Goal: Communication & Community: Answer question/provide support

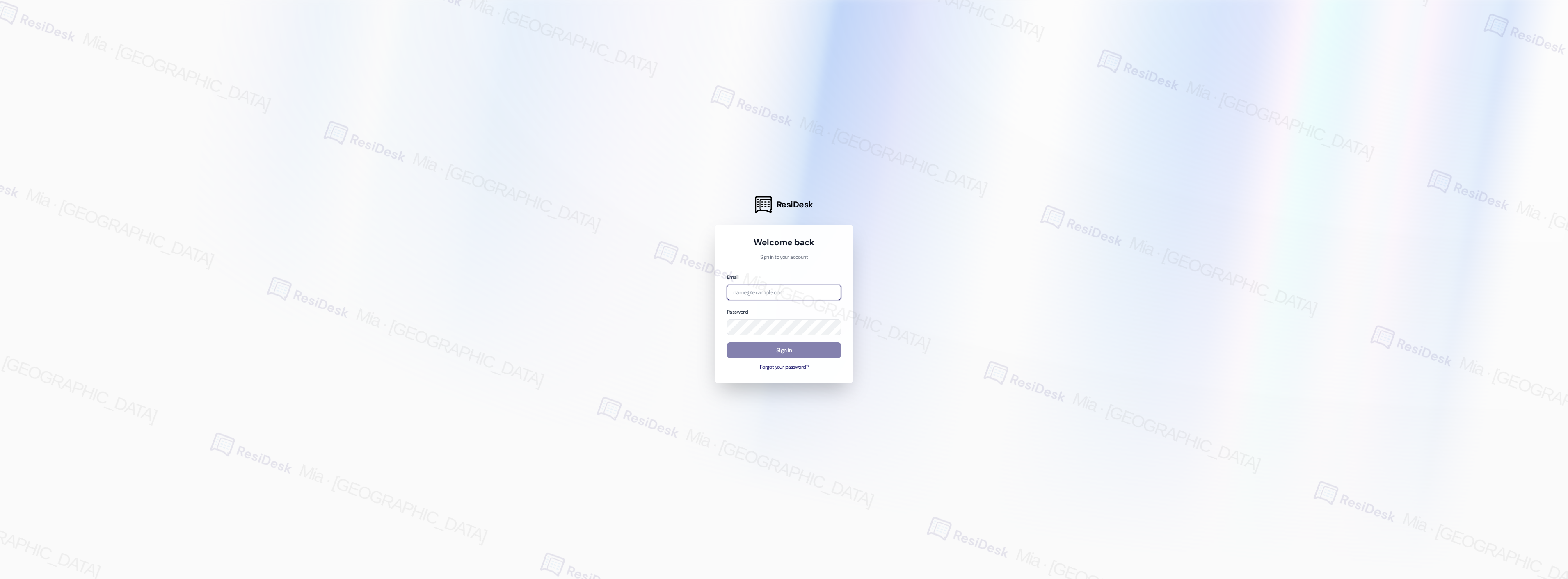
click at [783, 294] on input "email" at bounding box center [784, 292] width 114 height 16
type input "automated-surveys-apartment_management_pros-mia.caampued@apartment_management_p…"
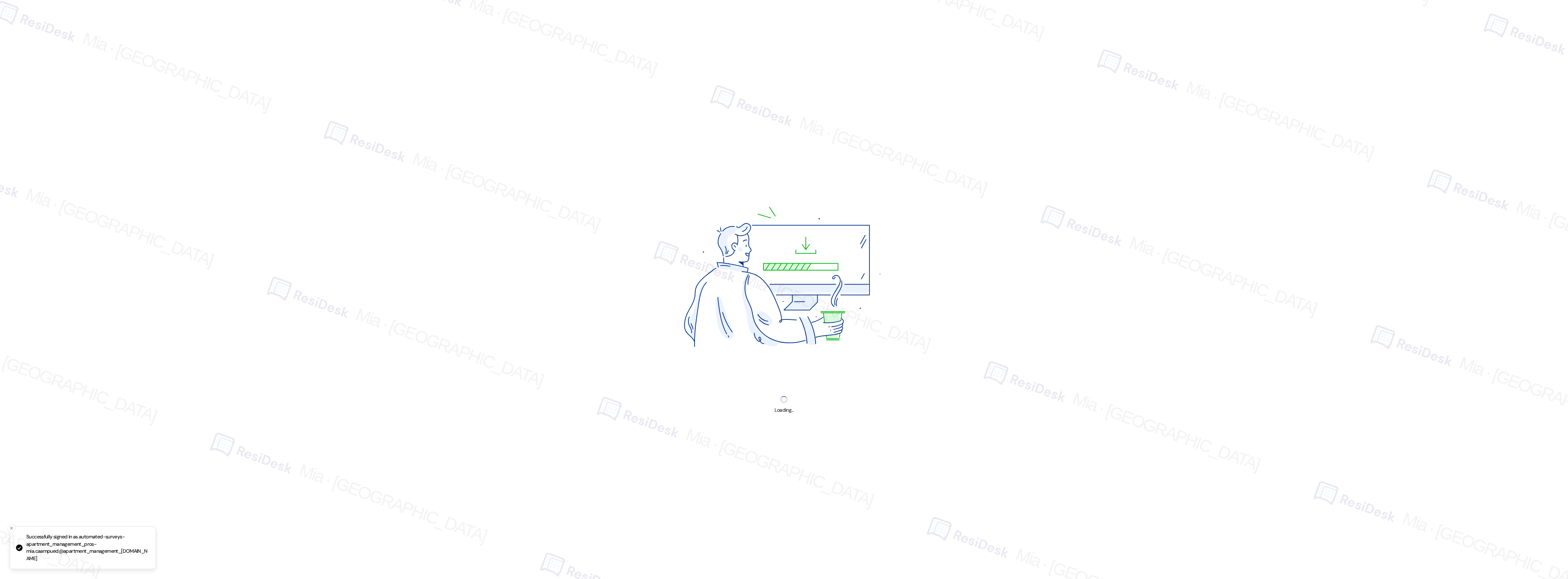
click at [786, 348] on div "Loading..." at bounding box center [784, 290] width 1568 height 579
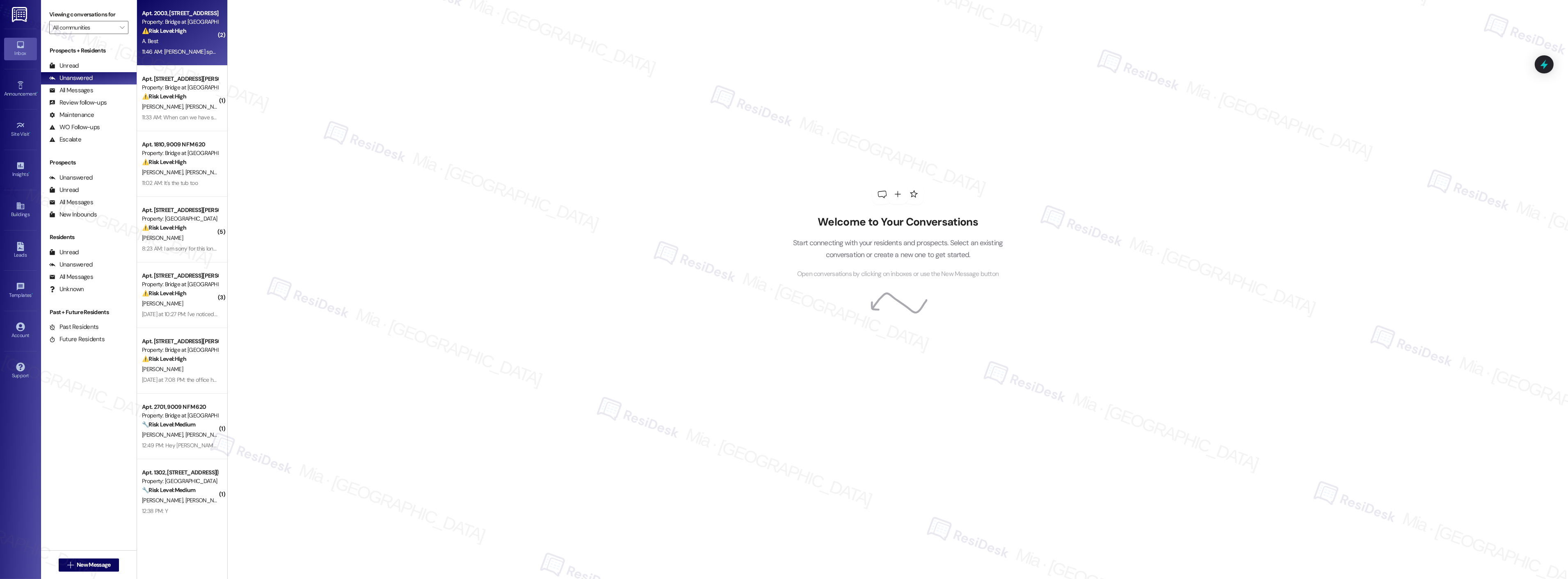
click at [166, 45] on div "A. Best" at bounding box center [180, 41] width 77 height 10
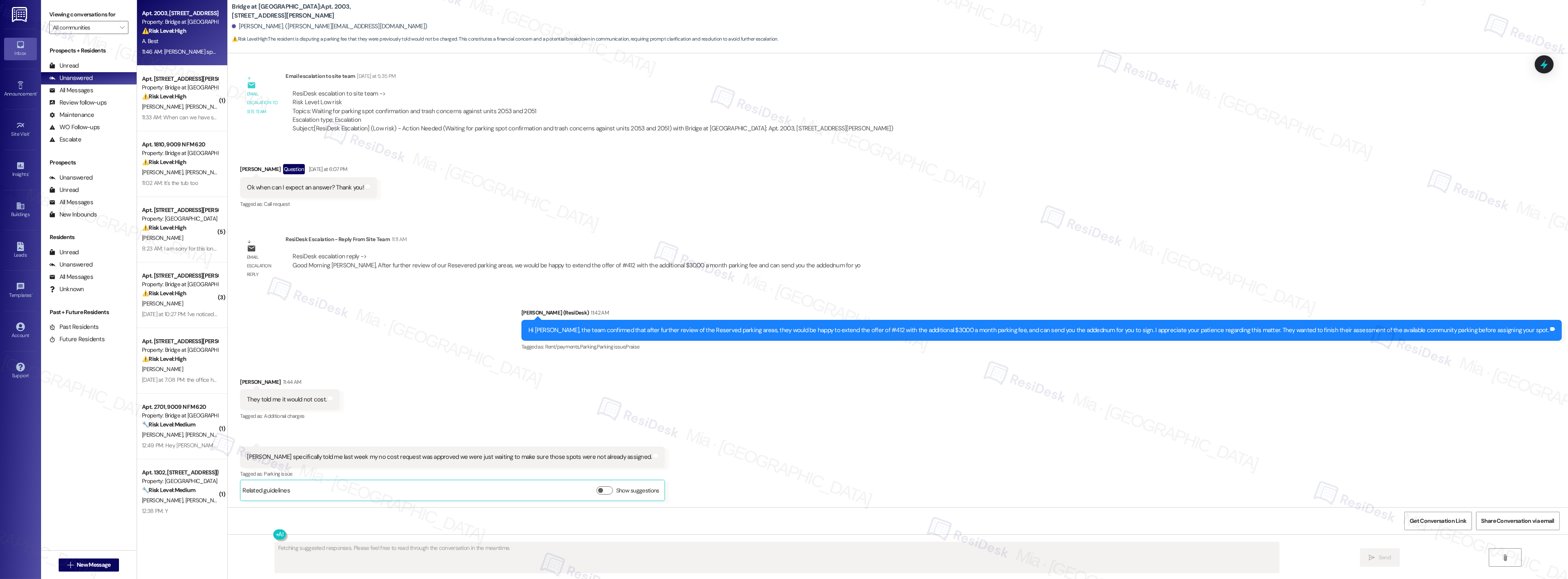
scroll to position [383, 0]
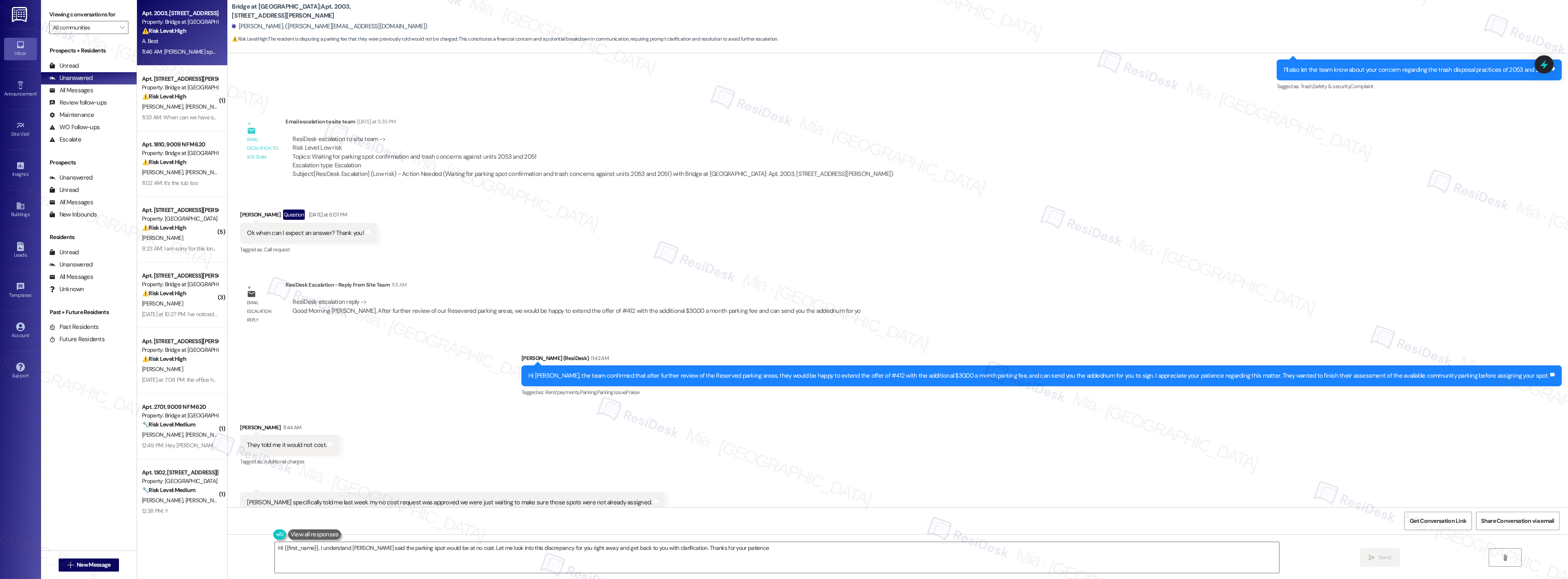
type textarea "Hi {{first_name}}, I understand Kory said the parking spot would be at no cost.…"
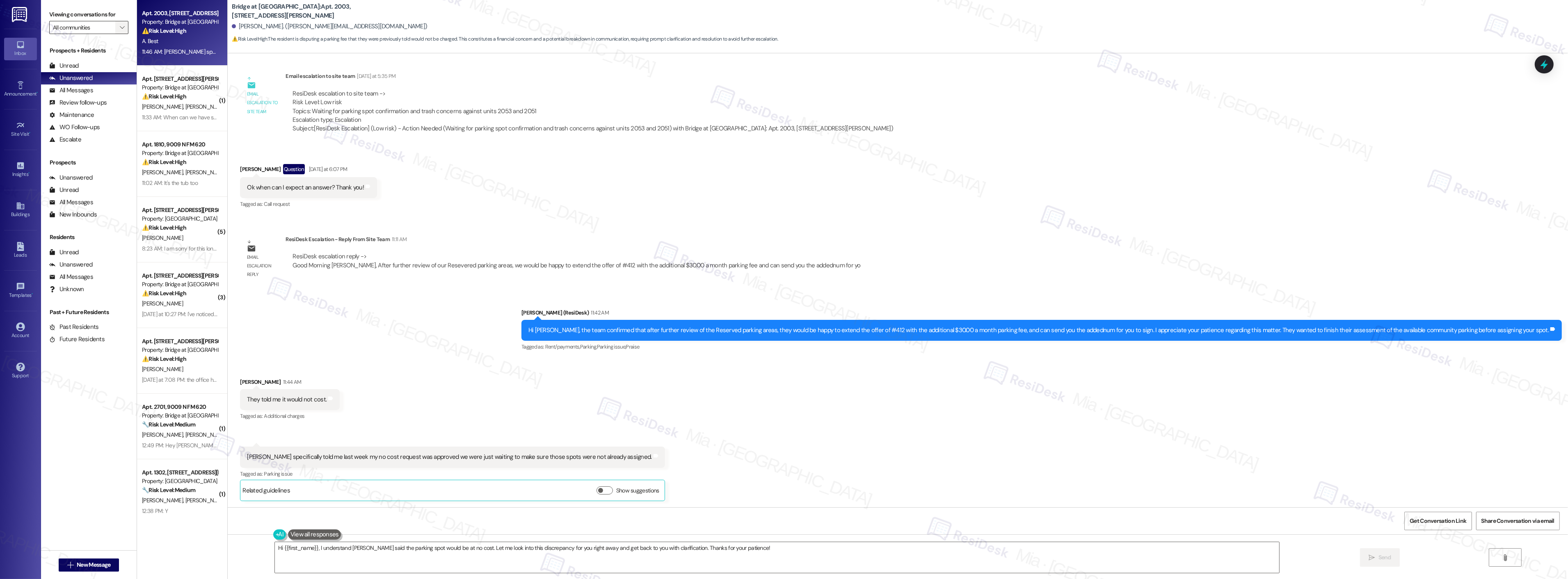
click at [118, 26] on span "" at bounding box center [122, 27] width 8 height 13
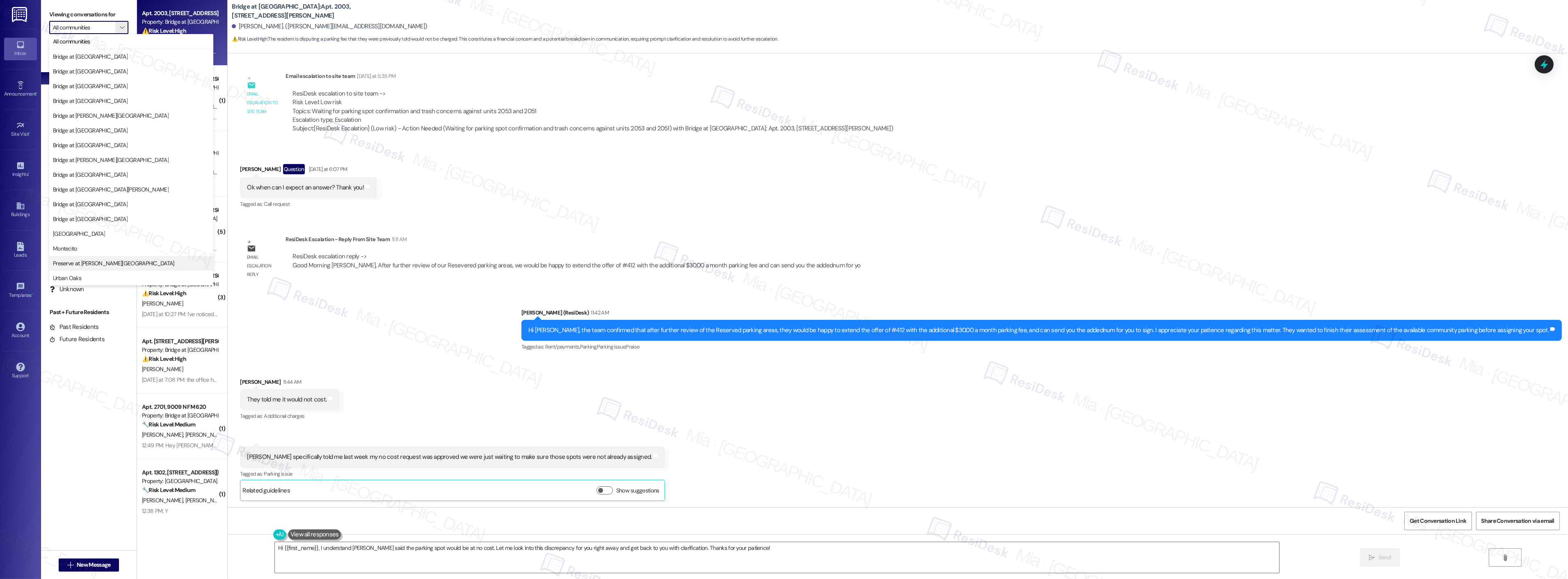
click at [88, 262] on span "Preserve at Wells Branch" at bounding box center [113, 263] width 121 height 8
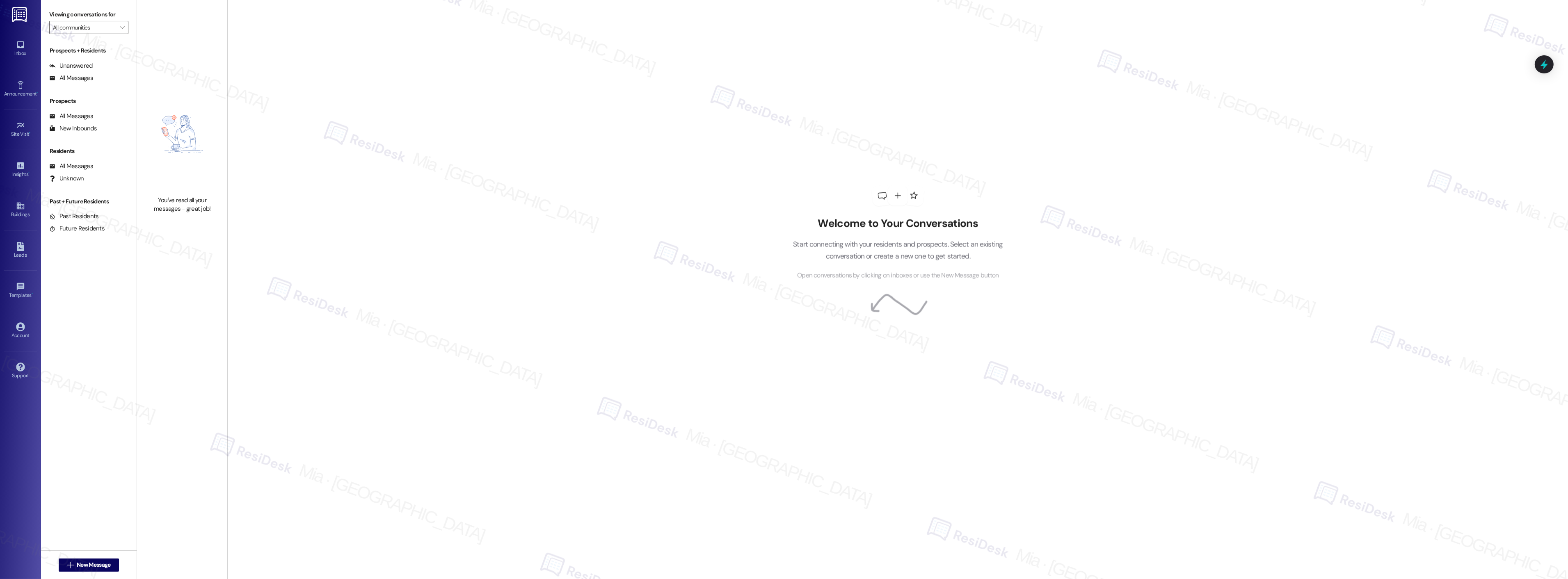
type input "Preserve at Wells Branch"
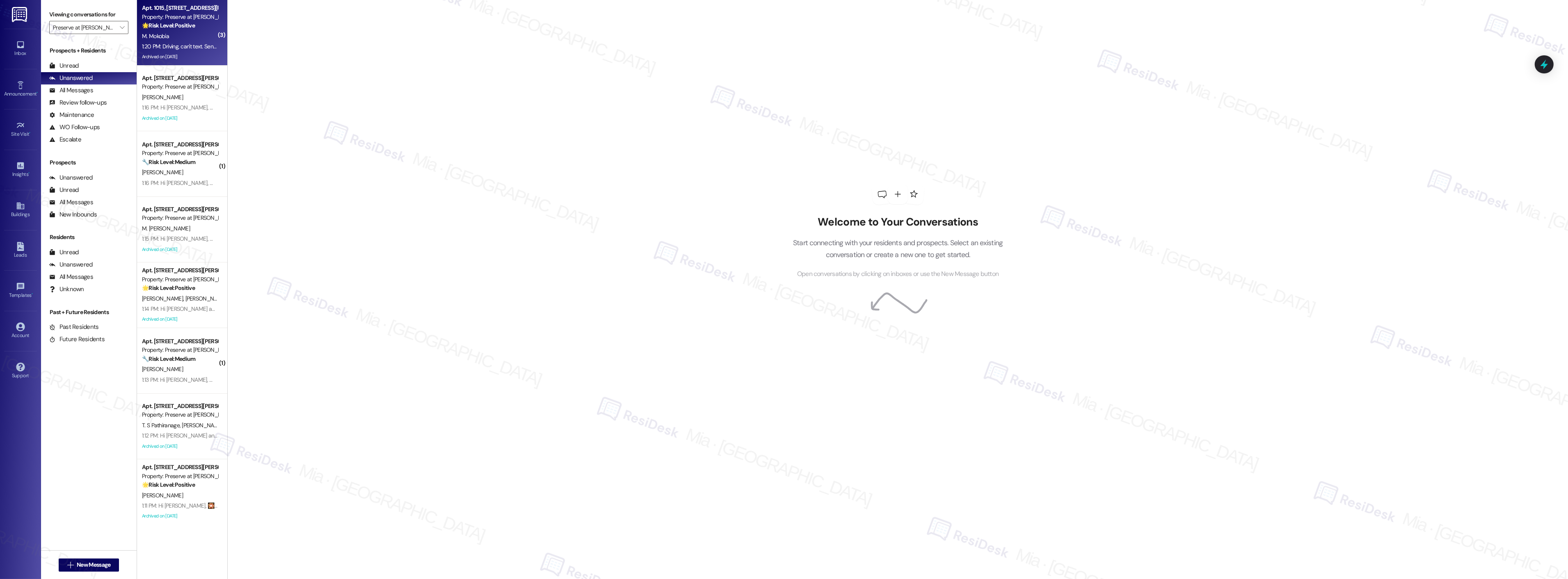
click at [166, 43] on div "1:20 PM: Driving, can't text. Sent from MY ALTIMA 1:20 PM: Driving, can't text.…" at bounding box center [198, 46] width 113 height 8
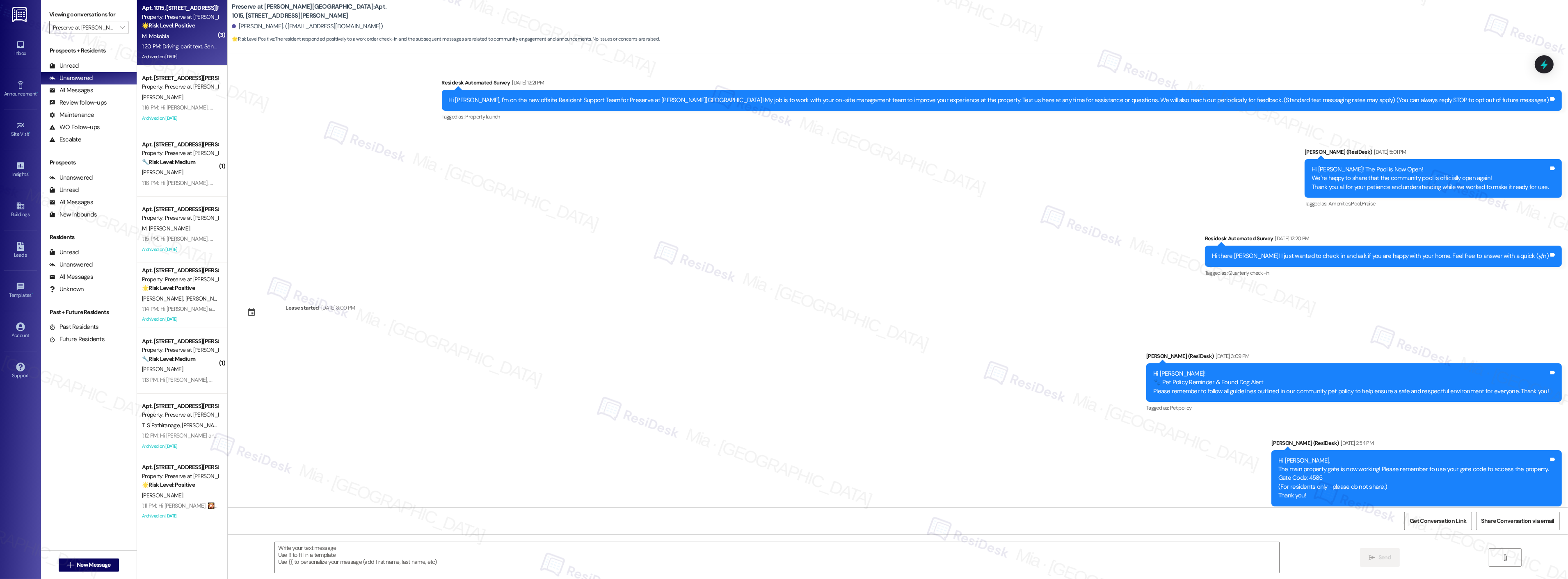
scroll to position [6959, 0]
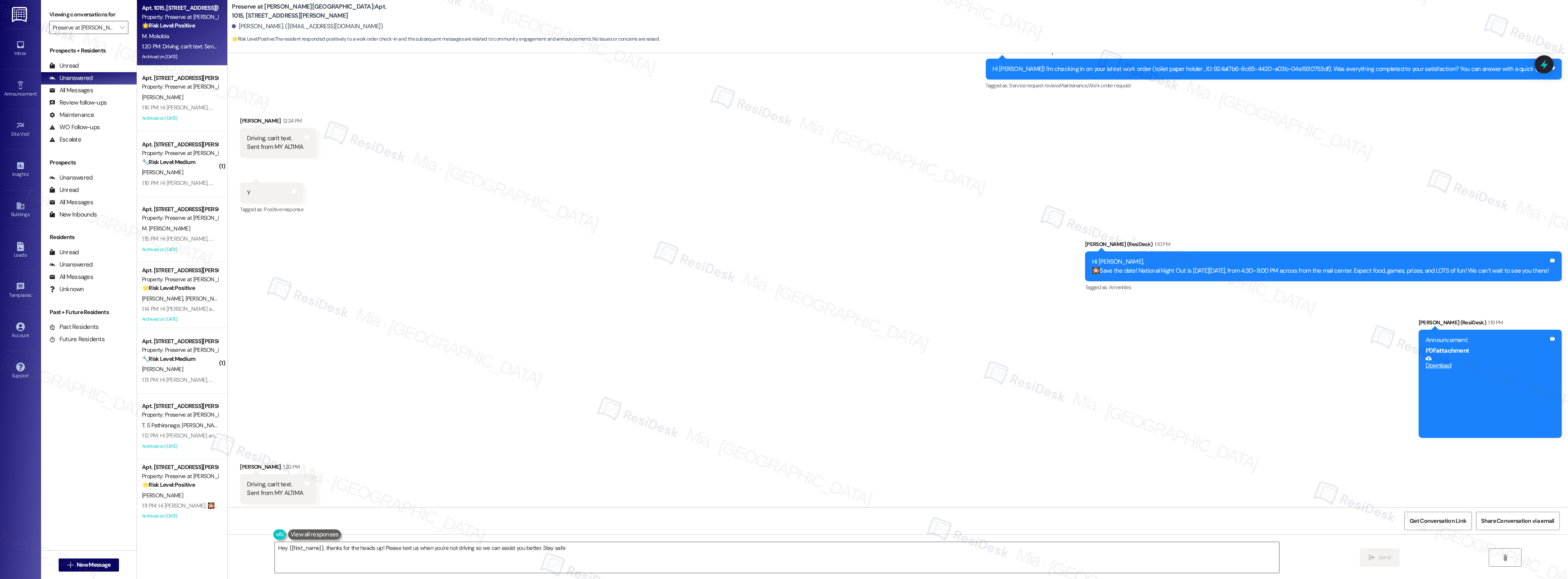
type textarea "Hey {{first_name}}, thanks for the heads up! Please text us when you're not dri…"
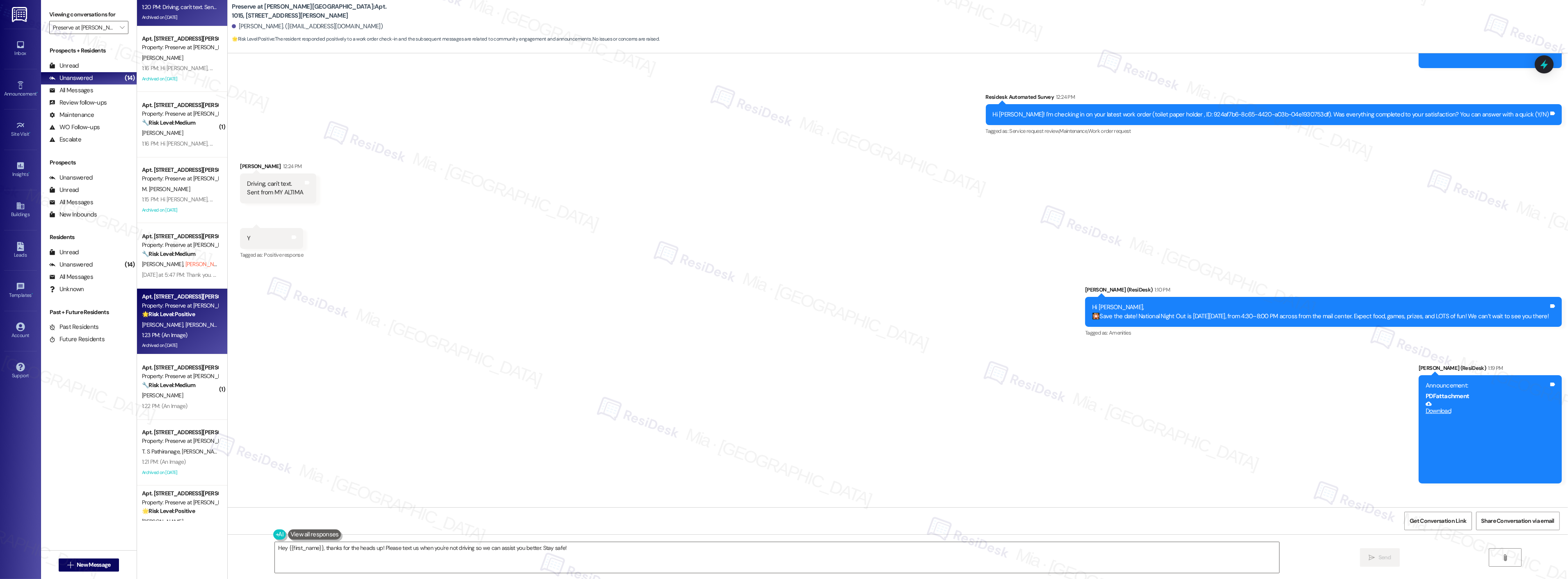
scroll to position [0, 0]
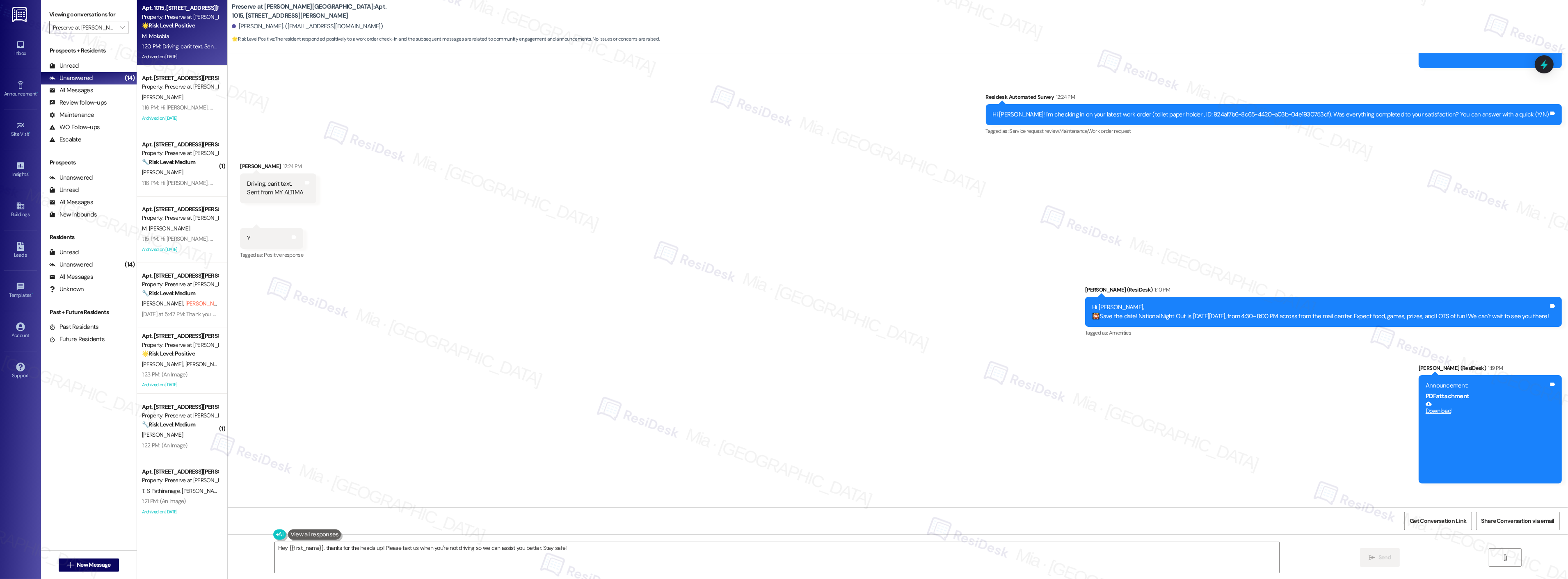
click at [188, 47] on div "1:20 PM: Driving, can't text. Sent from MY ALTIMA 1:20 PM: Driving, can't text.…" at bounding box center [198, 46] width 113 height 8
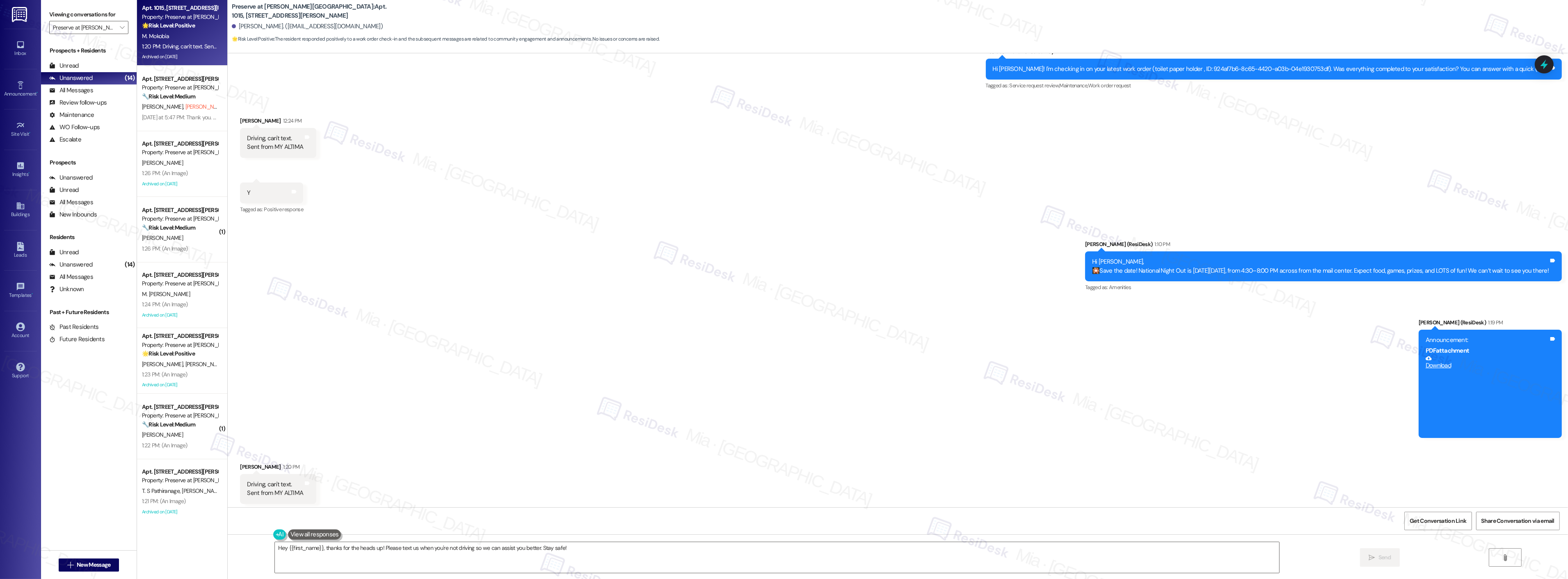
click at [181, 51] on div "1:20 PM: Driving, can't text. Sent from MY ALTIMA 1:20 PM: Driving, can't text.…" at bounding box center [180, 47] width 77 height 10
click at [185, 103] on span "J. Mason (Opted Out)" at bounding box center [220, 106] width 70 height 8
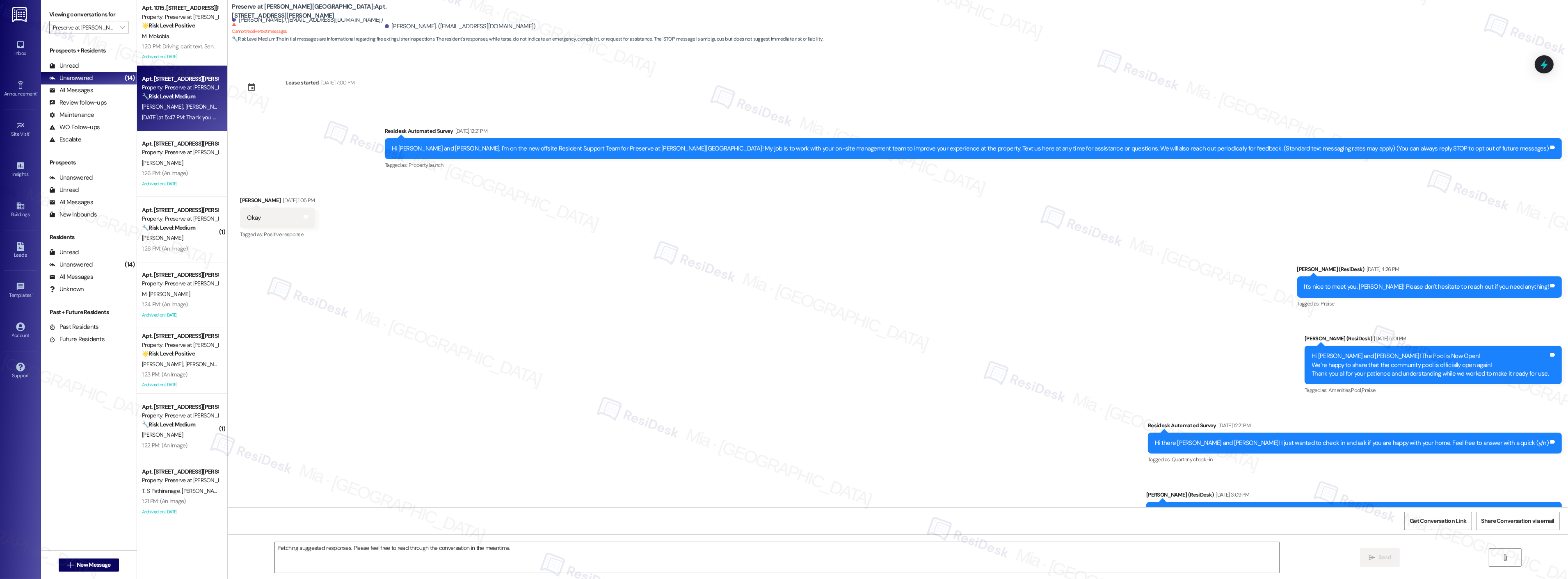
scroll to position [9613, 0]
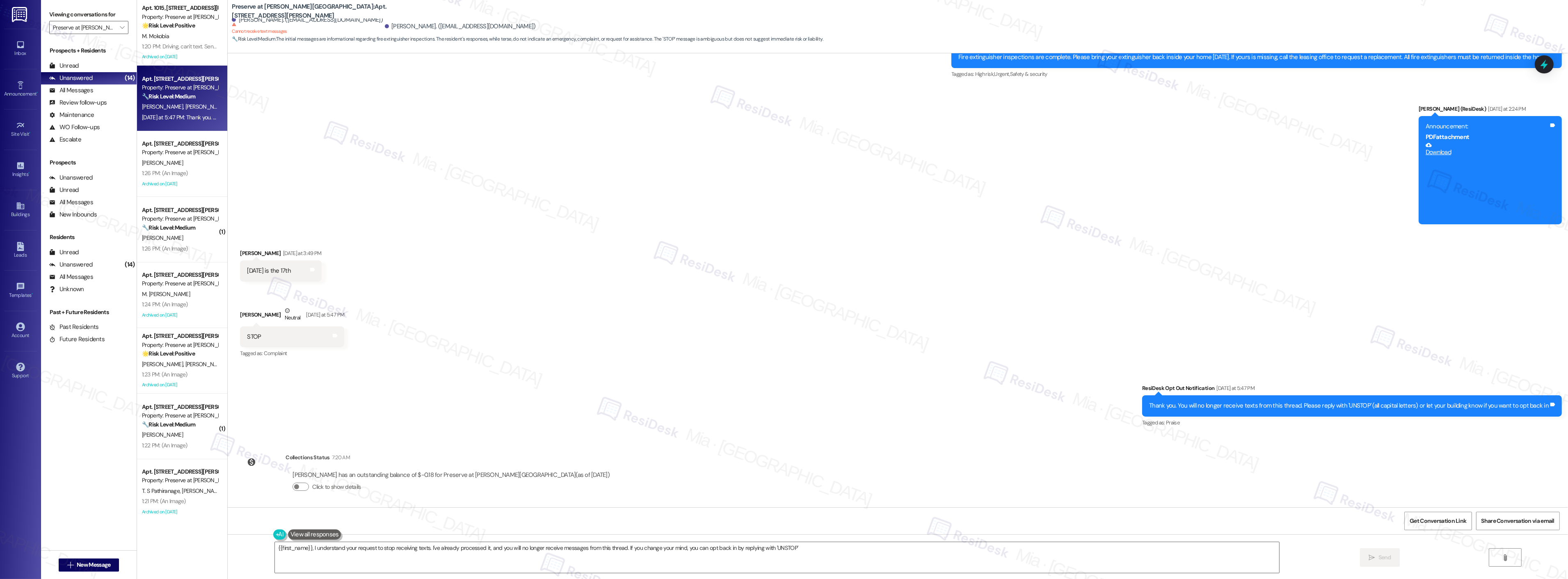
type textarea "{{first_name}}, I understand your request to stop receiving texts. I've already…"
click at [100, 26] on input "Preserve at Wells Branch" at bounding box center [84, 27] width 63 height 13
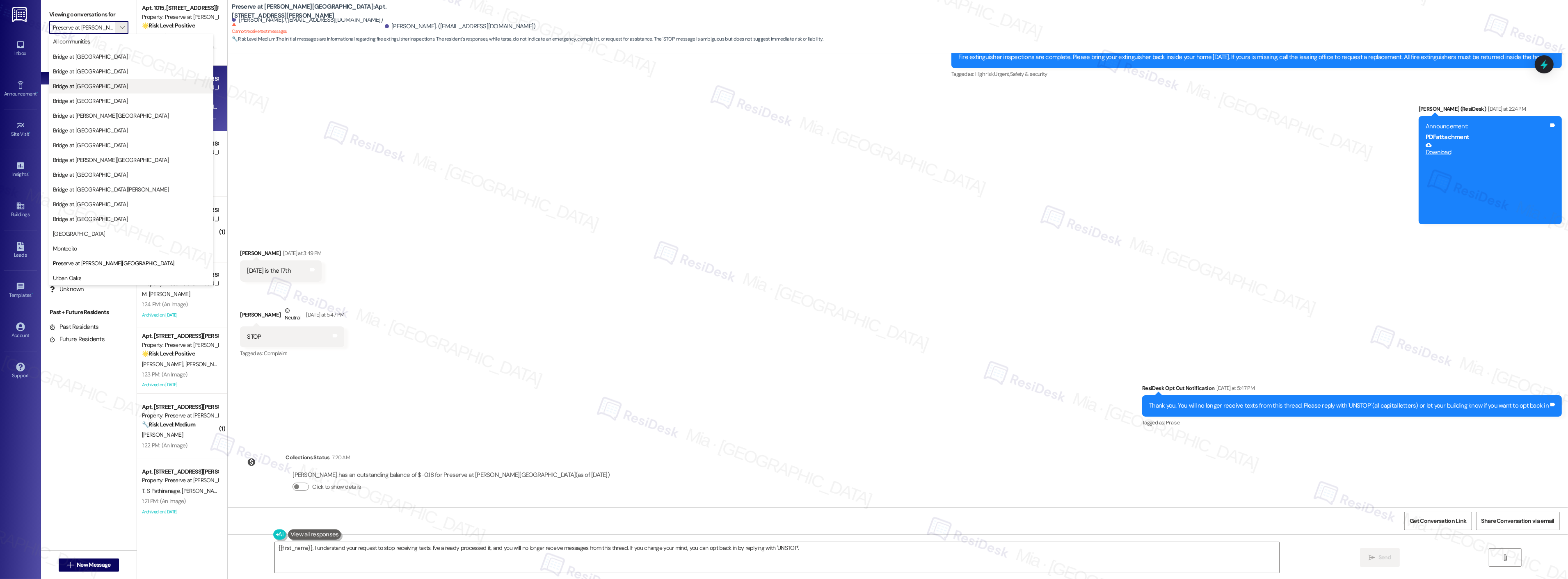
click at [103, 82] on span "Bridge at [GEOGRAPHIC_DATA]" at bounding box center [90, 86] width 75 height 8
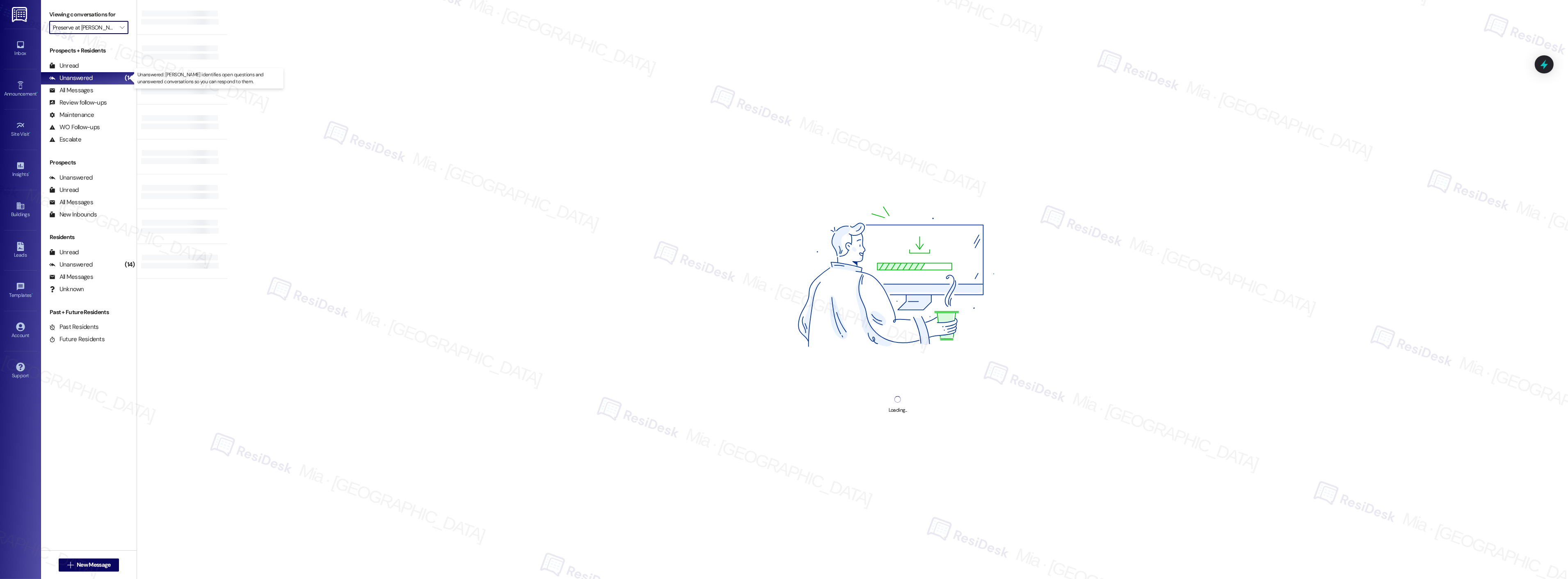
type input "Bridge at [GEOGRAPHIC_DATA]"
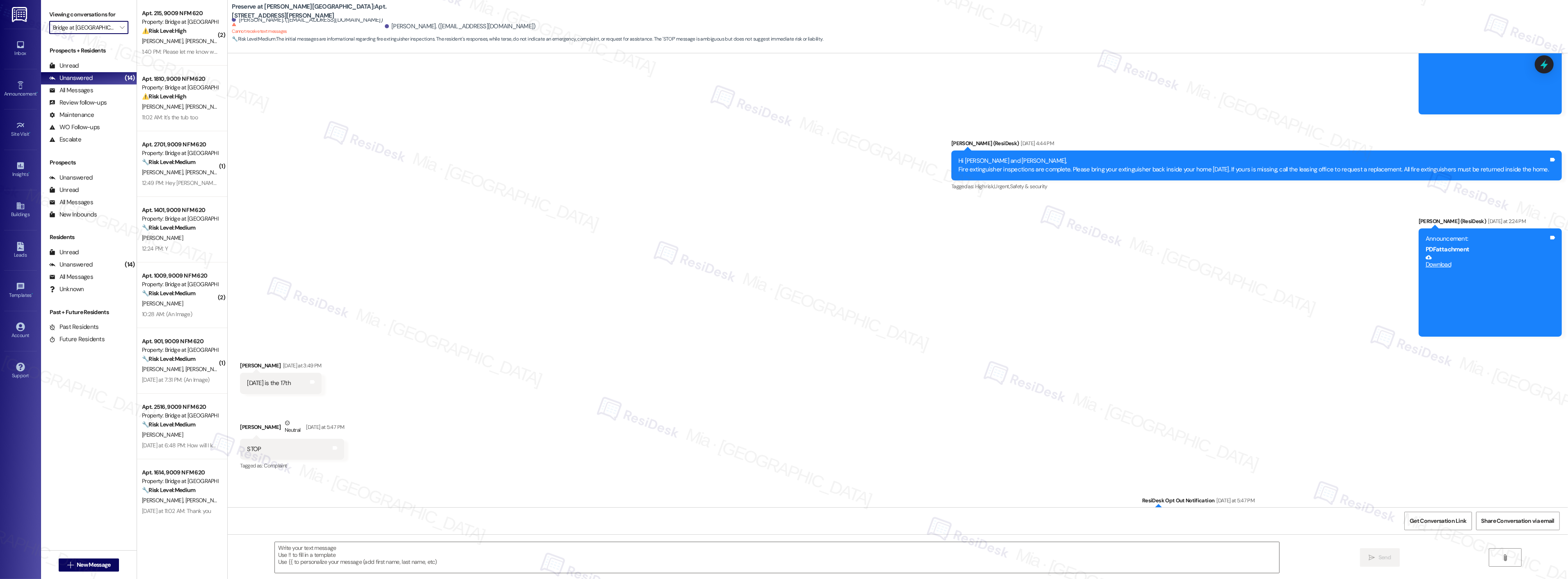
scroll to position [9469, 0]
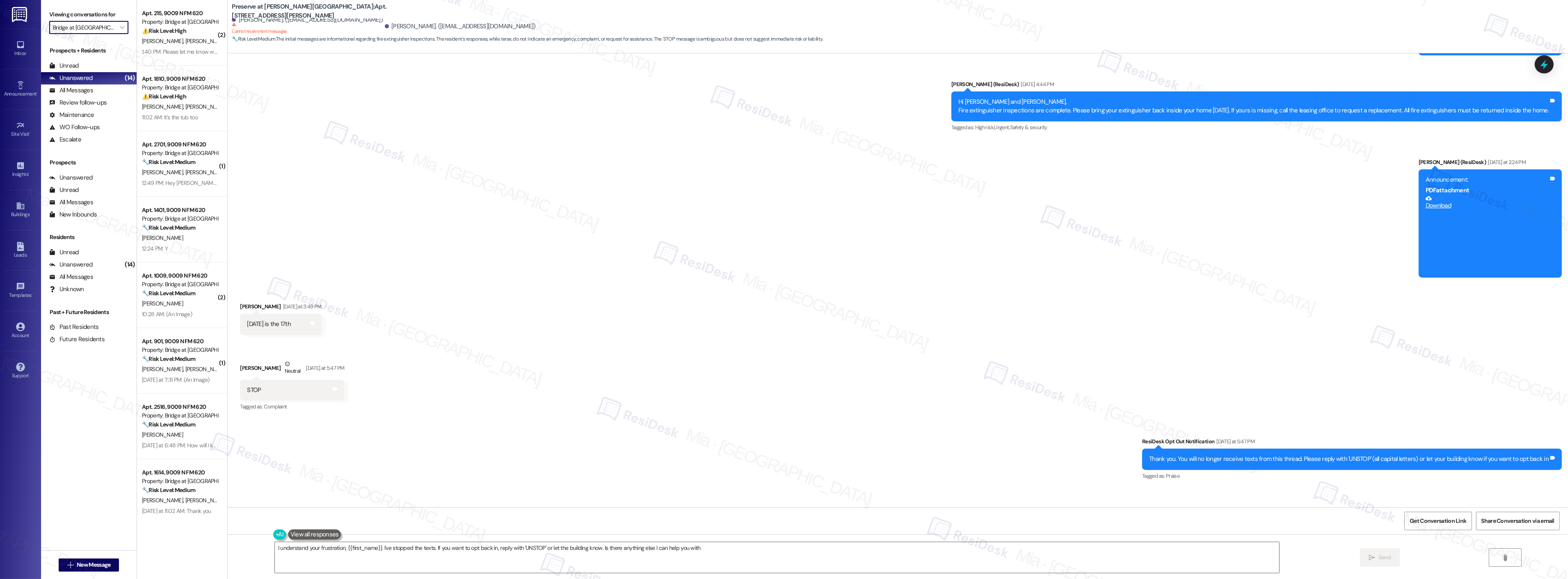
type textarea "I understand your frustration, {{first_name}}. I've stopped the texts. If you w…"
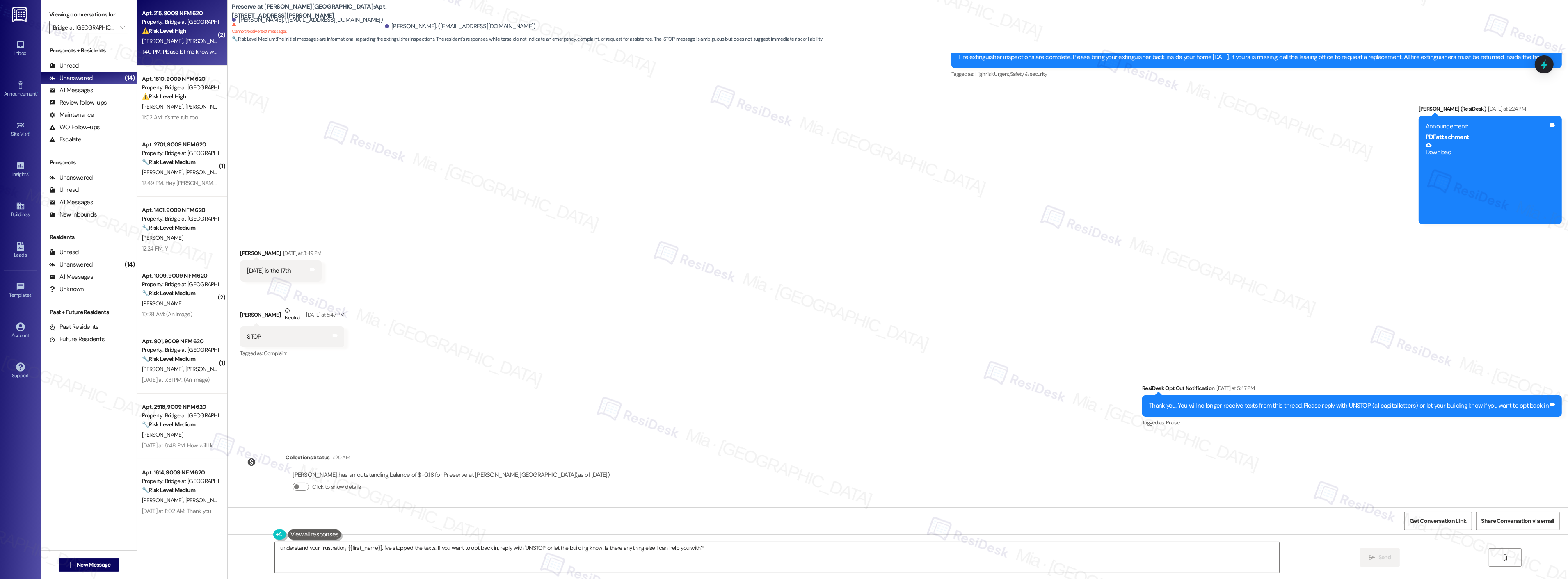
click at [169, 55] on div "1:40 PM: Please let me know when this is resolved 1:40 PM: Please let me know w…" at bounding box center [201, 51] width 118 height 8
type textarea "Fetching suggested responses. Please feel free to read through the conversation…"
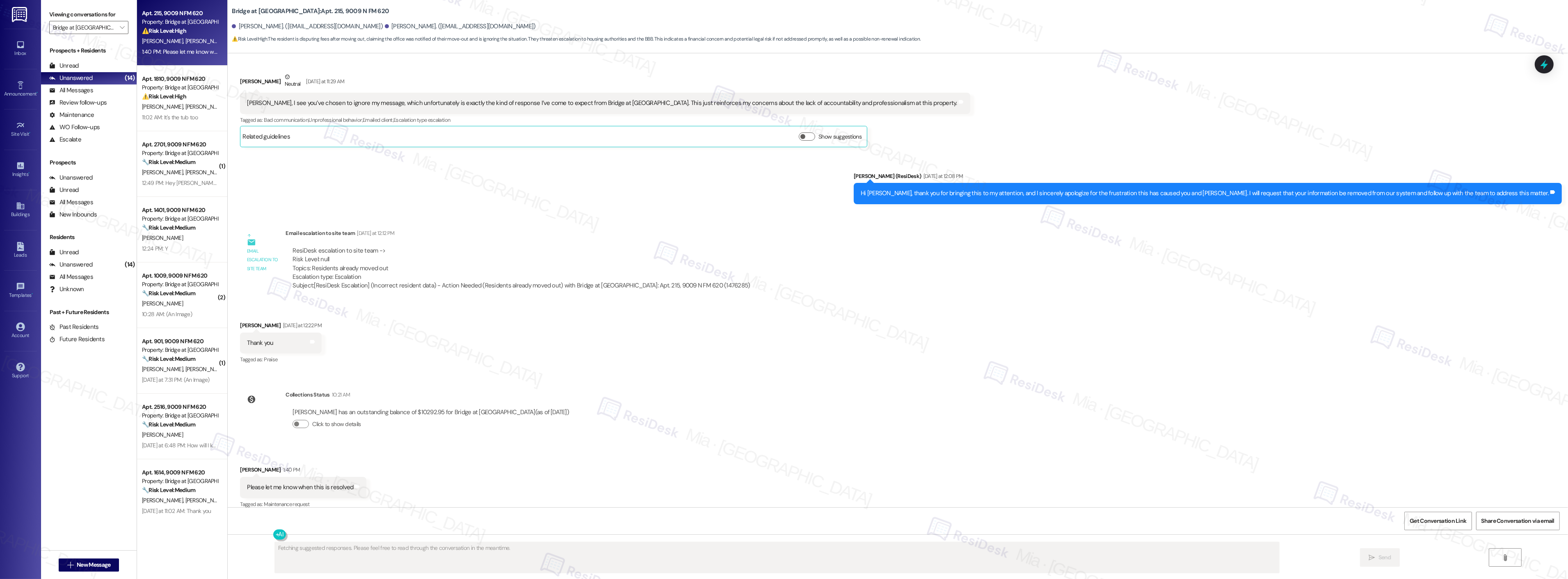
scroll to position [327, 0]
type textarea "Hi {{first_name}}, I understand your need for closure. I will personally check …"
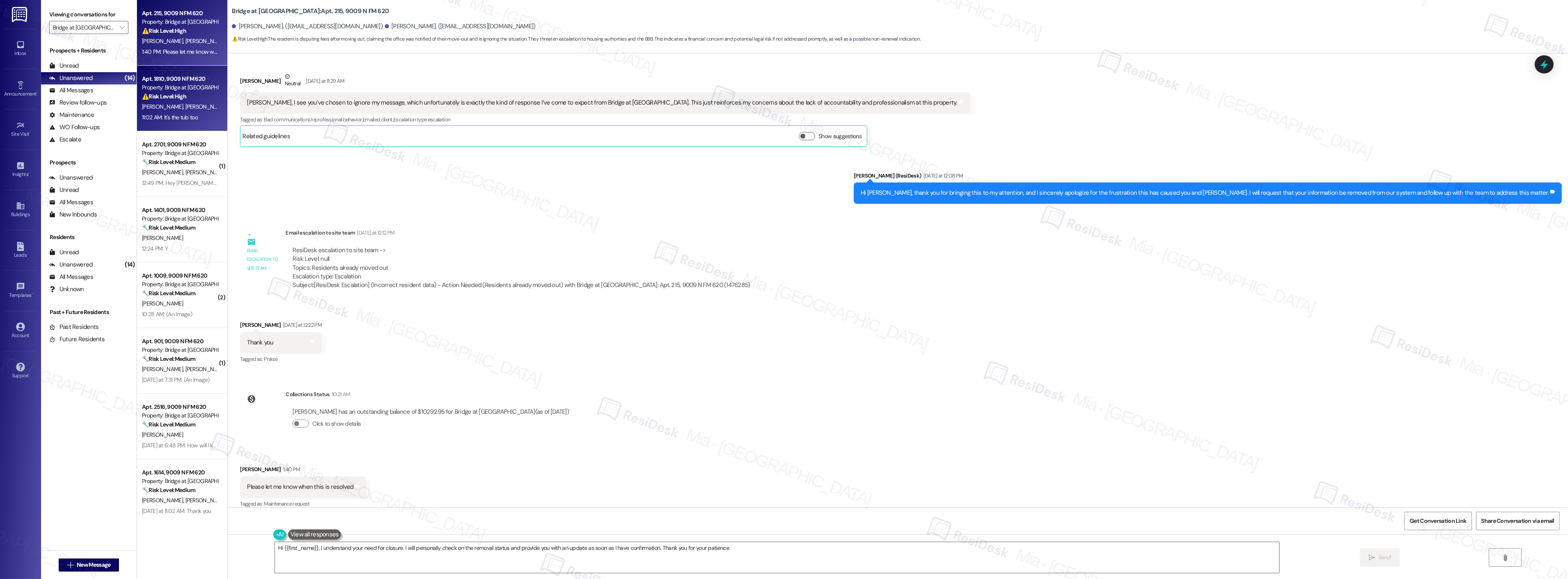
click at [162, 93] on strong "⚠️ Risk Level: High" at bounding box center [164, 96] width 45 height 8
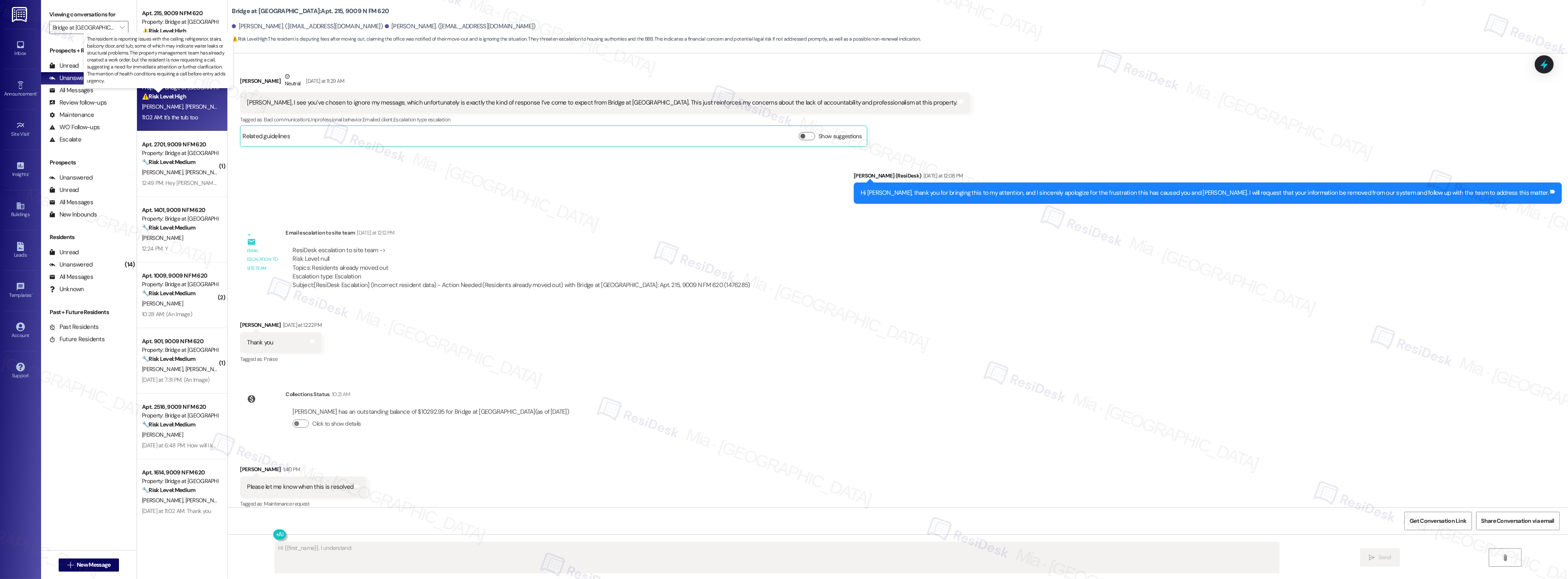
scroll to position [1040, 0]
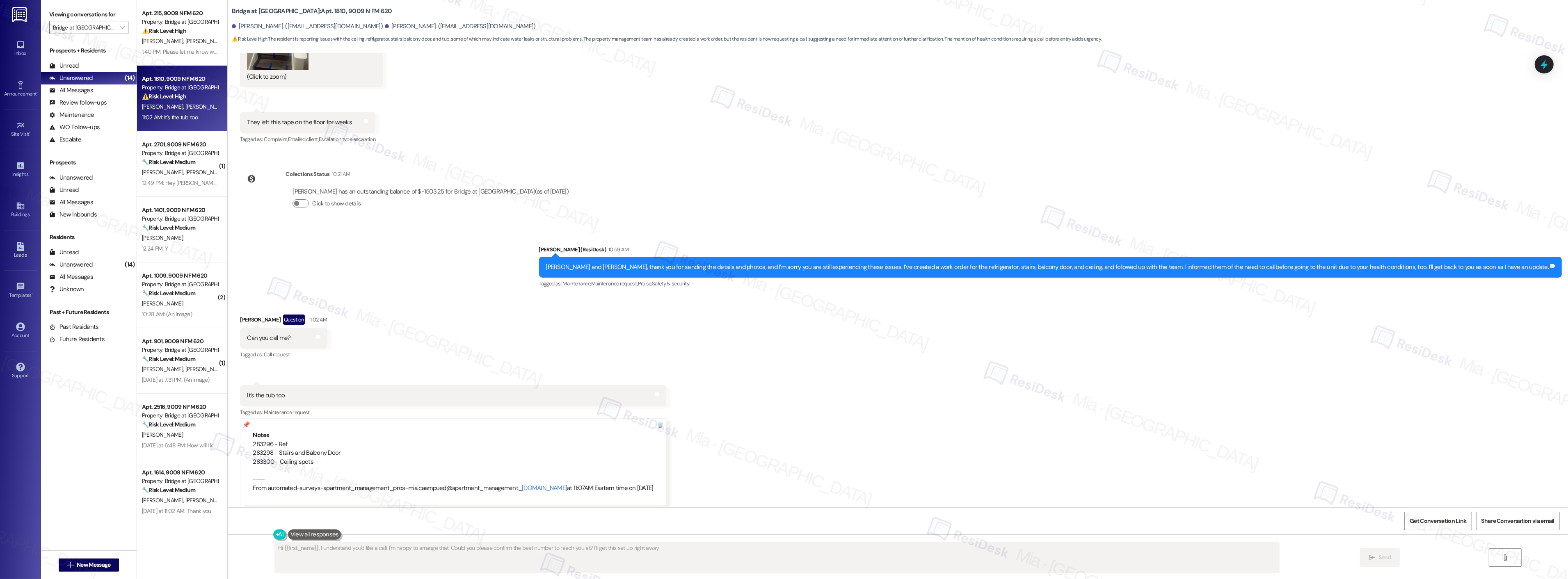
type textarea "Hi {{first_name}}, I understand you'd like a call. I'm happy to arrange that. C…"
click at [180, 157] on div "Property: Bridge at [GEOGRAPHIC_DATA]" at bounding box center [180, 153] width 76 height 8
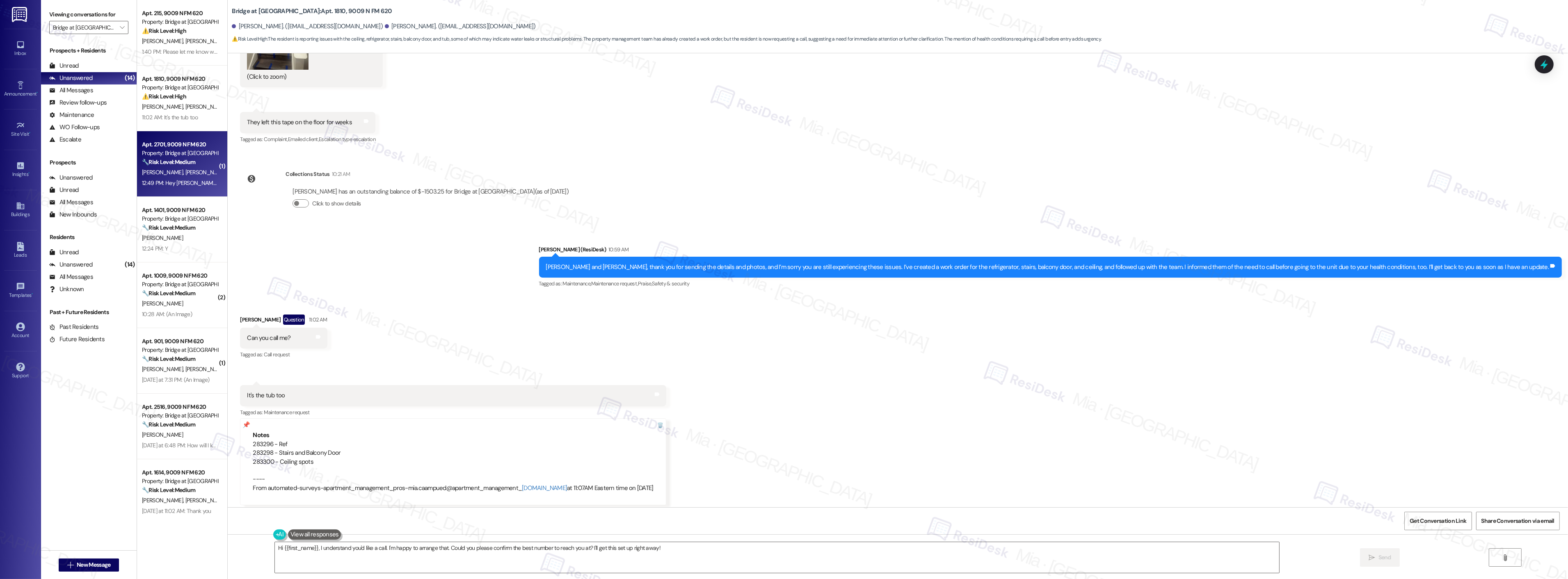
scroll to position [167, 0]
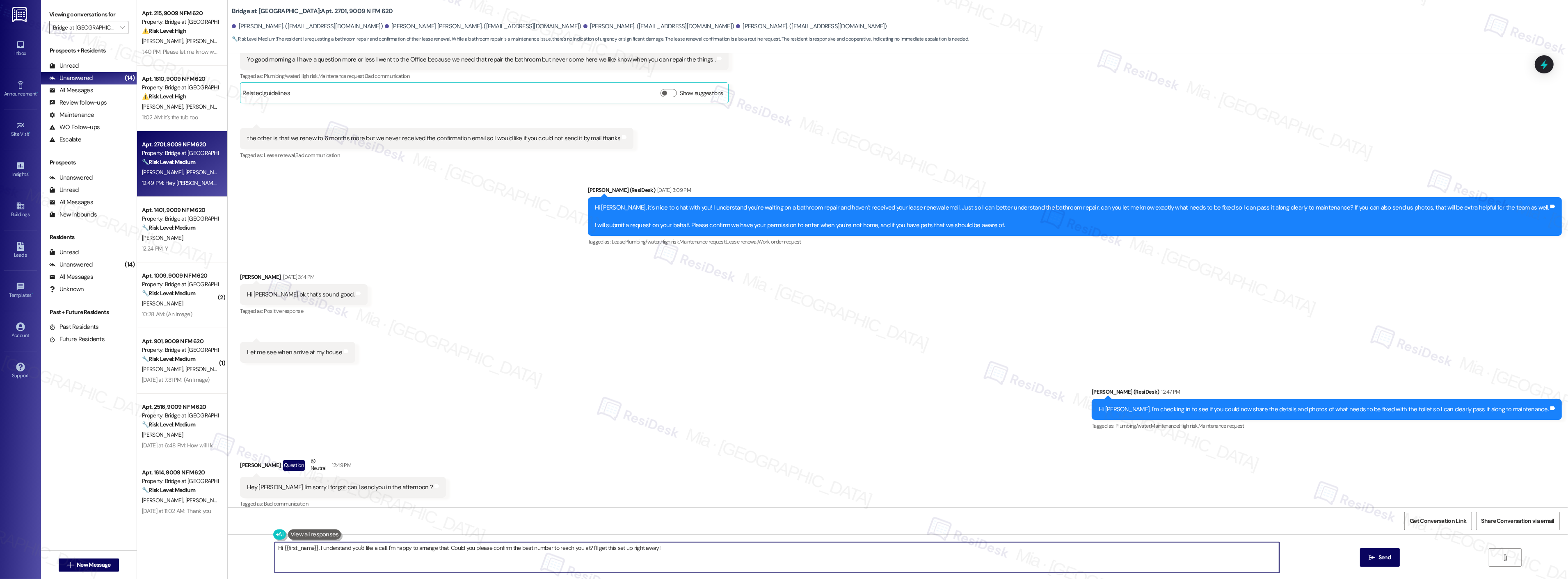
drag, startPoint x: 272, startPoint y: 550, endPoint x: 710, endPoint y: 544, distance: 438.0
click at [710, 544] on textarea "Hi {{first_name}}, I understand you'd like a call. I'm happy to arrange that. C…" at bounding box center [777, 557] width 1004 height 31
click at [282, 523] on span "Sure" at bounding box center [278, 523] width 14 height 7
click at [1379, 551] on button " Send" at bounding box center [1379, 557] width 40 height 19
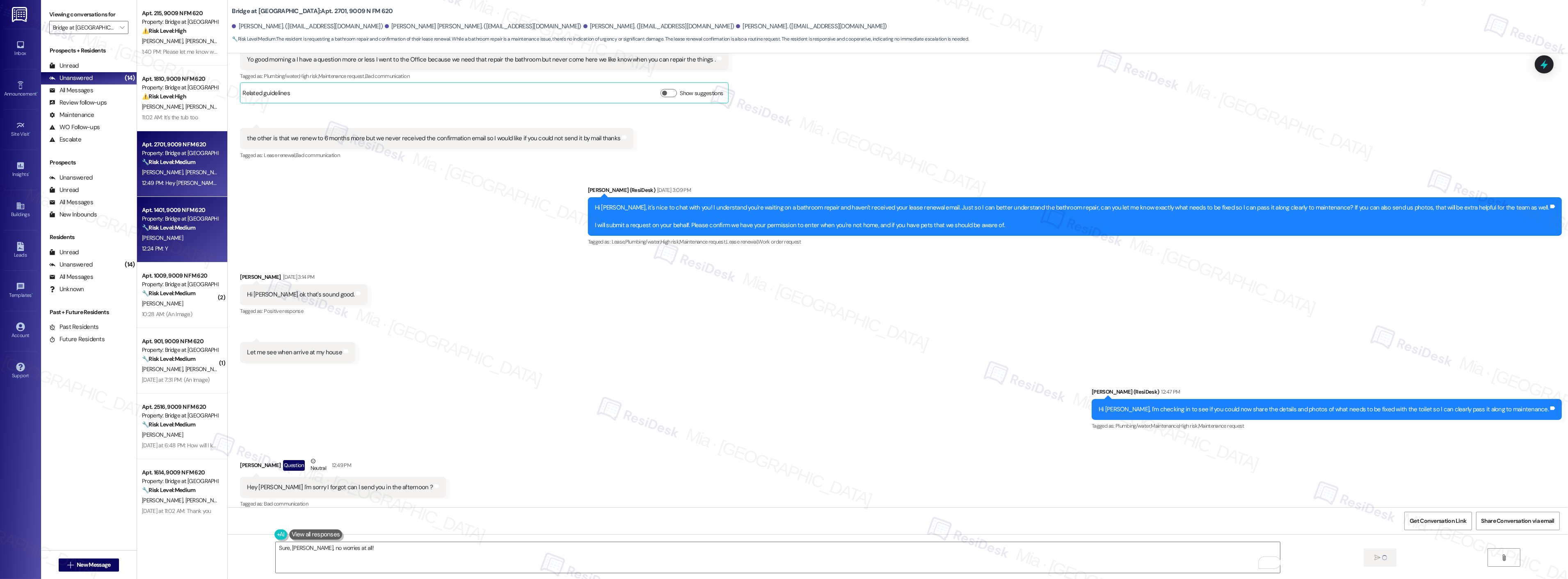
type textarea "Fetching suggested responses. Please feel free to read through the conversation…"
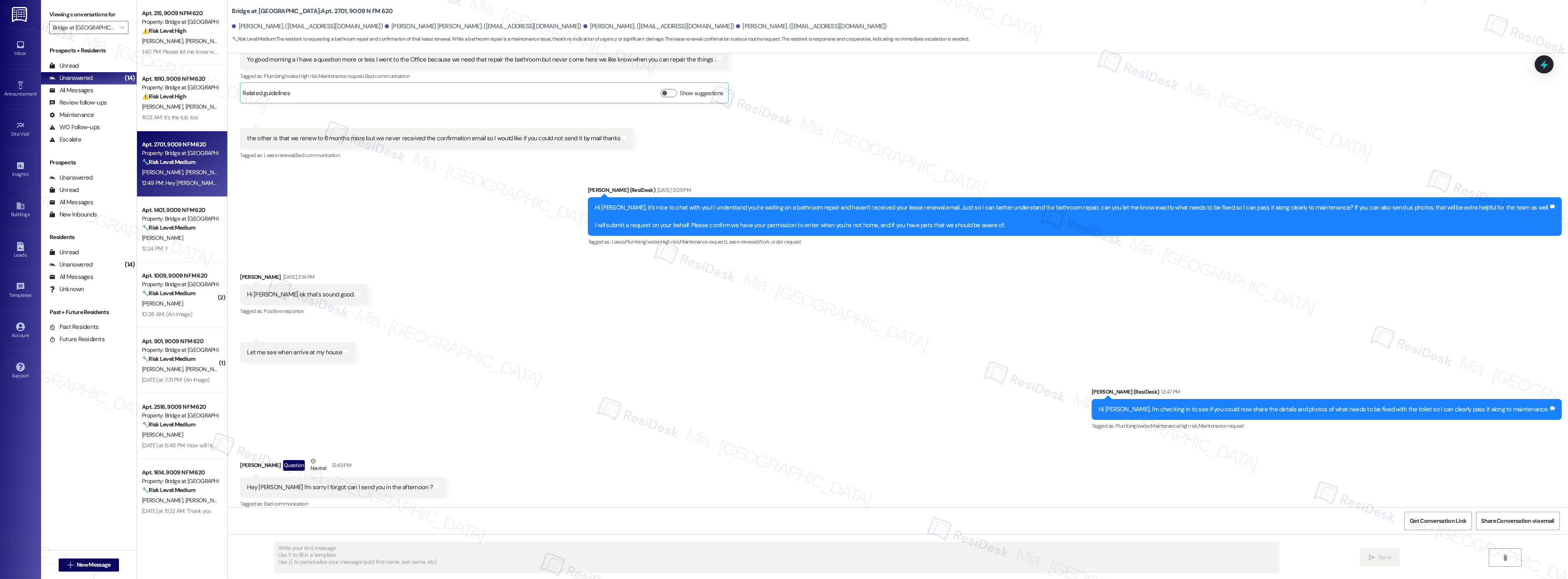
scroll to position [224, 0]
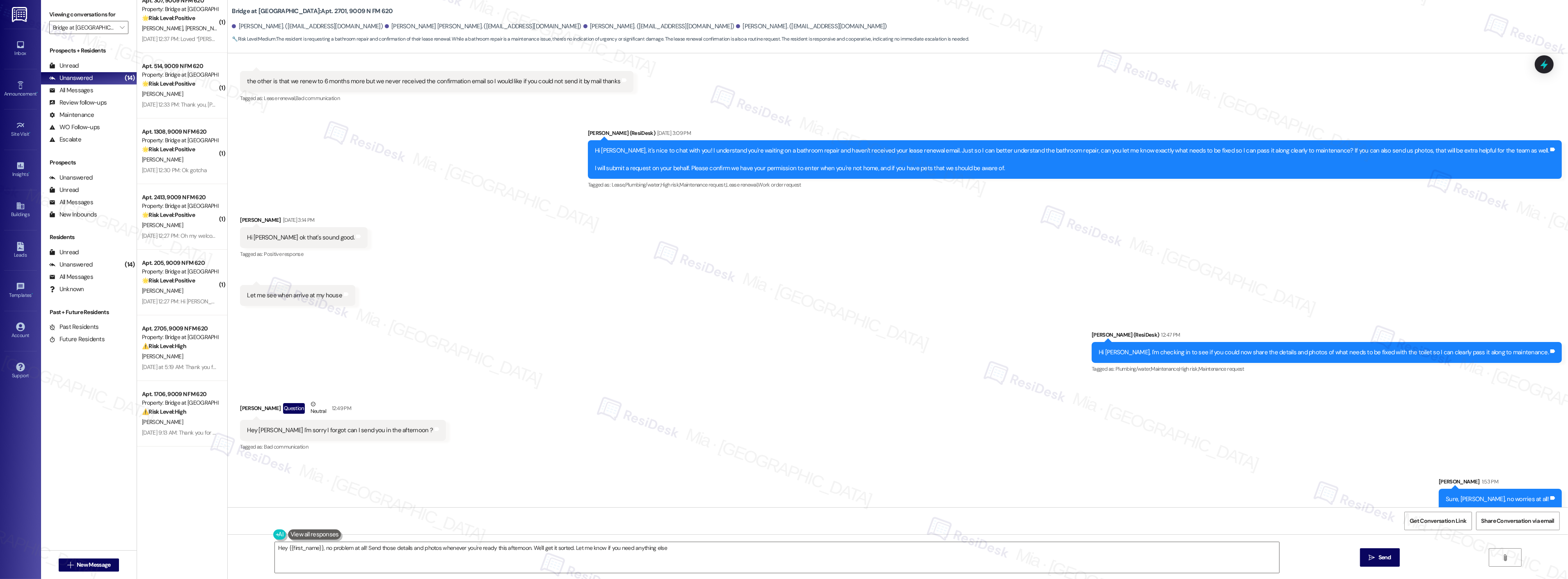
type textarea "Hey {{first_name}}, no problem at all! Send those details and photos whenever y…"
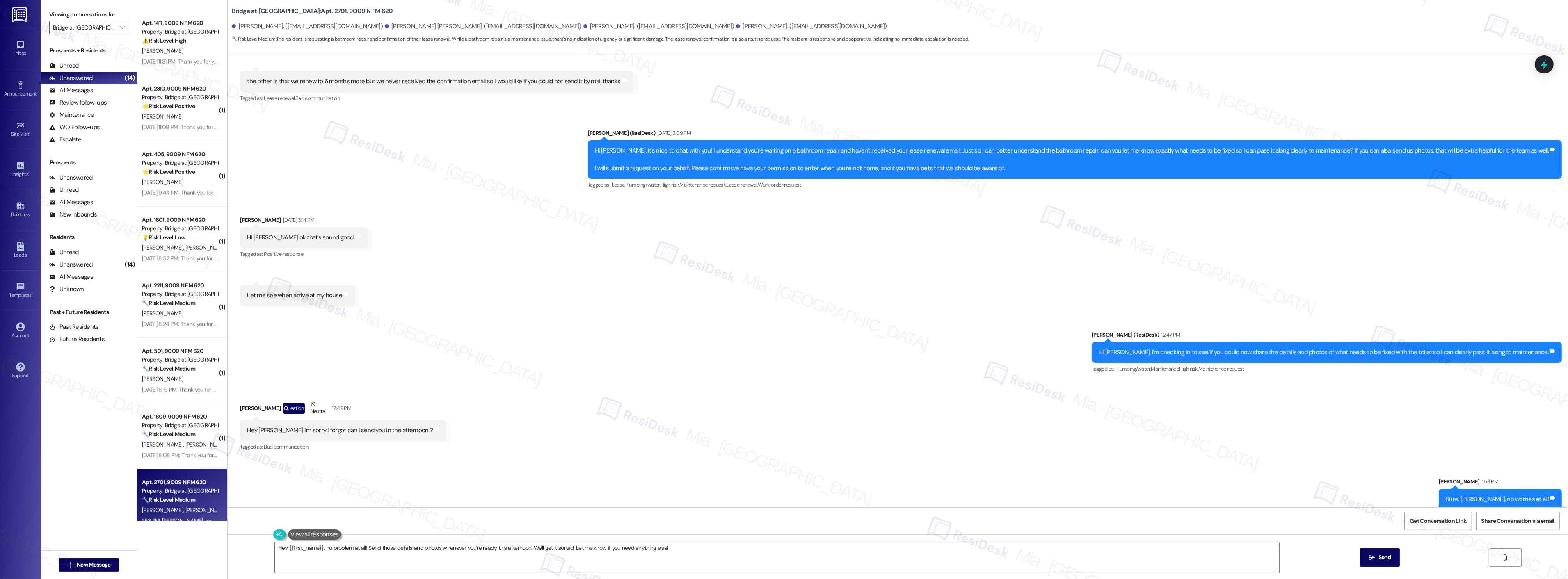
scroll to position [1382, 0]
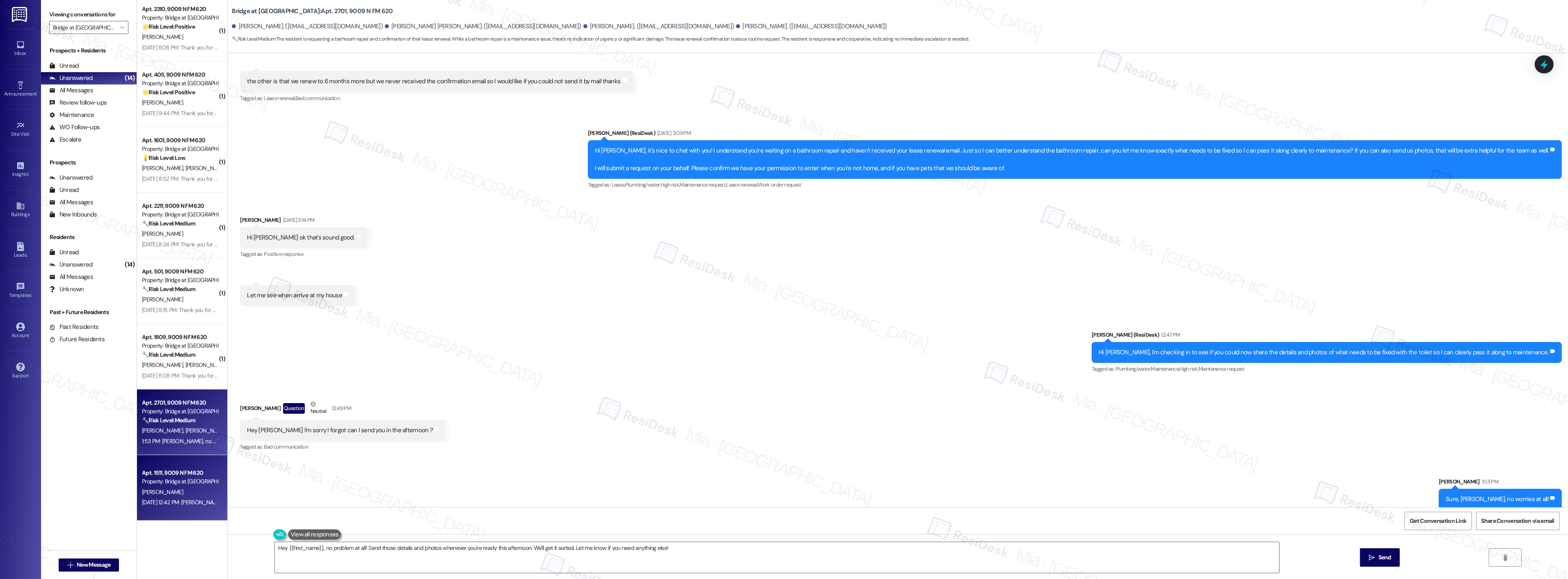
click at [182, 490] on div "[PERSON_NAME]" at bounding box center [180, 492] width 77 height 10
type textarea "Fetching suggested responses. Please feel free to read through the conversation…"
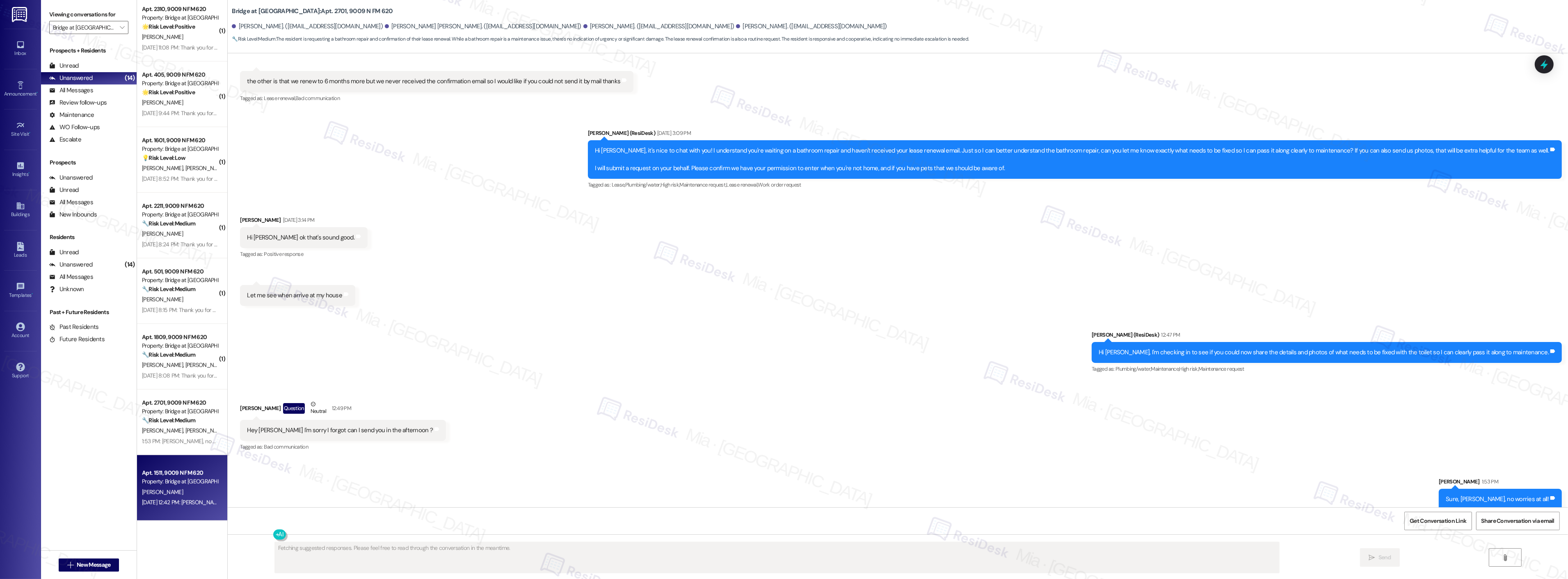
scroll to position [0, 0]
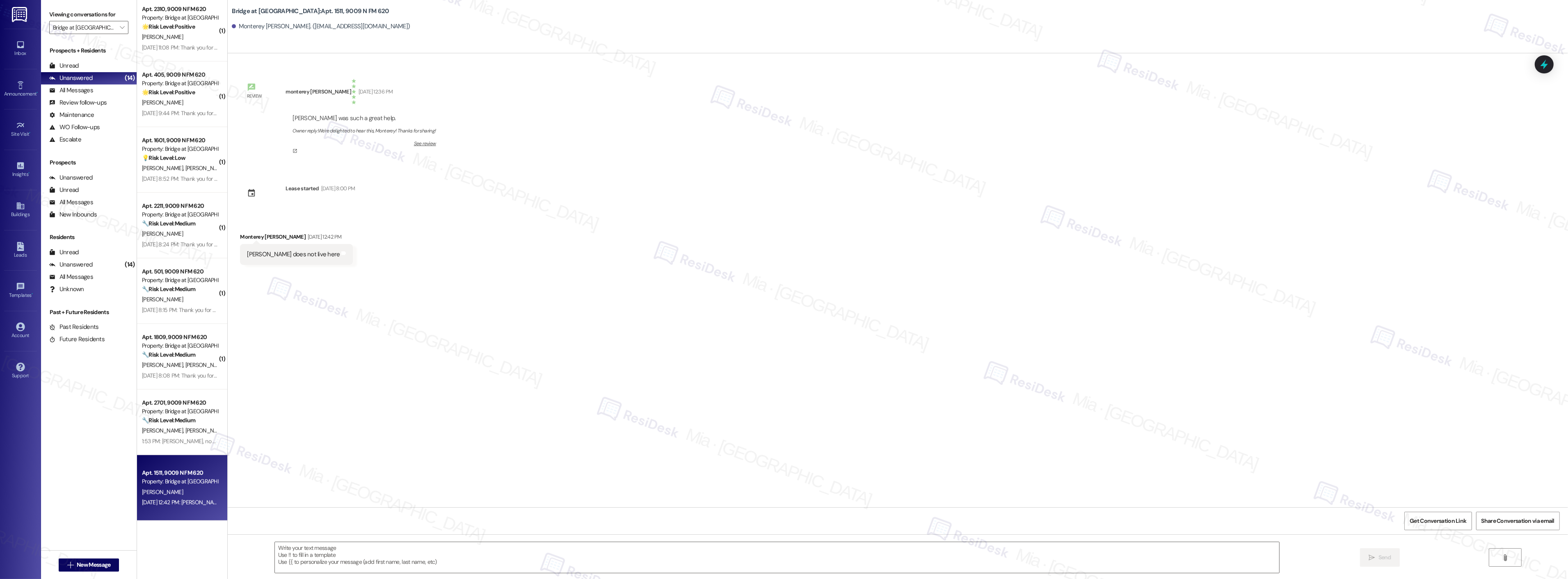
click at [424, 144] on link "See review" at bounding box center [364, 147] width 143 height 13
click at [329, 557] on textarea at bounding box center [777, 557] width 1004 height 31
click at [1438, 522] on span "Get Conversation Link" at bounding box center [1437, 521] width 56 height 8
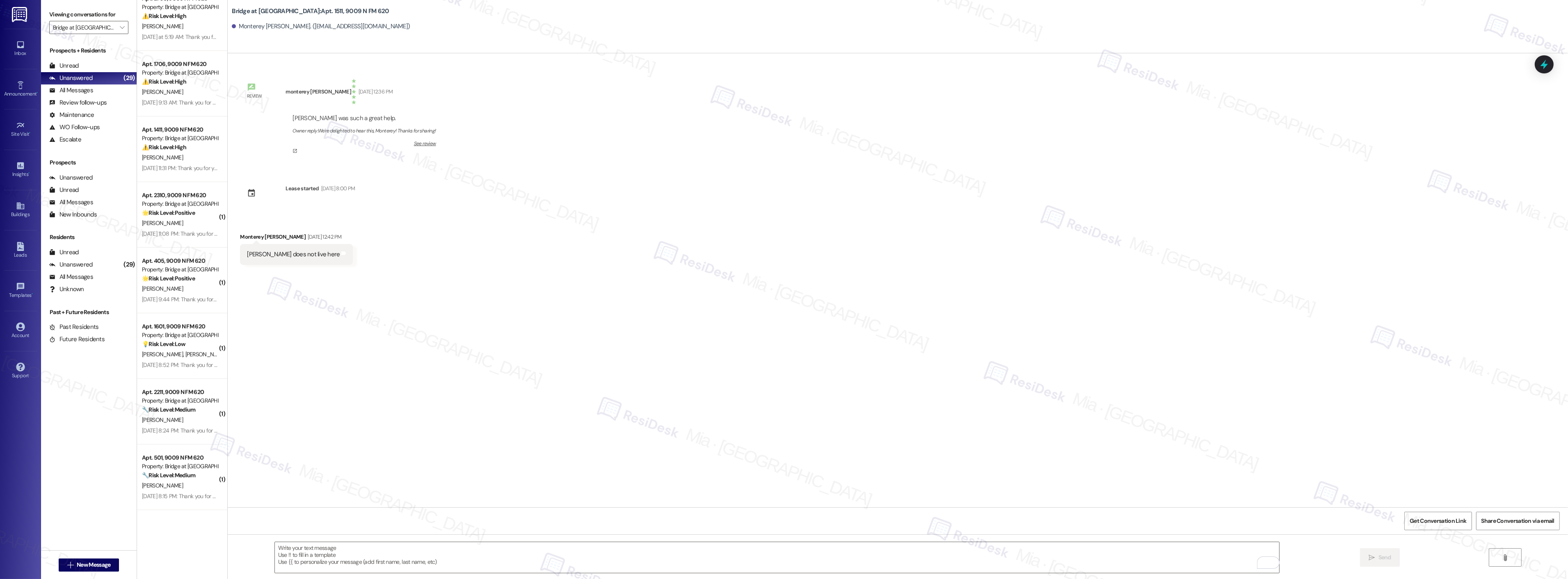
scroll to position [1316, 0]
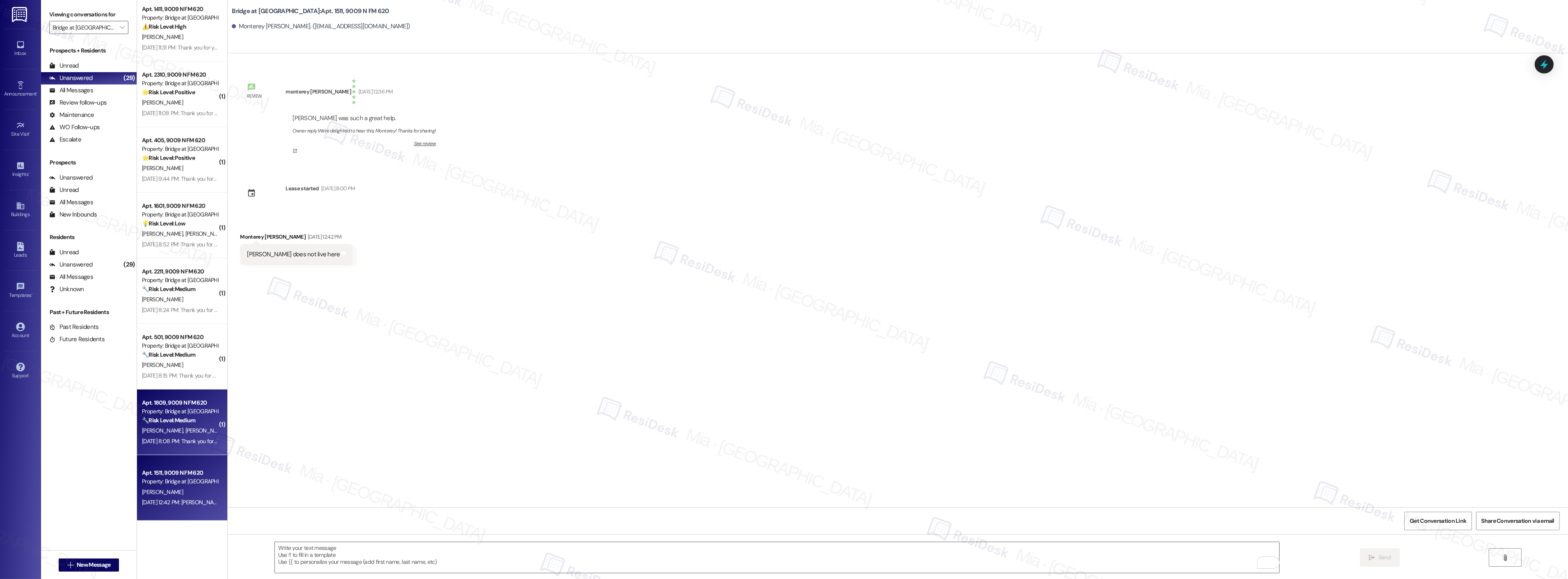
click at [185, 439] on div "Sep 15, 2025 at 8:08 PM: Thank you for your message. Our offices are currently …" at bounding box center [391, 441] width 498 height 8
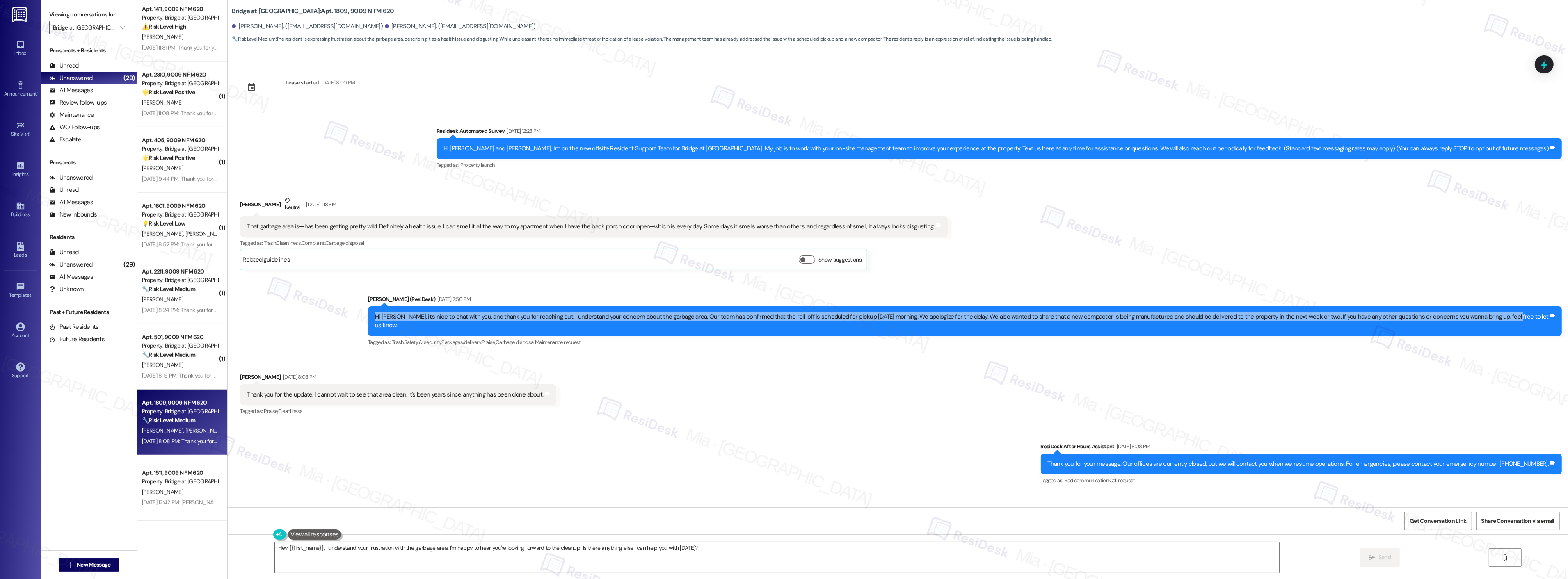
drag, startPoint x: 402, startPoint y: 315, endPoint x: 1516, endPoint y: 318, distance: 1114.0
click at [1516, 318] on div "Hi [PERSON_NAME], it's nice to chat with you, and thank you for reaching out. I…" at bounding box center [962, 321] width 1174 height 17
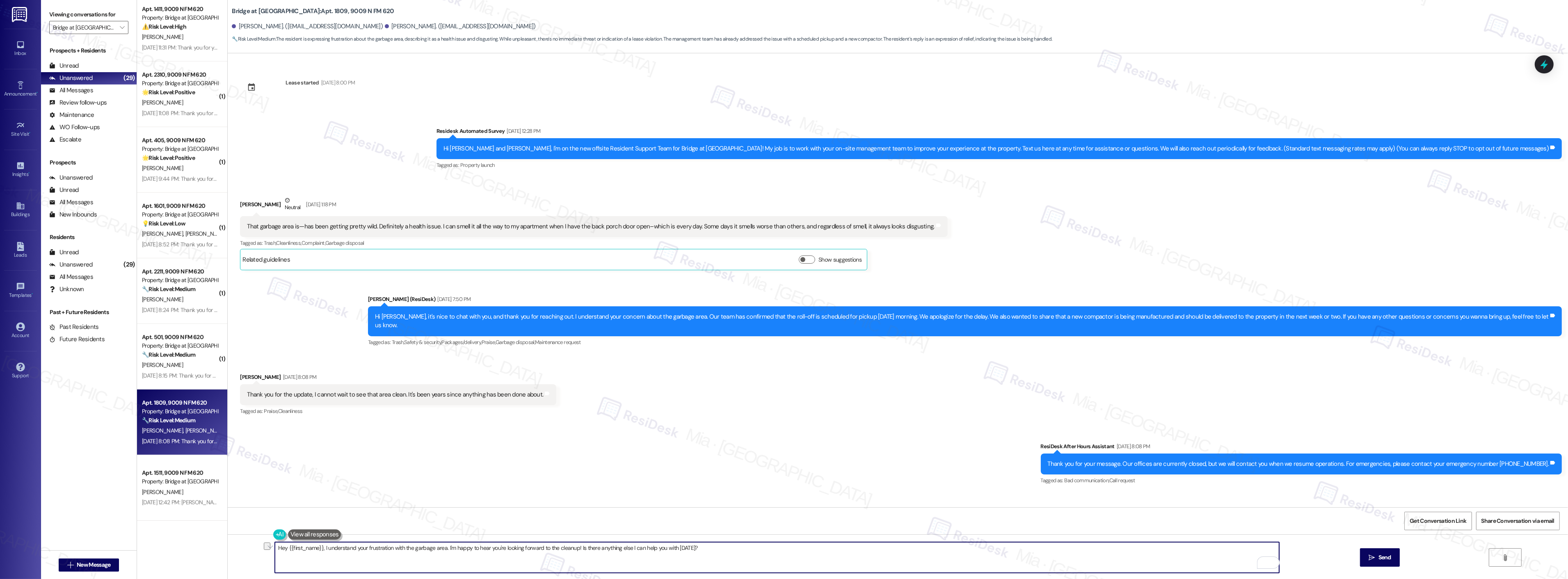
drag, startPoint x: 281, startPoint y: 548, endPoint x: 572, endPoint y: 550, distance: 291.0
click at [572, 550] on textarea "Hey {{first_name}}, I understand your frustration with the garbage area. I'm ha…" at bounding box center [777, 557] width 1004 height 31
drag, startPoint x: 498, startPoint y: 550, endPoint x: 511, endPoint y: 550, distance: 13.0
click at [511, 550] on textarea "You're welcome, Jose. Sorry for the delayed response. ! Is there anything else …" at bounding box center [777, 557] width 1004 height 31
type textarea "You're welcome, [PERSON_NAME]. Sorry for the delayed response! Is there anythin…"
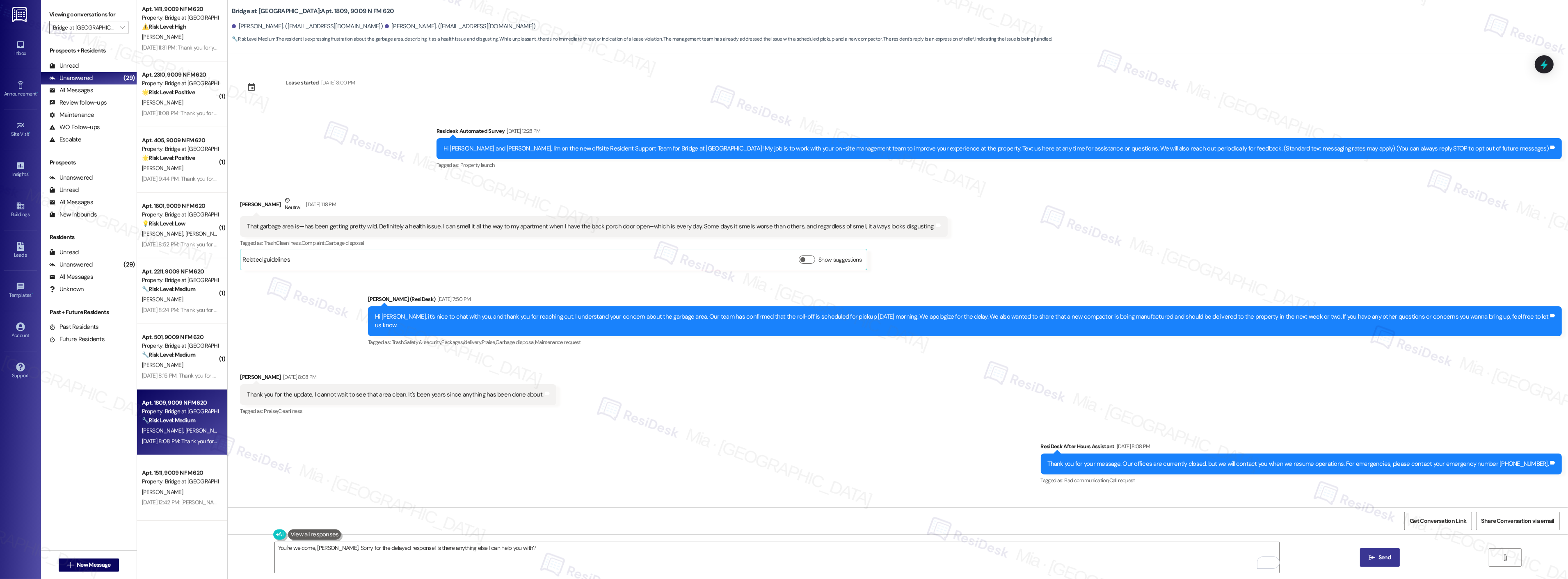
click at [1395, 551] on button " Send" at bounding box center [1379, 557] width 40 height 19
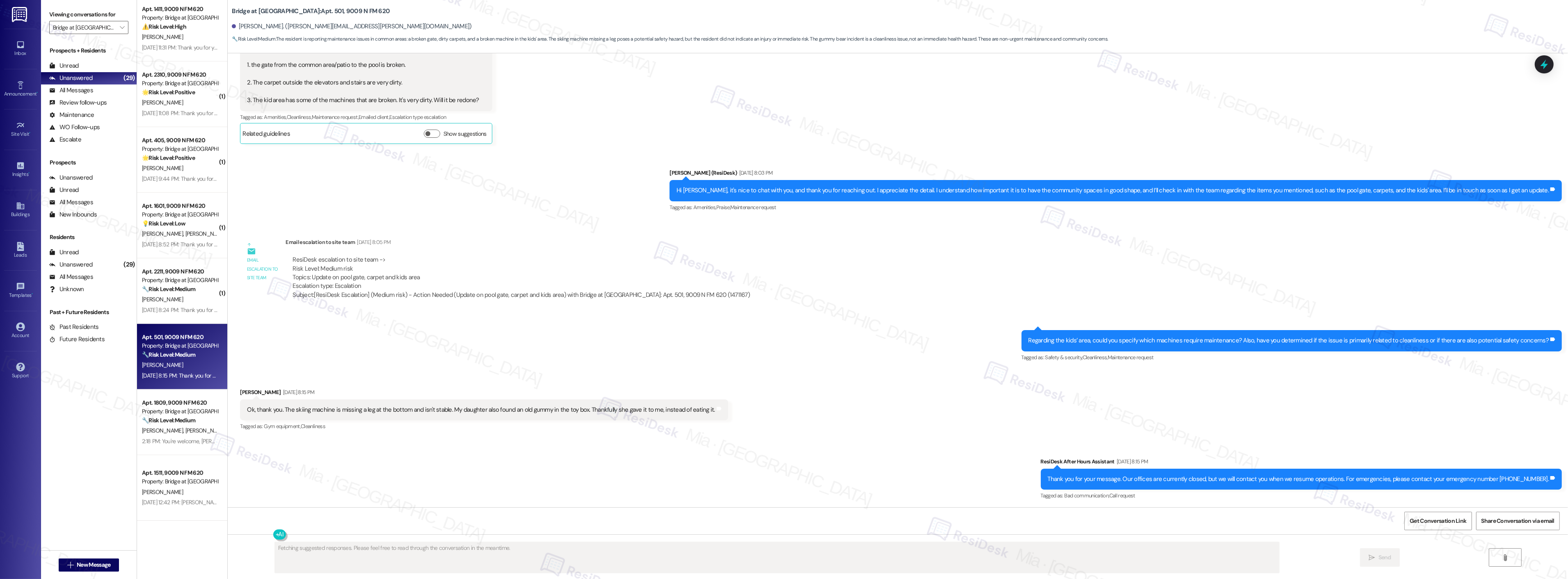
scroll to position [179, 0]
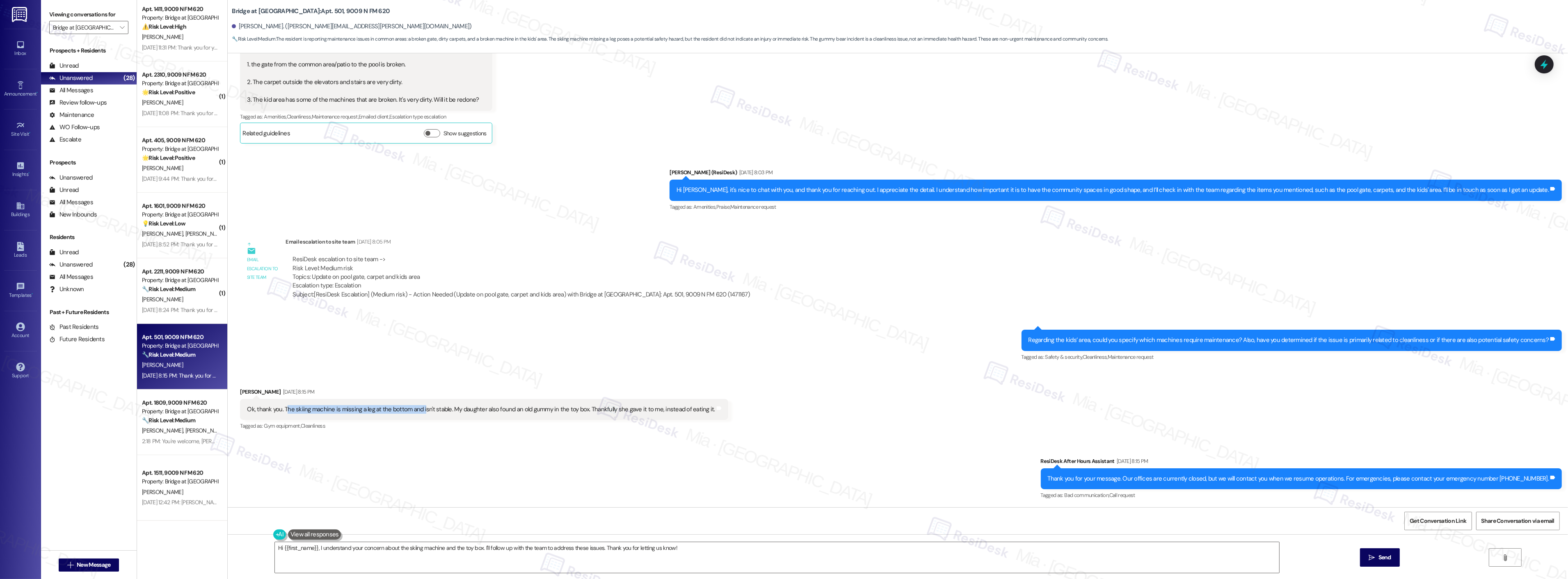
drag, startPoint x: 280, startPoint y: 409, endPoint x: 416, endPoint y: 408, distance: 136.0
click at [416, 408] on div "Ok, thank you. The skiing machine is missing a leg at the bottom and isn't stab…" at bounding box center [481, 409] width 468 height 8
click at [458, 406] on div "Ok, thank you. The skiing machine is missing a leg at the bottom and isn't stab…" at bounding box center [481, 409] width 468 height 8
drag, startPoint x: 593, startPoint y: 408, endPoint x: 696, endPoint y: 406, distance: 103.0
click at [696, 406] on div "Ok, thank you. The skiing machine is missing a leg at the bottom and isn't stab…" at bounding box center [481, 409] width 468 height 8
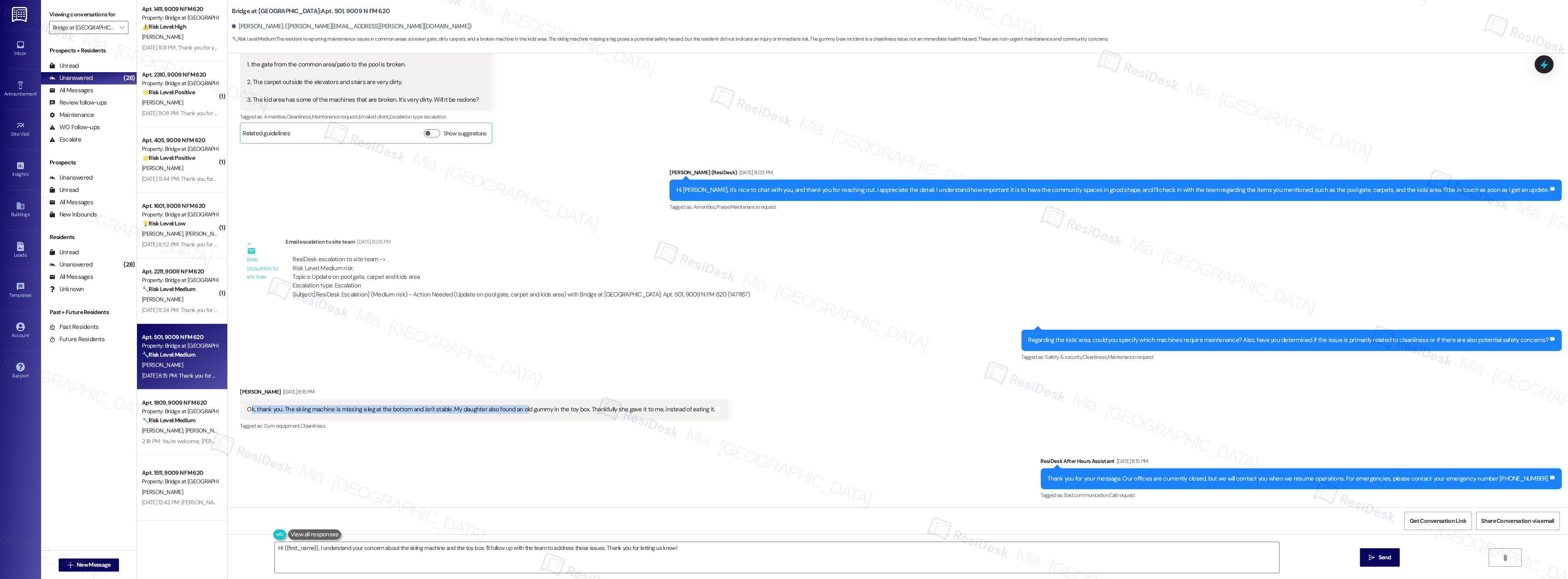
drag, startPoint x: 243, startPoint y: 408, endPoint x: 517, endPoint y: 408, distance: 274.0
click at [517, 408] on div "Ok, thank you. The skiing machine is missing a leg at the bottom and isn't stab…" at bounding box center [481, 409] width 468 height 8
click at [247, 409] on div "Ok, thank you. The skiing machine is missing a leg at the bottom and isn't stab…" at bounding box center [481, 409] width 468 height 8
drag, startPoint x: 241, startPoint y: 409, endPoint x: 698, endPoint y: 408, distance: 457.0
click at [698, 408] on div "Ok, thank you. The skiing machine is missing a leg at the bottom and isn't stab…" at bounding box center [481, 409] width 468 height 8
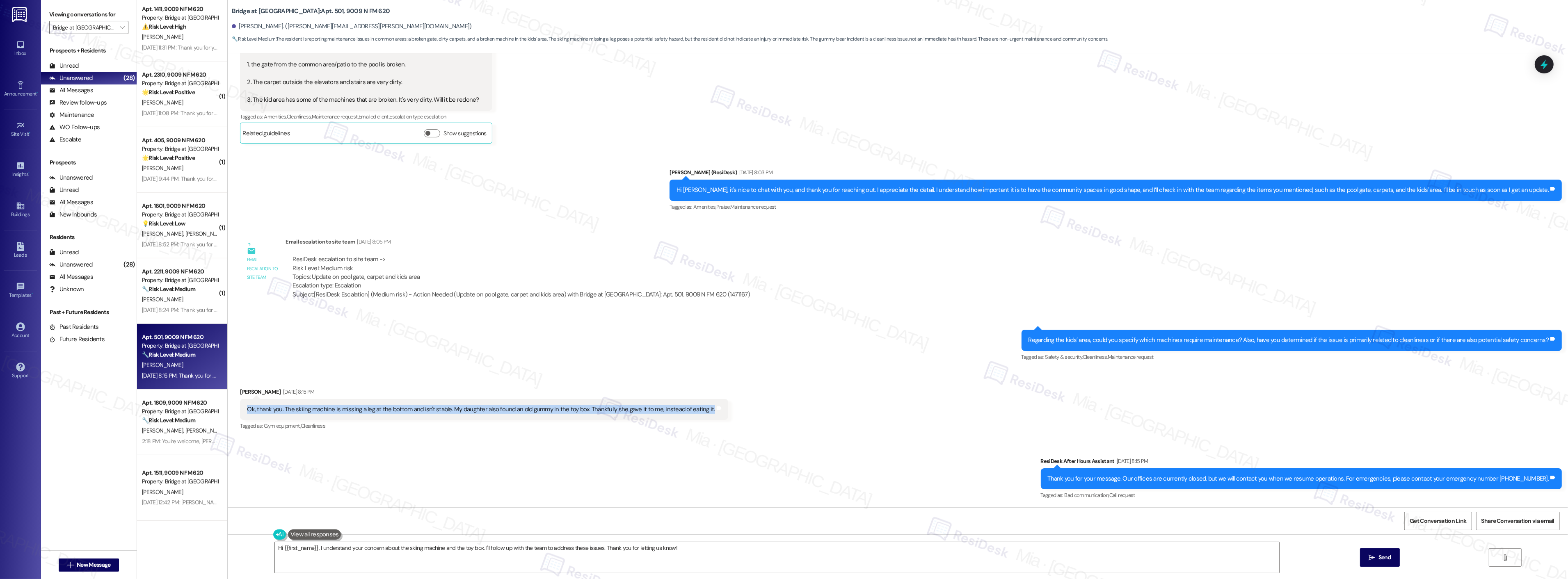
copy div "Ok, thank you. The skiing machine is missing a leg at the bottom and isn't stab…"
drag, startPoint x: 269, startPoint y: 548, endPoint x: 675, endPoint y: 548, distance: 406.0
click at [675, 548] on textarea "Hi {{first_name}}, I understand your concern about the skiing machine and the t…" at bounding box center [777, 557] width 1004 height 31
paste textarea "Thank you for letting me know. I’m sorry to hear about the missing part on the …"
click at [342, 548] on textarea "Thank you for letting me know. I’m sorry to hear about the missing part on the …" at bounding box center [777, 557] width 1004 height 31
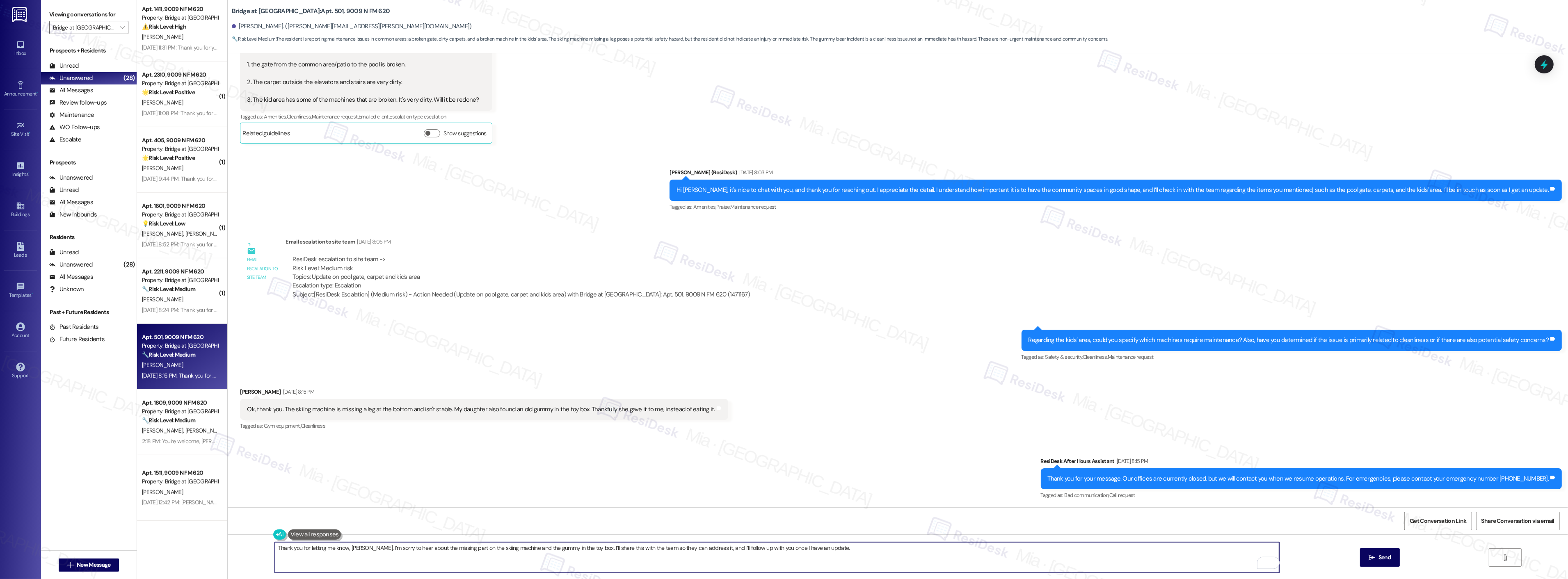
click at [384, 478] on div "Sent via SMS ResiDesk After Hours Assistant Sep 15, 2025 at 8:15 PM Thank you f…" at bounding box center [897, 473] width 1340 height 70
drag, startPoint x: 649, startPoint y: 548, endPoint x: 709, endPoint y: 548, distance: 60.0
click at [709, 548] on textarea "Thank you for letting me know, Evelyn. I’m sorry to hear about the missing part…" at bounding box center [777, 557] width 1004 height 31
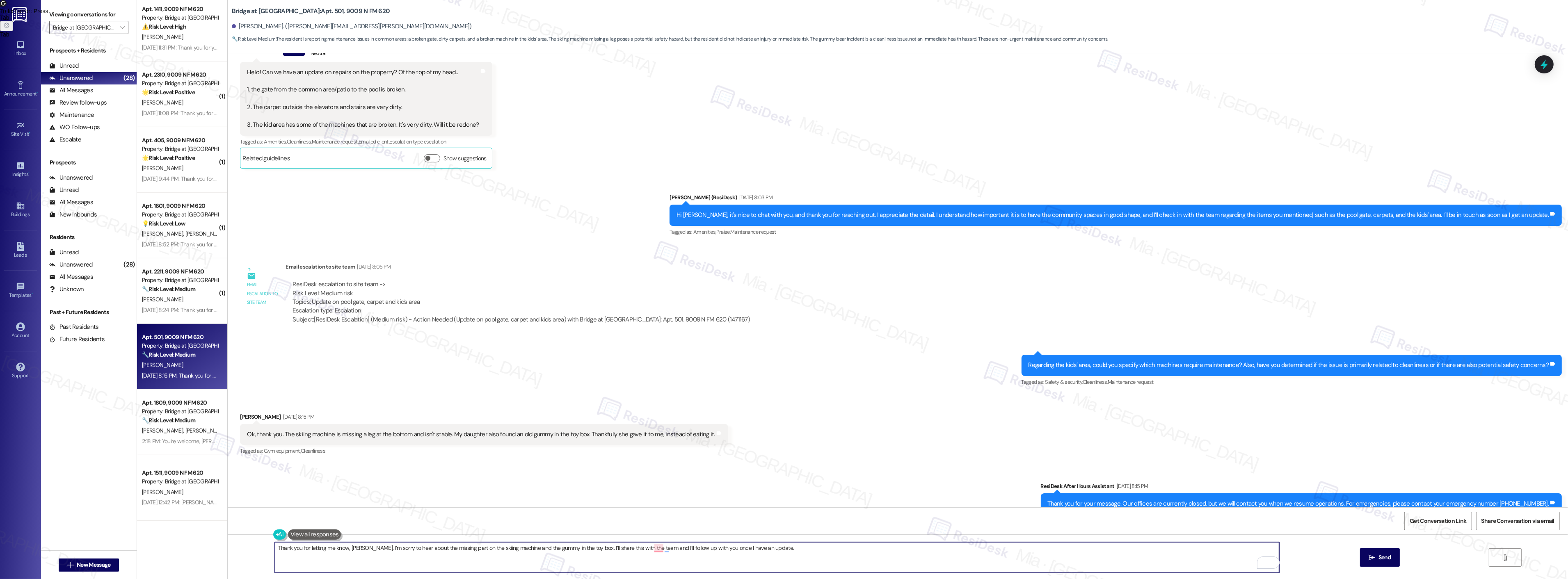
scroll to position [134, 0]
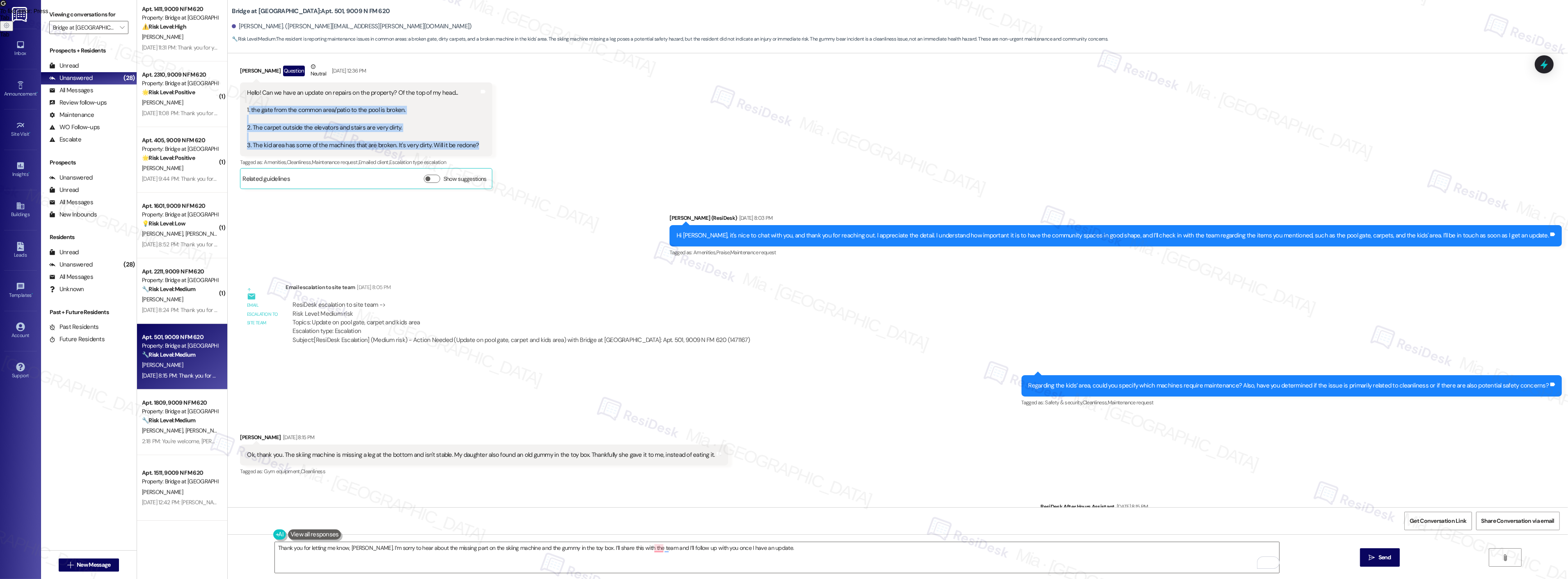
drag, startPoint x: 241, startPoint y: 111, endPoint x: 466, endPoint y: 142, distance: 227.1
click at [466, 142] on div "Hello! Can we have an update on repairs on the property? Of the top of my head.…" at bounding box center [363, 119] width 233 height 61
copy div ". the gate from the common area/patio to the pool is broken. 2. The carpet outs…"
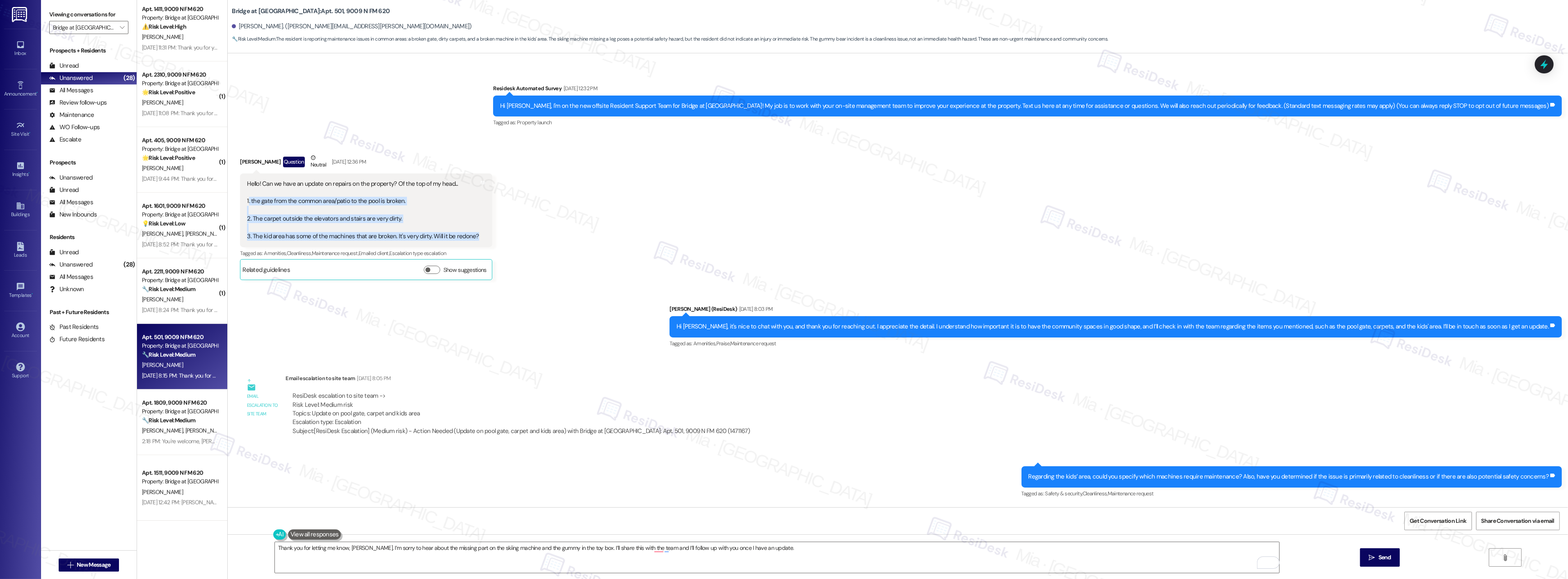
scroll to position [179, 0]
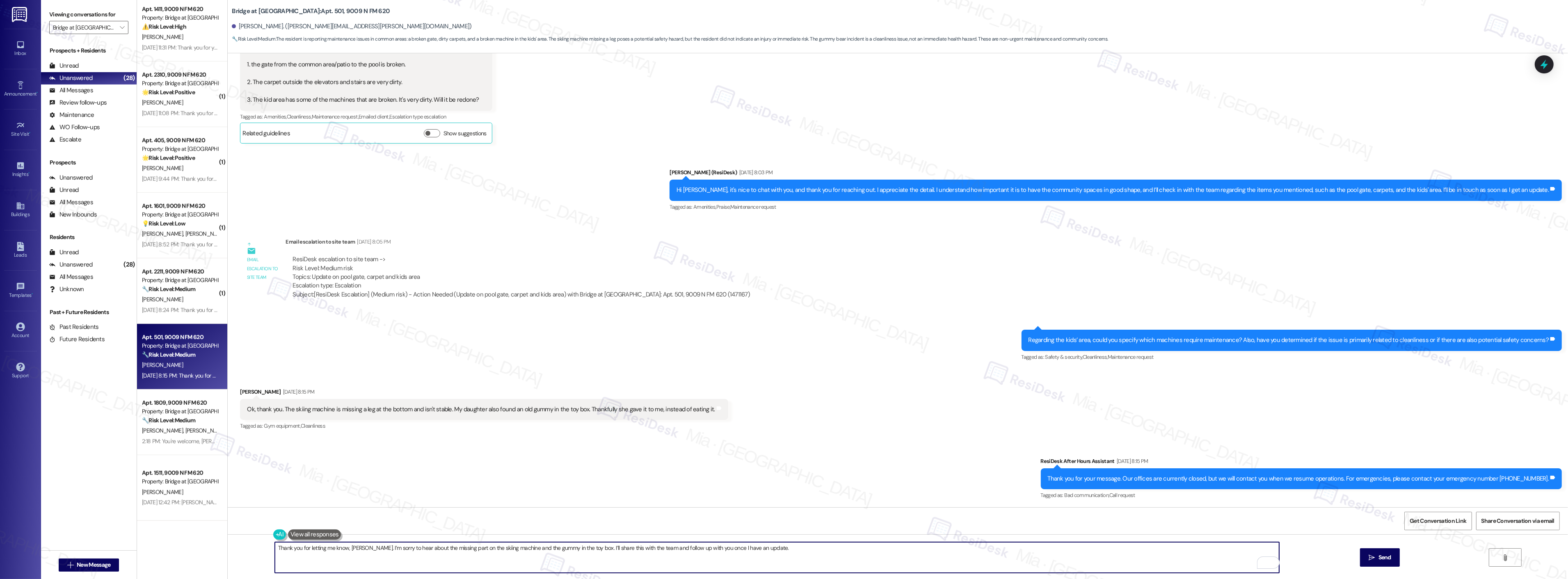
type textarea "Thank you for letting me know, [PERSON_NAME]. I’m sorry to hear about the missi…"
drag, startPoint x: 278, startPoint y: 408, endPoint x: 706, endPoint y: 408, distance: 428.0
click at [706, 408] on div "Ok, thank you. The skiing machine is missing a leg at the bottom and isn't stab…" at bounding box center [484, 409] width 488 height 21
copy div "he skiing machine is missing a leg at the bottom and isn't stable. My daughter …"
click at [1381, 557] on span "Send" at bounding box center [1385, 557] width 13 height 8
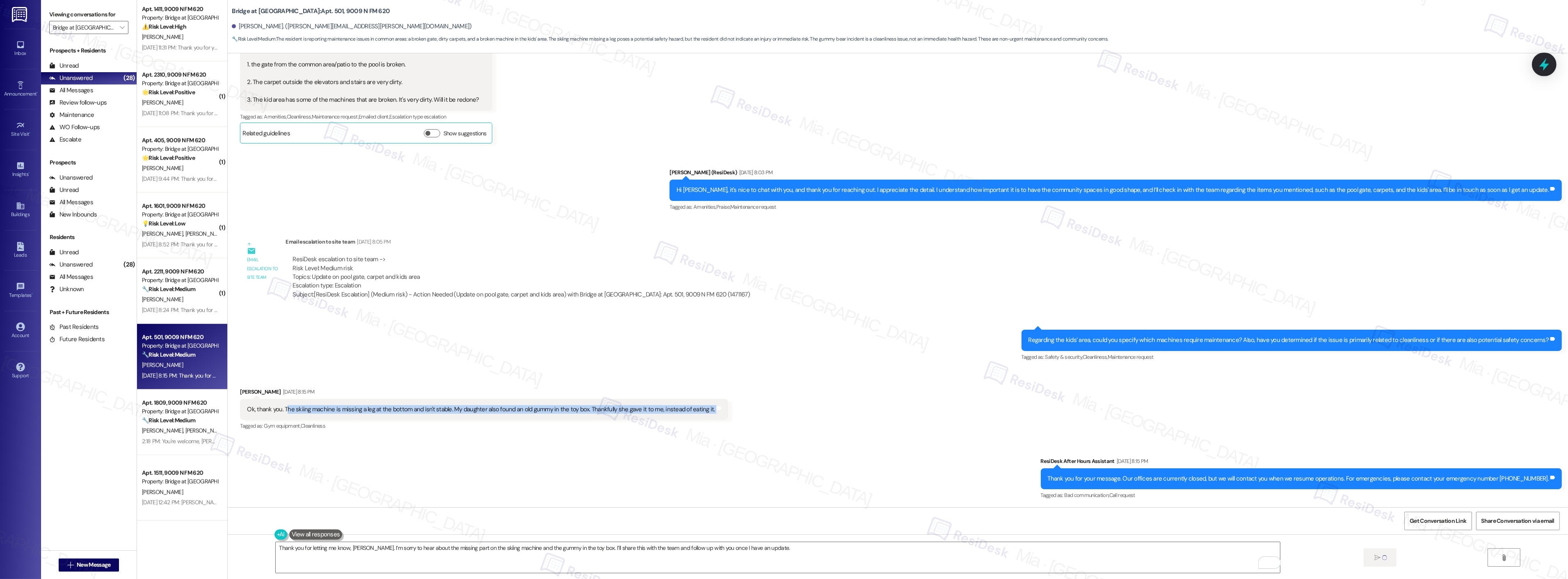
click at [1549, 68] on icon at bounding box center [1544, 64] width 14 height 14
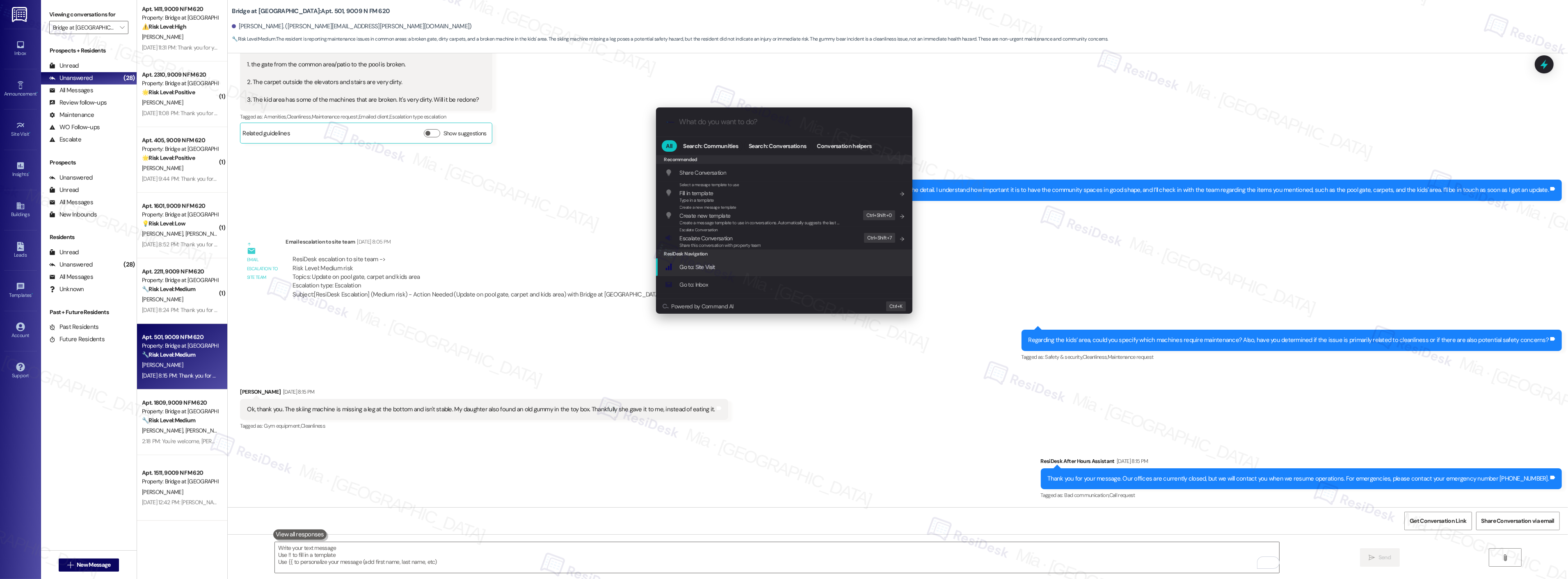
scroll to position [110, 0]
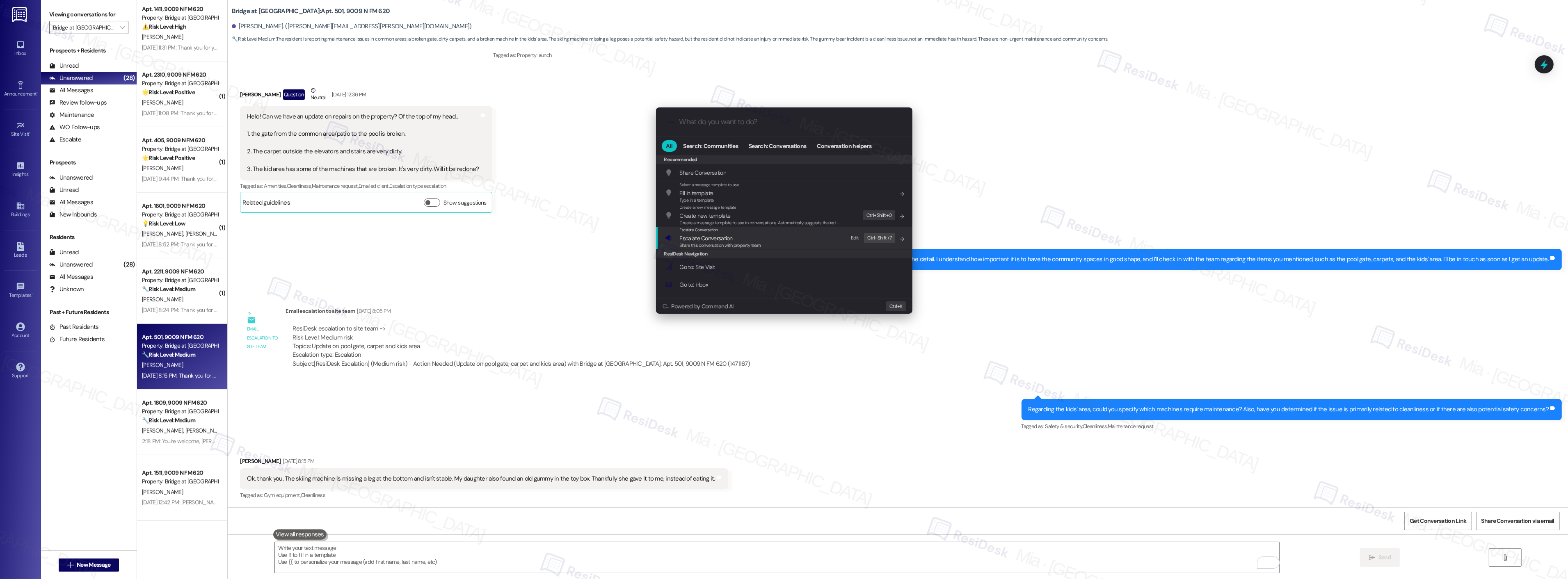
click at [753, 243] on span "Share this conversation with property team" at bounding box center [720, 245] width 81 height 6
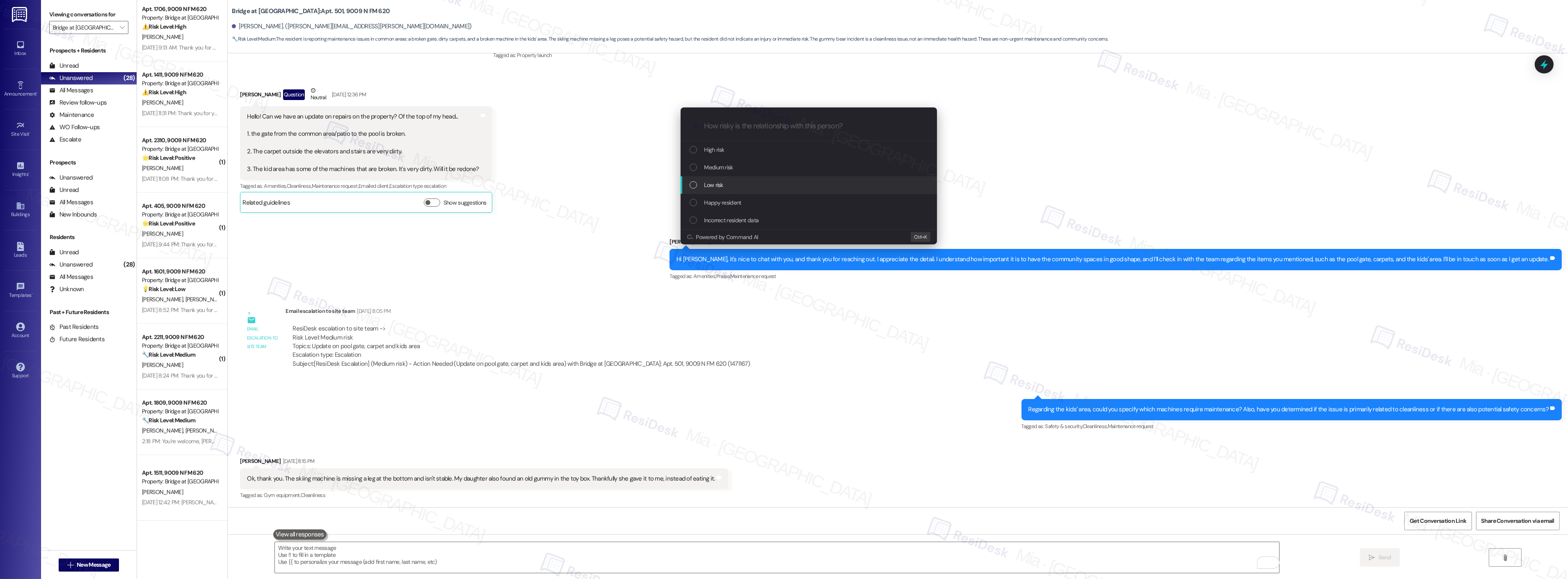
click at [730, 179] on div "Low risk" at bounding box center [808, 184] width 256 height 17
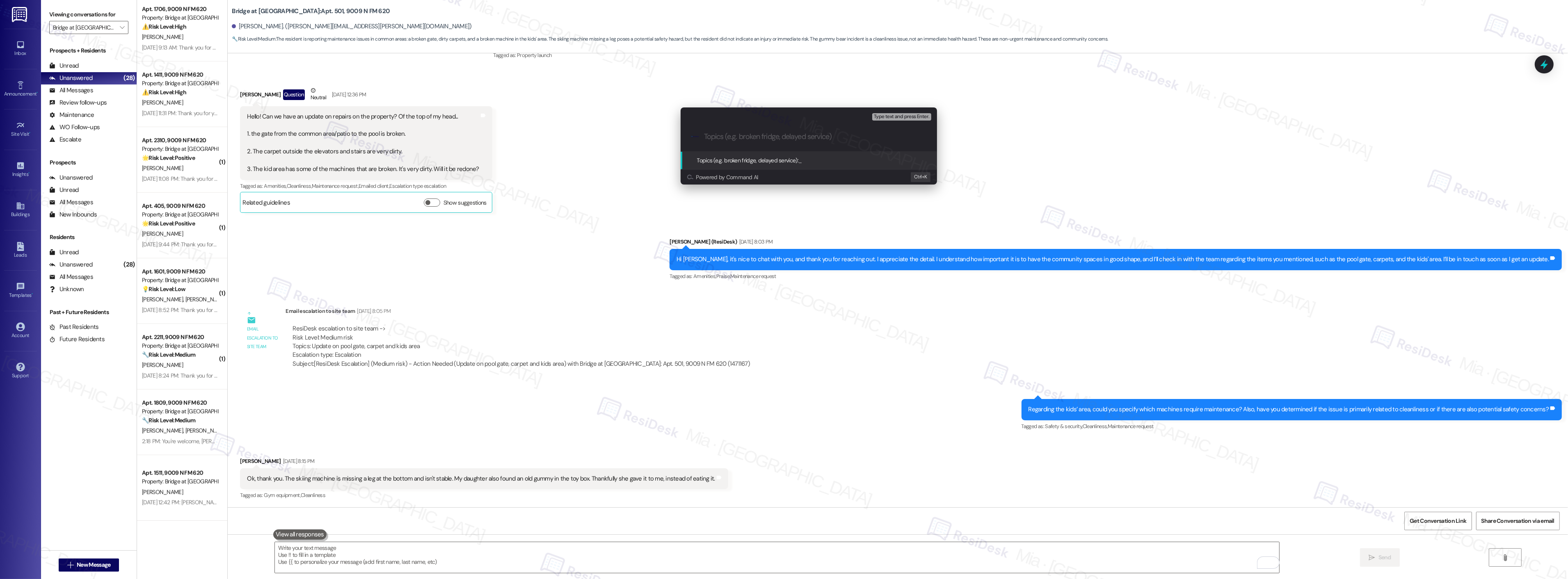
click at [737, 138] on input "Topics (e.g. broken fridge, delayed service)" at bounding box center [815, 136] width 223 height 8
type input "Repair items in common are, gate from patio to pool is broken, carpet is dirty,…"
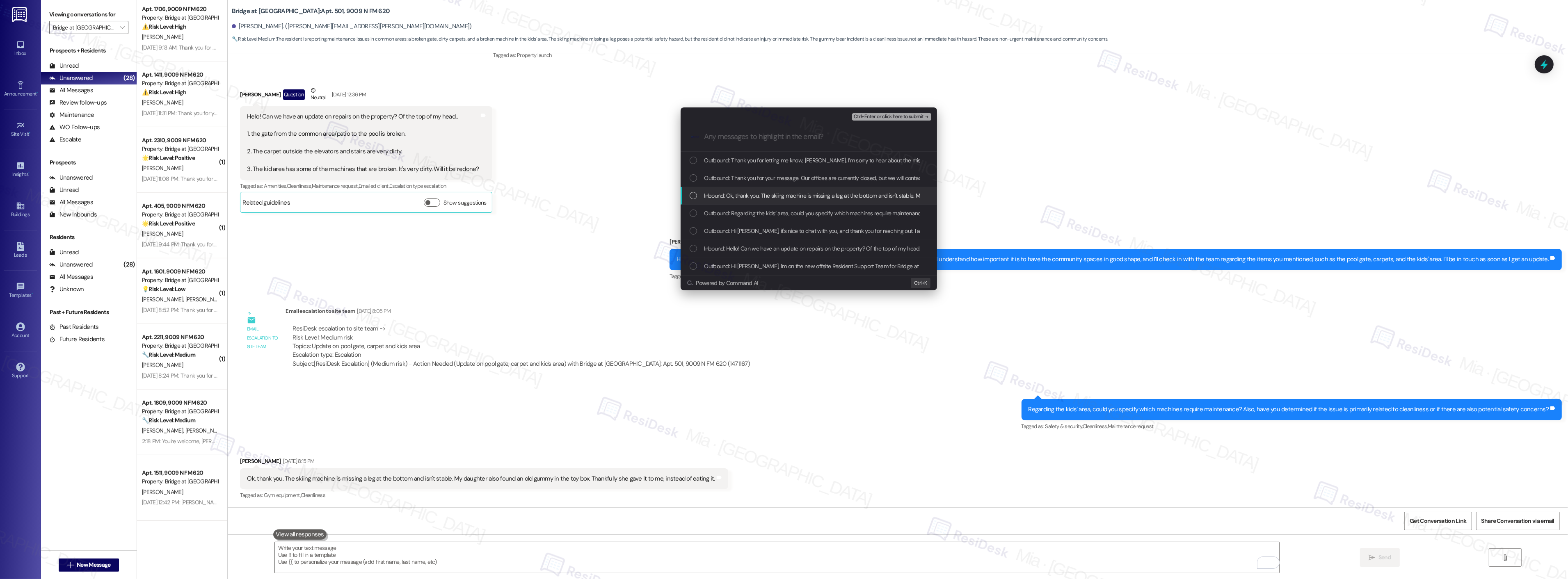
click at [696, 194] on div "Inbound: Ok, thank you. The skiing machine is missing a leg at the bottom and i…" at bounding box center [809, 196] width 240 height 9
click at [696, 243] on div "Inbound: Hello! Can we have an update on repairs on the property? Of the top of…" at bounding box center [808, 248] width 256 height 17
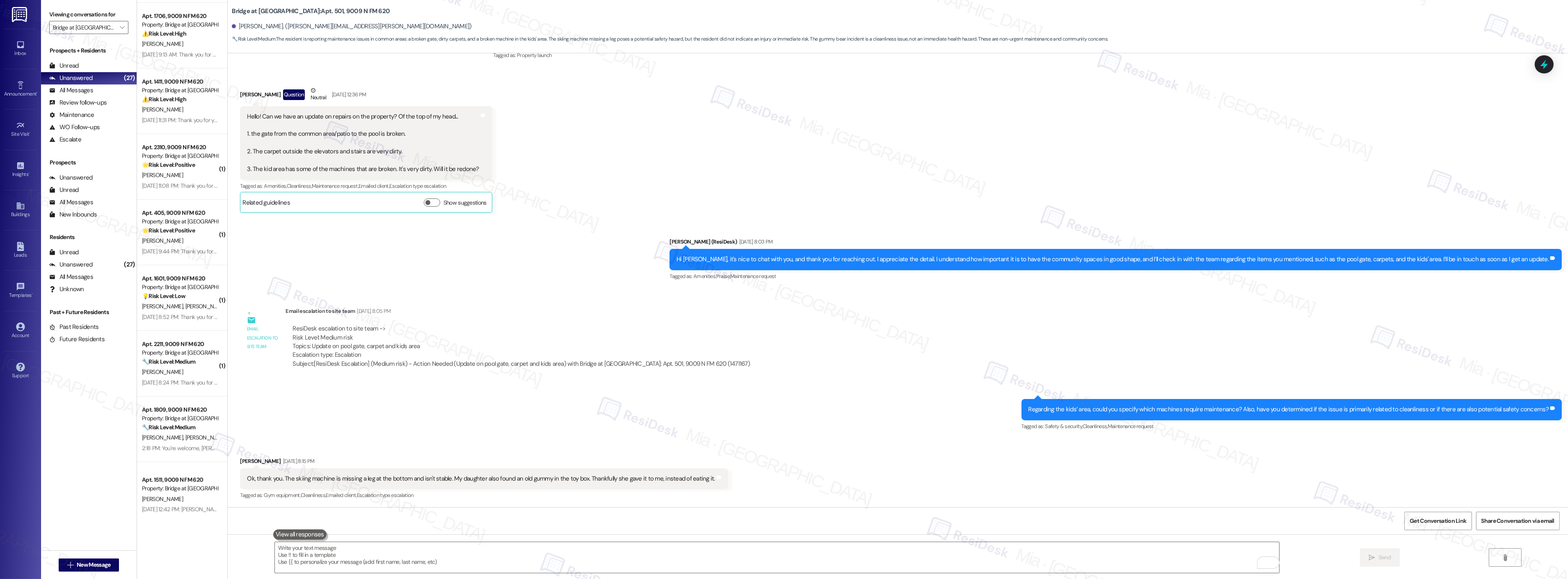
scroll to position [1316, 0]
click at [189, 475] on div "Apt. 1511, 9009 N FM 620" at bounding box center [180, 473] width 76 height 8
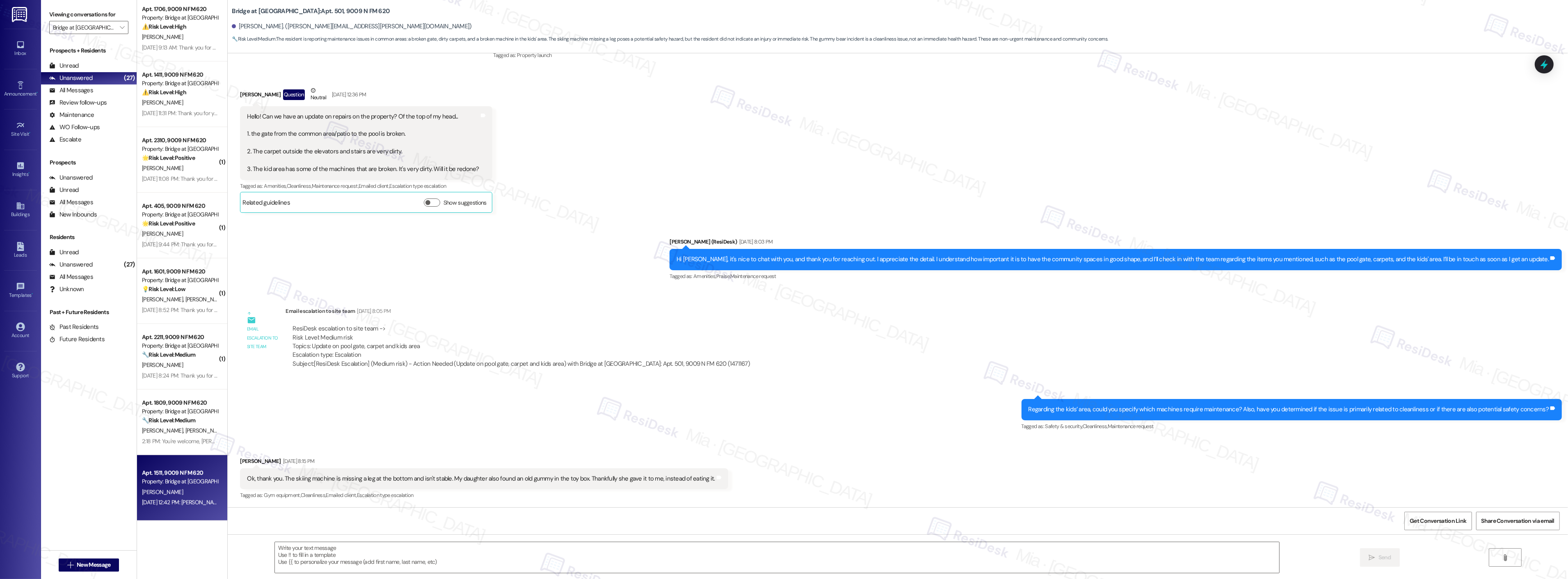
type textarea "Fetching suggested responses. Please feel free to read through the conversation…"
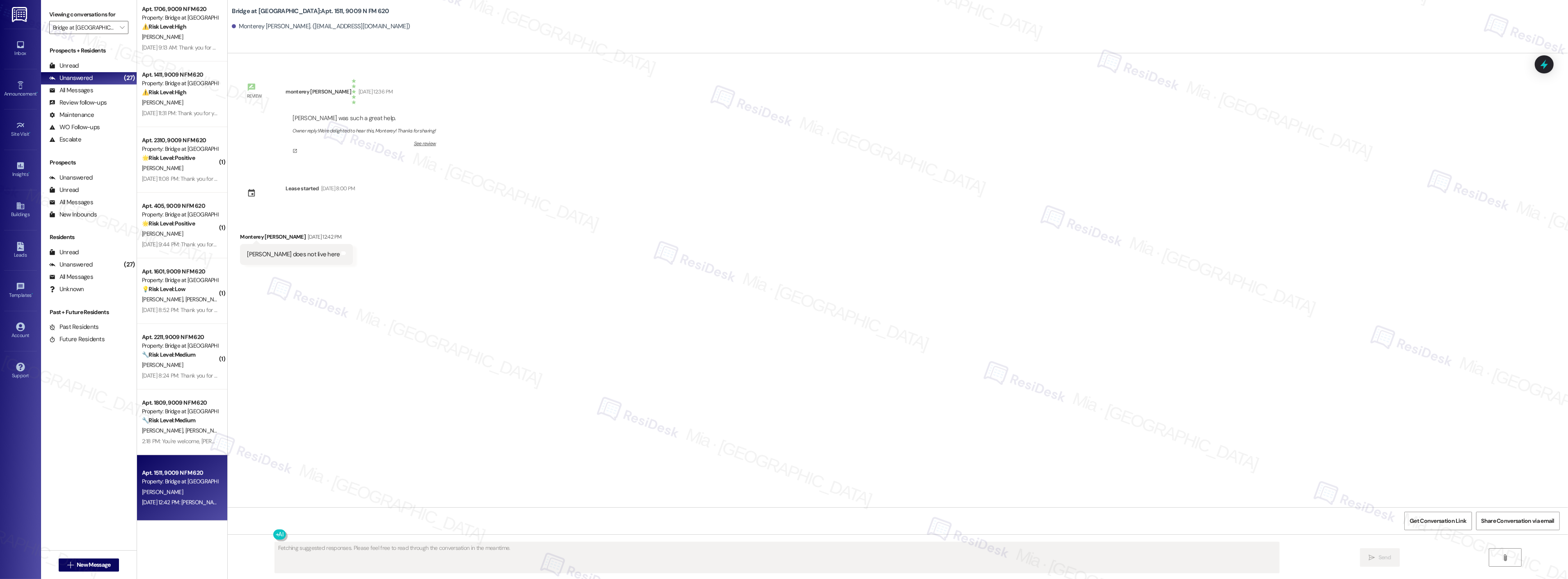
scroll to position [0, 0]
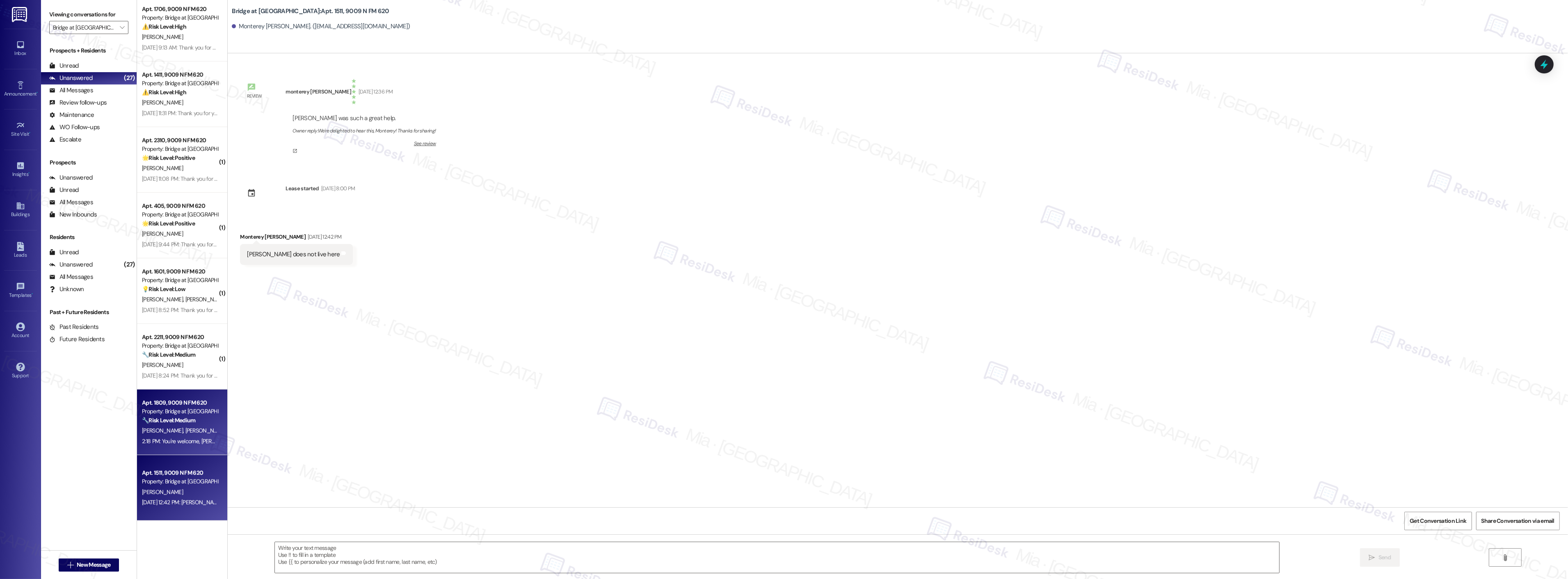
click at [183, 431] on div "[PERSON_NAME] [PERSON_NAME]" at bounding box center [180, 431] width 77 height 10
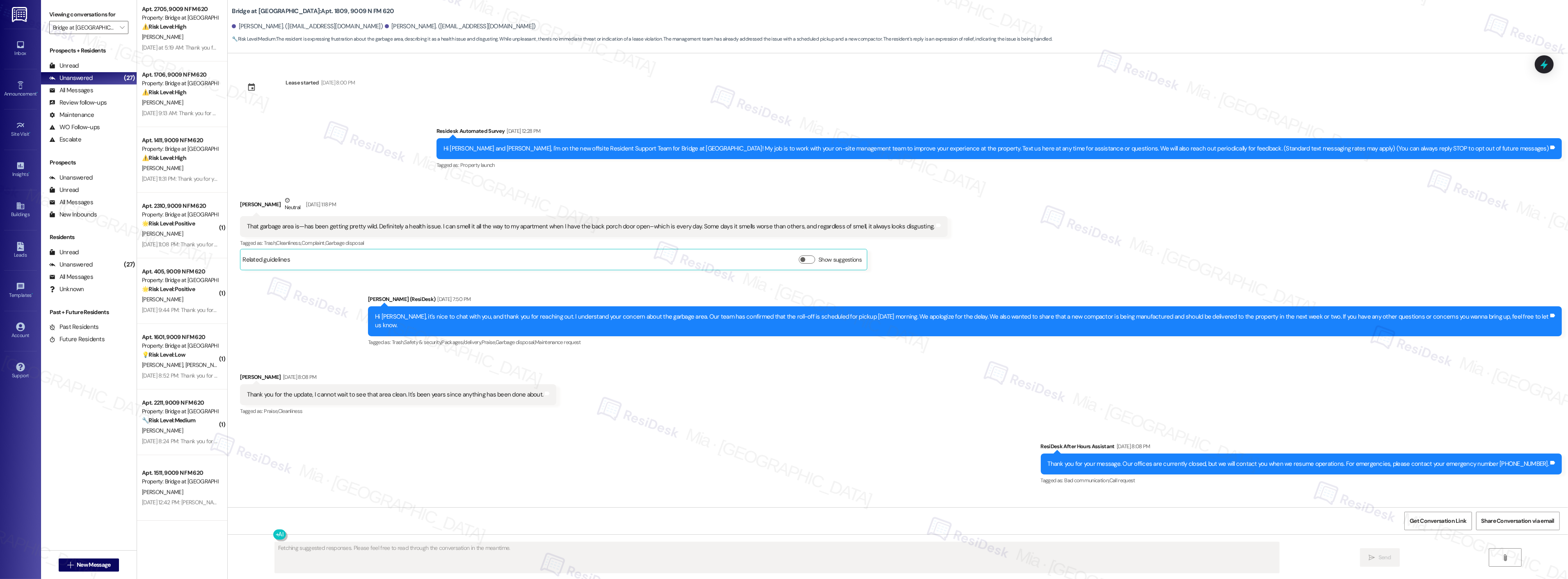
scroll to position [1251, 0]
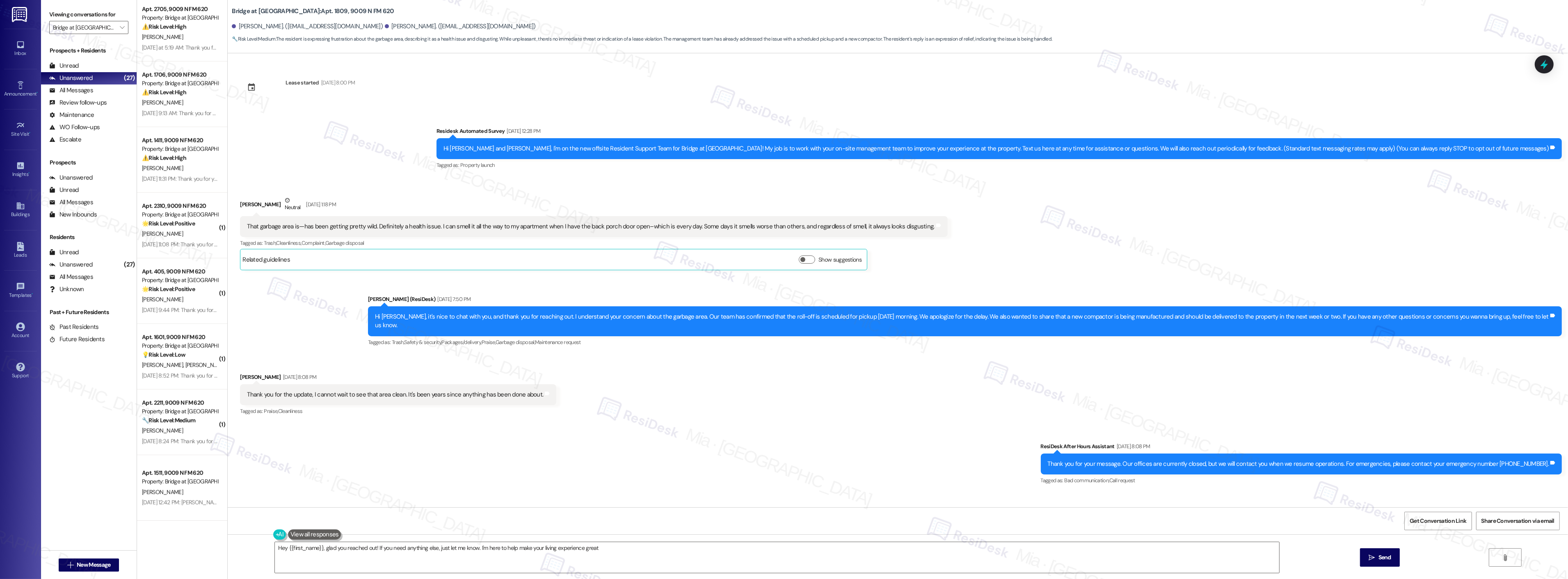
type textarea "Hey {{first_name}}, glad you reached out! If you need anything else, just let m…"
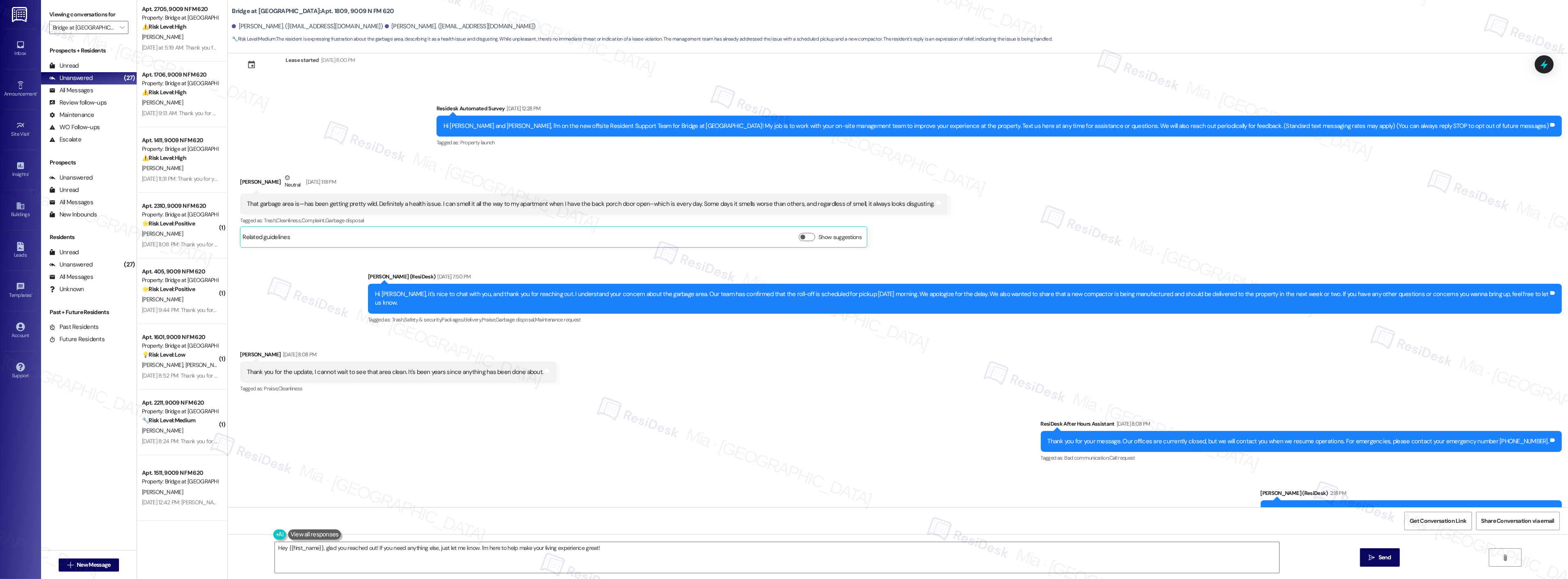
scroll to position [46, 0]
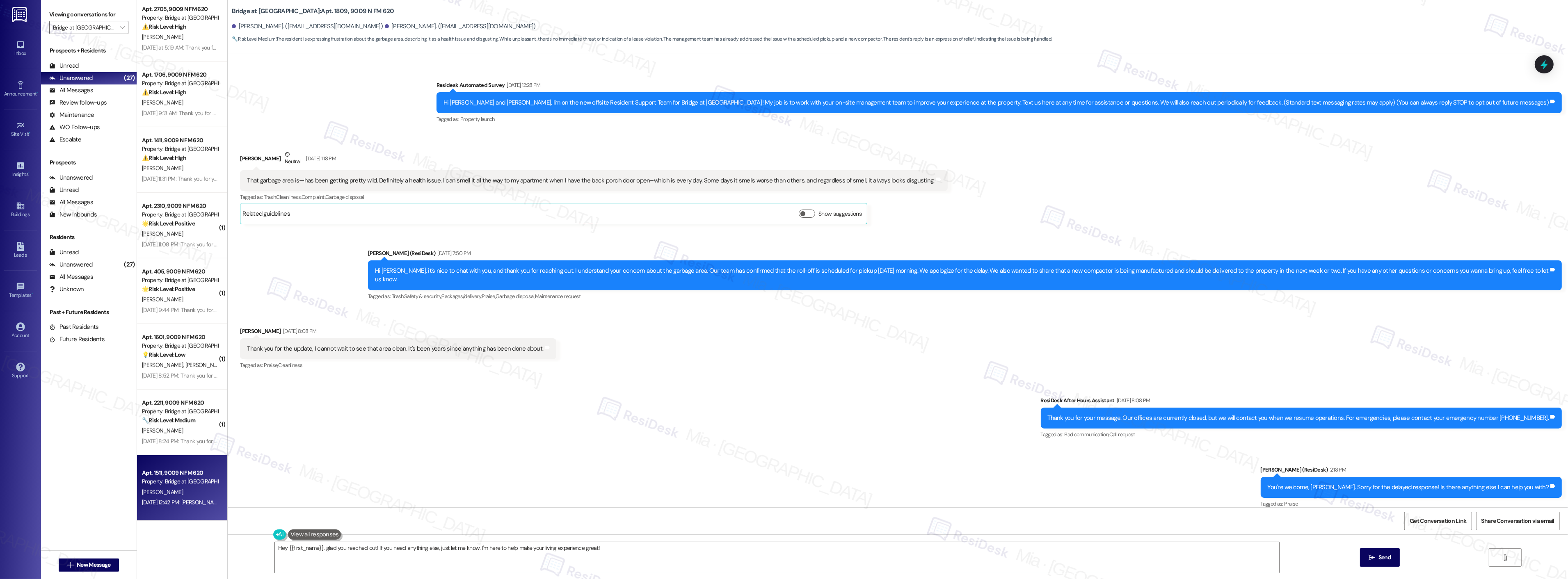
click at [182, 487] on div "[PERSON_NAME]" at bounding box center [180, 492] width 77 height 10
type textarea "Fetching suggested responses. Please feel free to read through the conversation…"
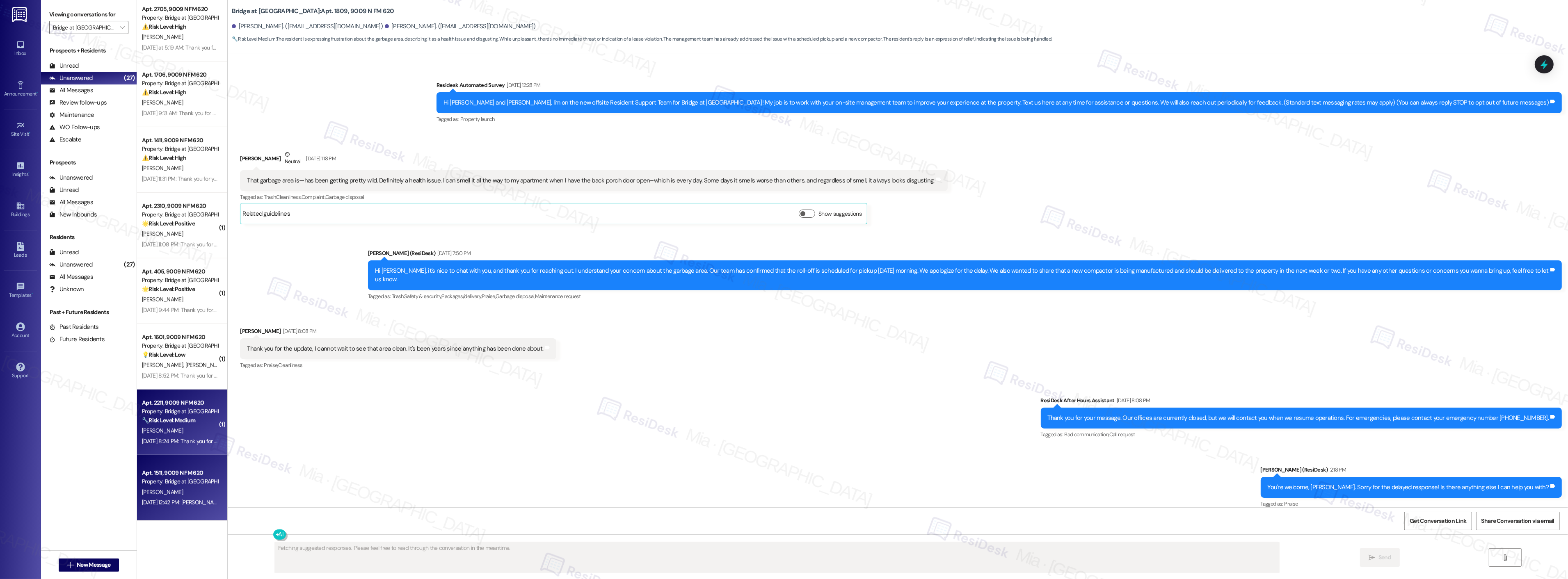
scroll to position [0, 0]
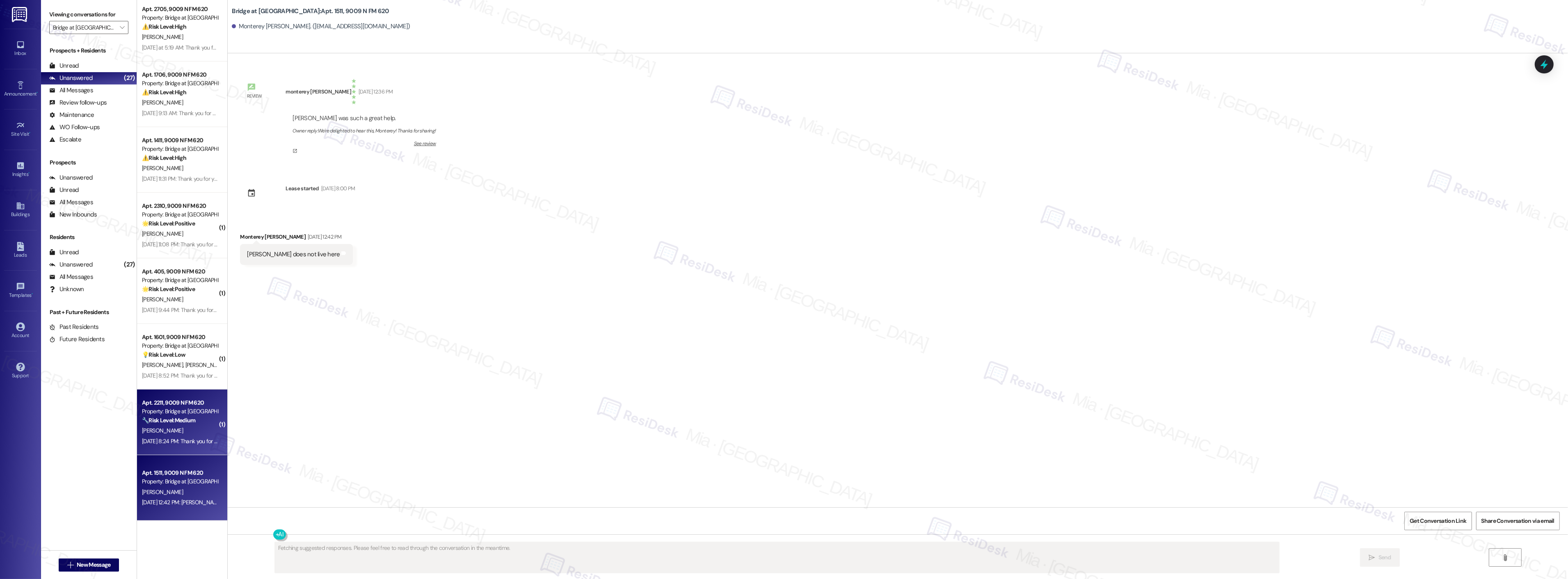
click at [186, 421] on strong "🔧 Risk Level: Medium" at bounding box center [168, 420] width 54 height 8
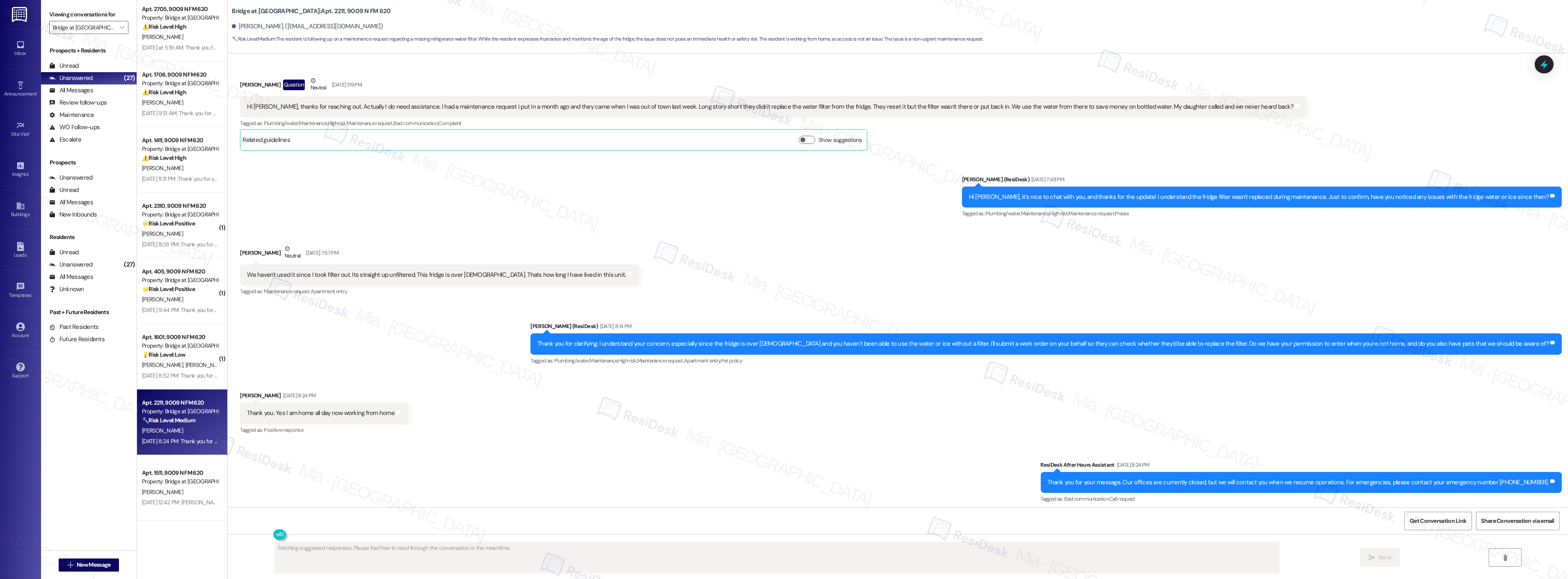
scroll to position [124, 0]
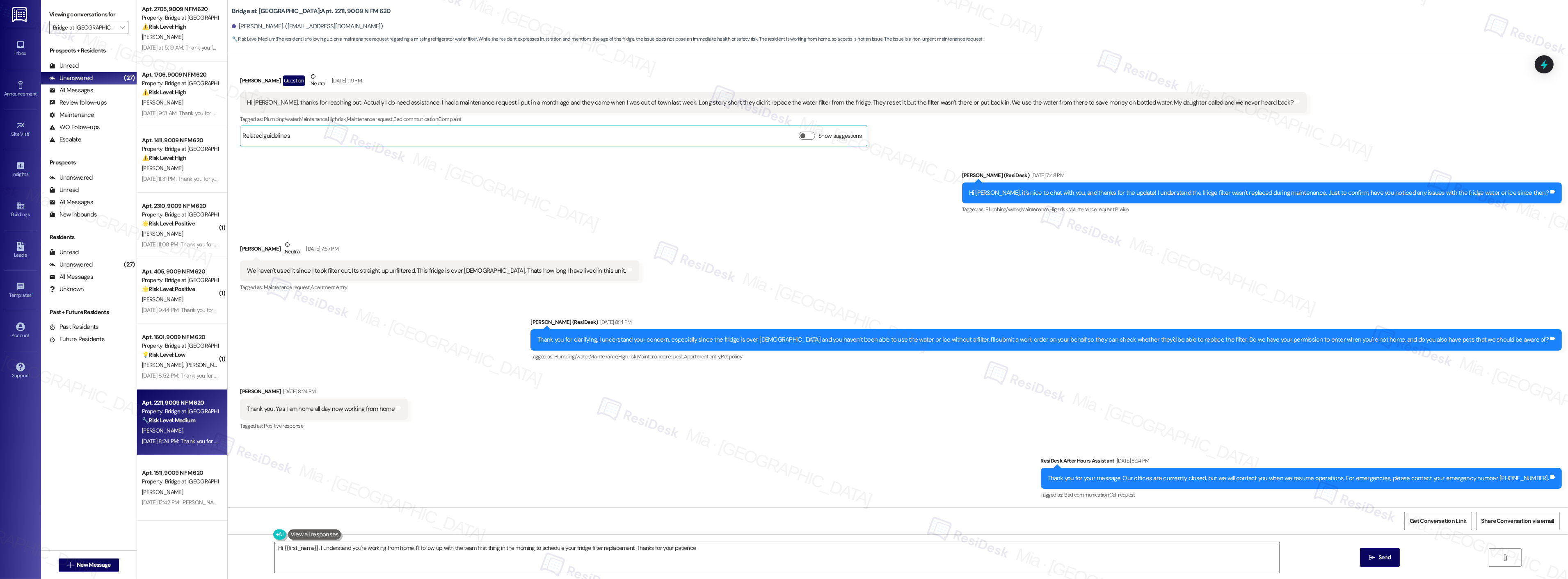
type textarea "Hi {{first_name}}, I understand you're working from home. I'll follow up with t…"
drag, startPoint x: 864, startPoint y: 339, endPoint x: 1334, endPoint y: 338, distance: 470.0
click at [1334, 338] on div "Thank you for clarifying. I understand your concern, especially since the fridg…" at bounding box center [1043, 340] width 1011 height 8
click at [1544, 65] on icon at bounding box center [1544, 65] width 10 height 13
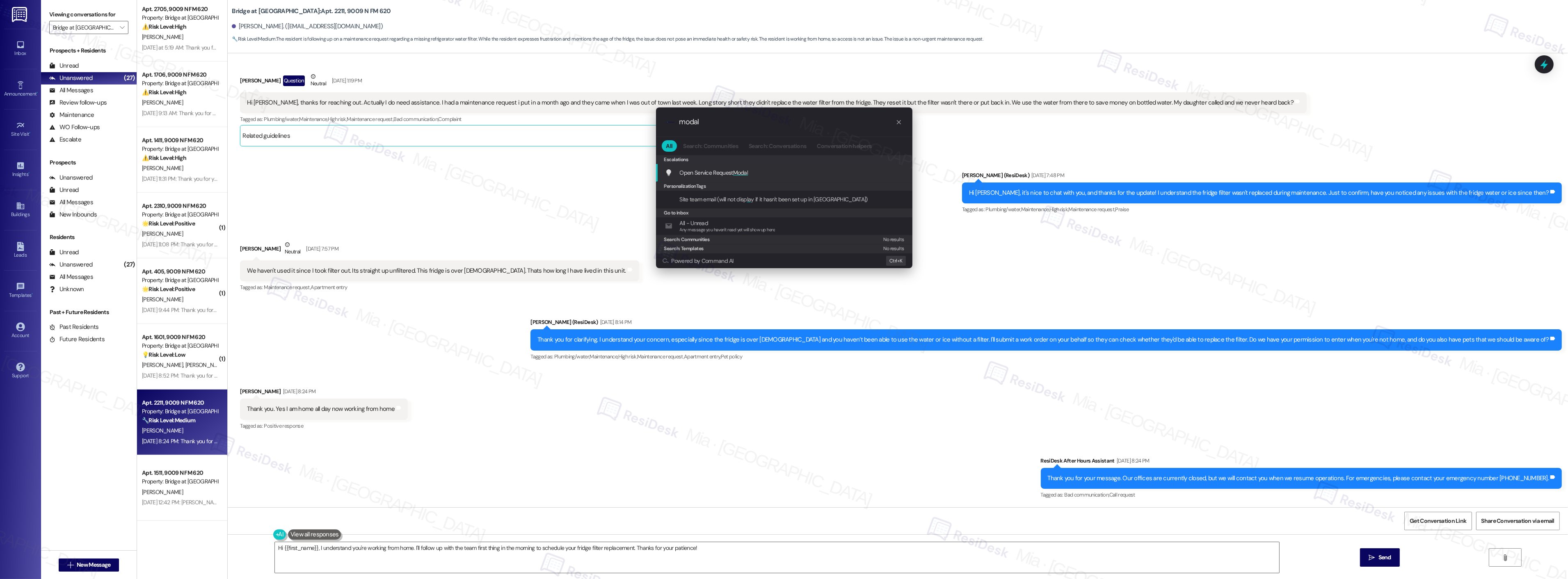
click at [730, 171] on span "Open Service Request Modal" at bounding box center [714, 173] width 68 height 8
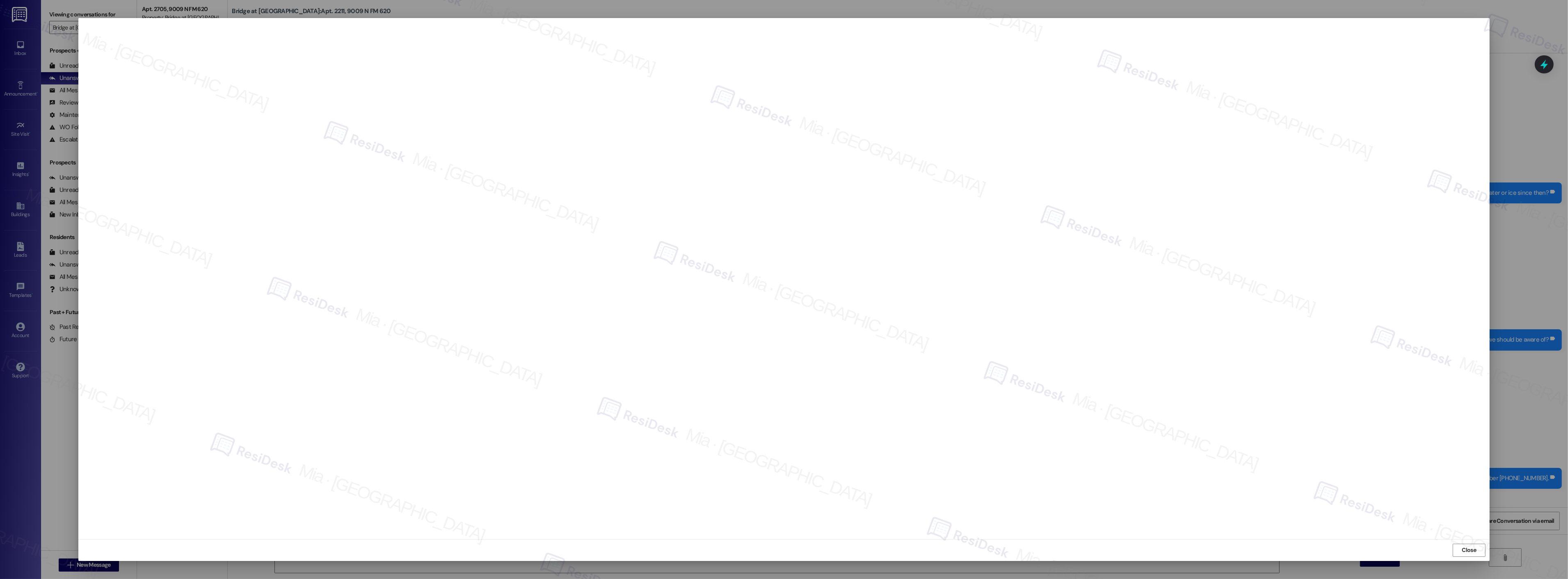
click at [1466, 548] on span "Close" at bounding box center [1469, 550] width 15 height 8
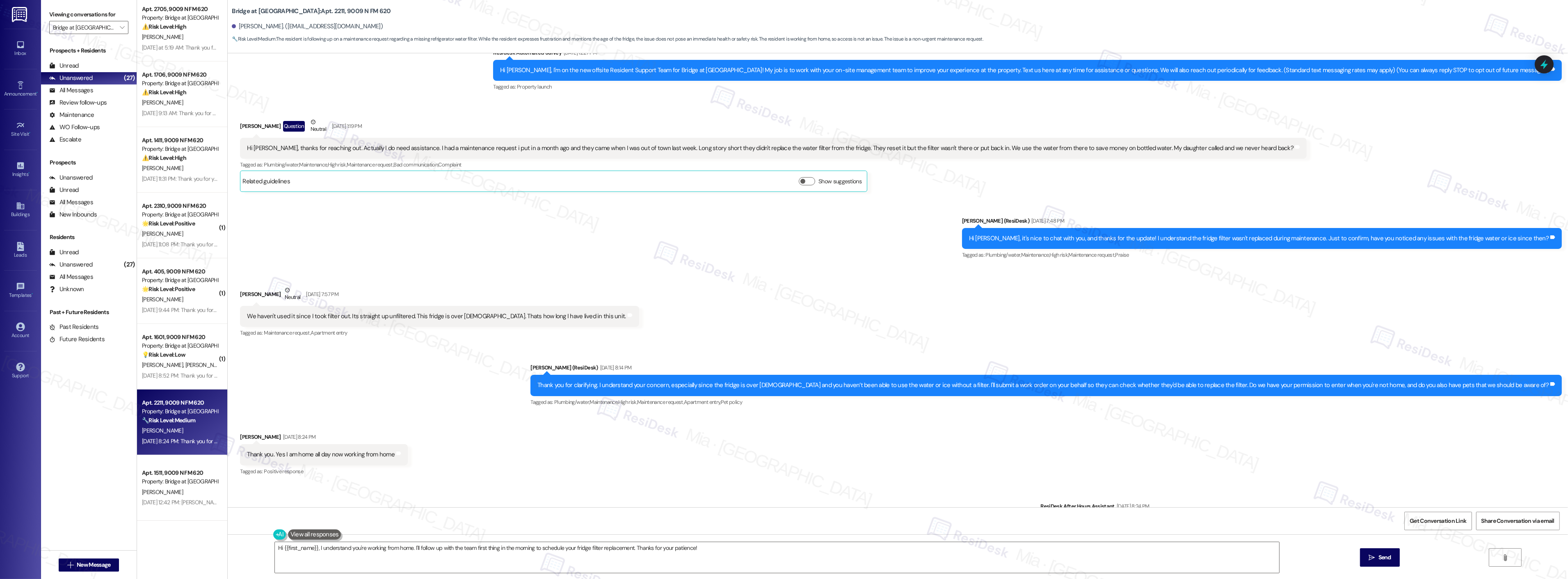
scroll to position [33, 0]
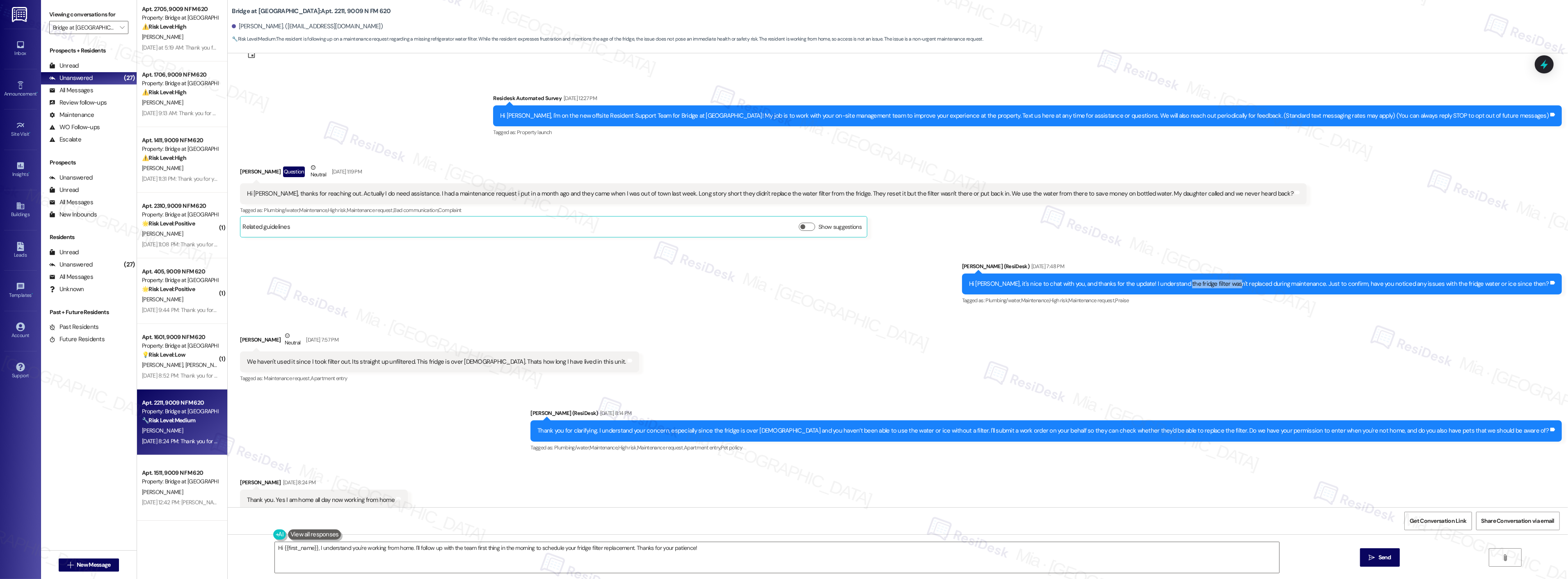
drag, startPoint x: 1214, startPoint y: 284, endPoint x: 1261, endPoint y: 284, distance: 47.0
click at [1261, 284] on div "Hi Belinda, it's nice to chat with you, and thanks for the update! I understand…" at bounding box center [1259, 284] width 580 height 8
click at [1212, 285] on div "Hi Belinda, it's nice to chat with you, and thanks for the update! I understand…" at bounding box center [1259, 284] width 580 height 8
drag, startPoint x: 1211, startPoint y: 284, endPoint x: 1331, endPoint y: 285, distance: 120.0
click at [1331, 285] on div "Hi Belinda, it's nice to chat with you, and thanks for the update! I understand…" at bounding box center [1259, 284] width 580 height 8
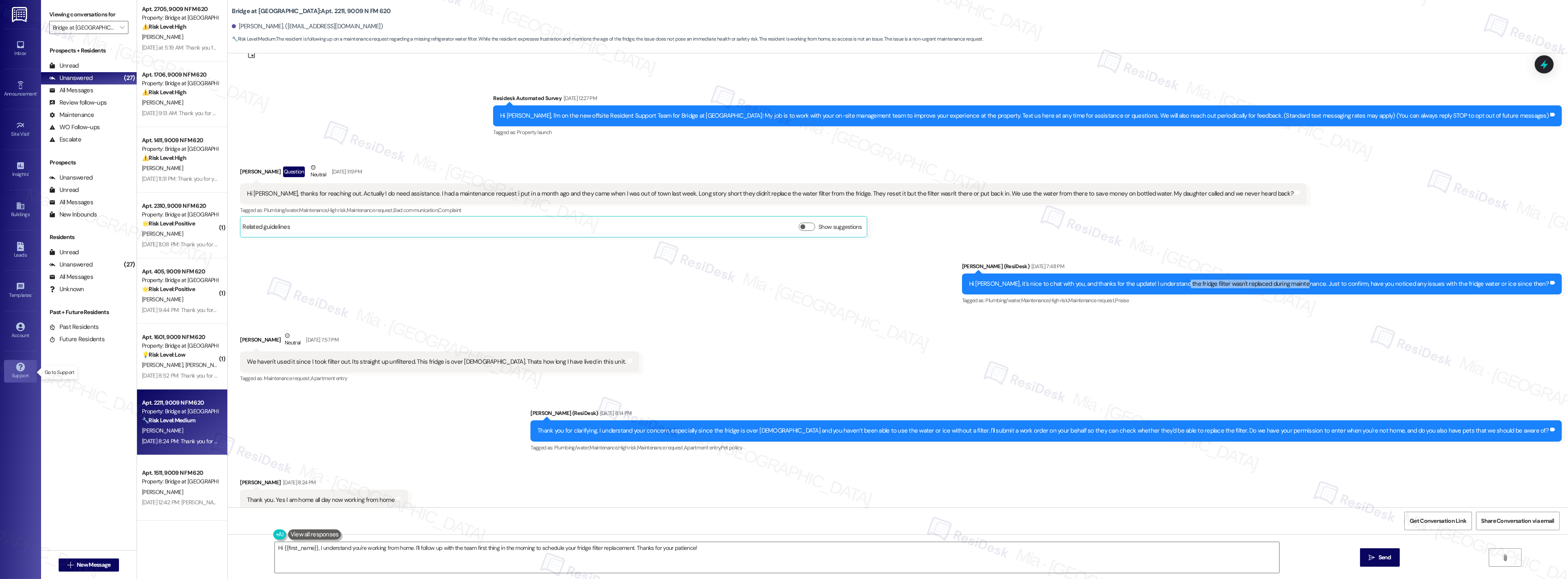
copy div "ridge filter wasn't replaced during maintenance."
drag, startPoint x: 240, startPoint y: 360, endPoint x: 477, endPoint y: 359, distance: 237.0
click at [477, 359] on div "We haven't used it since I took filter out. Its straight up unfiltered. This fr…" at bounding box center [437, 362] width 379 height 8
copy div "We haven't used it since I took filter out. Its straight up unfiltered. This fr…"
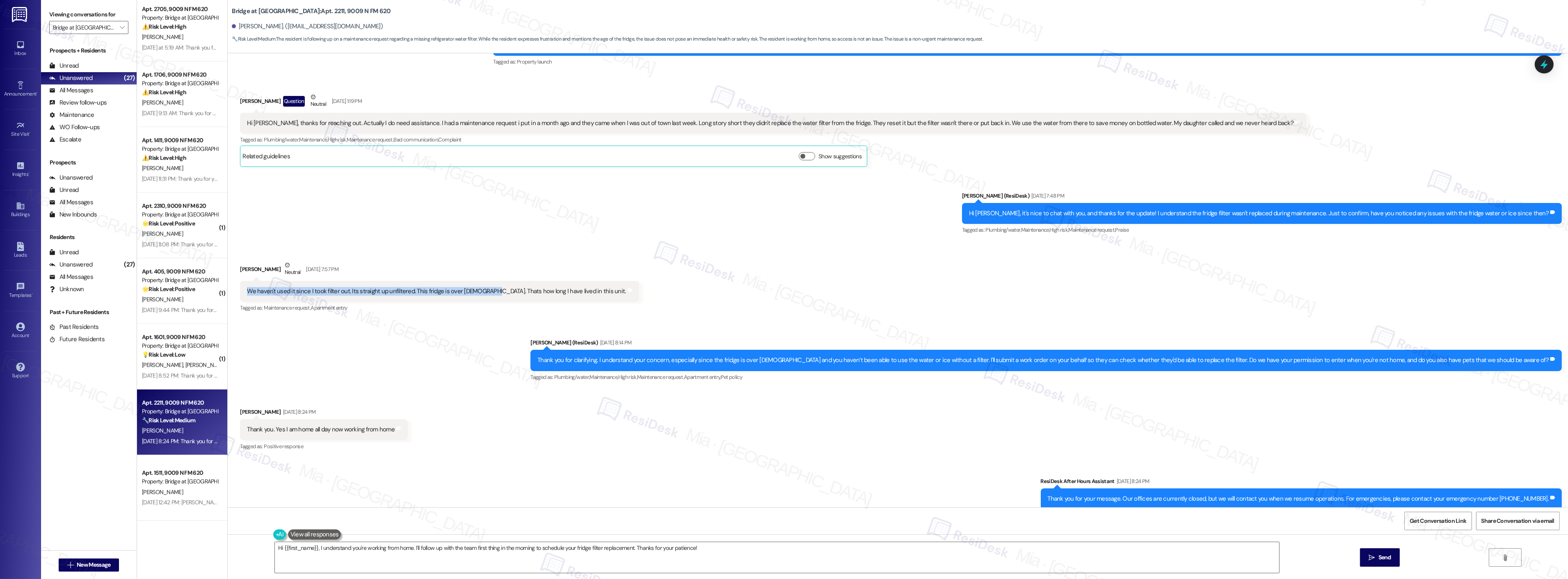
scroll to position [124, 0]
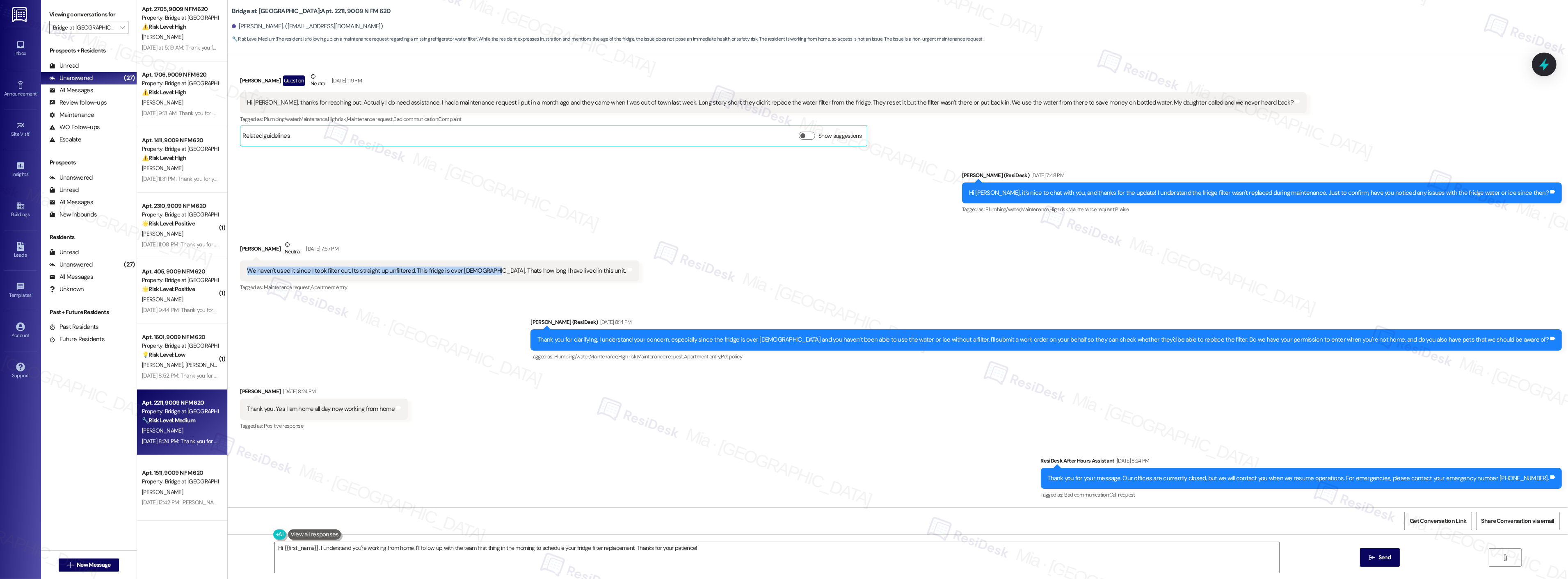
click at [1545, 70] on icon at bounding box center [1544, 64] width 14 height 14
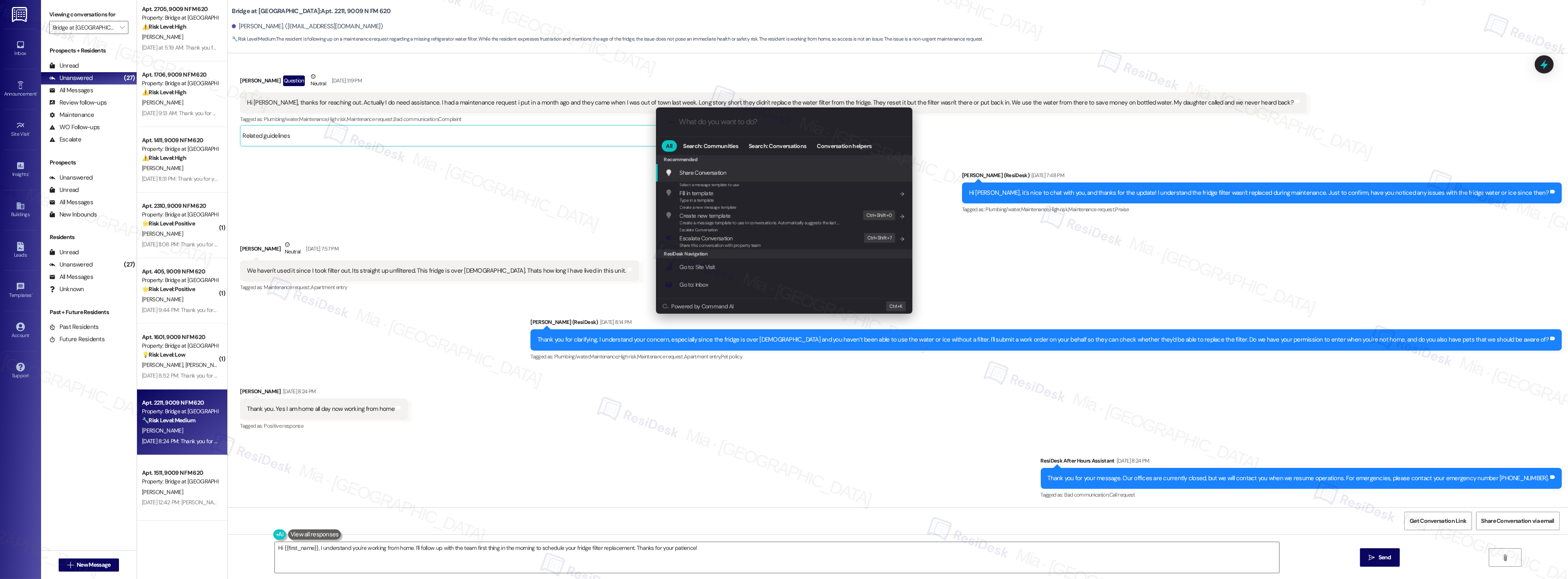
click at [702, 127] on div ".cls-1{fill:#0a055f;}.cls-2{fill:#0cc4c4;} resideskLogoBlueOrange" at bounding box center [784, 122] width 256 height 29
click at [719, 123] on input "What do you want to do?" at bounding box center [791, 122] width 223 height 8
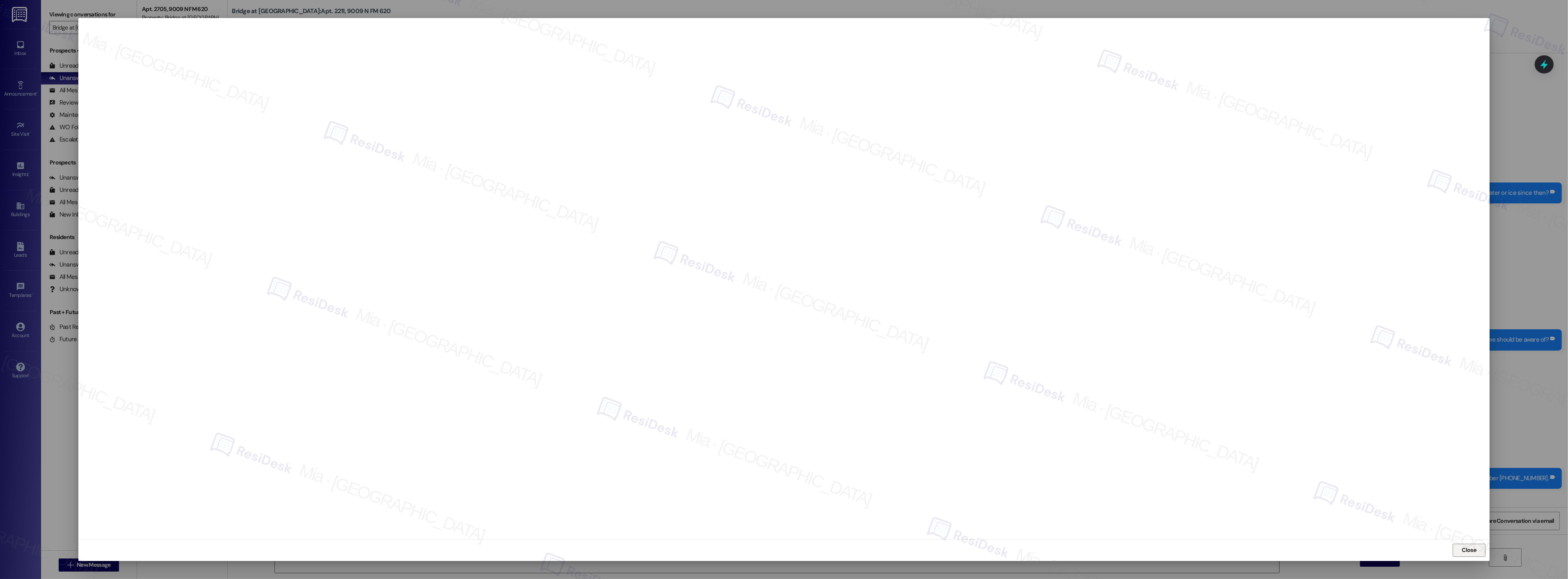
click at [1469, 544] on span "Close" at bounding box center [1469, 550] width 17 height 13
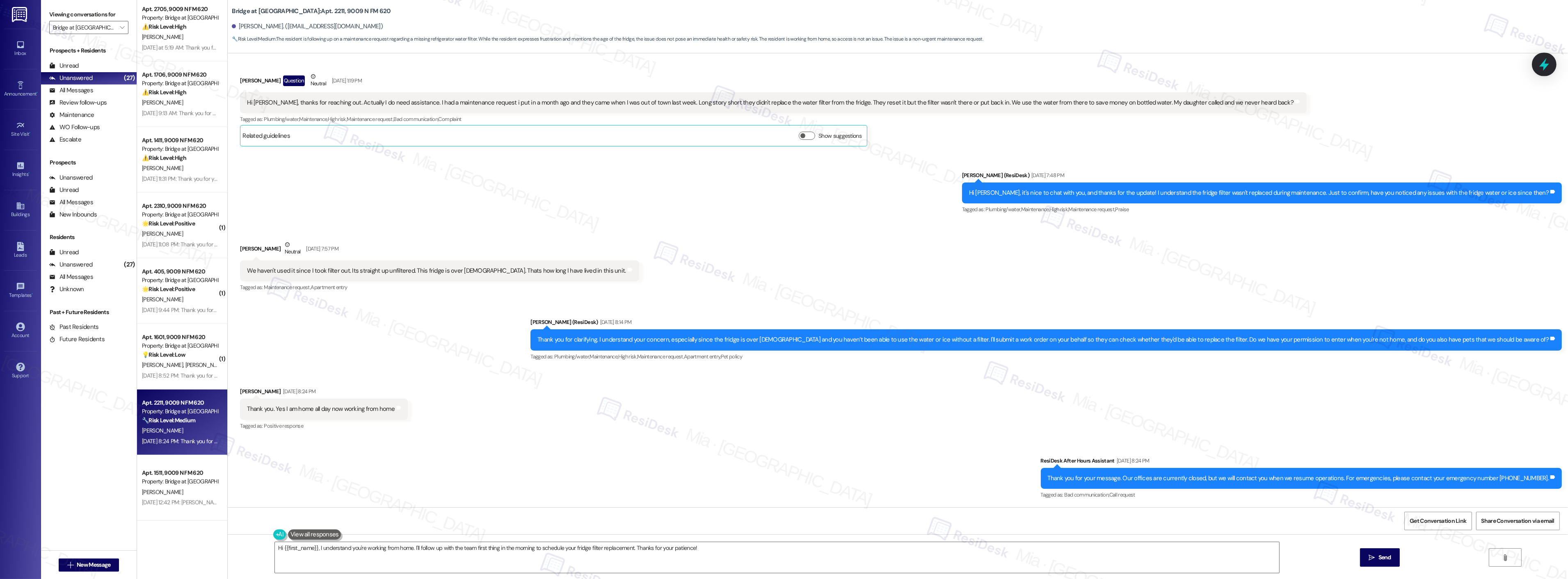
click at [1537, 68] on div at bounding box center [1544, 65] width 19 height 18
click at [1546, 62] on icon at bounding box center [1544, 64] width 14 height 14
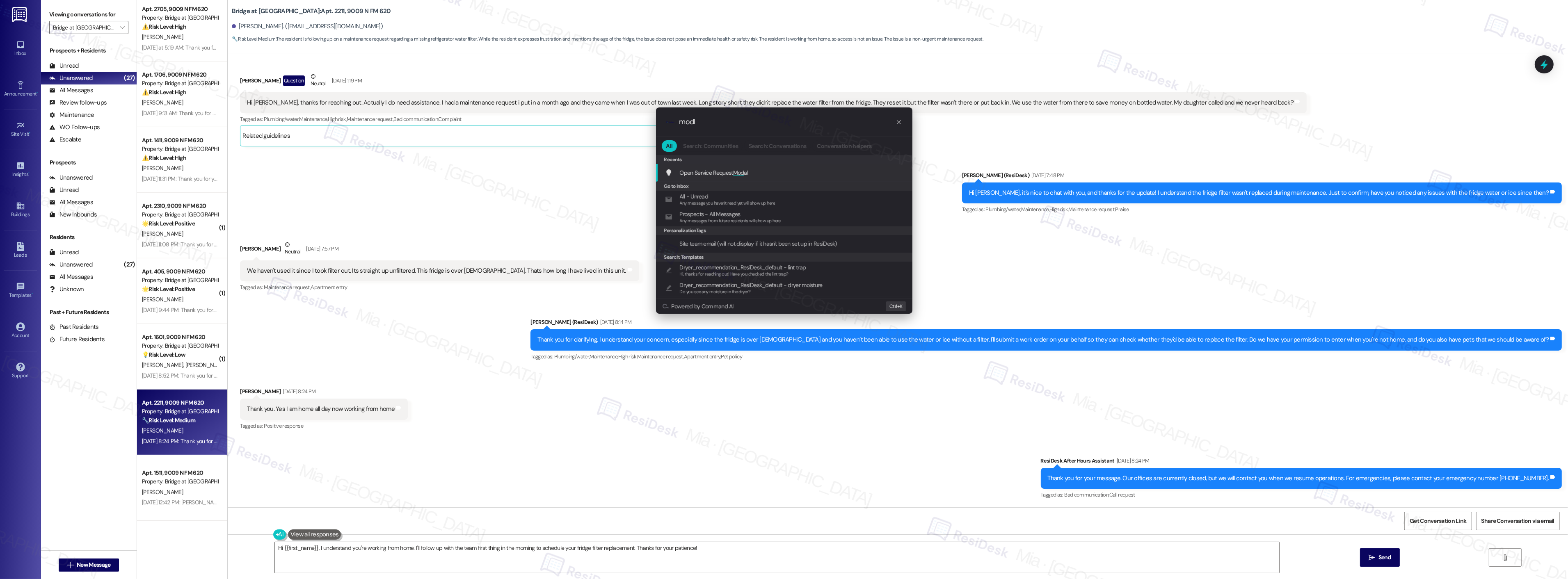
type input "modl"
click at [730, 172] on span "Open Service Request Mod al" at bounding box center [714, 173] width 68 height 8
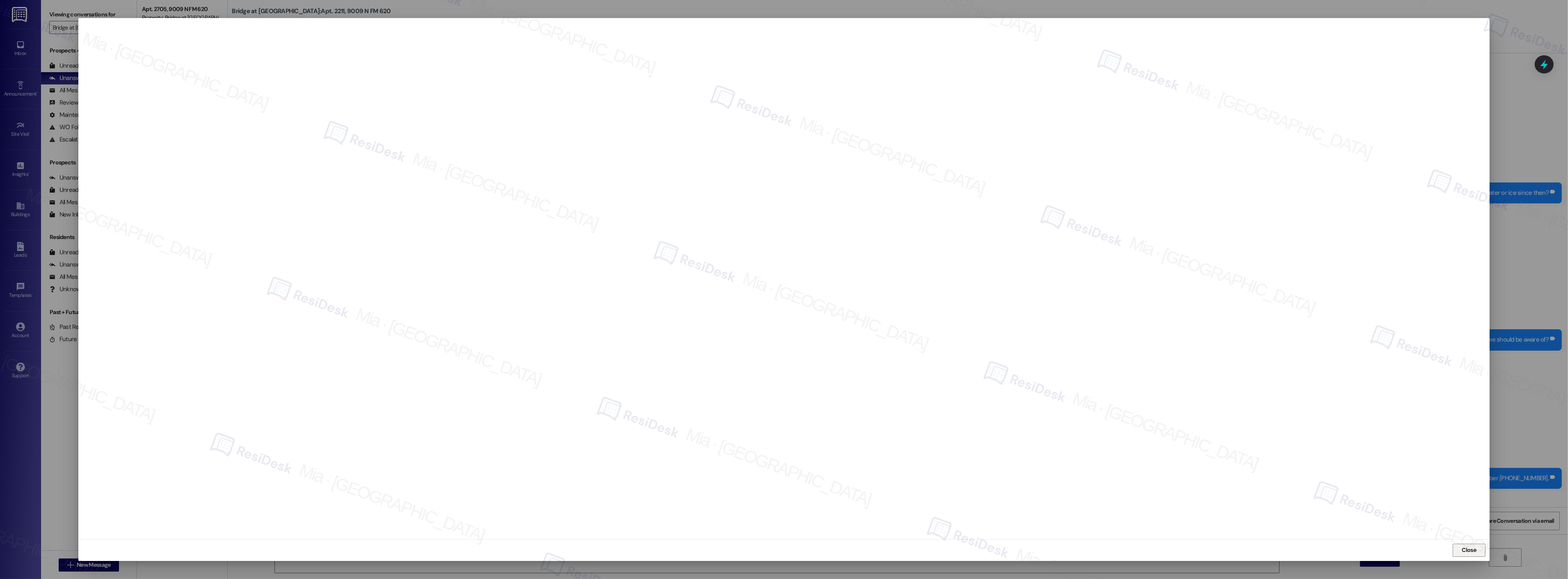
click at [1459, 550] on button "Close" at bounding box center [1468, 550] width 33 height 13
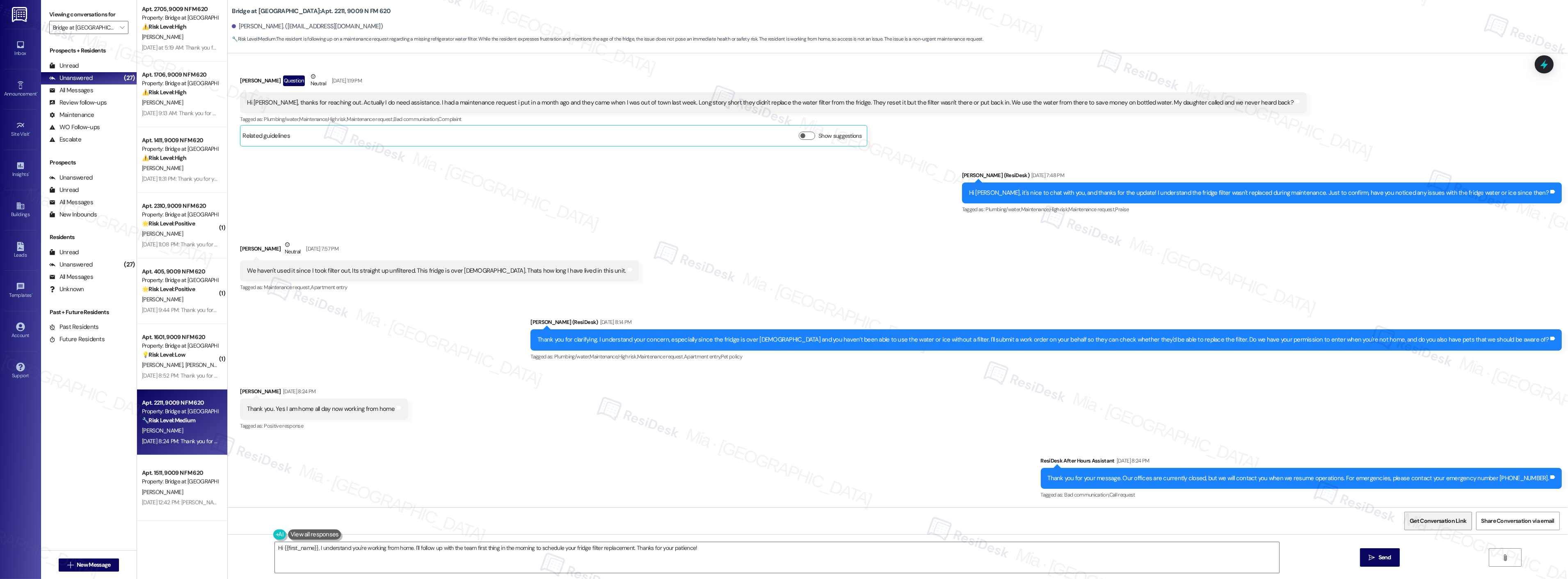
click at [1434, 523] on span "Get Conversation Link" at bounding box center [1437, 521] width 56 height 8
click at [1441, 518] on span "Get Conversation Link" at bounding box center [1437, 521] width 56 height 8
click at [1441, 519] on span "Get Conversation Link" at bounding box center [1437, 521] width 56 height 8
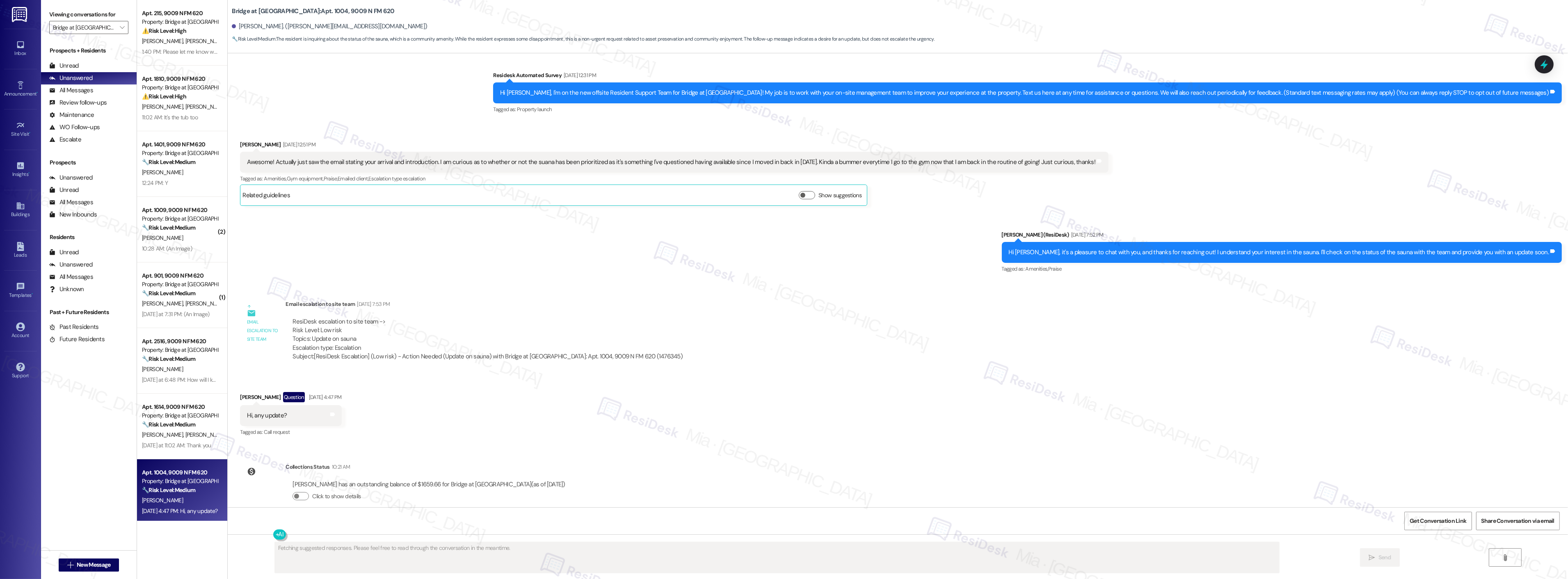
scroll to position [68, 0]
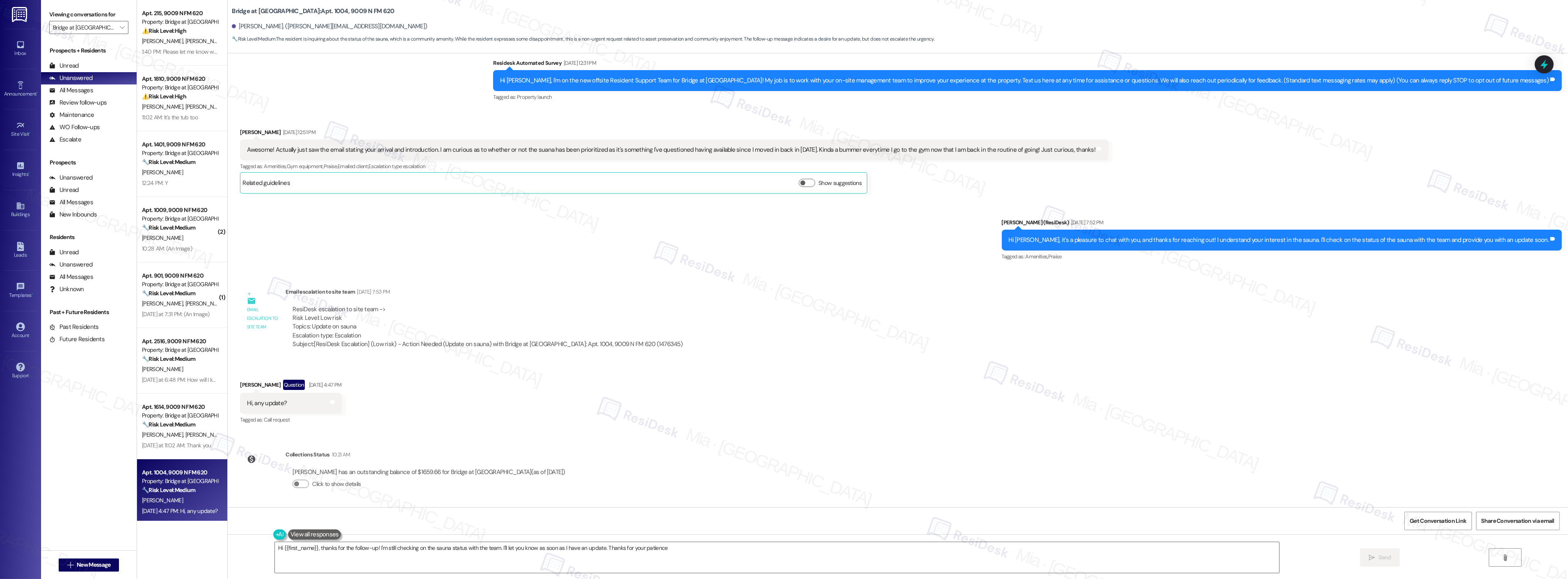
type textarea "Hi {{first_name}}, thanks for the follow-up! I'm still checking on the sauna st…"
click at [120, 27] on icon "" at bounding box center [122, 27] width 4 height 6
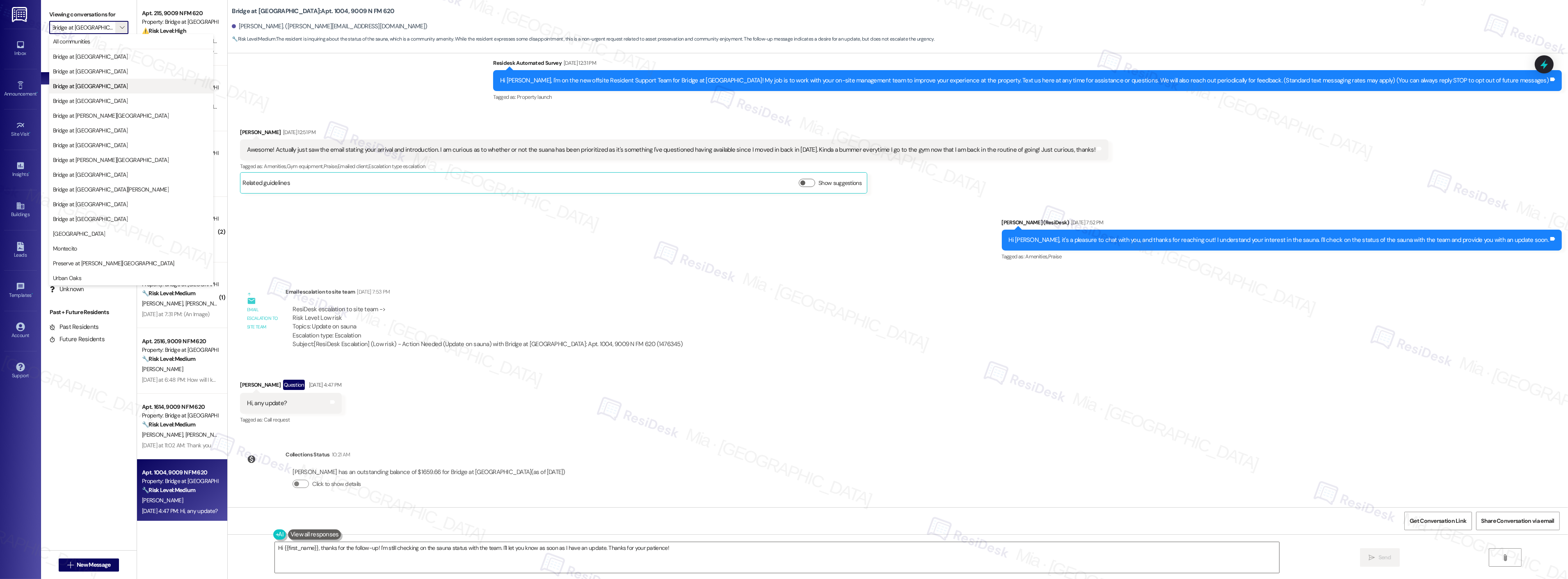
click at [111, 88] on span "Bridge at [GEOGRAPHIC_DATA]" at bounding box center [131, 86] width 157 height 8
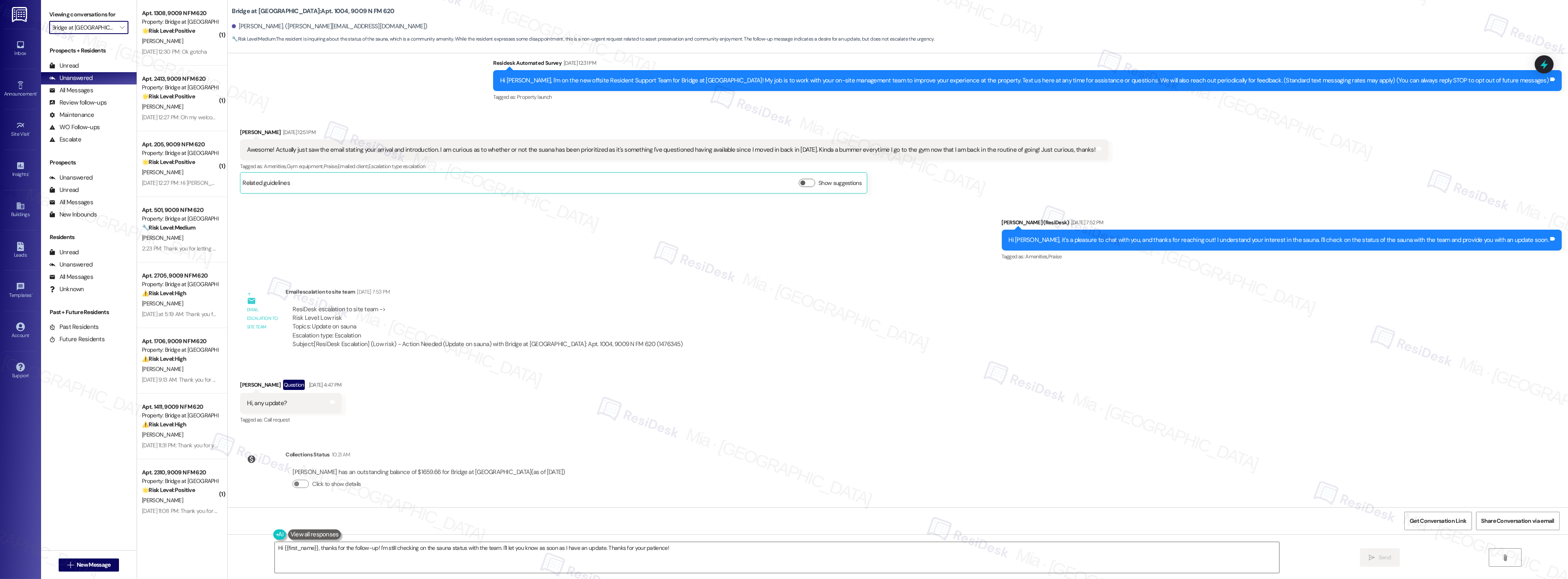
scroll to position [1251, 0]
click at [180, 499] on div "Sep 15, 2025 at 12:42 PM: Annie Cobb does not live here Sep 15, 2025 at 12:42 P…" at bounding box center [204, 502] width 124 height 8
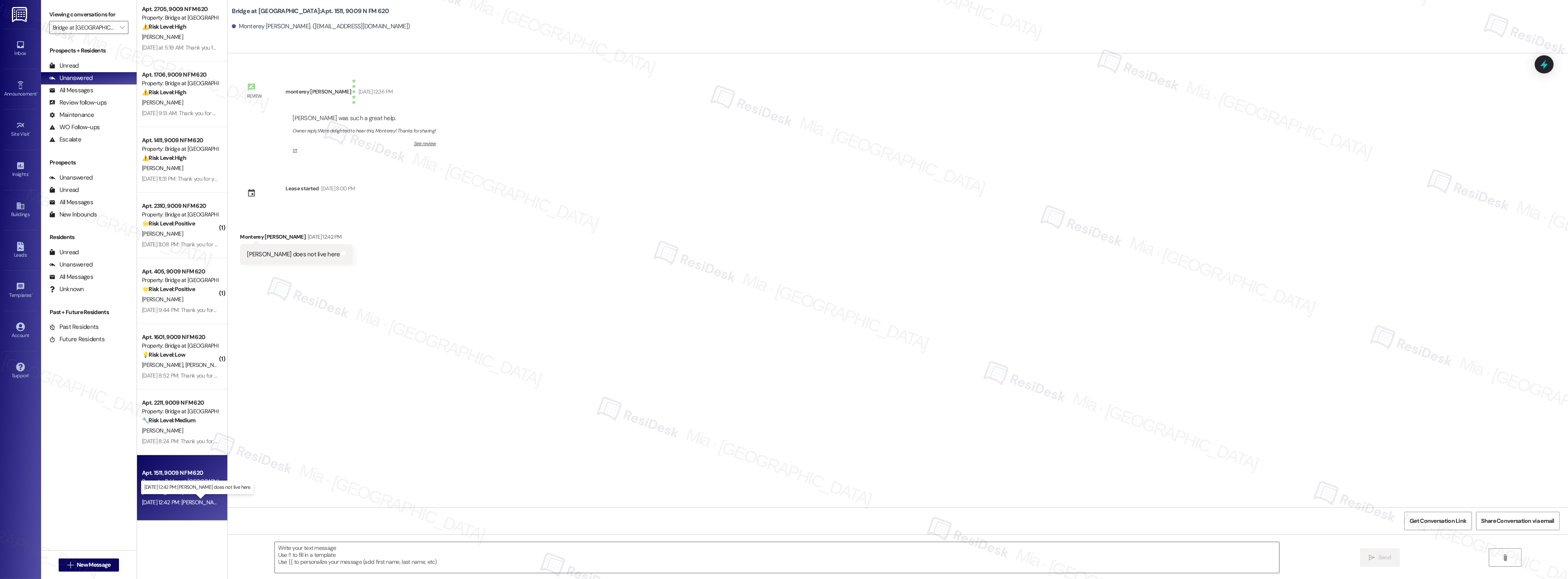
type textarea "Fetching suggested responses. Please feel free to read through the conversation…"
click at [187, 433] on div "[PERSON_NAME]" at bounding box center [180, 431] width 77 height 10
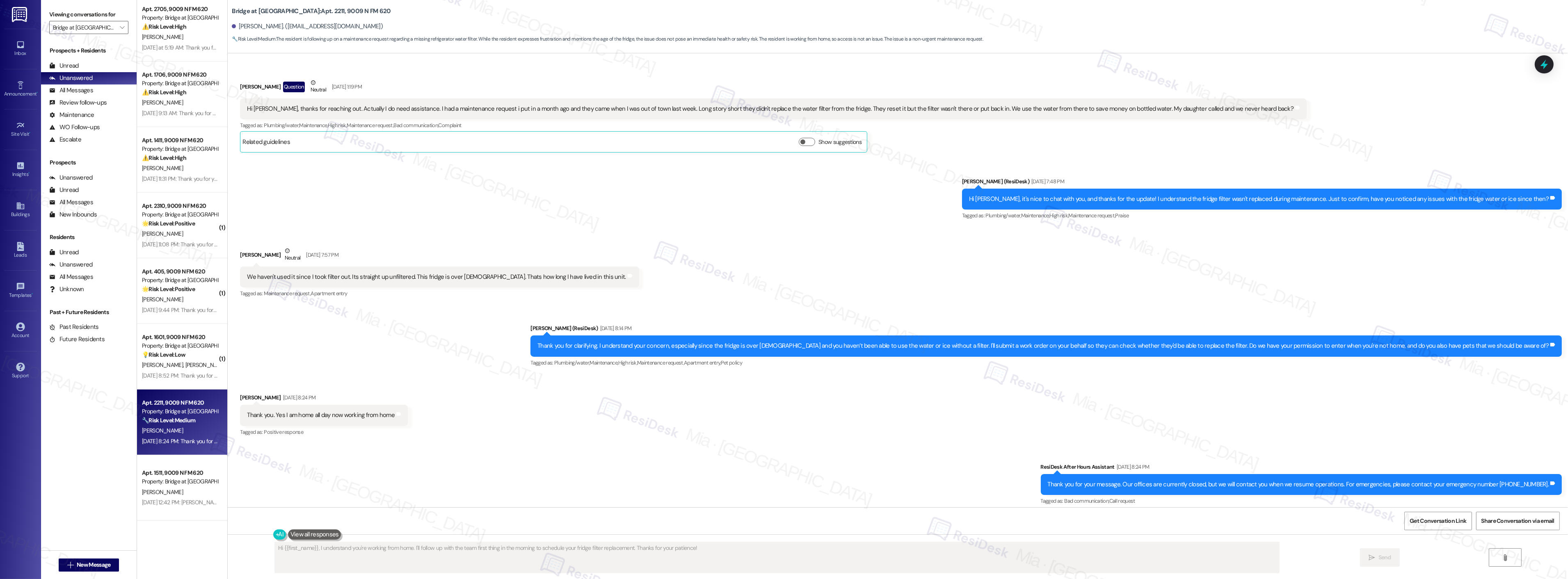
scroll to position [124, 0]
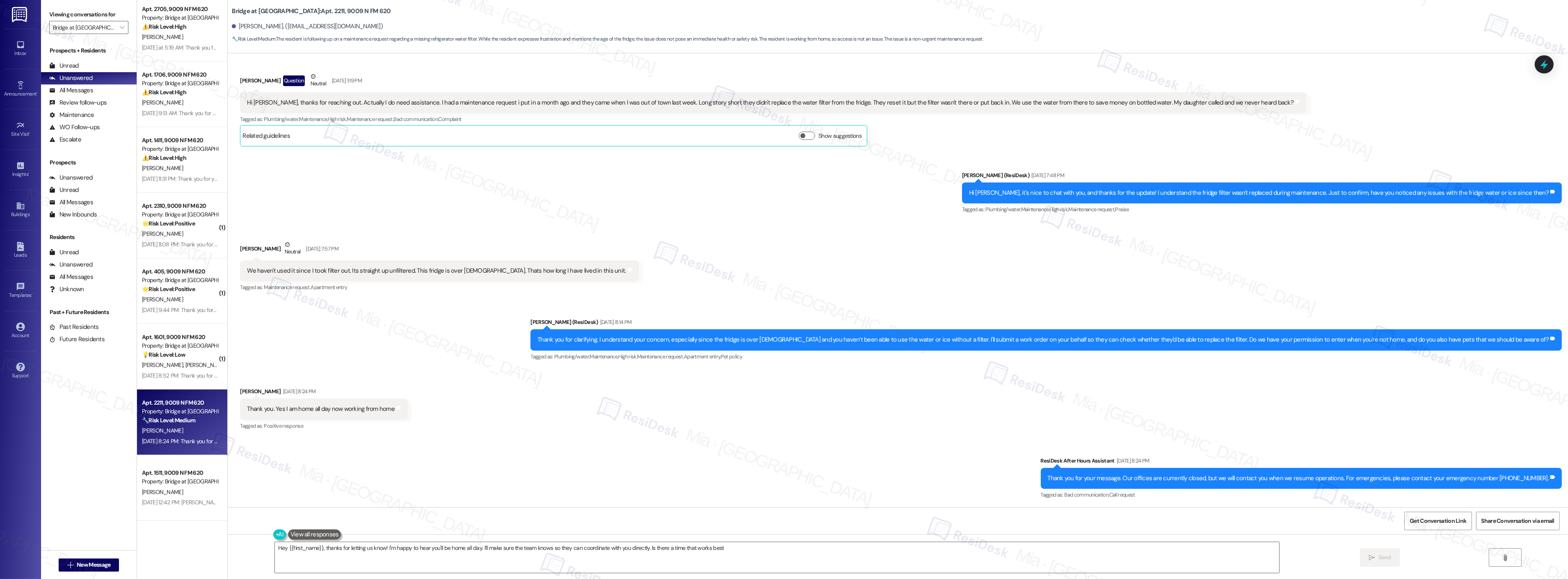
type textarea "Hey {{first_name}}, thanks for letting us know! I'm happy to hear you'll be hom…"
click at [1549, 65] on icon at bounding box center [1544, 64] width 14 height 14
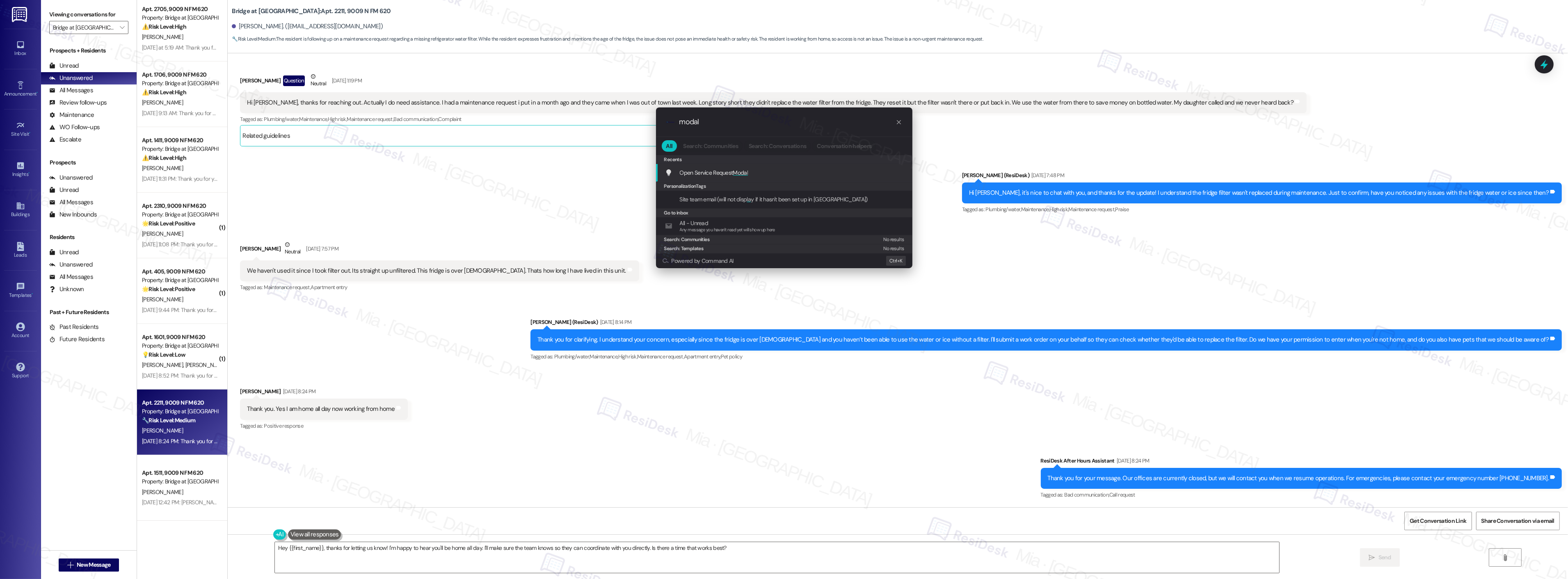
click at [724, 166] on div "Open Service Request Modal Add shortcut" at bounding box center [784, 173] width 256 height 17
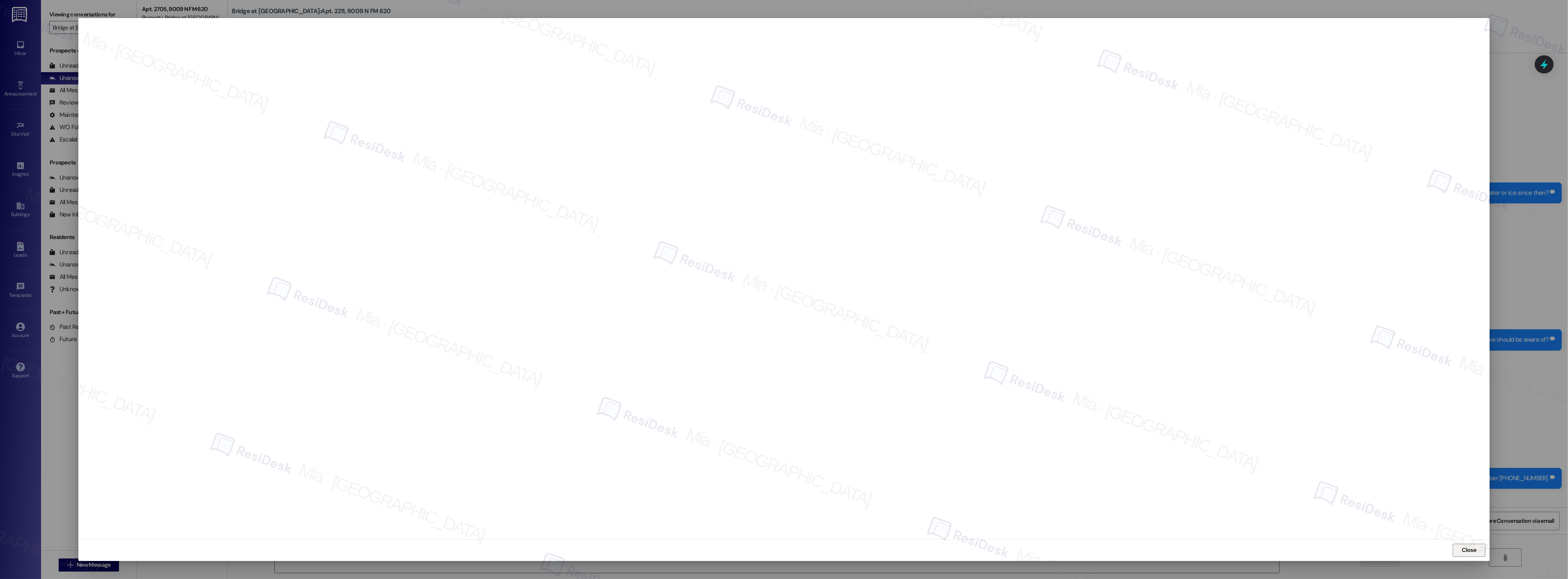
click at [1461, 553] on span "Close" at bounding box center [1469, 550] width 17 height 8
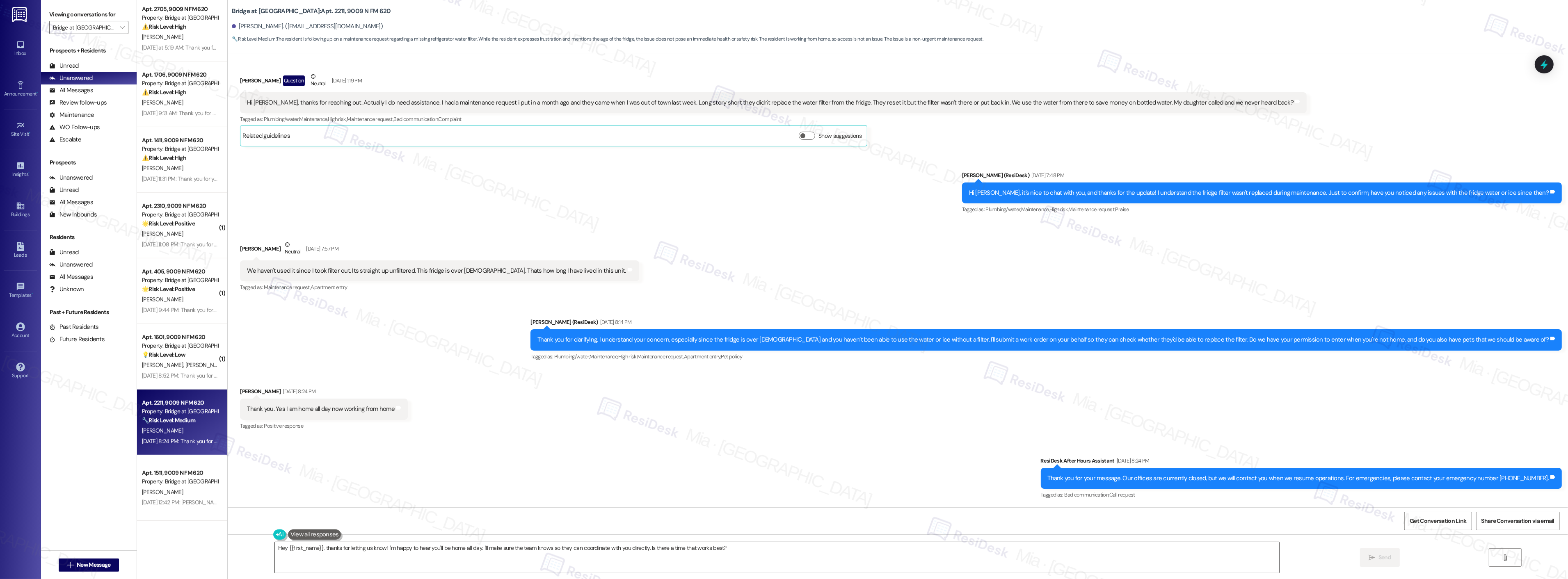
click at [803, 551] on textarea "Hey {{first_name}}, thanks for letting us know! I'm happy to hear you'll be hom…" at bounding box center [777, 557] width 1004 height 31
click at [1544, 61] on icon at bounding box center [1544, 64] width 14 height 14
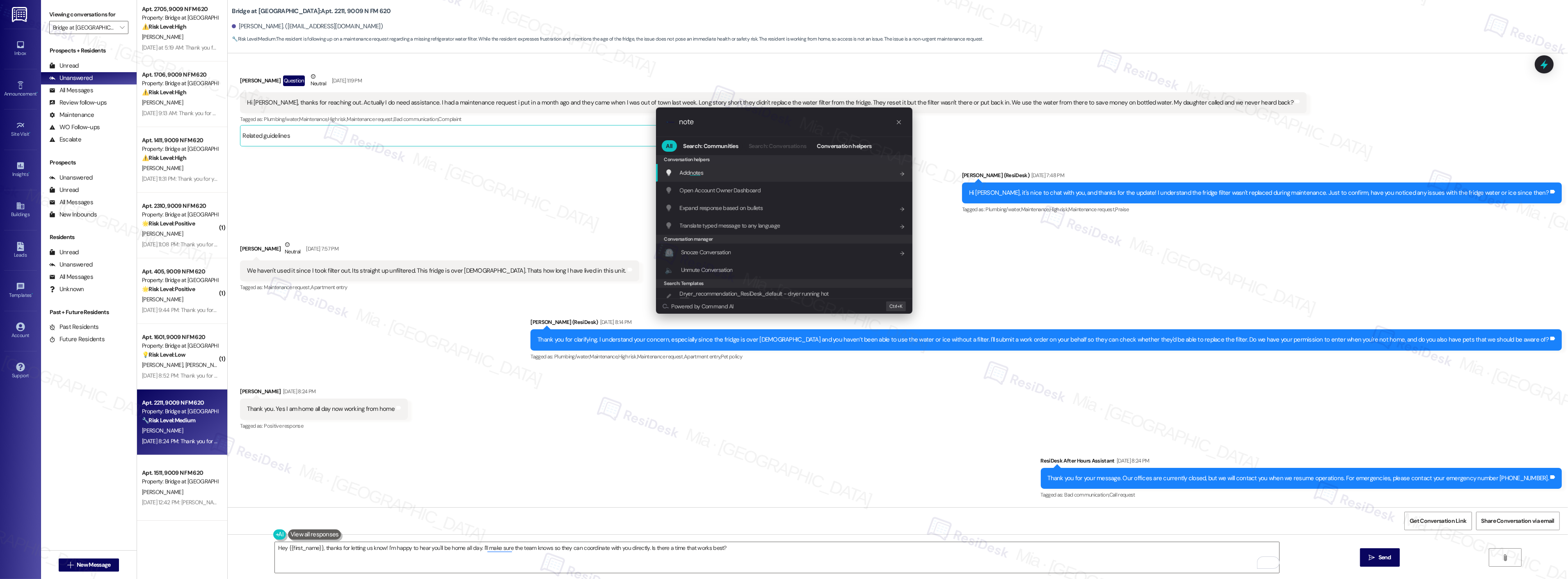
type input "note"
click at [710, 170] on div "Add note s Add shortcut" at bounding box center [785, 173] width 240 height 9
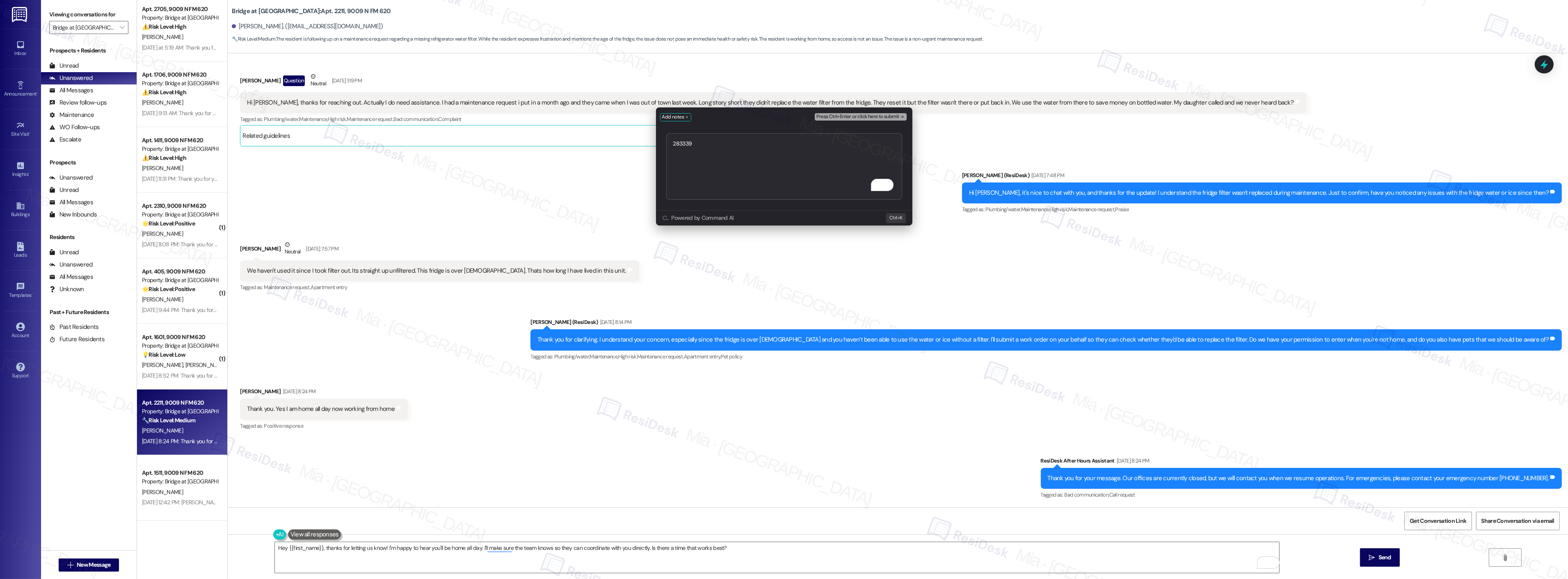
click at [671, 145] on textarea "283339" at bounding box center [784, 166] width 236 height 66
type textarea "WO 283339"
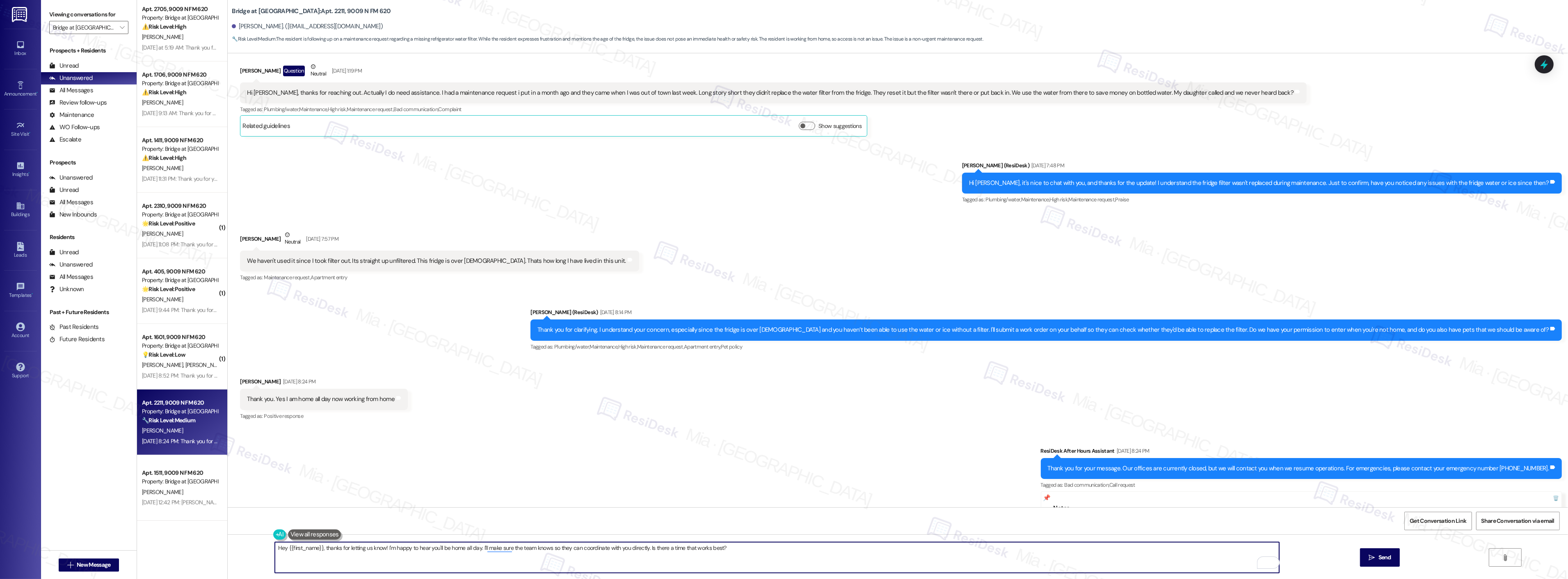
scroll to position [145, 0]
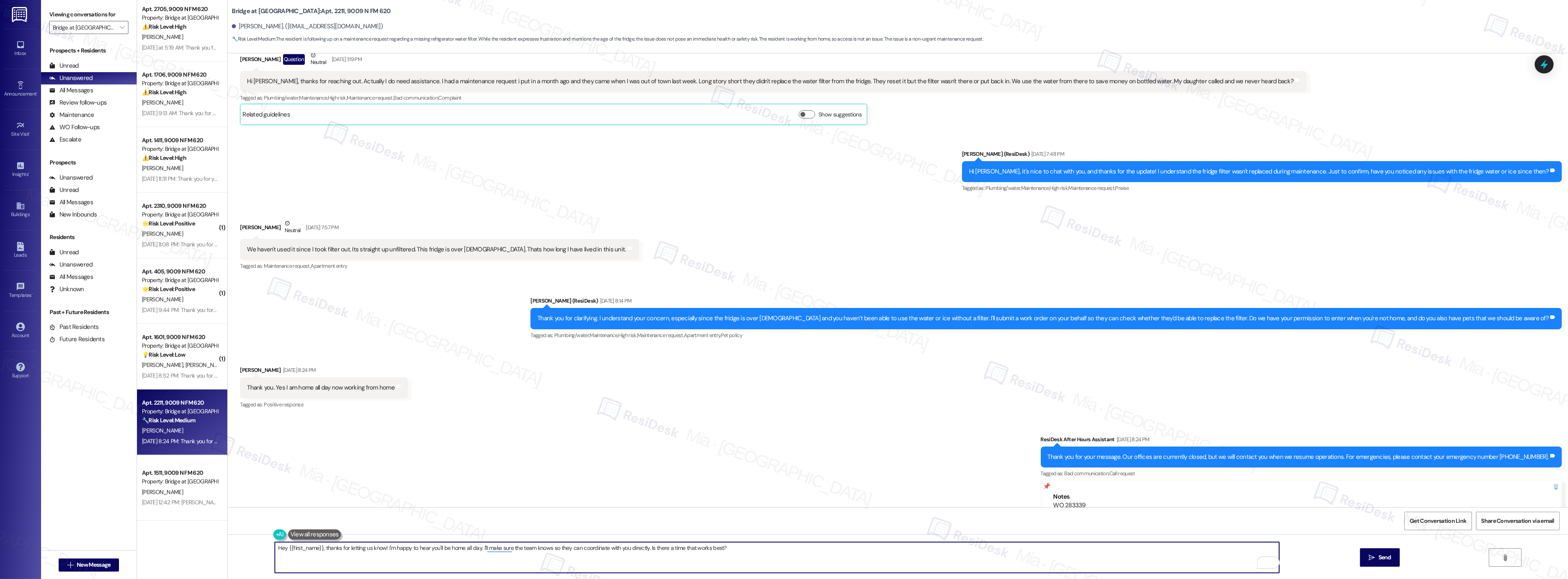
click at [383, 547] on textarea "Hey {{first_name}}, thanks for letting us know! I'm happy to hear you'll be hom…" at bounding box center [777, 557] width 1004 height 31
drag, startPoint x: 381, startPoint y: 548, endPoint x: 437, endPoint y: 548, distance: 56.0
click at [437, 548] on textarea "Hey {{first_name}}, thanks for letting us know! I'm happy to hear you'll be hom…" at bounding box center [777, 557] width 1004 height 31
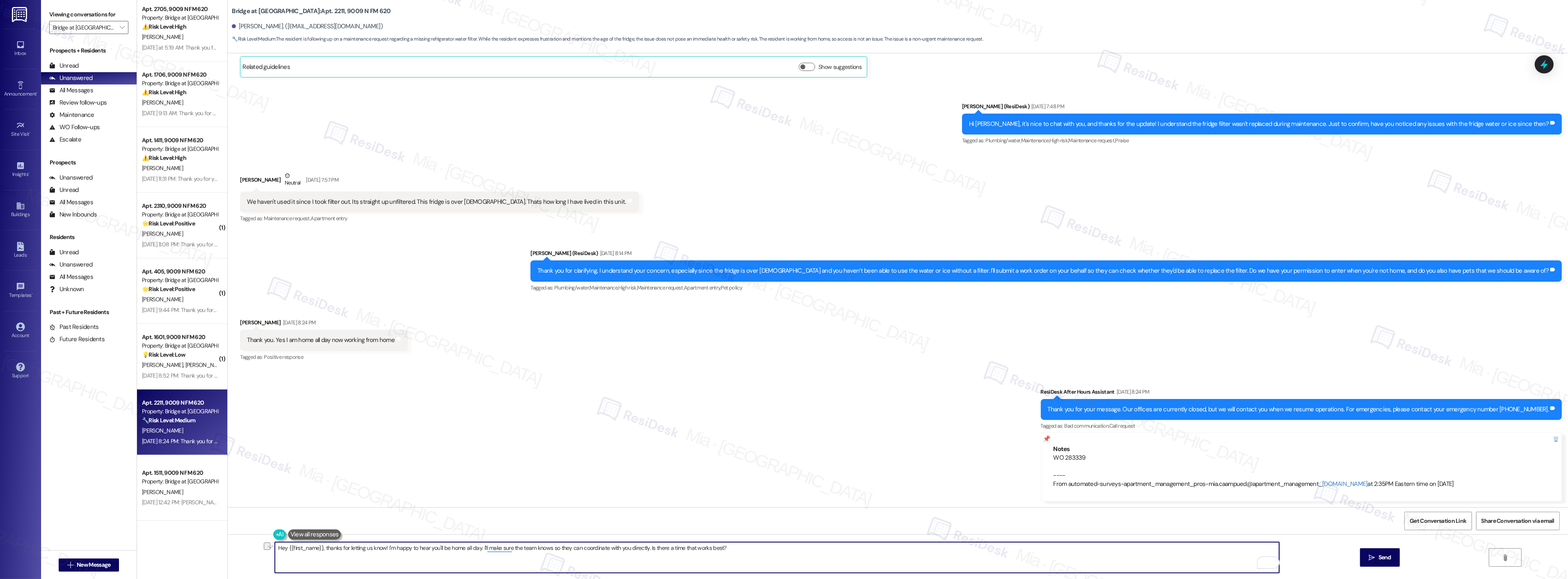
scroll to position [193, 0]
click at [394, 544] on textarea "Hey {{first_name}}, thanks for letting us know! I'm happy to hear you'll be hom…" at bounding box center [777, 557] width 1004 height 31
click at [381, 546] on textarea "Hey {{first_name}}, thanks for letting us know! I'm happy to hear you'll be hom…" at bounding box center [777, 557] width 1004 height 31
drag, startPoint x: 382, startPoint y: 548, endPoint x: 725, endPoint y: 546, distance: 343.0
click at [725, 546] on textarea "Hey {{first_name}}, thanks for letting us know! I'm happy to hear you'll be hom…" at bounding box center [777, 557] width 1004 height 31
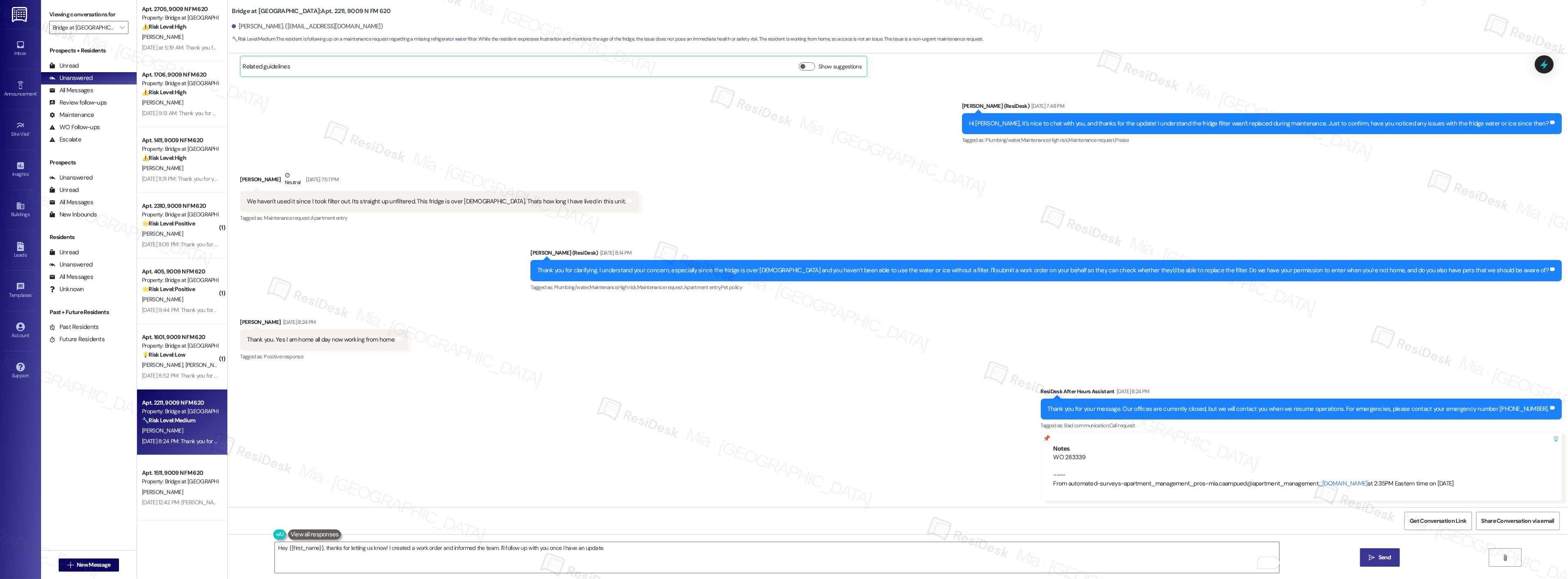
click at [1373, 560] on icon "" at bounding box center [1372, 557] width 6 height 6
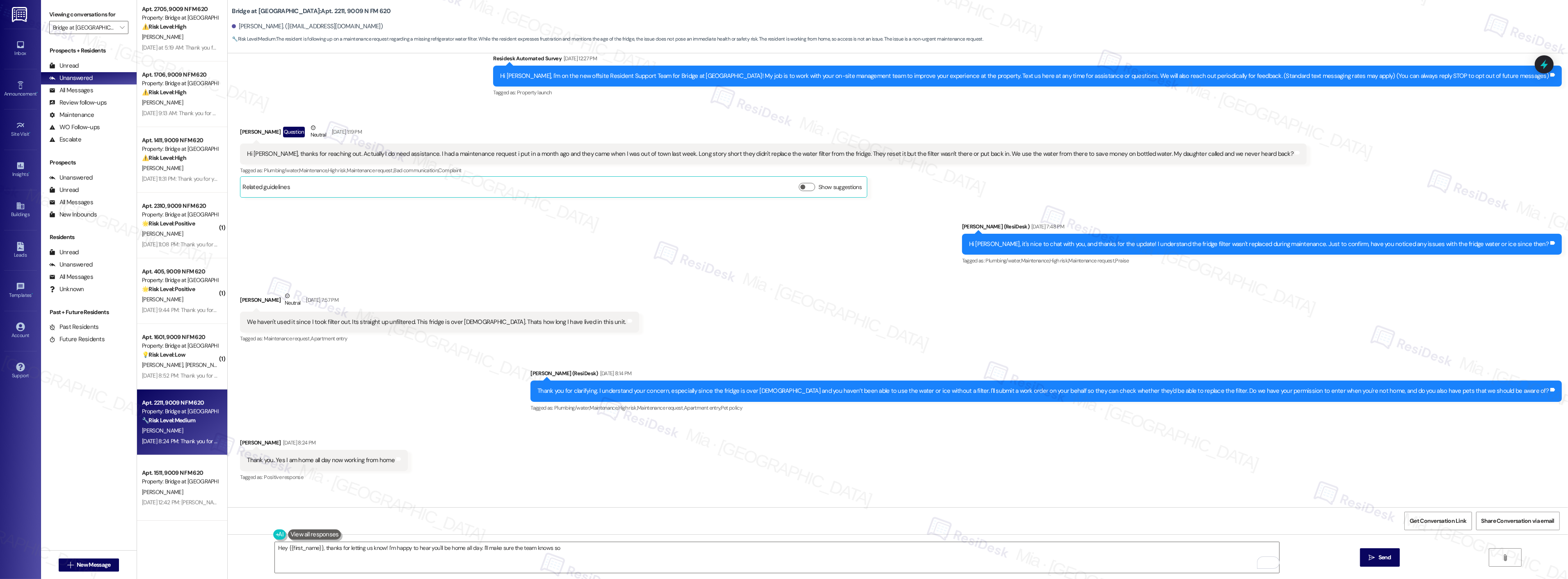
scroll to position [54, 0]
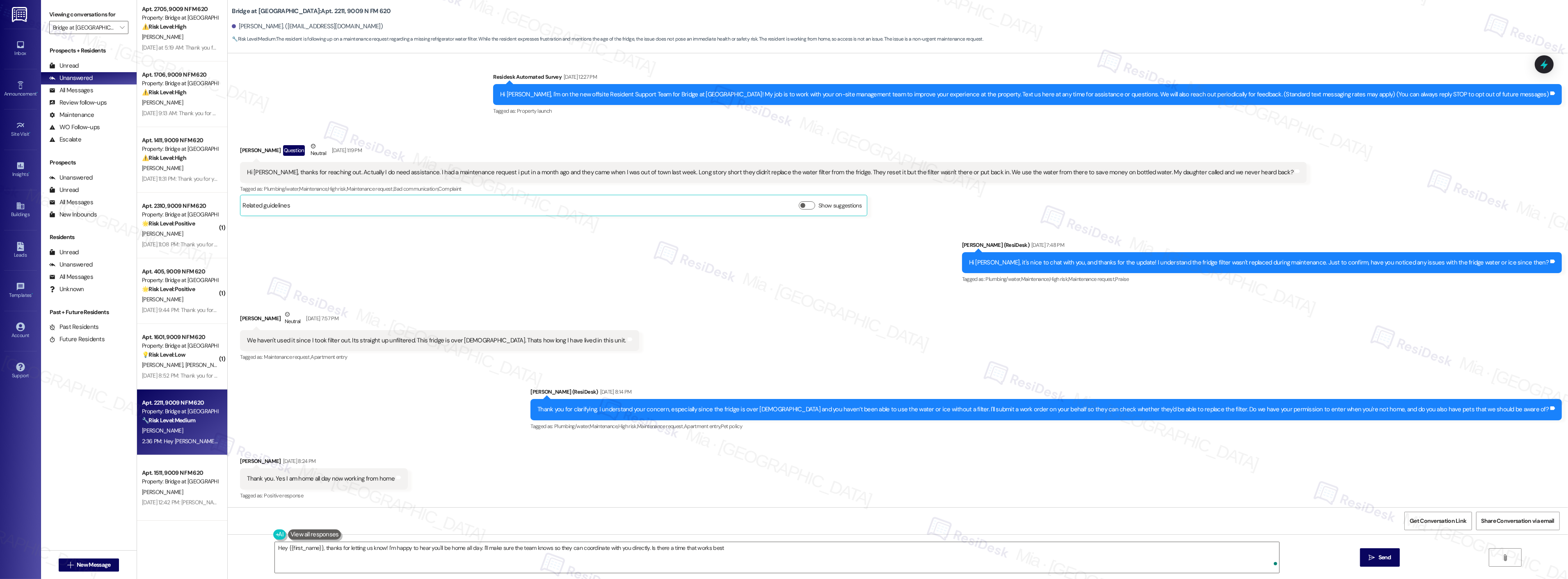
type textarea "Hey {{first_name}}, thanks for letting us know! I'm happy to hear you'll be hom…"
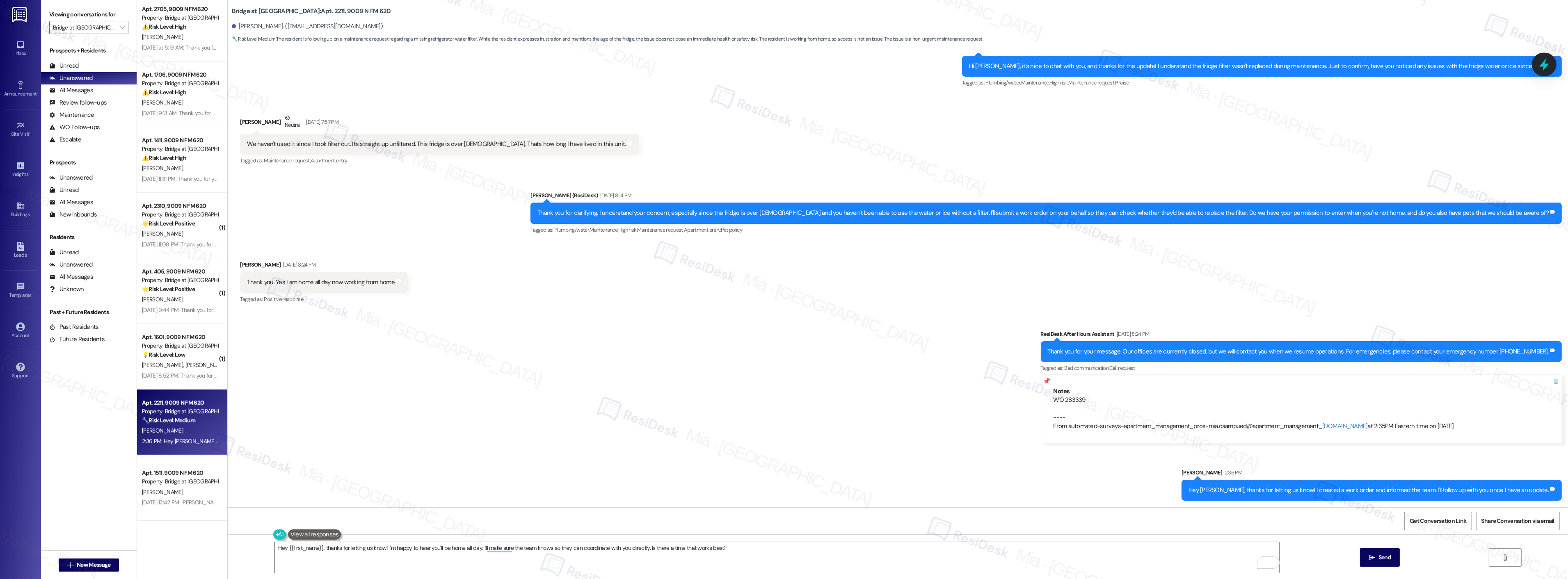
click at [1545, 63] on icon at bounding box center [1544, 64] width 14 height 14
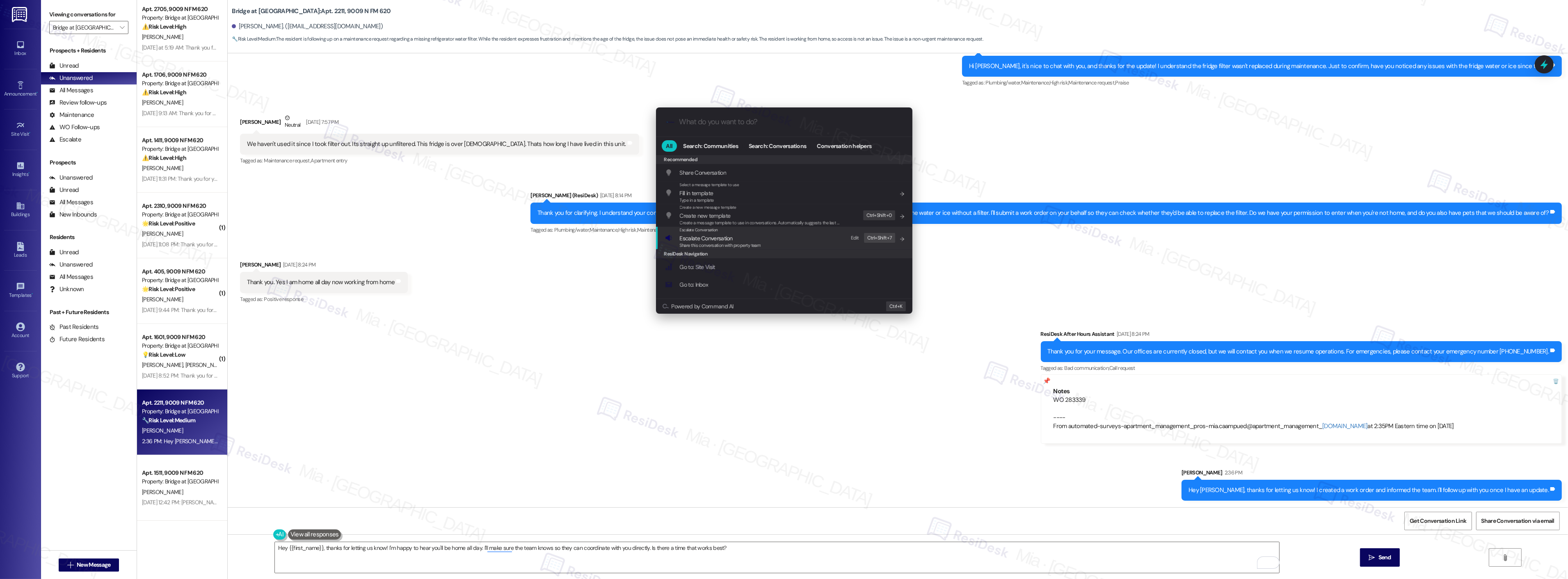
click at [732, 239] on span "Escalate Conversation" at bounding box center [706, 238] width 53 height 8
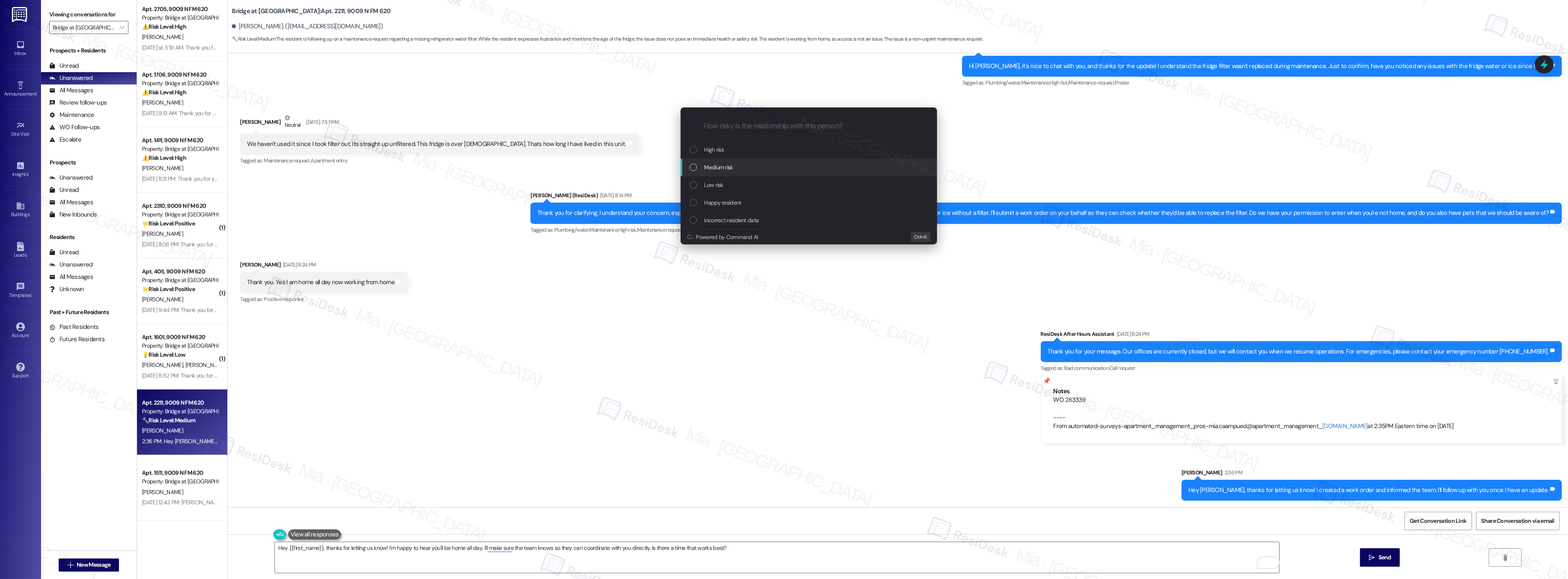
drag, startPoint x: 723, startPoint y: 165, endPoint x: 723, endPoint y: 153, distance: 12.0
click at [722, 165] on span "Medium risk" at bounding box center [719, 167] width 29 height 9
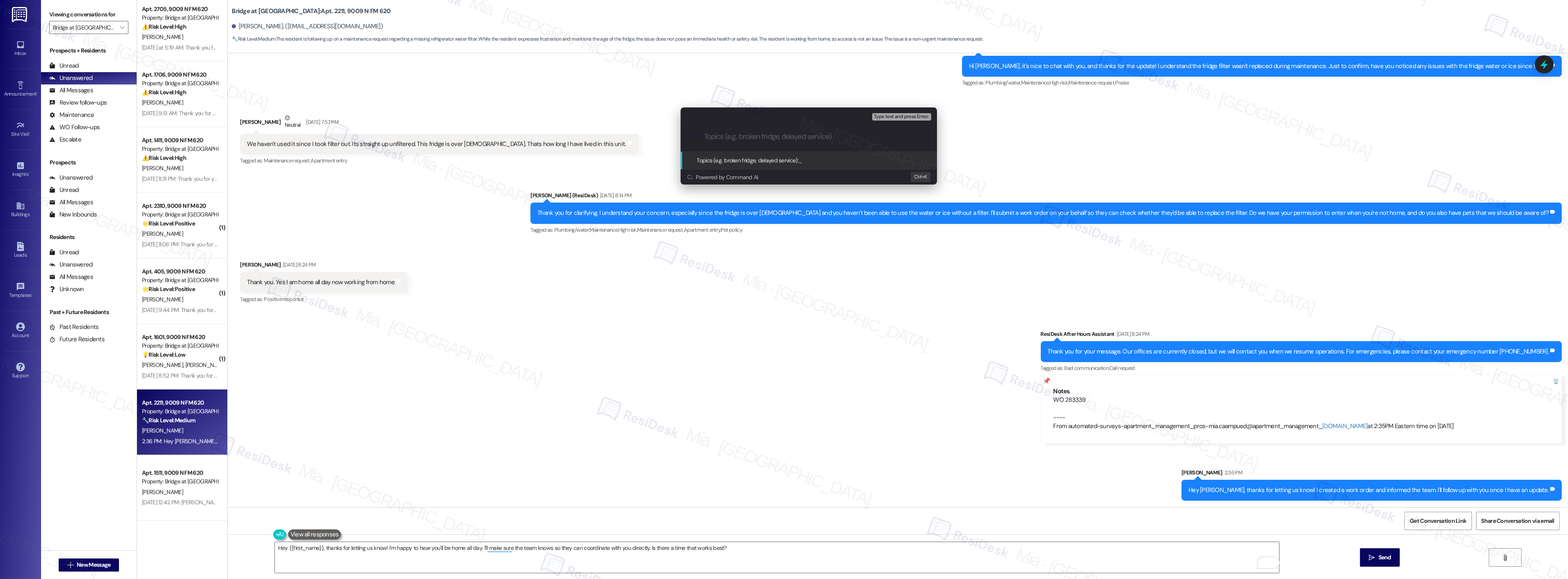
click at [726, 129] on div ".cls-1{fill:#0a055f;}.cls-2{fill:#0cc4c4;} resideskLogoBlueOrange" at bounding box center [808, 137] width 256 height 29
click at [737, 141] on input "Topics (e.g. broken fridge, delayed service)" at bounding box center [815, 136] width 223 height 8
type input "Fridge filter needs replacement"
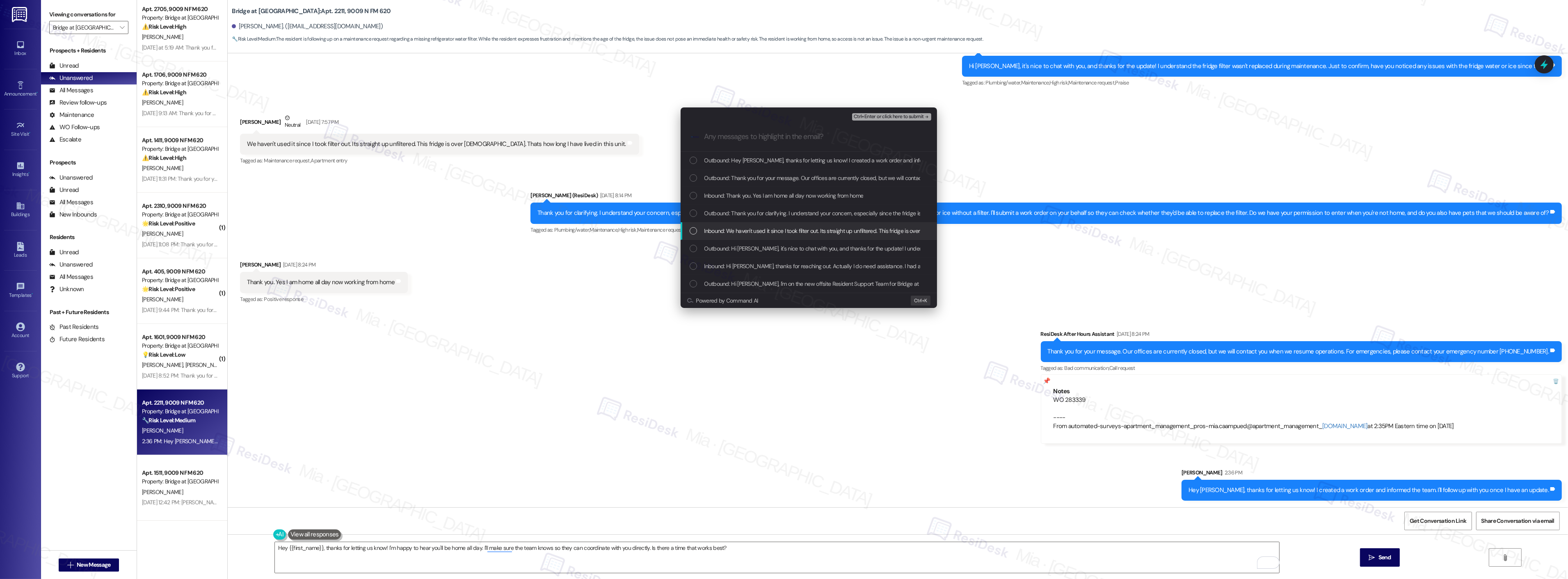
click at [692, 224] on div "Inbound: We haven't used it since I took filter out. Its straight up unfiltered…" at bounding box center [808, 230] width 256 height 17
click at [694, 260] on div "Inbound: Hi Sarah, thanks for reaching out. Actually I do need assistance. I ha…" at bounding box center [808, 266] width 256 height 17
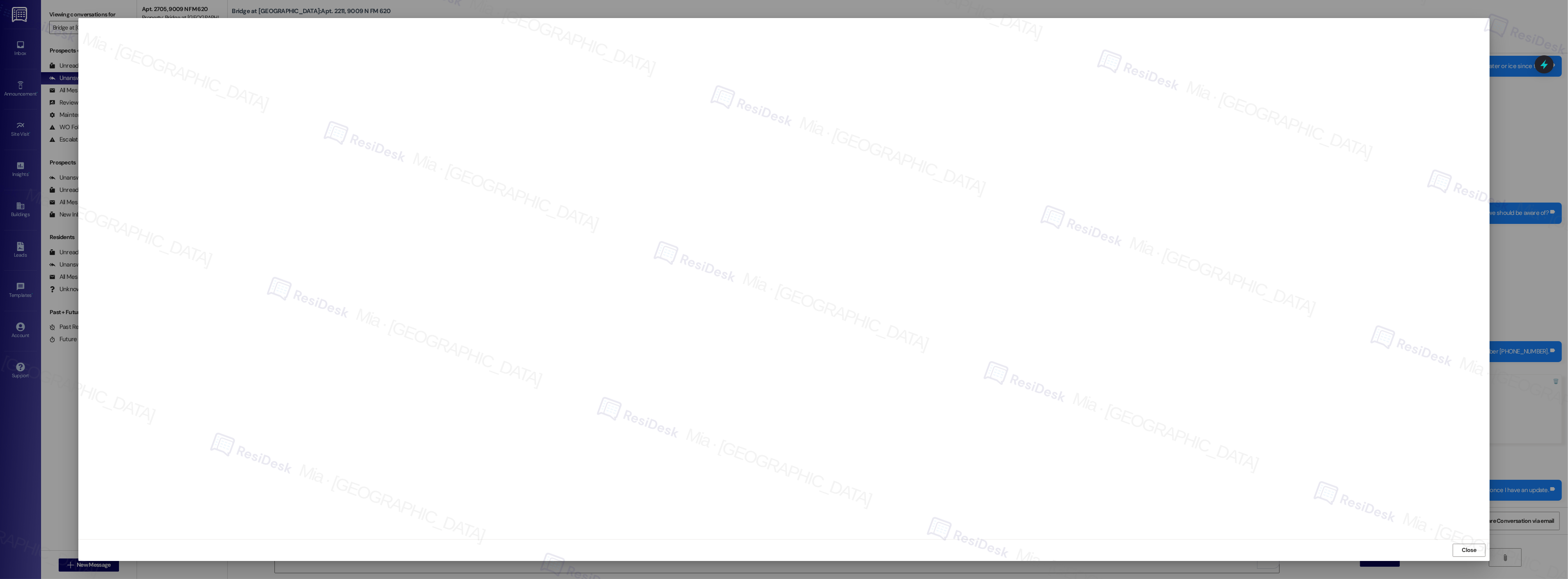
scroll to position [308, 0]
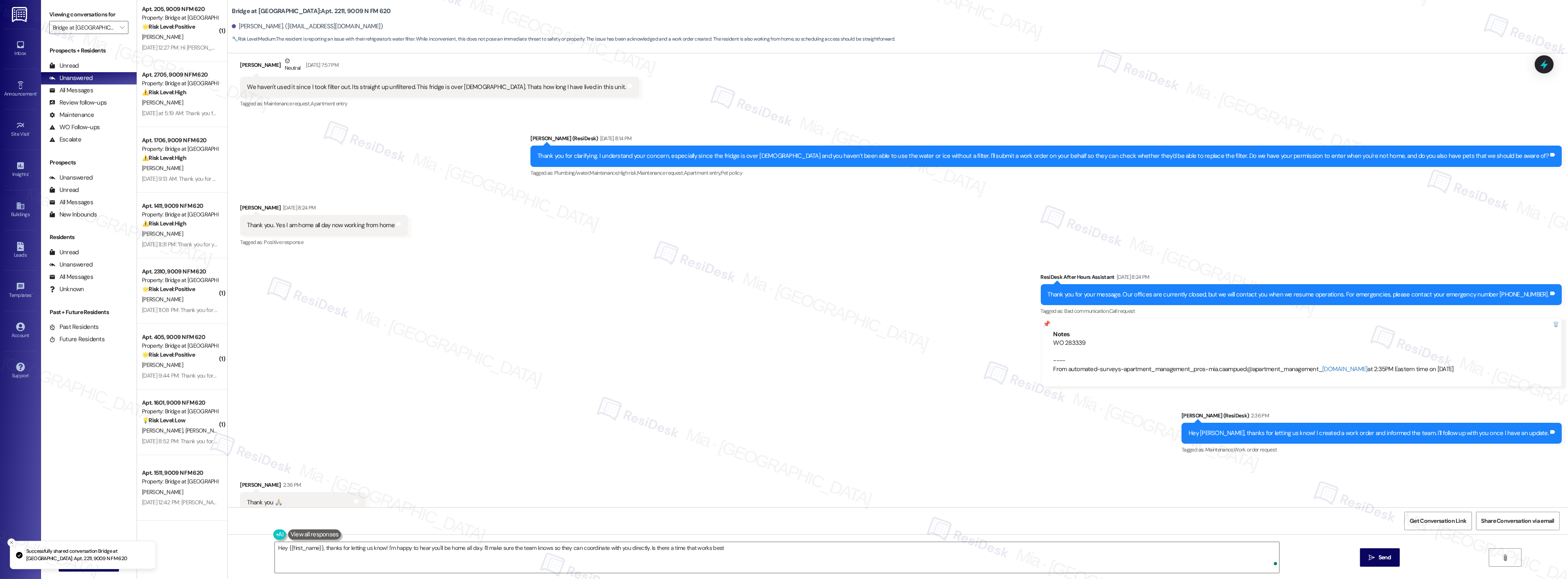
type textarea "Hey {{first_name}}, thanks for letting us know! I'm happy to hear you'll be hom…"
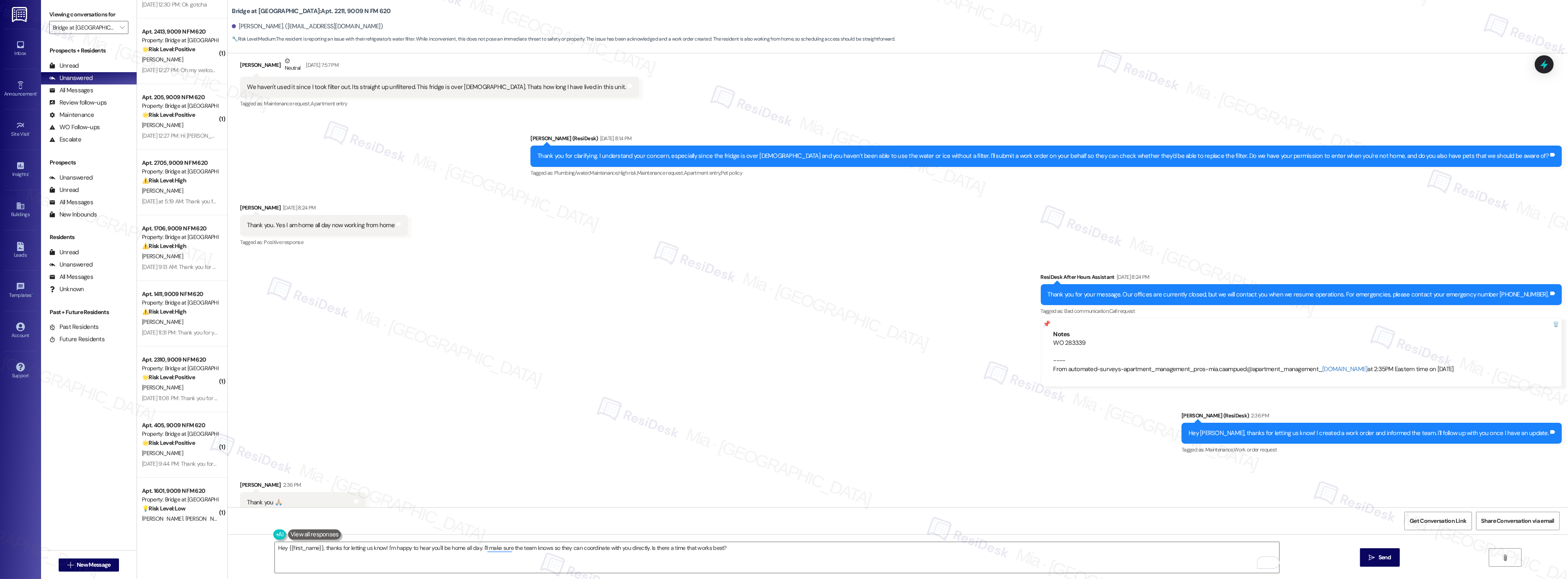
scroll to position [1185, 0]
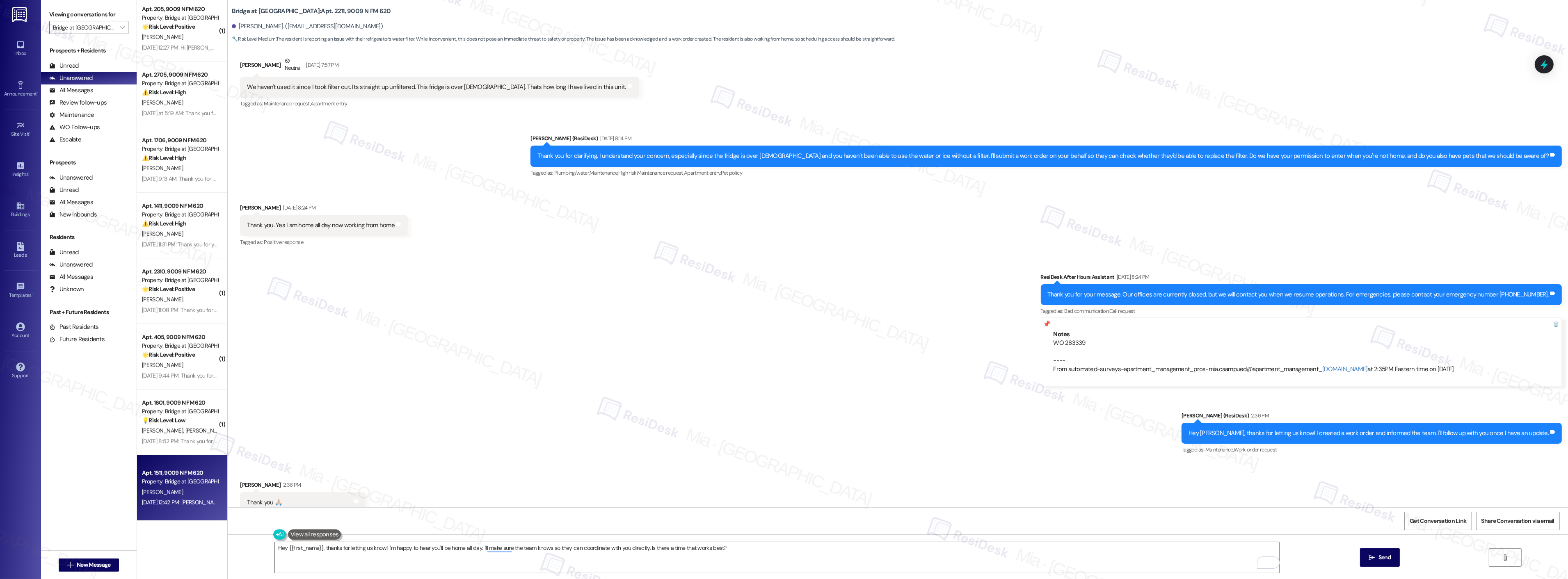
click at [173, 473] on div "Apt. 1511, 9009 N FM 620" at bounding box center [180, 473] width 76 height 8
type textarea "Fetching suggested responses. Please feel free to read through the conversation…"
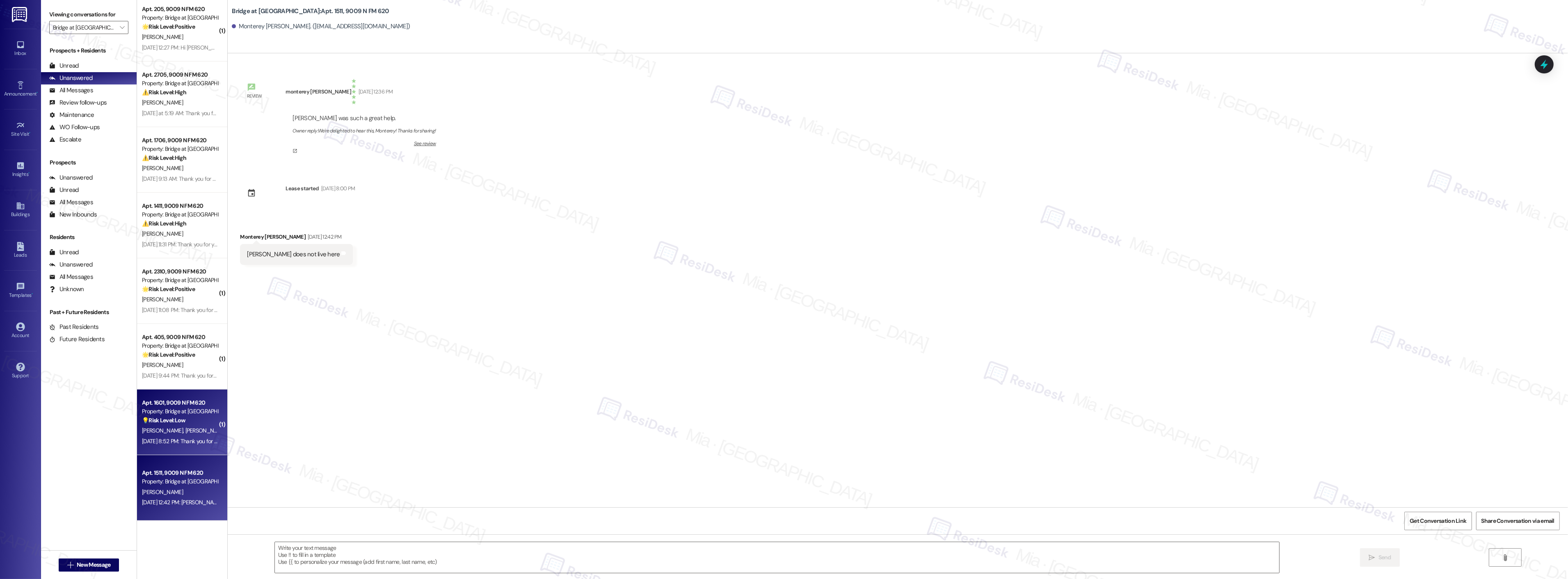
click at [183, 429] on div "T. Hare S. Cuvillier" at bounding box center [180, 431] width 77 height 10
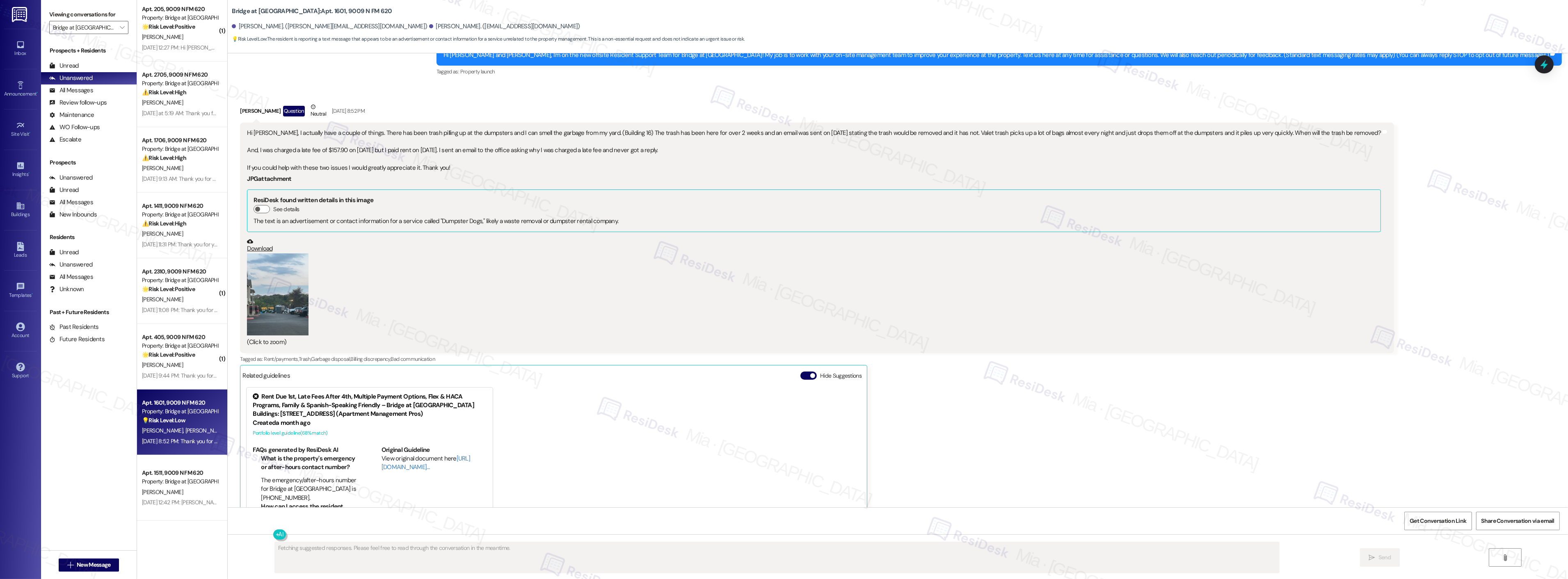
scroll to position [314, 0]
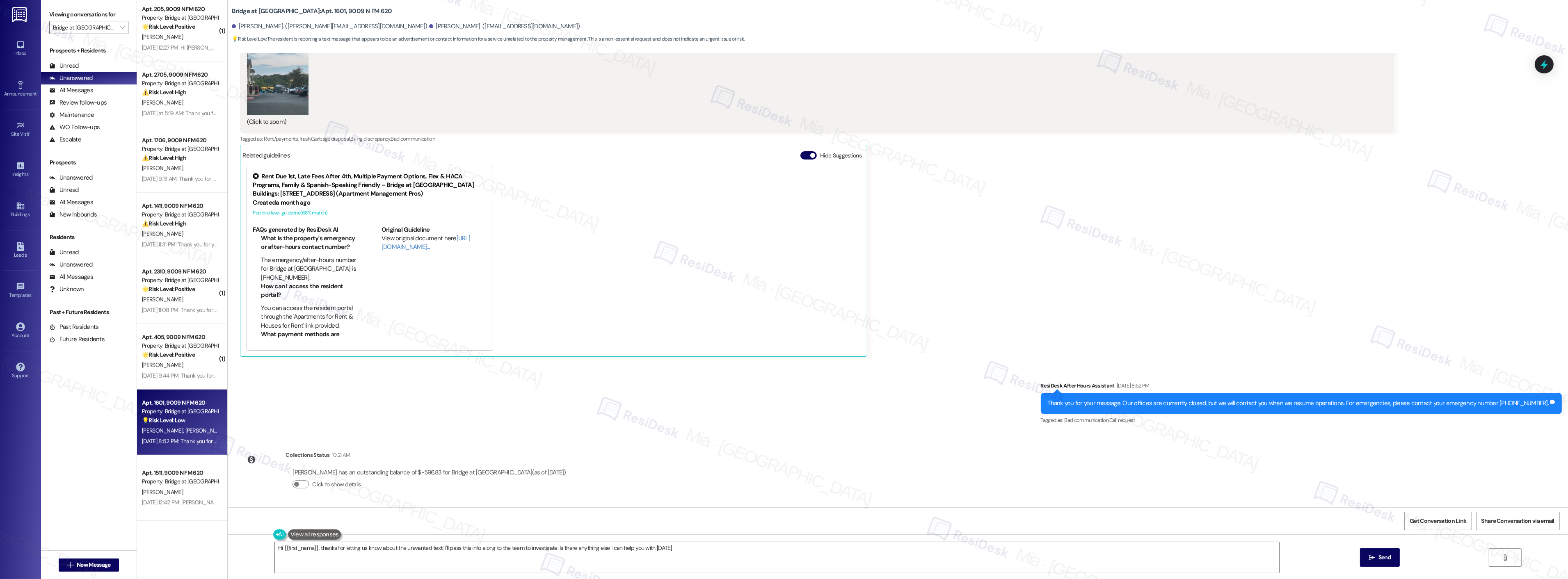
type textarea "Hi {{first_name}}, thanks for letting us know about the unwanted text! I'll pas…"
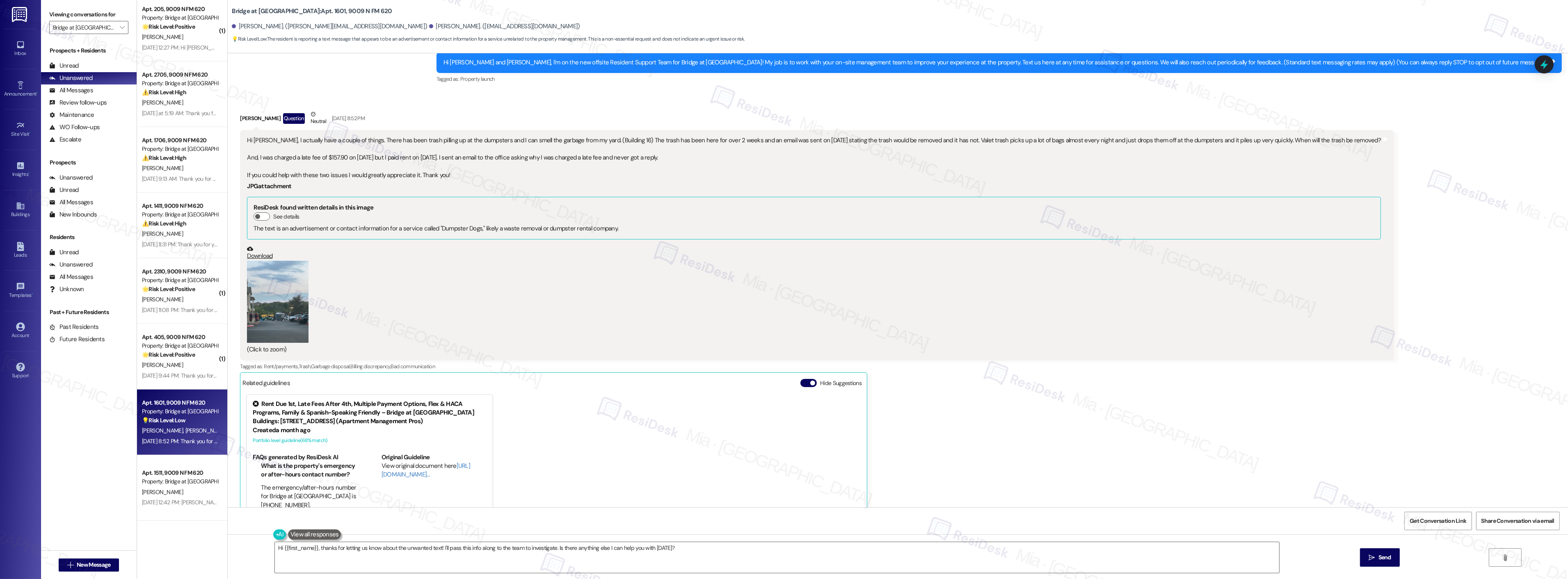
scroll to position [40, 0]
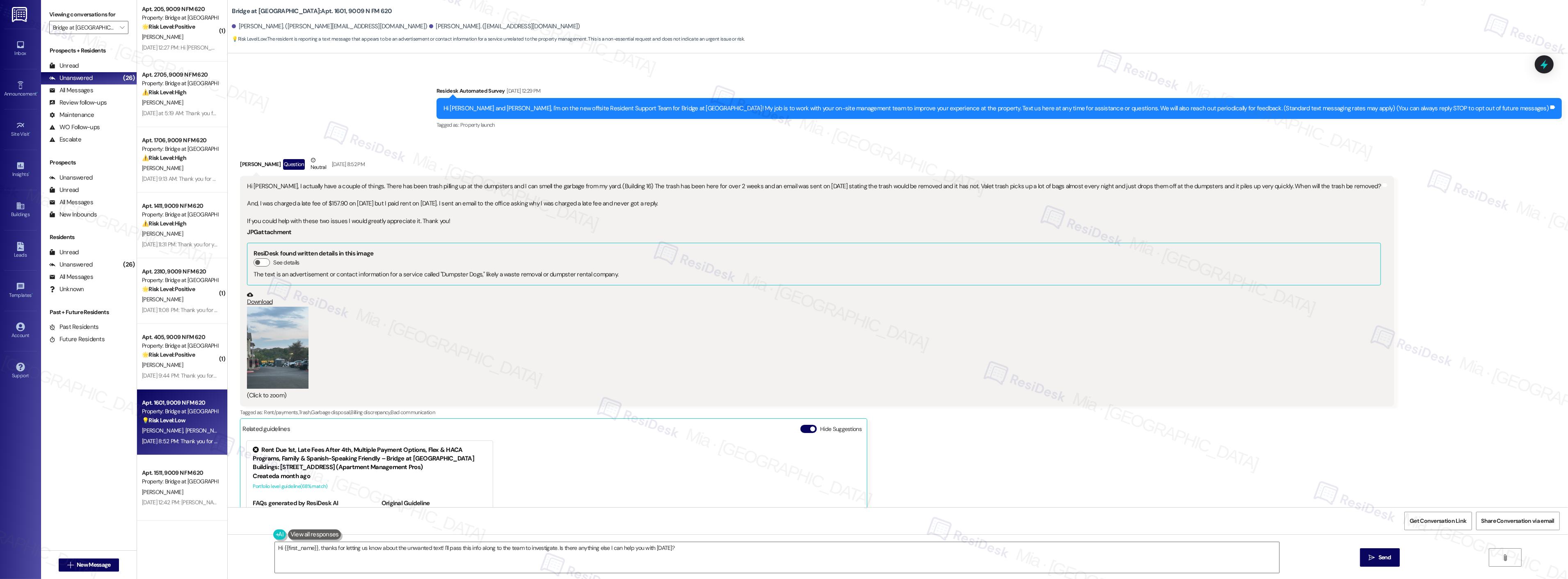
click at [247, 184] on div "Hi Sarah, I actually have a couple of things. There has been trash pilling up a…" at bounding box center [814, 204] width 1134 height 44
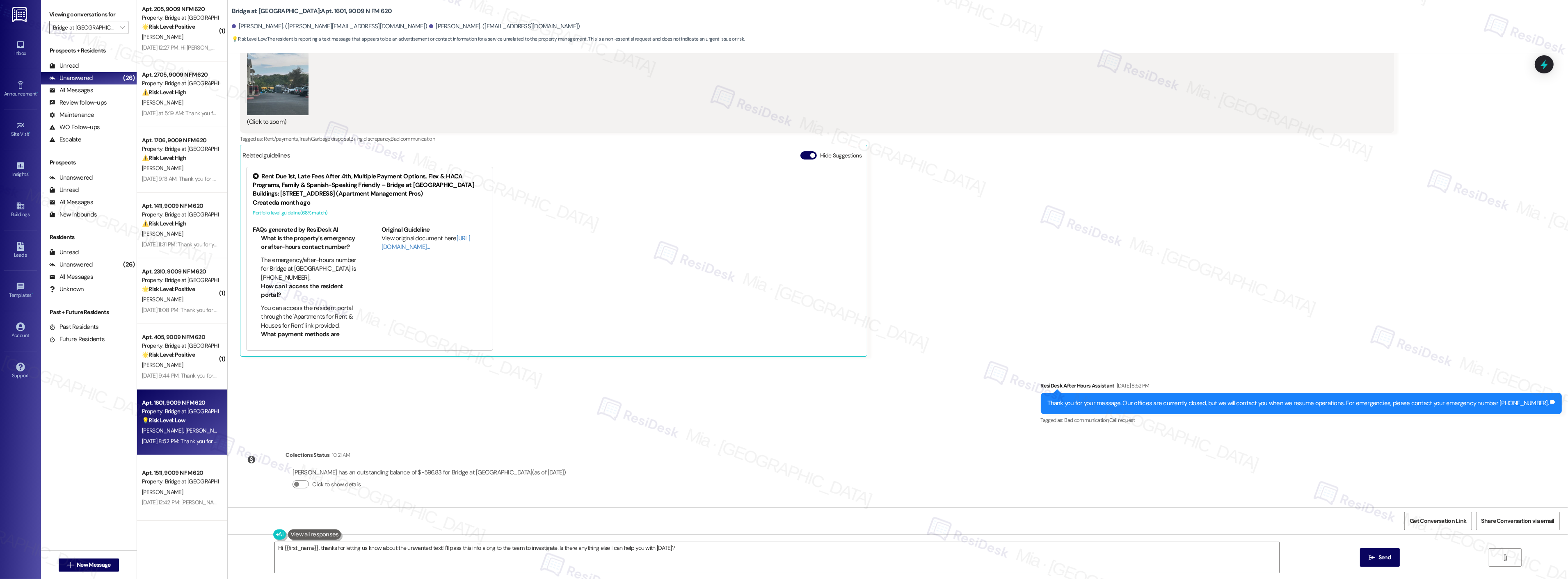
scroll to position [0, 0]
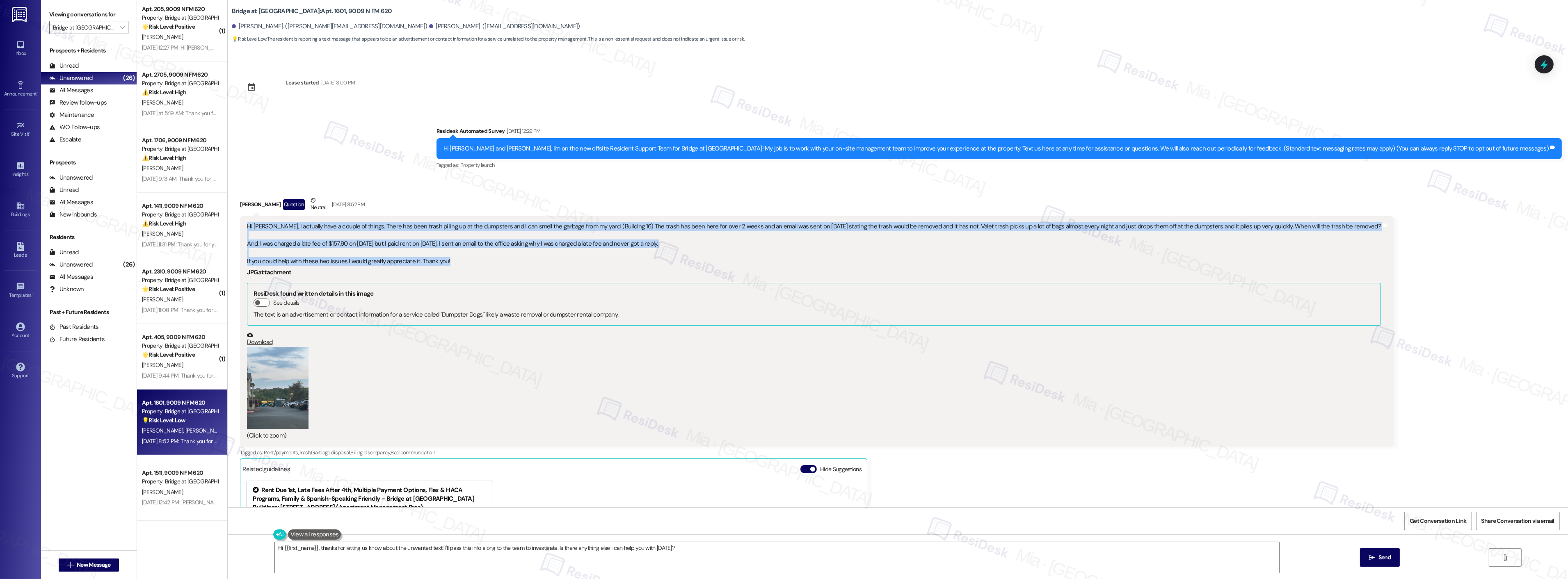
drag, startPoint x: 441, startPoint y: 260, endPoint x: 240, endPoint y: 228, distance: 203.5
click at [247, 228] on div "Hi Sarah, I actually have a couple of things. There has been trash pilling up a…" at bounding box center [814, 244] width 1134 height 44
copy div "Hi Sarah, I actually have a couple of things. There has been trash pilling up a…"
click at [1549, 68] on icon at bounding box center [1544, 64] width 14 height 14
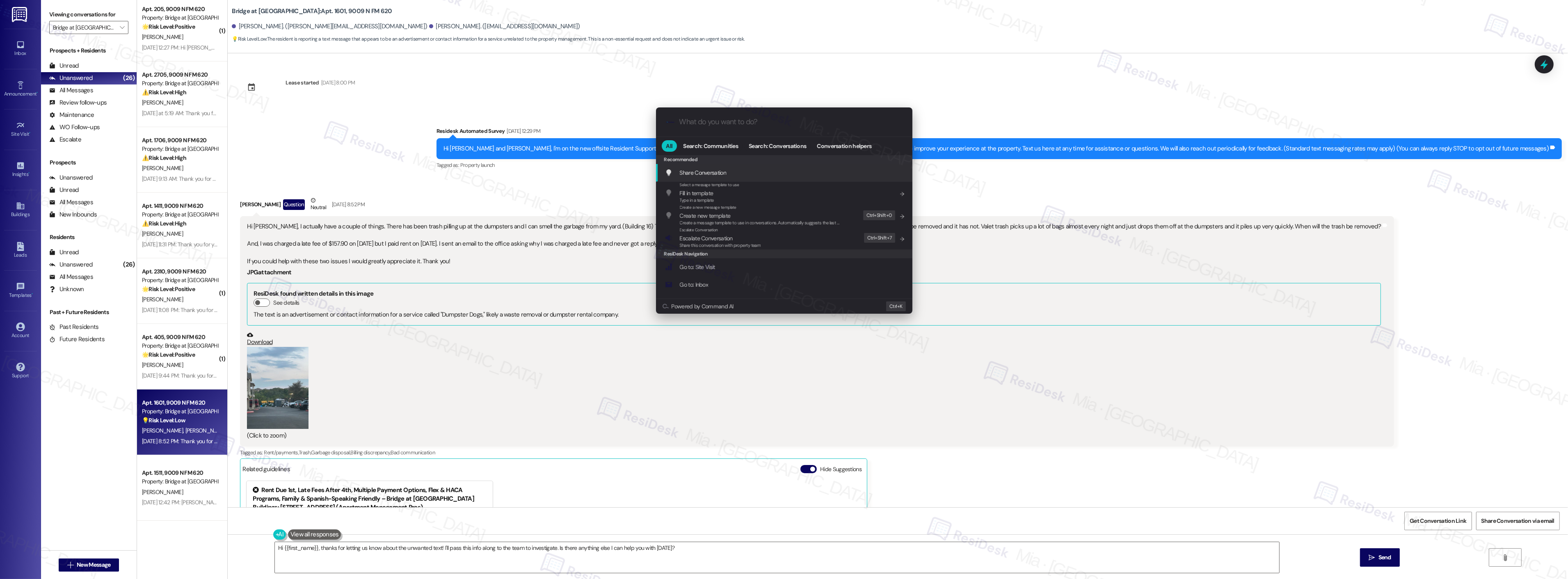
click at [760, 125] on input "What do you want to do?" at bounding box center [791, 122] width 223 height 8
type input "sla"
click at [735, 174] on span "Open Thread SLA Dashboard" at bounding box center [714, 173] width 68 height 8
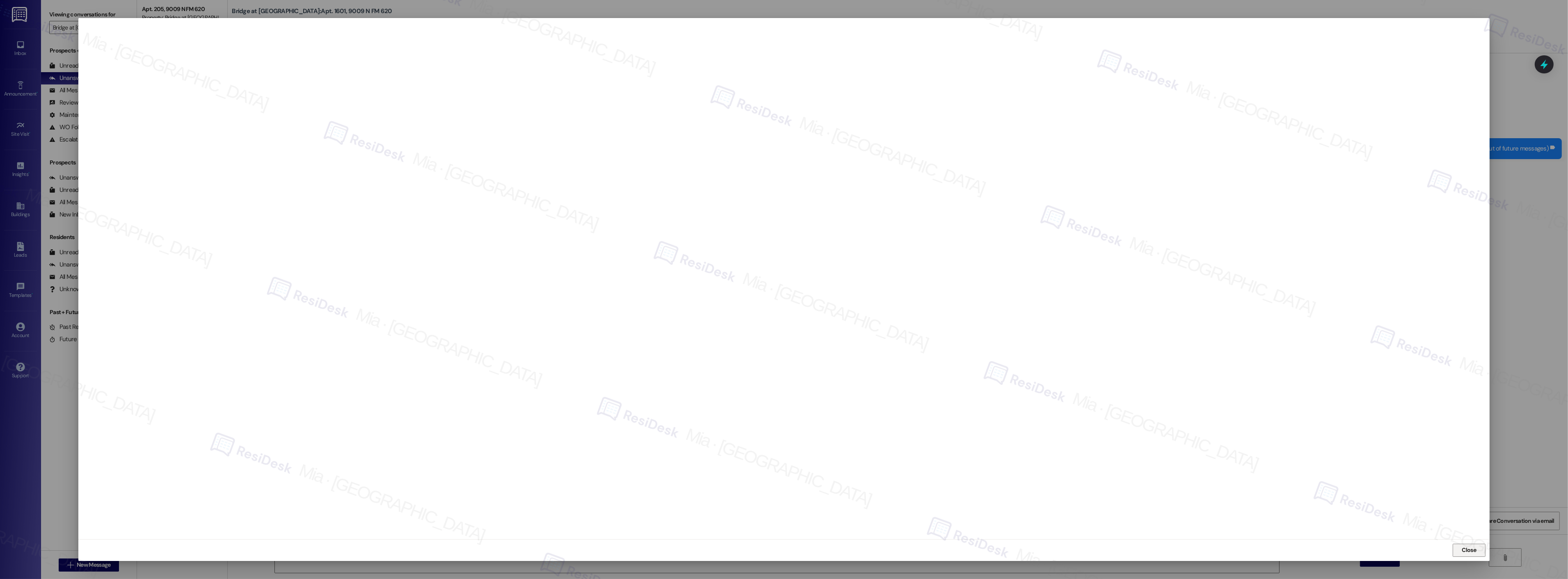
click at [1473, 550] on span "Close" at bounding box center [1469, 550] width 15 height 8
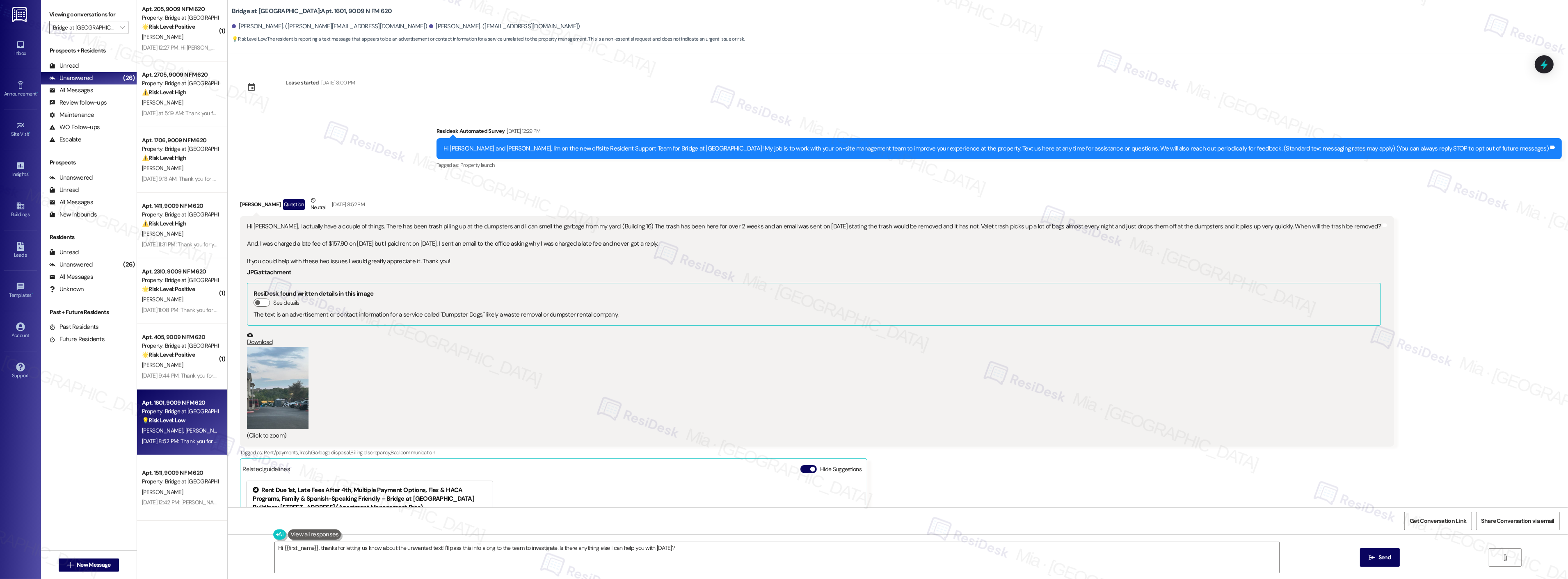
click at [304, 227] on div "Hi Sarah, I actually have a couple of things. There has been trash pilling up a…" at bounding box center [814, 244] width 1134 height 44
click at [314, 552] on textarea "Hi {{first_name}}, thanks for letting us know about the unwanted text! I'll pas…" at bounding box center [777, 557] width 1004 height 31
click at [279, 548] on textarea "Hi {{first_name}}, thanks for letting us know about the unwanted text! I'll pas…" at bounding box center [777, 557] width 1004 height 31
drag, startPoint x: 278, startPoint y: 547, endPoint x: 695, endPoint y: 548, distance: 417.0
click at [695, 548] on textarea "Hi {{first_name}}, thanks for letting us know about the unwanted text! I'll pas…" at bounding box center [777, 557] width 1004 height 31
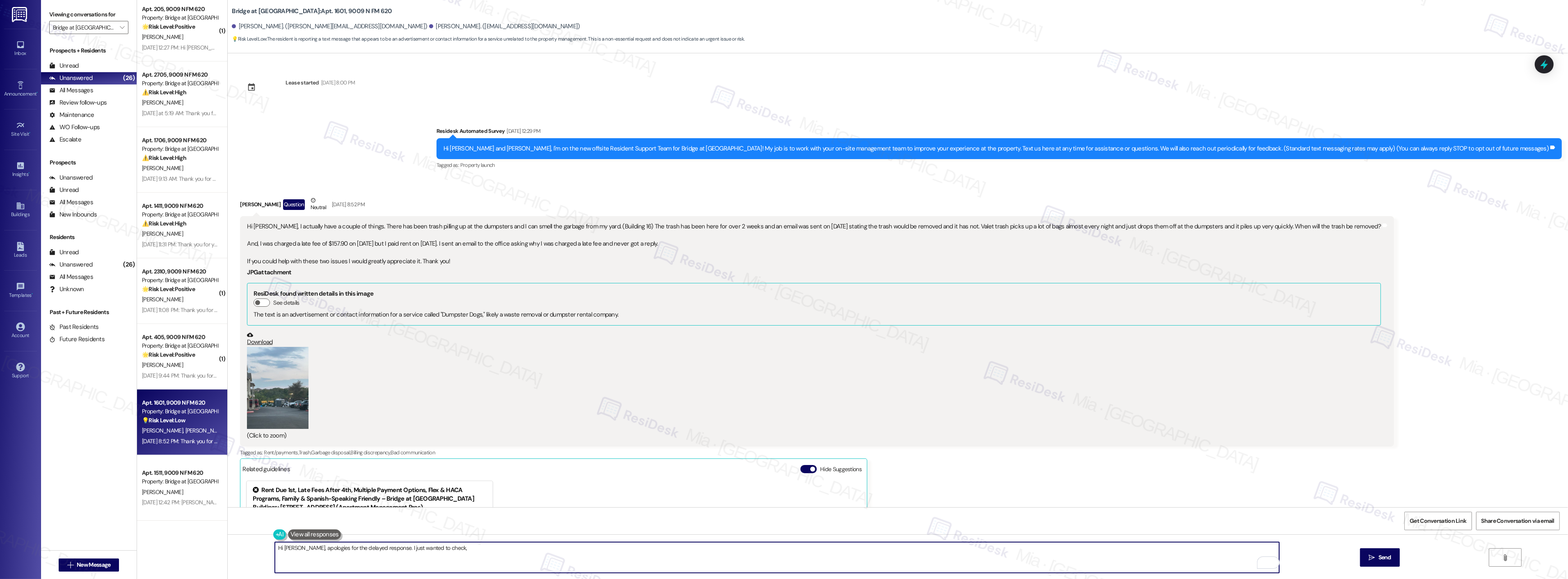
click at [453, 548] on textarea "Hi Samantha, apologies for the delayed response. I just wanted to check," at bounding box center [777, 557] width 1004 height 31
click at [535, 546] on textarea "Hi Samantha, apologies for the delayed response. I just wanted to check if the …" at bounding box center [777, 557] width 1004 height 31
paste textarea "About the late fee, I can see how frustrating that must be since you paid on Au…"
click at [574, 550] on textarea "Hi Samantha, apologies for the delayed response. I just wanted to check if the …" at bounding box center [777, 557] width 1004 height 31
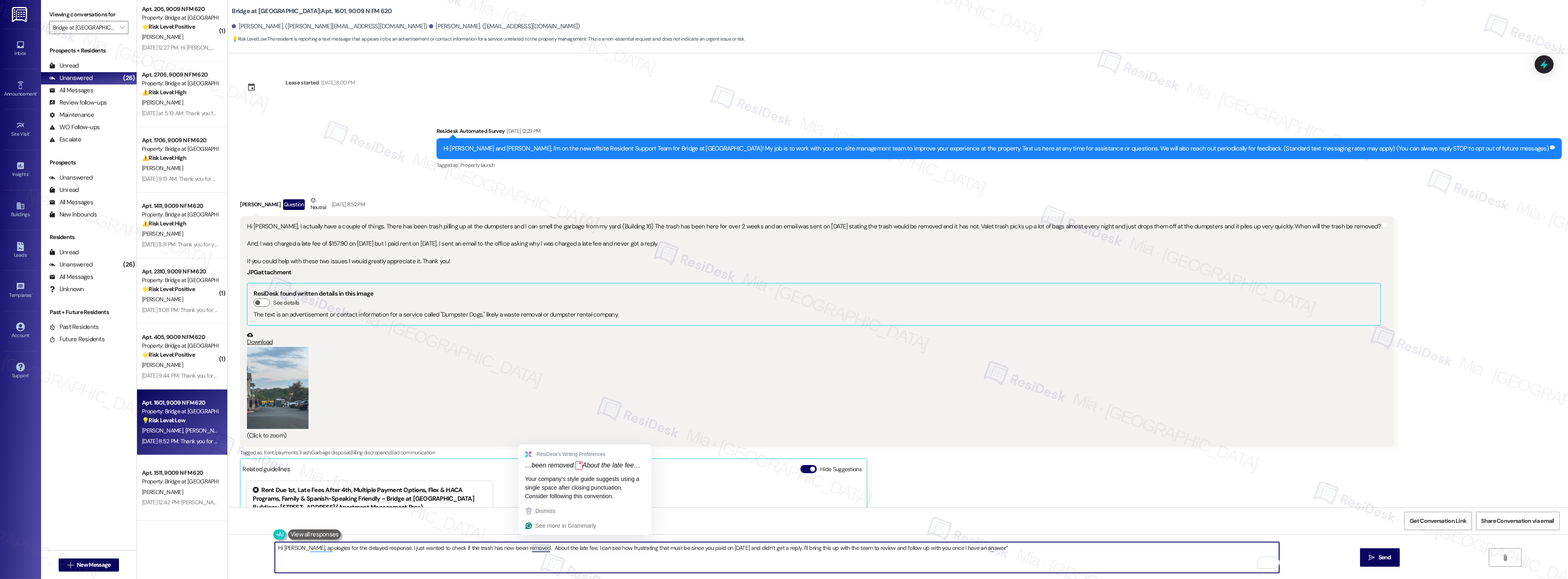
click at [530, 548] on textarea "Hi Samantha, apologies for the delayed response. I just wanted to check if the …" at bounding box center [777, 557] width 1004 height 31
drag, startPoint x: 572, startPoint y: 548, endPoint x: 781, endPoint y: 548, distance: 209.0
click at [781, 548] on textarea "Hi Samantha, apologies for the delayed response. I just wanted to check if the …" at bounding box center [777, 557] width 1004 height 31
click at [585, 548] on textarea "Hi Samantha, apologies for the delayed response. I just wanted to check if the …" at bounding box center [777, 557] width 1004 height 31
click at [578, 548] on textarea "Hi Samantha, apologies for the delayed response. I just wanted to check if the …" at bounding box center [777, 557] width 1004 height 31
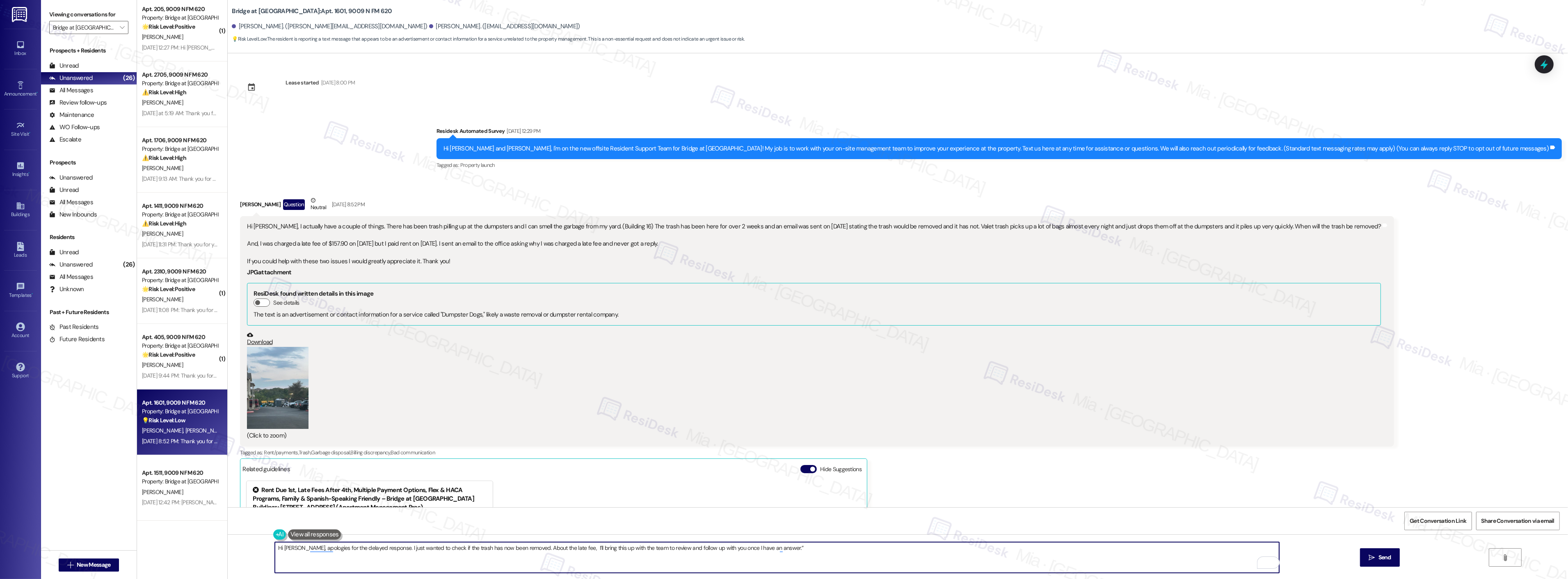
click at [581, 550] on textarea "Hi Samantha, apologies for the delayed response. I just wanted to check if the …" at bounding box center [777, 557] width 1004 height 31
click at [570, 548] on textarea "Hi Samantha, apologies for the delayed response. I just wanted to check if the …" at bounding box center [777, 557] width 1004 height 31
click at [679, 548] on textarea "Hi Samantha, apologies for the delayed response. I just wanted to check if the …" at bounding box center [777, 557] width 1004 height 31
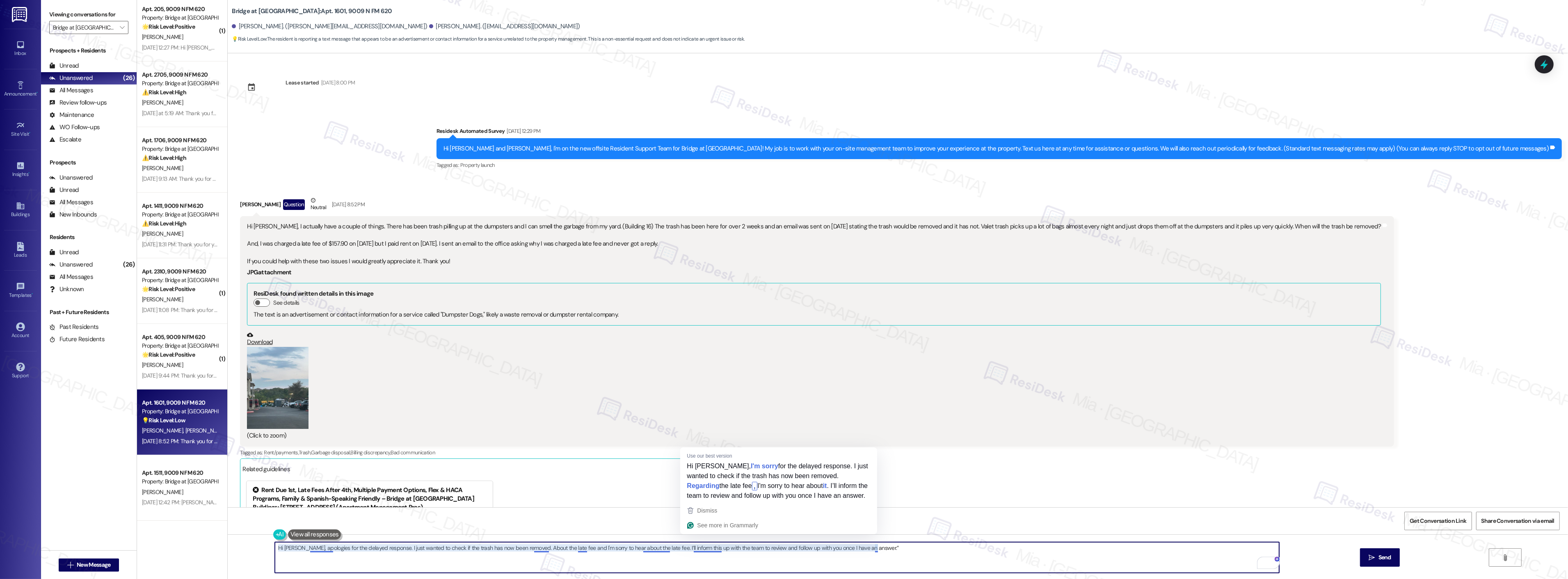
click at [707, 547] on textarea "Hi Samantha, apologies for the delayed response. I just wanted to check if the …" at bounding box center [777, 557] width 1004 height 31
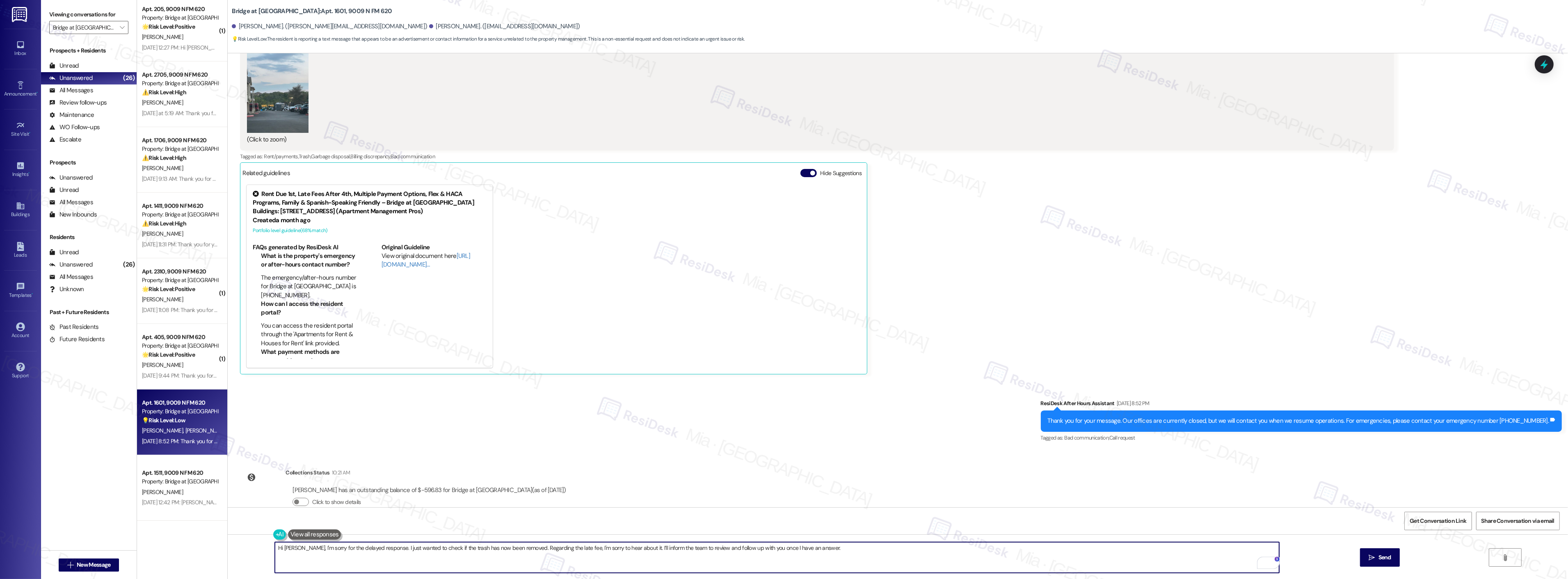
scroll to position [314, 0]
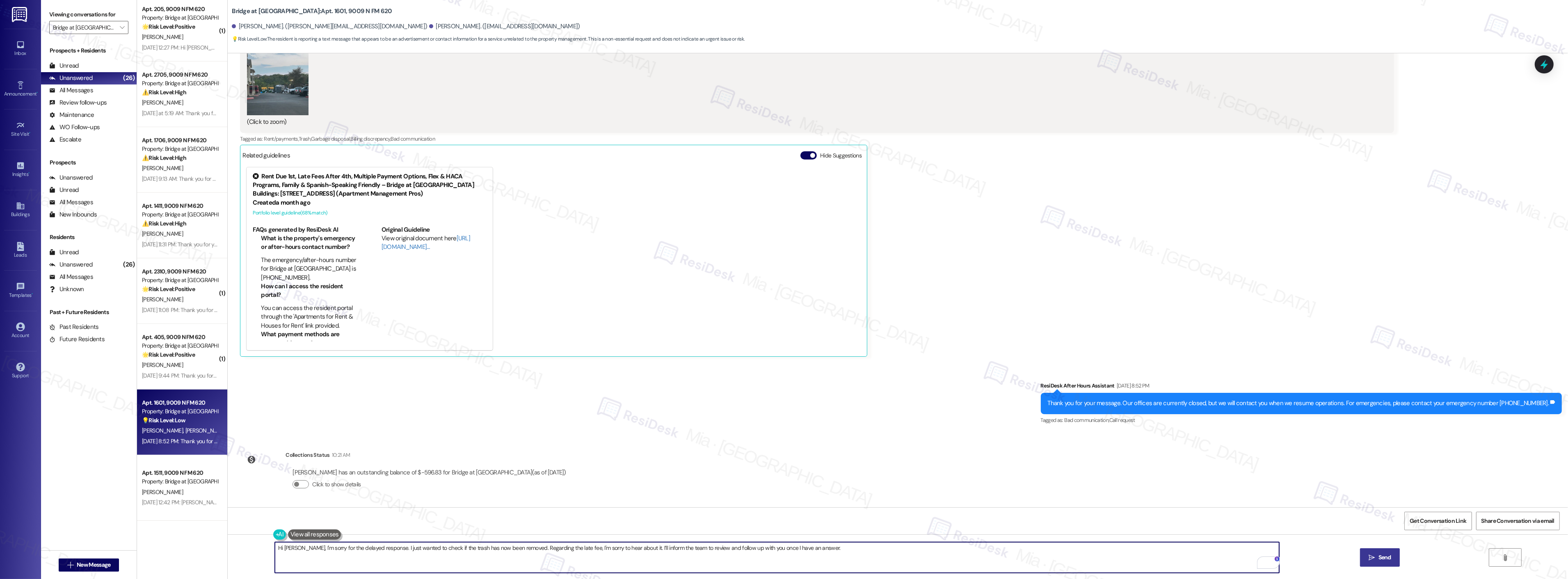
type textarea "Hi Samantha, I'm sorry for the delayed response. I just wanted to check if the …"
click at [1380, 555] on span "Send" at bounding box center [1385, 557] width 13 height 8
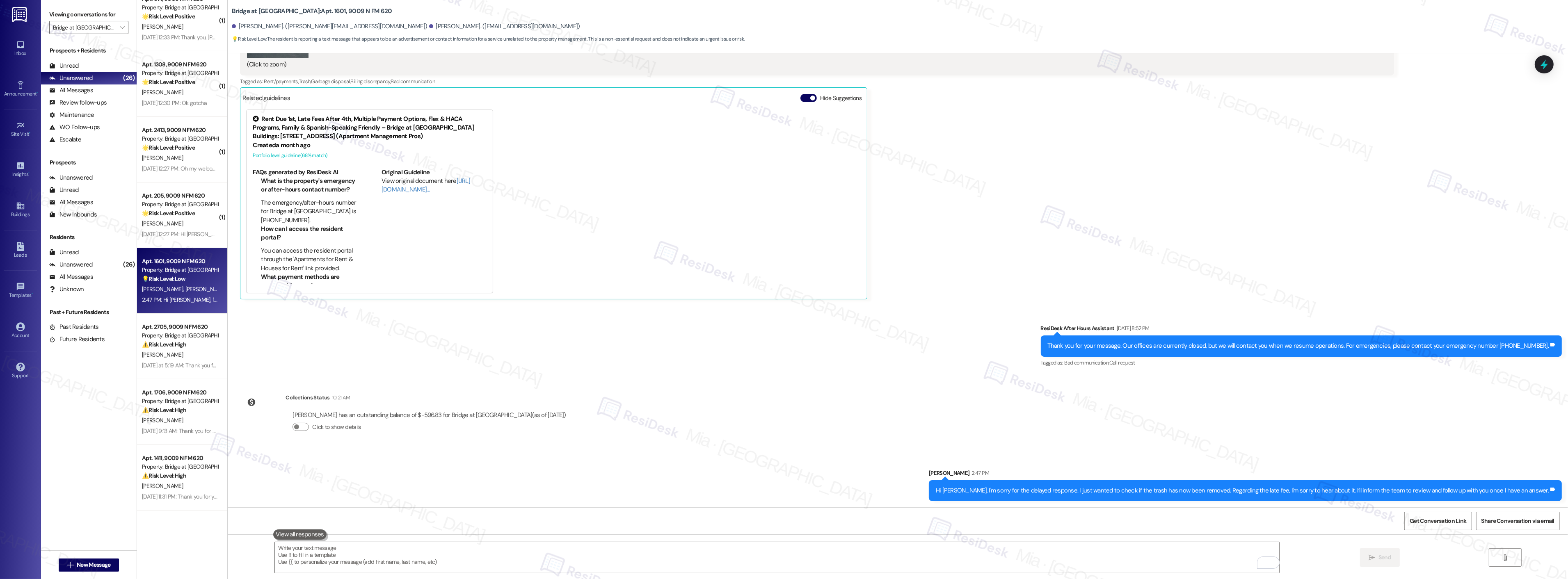
scroll to position [1185, 0]
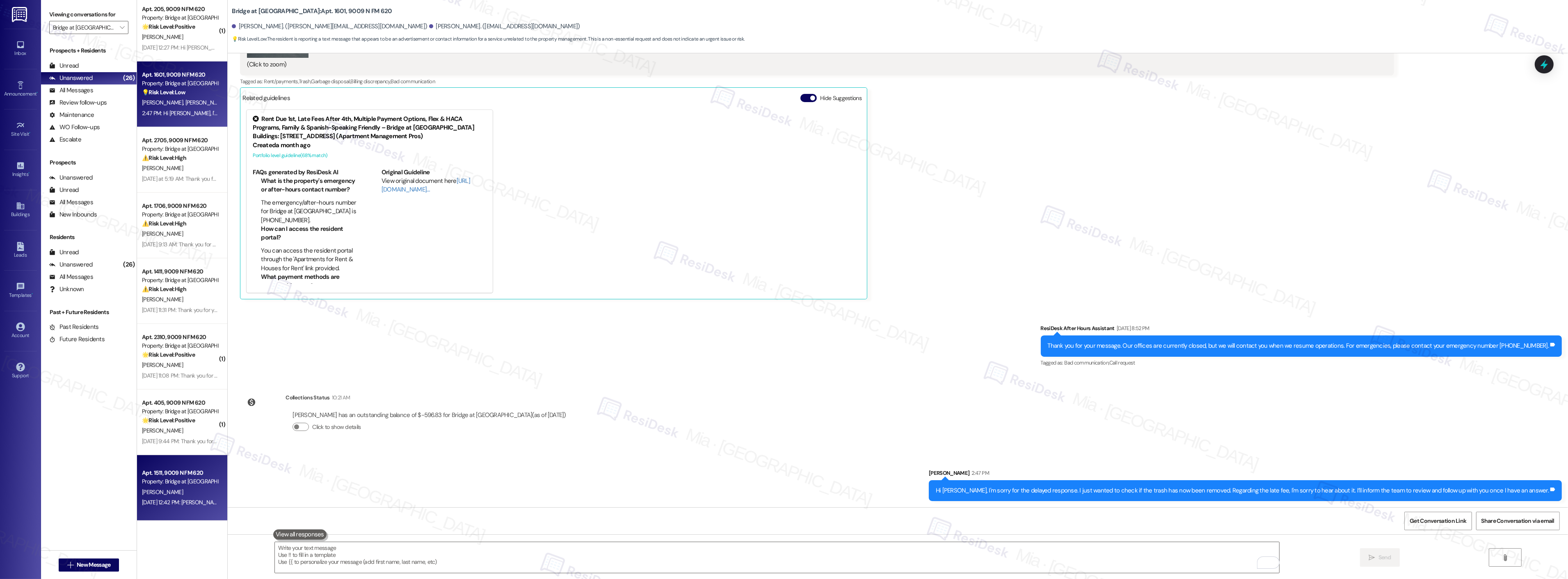
click at [187, 498] on div "Sep 15, 2025 at 12:42 PM: Annie Cobb does not live here Sep 15, 2025 at 12:42 P…" at bounding box center [204, 502] width 124 height 8
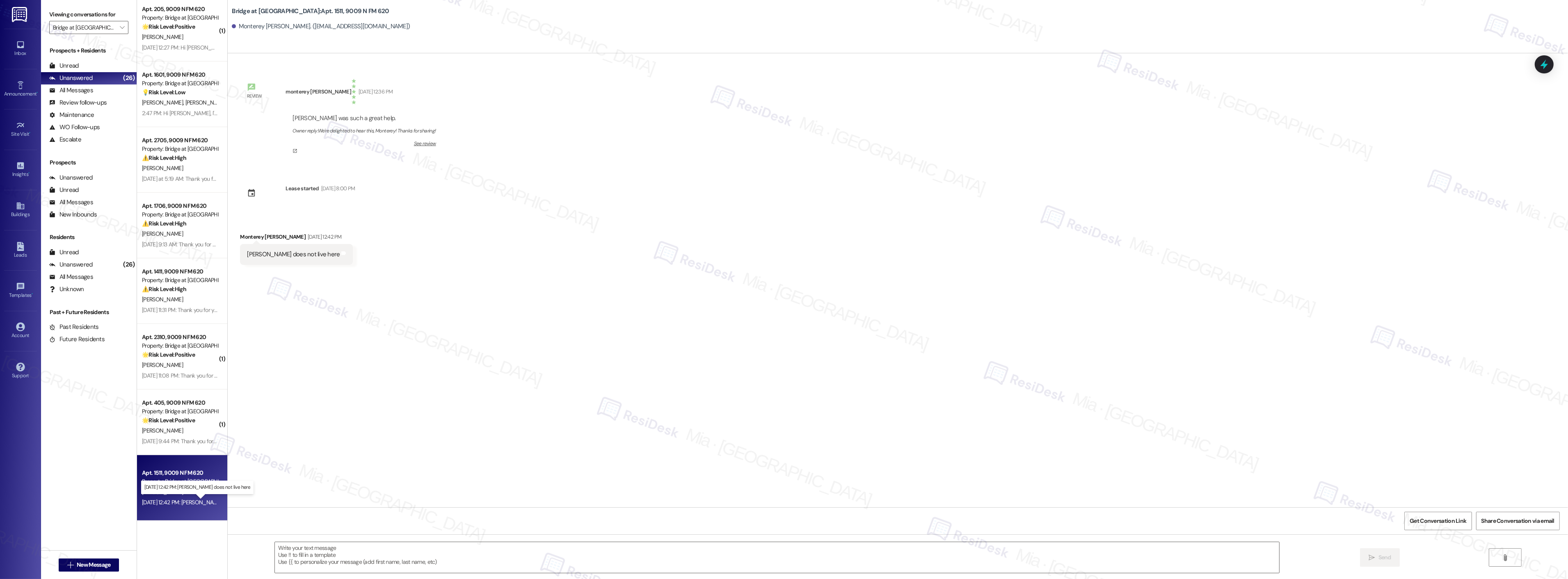
type textarea "Fetching suggested responses. Please feel free to read through the conversation…"
click at [185, 436] on div "Sep 15, 2025 at 9:44 PM: Thank you for your message. Our offices are currently …" at bounding box center [180, 441] width 77 height 10
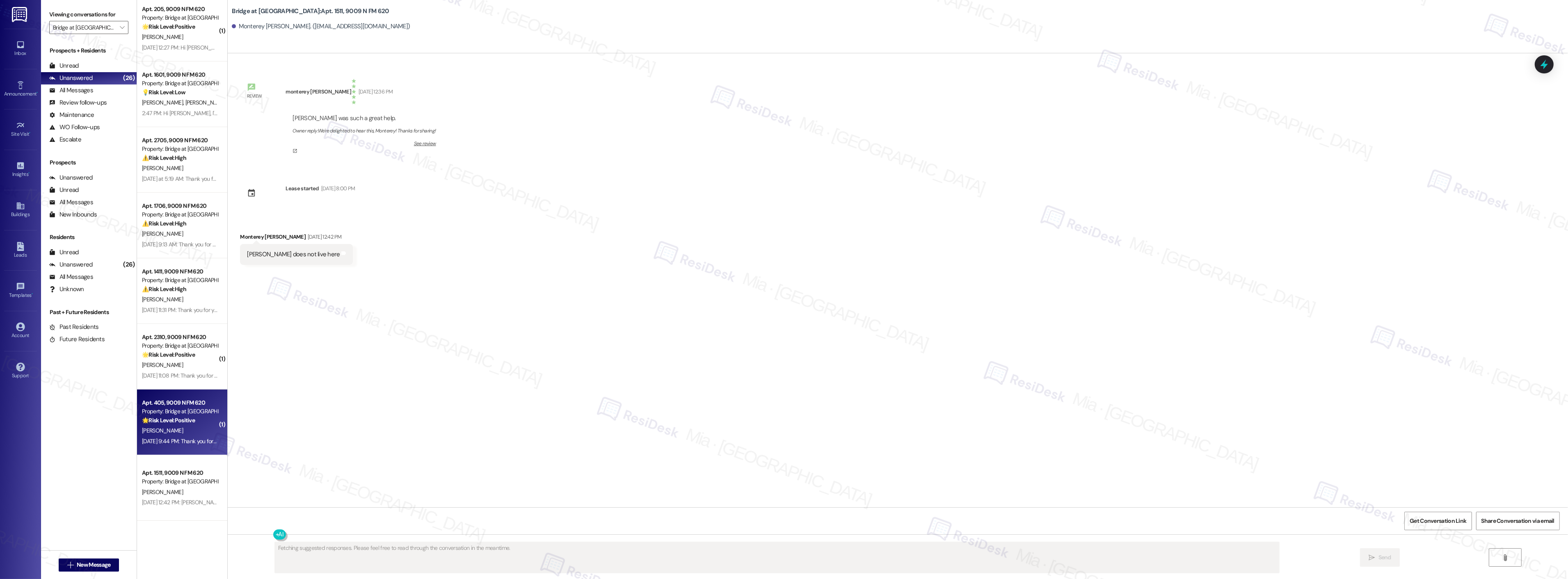
type textarea "Fetching suggested responses. Please feel free to read through the conversation…"
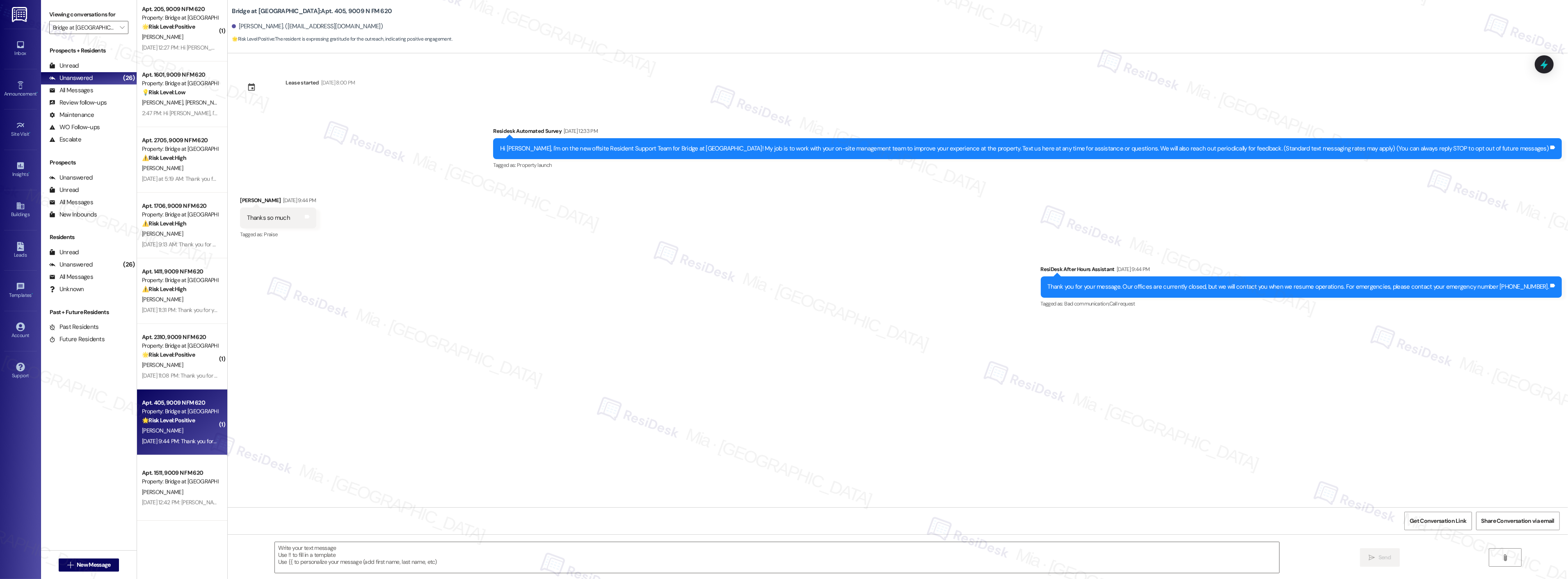
type textarea "Fetching suggested responses. Please feel free to read through the conversation…"
click at [1544, 68] on icon at bounding box center [1544, 65] width 10 height 13
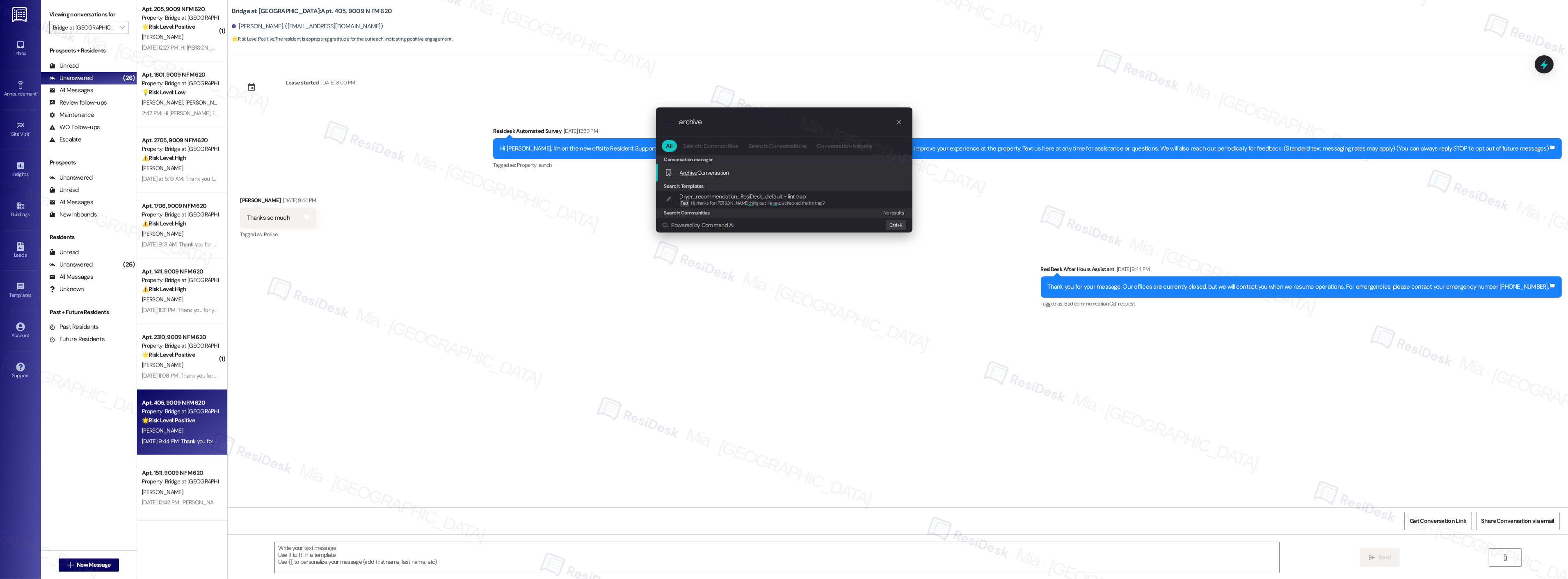
type input "archive"
click at [726, 170] on span "Archive Conversation" at bounding box center [704, 173] width 49 height 8
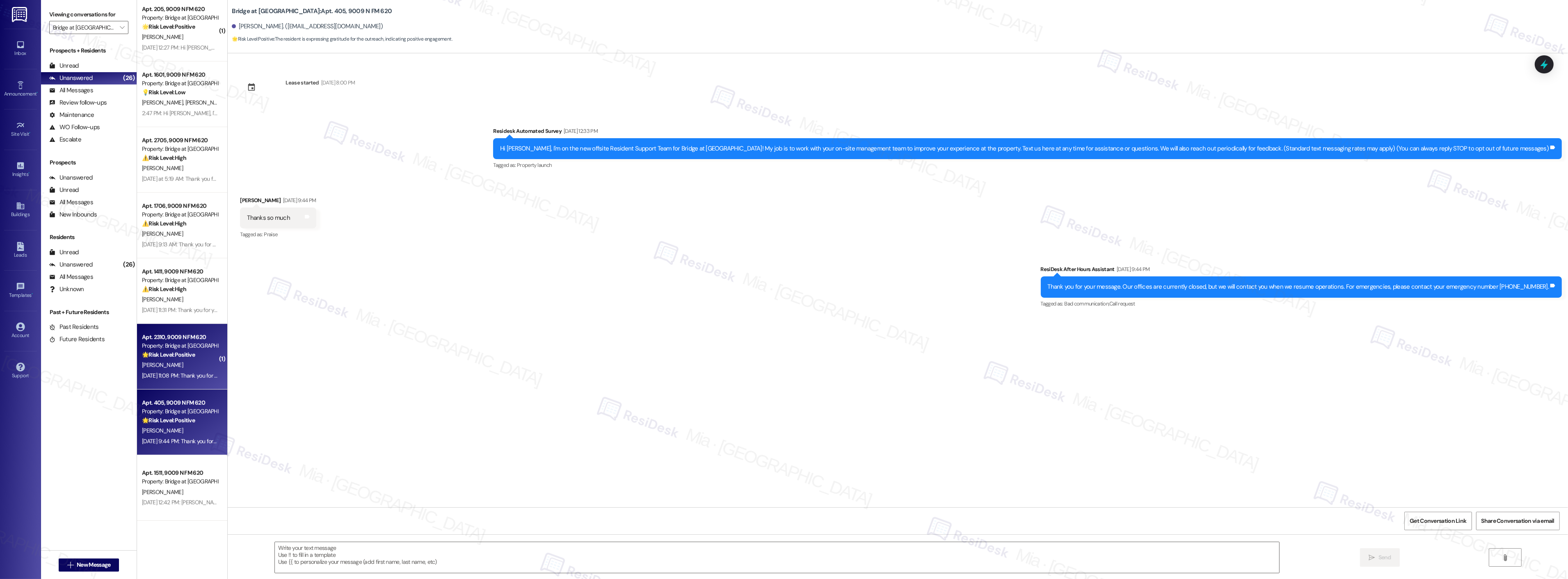
click at [201, 349] on div "Property: Bridge at [GEOGRAPHIC_DATA]" at bounding box center [180, 346] width 76 height 8
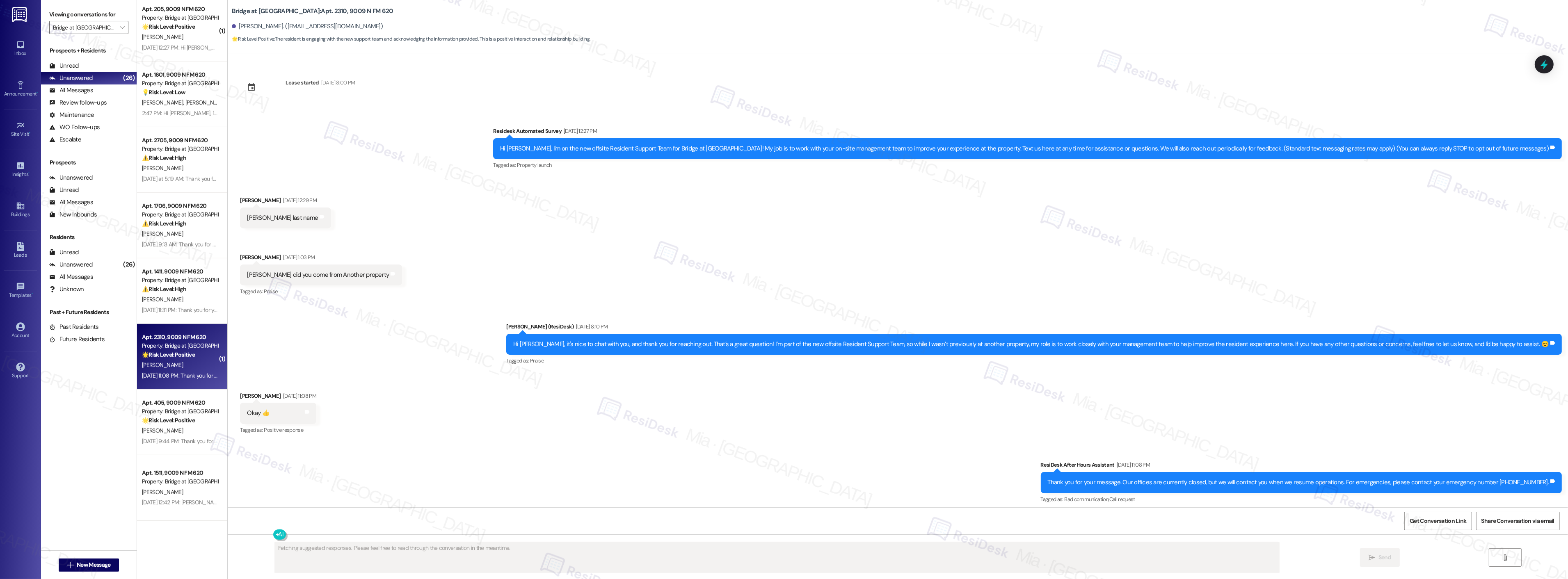
scroll to position [1119, 0]
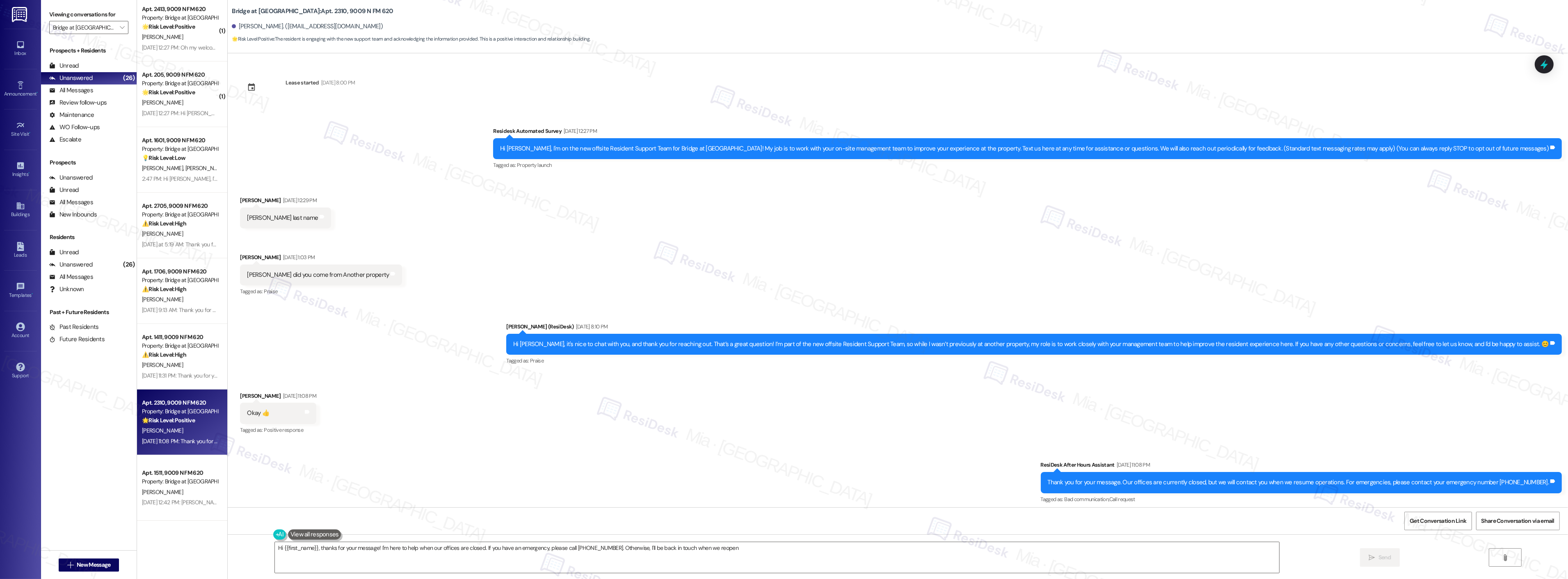
type textarea "Hi {{first_name}}, thanks for your message! I'm here to help when our offices a…"
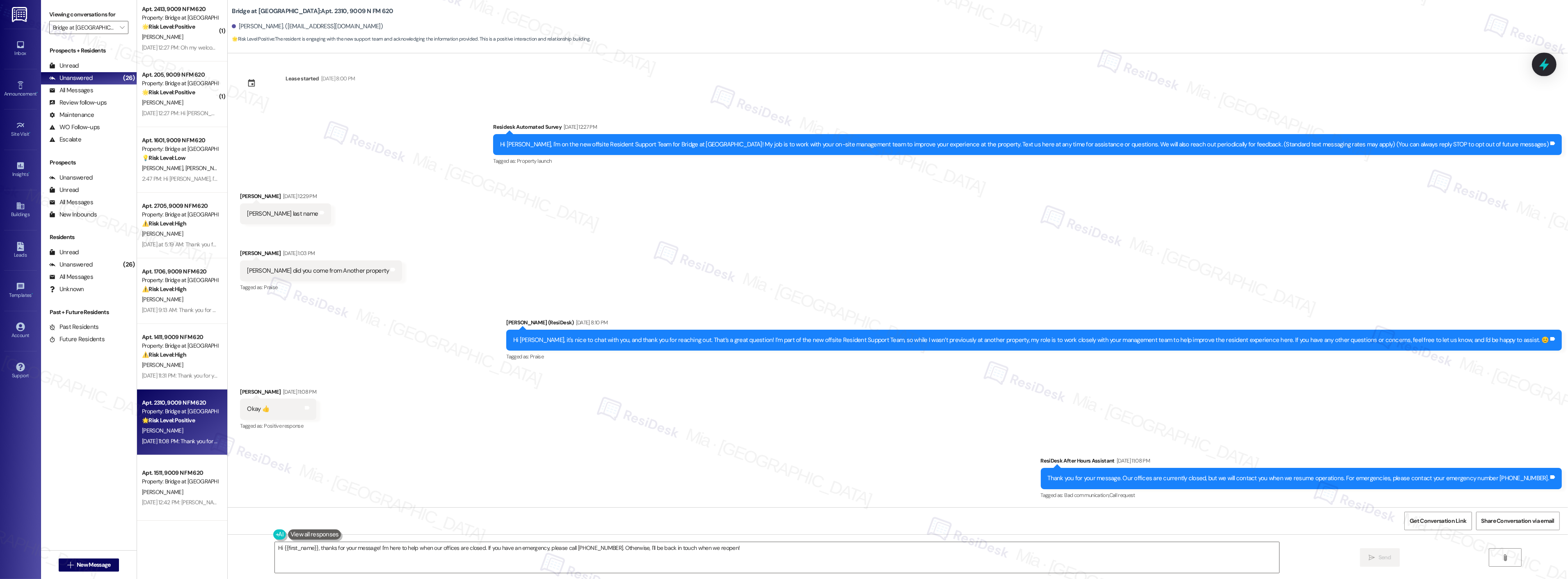
click at [1543, 68] on icon at bounding box center [1544, 64] width 14 height 14
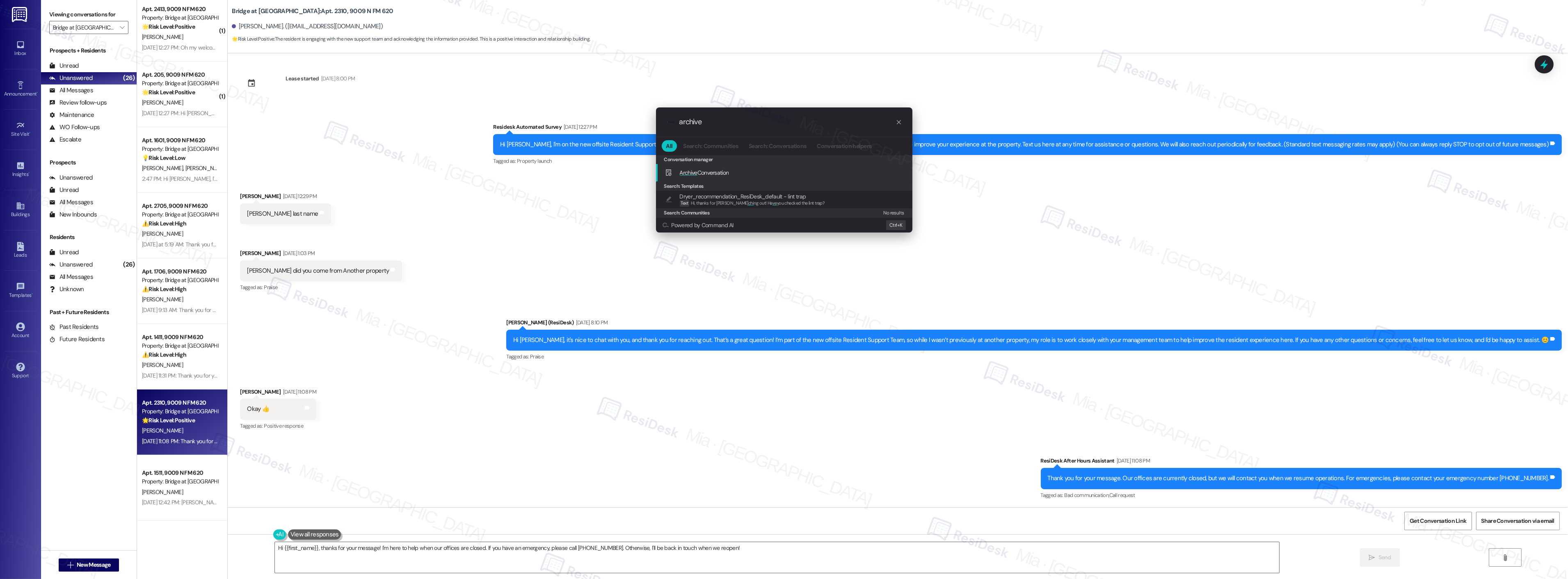
type input "archive"
click at [731, 166] on div "Archive Conversation Add shortcut" at bounding box center [784, 173] width 256 height 17
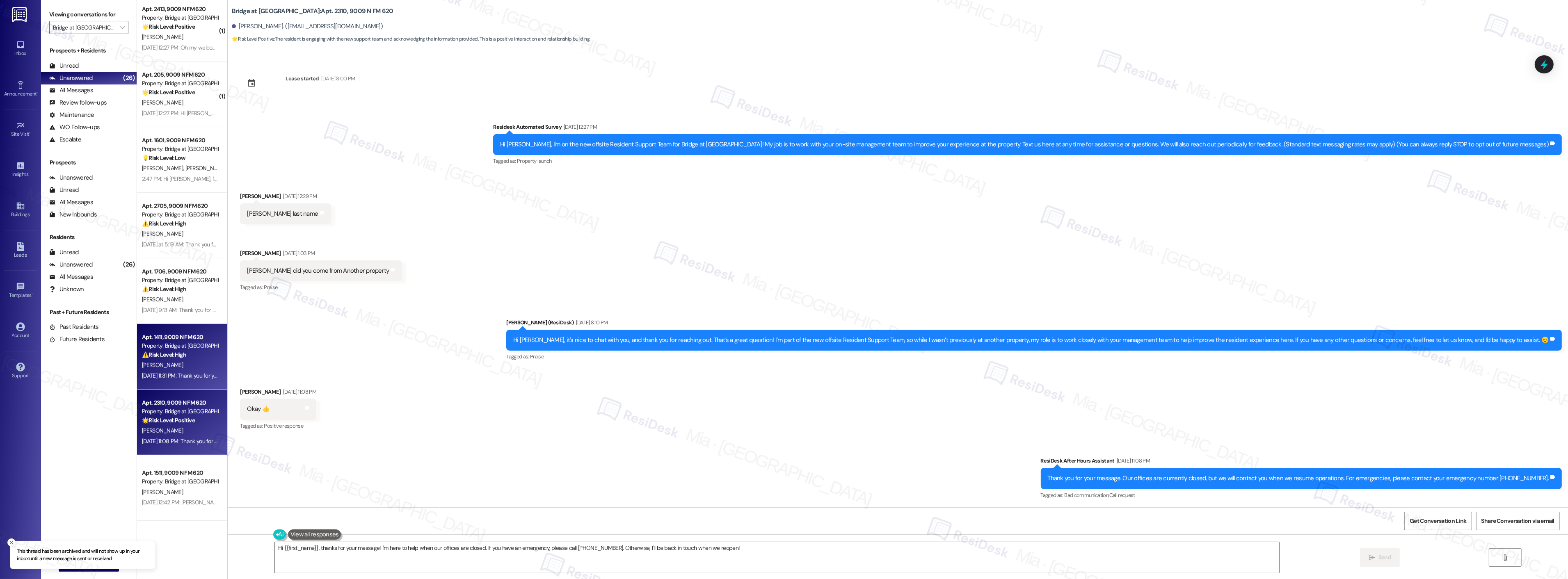
click at [176, 344] on div "Property: Bridge at [GEOGRAPHIC_DATA]" at bounding box center [180, 346] width 76 height 8
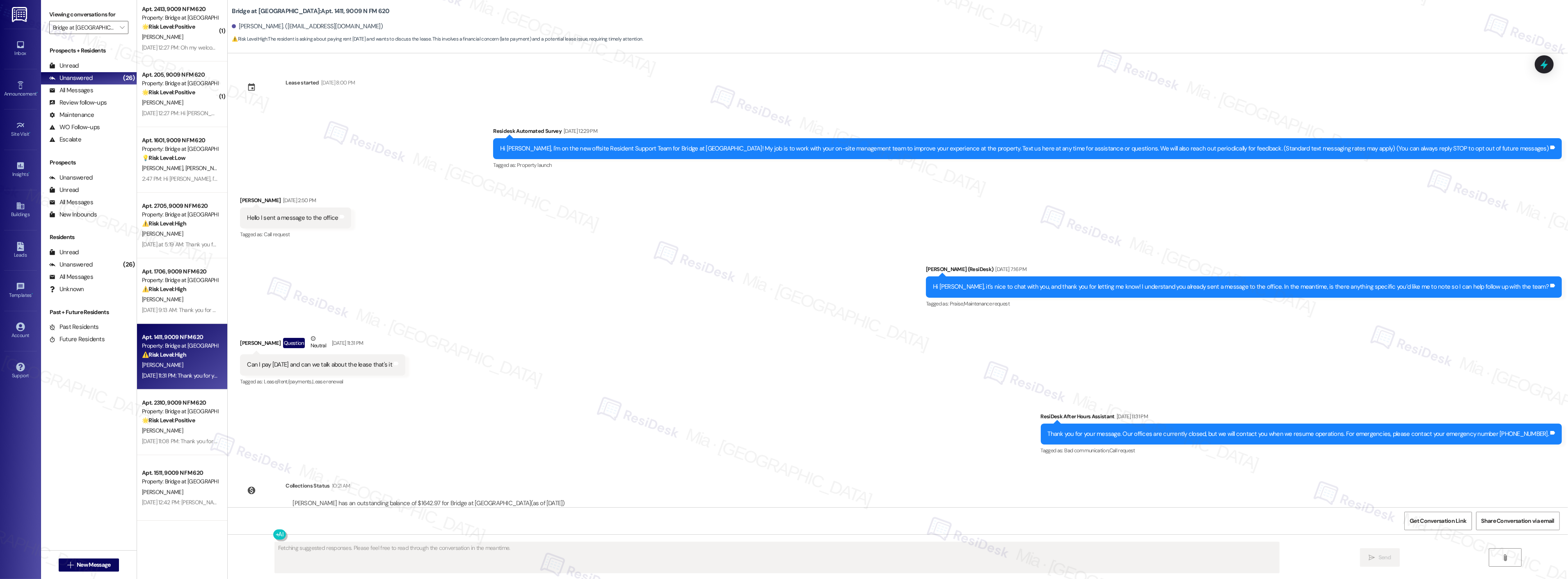
scroll to position [31, 0]
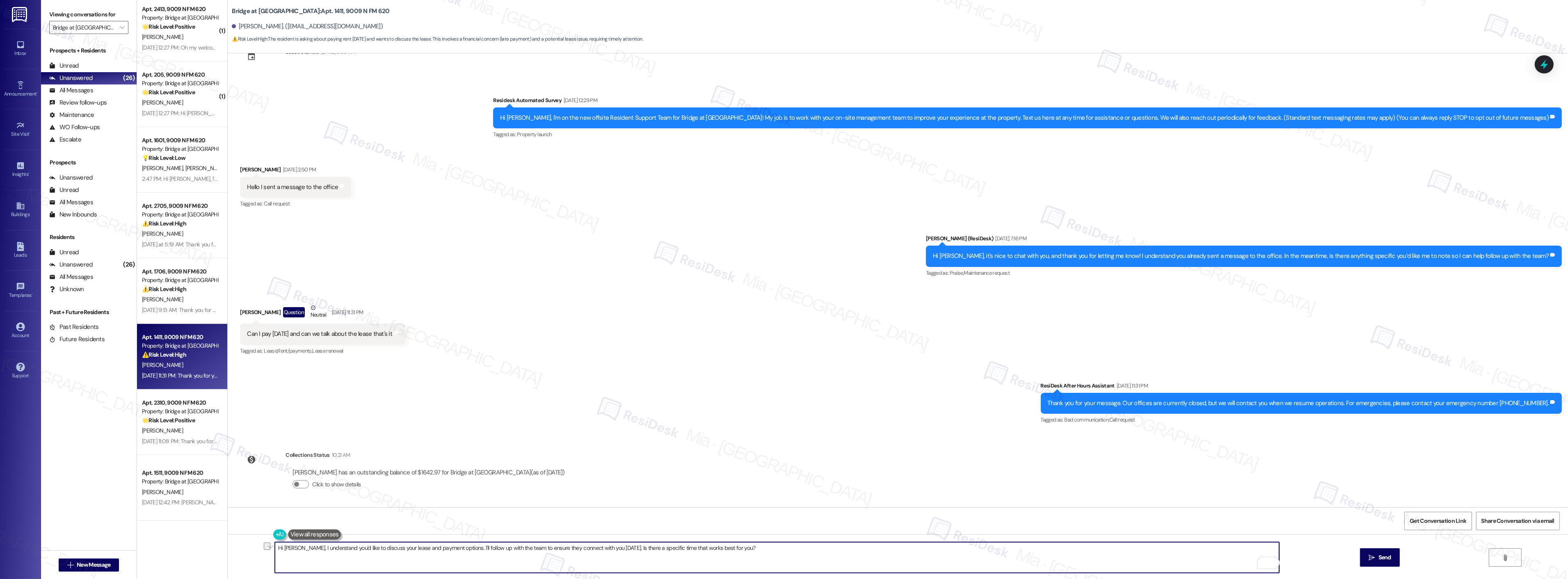
drag, startPoint x: 342, startPoint y: 550, endPoint x: 453, endPoint y: 546, distance: 111.1
click at [453, 546] on textarea "Hi Tammy, I understand you'd like to discuss your lease and payment options. I'…" at bounding box center [777, 557] width 1004 height 31
click at [298, 546] on textarea "Hi Tammy, I understand you'd like to discuss your lease and payment options. I'…" at bounding box center [777, 557] width 1004 height 31
drag, startPoint x: 297, startPoint y: 547, endPoint x: 741, endPoint y: 544, distance: 444.0
click at [741, 544] on textarea "Hi Tammy, I understand you'd like to discuss your lease and payment options. I'…" at bounding box center [777, 557] width 1004 height 31
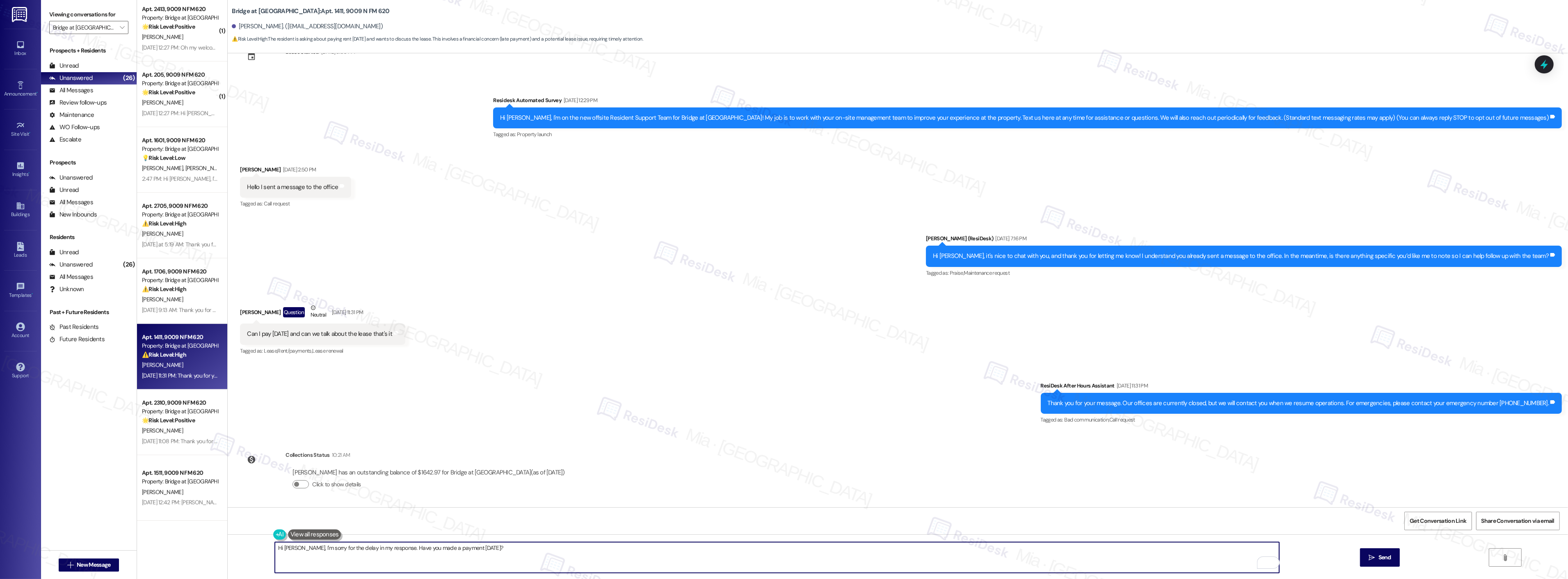
click at [391, 548] on textarea "Hi Tammy, I'm sorry for the delay in my response. Have you made a payment since…" at bounding box center [777, 557] width 1004 height 31
click at [515, 546] on textarea "Hi Tammy, I'm sorry for the delay in my response. I'd like to check if you made…" at bounding box center [777, 557] width 1004 height 31
type textarea "Hi Tammy, I'm sorry for the delay in my response. I'd like to check if you made…"
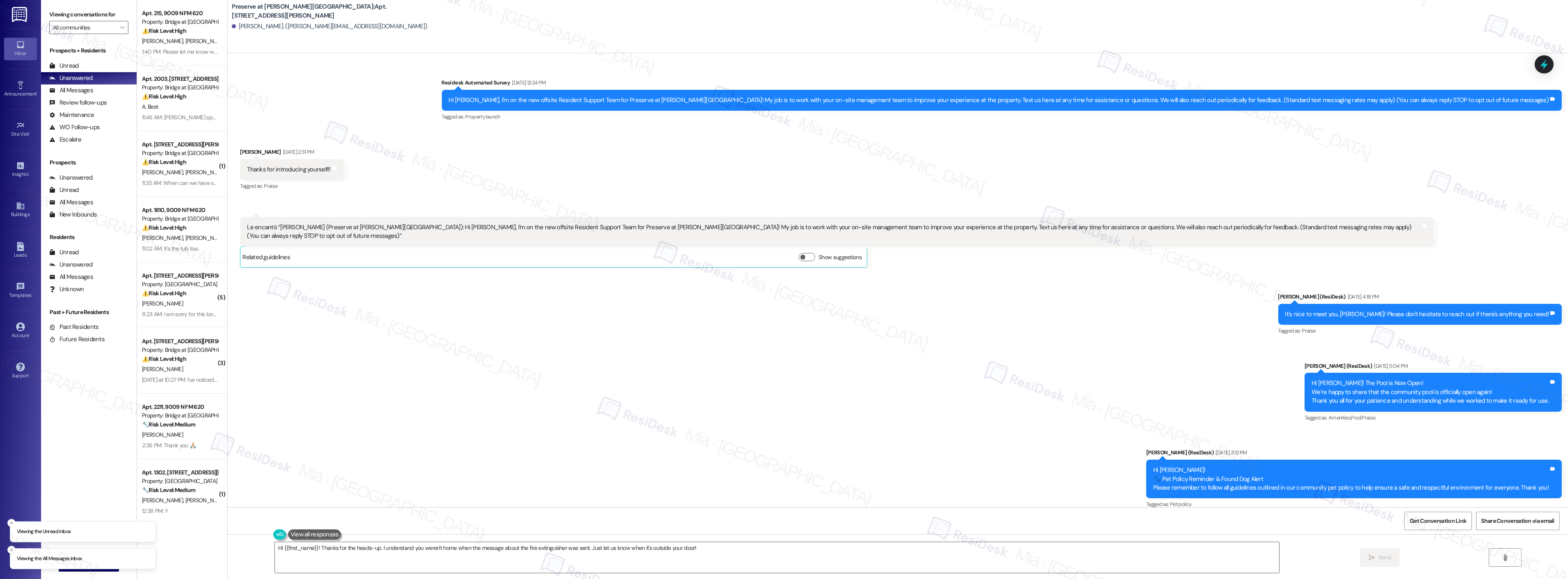
scroll to position [8311, 0]
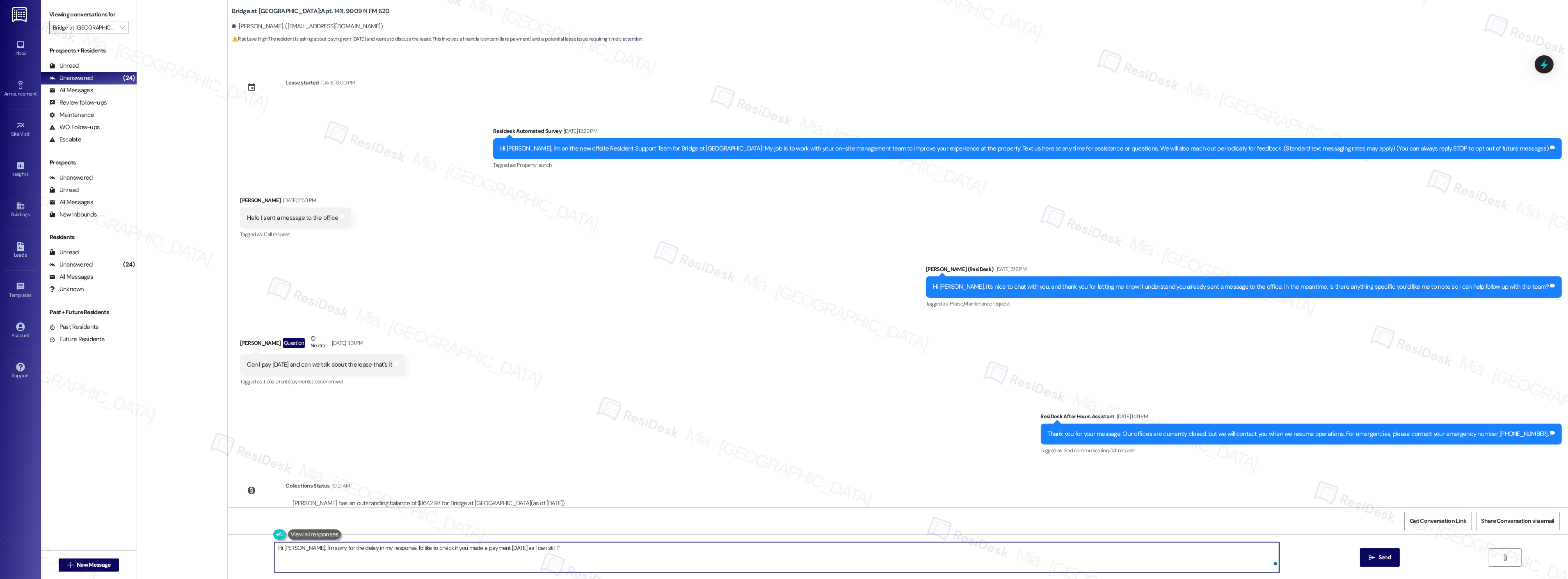
scroll to position [31, 0]
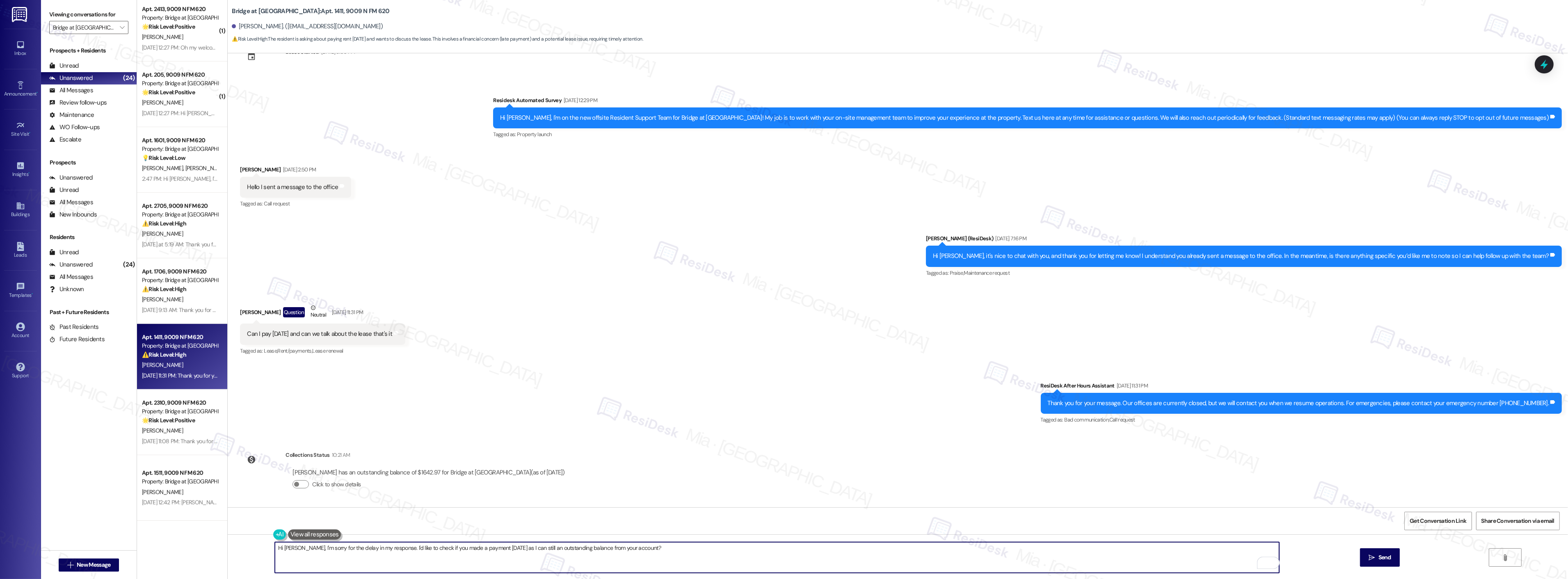
click at [664, 550] on textarea "Hi [PERSON_NAME], I'm sorry for the delay in my response. I'd like to check if …" at bounding box center [777, 557] width 1004 height 31
click at [671, 379] on div "Sent via SMS ResiDesk After Hours Assistant [DATE] 11:31 PM Thank you for your …" at bounding box center [897, 397] width 1340 height 70
click at [1269, 564] on div "1" at bounding box center [1273, 562] width 9 height 9
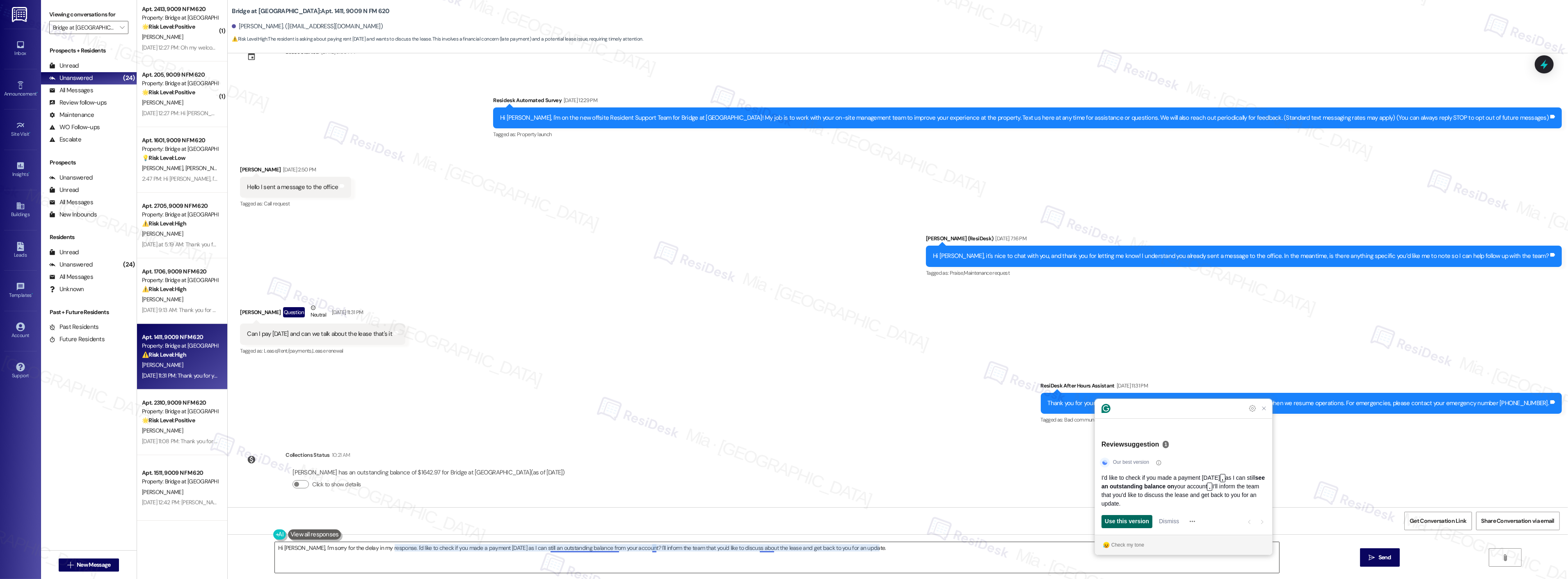
click at [1142, 518] on span "Use this version" at bounding box center [1127, 521] width 45 height 8
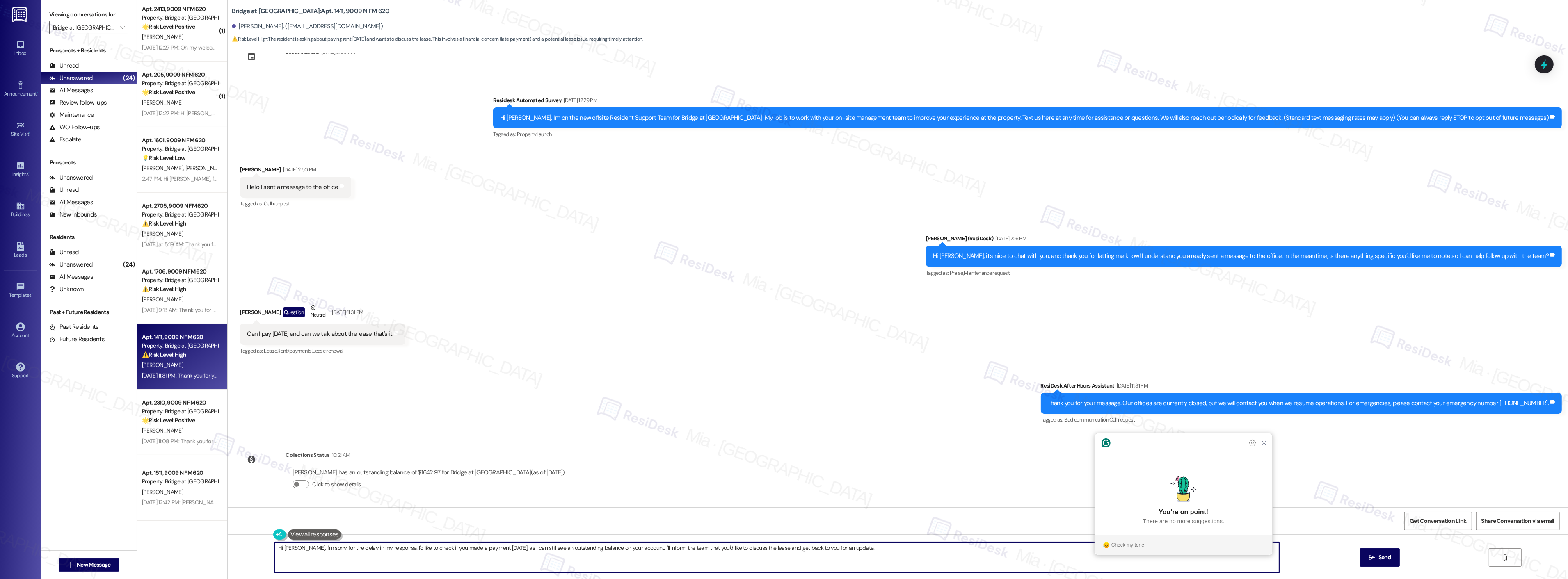
click at [923, 546] on textarea "Hi [PERSON_NAME], I'm sorry for the delay in my response. I'd like to check if …" at bounding box center [777, 557] width 1004 height 31
type textarea "Hi [PERSON_NAME], I'm sorry for the delay in my response. I'd like to check if …"
click at [1415, 519] on span "Get Conversation Link" at bounding box center [1437, 521] width 56 height 8
click at [1383, 555] on span "Send" at bounding box center [1385, 557] width 13 height 8
click at [173, 281] on div "Property: Bridge at [GEOGRAPHIC_DATA]" at bounding box center [180, 280] width 76 height 8
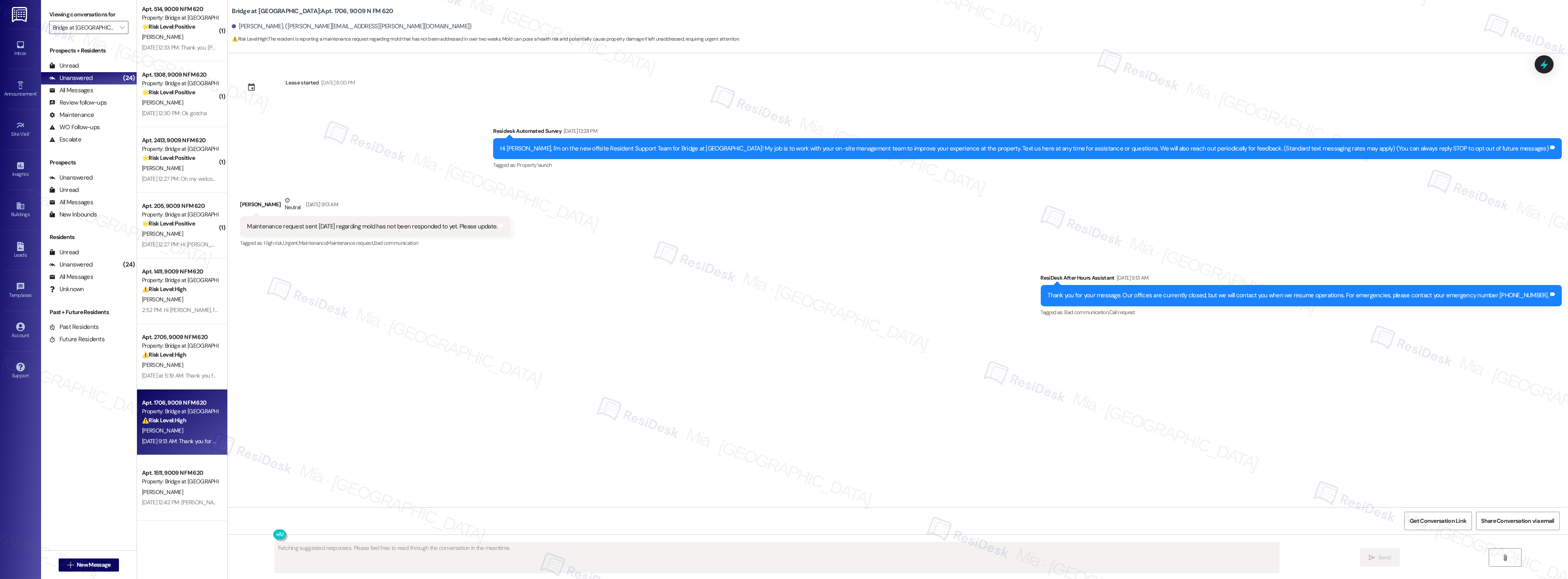
scroll to position [988, 0]
type textarea "Hi [PERSON_NAME], I understand your concern about the delayed mold maintenance …"
click at [1542, 70] on icon at bounding box center [1544, 64] width 14 height 14
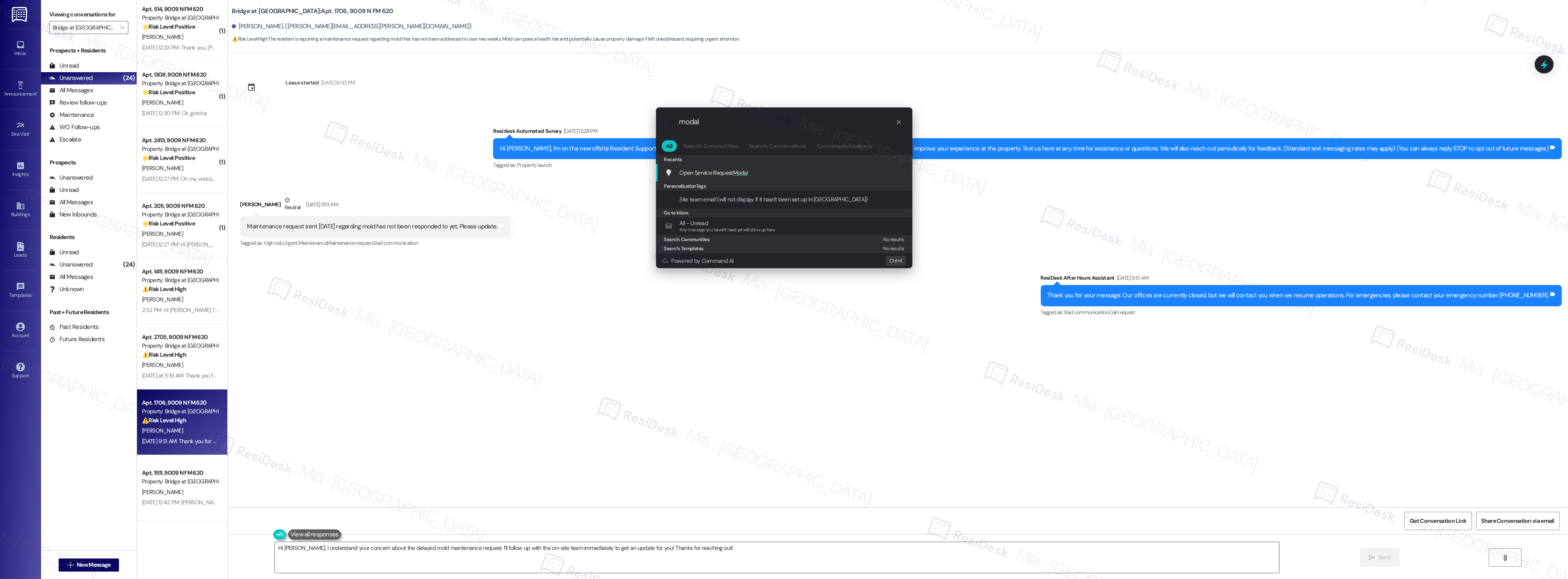
type input "modal"
click at [726, 170] on span "Open Service Request Modal" at bounding box center [714, 173] width 68 height 8
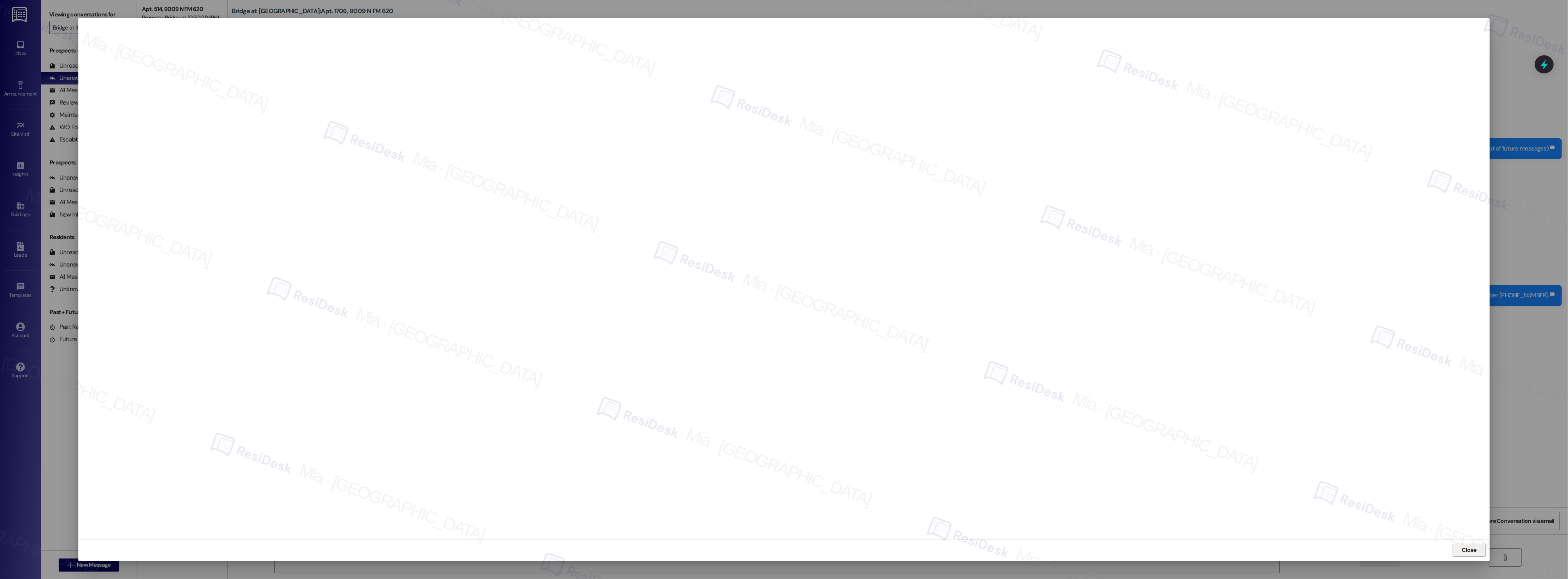
click at [1470, 550] on span "Close" at bounding box center [1469, 550] width 15 height 8
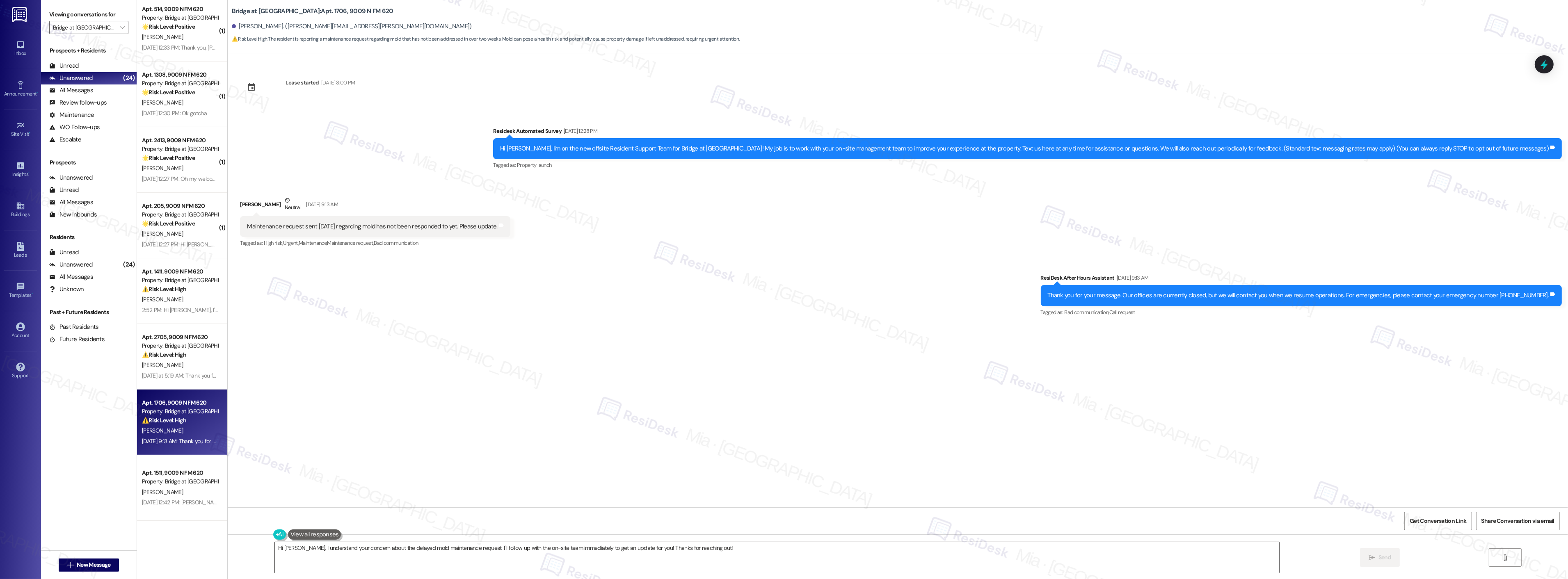
click at [304, 546] on textarea "Hi [PERSON_NAME], I understand your concern about the delayed mold maintenance …" at bounding box center [777, 557] width 1004 height 31
drag, startPoint x: 300, startPoint y: 550, endPoint x: 717, endPoint y: 548, distance: 417.0
click at [717, 548] on textarea "Hi [PERSON_NAME], I understand your concern about the delayed mold maintenance …" at bounding box center [777, 557] width 1004 height 31
type textarea "Hi [PERSON_NAME], apologies for the delay in my response. I can see that work o…"
click at [1546, 71] on icon at bounding box center [1544, 64] width 14 height 14
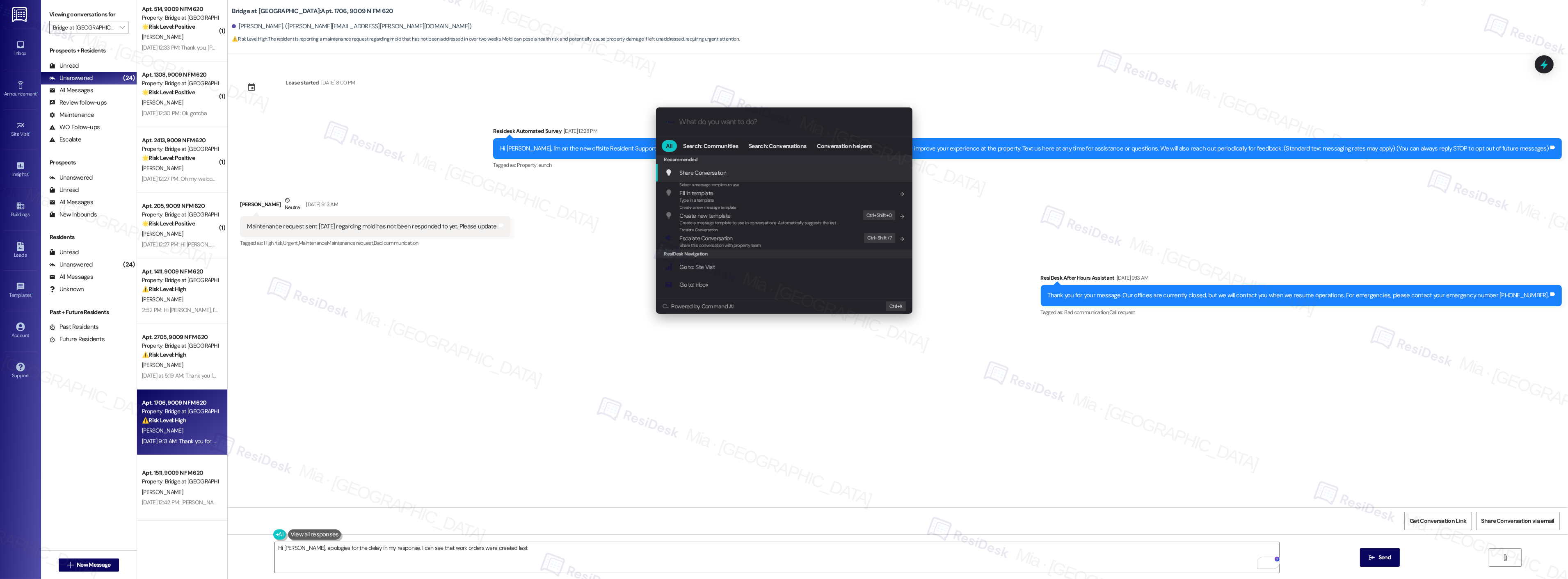
click at [728, 127] on div ".cls-1{fill:#0a055f;}.cls-2{fill:#0cc4c4;} resideskLogoBlueOrange" at bounding box center [784, 122] width 256 height 29
click at [739, 121] on input "What do you want to do?" at bounding box center [791, 122] width 223 height 8
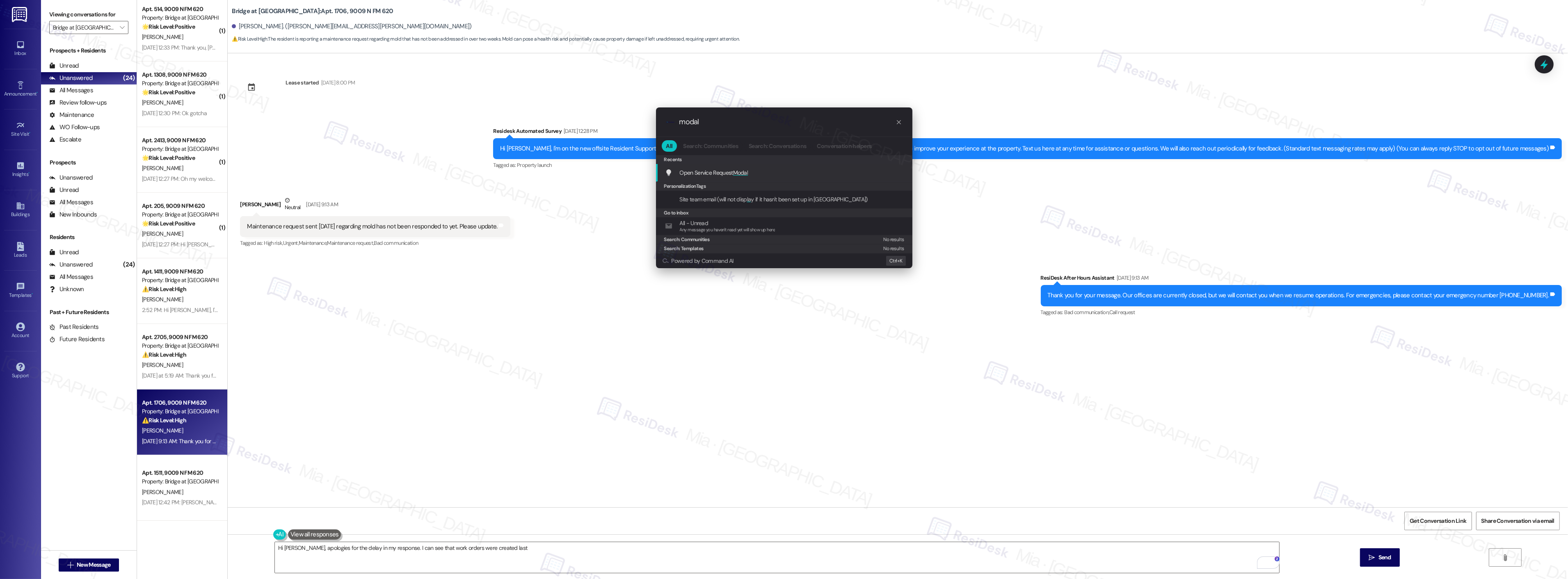
type input "modal"
click at [753, 173] on div "Open Service Request Modal Add shortcut" at bounding box center [785, 173] width 240 height 9
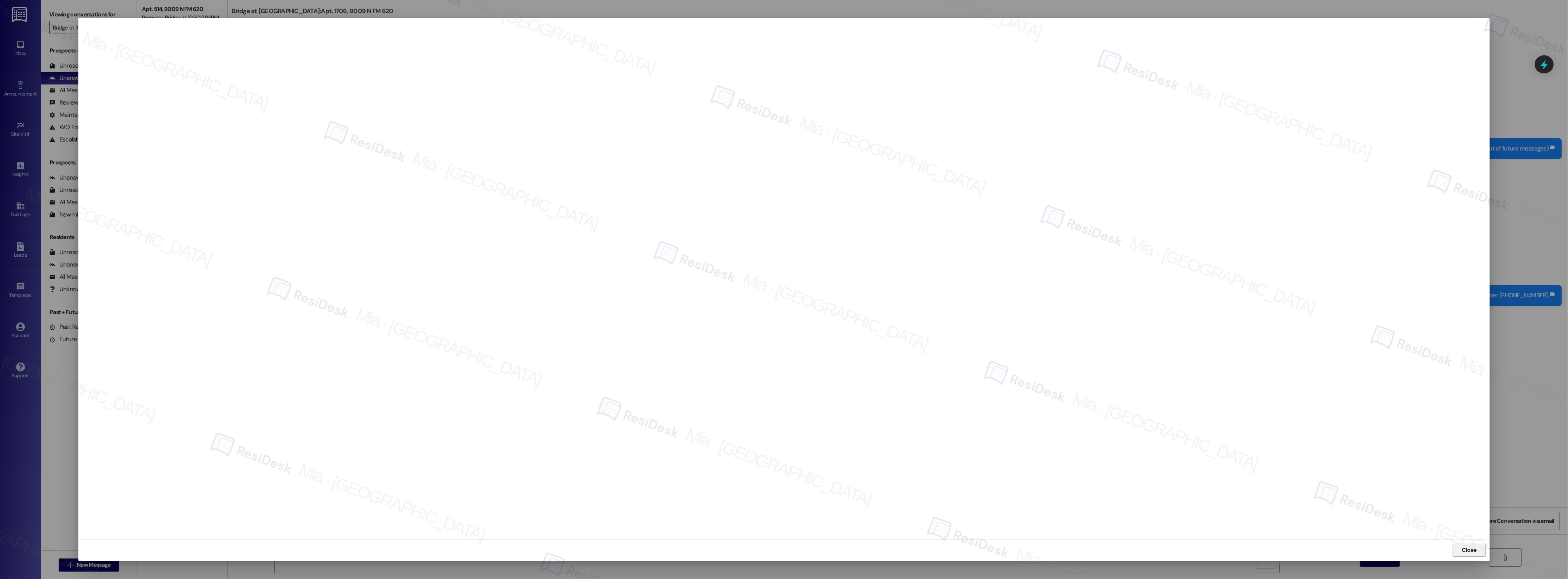
click at [1473, 550] on span "Close" at bounding box center [1469, 550] width 15 height 8
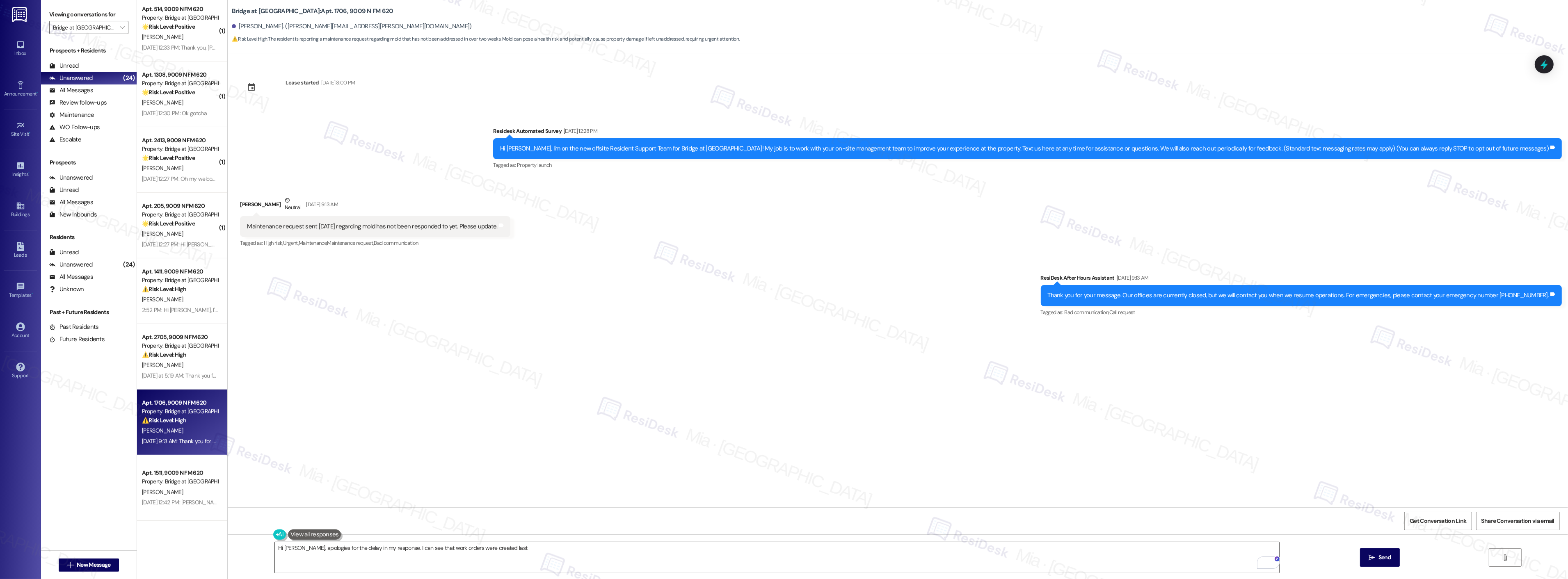
click at [544, 544] on textarea "Hi Jennefer, apologies for the delay in my response. I can see that work orders…" at bounding box center [777, 557] width 1004 height 31
drag, startPoint x: 268, startPoint y: 550, endPoint x: 728, endPoint y: 550, distance: 460.0
click at [728, 550] on textarea "Hi Jennefer, apologies for the delay in my response. I can see that work orders…" at bounding box center [777, 557] width 1004 height 31
type textarea "Hi Jennefer, apologies for the delay in my response. I can see that work orders…"
click at [1449, 521] on span "Get Conversation Link" at bounding box center [1437, 521] width 56 height 8
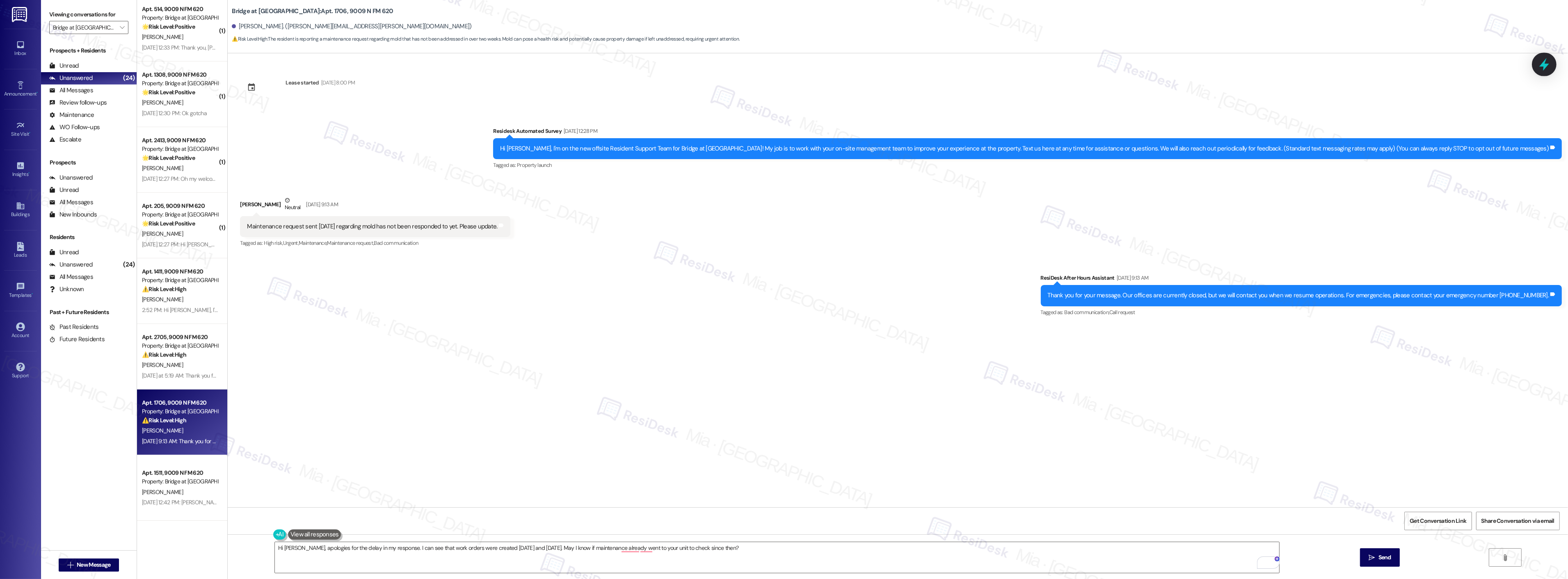
click at [1541, 68] on icon at bounding box center [1544, 64] width 14 height 14
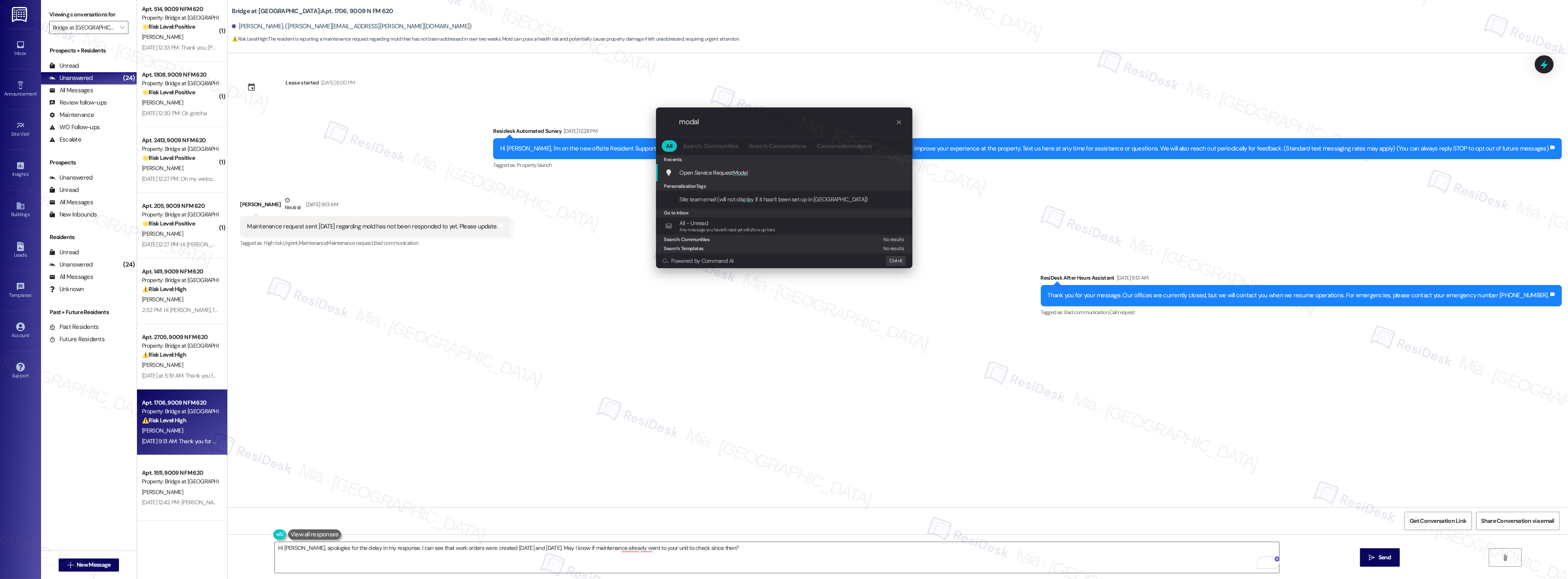
type input "modal"
click at [733, 170] on span "Modal" at bounding box center [741, 173] width 15 height 8
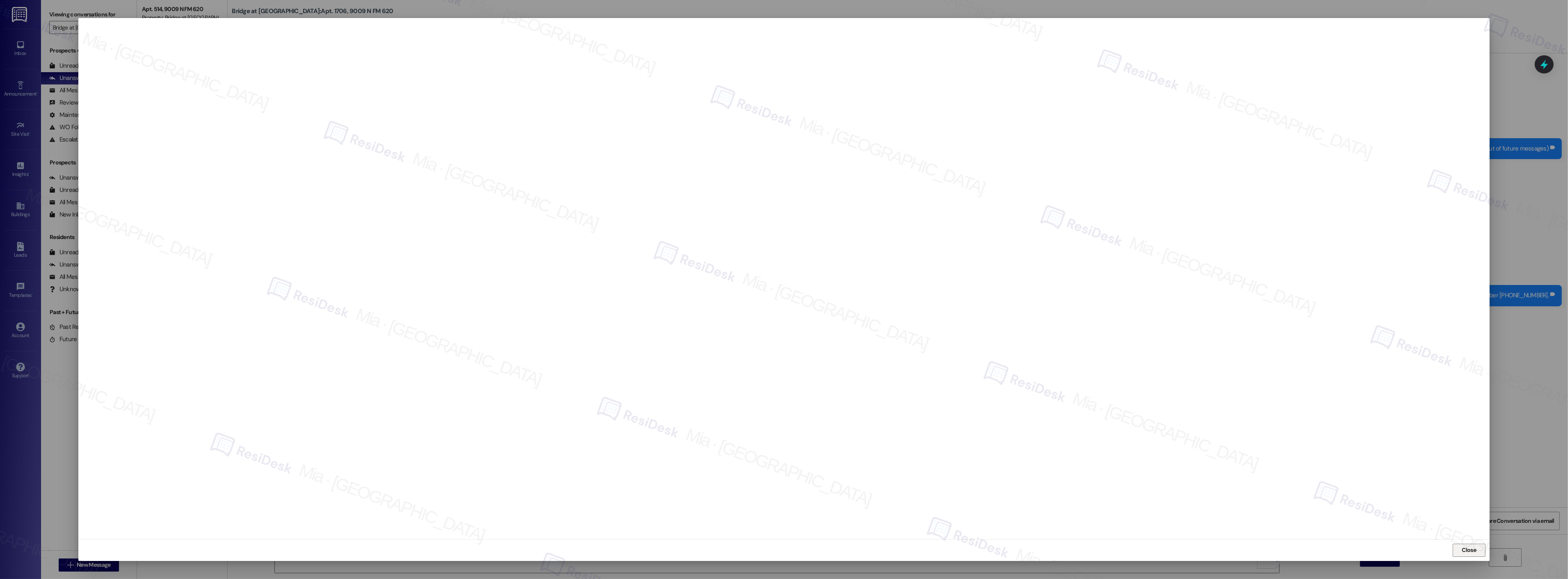
click at [1459, 547] on button "Close" at bounding box center [1468, 550] width 33 height 13
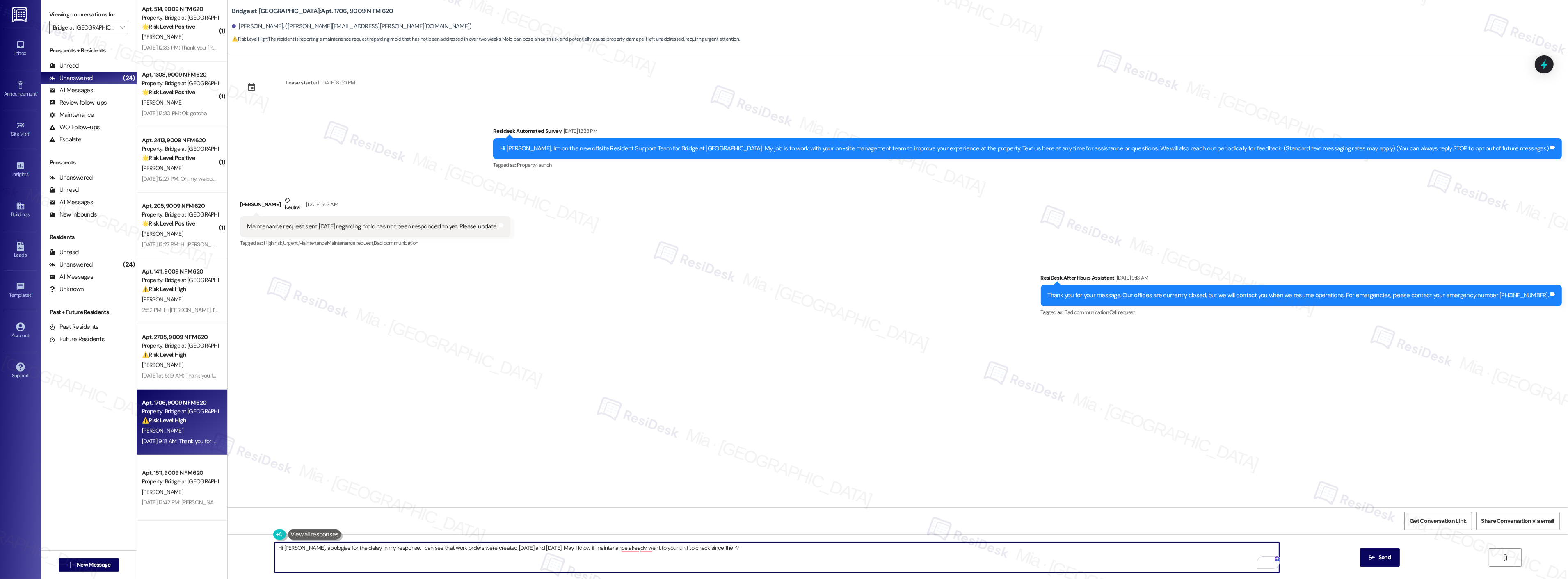
click at [488, 550] on textarea "Hi Jennefer, apologies for the delay in my response. I can see that work orders…" at bounding box center [777, 557] width 1004 height 31
click at [576, 554] on textarea "Hi Jennefer, apologies for the delay in my response. I can see that work orders…" at bounding box center [777, 557] width 1004 height 31
drag, startPoint x: 757, startPoint y: 553, endPoint x: 392, endPoint y: 551, distance: 365.0
click at [392, 551] on textarea "Hi Jennefer, apologies for the delay in my response. I can see that work orders…" at bounding box center [777, 557] width 1004 height 31
paste textarea "Hi Jennefer, apologies for the delay in my response. I see that work orders wer…"
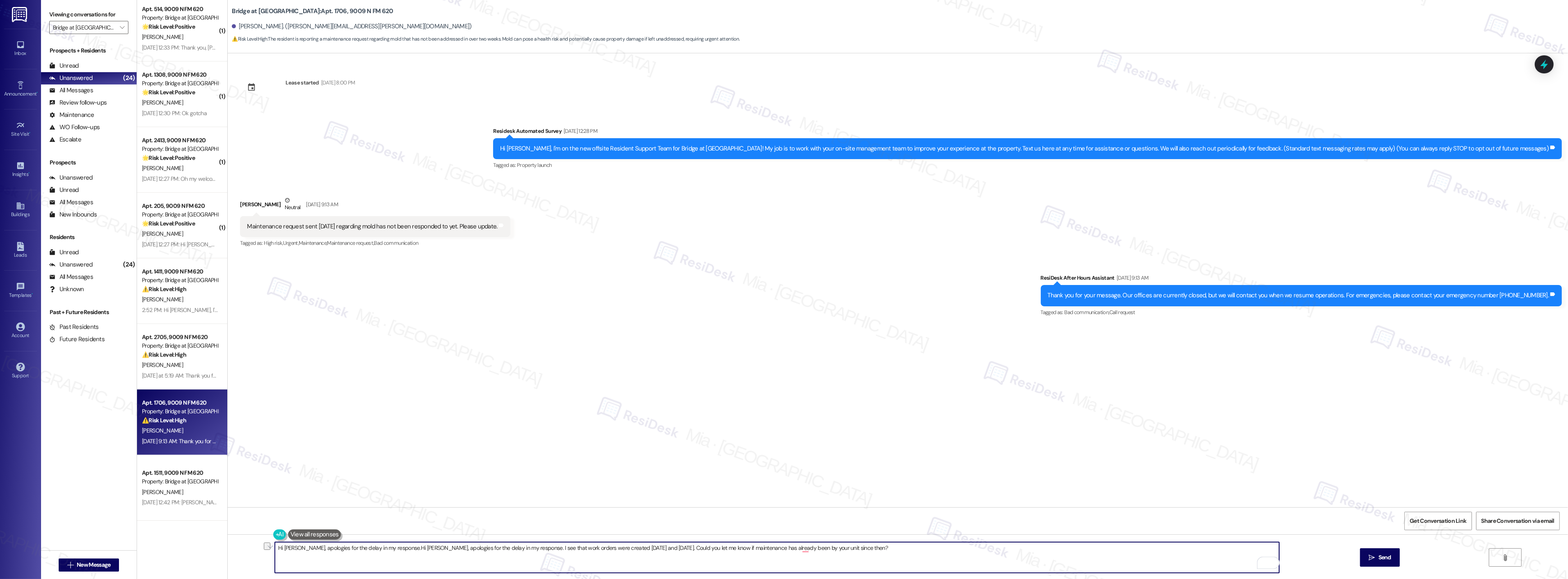
drag, startPoint x: 392, startPoint y: 546, endPoint x: 269, endPoint y: 546, distance: 123.0
click at [269, 546] on div "Hi Jennefer, apologies for the delay in my response.Hi Jennefer, apologies for …" at bounding box center [897, 565] width 1340 height 61
type textarea "Hi Jennefer, apologies for the delay in my response.Hi Jennefer, apologies for …"
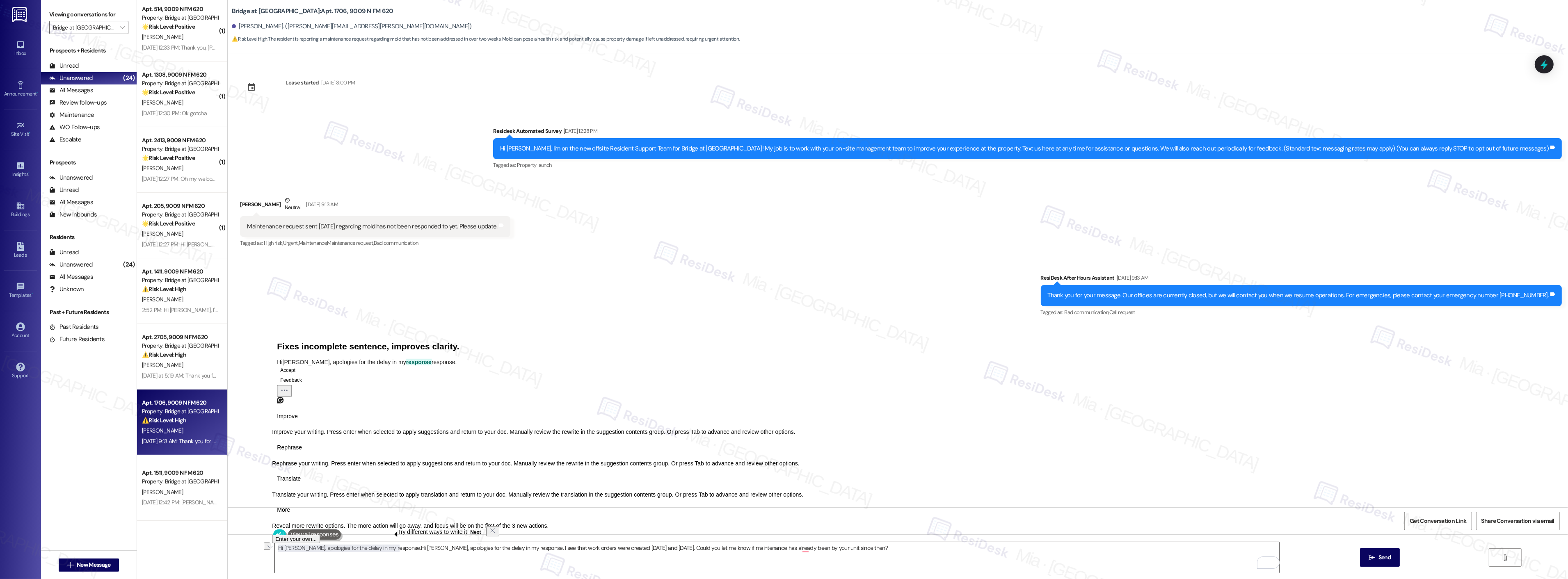
click at [396, 551] on textarea "Hi Jennefer, apologies for the delay in my response.Hi Jennefer, apologies for …" at bounding box center [777, 557] width 1004 height 31
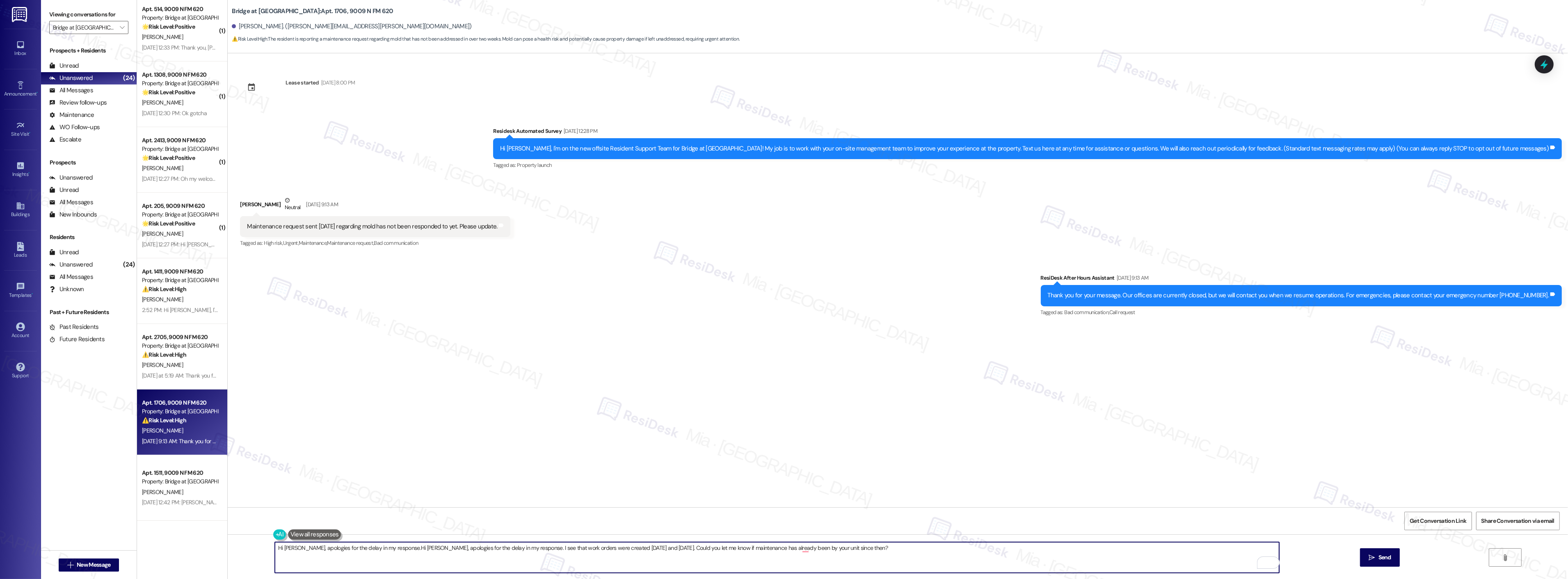
drag, startPoint x: 393, startPoint y: 550, endPoint x: 260, endPoint y: 548, distance: 133.0
click at [260, 548] on div "Hi Jennefer, apologies for the delay in my response.Hi Jennefer, apologies for …" at bounding box center [897, 565] width 1340 height 61
click at [453, 548] on textarea "Hi Jennefer, apologies for the delay in my response. I see that work orders wer…" at bounding box center [777, 557] width 1004 height 31
click at [445, 548] on textarea "Hi Jennefer, apologies for the delay in my response. I see that work orders asi…" at bounding box center [777, 557] width 1004 height 31
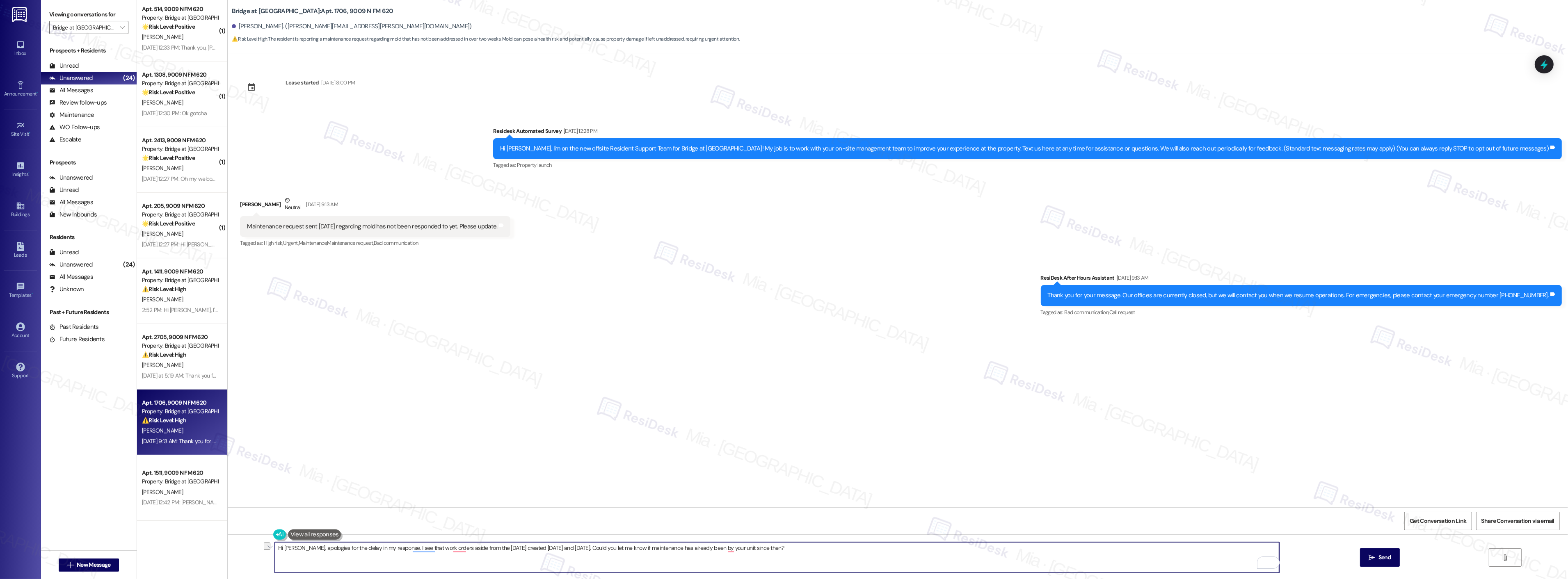
drag, startPoint x: 446, startPoint y: 548, endPoint x: 505, endPoint y: 547, distance: 59.0
click at [505, 547] on textarea "Hi Jennefer, apologies for the delay in my response. I see that work orders asi…" at bounding box center [777, 557] width 1004 height 31
click at [418, 546] on textarea "Hi Jennefer, apologies for the delay in my response. I see that work orders cre…" at bounding box center [777, 557] width 1004 height 31
paste textarea "aside from the August 31"
click at [448, 550] on textarea "Hi Jennefer, apologies for the delay in my response. I see that aside from the …" at bounding box center [777, 557] width 1004 height 31
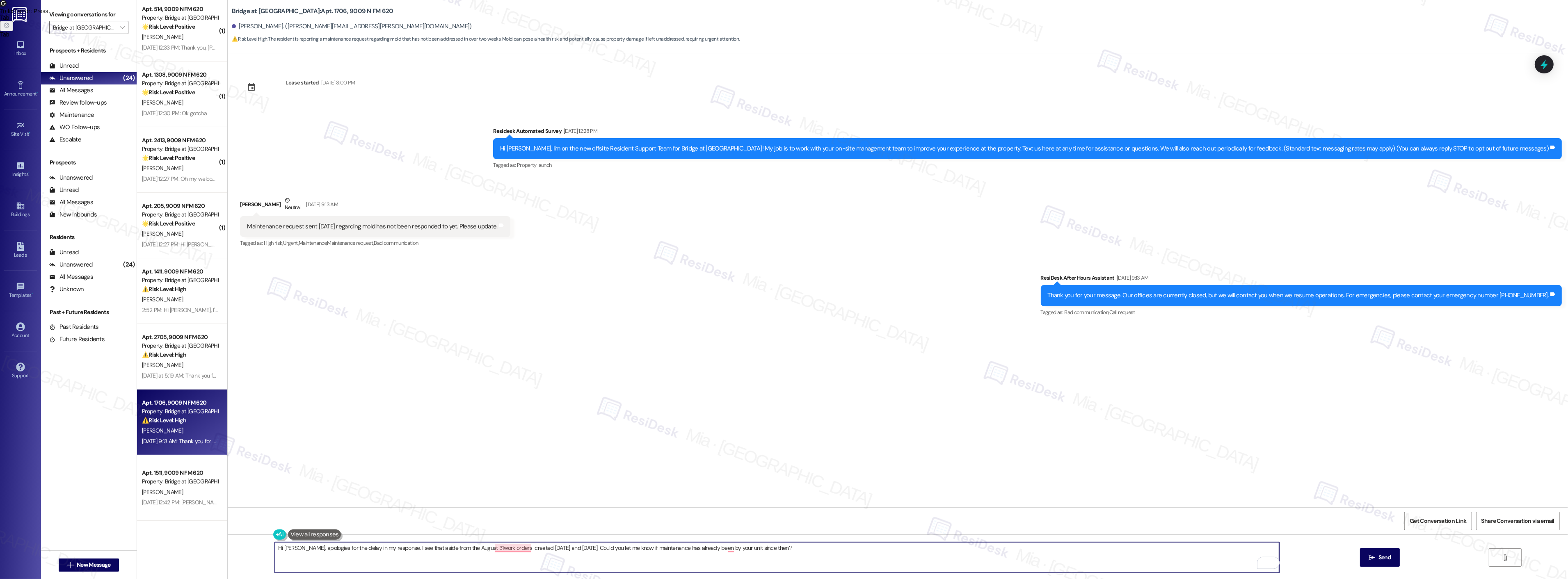
click at [448, 550] on textarea "Hi Jennefer, apologies for the delay in my response. I see that aside from the …" at bounding box center [777, 557] width 1004 height 31
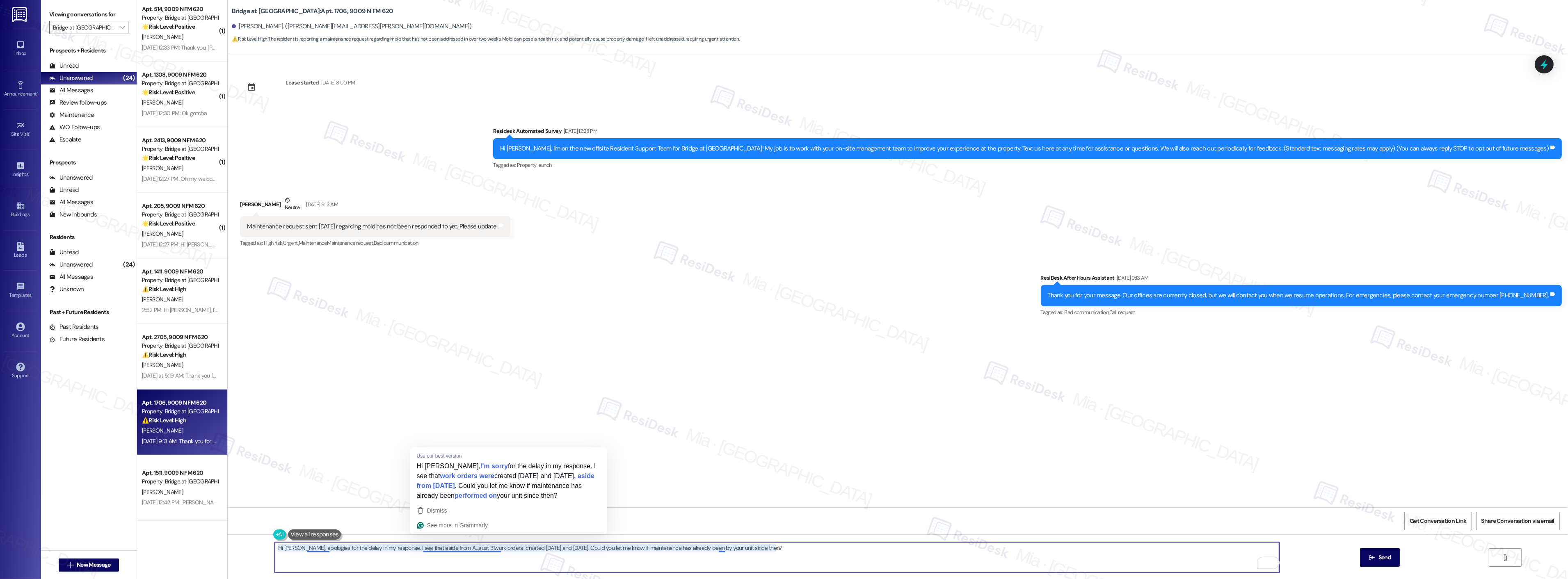
click at [467, 548] on textarea "Hi Jennefer, apologies for the delay in my response. I see that aside from Augu…" at bounding box center [777, 557] width 1004 height 31
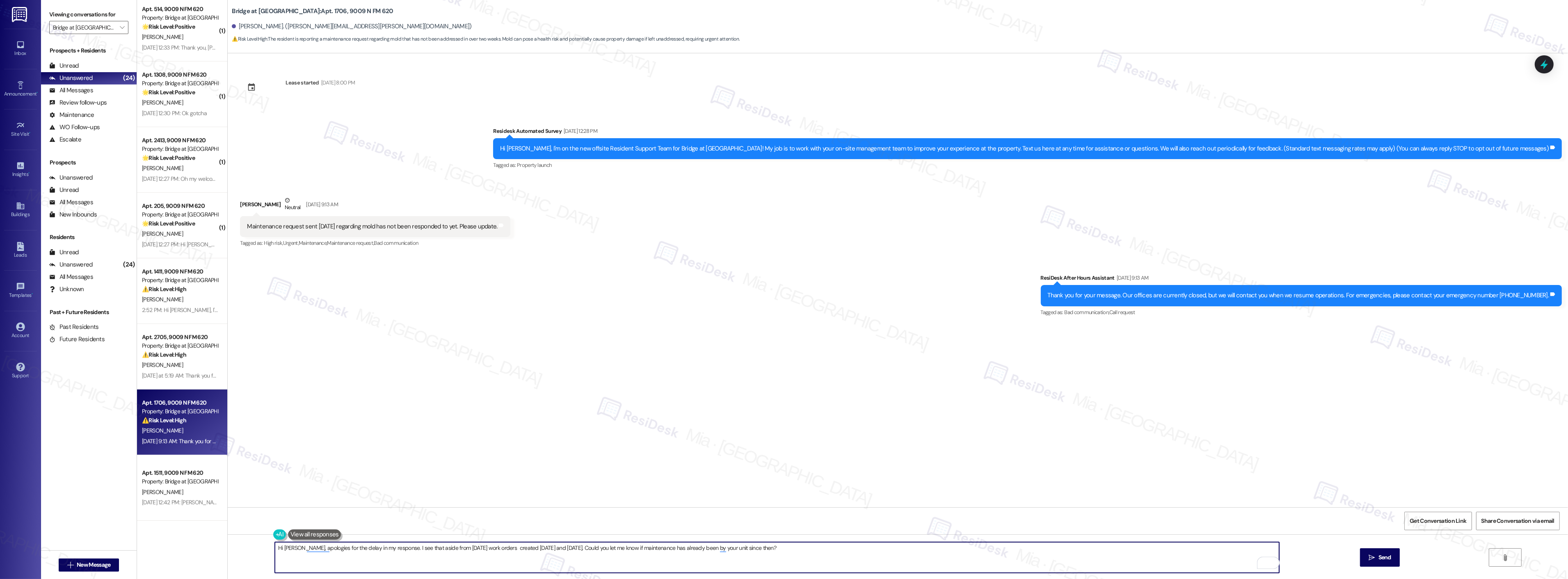
click at [496, 548] on textarea "Hi Jennefer, apologies for the delay in my response. I see that aside from Augu…" at bounding box center [777, 557] width 1004 height 31
click at [570, 550] on textarea "Hi Jennefer, apologies for the delay in my response. I see that aside from Augu…" at bounding box center [777, 557] width 1004 height 31
click at [444, 484] on div "Lease started Mar 17, 2021 at 8:00 PM Survey, sent via SMS Residesk Automated S…" at bounding box center [897, 280] width 1340 height 454
click at [792, 551] on textarea "Hi Jennefer, apologies for the delay in my response. I see that aside from the …" at bounding box center [777, 557] width 1004 height 31
click at [792, 550] on textarea "Hi Jennefer, apologies for the delay in my response. I see that aside from the …" at bounding box center [777, 557] width 1004 height 31
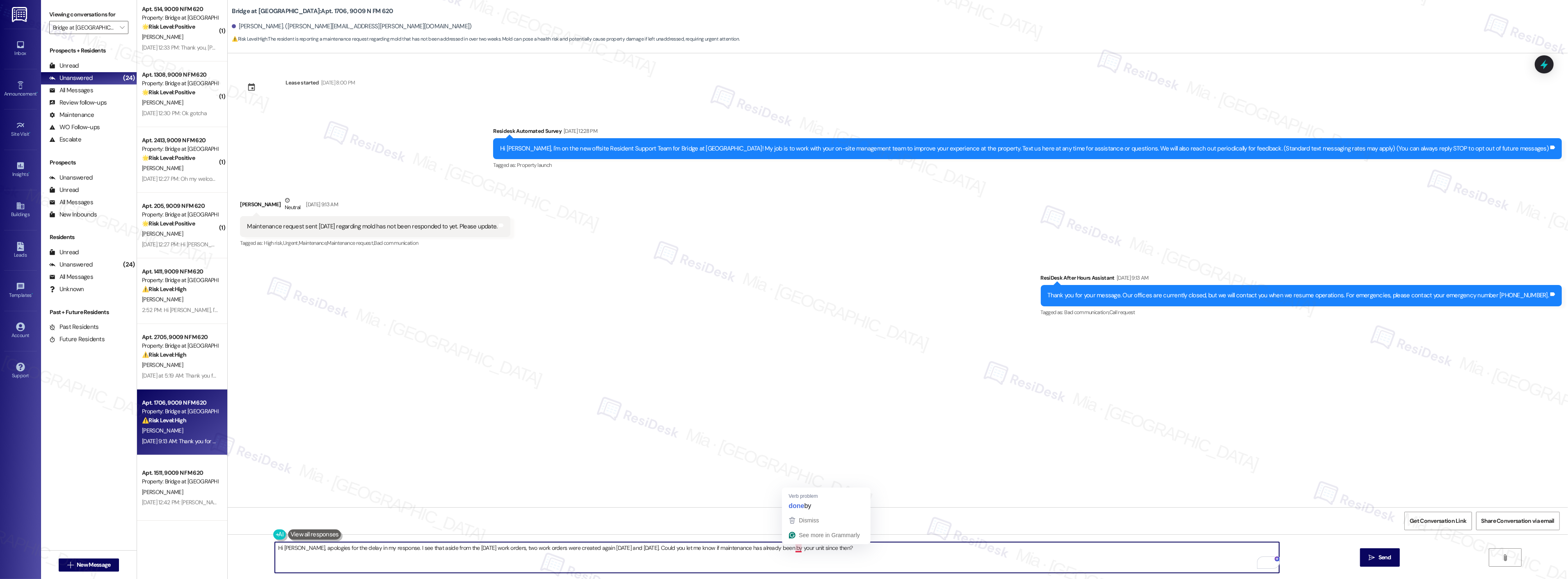
click at [792, 550] on textarea "Hi Jennefer, apologies for the delay in my response. I see that aside from the …" at bounding box center [777, 557] width 1004 height 31
click at [880, 552] on textarea "Hi Jennefer, apologies for the delay in my response. I see that aside from the …" at bounding box center [777, 557] width 1004 height 31
type textarea "Hi [PERSON_NAME], apologies for the delay in my response. I see that aside from…"
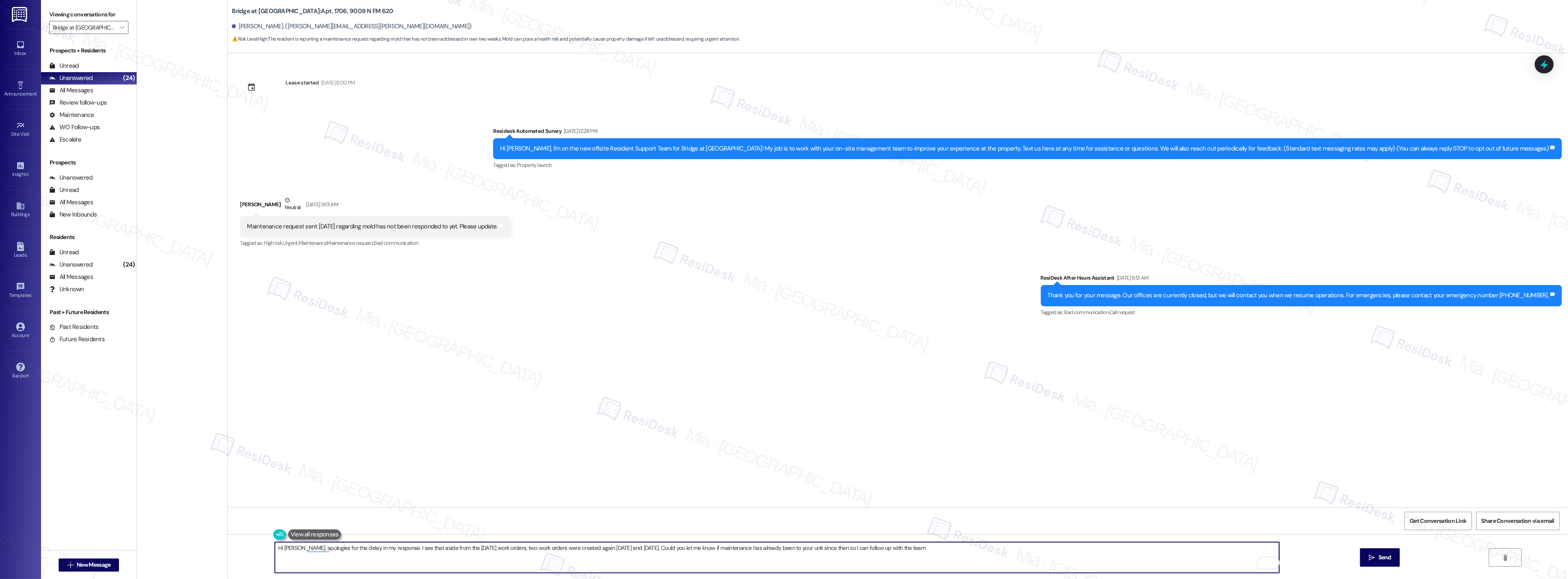
scroll to position [988, 0]
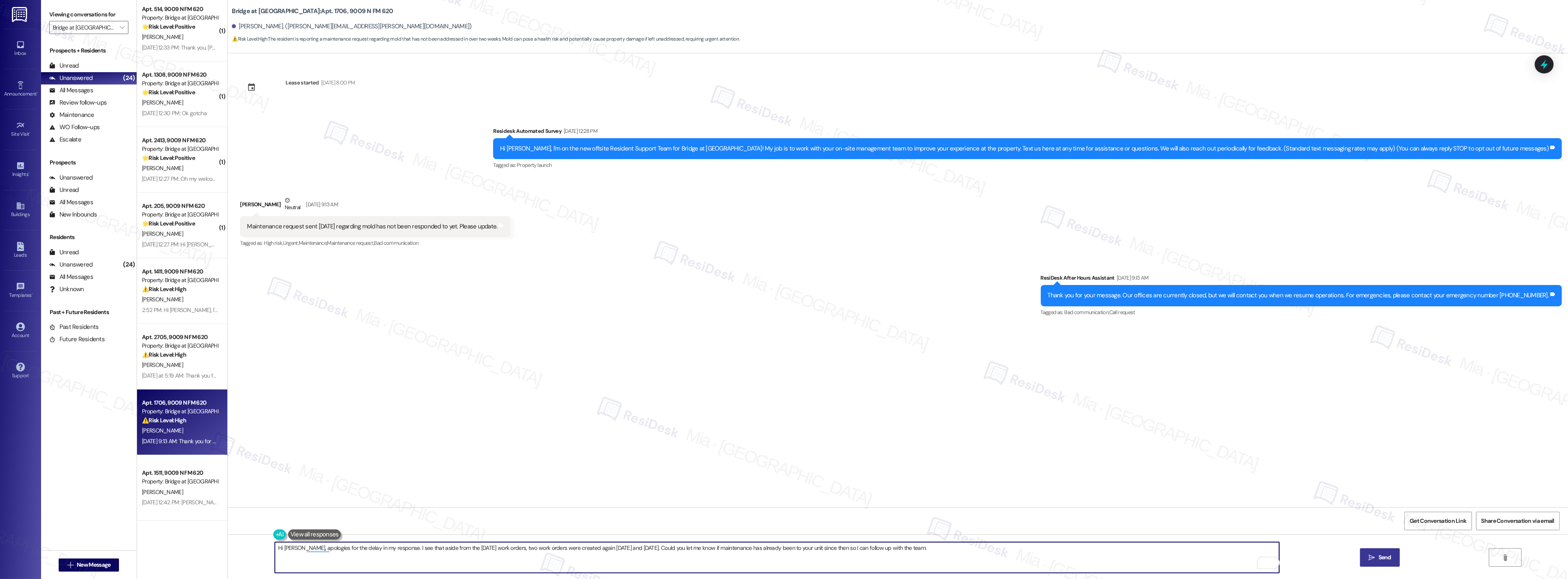
type textarea "Hi [PERSON_NAME], apologies for the delay in my response. I see that aside from…"
click at [1370, 555] on icon "" at bounding box center [1372, 557] width 6 height 6
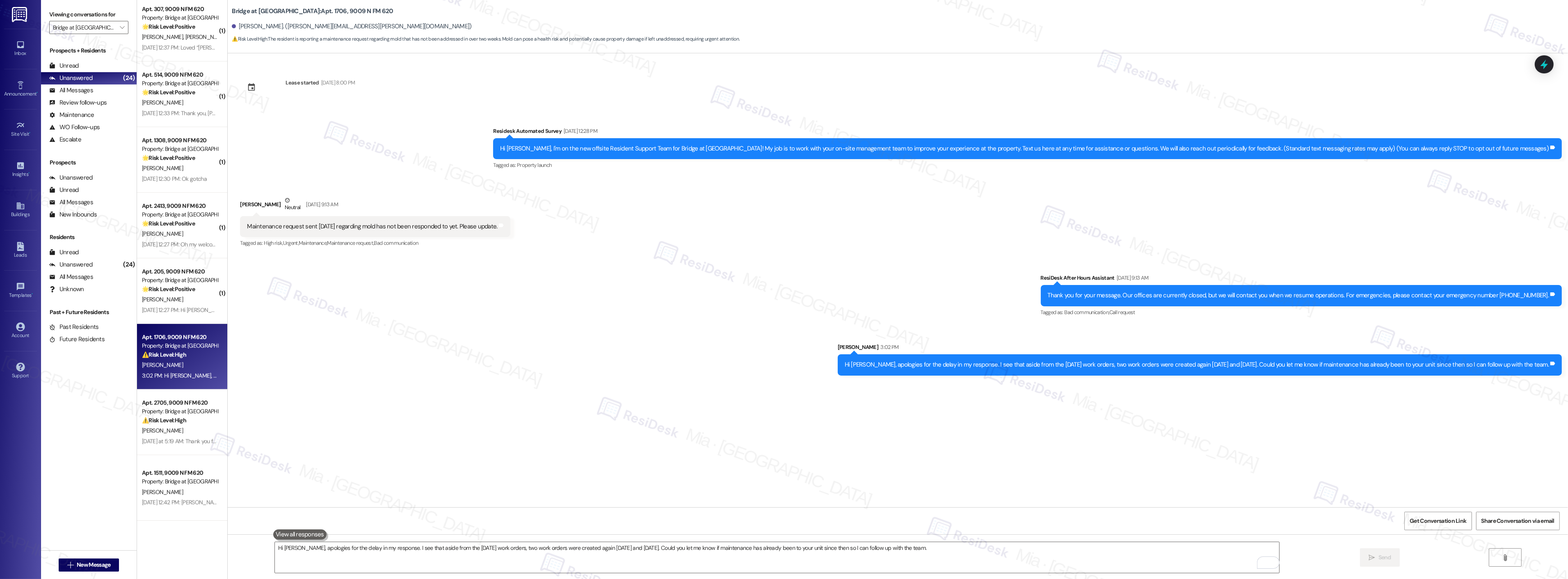
click at [648, 342] on div "Sent via SMS ResiDesk After Hours Assistant [DATE] 9:13 AM Thank you for your m…" at bounding box center [897, 317] width 1340 height 126
click at [185, 313] on div "[DATE] 12:27 PM: Hi [PERSON_NAME]! Thanks so much! This is a great new avenue f…" at bounding box center [290, 310] width 297 height 8
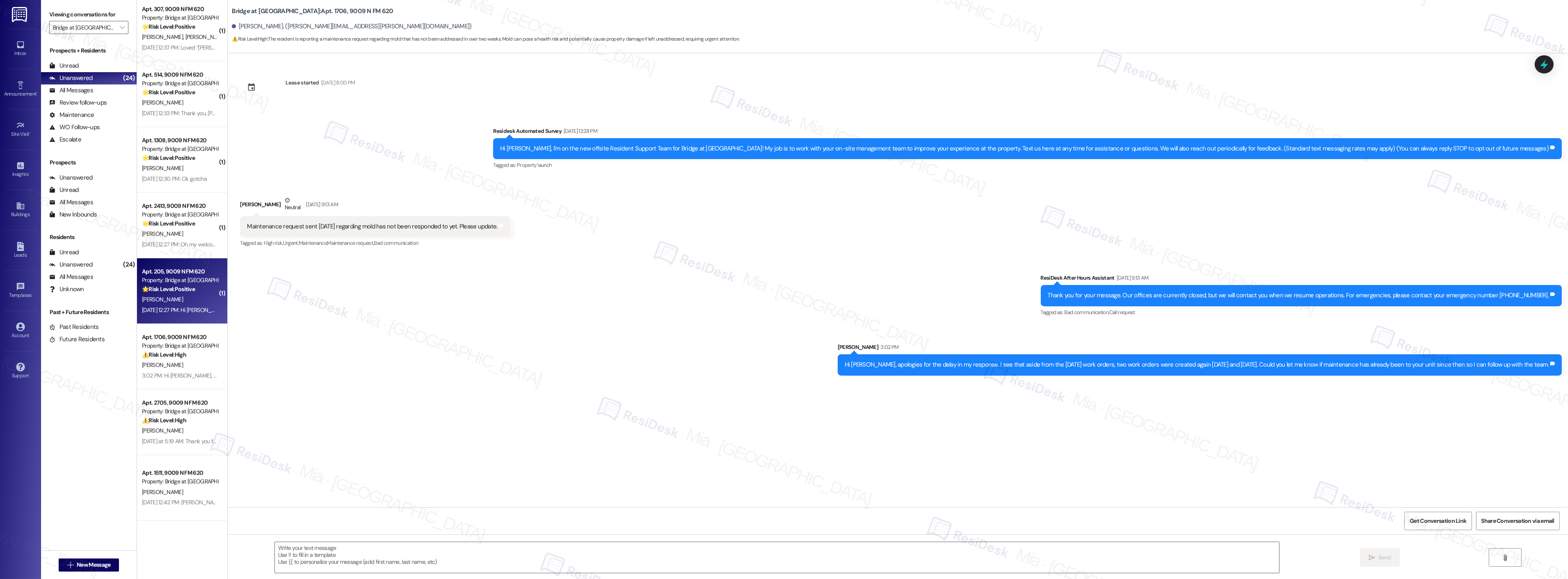
type textarea "Fetching suggested responses. Please feel free to read through the conversation…"
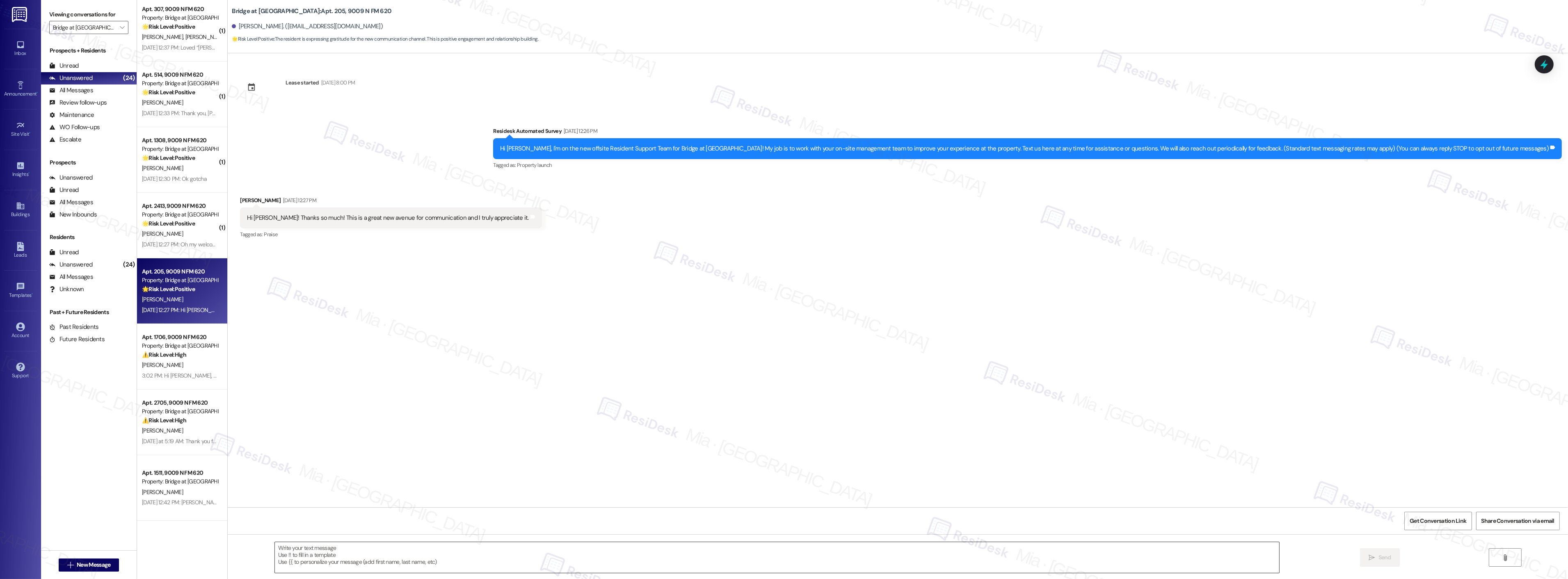
click at [340, 546] on textarea at bounding box center [777, 557] width 1004 height 31
click at [474, 437] on div "Lease started [DATE] 8:00 PM Survey, sent via SMS Residesk Automated Survey [DA…" at bounding box center [897, 280] width 1340 height 454
click at [400, 547] on textarea "You're welcome, [PERSON_NAME]. Let me know if there's anything else I can help …" at bounding box center [777, 557] width 1004 height 31
click at [421, 546] on textarea "You're welcome, [PERSON_NAME]. Let me know if there's anything I can help with.…" at bounding box center [777, 557] width 1004 height 31
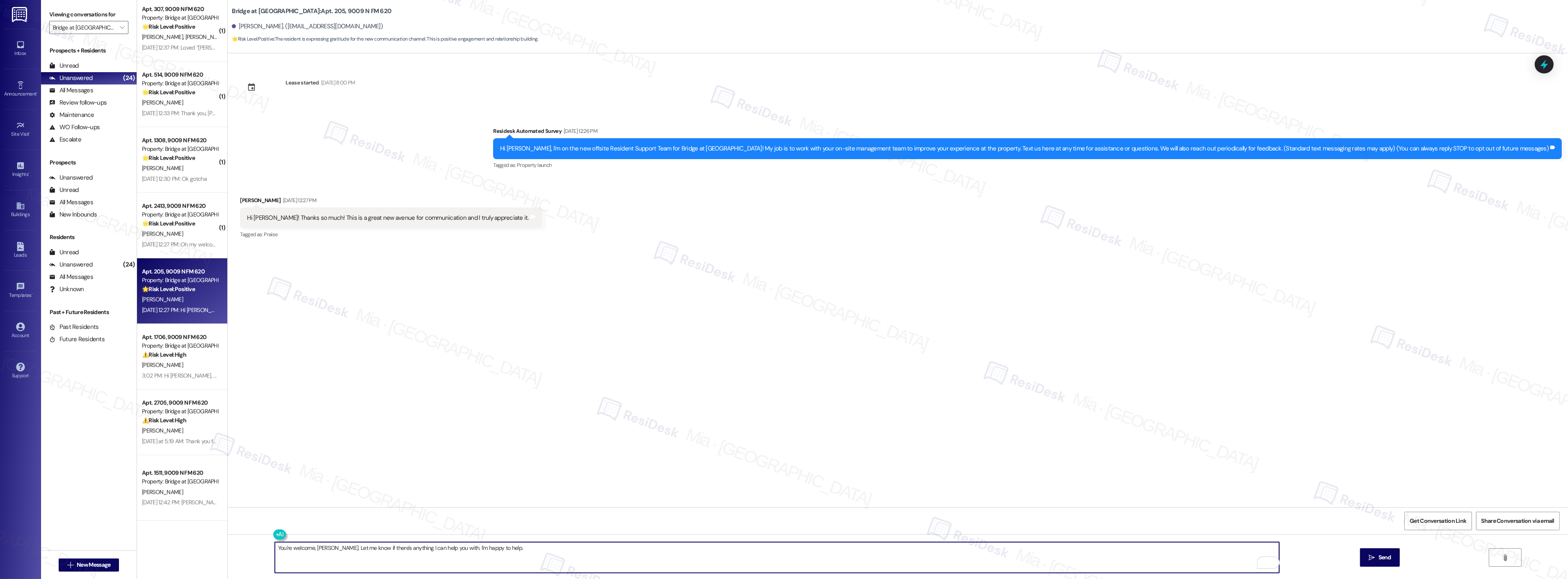
type textarea "You're welcome, [PERSON_NAME]. Let me know if there's anything I can help you w…"
click at [564, 462] on div "Lease started [DATE] 8:00 PM Survey, sent via SMS Residesk Automated Survey [DA…" at bounding box center [897, 280] width 1340 height 454
click at [1388, 560] on span "Send" at bounding box center [1385, 557] width 13 height 8
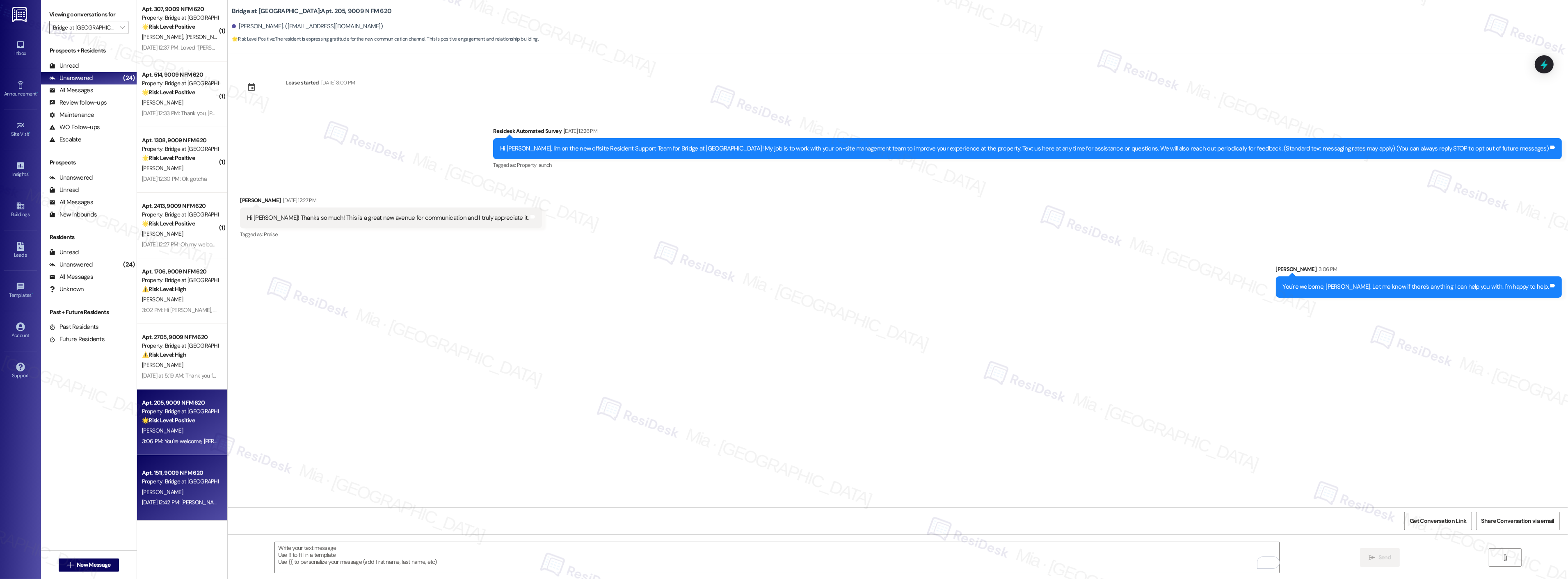
click at [165, 493] on div "[PERSON_NAME]" at bounding box center [180, 492] width 77 height 10
type textarea "Fetching suggested responses. Please feel free to read through the conversation…"
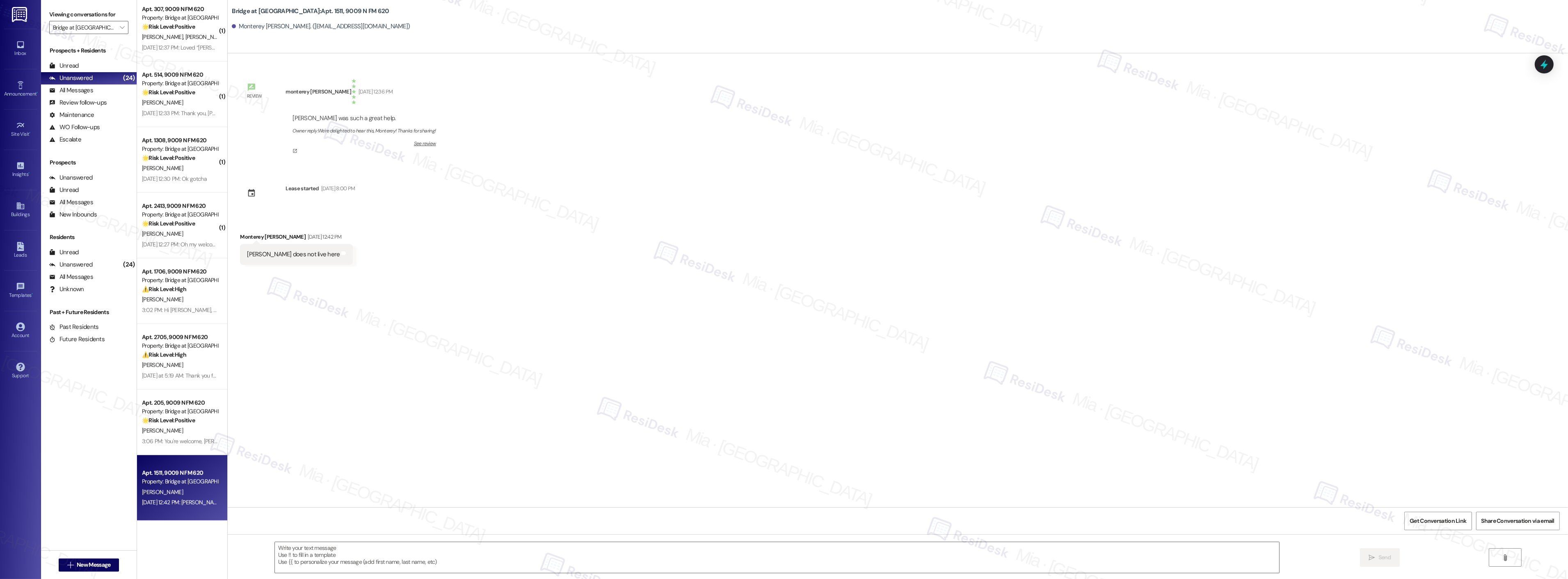
type textarea "Fetching suggested responses. Please feel free to read through the conversation…"
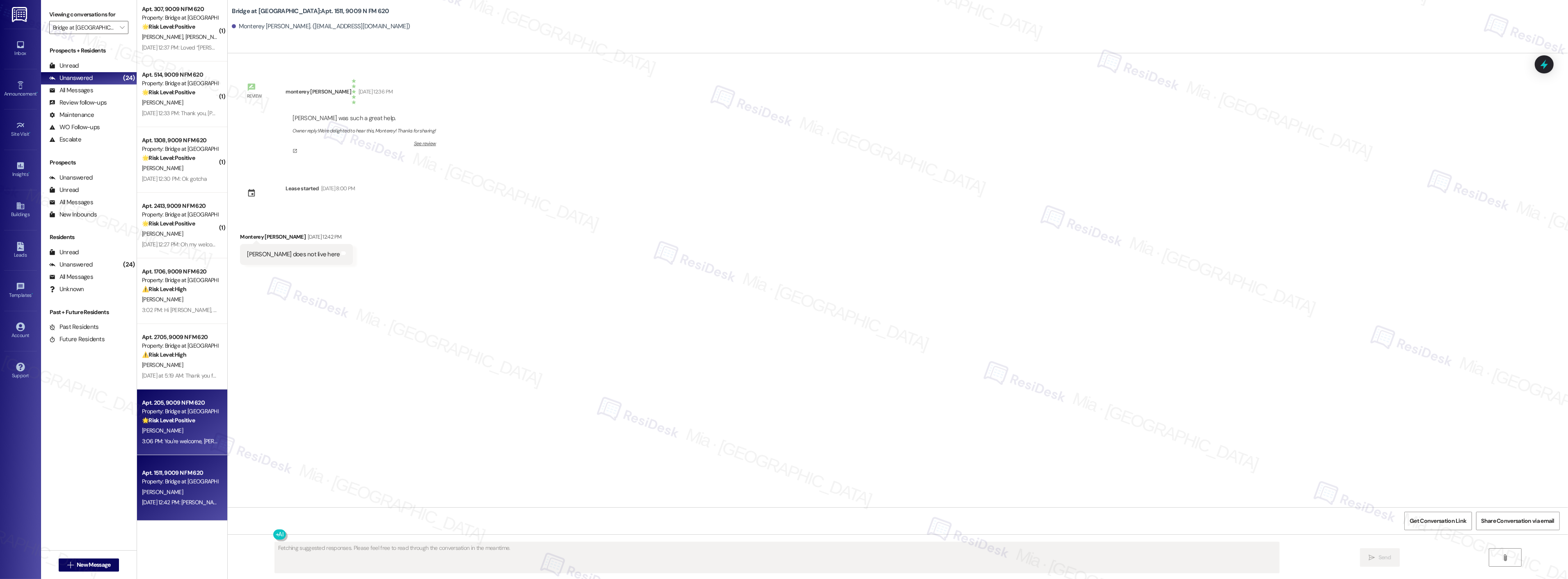
click at [154, 406] on div "Apt. 205, 9009 N FM 620" at bounding box center [180, 403] width 76 height 8
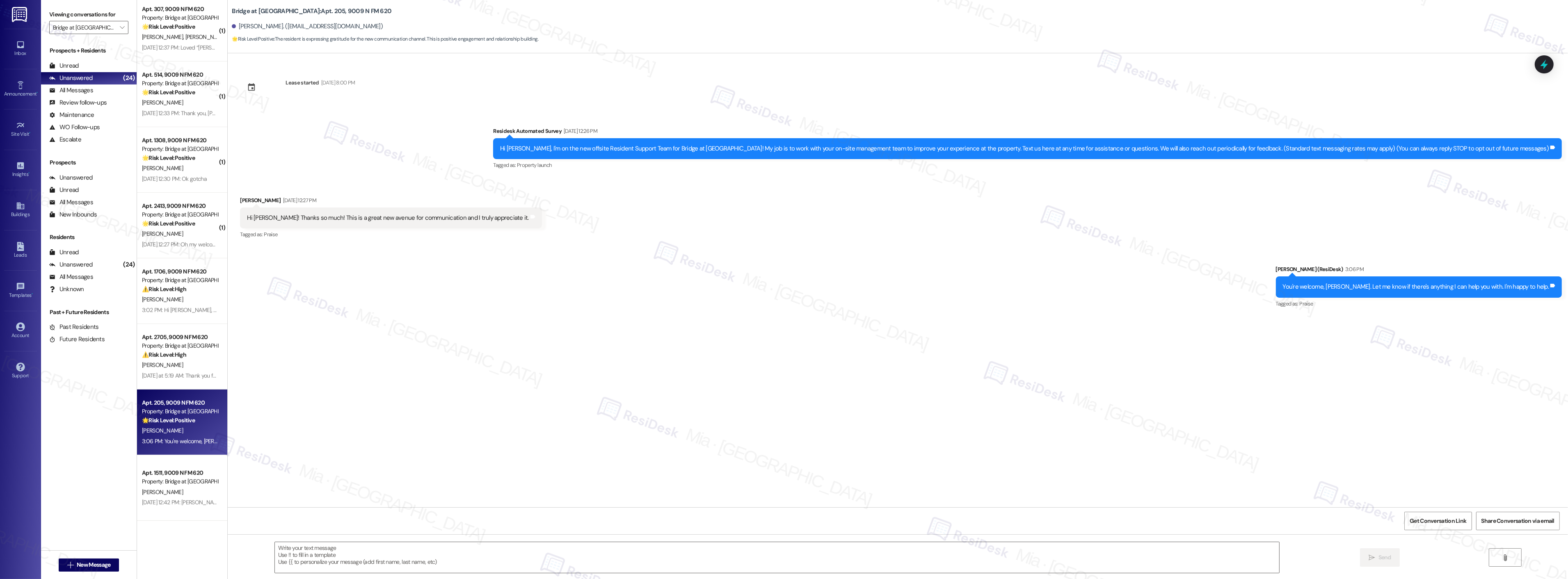
type textarea "Fetching suggested responses. Please feel free to read through the conversation…"
click at [176, 357] on strong "⚠️ Risk Level: High" at bounding box center [164, 354] width 45 height 8
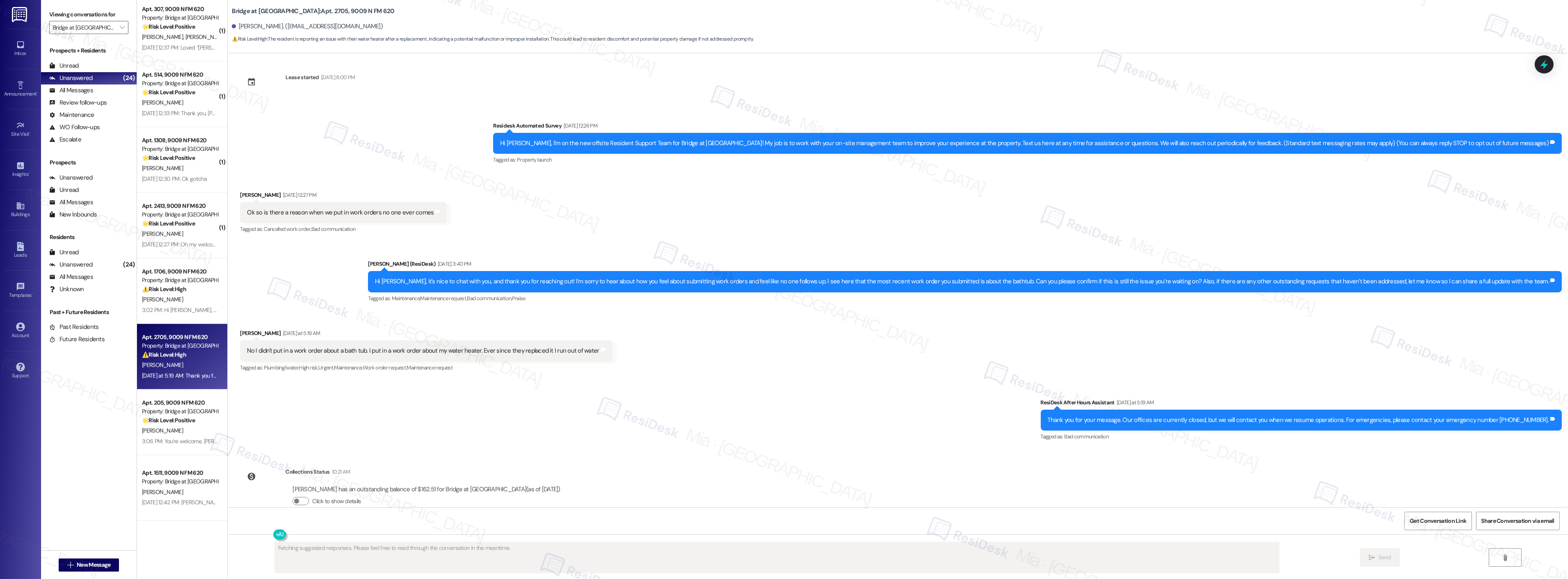
scroll to position [22, 0]
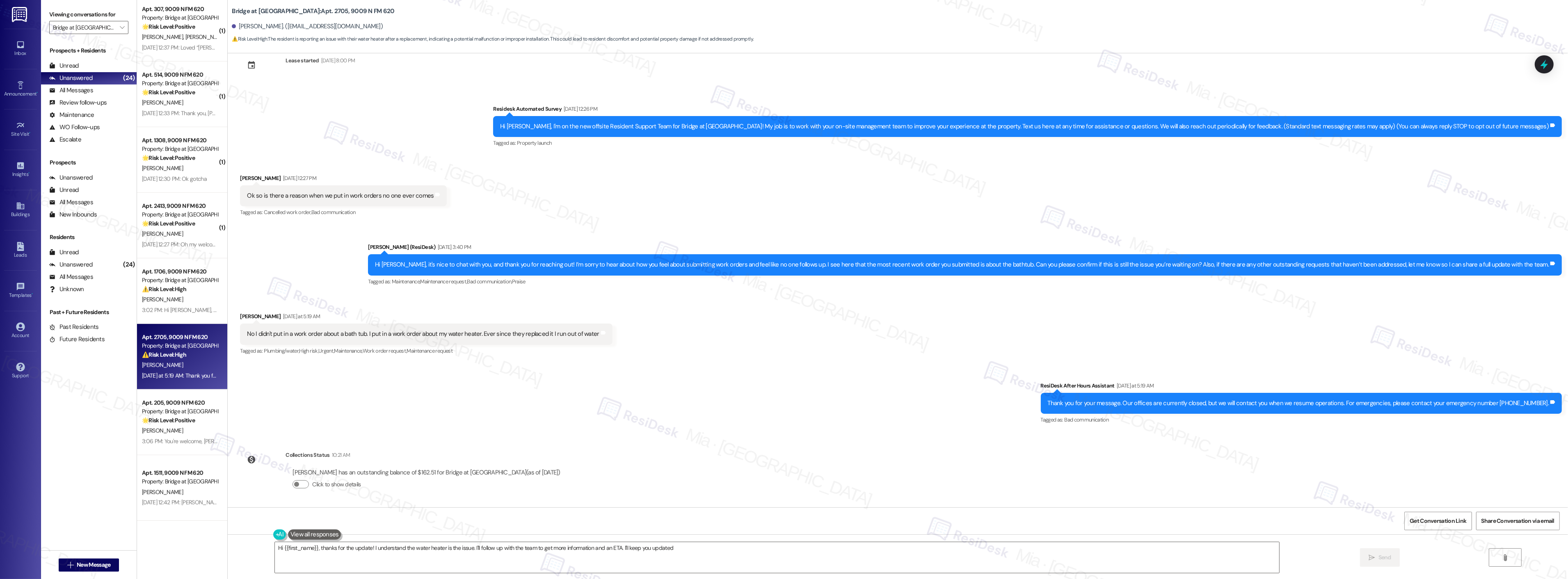
type textarea "Hi {{first_name}}, thanks for the update! I understand the water heater is the …"
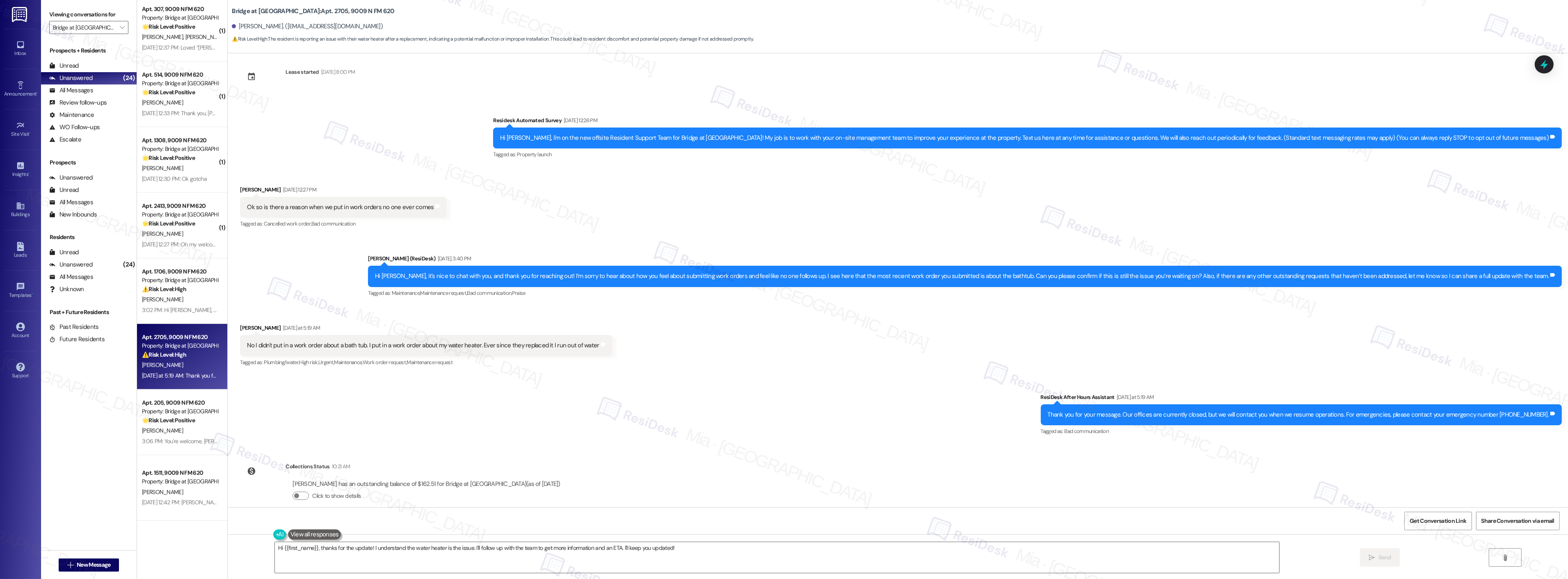
scroll to position [0, 0]
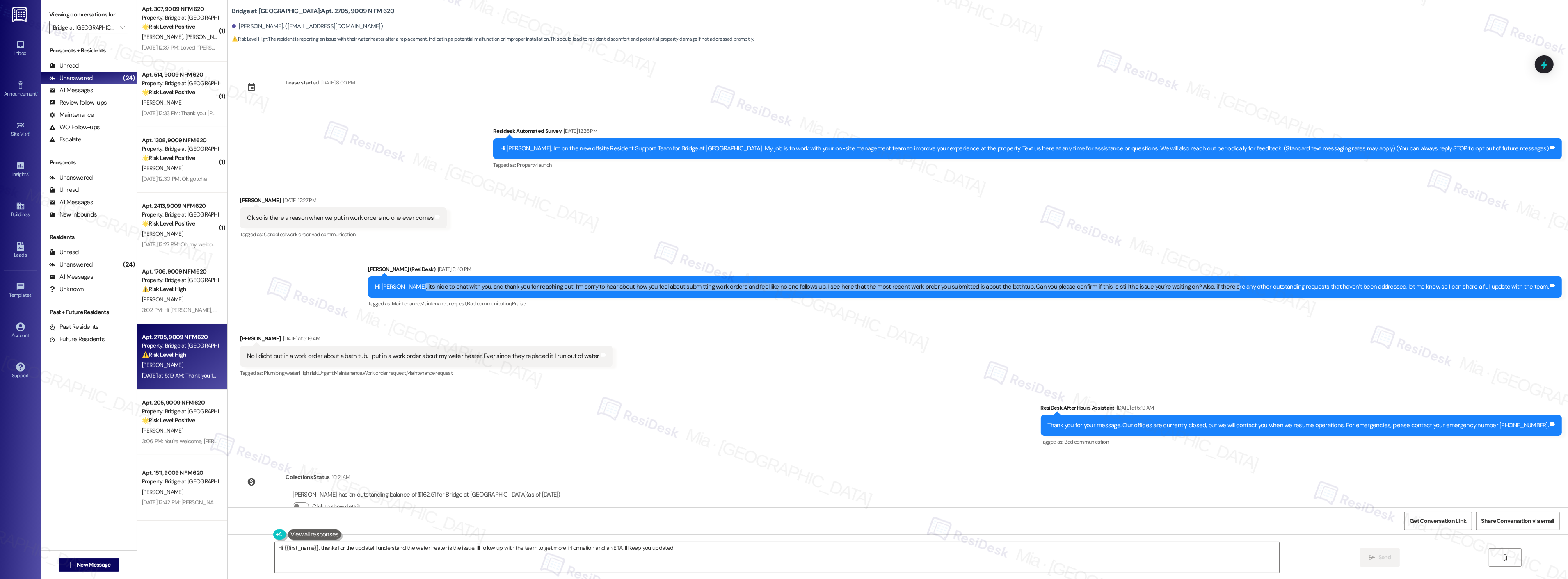
drag, startPoint x: 464, startPoint y: 286, endPoint x: 1264, endPoint y: 289, distance: 800.0
click at [1264, 289] on div "Hi [PERSON_NAME], it's nice to chat with you, and thank you for reaching out! I…" at bounding box center [962, 287] width 1174 height 8
click at [1077, 287] on div "Hi [PERSON_NAME], it's nice to chat with you, and thank you for reaching out! I…" at bounding box center [962, 287] width 1174 height 8
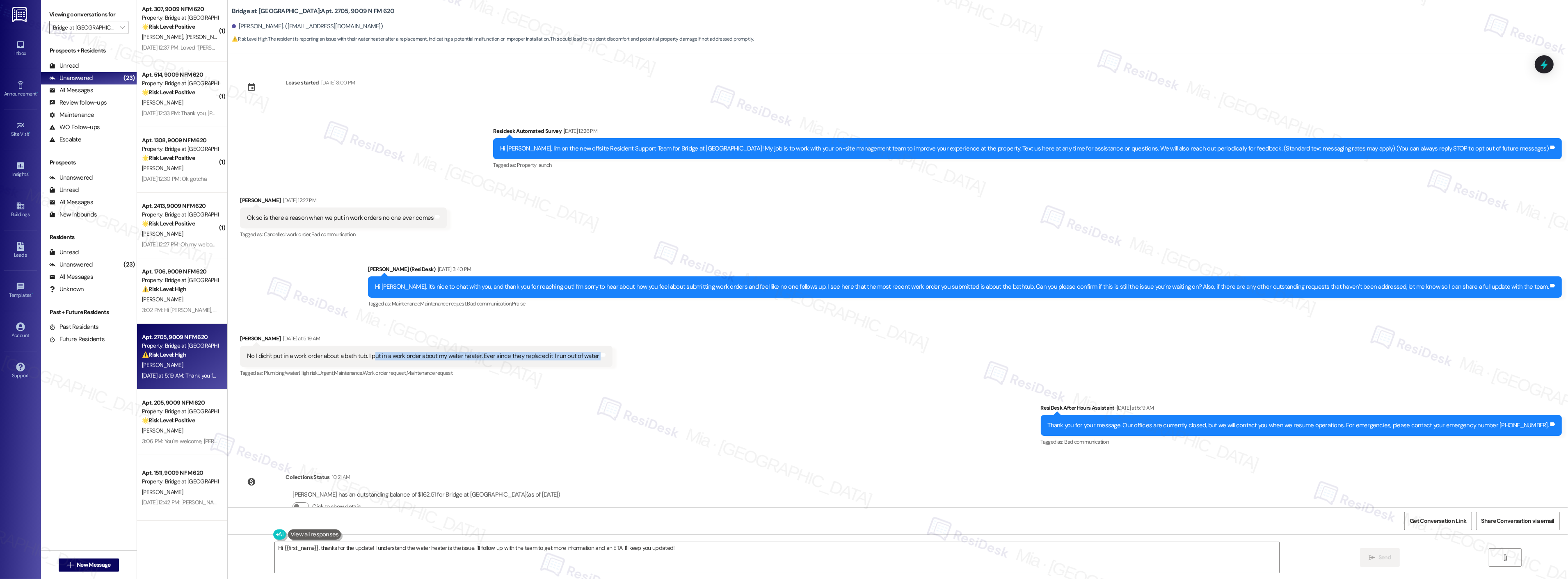
drag, startPoint x: 368, startPoint y: 356, endPoint x: 588, endPoint y: 351, distance: 220.1
click at [588, 351] on div "No I didn't put in a work order about a bath tub. I put in a work order about m…" at bounding box center [426, 356] width 372 height 21
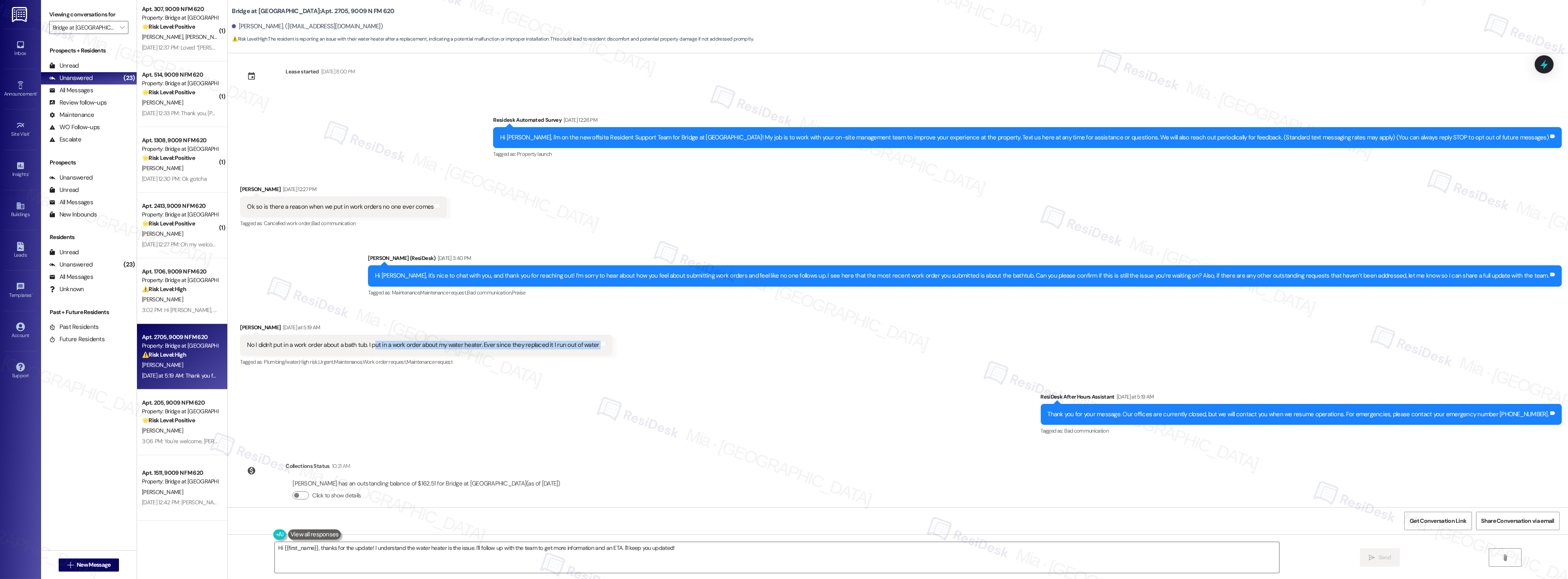
scroll to position [22, 0]
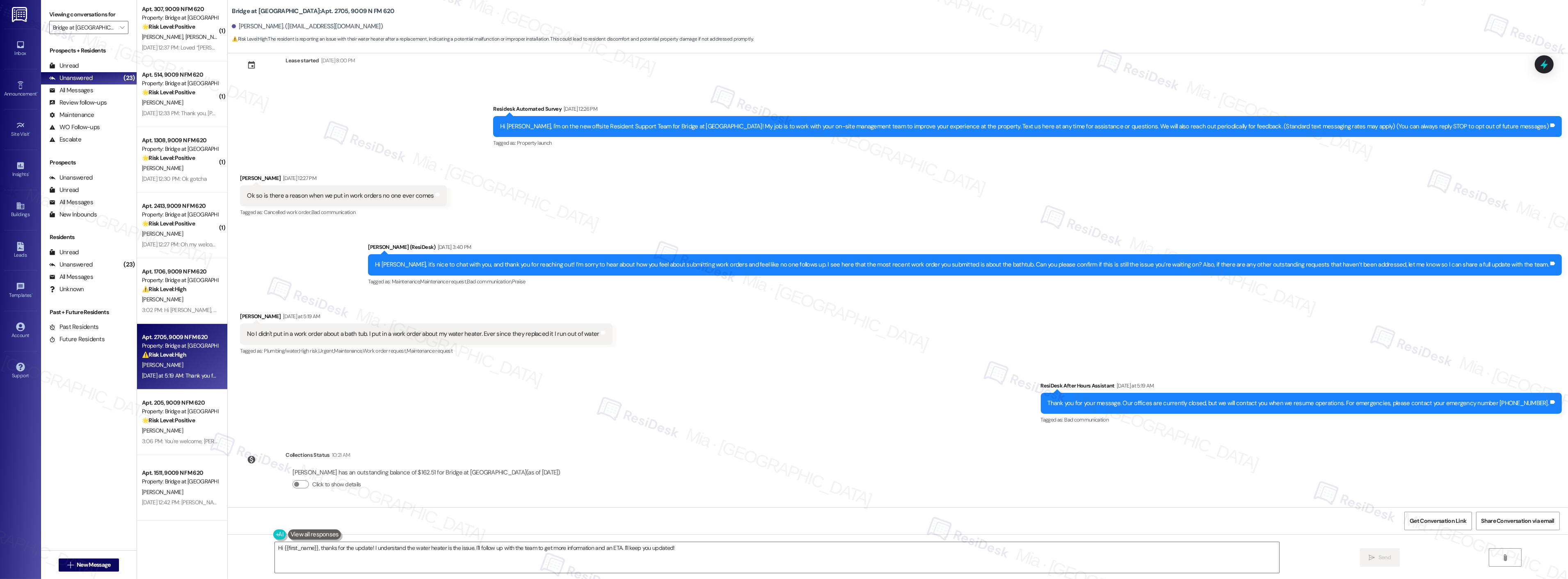
click at [298, 334] on div "No I didn't put in a work order about a bath tub. I put in a work order about m…" at bounding box center [423, 334] width 352 height 8
click at [1548, 67] on icon at bounding box center [1544, 64] width 14 height 14
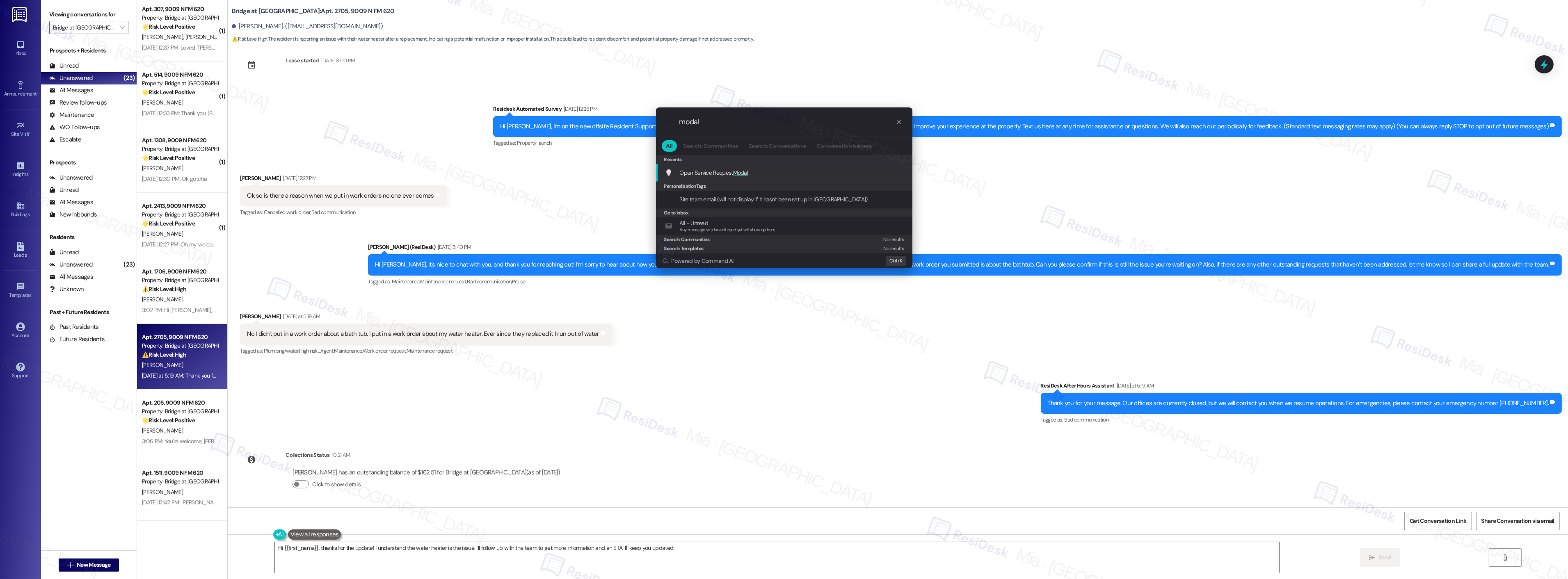
type input "modal"
click at [732, 174] on span "Open Service Request Modal" at bounding box center [714, 173] width 68 height 8
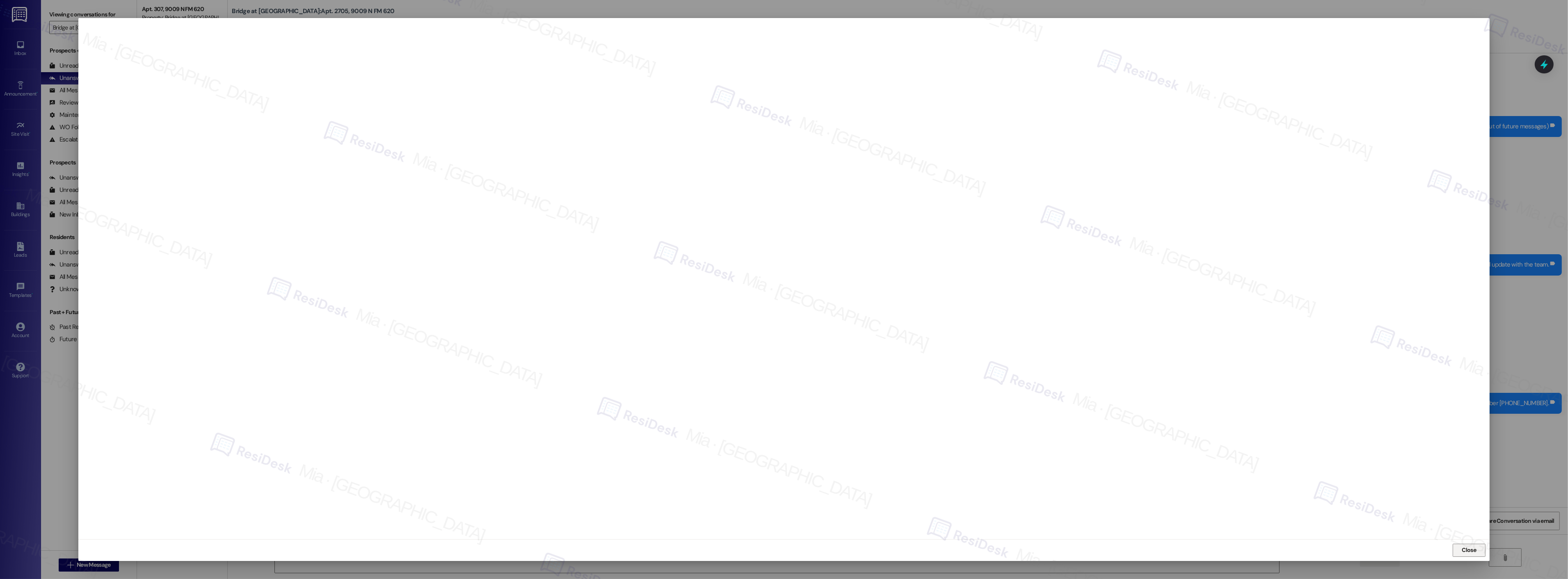
click at [1454, 547] on button "Close" at bounding box center [1468, 550] width 33 height 13
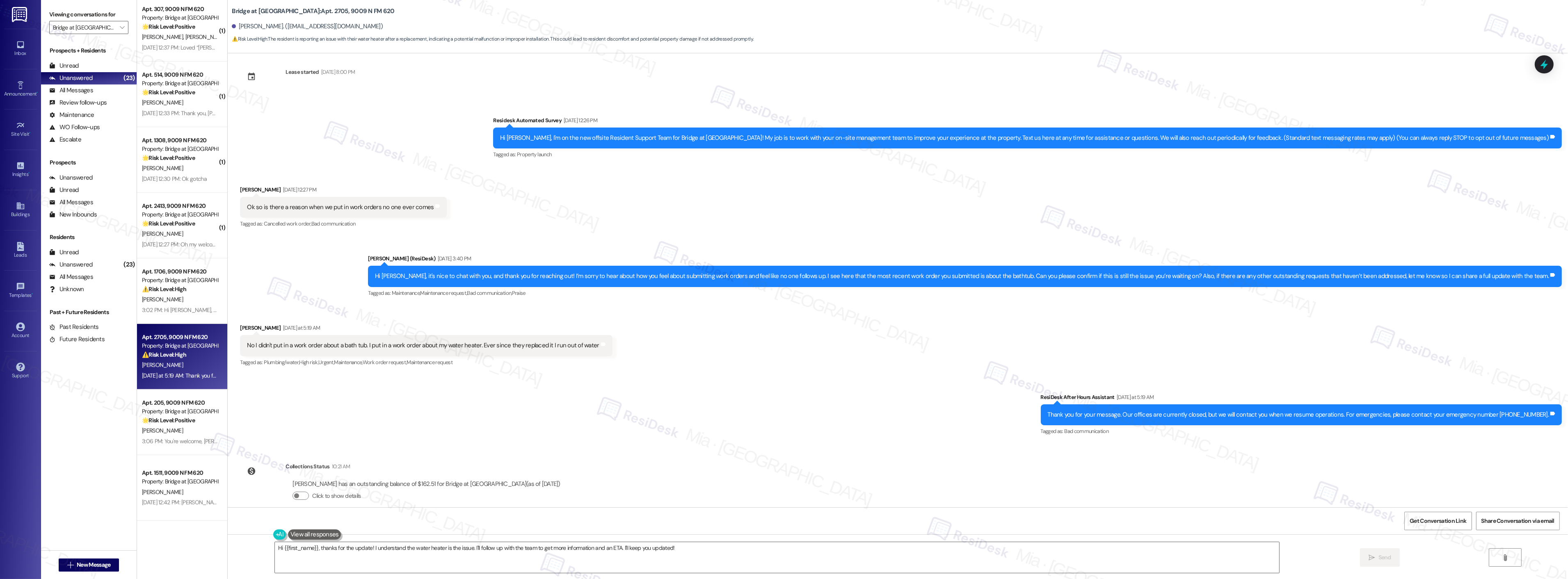
scroll to position [0, 0]
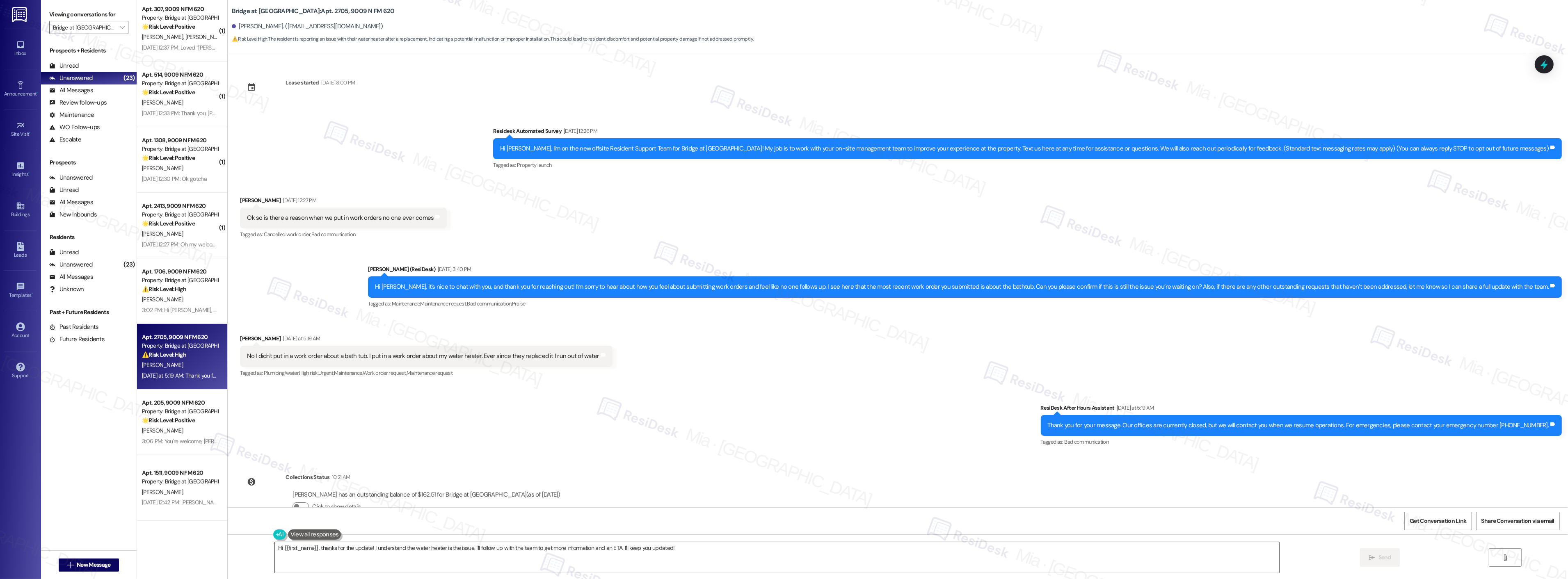
click at [337, 555] on textarea "Hi {{first_name}}, thanks for the update! I understand the water heater is the …" at bounding box center [777, 557] width 1004 height 31
drag, startPoint x: 602, startPoint y: 550, endPoint x: 266, endPoint y: 550, distance: 336.0
click at [270, 550] on div "Hi {{first_name}}, thanks for the update! I understand the water heater is the …" at bounding box center [773, 557] width 1005 height 31
type textarea "J"
click at [299, 525] on span "[PERSON_NAME]" at bounding box center [318, 523] width 54 height 7
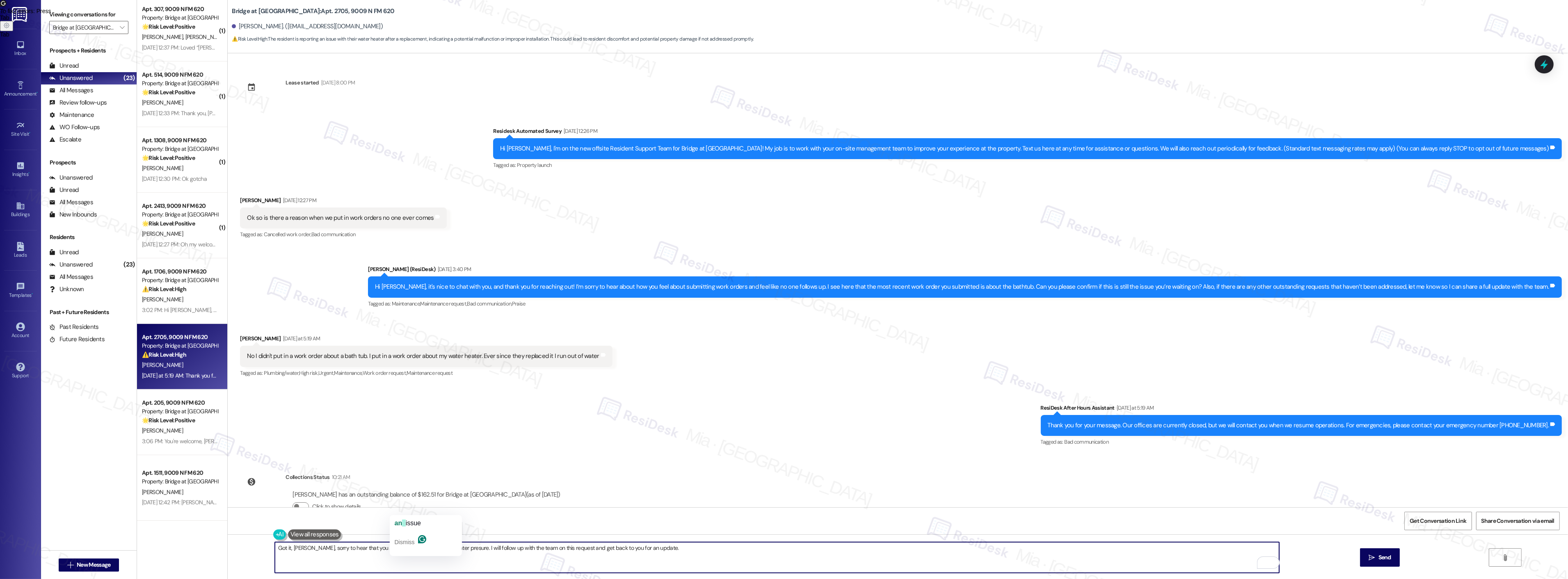
click at [412, 523] on span "issue" at bounding box center [414, 523] width 15 height 7
click at [457, 517] on div "pressure" at bounding box center [455, 523] width 28 height 13
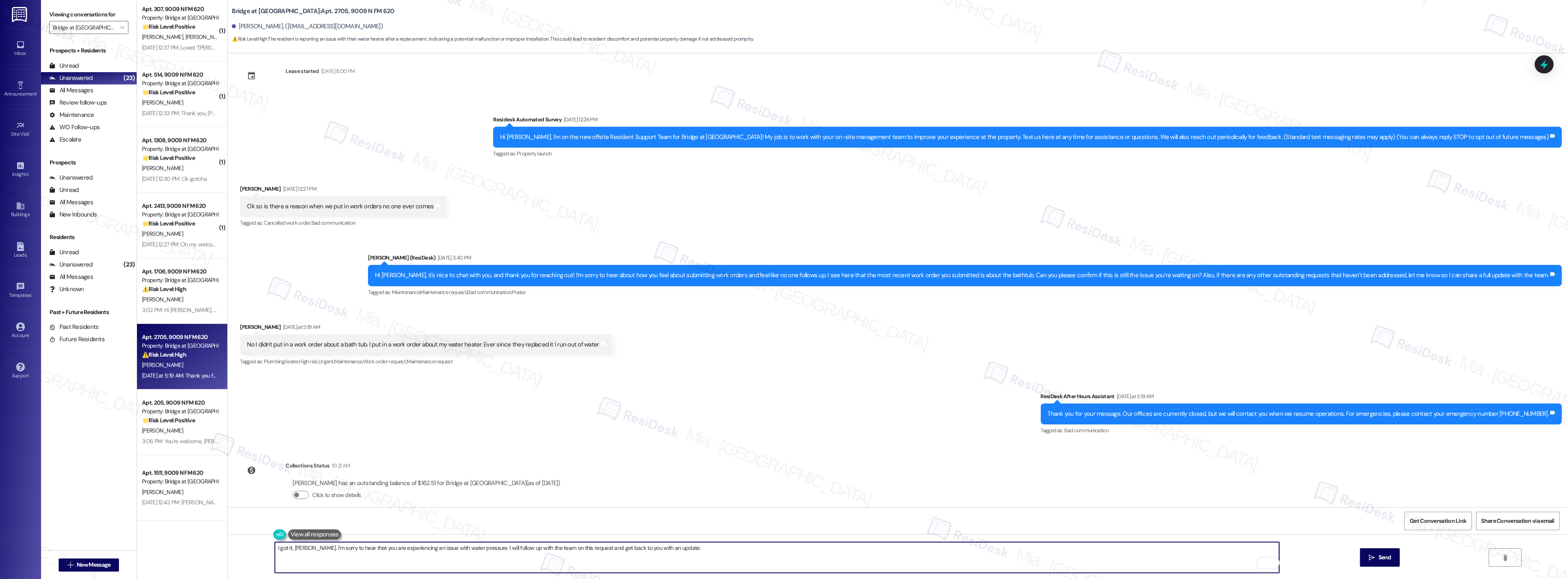
scroll to position [22, 0]
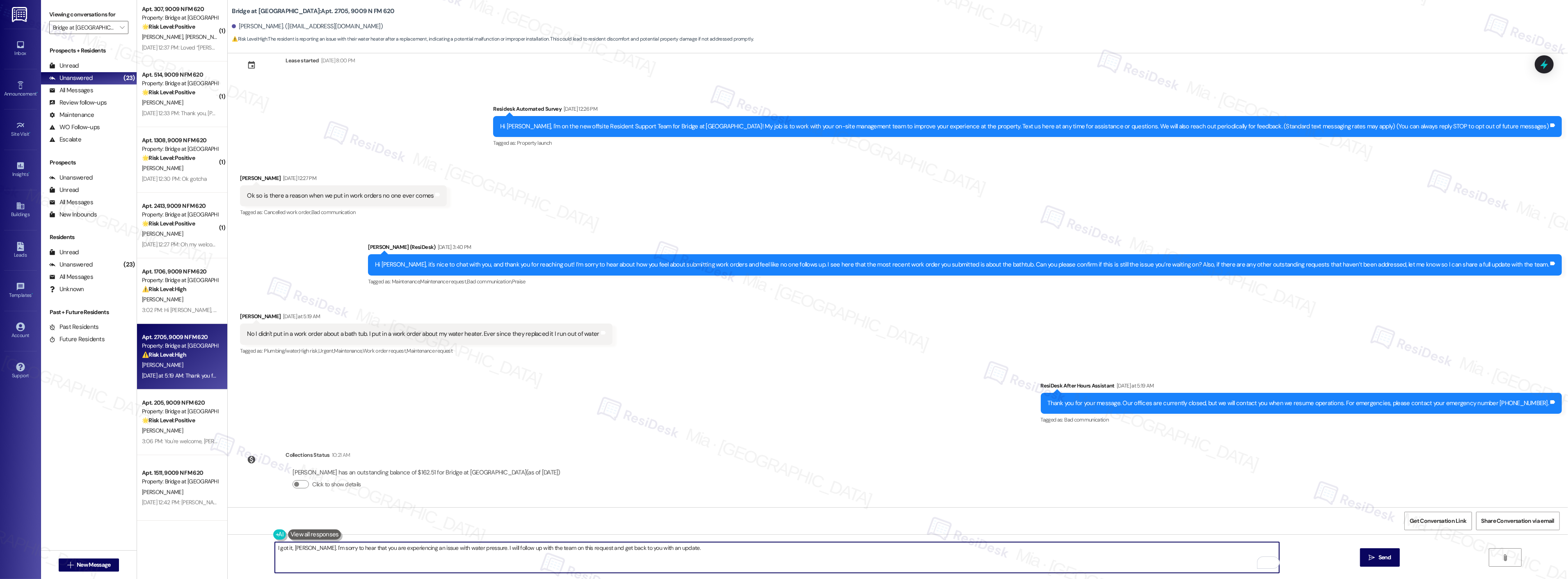
type textarea "I got it, [PERSON_NAME]. I'm sorry to hear that you are experiencing an issue w…"
drag, startPoint x: 240, startPoint y: 333, endPoint x: 597, endPoint y: 333, distance: 357.0
click at [597, 333] on div "No I didn't put in a work order about a bath tub. I put in a work order about m…" at bounding box center [426, 334] width 372 height 21
copy div "No I didn't put in a work order about a bath tub. I put in a work order about m…"
click at [1370, 558] on icon "" at bounding box center [1372, 557] width 6 height 6
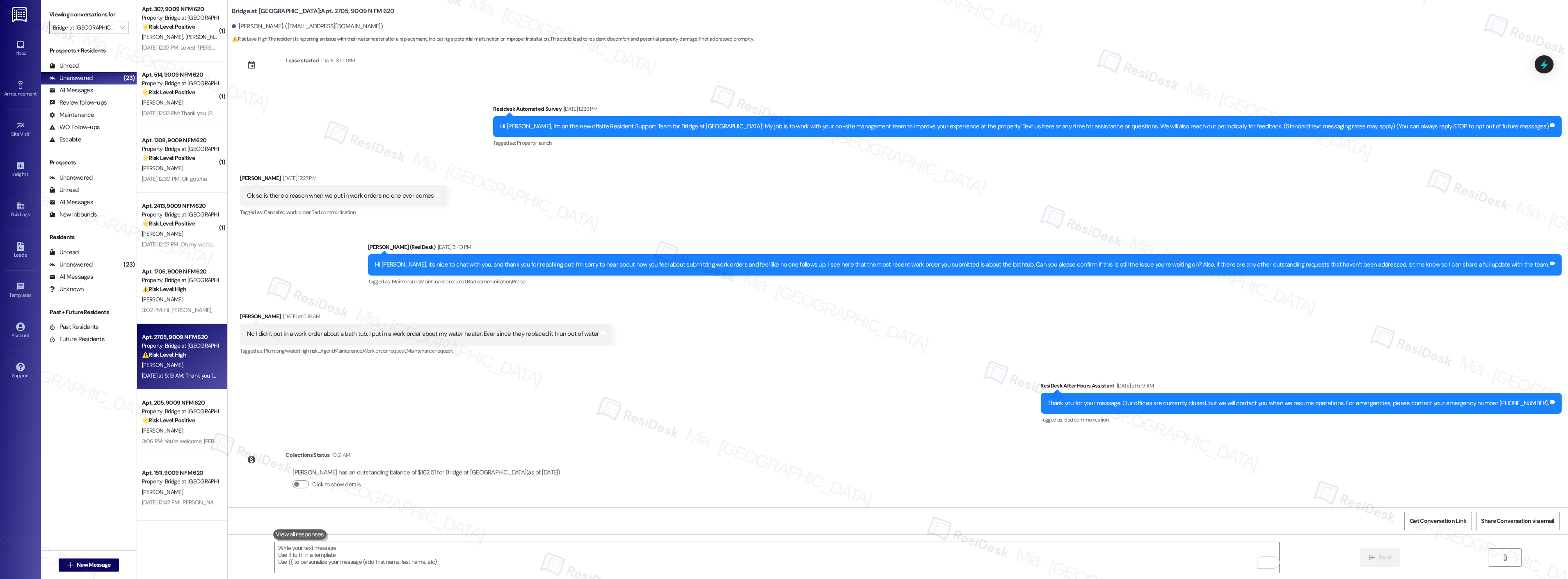
scroll to position [0, 0]
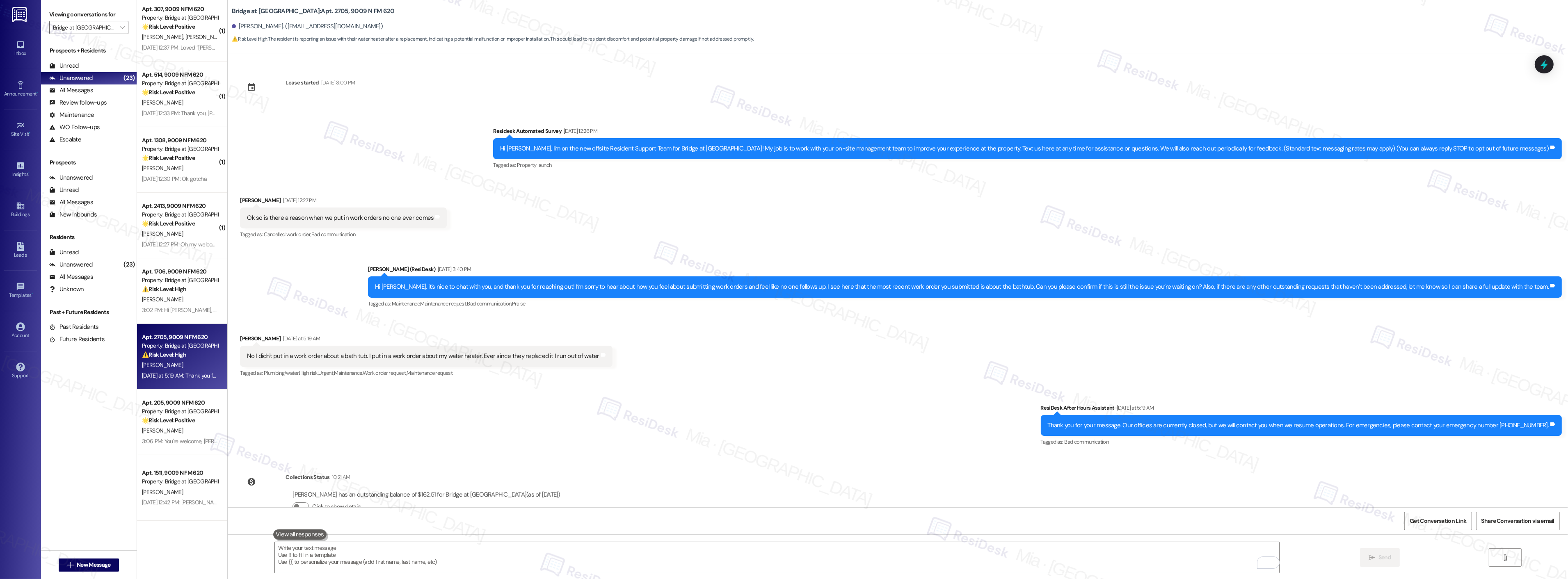
click at [1547, 54] on div "Lease started [DATE] 8:00 PM Survey, sent via SMS Residesk Automated Survey [DA…" at bounding box center [897, 280] width 1340 height 454
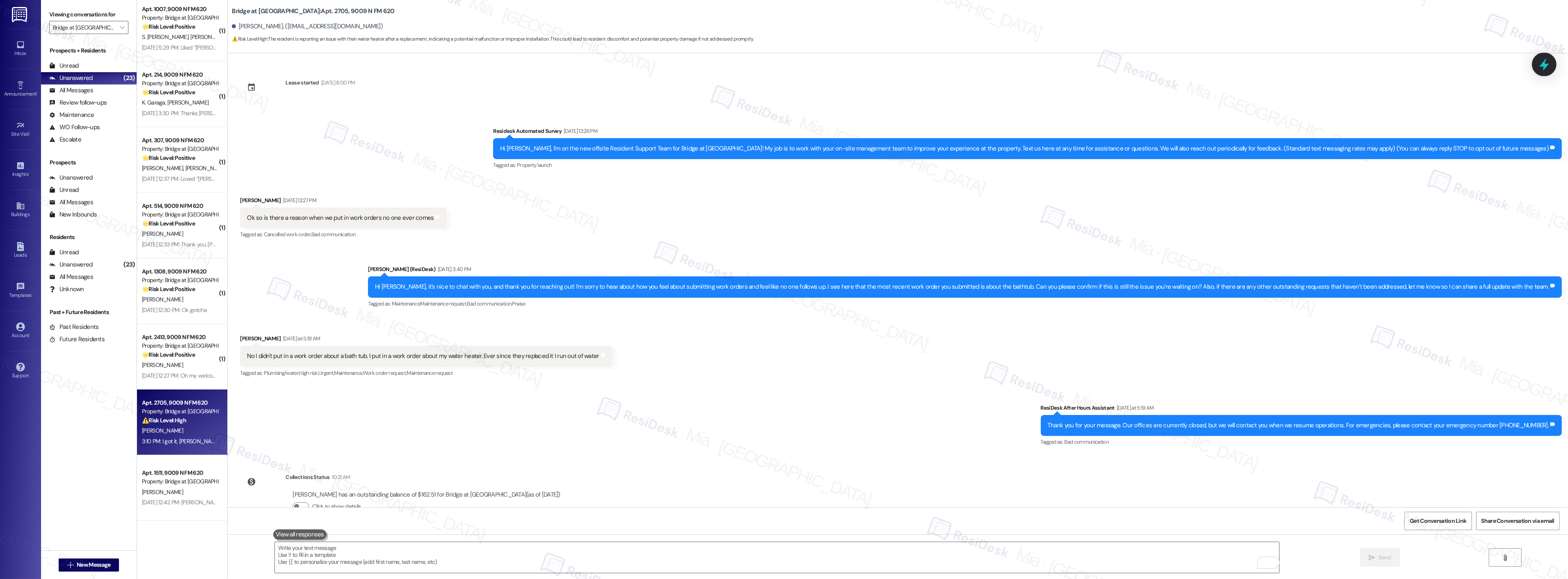
click at [1544, 61] on icon at bounding box center [1544, 64] width 14 height 14
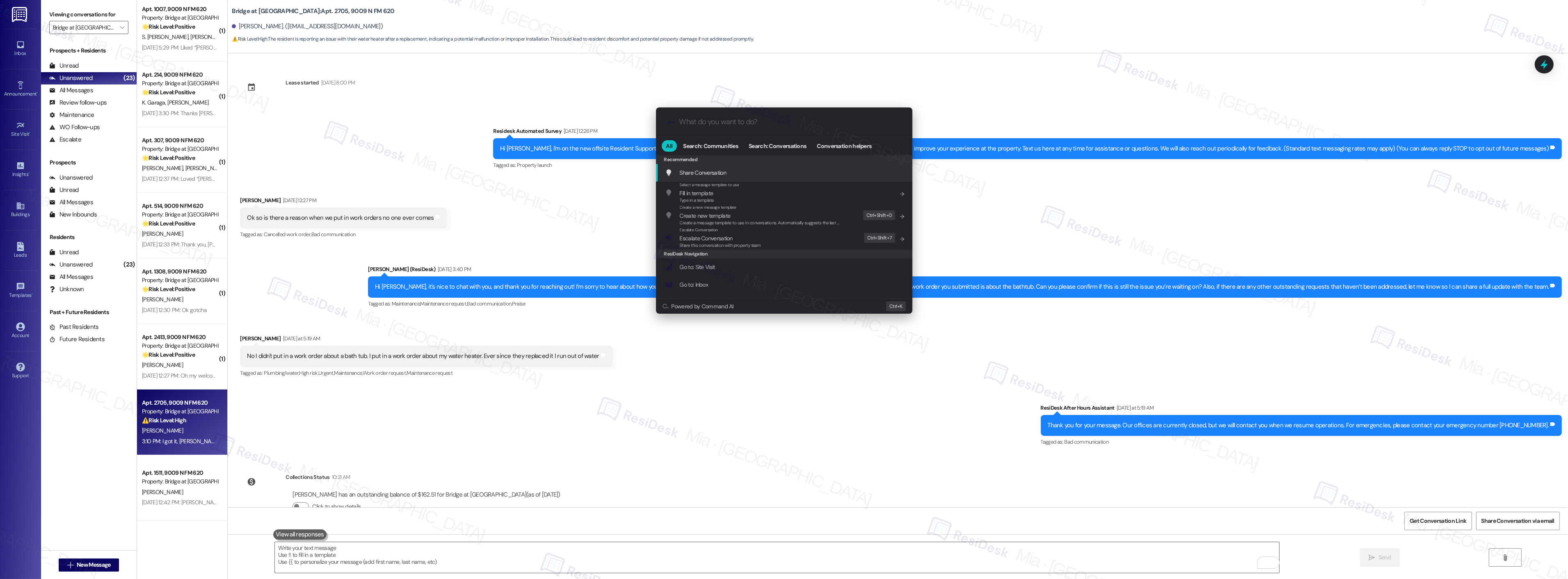
click at [825, 130] on div ".cls-1{fill:#0a055f;}.cls-2{fill:#0cc4c4;} resideskLogoBlueOrange" at bounding box center [784, 122] width 256 height 29
click at [823, 122] on input "What do you want to do?" at bounding box center [791, 122] width 223 height 8
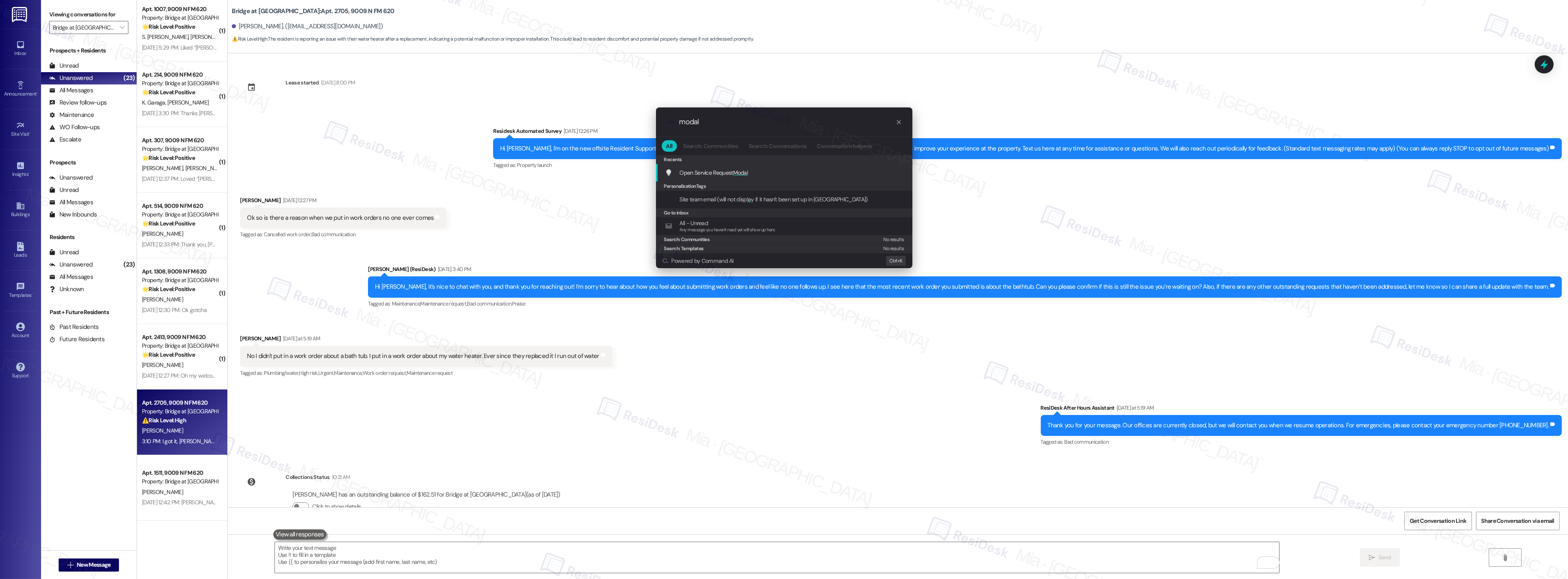
click at [739, 172] on span "Modal" at bounding box center [741, 173] width 15 height 8
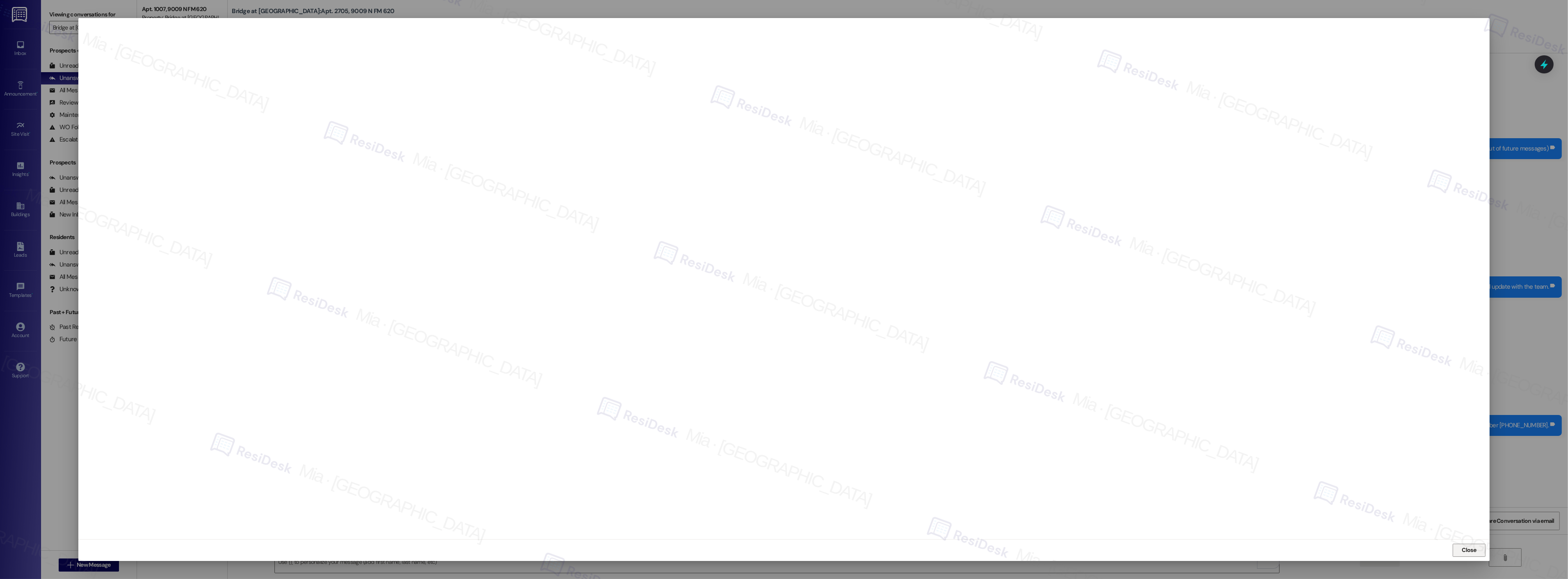
click at [1457, 550] on button "Close" at bounding box center [1468, 550] width 33 height 13
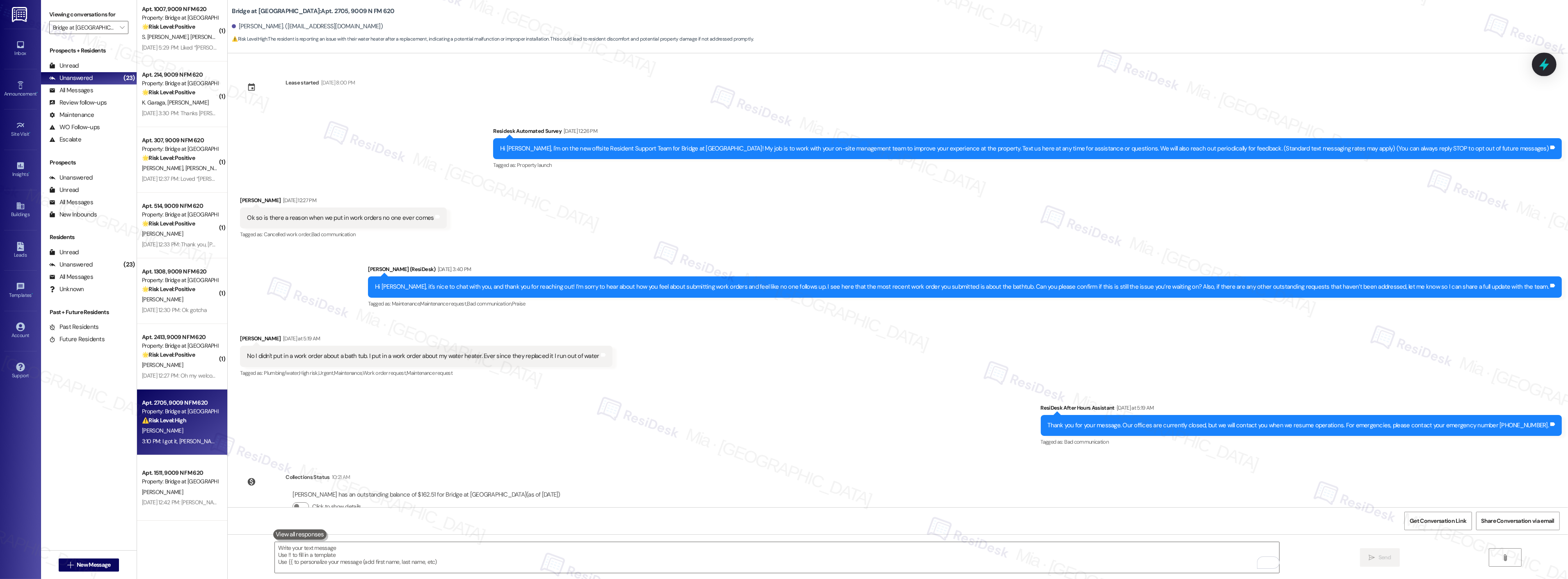
click at [1541, 58] on icon at bounding box center [1544, 64] width 14 height 14
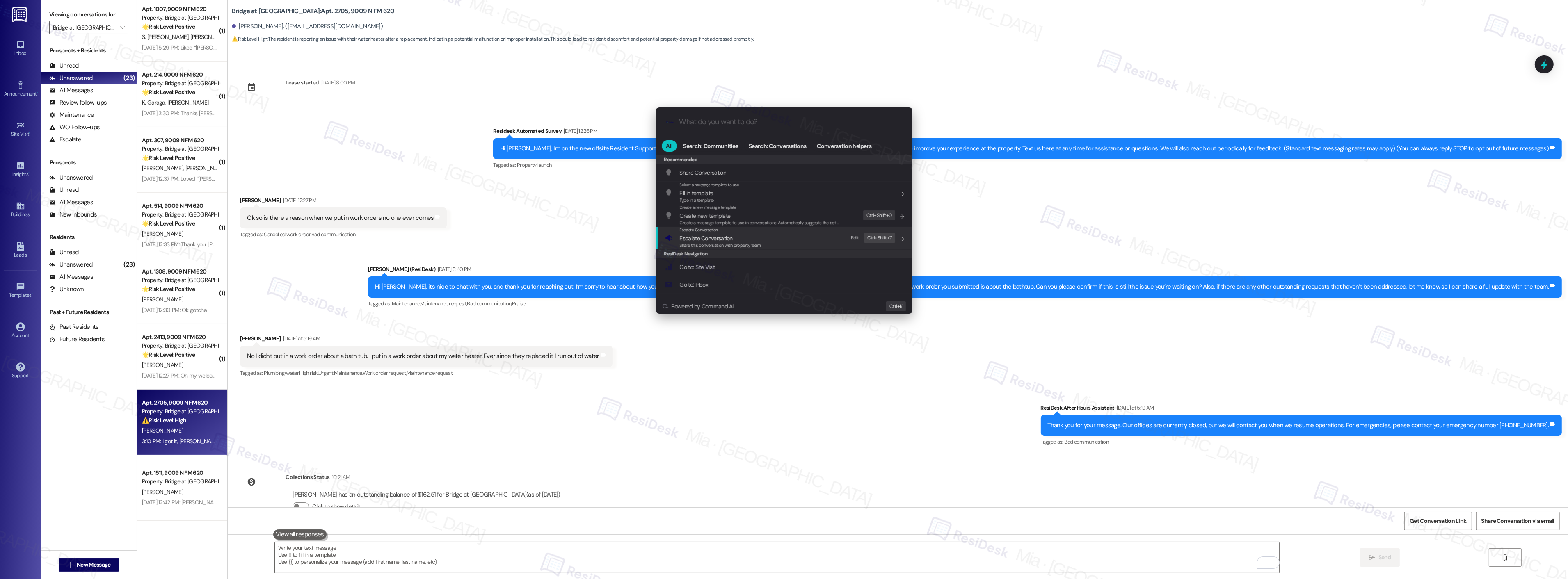
click at [700, 235] on span "Escalate Conversation" at bounding box center [706, 238] width 53 height 8
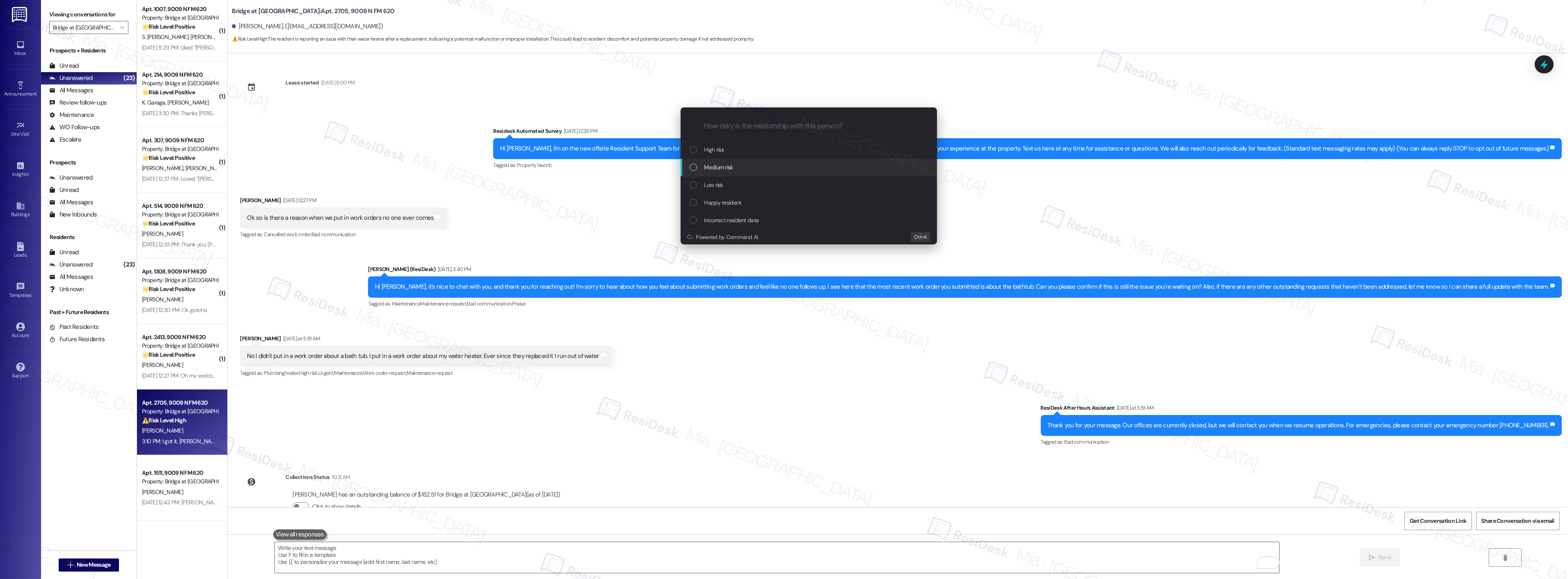
click at [698, 164] on div "Medium risk" at bounding box center [809, 167] width 240 height 9
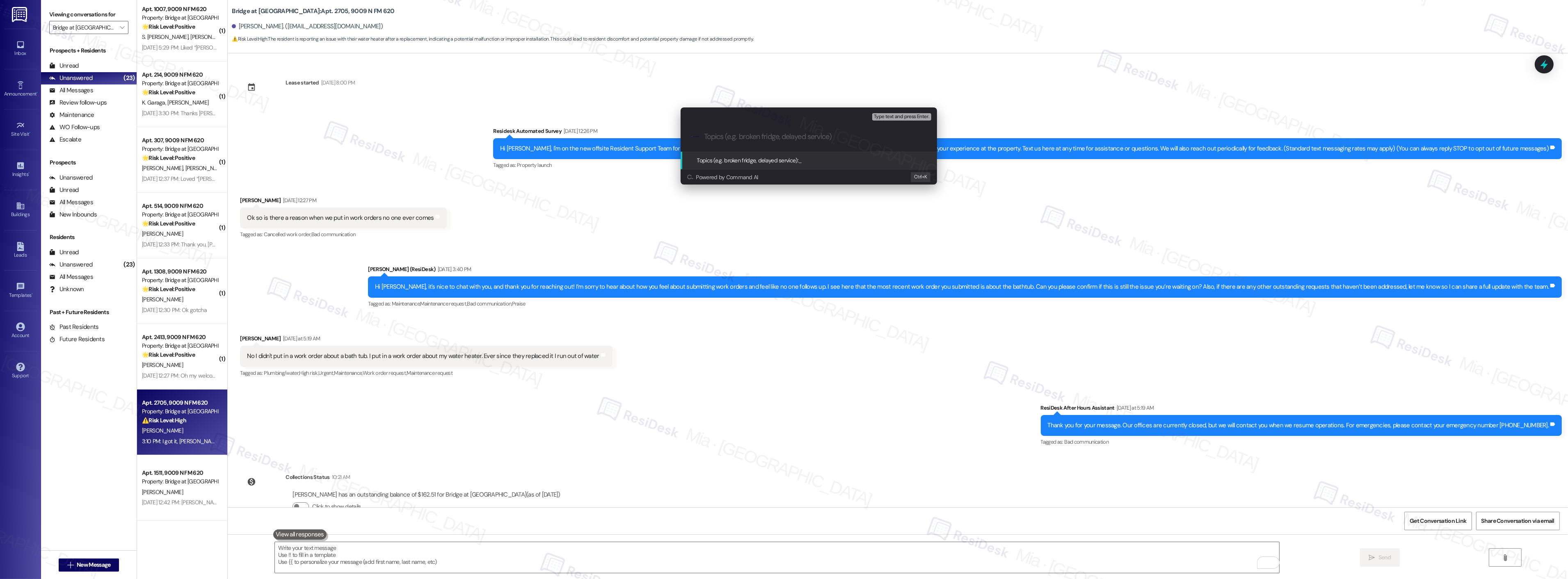
click at [728, 135] on input "Topics (e.g. broken fridge, delayed service)" at bounding box center [815, 136] width 223 height 8
click at [833, 136] on input "Follow up on Work Order submitted -" at bounding box center [812, 136] width 217 height 8
paste input "No Water Pressure"
type input "Follow up on Work Order submitted - No Water Pressure since water heater was re…"
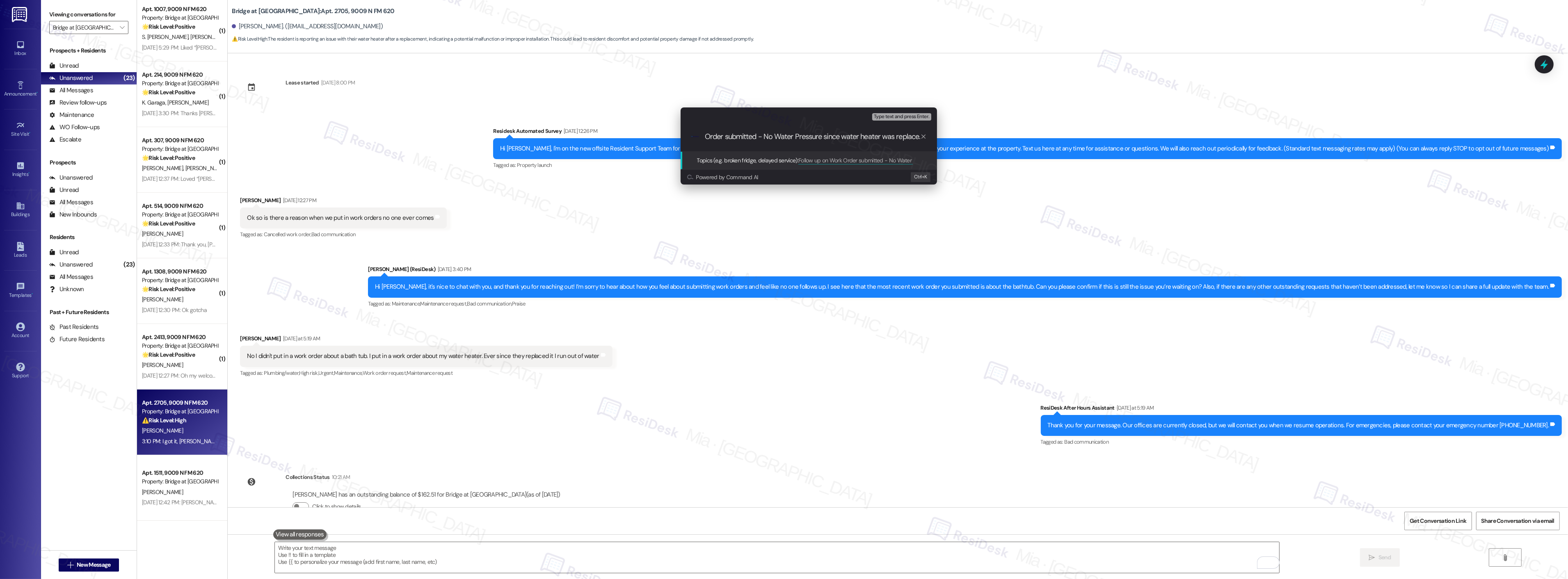
click at [824, 135] on input "Follow up on Work Order submitted - No Water Pressure since water heater was re…" at bounding box center [812, 136] width 217 height 8
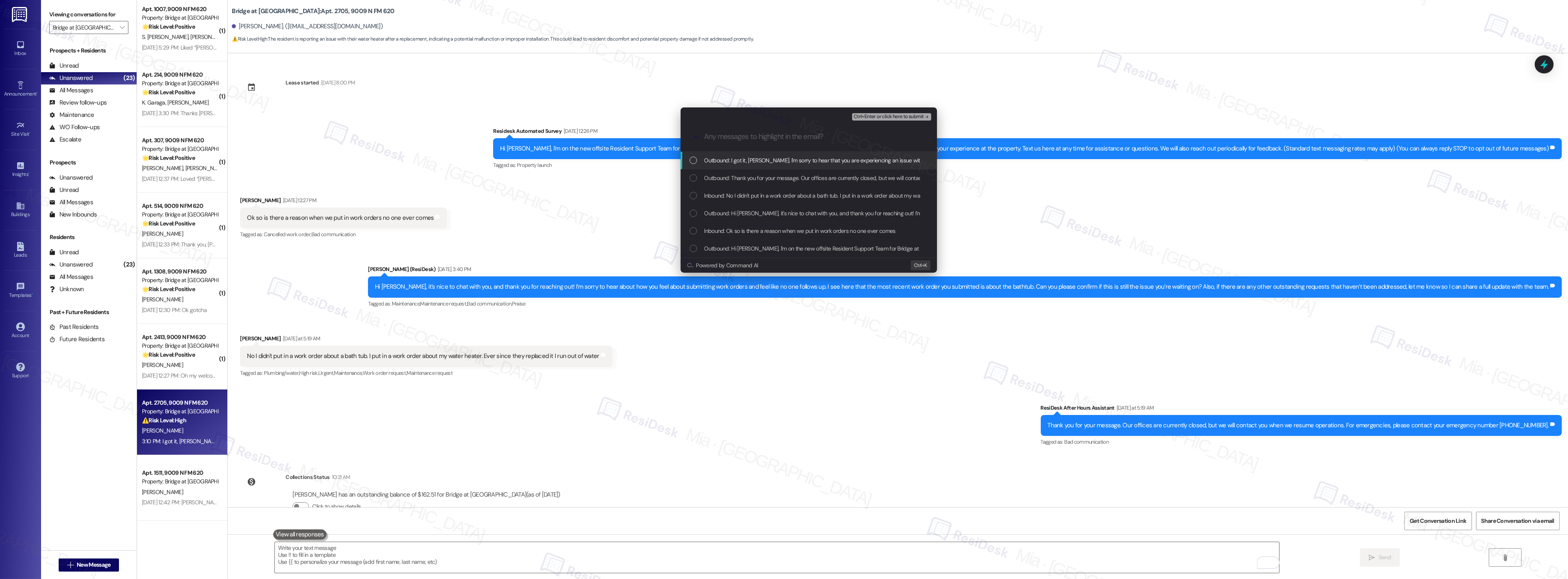
scroll to position [0, 0]
click at [696, 197] on div "List of options" at bounding box center [693, 196] width 8 height 8
click at [696, 227] on div "Inbound: Ok so is there a reason when we put in work orders no one ever comes" at bounding box center [809, 230] width 240 height 9
click at [694, 226] on div "Inbound: Ok so is there a reason when we put in work orders no one ever comes" at bounding box center [809, 230] width 240 height 9
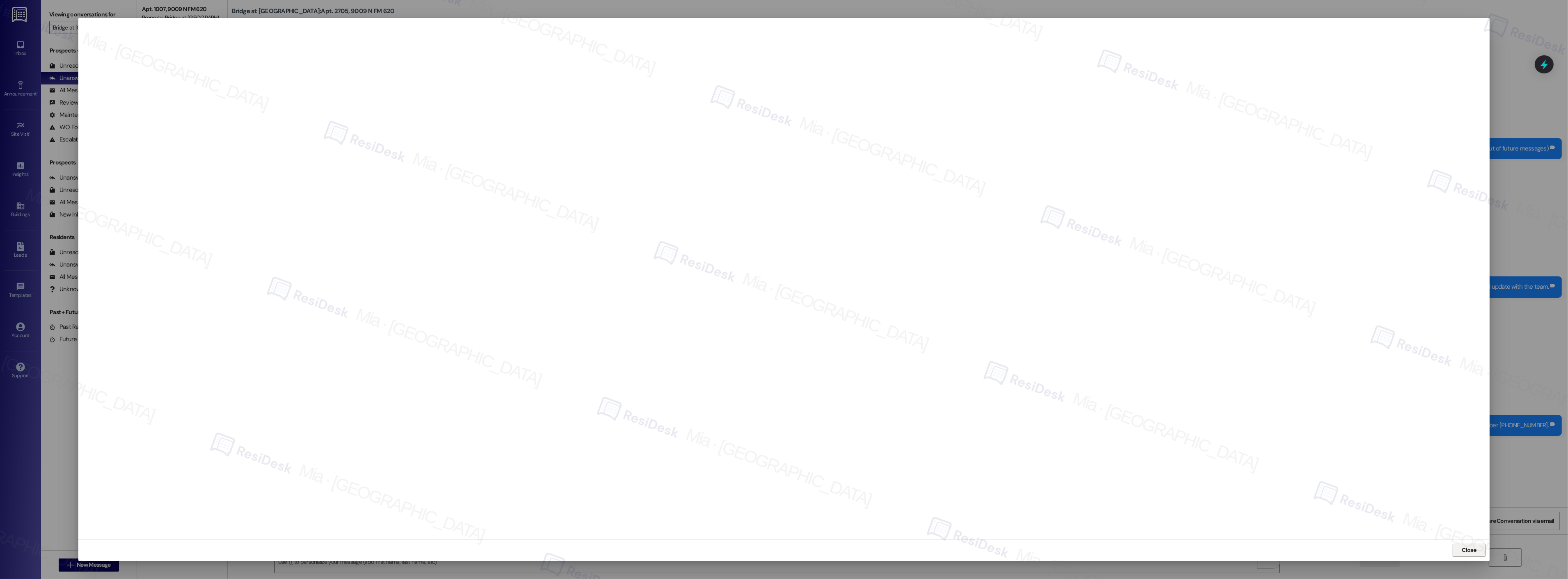
click at [1467, 554] on span "Close" at bounding box center [1469, 550] width 15 height 8
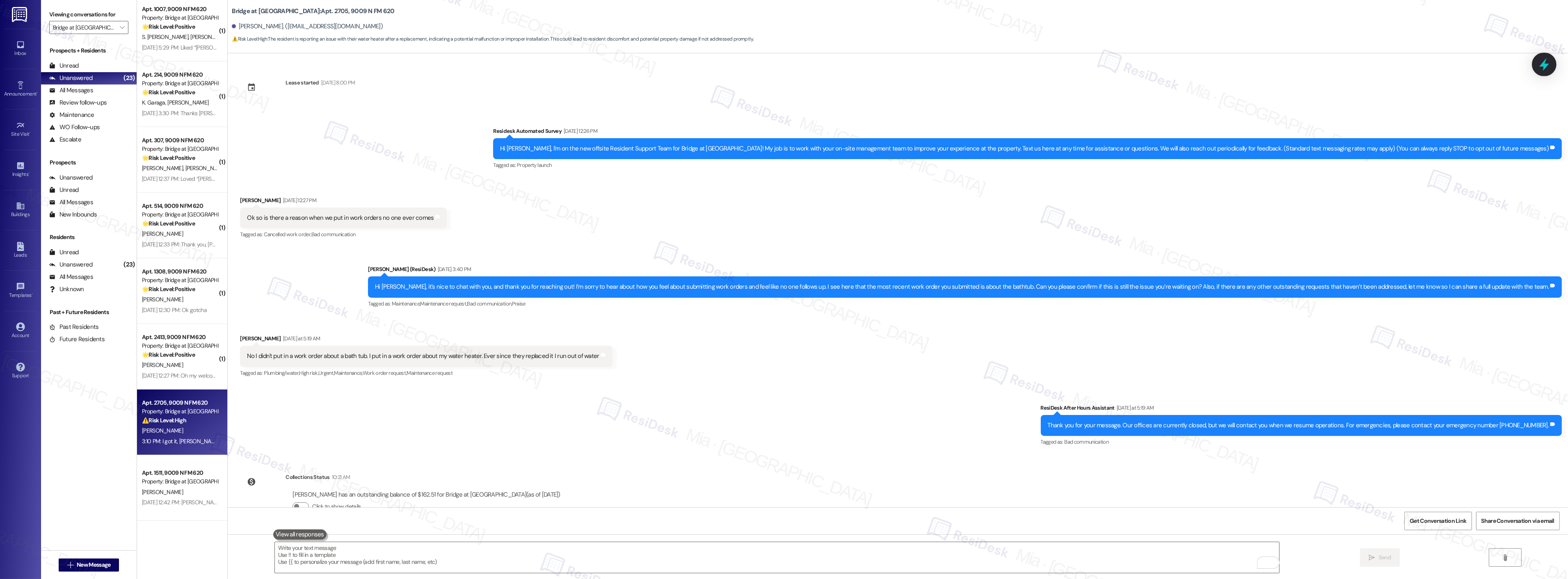
click at [1542, 64] on icon at bounding box center [1544, 65] width 10 height 13
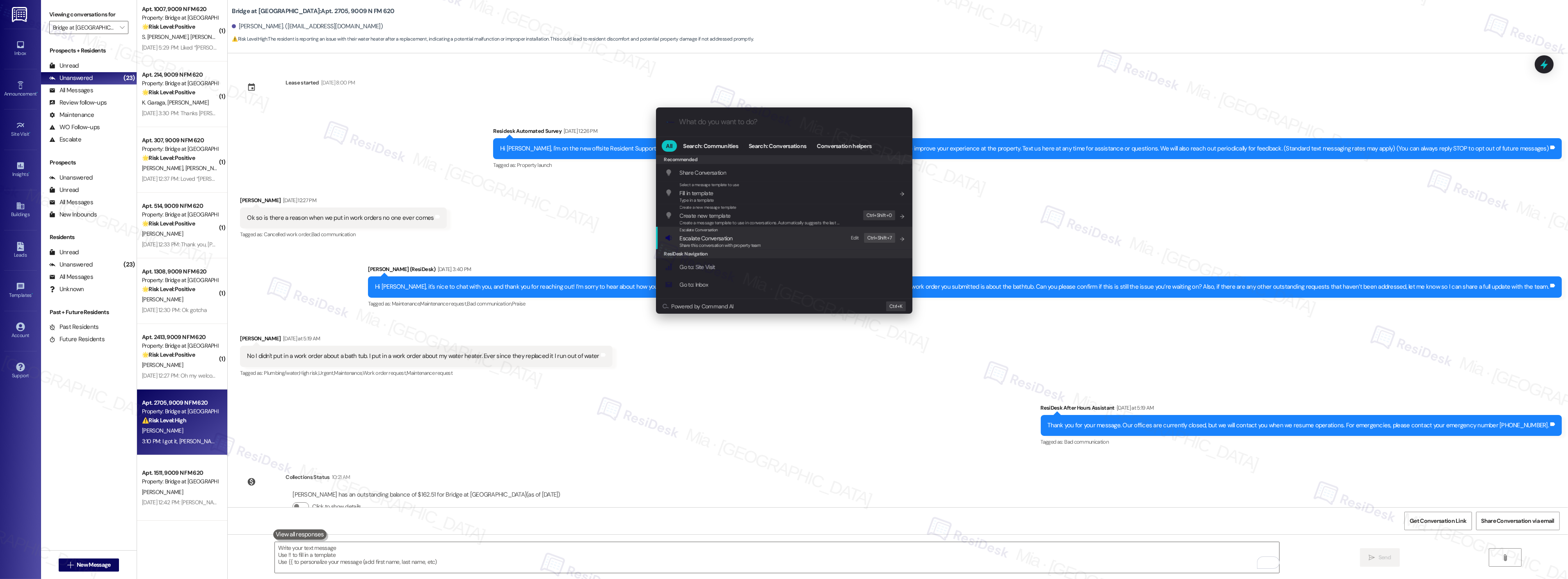
click at [712, 239] on span "Escalate Conversation" at bounding box center [706, 238] width 53 height 8
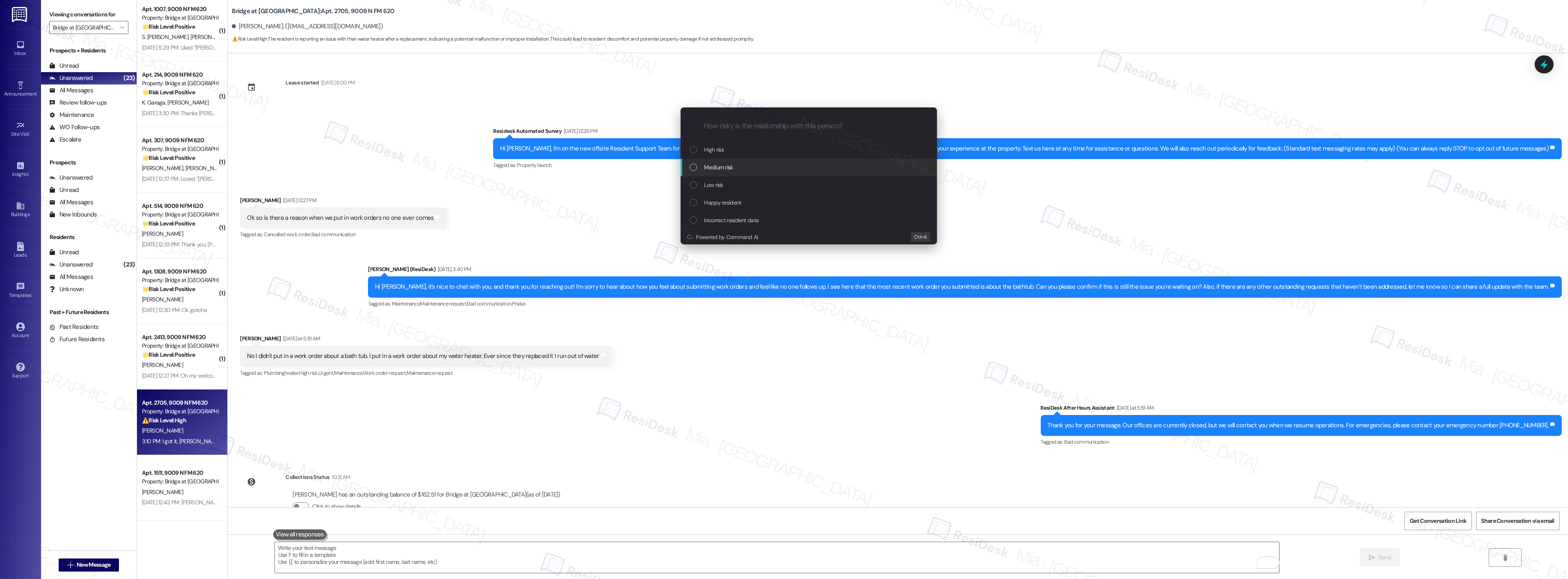
click at [717, 165] on span "Medium risk" at bounding box center [719, 167] width 29 height 9
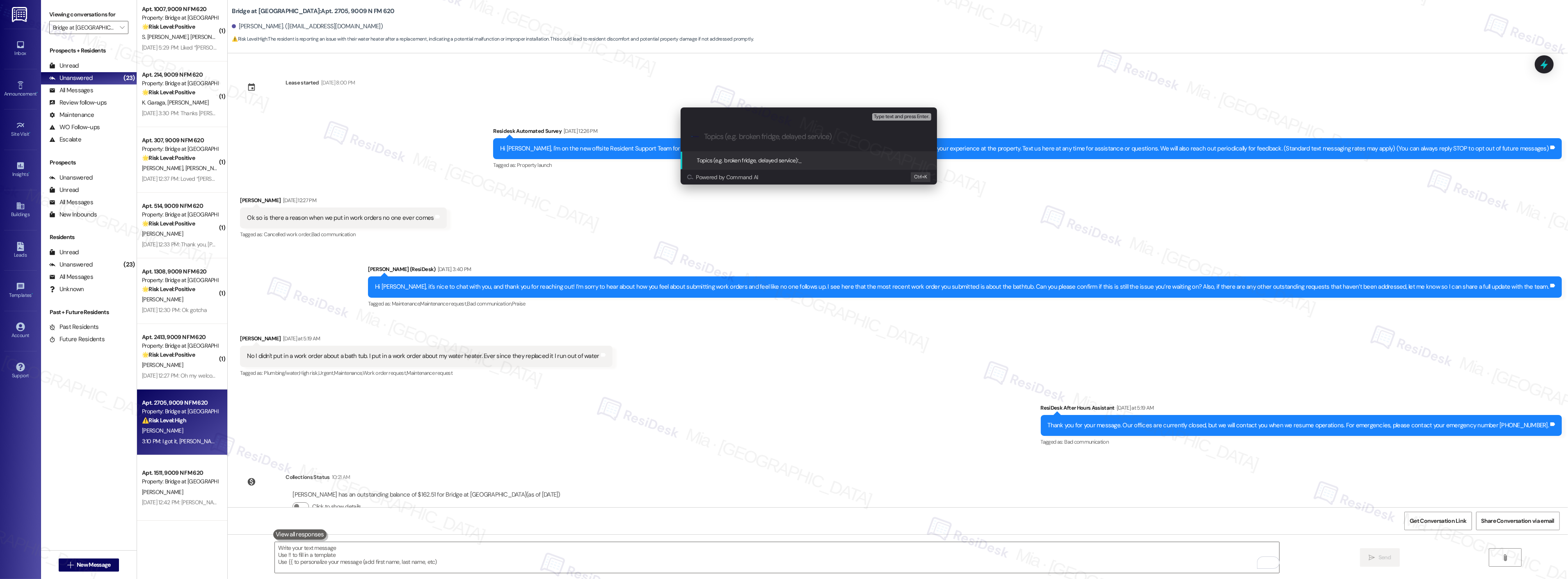
paste input "Follow up on Work Order submitted - No Water Pressure since water heater was re…"
type input "Follow up on Work Order submitted - No Water Pressure since water heater was re…"
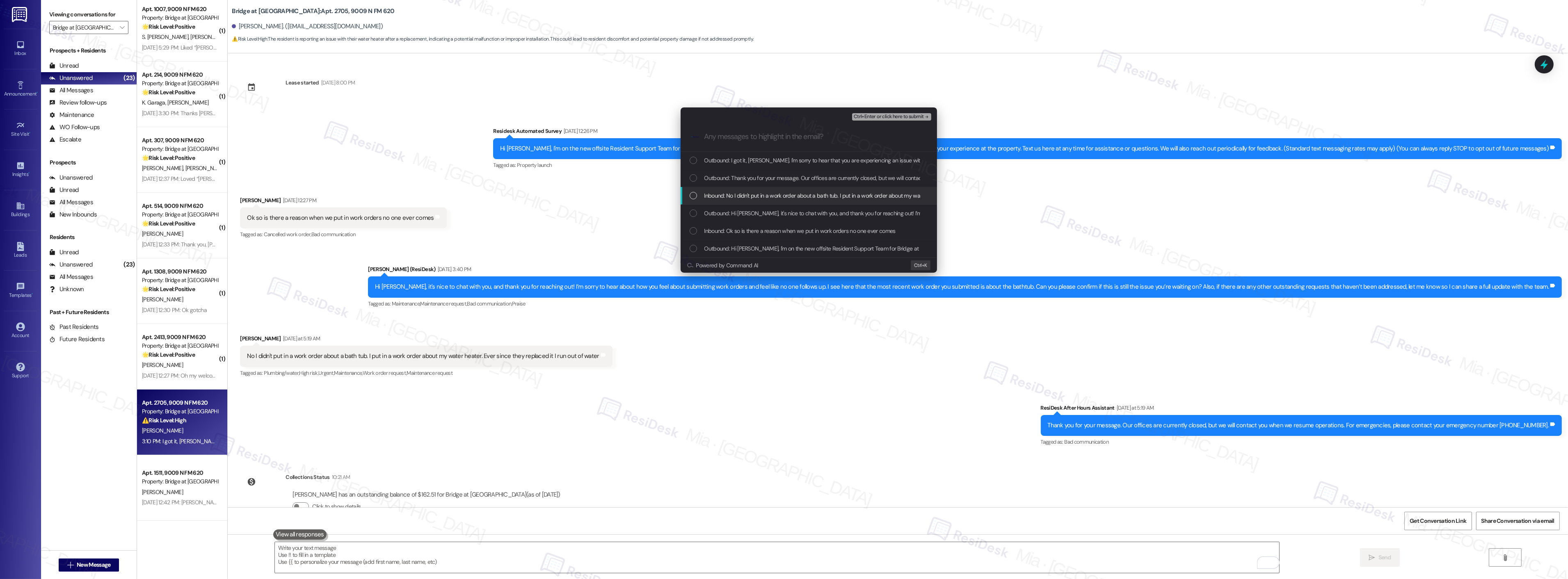
click at [696, 198] on div "List of options" at bounding box center [693, 196] width 8 height 8
click at [698, 231] on div "Inbound: Ok so is there a reason when we put in work orders no one ever comes" at bounding box center [809, 230] width 240 height 9
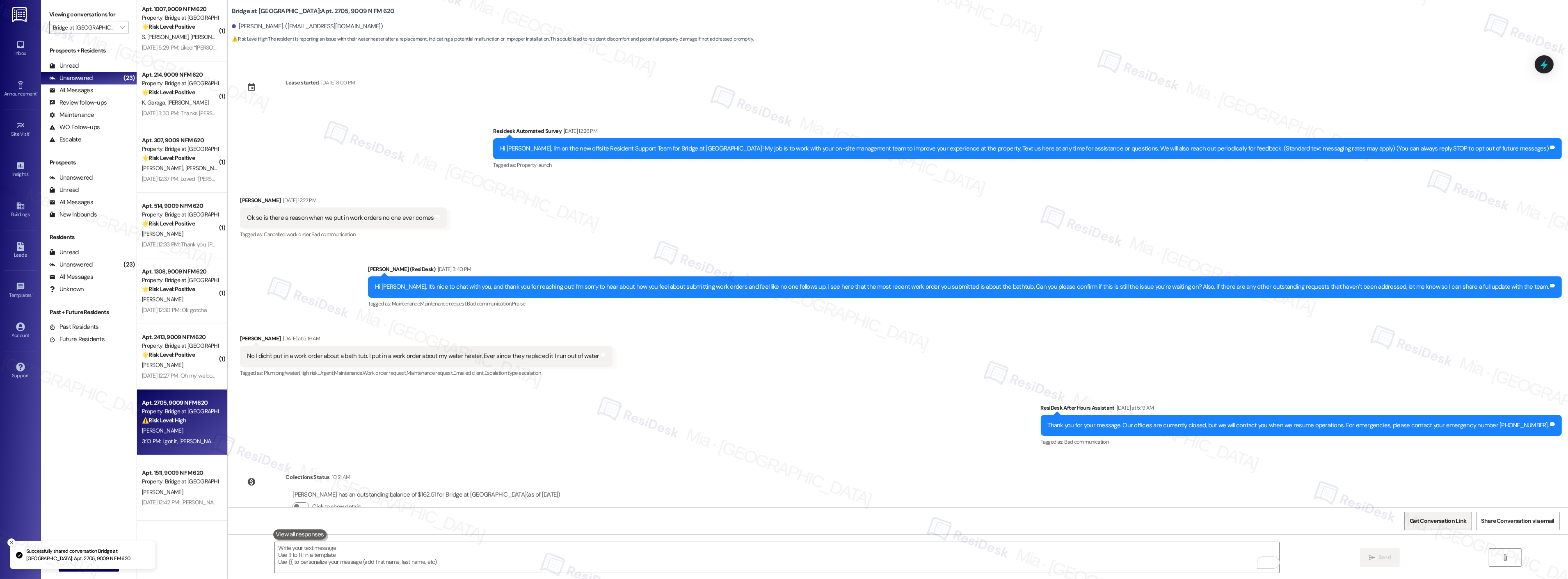
click at [1423, 523] on span "Get Conversation Link" at bounding box center [1437, 521] width 56 height 8
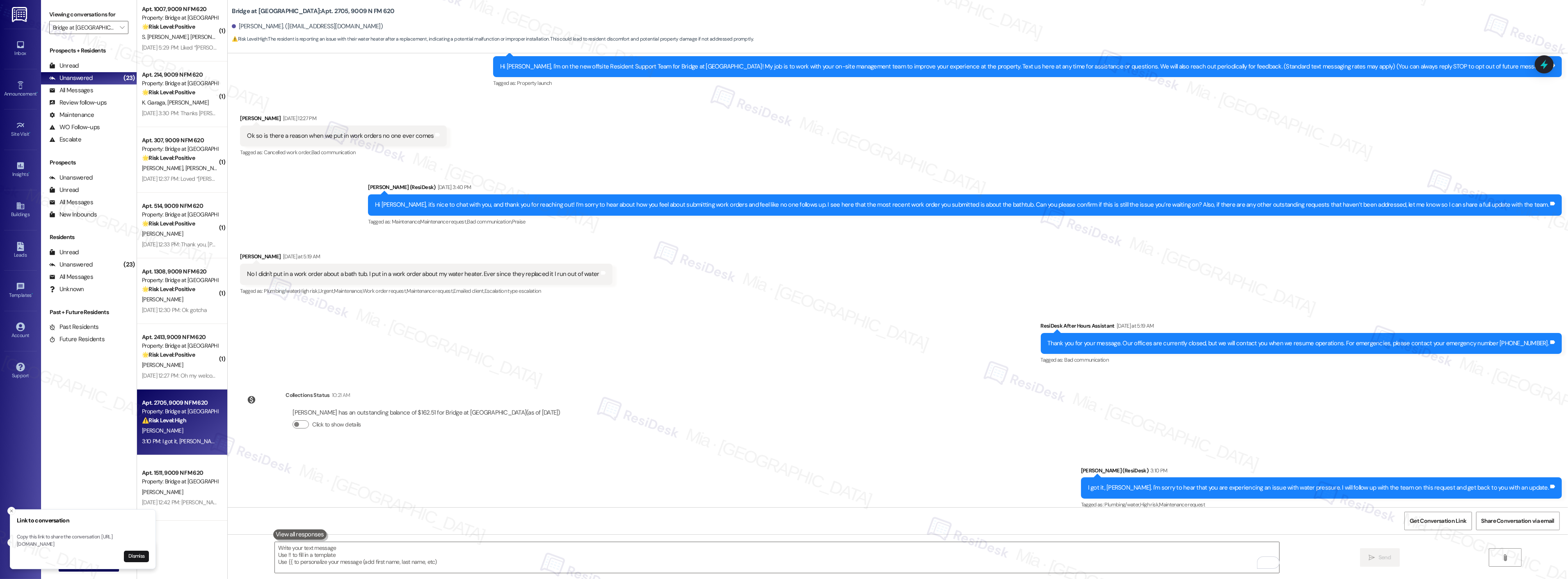
scroll to position [91, 0]
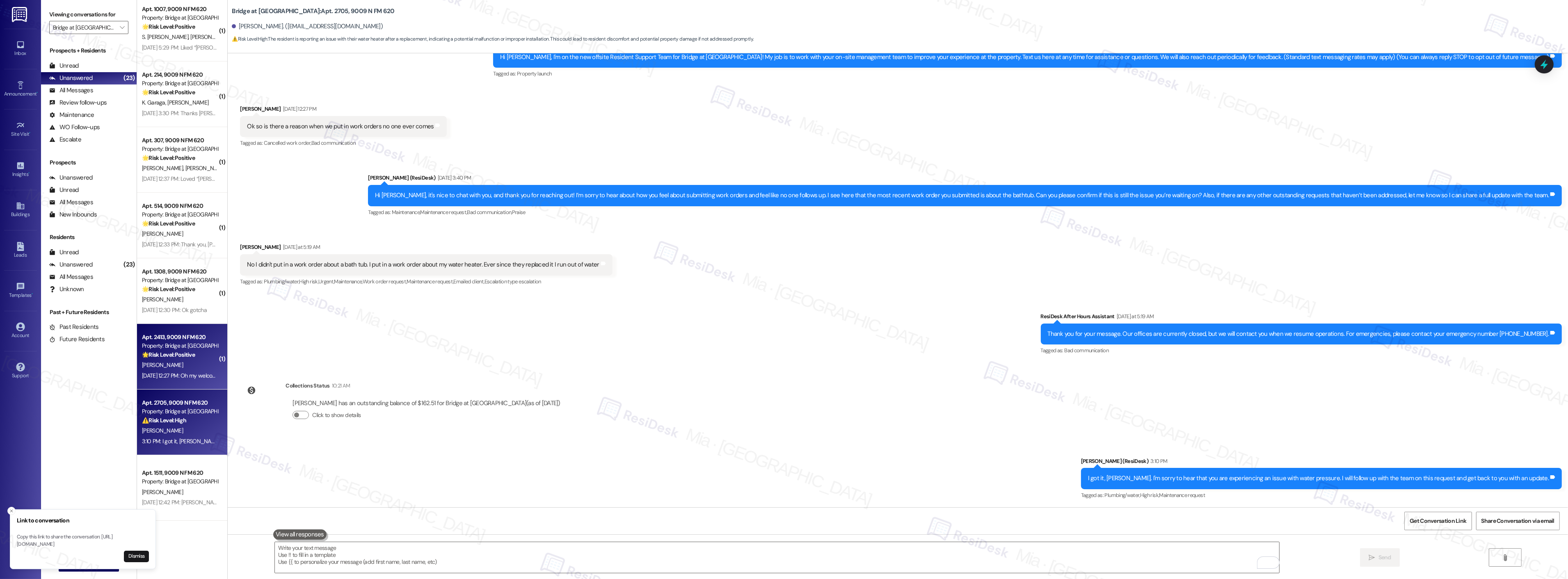
click at [189, 365] on div "A. Kirkland" at bounding box center [180, 365] width 77 height 10
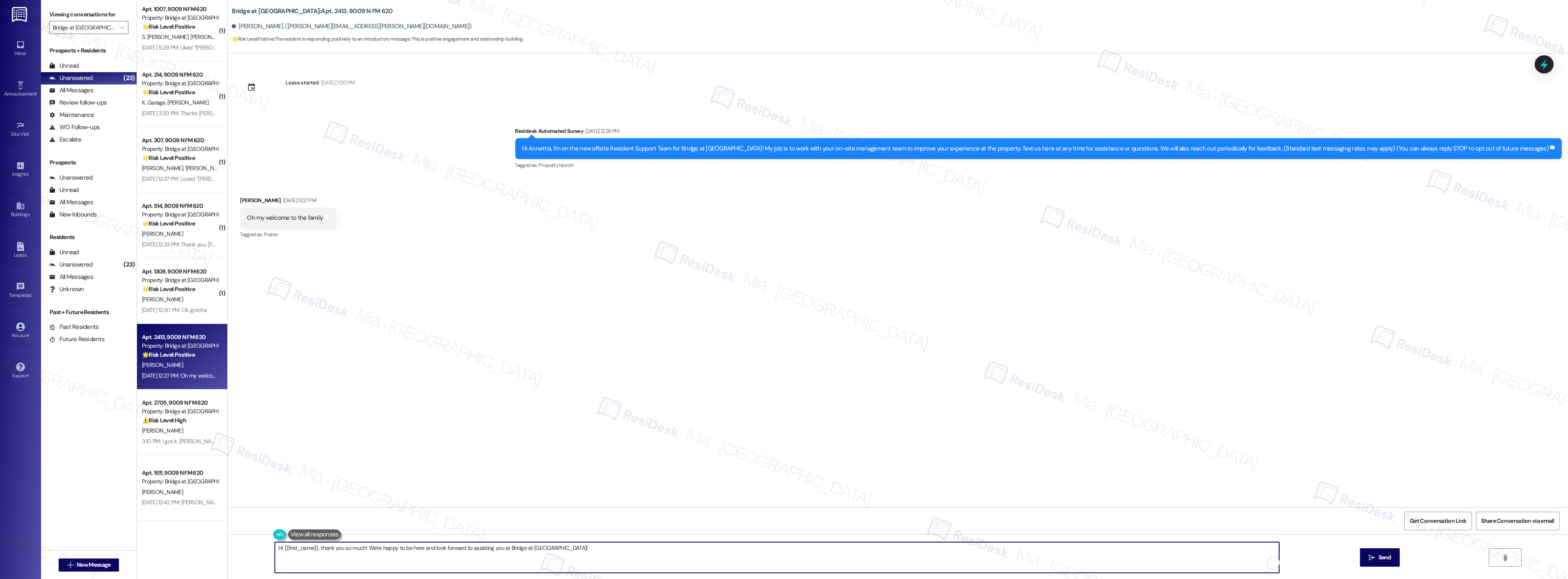
drag, startPoint x: 572, startPoint y: 546, endPoint x: 256, endPoint y: 548, distance: 316.0
click at [256, 548] on div "Hi {{first_name}}, thank you so much! We're happy to be here and look forward t…" at bounding box center [897, 565] width 1340 height 61
click at [275, 550] on textarea "Hi {{first_name}}, thank you so much! We're happy to be here and look forward t…" at bounding box center [777, 557] width 1004 height 31
drag, startPoint x: 334, startPoint y: 548, endPoint x: 380, endPoint y: 548, distance: 46.0
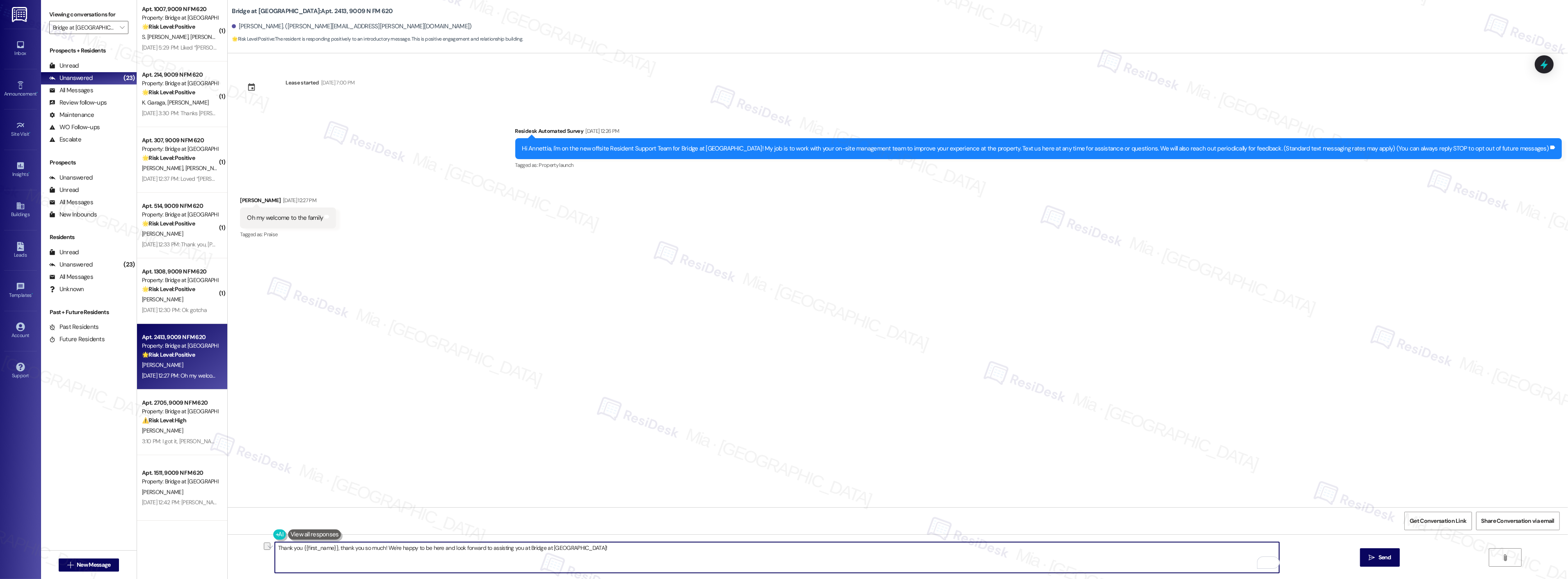
click at [380, 548] on textarea "Thank you {{first_name}}, thank you so much! We're happy to be here and look fo…" at bounding box center [777, 557] width 1004 height 31
click at [558, 546] on textarea "Thank you {{first_name}}! We're happy to be here and look forward to assisting …" at bounding box center [777, 557] width 1004 height 31
type textarea "Thank you {{first_name}}! We're happy to be here and look forward to assisting …"
click at [1379, 554] on span "Send" at bounding box center [1385, 557] width 13 height 8
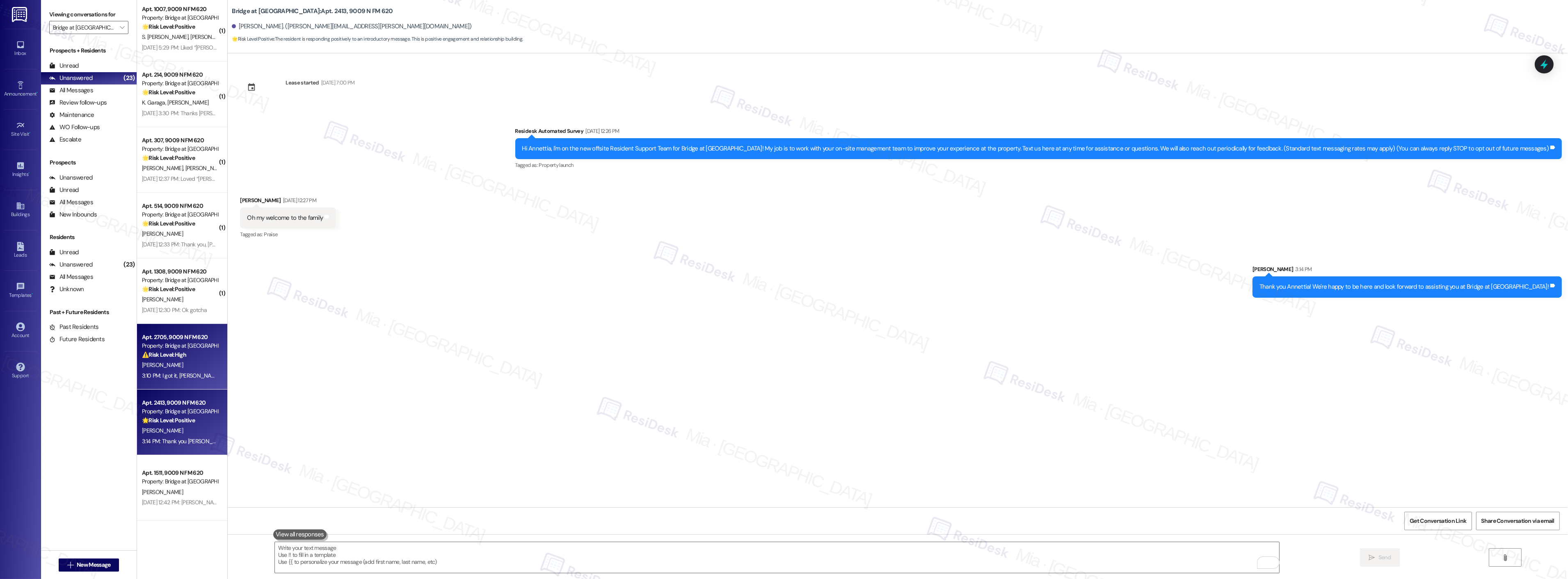
click at [186, 372] on div "3:10 PM: I got it, Janci. I'm sorry to hear that you are experiencing an issue …" at bounding box center [363, 375] width 443 height 8
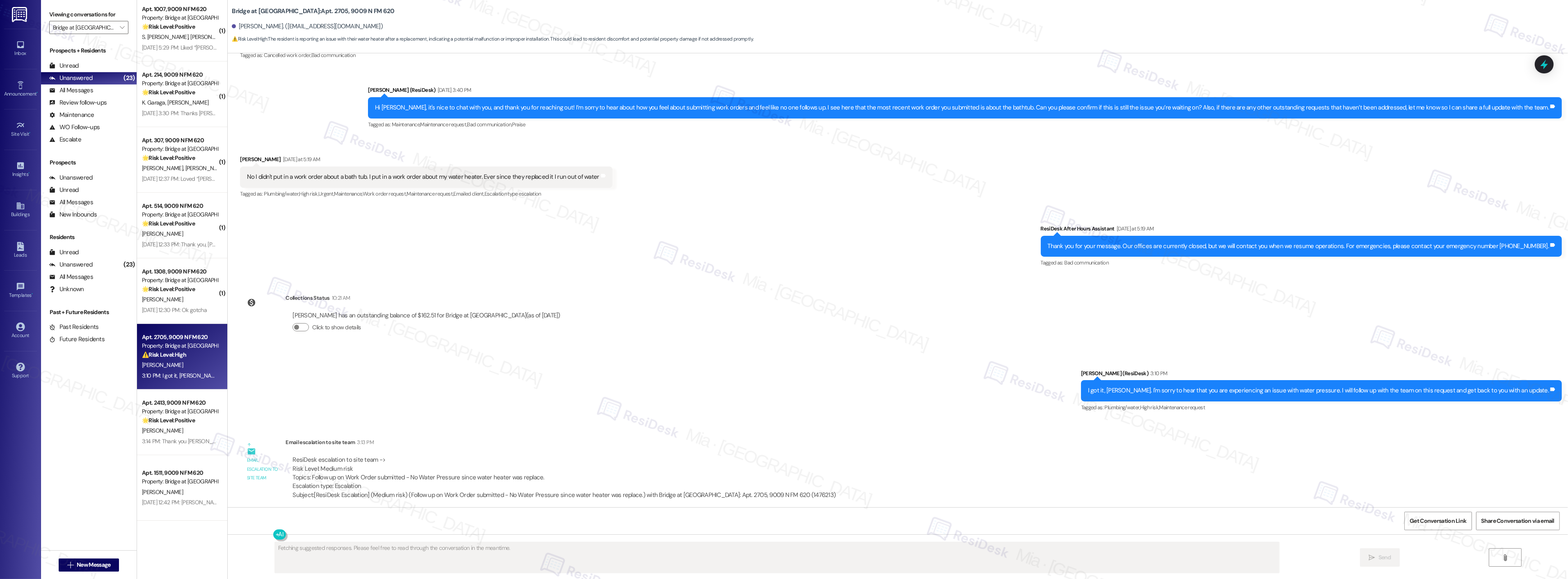
scroll to position [184, 0]
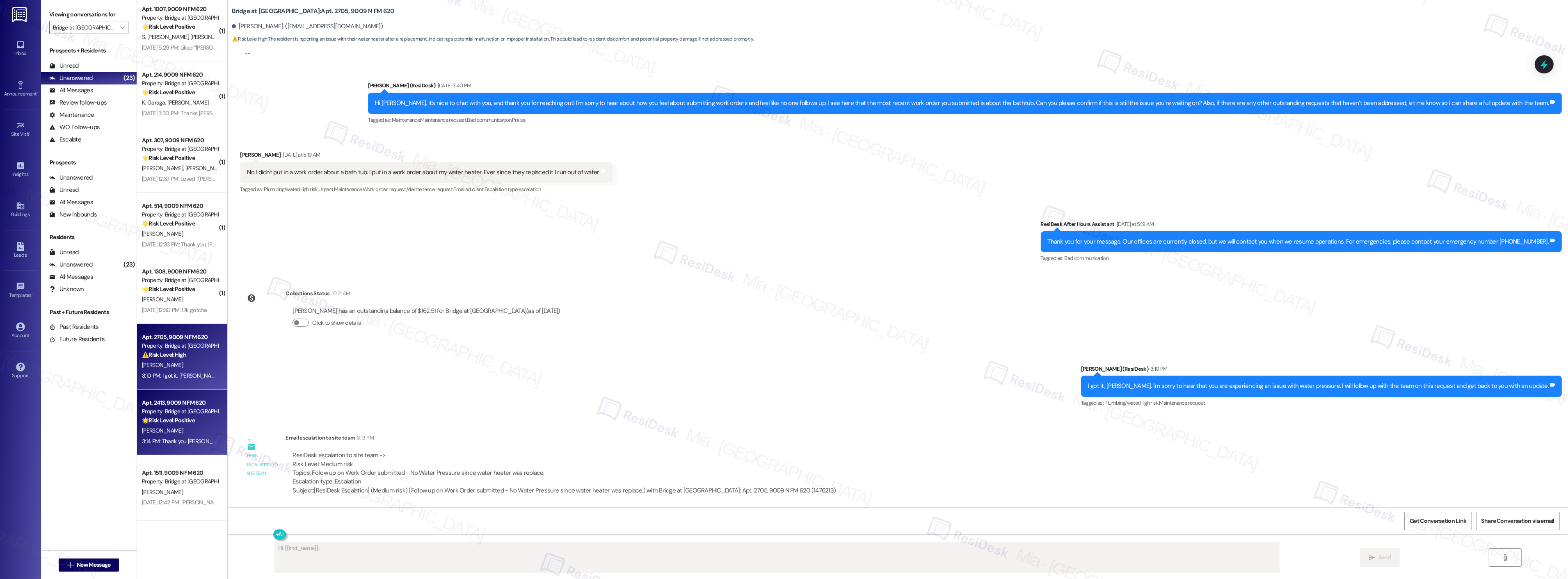
type textarea "Hi {{first_name}}, I"
click at [191, 444] on div "3:14 PM: Thank you Annettia! We're happy to be here and look forward to assisti…" at bounding box center [296, 441] width 308 height 8
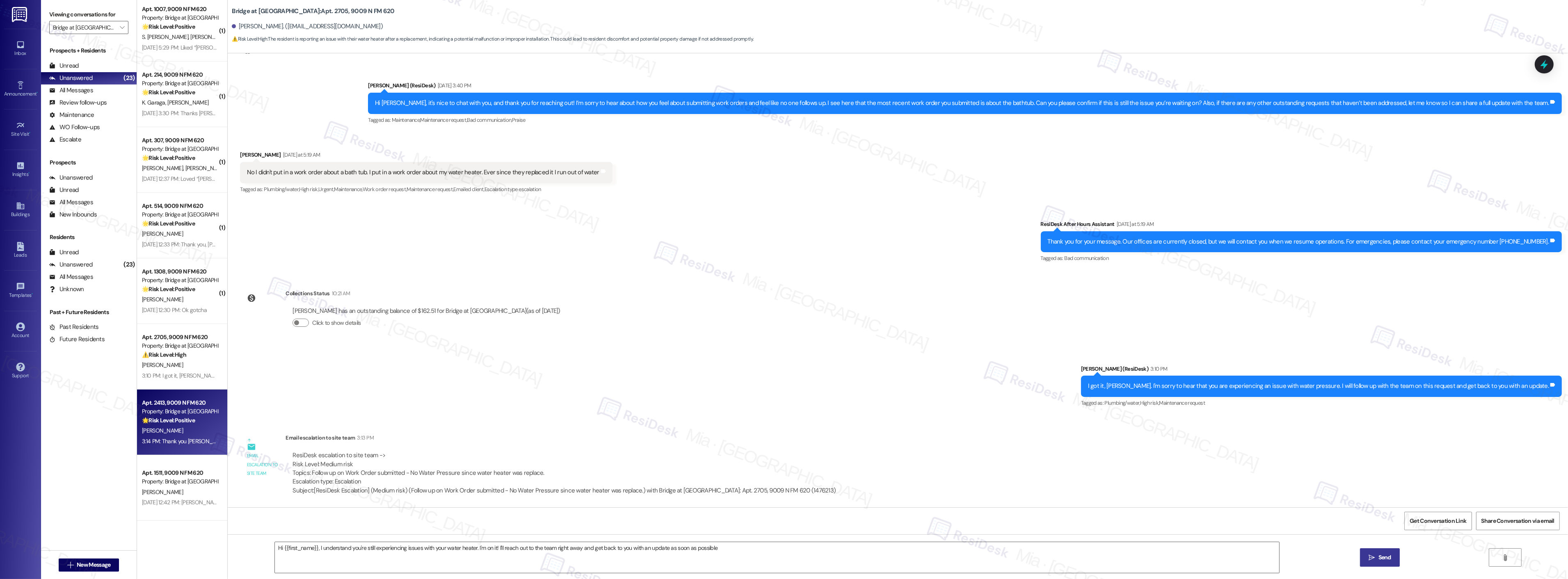
type textarea "Hi {{first_name}}, I understand you're still experiencing issues with your wate…"
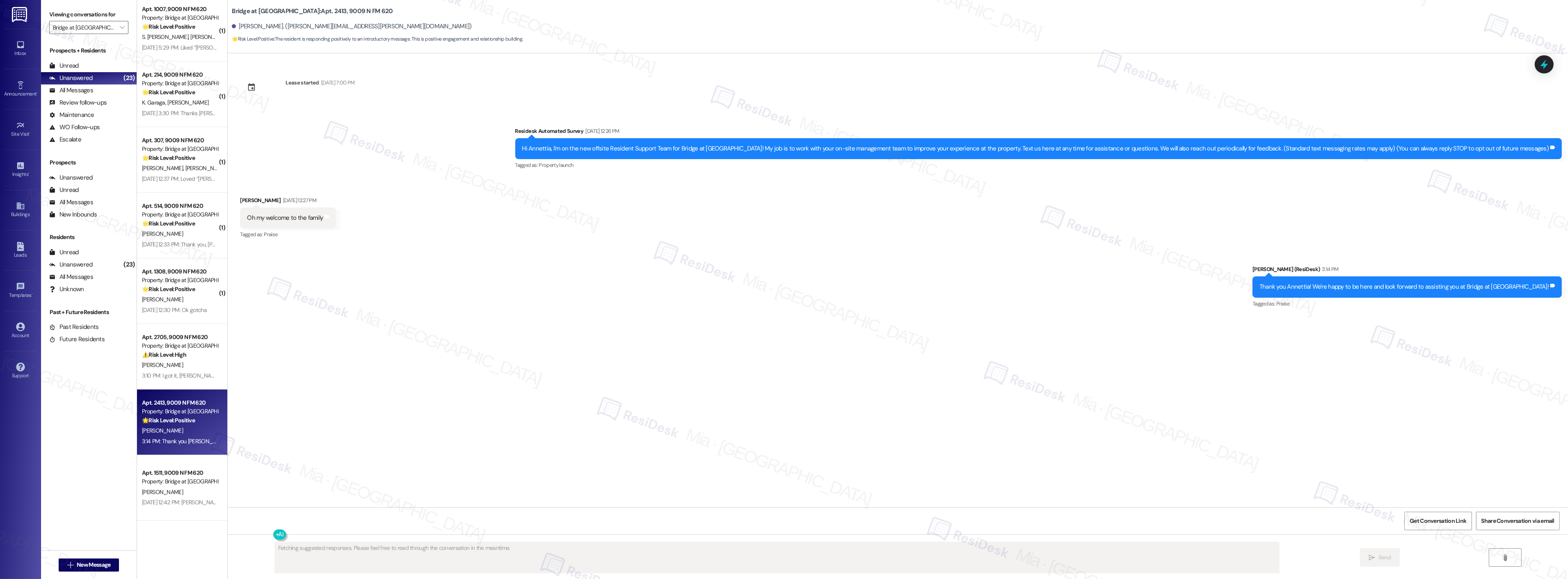
type textarea "Fetching suggested responses. Please feel free to read through the conversation…"
click at [168, 299] on div "L. Johnson" at bounding box center [180, 299] width 77 height 10
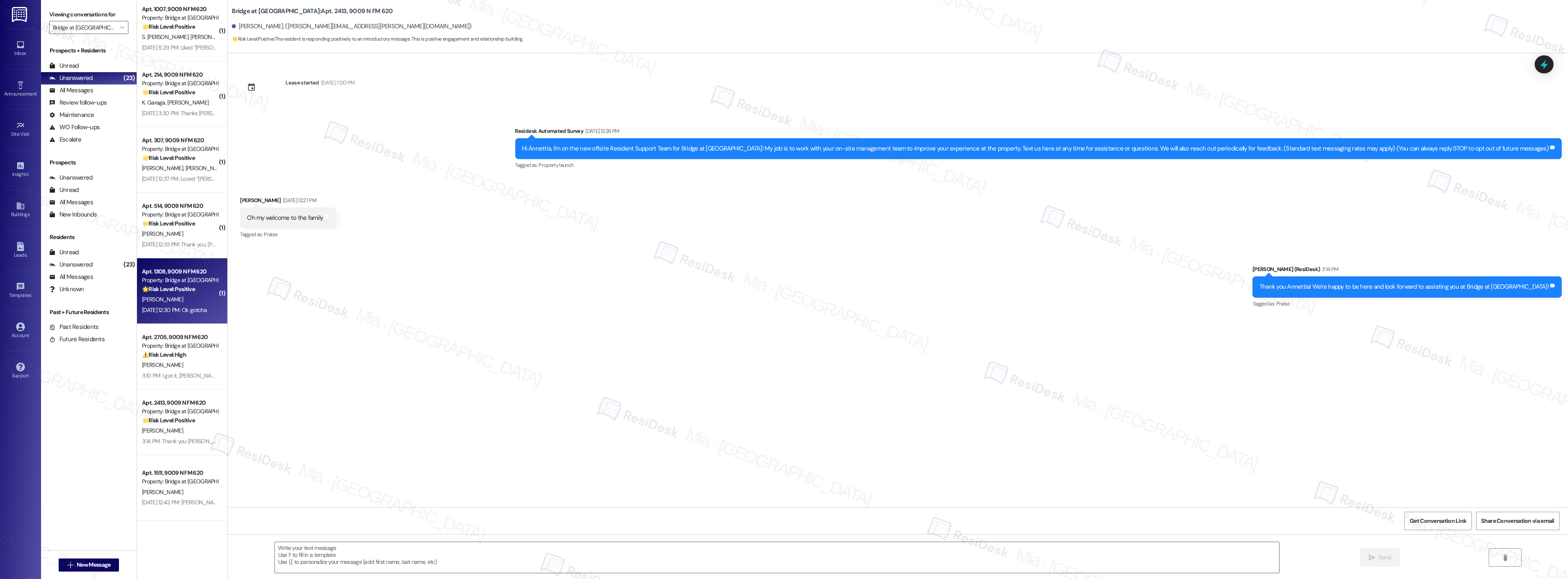
type textarea "Fetching suggested responses. Please feel free to read through the conversation…"
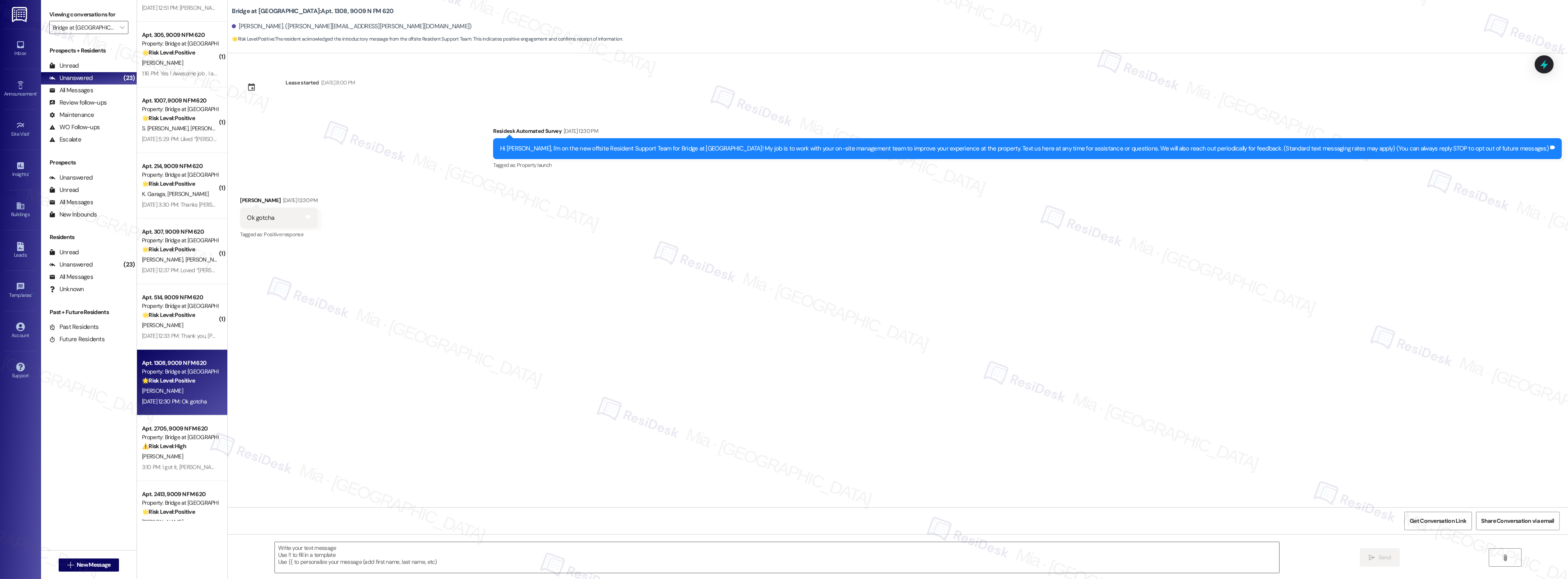
scroll to position [720, 0]
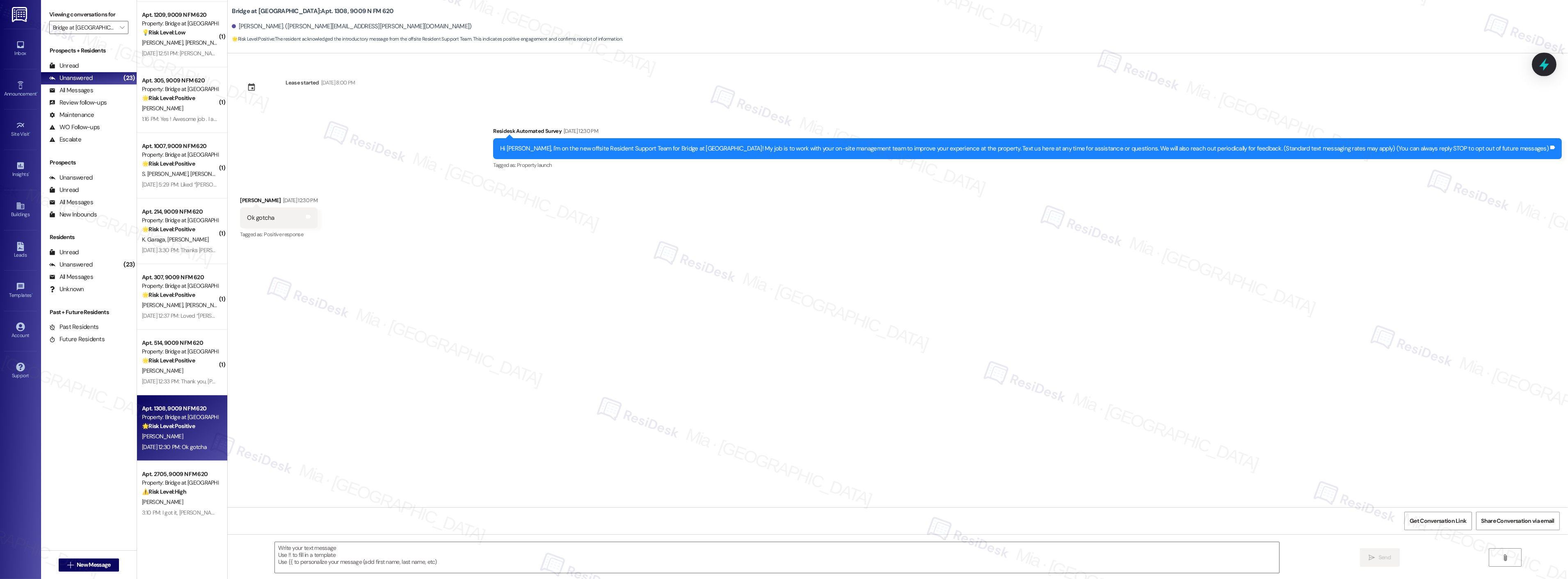
click at [1538, 68] on icon at bounding box center [1544, 64] width 14 height 14
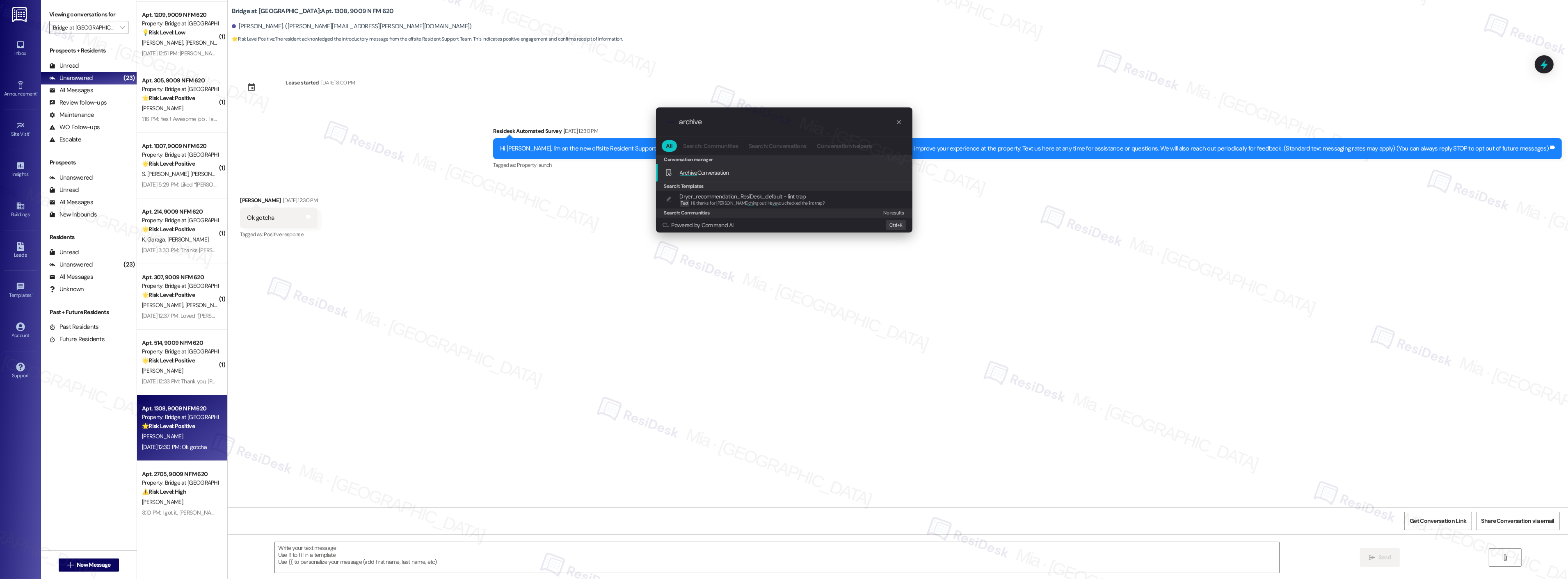
type input "archive"
click at [726, 167] on div "Archive Conversation Add shortcut" at bounding box center [784, 173] width 256 height 17
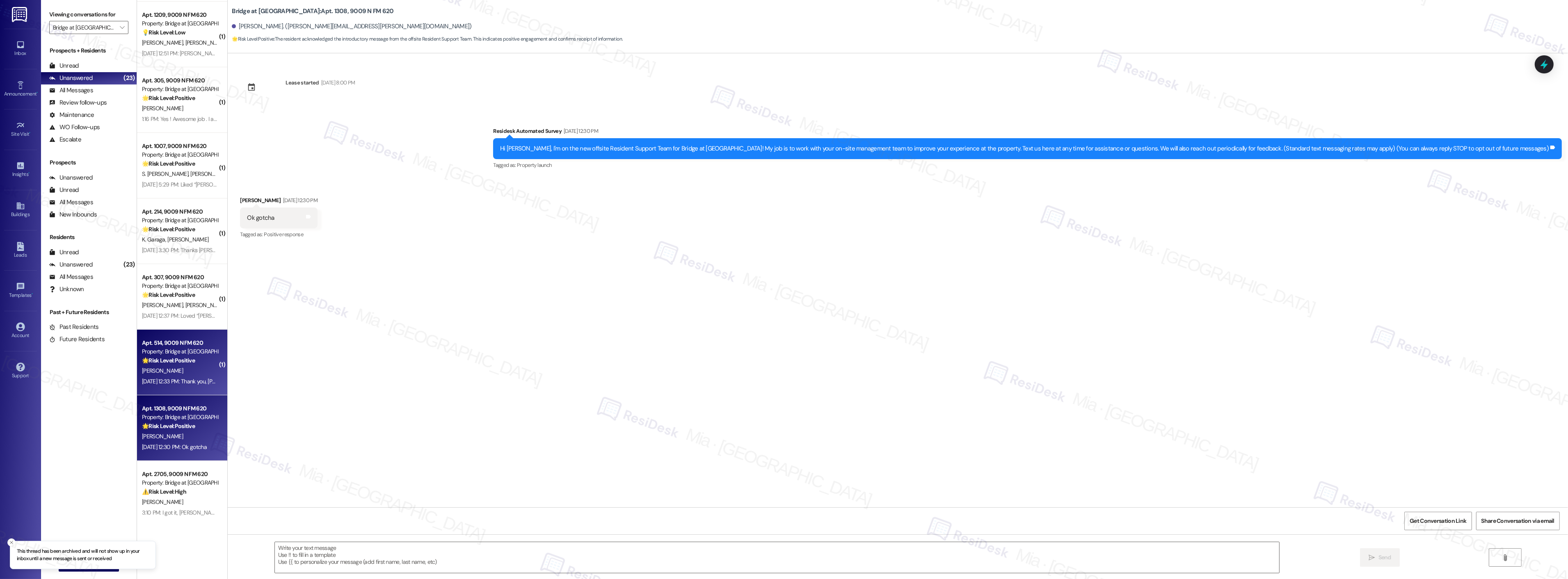
click at [189, 350] on div "Property: Bridge at [GEOGRAPHIC_DATA]" at bounding box center [180, 351] width 76 height 8
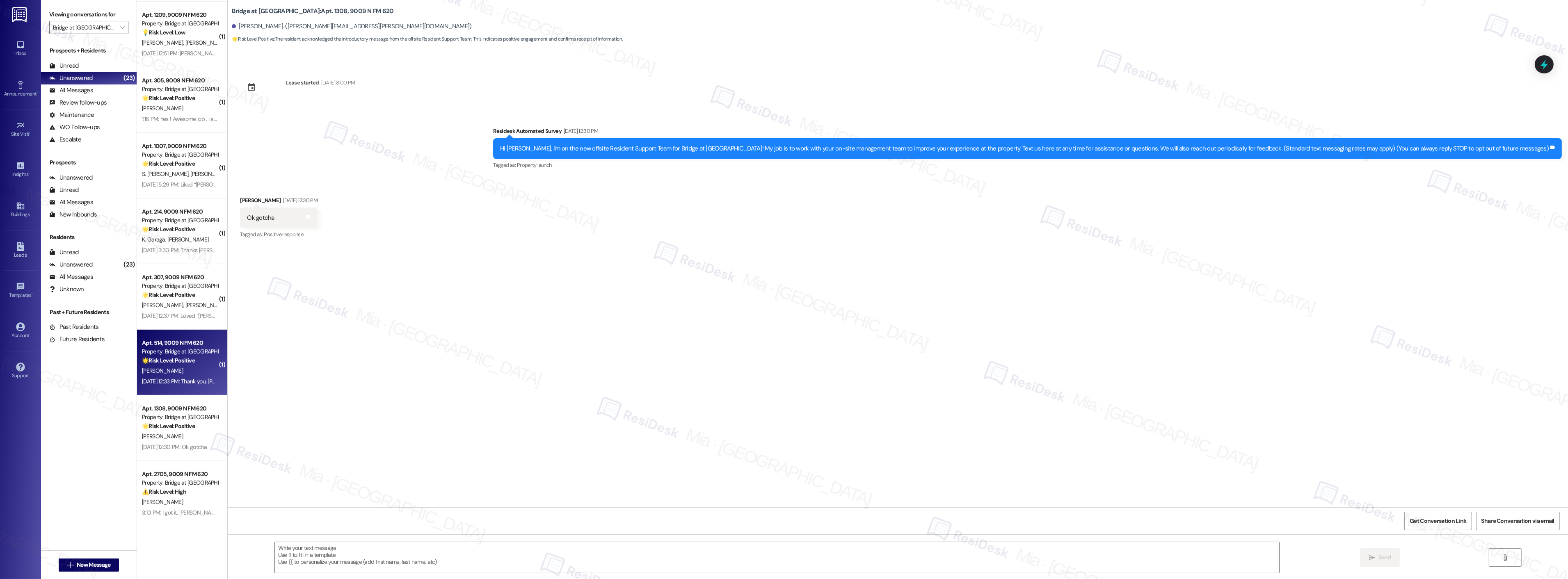
type textarea "Fetching suggested responses. Please feel free to read through the conversation…"
click at [310, 546] on textarea at bounding box center [777, 557] width 1004 height 31
paste textarea "https://www.theresidesk.com/text/insights-conversations/1476213/share-conversat…"
type textarea "https://www.theresidesk.com/text/insights-conversations/1476213/share-conversat…"
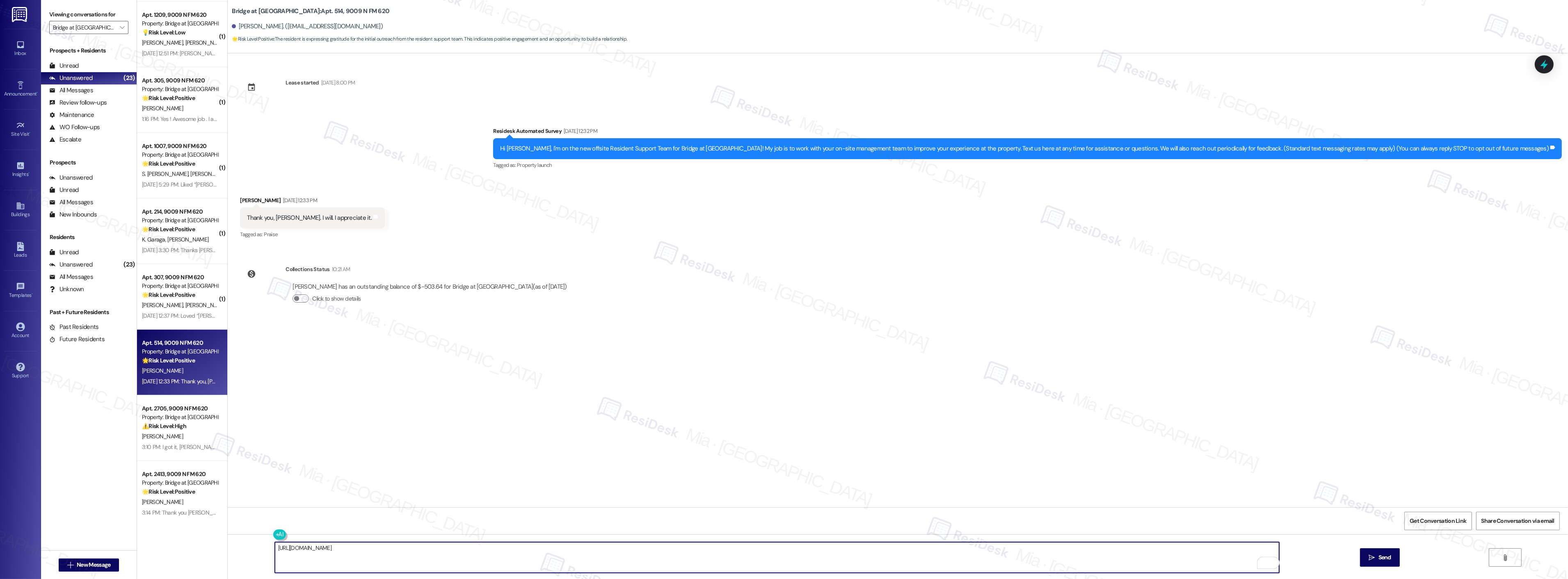
drag, startPoint x: 490, startPoint y: 550, endPoint x: 249, endPoint y: 550, distance: 241.0
click at [249, 550] on div "https://www.theresidesk.com/text/insights-conversations/1476213/share-conversat…" at bounding box center [897, 565] width 1340 height 61
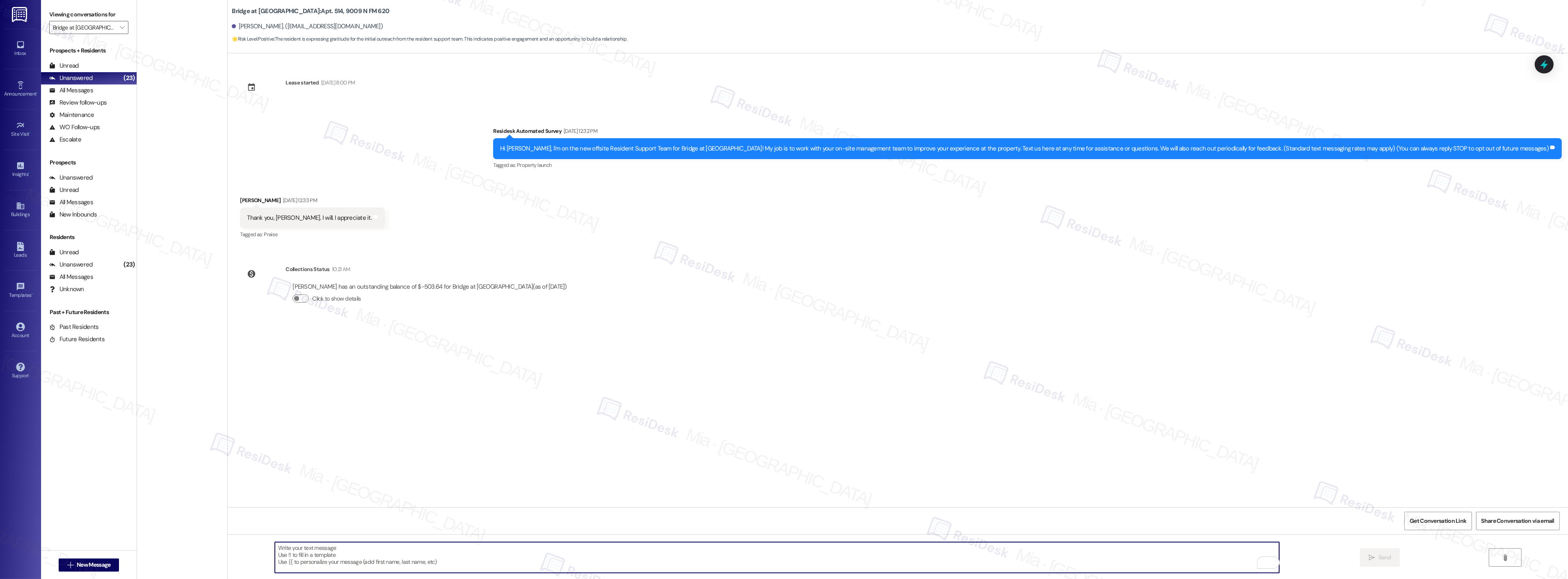
scroll to position [720, 0]
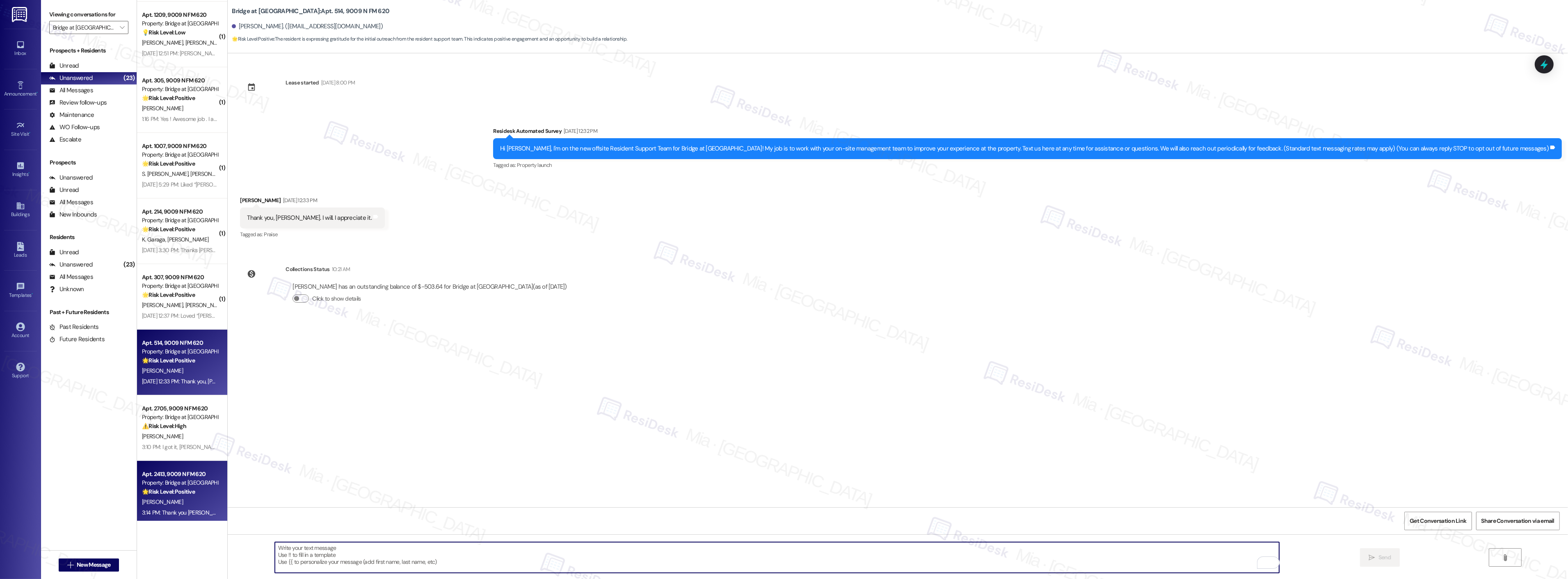
click at [175, 509] on div "3:14 PM: Thank you Annettia! We're happy to be here and look forward to assisti…" at bounding box center [296, 512] width 308 height 8
type textarea "Fetching suggested responses. Please feel free to read through the conversation…"
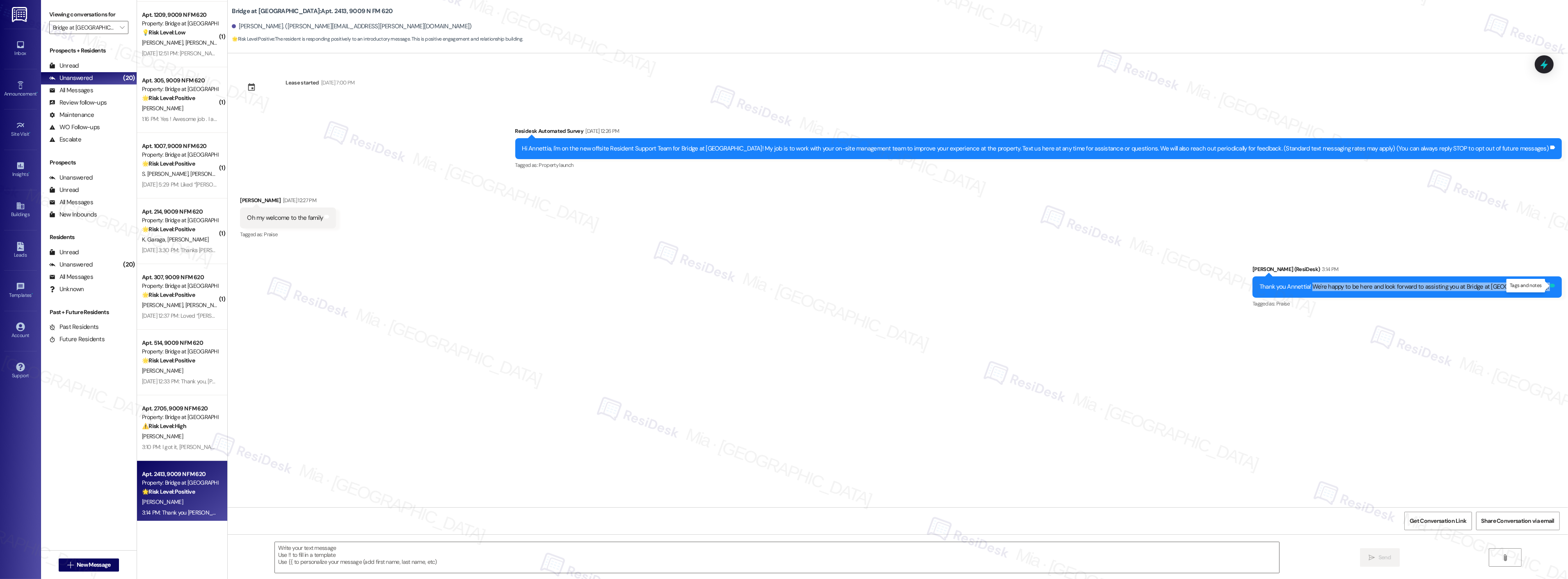
drag, startPoint x: 1337, startPoint y: 286, endPoint x: 1549, endPoint y: 287, distance: 212.0
click at [1549, 287] on div "Thank you Annettia! We're happy to be here and look forward to assisting you at…" at bounding box center [1407, 287] width 309 height 21
copy div "We're happy to be here and look forward to assisting you at Bridge at Canyon Cr…"
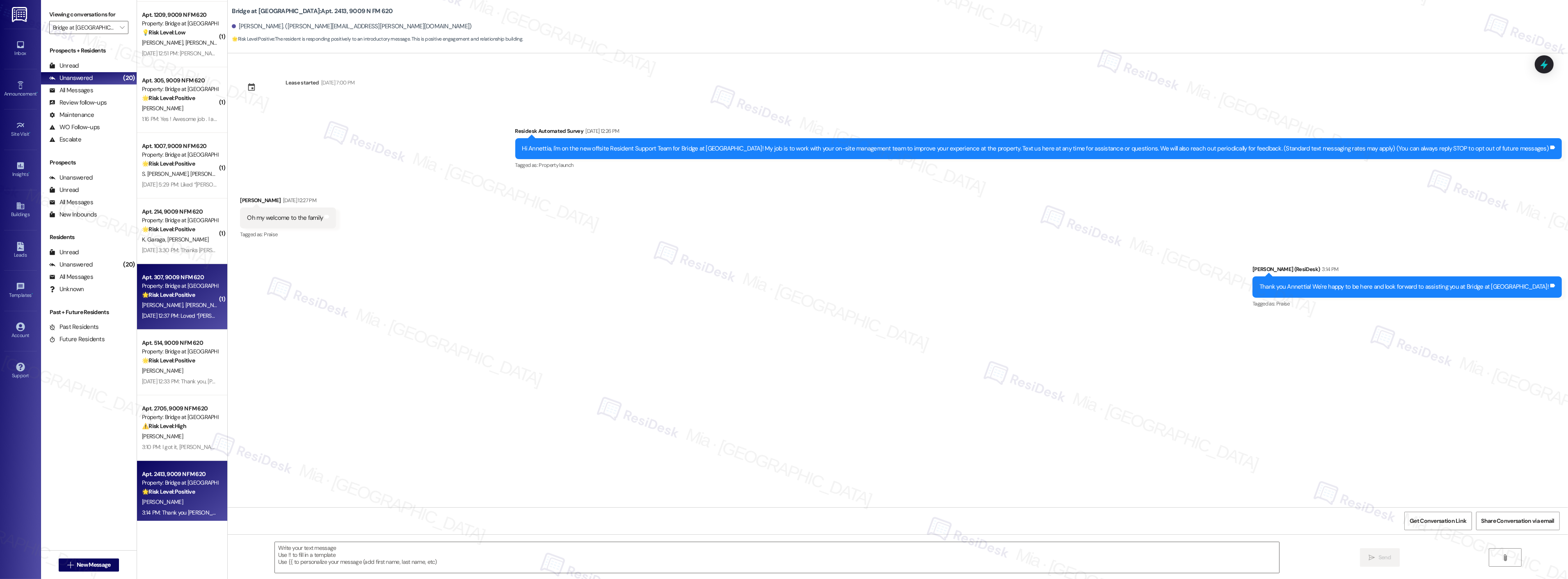
click at [180, 309] on div "S. Mooney A. Marquez" at bounding box center [180, 305] width 77 height 10
type textarea "Fetching suggested responses. Please feel free to read through the conversation…"
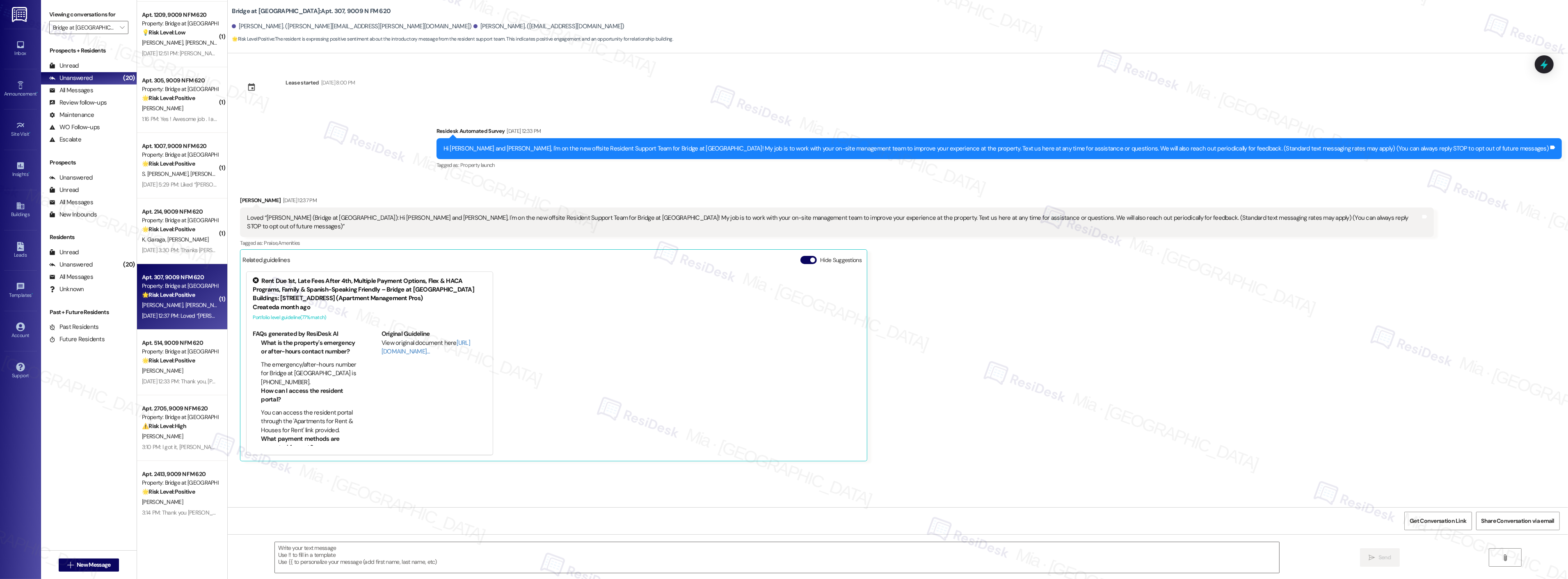
type textarea "Fetching suggested responses. Please feel free to read through the conversation…"
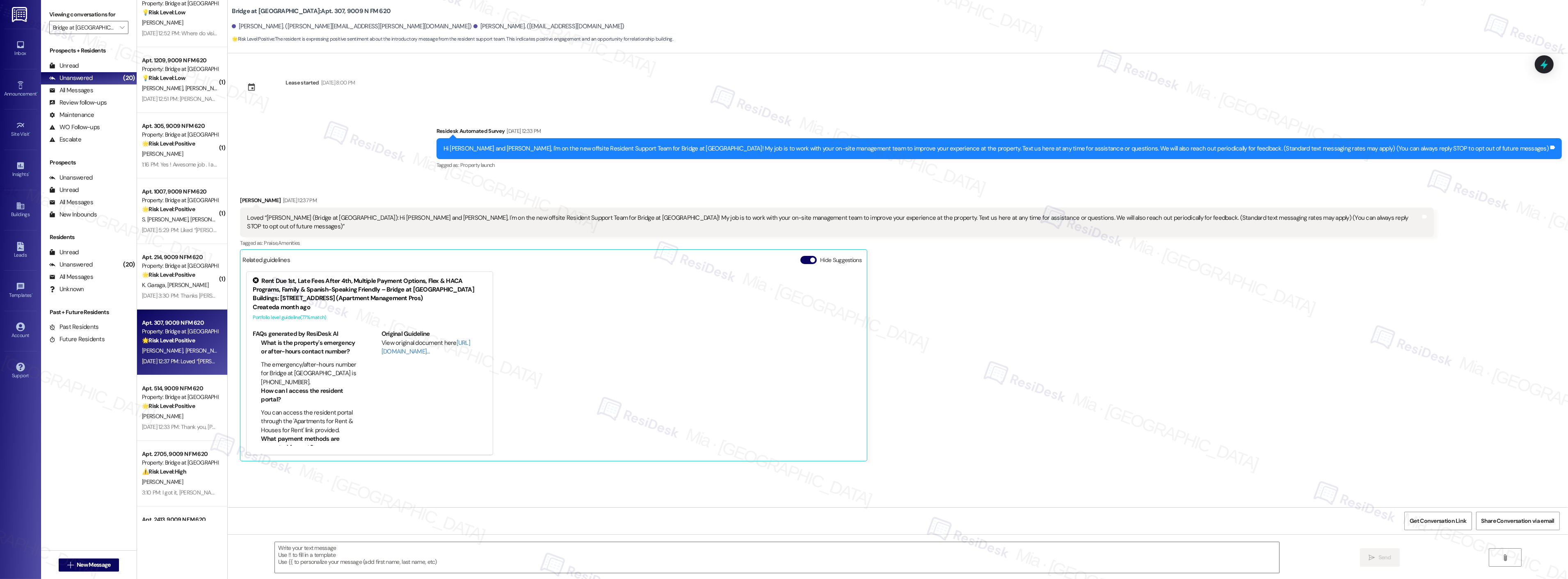
click at [971, 370] on div "Adrian Marquez Sep 15, 2025 at 12:37 PM Loved “Sarah (Bridge at Canyon Creek): …" at bounding box center [837, 329] width 1194 height 266
click at [1551, 66] on div at bounding box center [1544, 65] width 19 height 18
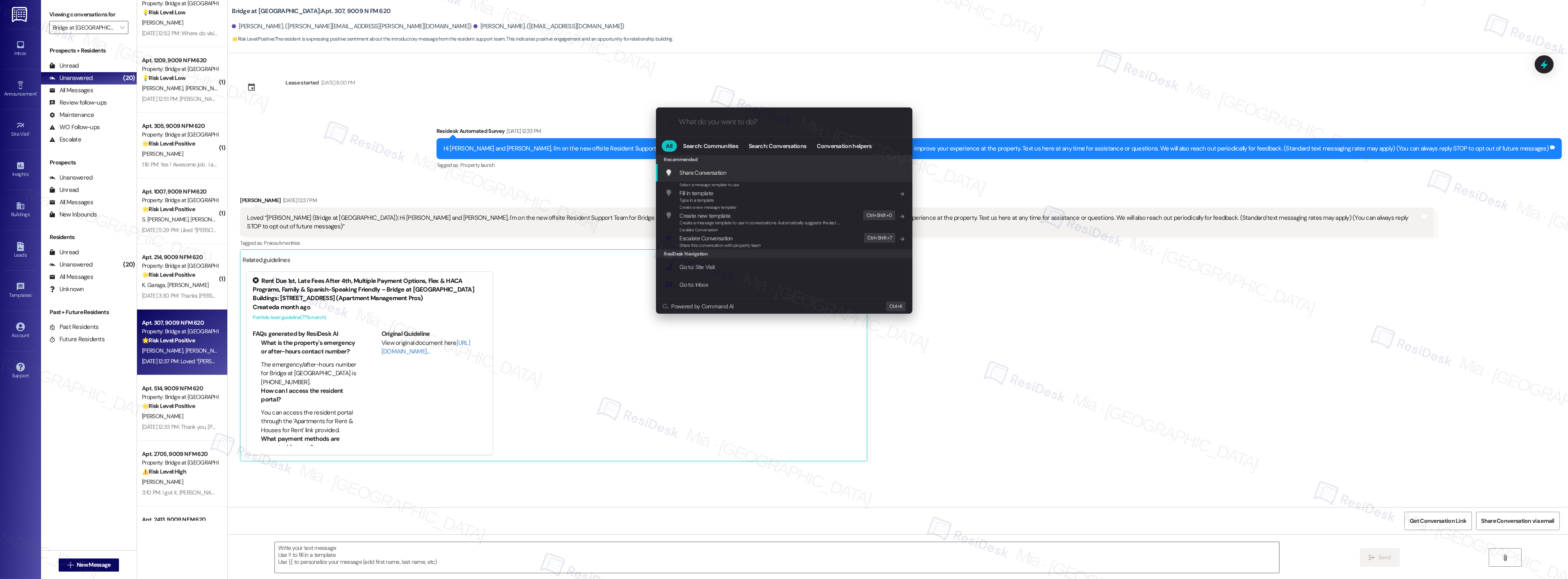
click at [721, 117] on div ".cls-1{fill:#0a055f;}.cls-2{fill:#0cc4c4;} resideskLogoBlueOrange" at bounding box center [784, 122] width 256 height 29
click at [721, 121] on input "What do you want to do?" at bounding box center [791, 122] width 223 height 8
type input "archi"
click at [730, 171] on div "Archi ve Conversation Add shortcut" at bounding box center [785, 173] width 240 height 9
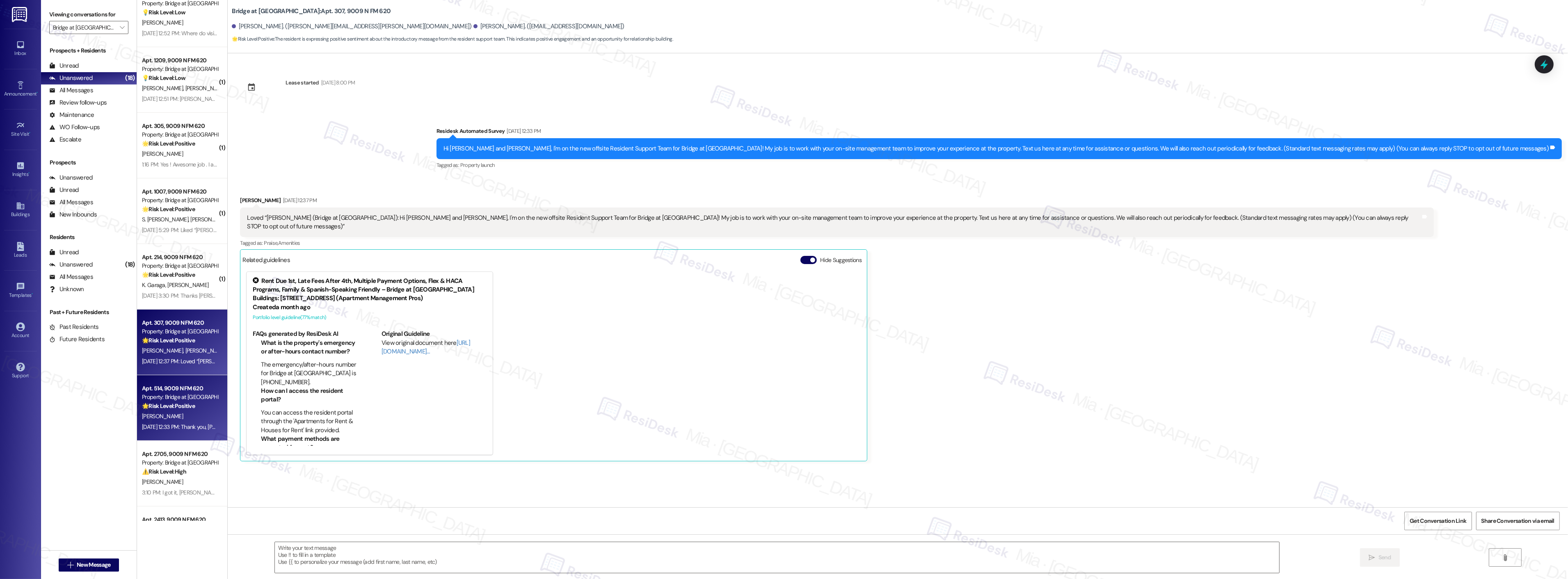
click at [175, 412] on div "[PERSON_NAME]" at bounding box center [180, 416] width 77 height 10
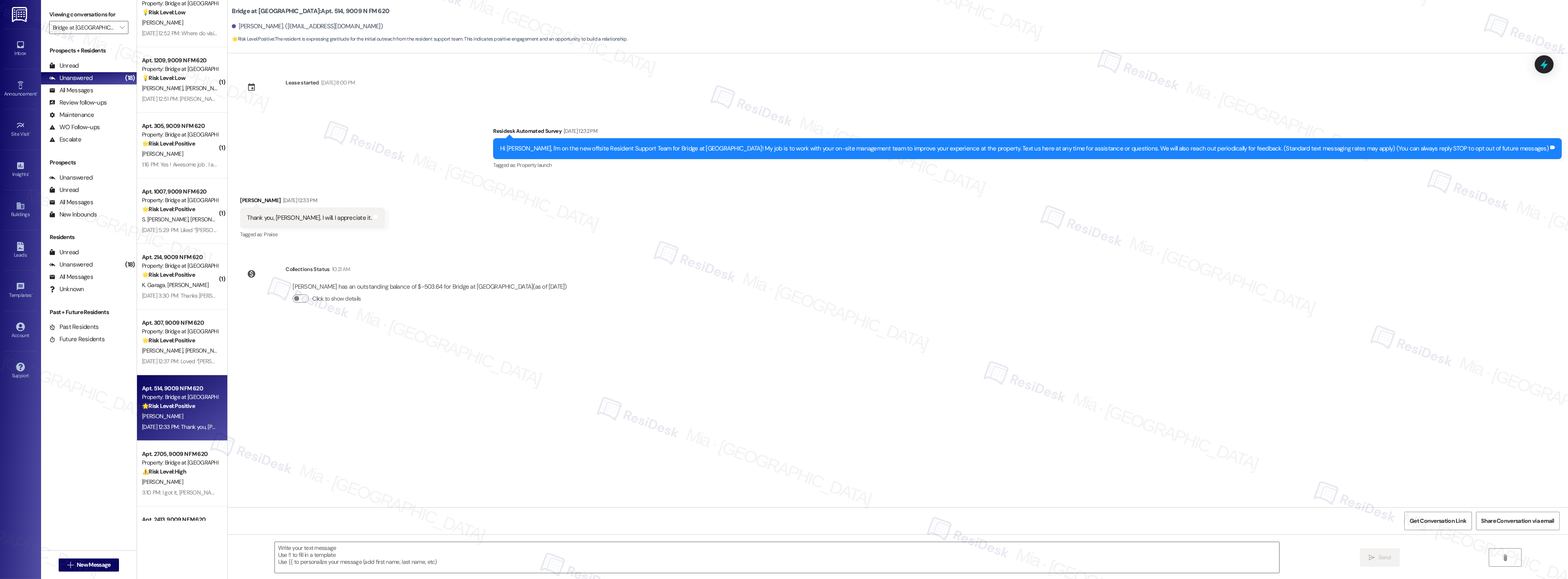
type textarea "Fetching suggested responses. Please feel free to read through the conversation…"
click at [315, 550] on textarea "To enrich screen reader interactions, please activate Accessibility in Grammarl…" at bounding box center [777, 557] width 1004 height 31
paste textarea "We're happy to be here and look forward to assisting you at Bridge at Canyon Cr…"
click at [275, 550] on textarea "We're happy to be here and look forward to assisting you at Bridge at Canyon Cr…" at bounding box center [777, 557] width 1004 height 31
type textarea "You're welcome, Stephen! We're happy to be here and look forward to assisting y…"
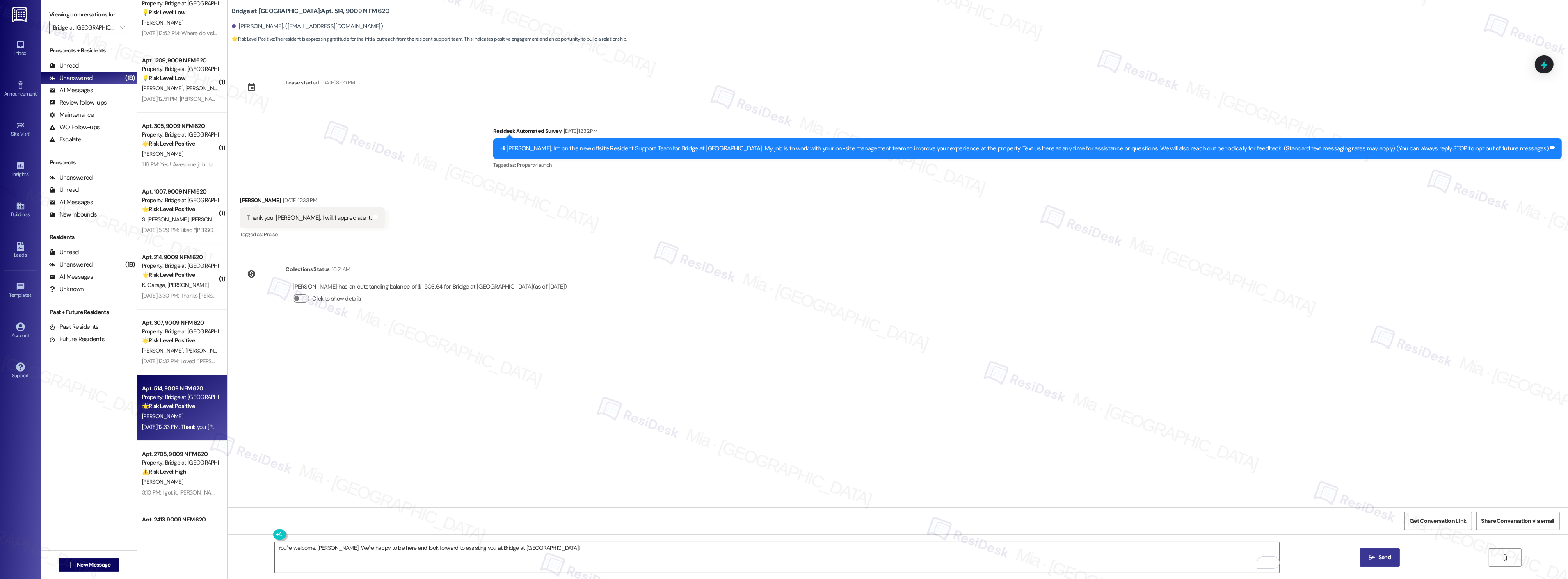
click at [1381, 553] on span "Send" at bounding box center [1385, 557] width 13 height 8
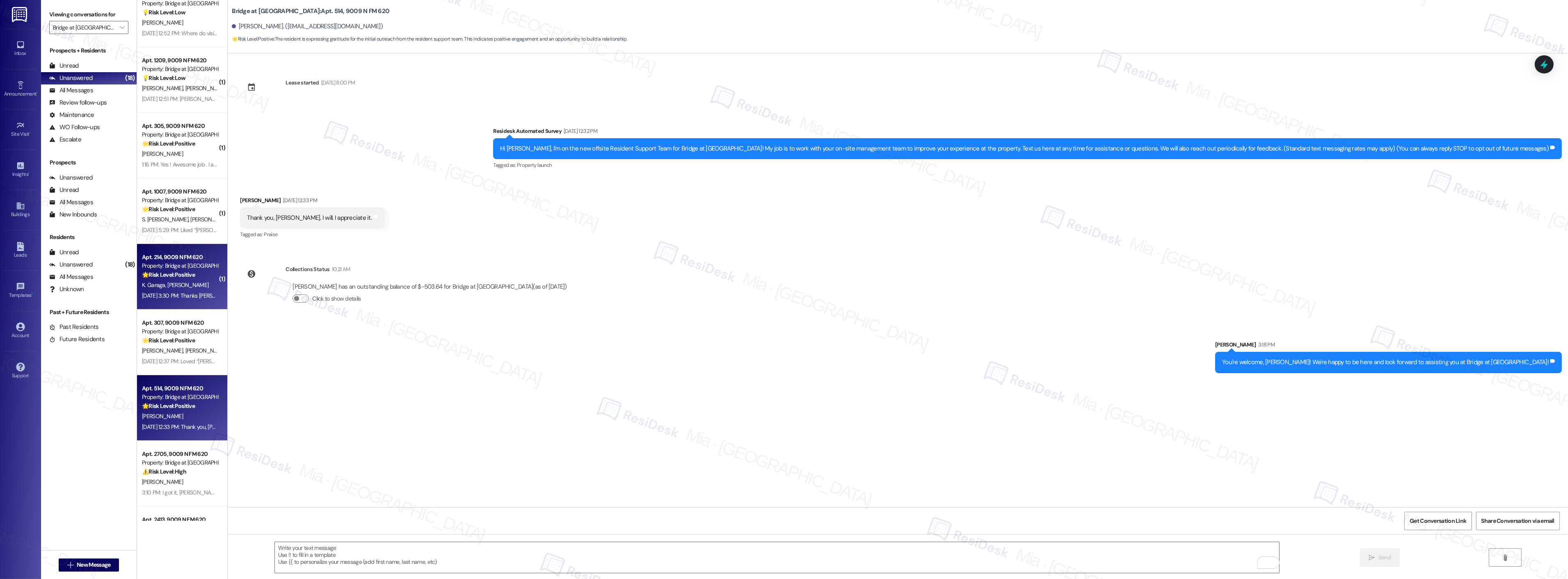
click at [183, 279] on div "Apt. 214, 9009 N FM 620 Property: Bridge at Canyon Creek 🌟 Risk Level: Positive…" at bounding box center [180, 266] width 77 height 28
type textarea "Fetching suggested responses. Please feel free to read through the conversation…"
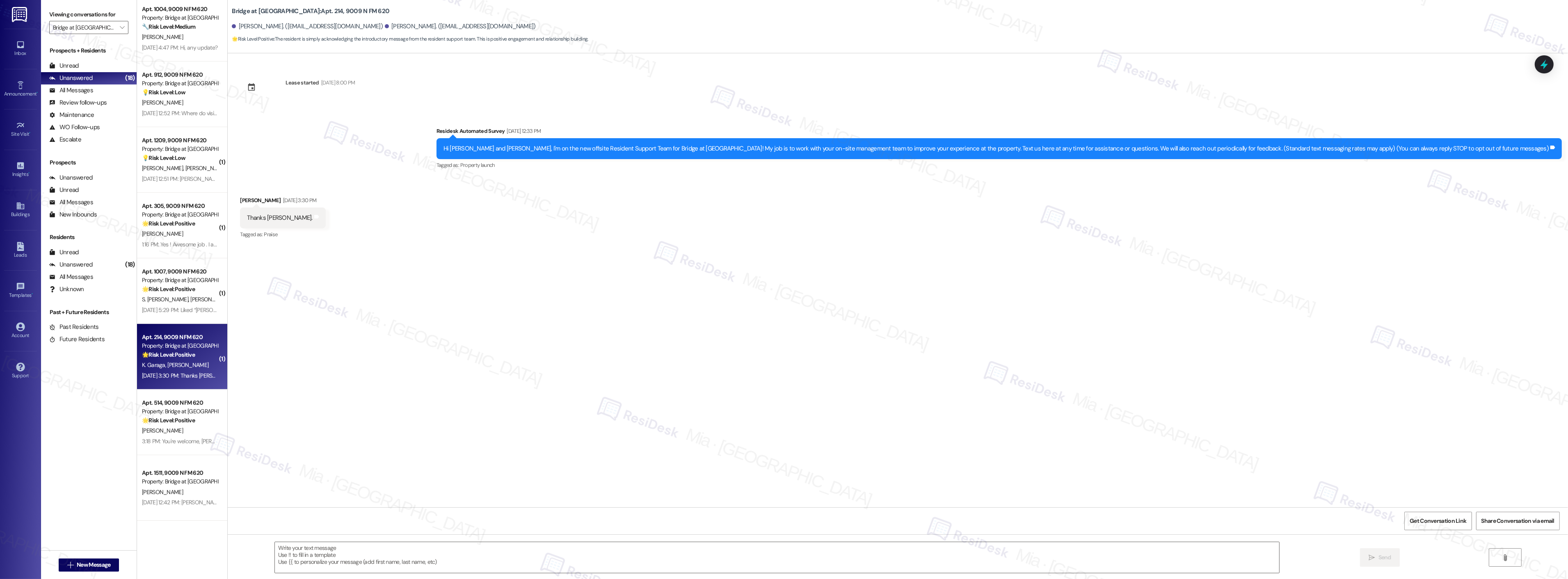
type textarea "Fetching suggested responses. Please feel free to read through the conversation…"
click at [296, 552] on textarea "To enrich screen reader interactions, please activate Accessibility in Grammarl…" at bounding box center [777, 557] width 1004 height 31
paste textarea "We're happy to be here and look forward to assisting you at Bridge at Canyon Cr…"
click at [275, 550] on textarea "We're happy to be here and look forward to assisting you at Bridge at Canyon Cr…" at bounding box center [777, 557] width 1004 height 31
click at [329, 548] on textarea "You're welcome, Krishna. We're happy to be here and look forward to assisting y…" at bounding box center [777, 557] width 1004 height 31
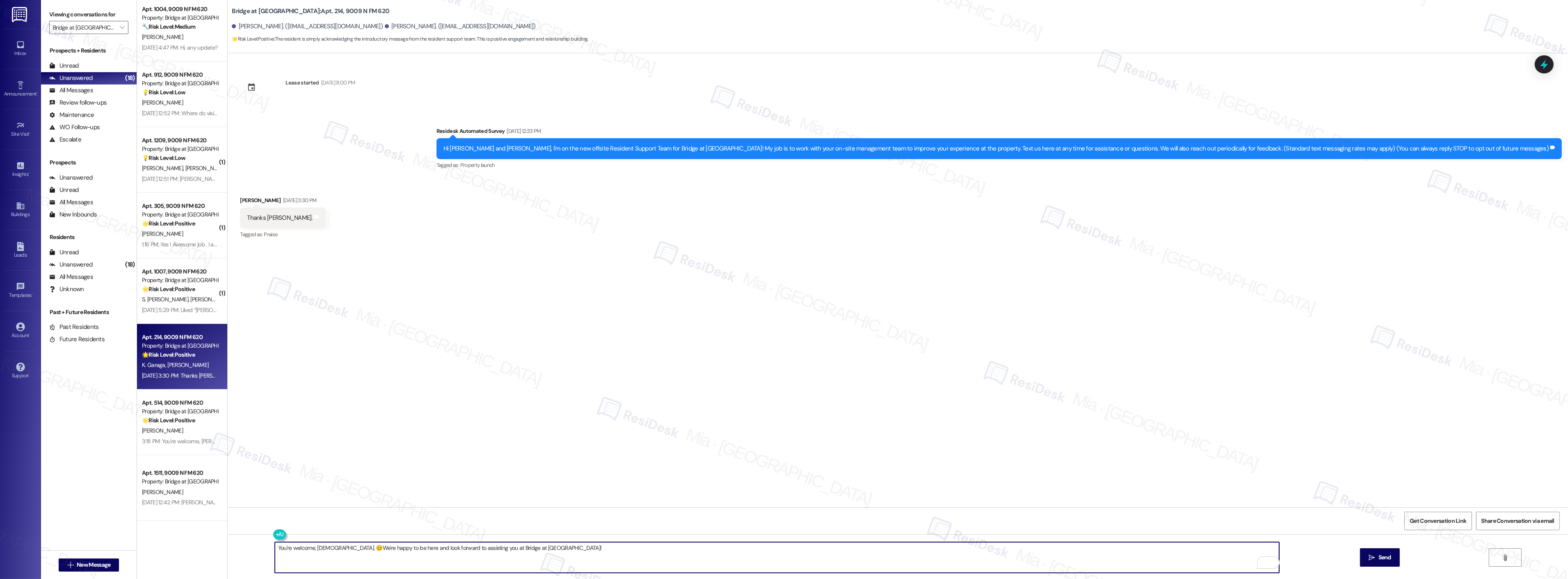
drag, startPoint x: 539, startPoint y: 546, endPoint x: 249, endPoint y: 546, distance: 290.0
click at [249, 546] on div "You're welcome, Krishna. 😊We're happy to be here and look forward to assisting …" at bounding box center [897, 565] width 1340 height 61
type textarea "You're welcome, Krishna. 😊We're happy to be here and look forward to assisting …"
click at [1387, 561] on span "Send" at bounding box center [1385, 557] width 13 height 8
click at [191, 299] on span "R. Karthikeyan" at bounding box center [211, 299] width 41 height 8
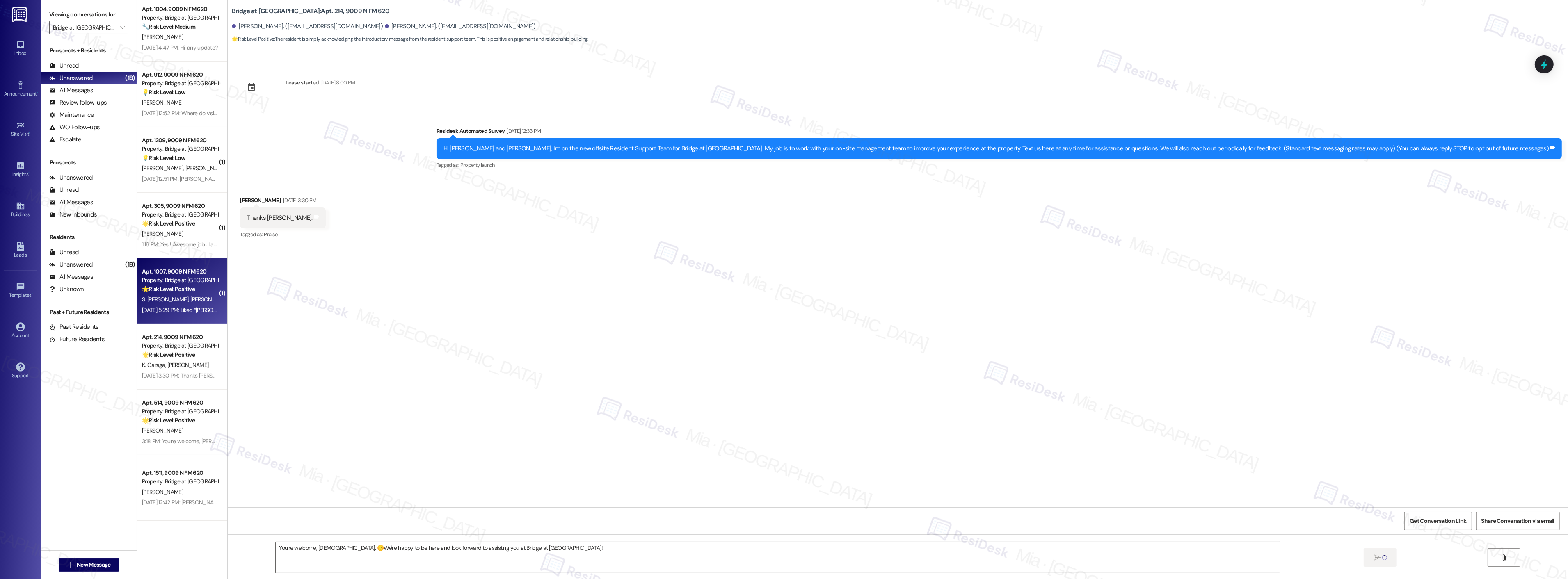
type textarea "Fetching suggested responses. Please feel free to read through the conversation…"
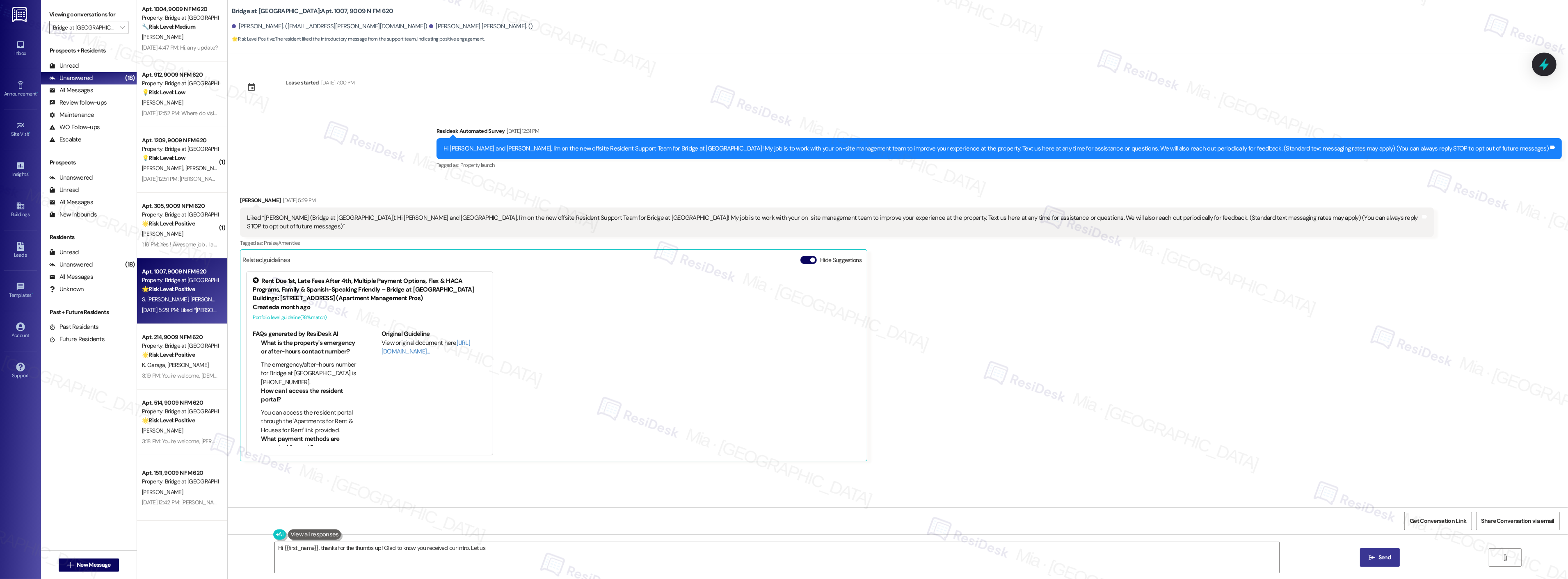
click at [1544, 64] on icon at bounding box center [1544, 65] width 10 height 13
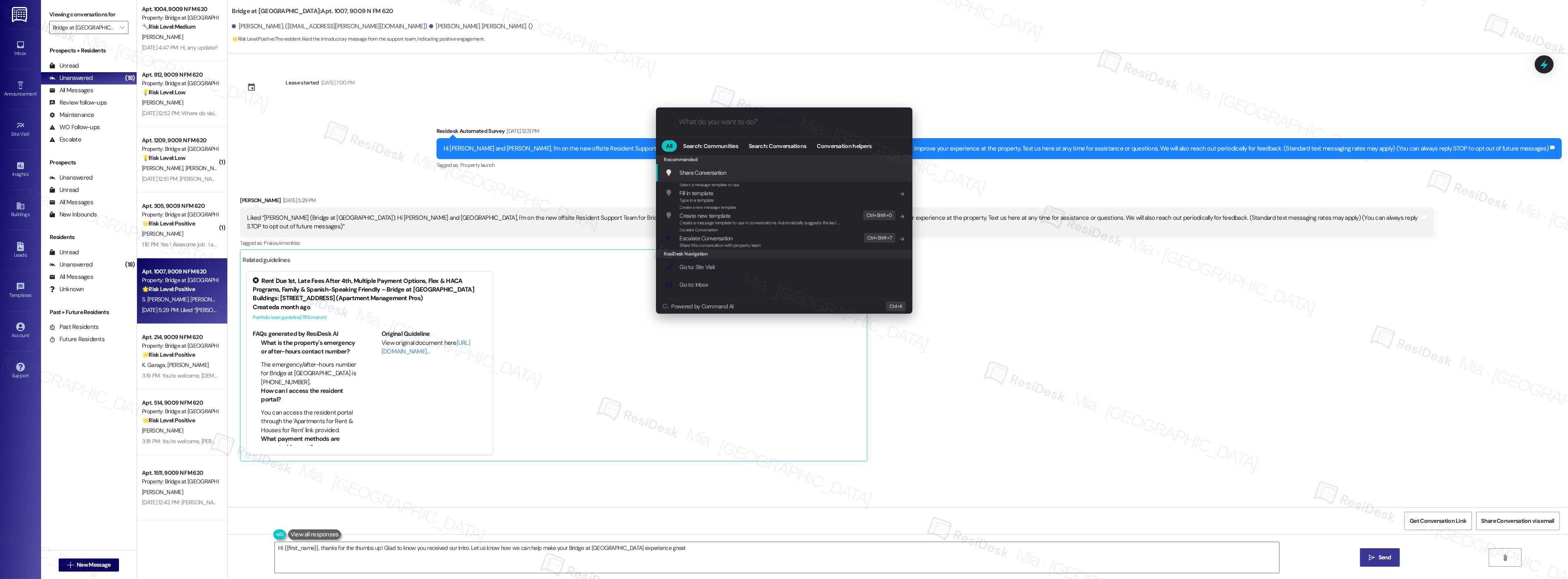
type textarea "Hi {{first_name}}, thanks for the thumbs up! Glad to know you received our intr…"
click at [712, 125] on input "What do you want to do?" at bounding box center [791, 122] width 223 height 8
type input "archi"
click at [725, 173] on span "Archi ve Conversation" at bounding box center [705, 173] width 50 height 8
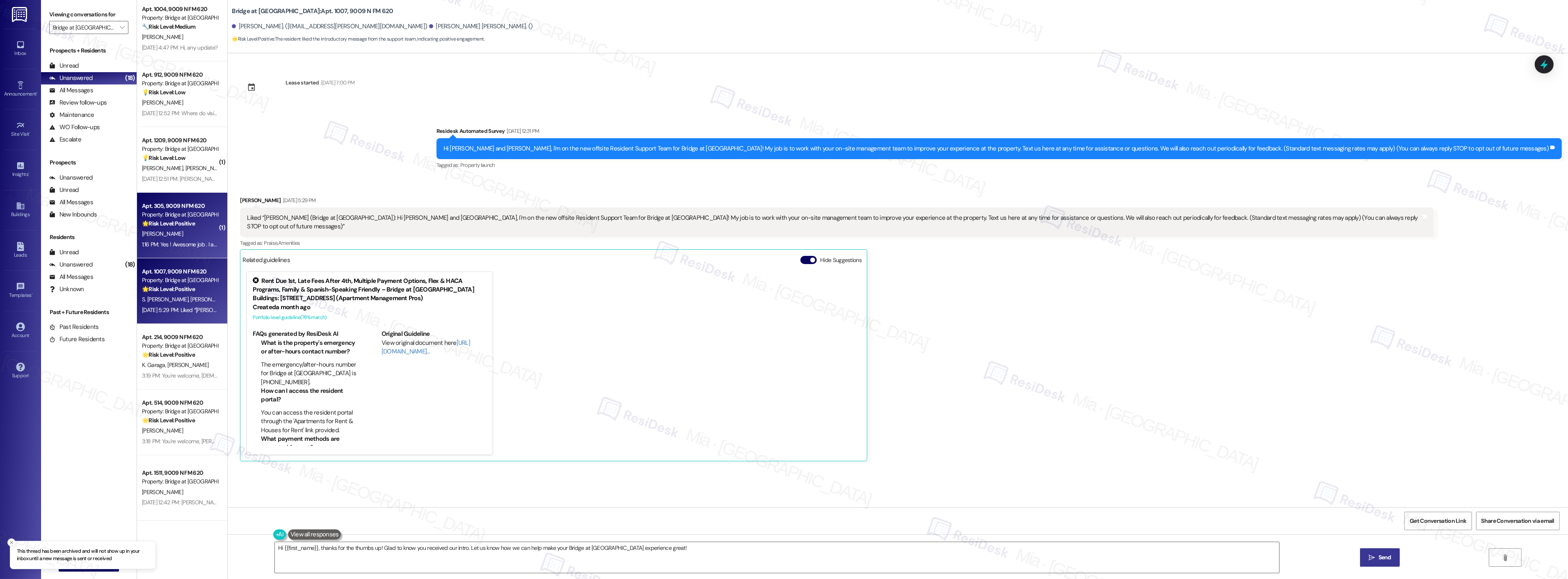
click at [186, 224] on strong "🌟 Risk Level: Positive" at bounding box center [168, 223] width 53 height 8
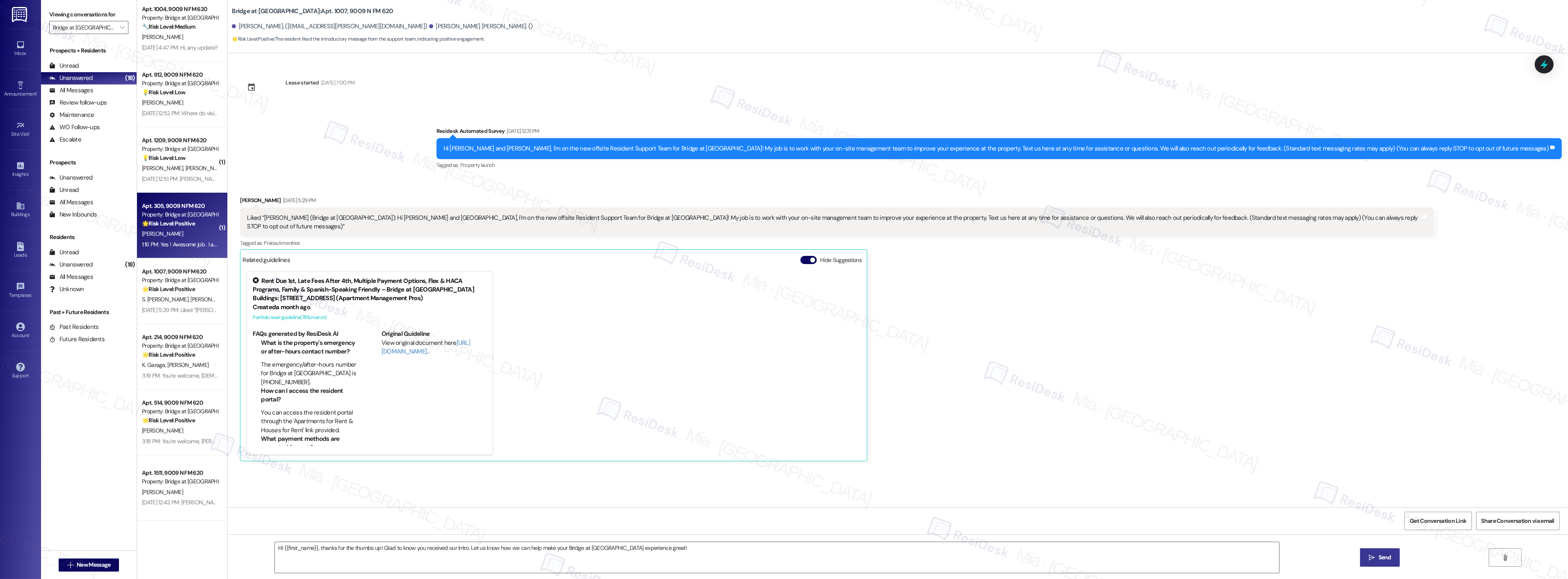
type textarea "Fetching suggested responses. Please feel free to read through the conversation…"
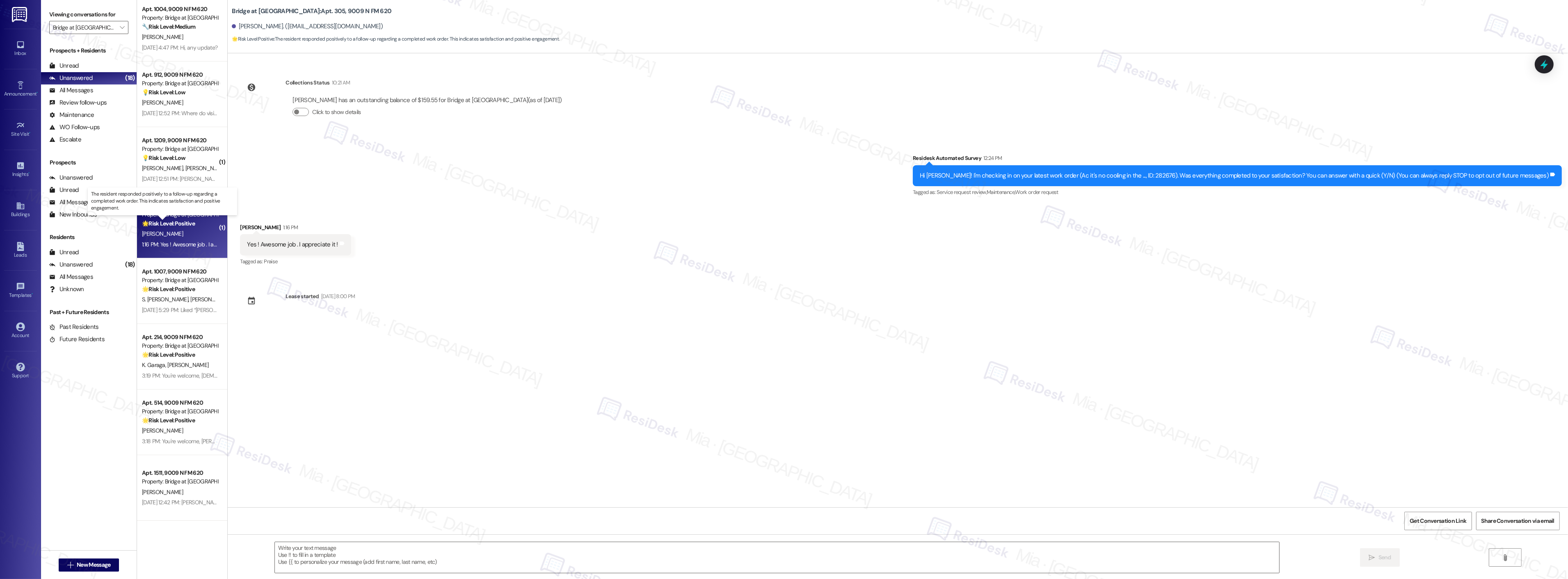
type textarea "Fetching suggested responses. Please feel free to read through the conversation…"
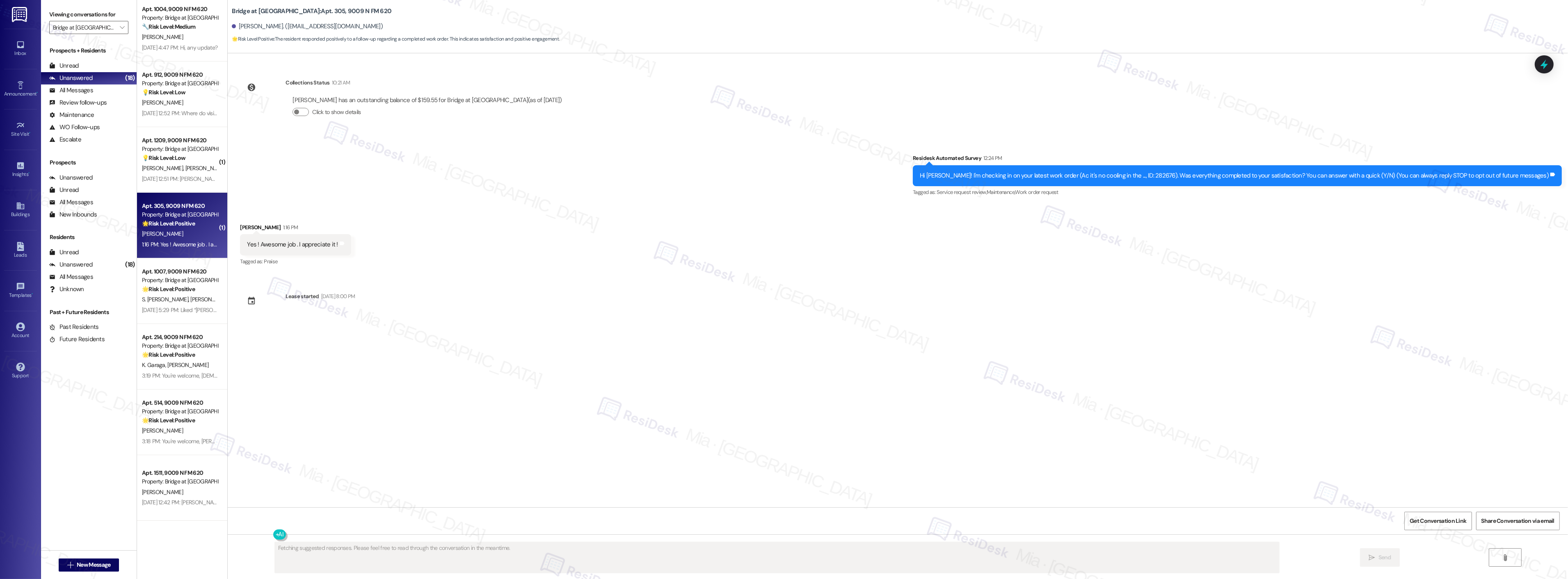
scroll to position [594, 0]
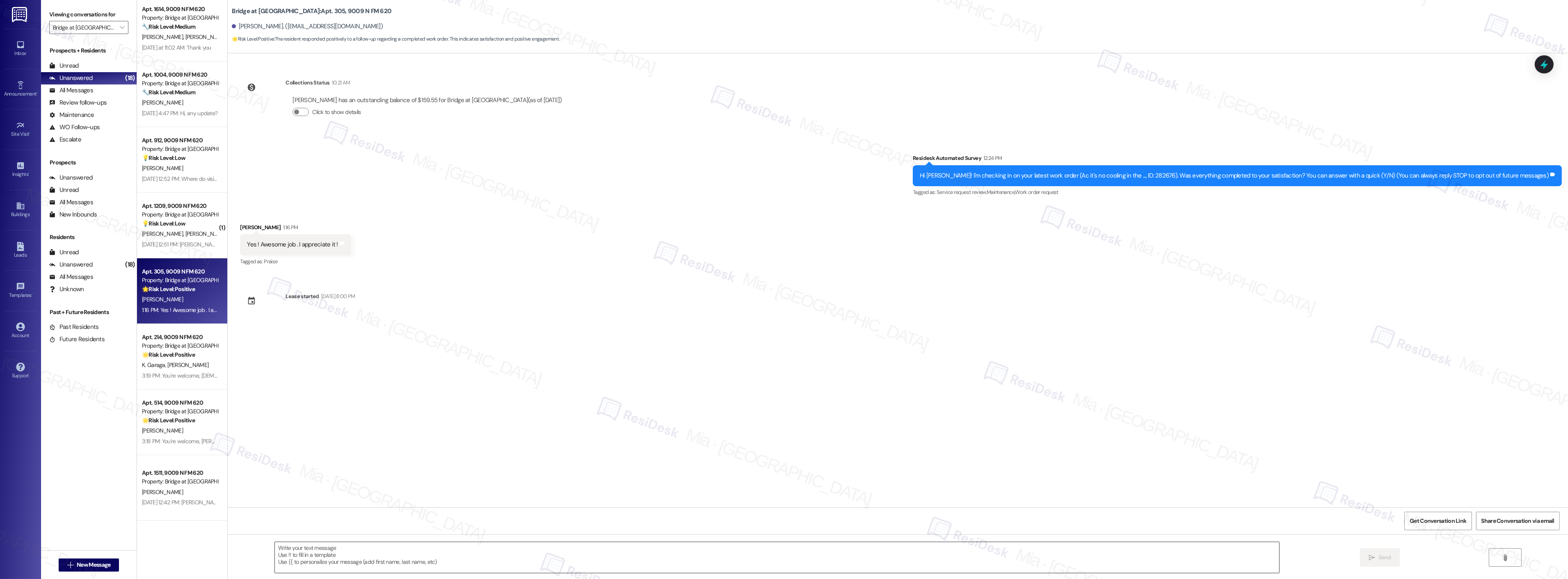
click at [385, 544] on textarea at bounding box center [777, 557] width 1004 height 31
paste textarea "Thank you,, for your feedback. I'm so glad to hear you're satisfied with the re…"
click at [295, 550] on textarea "Thank you,, for your feedback. I'm so glad to hear you're satisfied with the re…" at bounding box center [777, 557] width 1004 height 31
type textarea "Thank you, Tania, for your feedback. I'm so glad to hear you're satisfied with …"
click at [1372, 553] on span " Send" at bounding box center [1379, 557] width 26 height 8
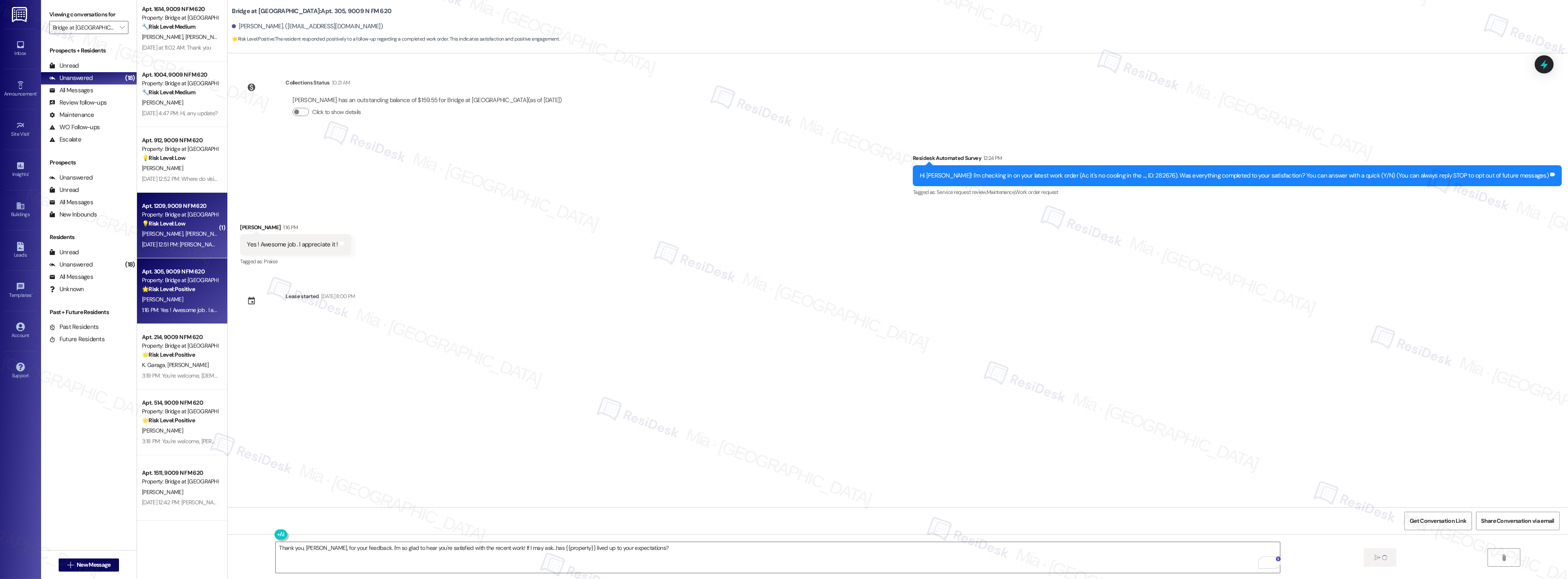
click at [163, 239] on div "Sep 15, 2025 at 12:51 PM: Sam's phone number has changed. It is 979-588-2195. M…" at bounding box center [180, 244] width 77 height 10
type textarea "Fetching suggested responses. Please feel free to read through the conversation…"
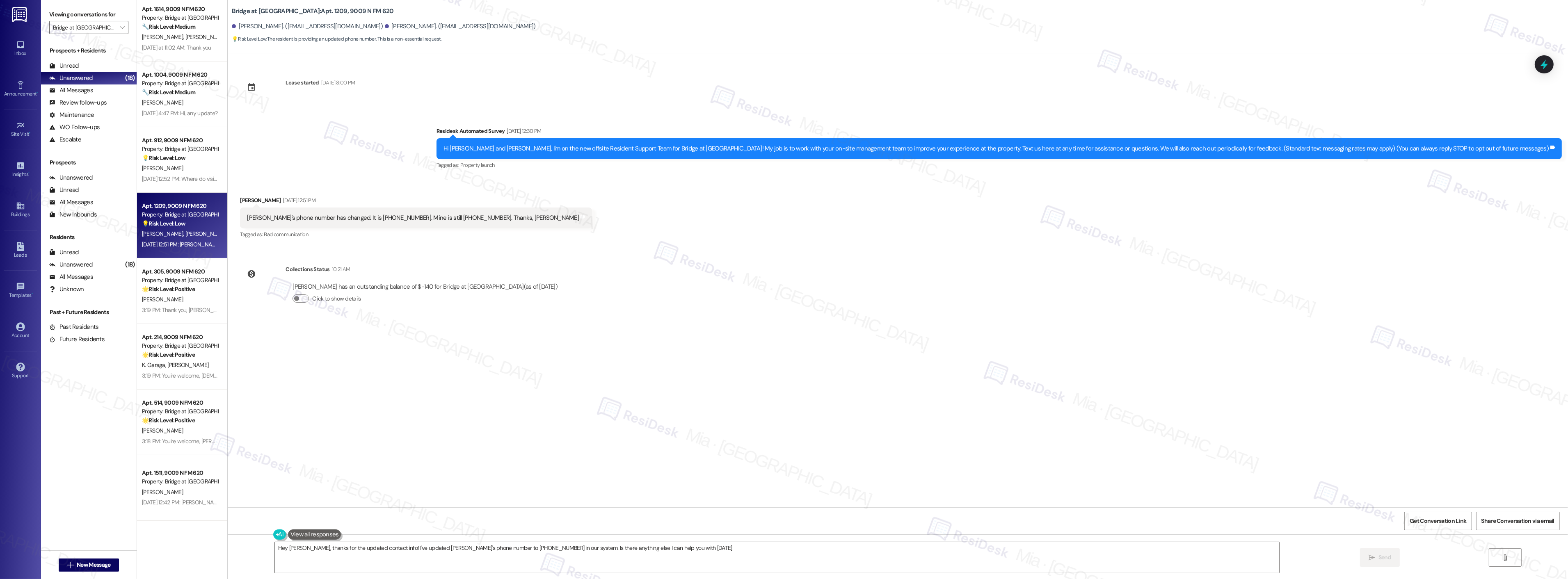
type textarea "Hey [PERSON_NAME], thanks for the updated contact info! I've updated [PERSON_NA…"
click at [1432, 523] on span "Get Conversation Link" at bounding box center [1437, 521] width 56 height 8
click at [198, 170] on div "[PERSON_NAME]" at bounding box center [180, 168] width 77 height 10
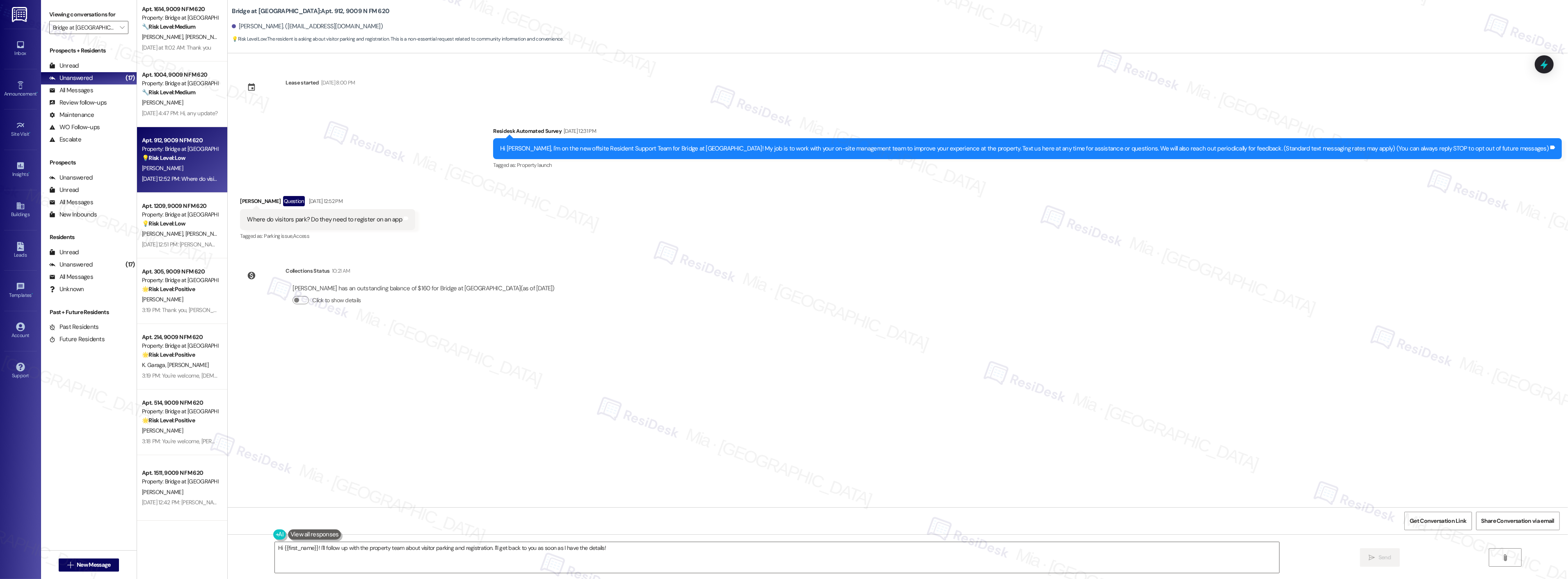
scroll to position [548, 0]
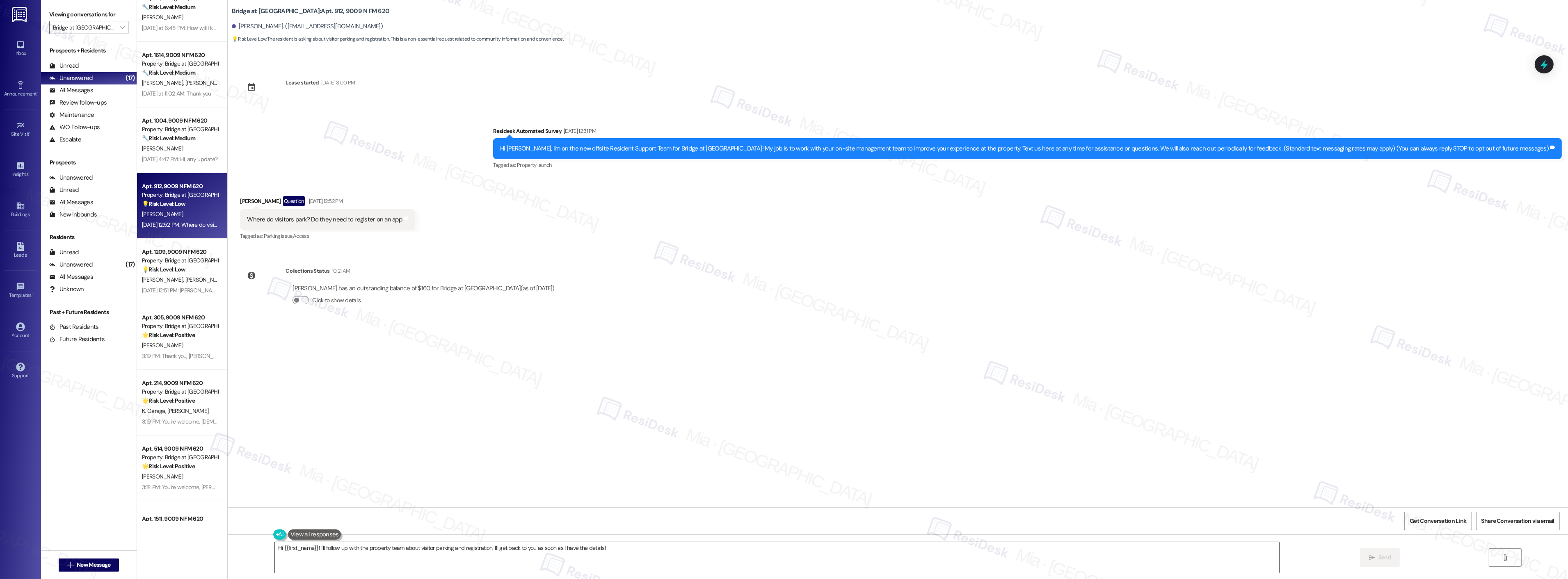
click at [312, 548] on textarea "Hi {{first_name}}! I'll follow up with the property team about visitor parking …" at bounding box center [777, 557] width 1004 height 31
drag, startPoint x: 446, startPoint y: 548, endPoint x: 466, endPoint y: 548, distance: 20.0
click at [466, 548] on textarea "Hi {{first_name}}, sorry for the delay in my response! I'll follow up with the …" at bounding box center [777, 557] width 1004 height 31
drag, startPoint x: 584, startPoint y: 548, endPoint x: 608, endPoint y: 548, distance: 24.0
click at [608, 548] on textarea "Hi {{first_name}}, sorry for my delayed response! I'll follow up with the team …" at bounding box center [777, 557] width 1004 height 31
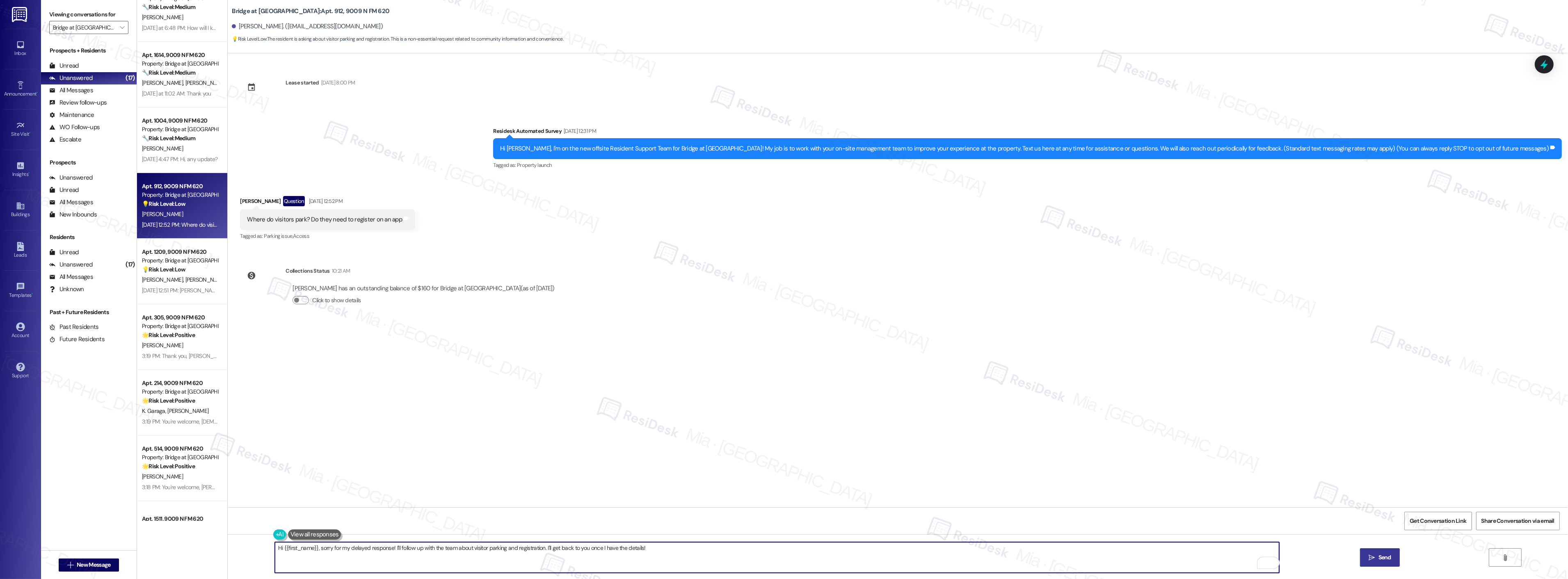
type textarea "Hi {{first_name}}, sorry for my delayed response! I'll follow up with the team …"
click at [1374, 559] on span " Send" at bounding box center [1379, 557] width 26 height 8
click at [276, 219] on div "Where do visitors park? Do they need to register on an app" at bounding box center [324, 219] width 155 height 8
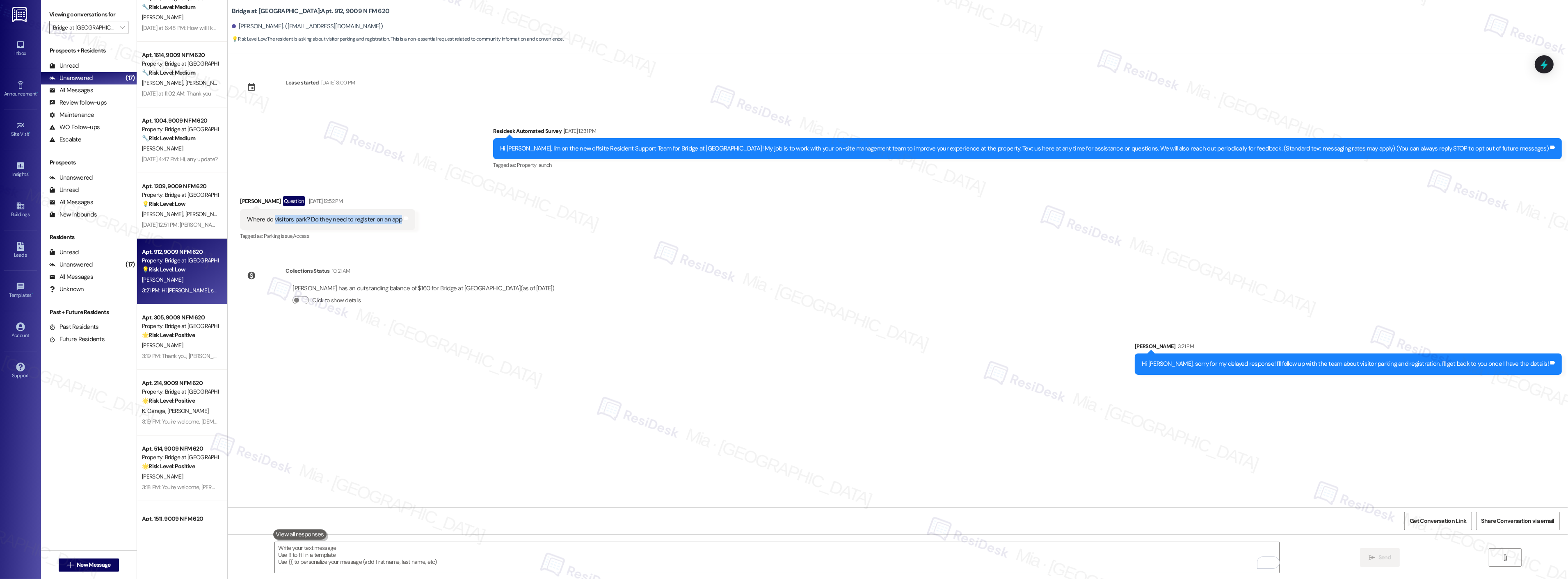
drag, startPoint x: 267, startPoint y: 218, endPoint x: 391, endPoint y: 219, distance: 124.0
click at [391, 219] on div "Where do visitors park? Do they need to register on an app" at bounding box center [324, 219] width 157 height 8
copy div "visitors park? Do they need to register on an app"
click at [1547, 65] on icon at bounding box center [1544, 65] width 10 height 13
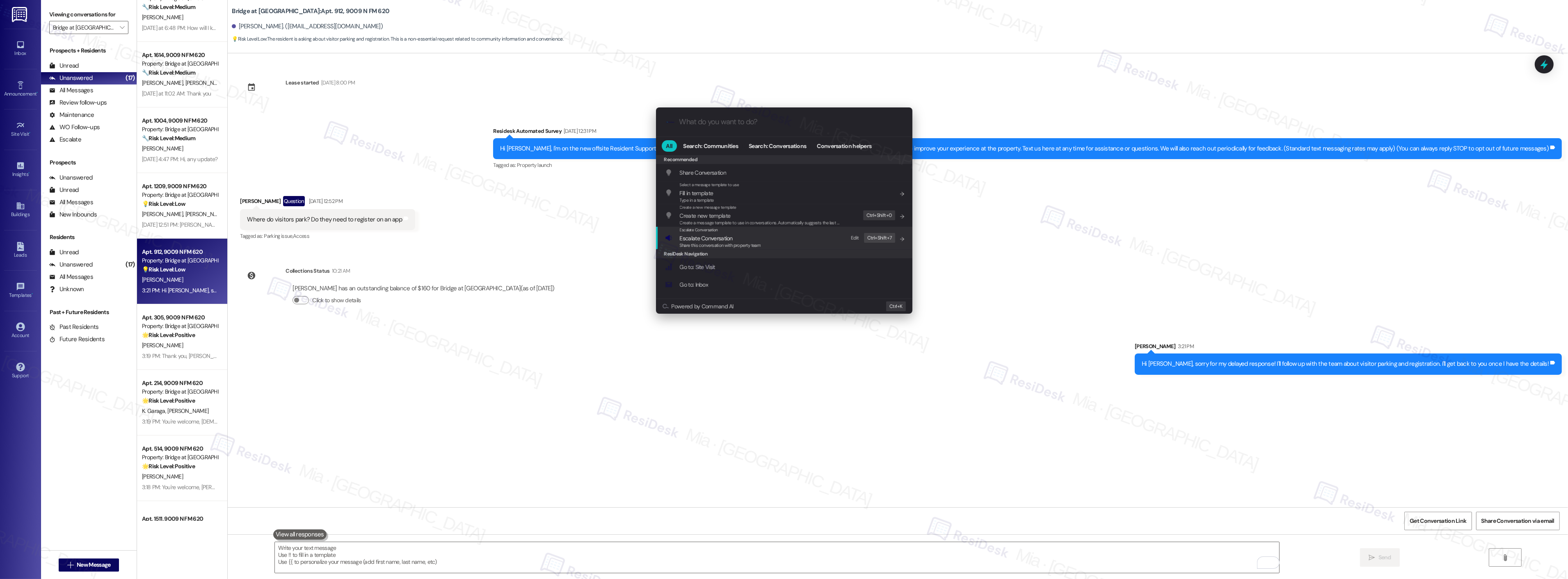
click at [712, 238] on span "Escalate Conversation" at bounding box center [706, 238] width 53 height 8
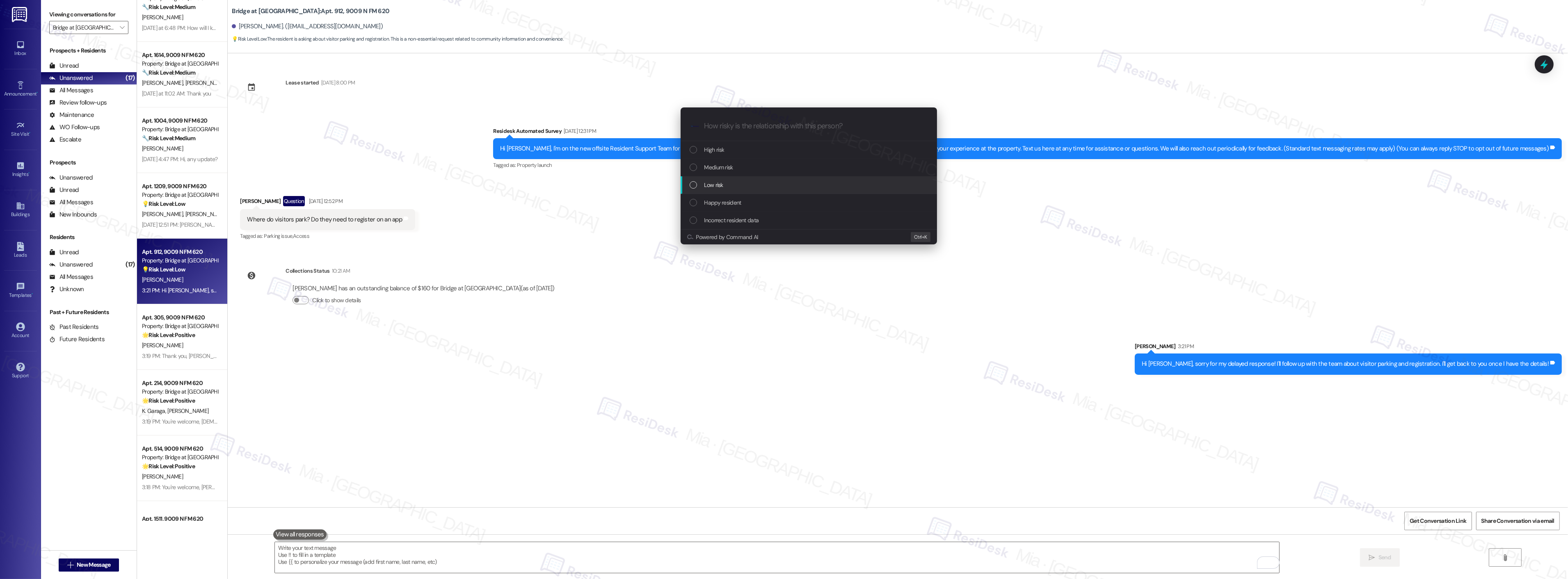
click at [723, 185] on span "Low risk" at bounding box center [714, 184] width 19 height 9
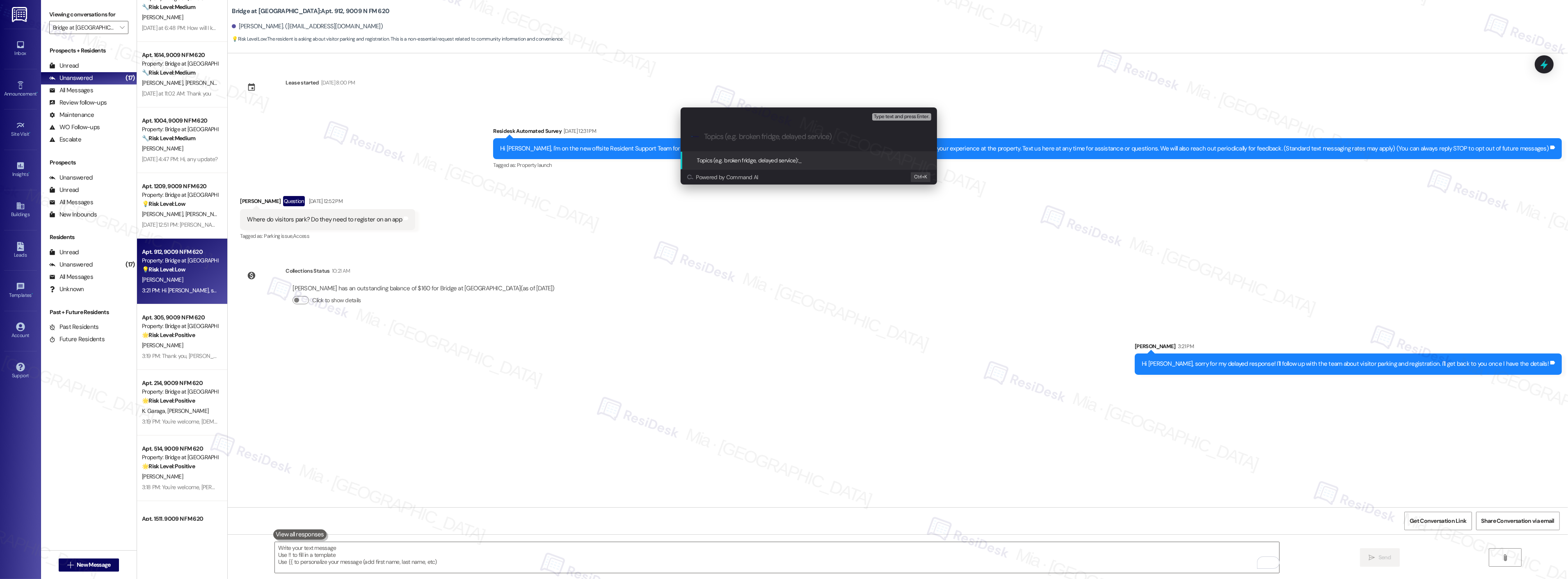
paste input "visitors park? Do they need to register on an app"
type input "visitors park? Do they need to register on an app"
drag, startPoint x: 707, startPoint y: 136, endPoint x: 691, endPoint y: 136, distance: 16.0
click at [691, 136] on div ".cls-1{fill:#0a055f;}.cls-2{fill:#0cc4c4;} resideskLogoBlueOrange visitors park…" at bounding box center [808, 137] width 256 height 29
click at [709, 136] on input "visitors park? Do they need to register on an app" at bounding box center [812, 136] width 217 height 8
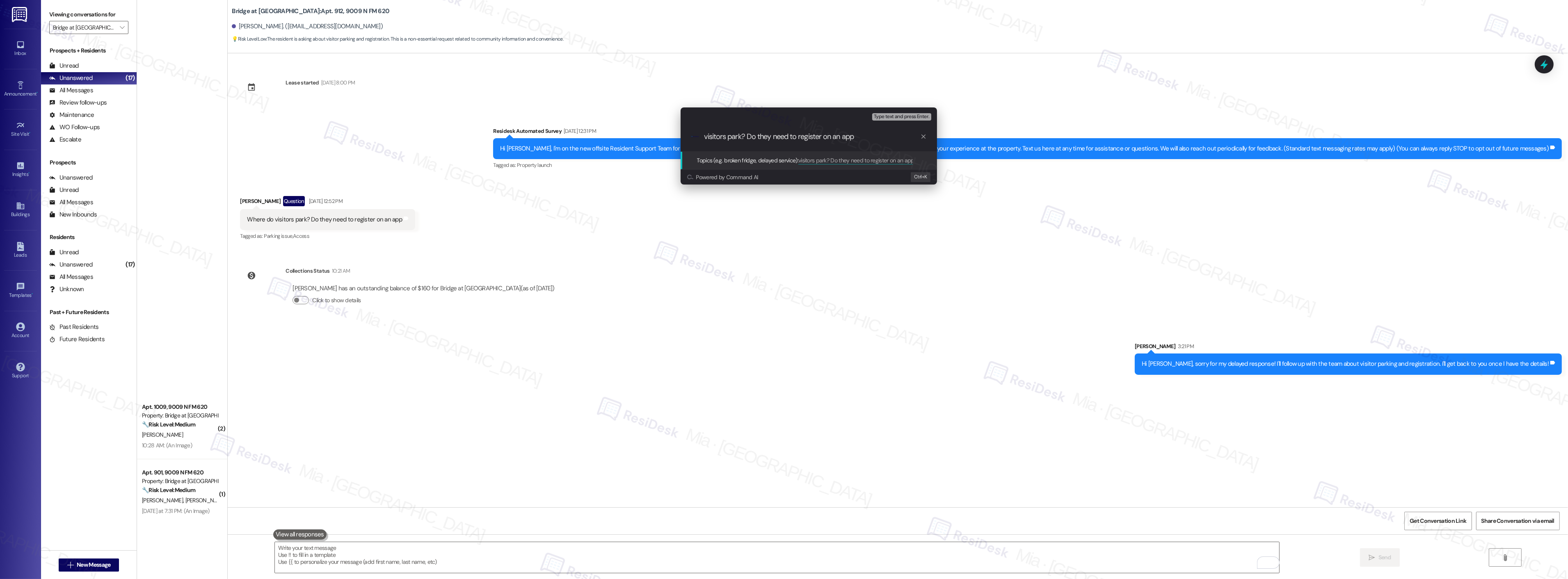
scroll to position [548, 0]
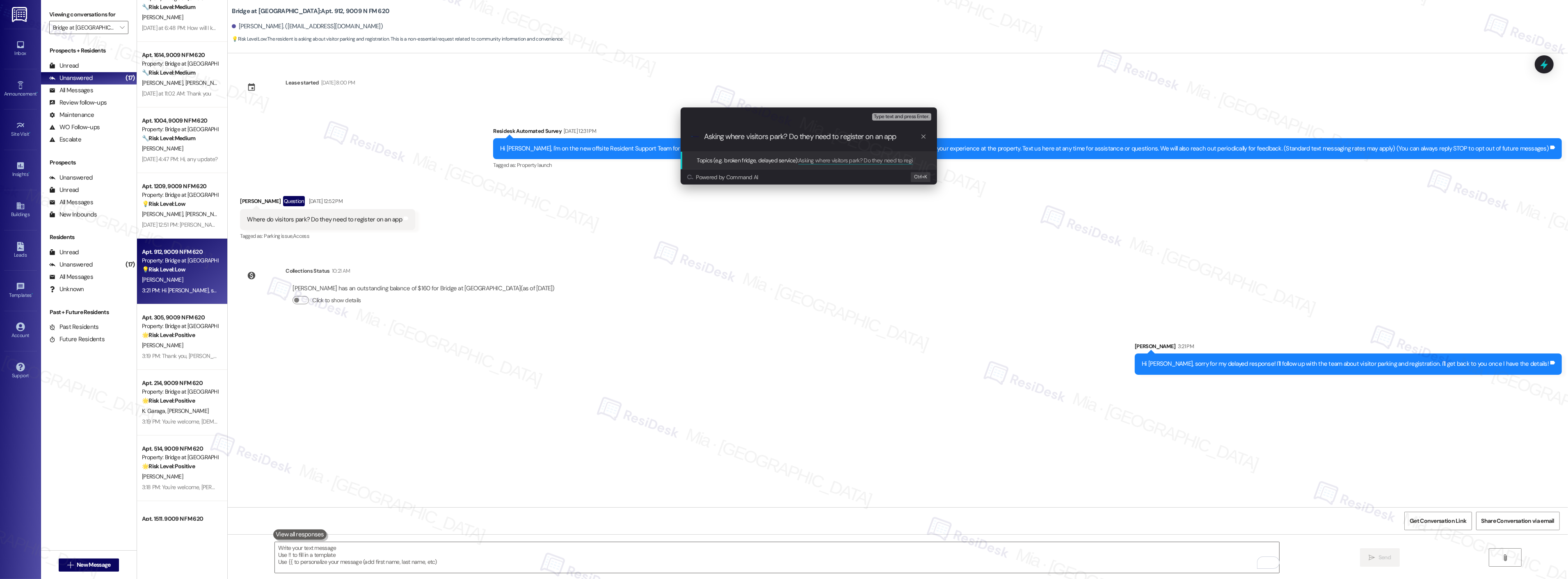
click at [785, 134] on input "Asking where visitors park? Do they need to register on an app" at bounding box center [812, 136] width 217 height 8
click at [802, 141] on input "Asking where visitors park & if Do they need to register on an app" at bounding box center [812, 136] width 217 height 8
type input "Asking where visitors park & if they need to register on an app"
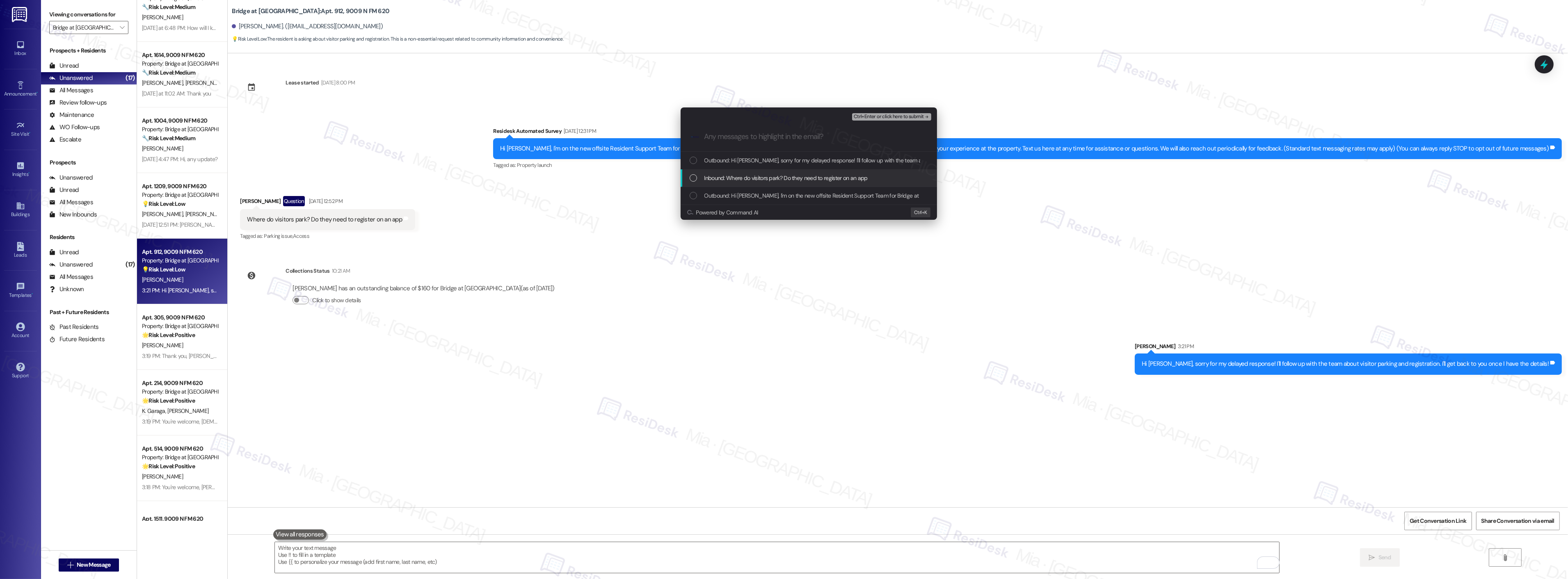
click at [792, 177] on span "Inbound: Where do visitors park? Do they need to register on an app" at bounding box center [786, 177] width 163 height 9
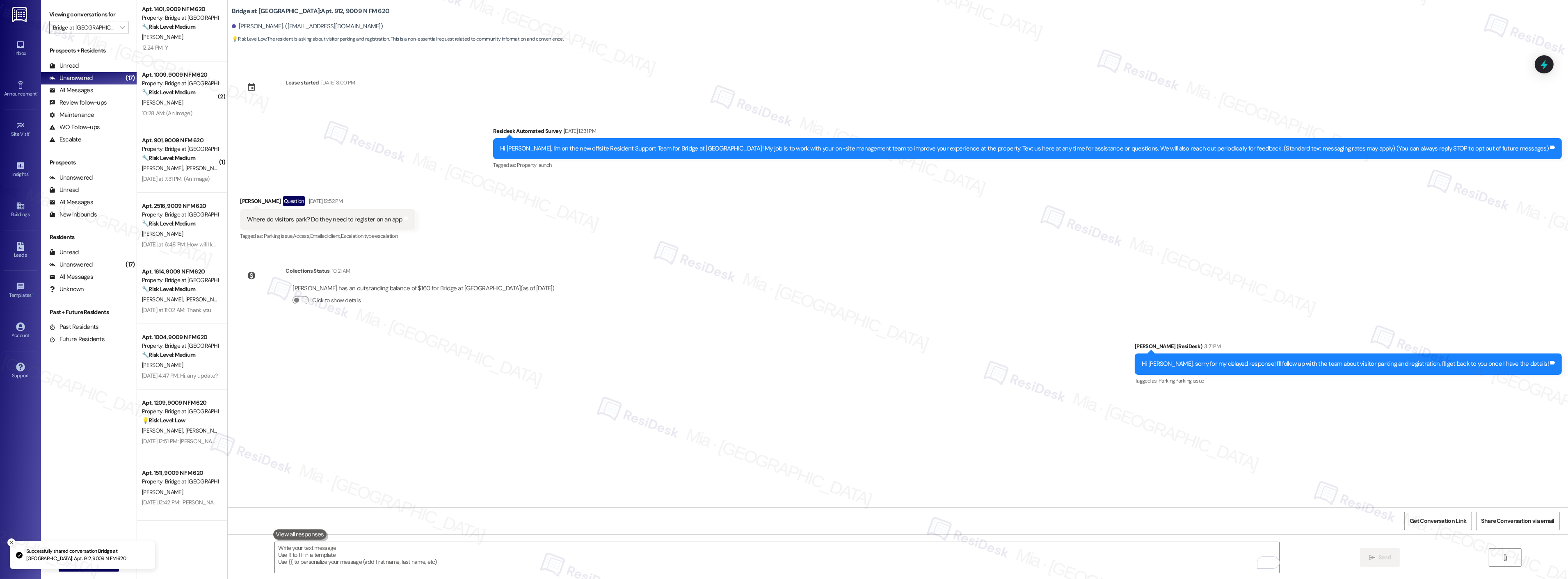
scroll to position [332, 0]
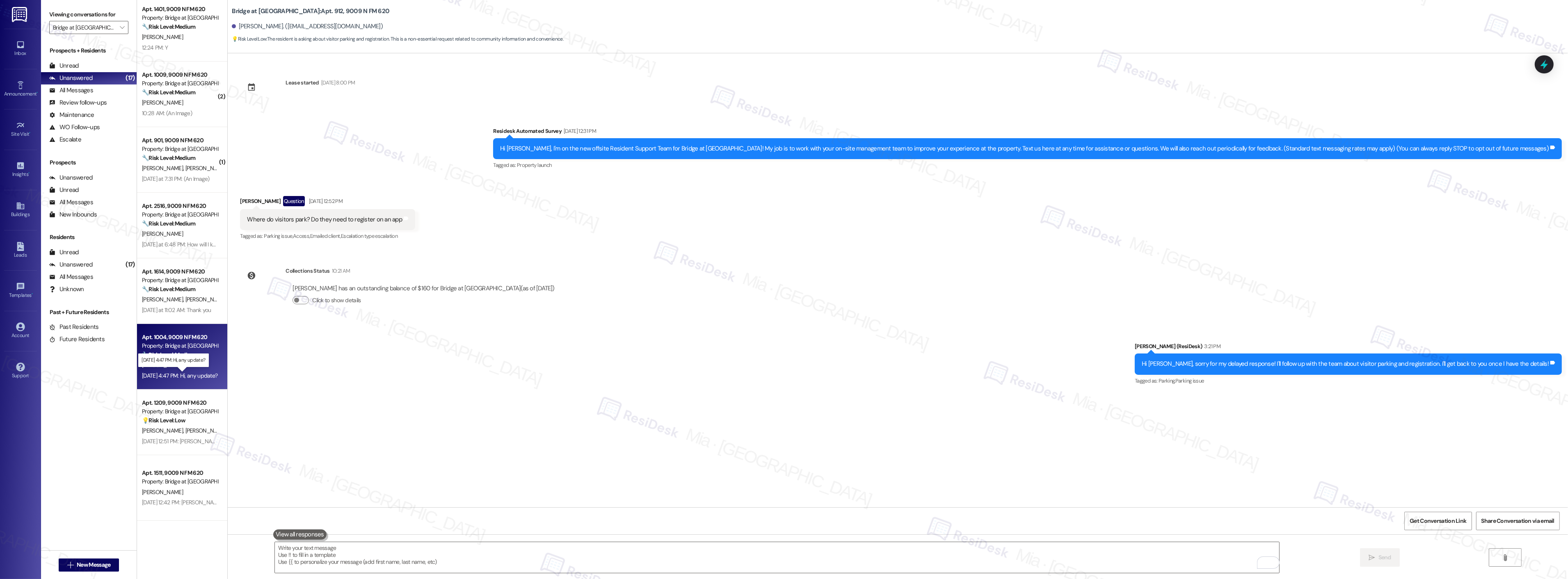
click at [197, 372] on div "[DATE] 4:47 PM: Hi, any update? [DATE] 4:47 PM: Hi, any update?" at bounding box center [180, 375] width 75 height 8
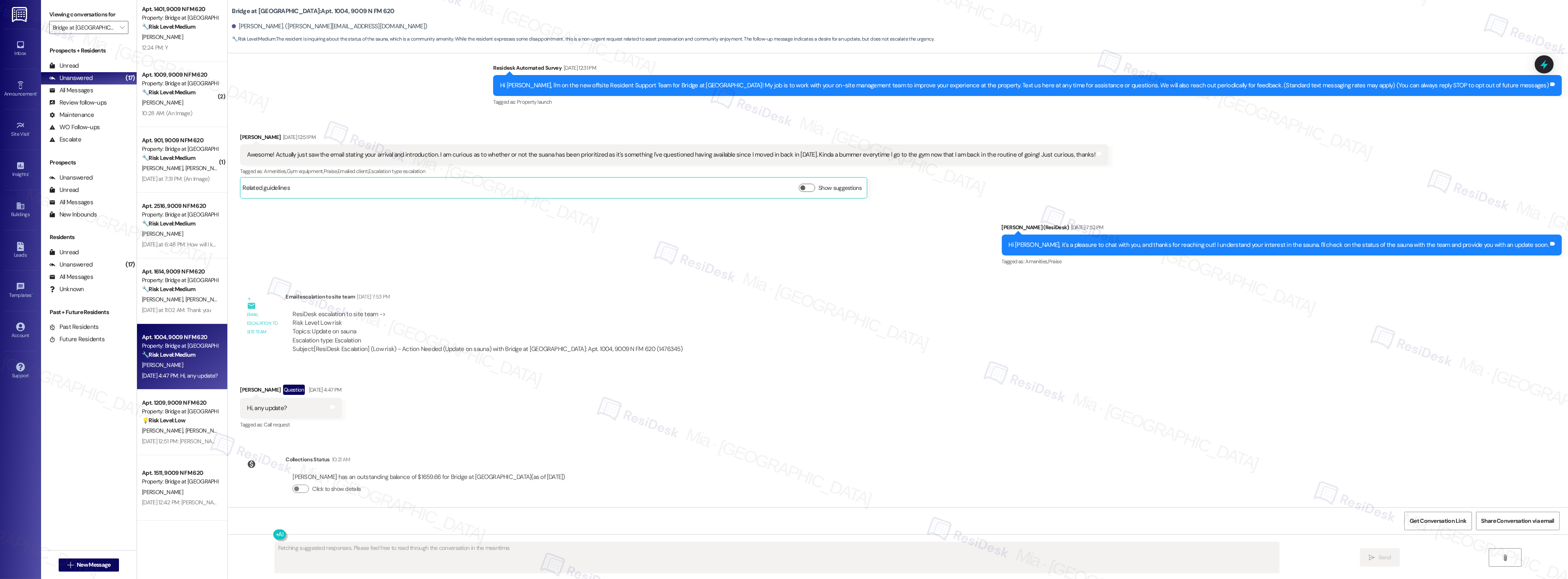
scroll to position [68, 0]
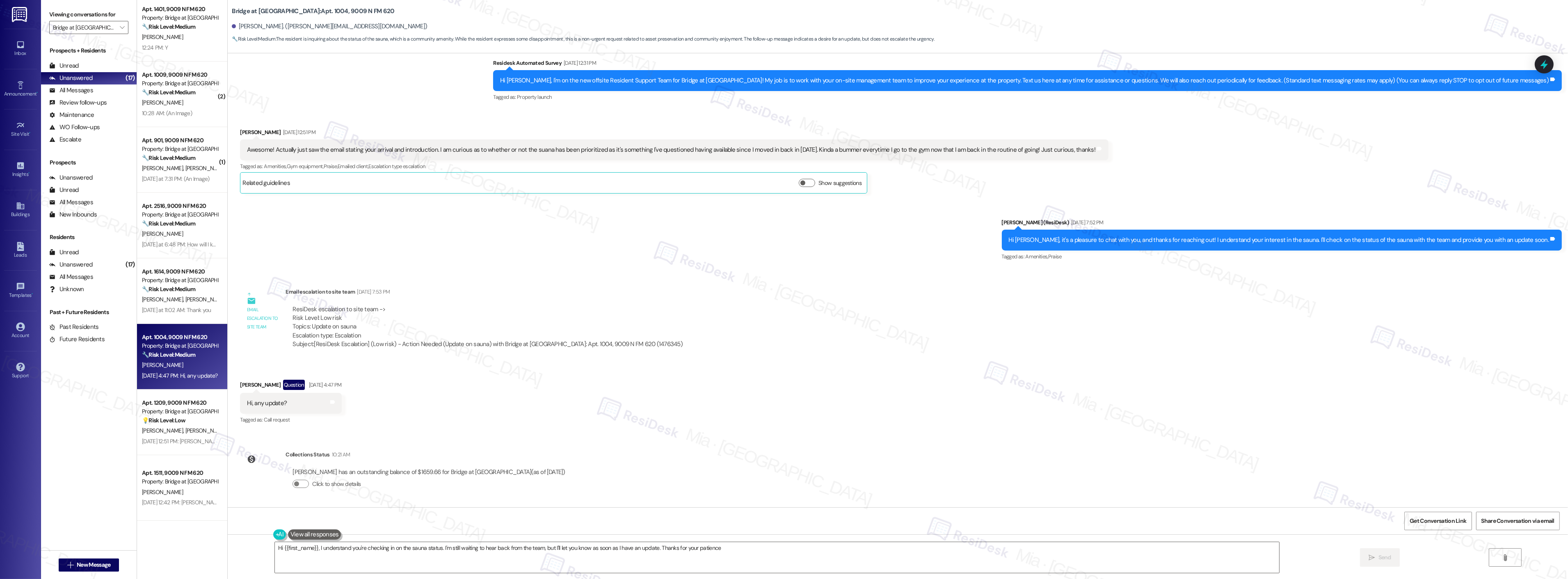
type textarea "Hi {{first_name}}, I understand you're checking in on the sauna status. I'm sti…"
click at [181, 168] on div "[PERSON_NAME] [PERSON_NAME]" at bounding box center [180, 168] width 77 height 10
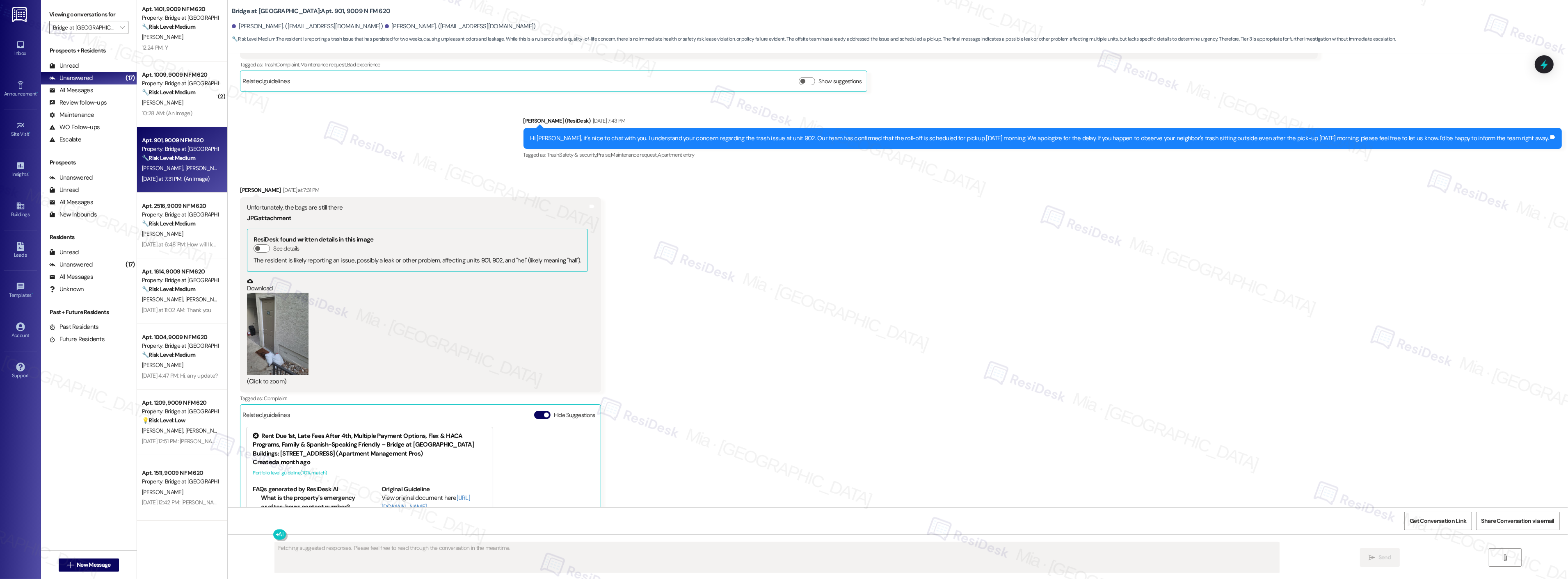
scroll to position [150, 0]
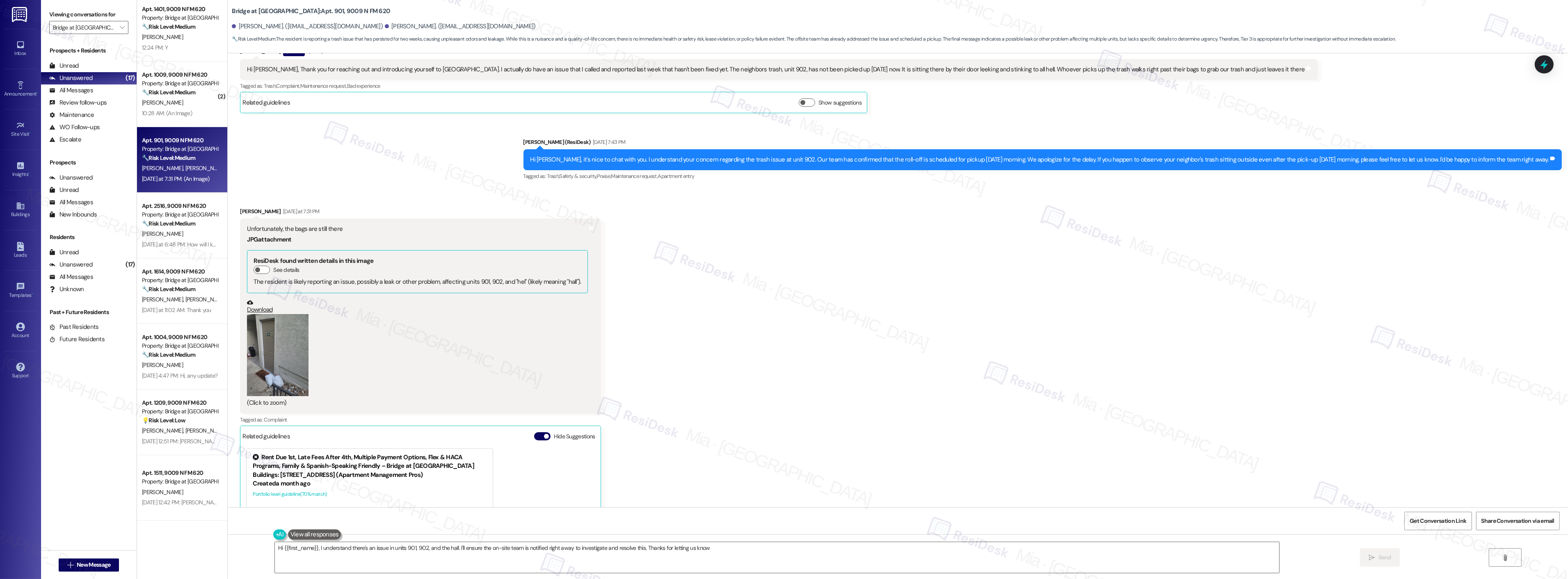
type textarea "Hi {{first_name}}, I understand there's an issue in units 901, 902, and the hal…"
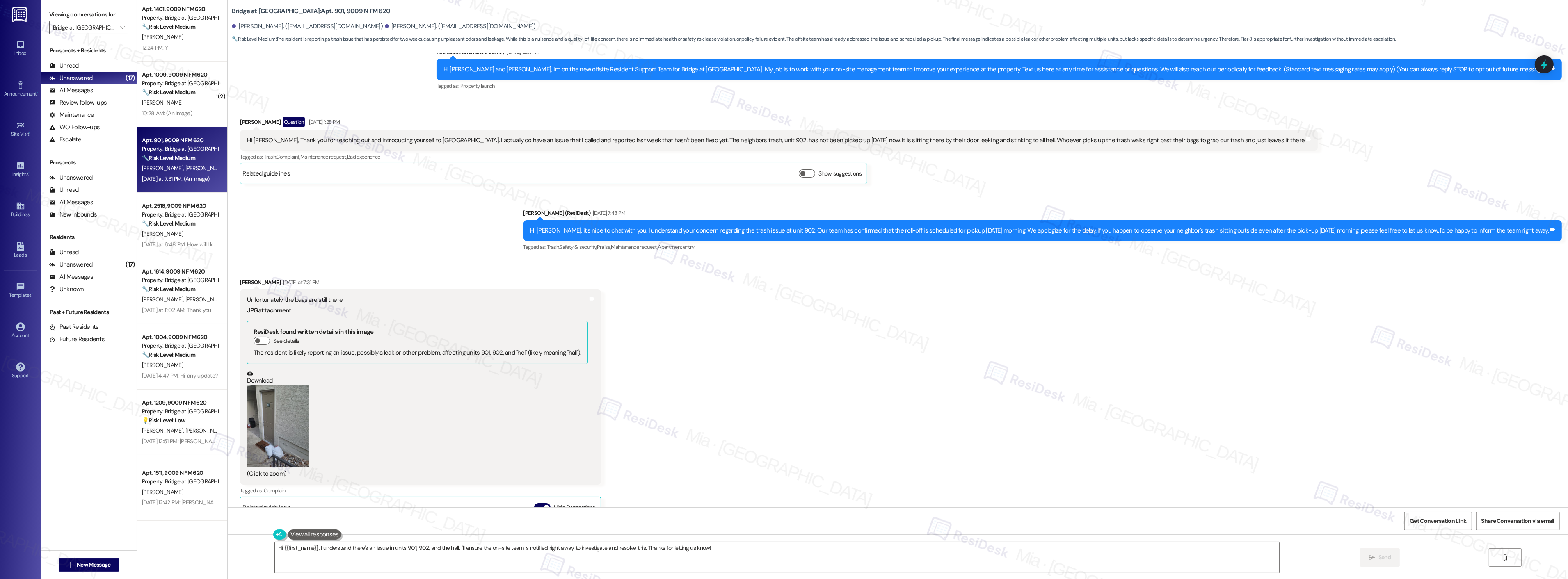
scroll to position [59, 0]
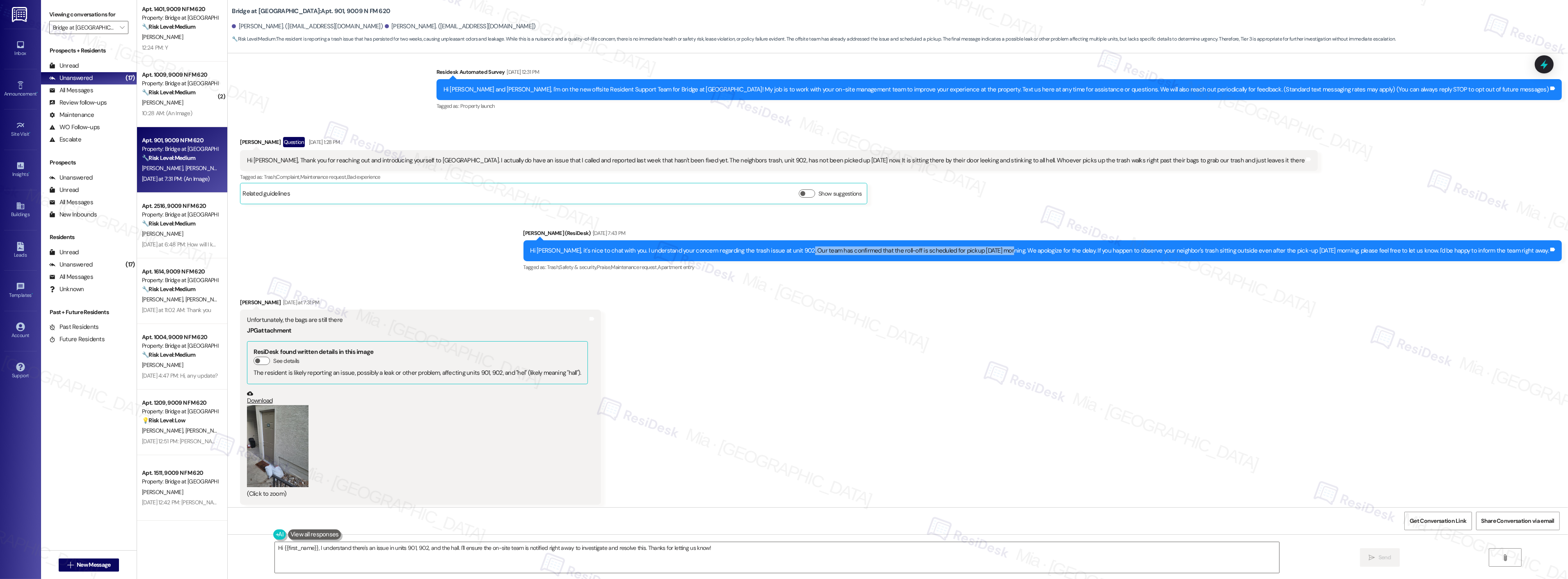
drag, startPoint x: 826, startPoint y: 249, endPoint x: 1030, endPoint y: 250, distance: 204.0
click at [1030, 250] on div "Hi [PERSON_NAME], it's nice to chat with you. I understand your concern regardi…" at bounding box center [1040, 251] width 1019 height 8
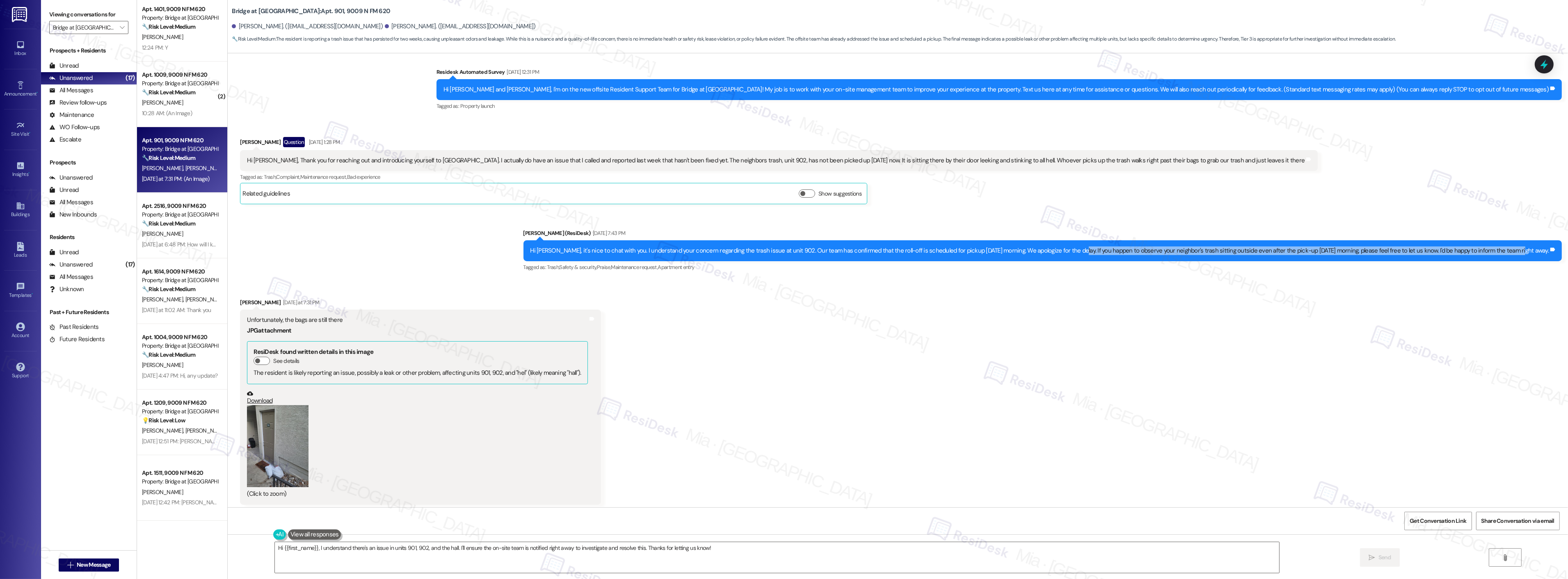
drag, startPoint x: 1098, startPoint y: 250, endPoint x: 1535, endPoint y: 252, distance: 437.0
click at [1535, 252] on div "Hi [PERSON_NAME], it's nice to chat with you. I understand your concern regardi…" at bounding box center [1040, 251] width 1019 height 8
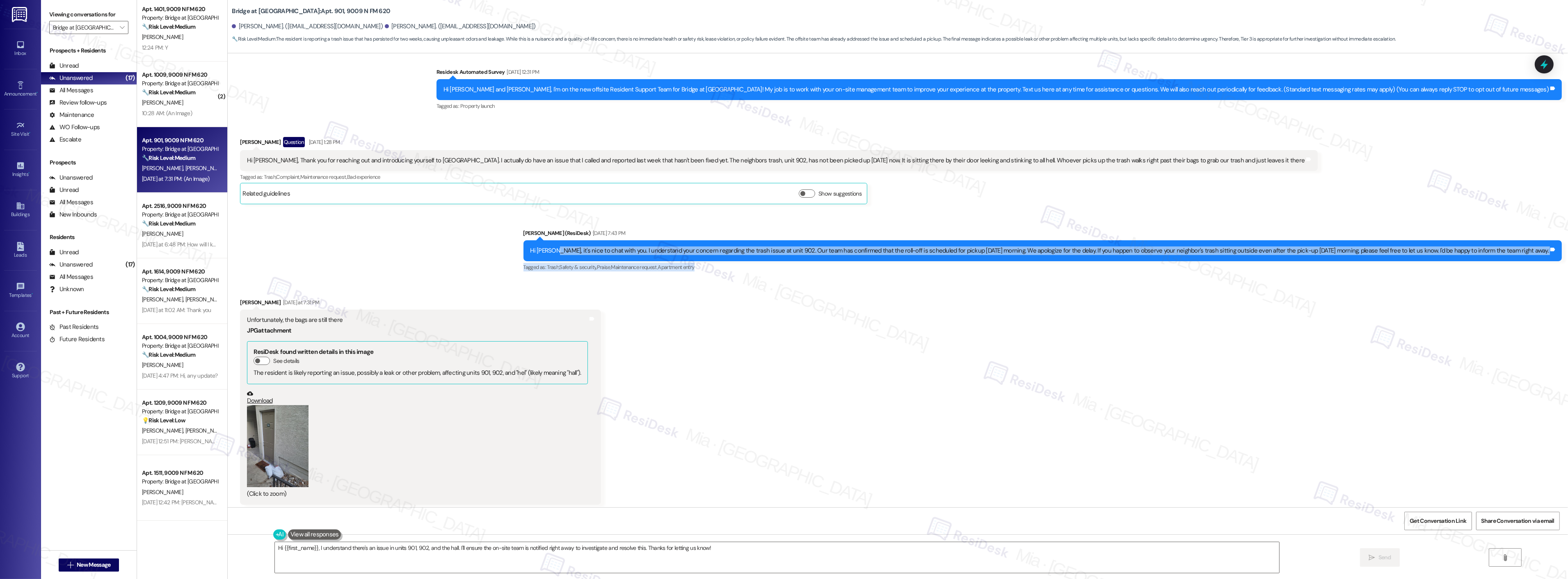
drag, startPoint x: 585, startPoint y: 252, endPoint x: 1544, endPoint y: 267, distance: 959.1
click at [1544, 267] on div "[PERSON_NAME] (ResiDesk) [DATE] 7:43 PM Hi [PERSON_NAME], it's nice to chat wit…" at bounding box center [1043, 251] width 1039 height 45
copy div "t's nice to chat with you. I understand your concern regarding the trash issue …"
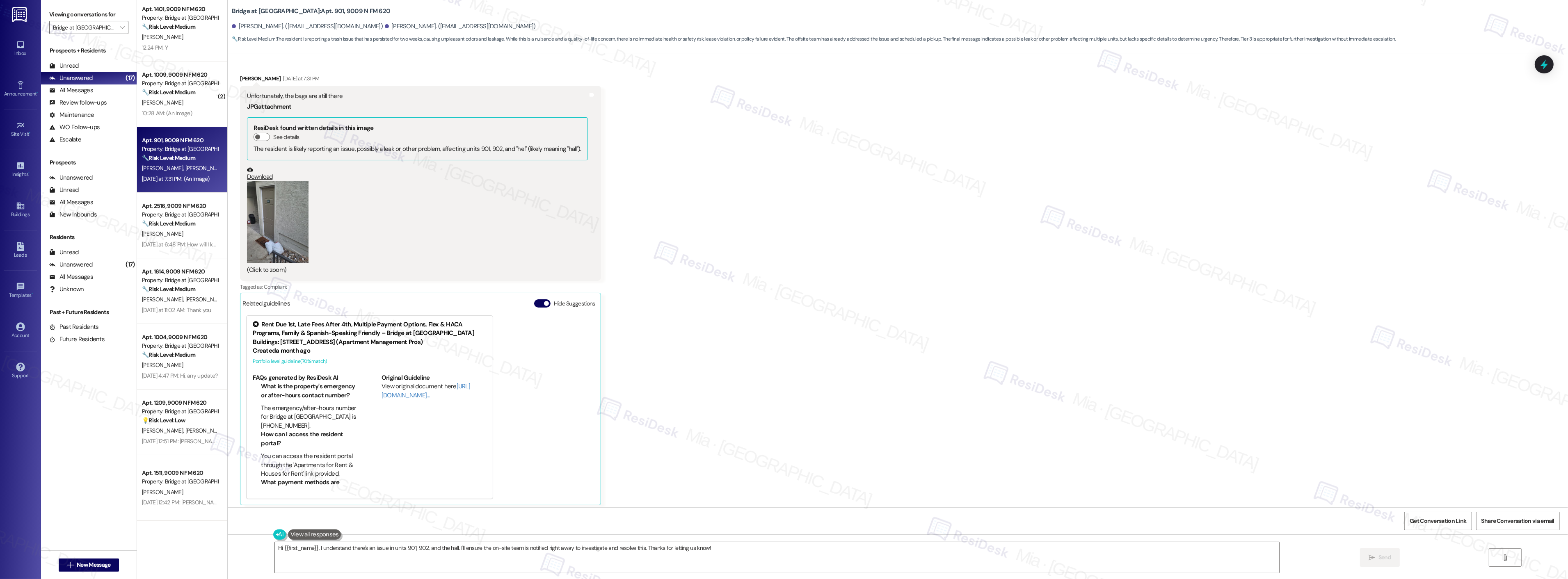
scroll to position [287, 0]
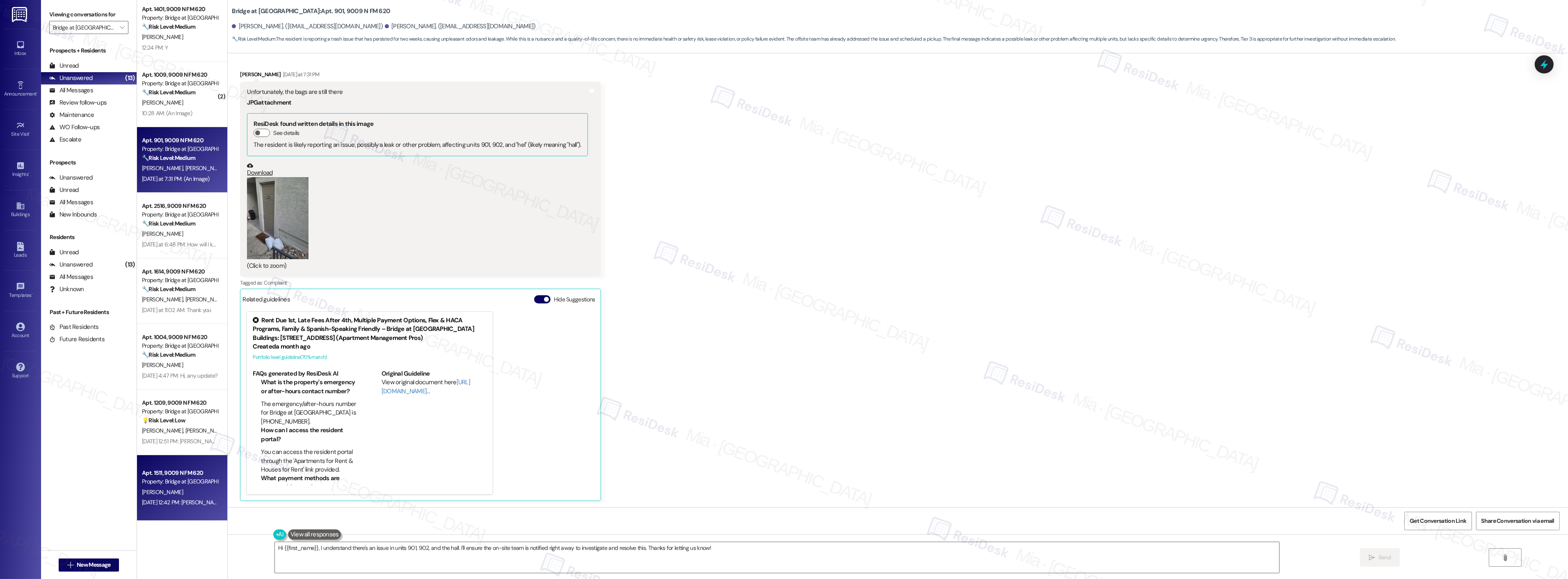
click at [169, 472] on div "Apt. 1511, 9009 N FM 620" at bounding box center [180, 473] width 76 height 8
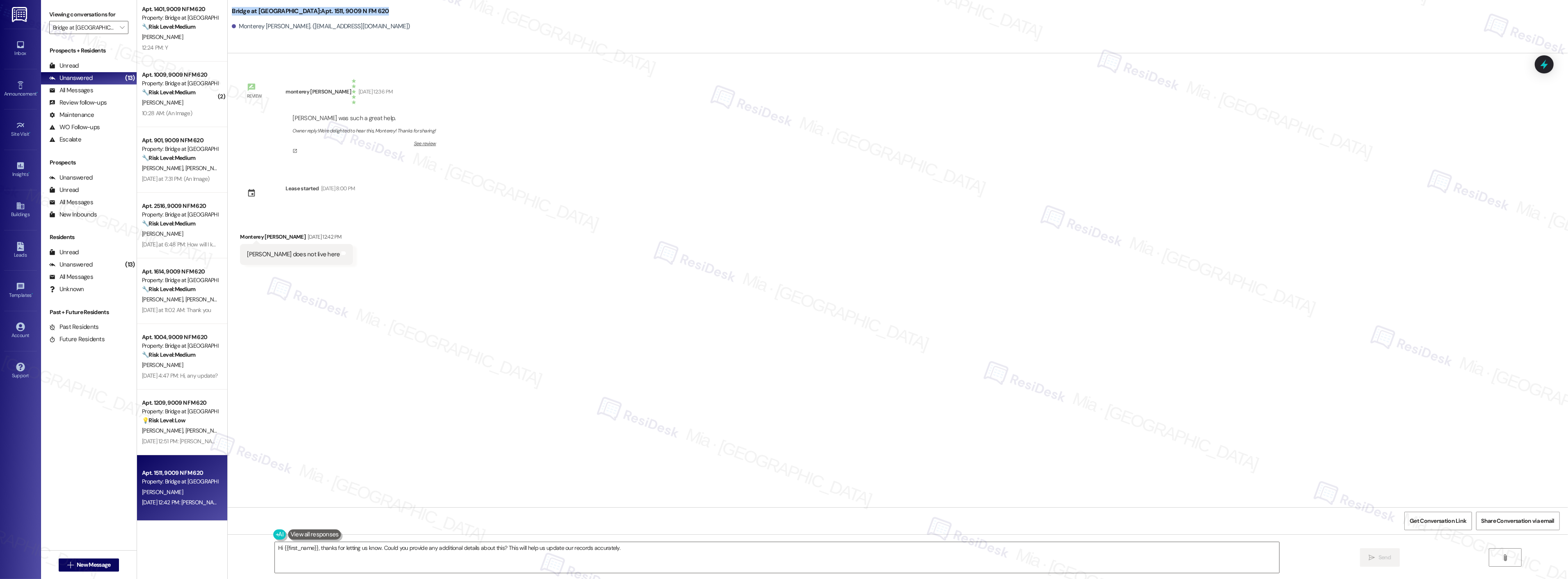
drag, startPoint x: 226, startPoint y: 13, endPoint x: 362, endPoint y: 13, distance: 136.0
click at [362, 13] on div "Bridge at [GEOGRAPHIC_DATA]: Apt. 1511, 9009 N FM 620" at bounding box center [314, 11] width 164 height 10
copy b "Bridge at [GEOGRAPHIC_DATA]: Apt. 1511, 9009 N FM 620"
click at [363, 10] on div "Bridge at [GEOGRAPHIC_DATA]: Apt. 1511, 9009 N FM 620" at bounding box center [314, 11] width 164 height 10
drag, startPoint x: 361, startPoint y: 10, endPoint x: 224, endPoint y: 13, distance: 137.0
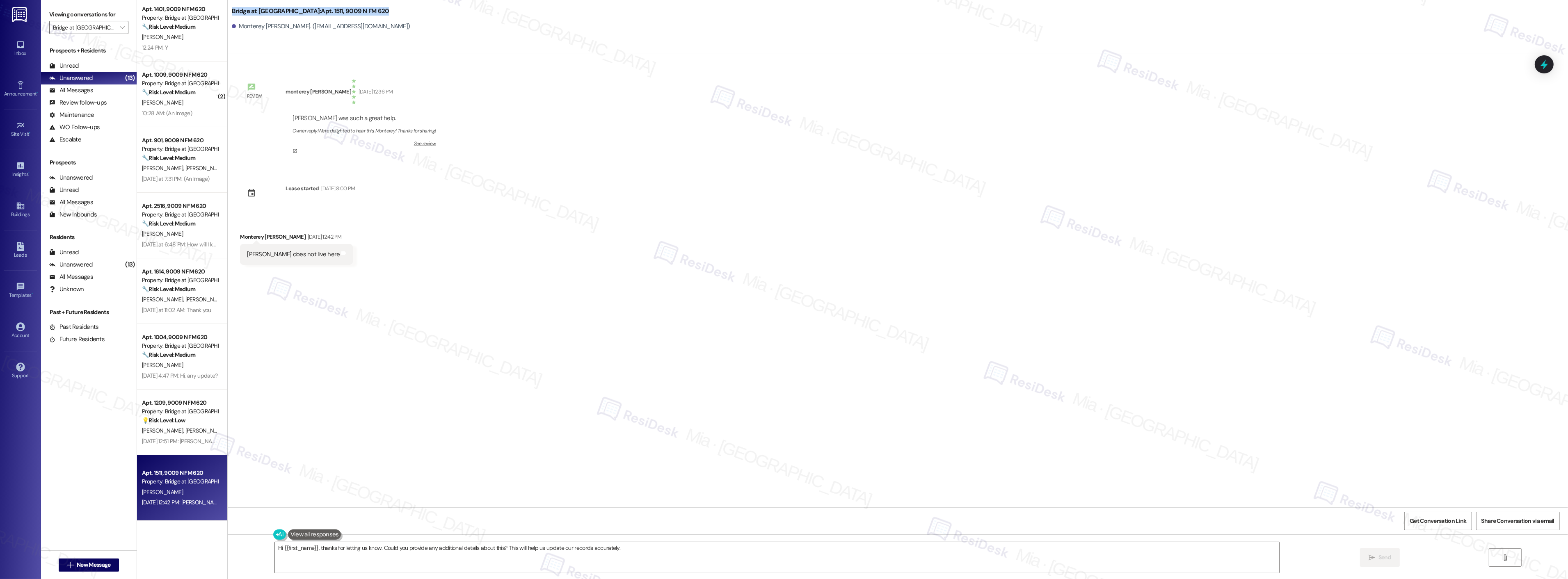
click at [232, 13] on div "Bridge at [GEOGRAPHIC_DATA]: Apt. 1511, 9009 N FM 620" at bounding box center [314, 11] width 164 height 10
copy b "Bridge at [GEOGRAPHIC_DATA]: Apt. 1511, 9009 N FM 620"
drag, startPoint x: 379, startPoint y: 550, endPoint x: 622, endPoint y: 550, distance: 243.0
click at [622, 550] on textarea "Hi {{first_name}}, thanks for letting us know. Could you provide any additional…" at bounding box center [777, 557] width 1004 height 31
click at [485, 550] on textarea "Hi {{first_name}}, thanks for letting us know. I have requested [PERSON_NAME] t…" at bounding box center [777, 557] width 1004 height 31
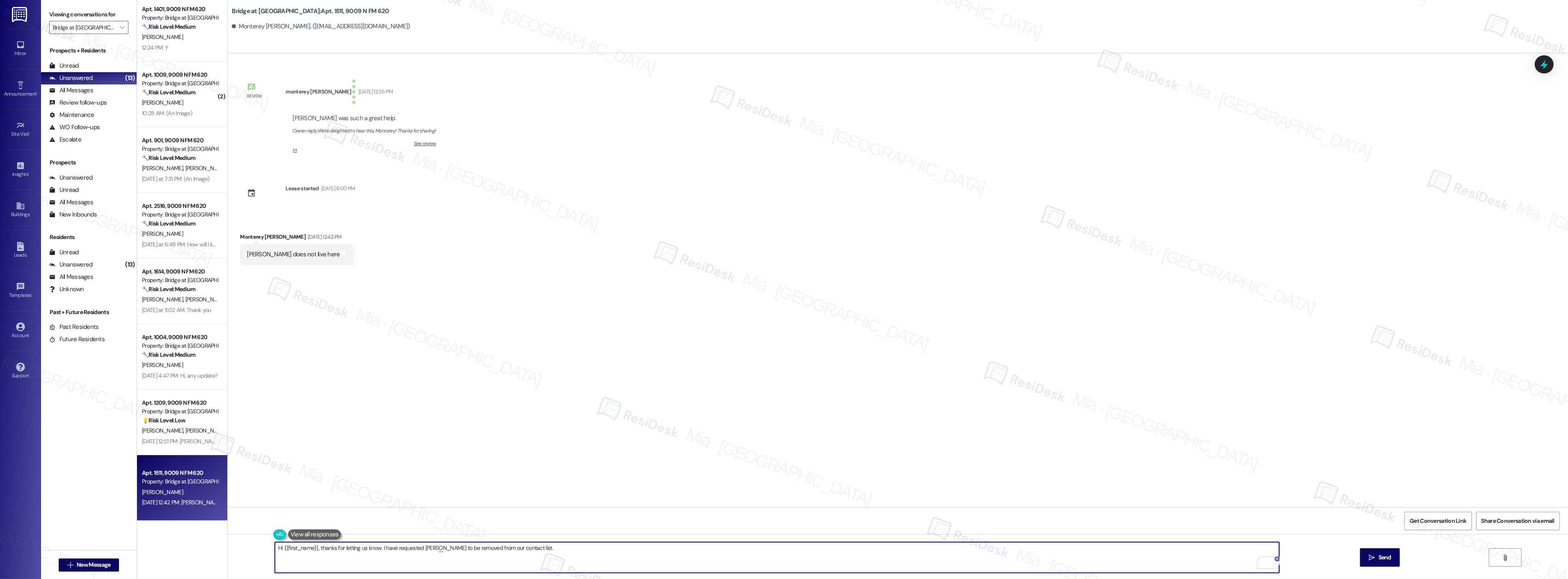
click at [485, 550] on textarea "Hi {{first_name}}, thanks for letting us know. I have requested [PERSON_NAME] t…" at bounding box center [777, 557] width 1004 height 31
click at [314, 550] on textarea "Hi {{first_name}}, thanks for letting us know. I have requested that [PERSON_NA…" at bounding box center [777, 557] width 1004 height 31
type textarea "Hi {{first_name}}, thanks for letting us know. I have requested that [PERSON_NA…"
click at [1372, 560] on icon "" at bounding box center [1372, 557] width 6 height 6
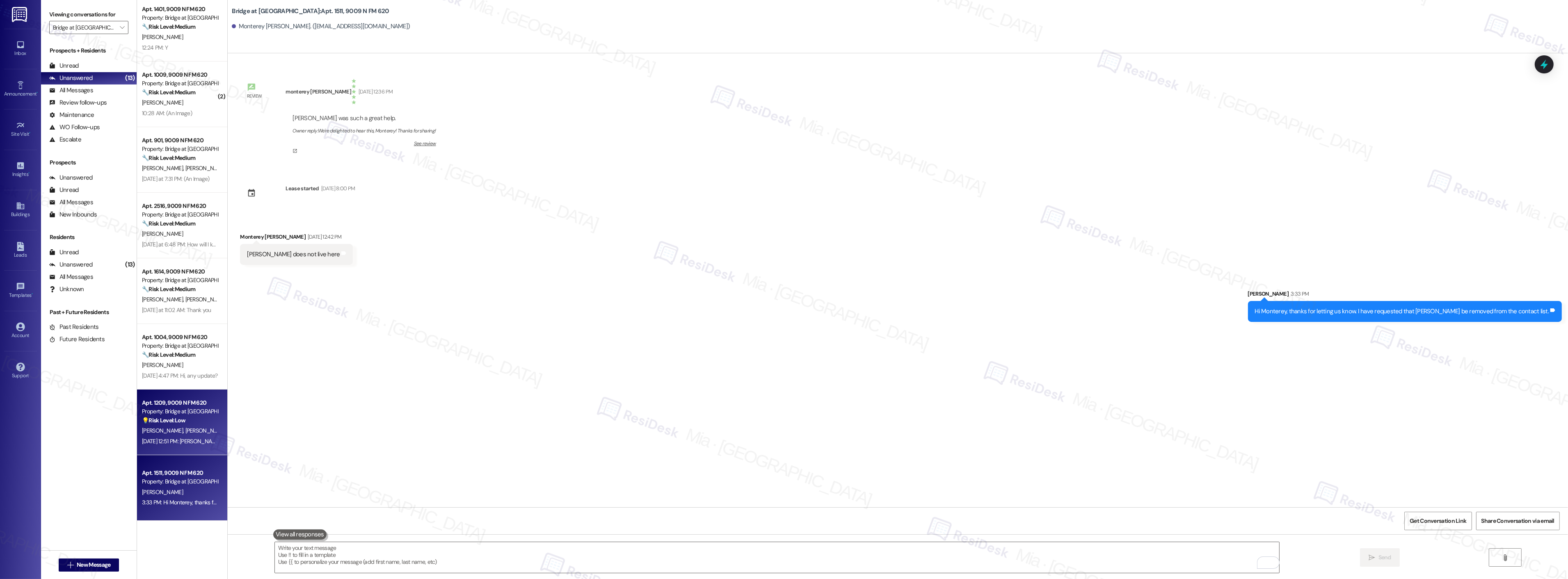
click at [185, 429] on span "[PERSON_NAME]" at bounding box center [205, 430] width 41 height 8
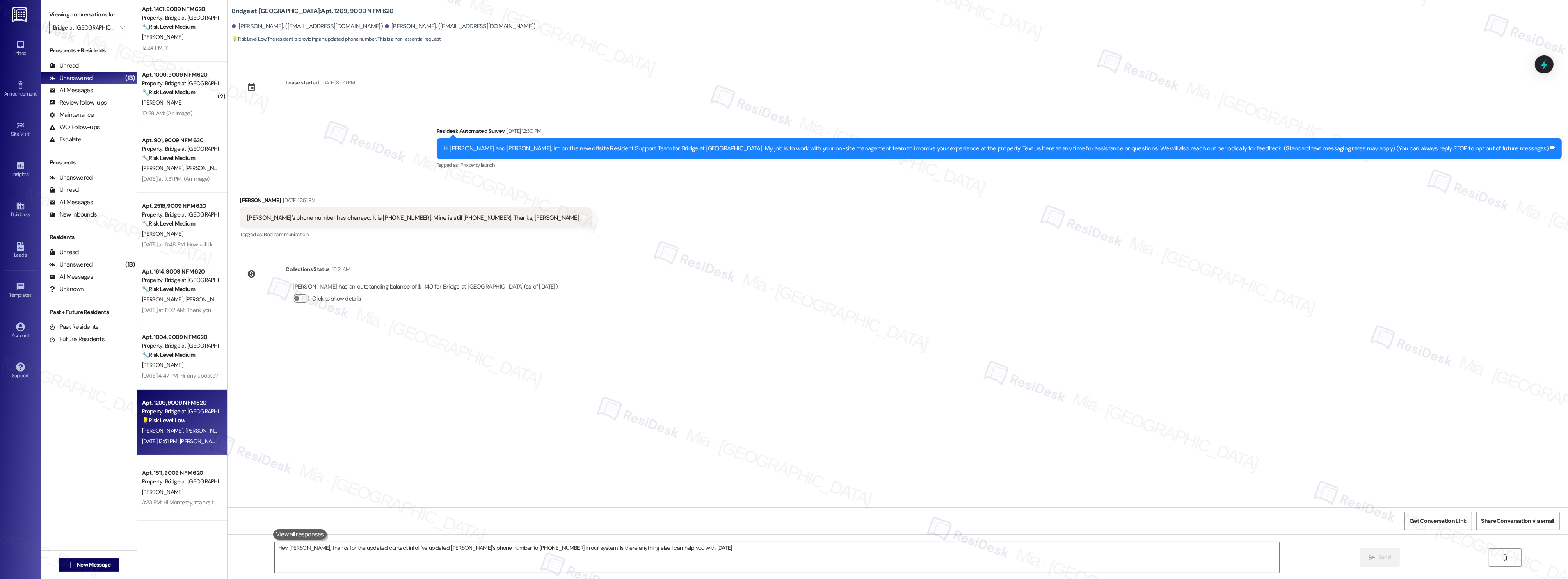
type textarea "Hey [PERSON_NAME], thanks for the updated contact info! I've updated [PERSON_NA…"
click at [362, 216] on div "[PERSON_NAME]'s phone number has changed. It is [PHONE_NUMBER]. Mine is still […" at bounding box center [413, 218] width 332 height 8
drag, startPoint x: 377, startPoint y: 218, endPoint x: 238, endPoint y: 218, distance: 139.0
click at [240, 218] on div "[PERSON_NAME]'s phone number has changed. It is [PHONE_NUMBER]. Mine is still […" at bounding box center [416, 218] width 352 height 21
click at [1451, 521] on span "Get Conversation Link" at bounding box center [1437, 521] width 56 height 8
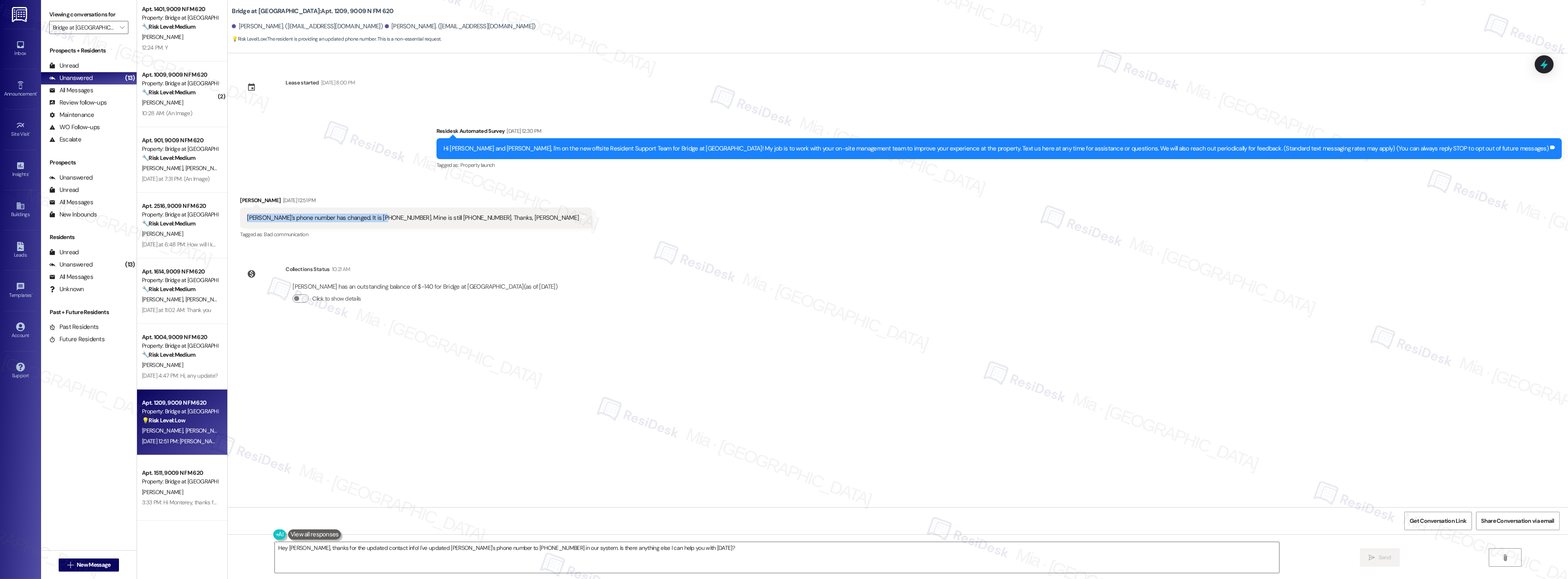
click at [358, 214] on div "[PERSON_NAME]'s phone number has changed. It is [PHONE_NUMBER]. Mine is still […" at bounding box center [413, 218] width 332 height 8
click at [340, 218] on div "[PERSON_NAME]'s phone number has changed. It is [PHONE_NUMBER]. Mine is still […" at bounding box center [413, 218] width 332 height 8
click at [342, 219] on div "[PERSON_NAME]'s phone number has changed. It is [PHONE_NUMBER]. Mine is still […" at bounding box center [413, 218] width 332 height 8
click at [341, 218] on div "[PERSON_NAME]'s phone number has changed. It is [PHONE_NUMBER]. Mine is still […" at bounding box center [413, 218] width 332 height 8
drag, startPoint x: 340, startPoint y: 216, endPoint x: 377, endPoint y: 216, distance: 37.0
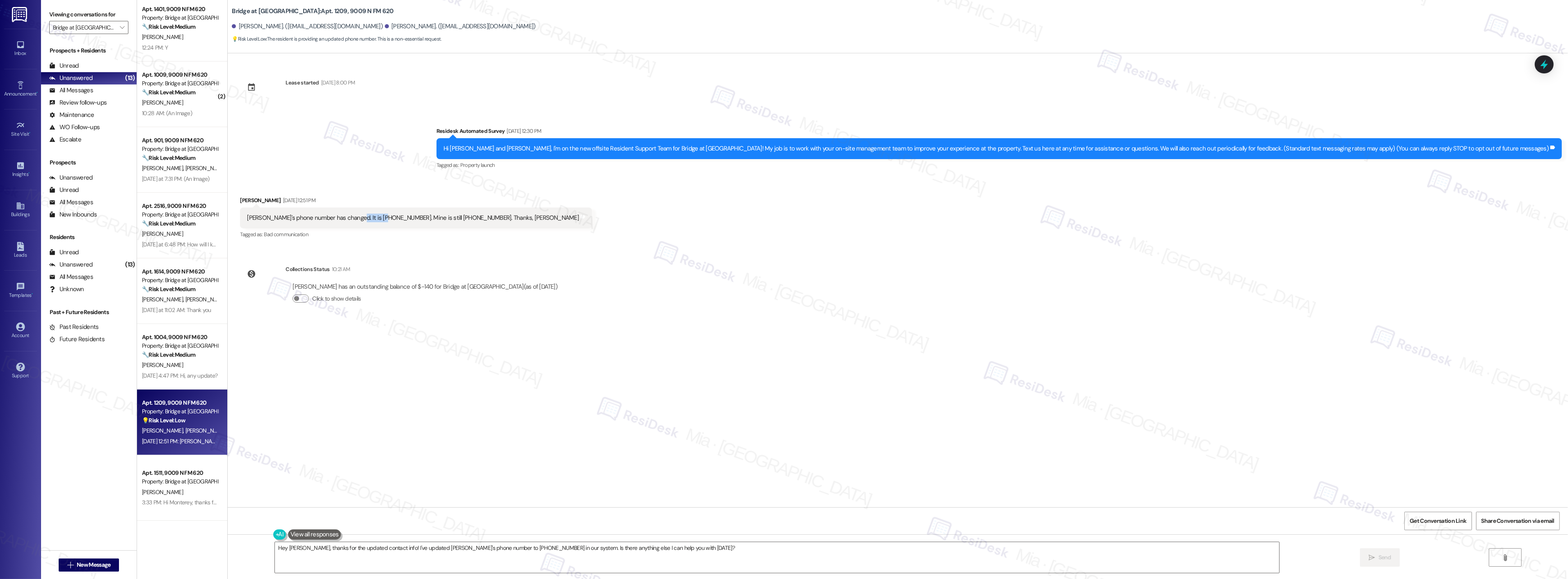
click at [377, 216] on div "[PERSON_NAME]'s phone number has changed. It is [PHONE_NUMBER]. Mine is still […" at bounding box center [413, 218] width 332 height 8
copy div "[PHONE_NUMBER]"
click at [1448, 525] on span "Get Conversation Link" at bounding box center [1437, 521] width 56 height 8
drag, startPoint x: 367, startPoint y: 8, endPoint x: 226, endPoint y: 8, distance: 141.0
click at [232, 8] on div "Bridge at [GEOGRAPHIC_DATA]: Apt. 1209, 9009 N FM 620" at bounding box center [314, 11] width 164 height 10
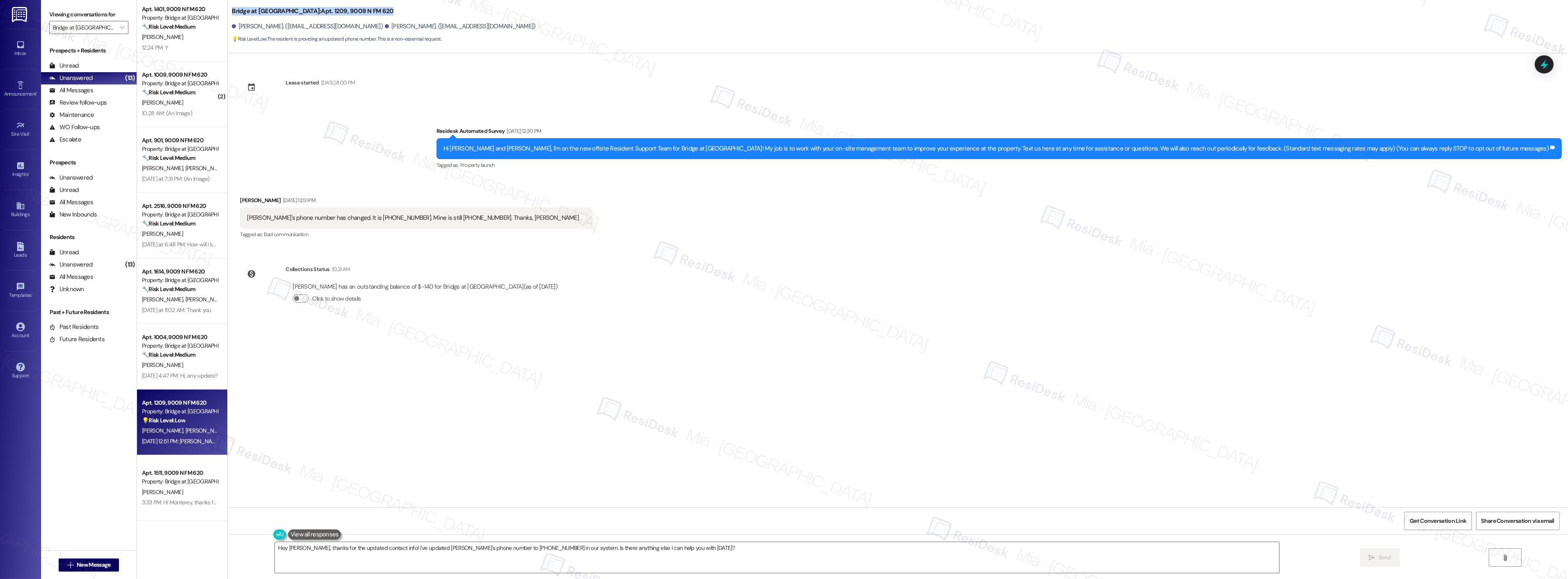
copy b "Bridge at [GEOGRAPHIC_DATA]: Apt. 1209, 9009 N FM 620"
drag, startPoint x: 238, startPoint y: 217, endPoint x: 377, endPoint y: 216, distance: 139.0
click at [377, 216] on div "[PERSON_NAME]'s phone number has changed. It is [PHONE_NUMBER]. Mine is still […" at bounding box center [416, 218] width 352 height 21
copy div "[PERSON_NAME]'s phone number has changed. It is [PHONE_NUMBER]"
click at [1547, 70] on icon at bounding box center [1544, 64] width 14 height 14
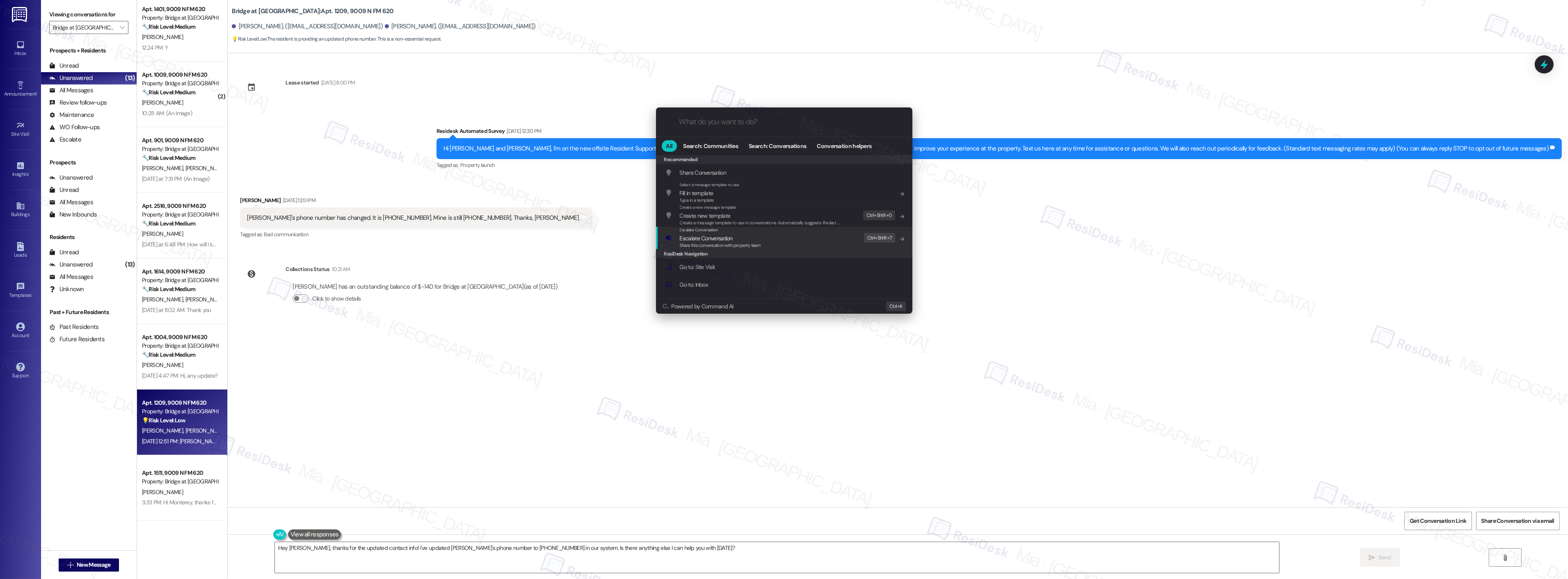
click at [742, 239] on span "Escalate Conversation" at bounding box center [720, 238] width 81 height 9
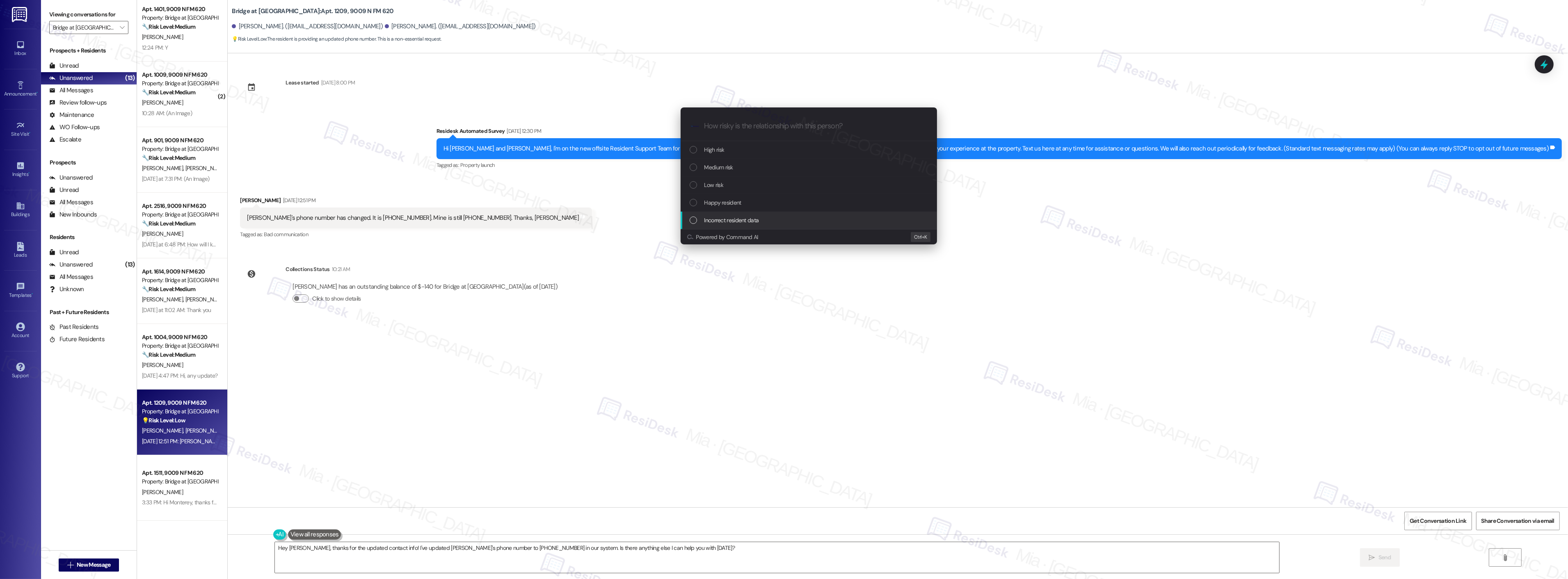
click at [742, 222] on span "Incorrect resident data" at bounding box center [732, 220] width 54 height 9
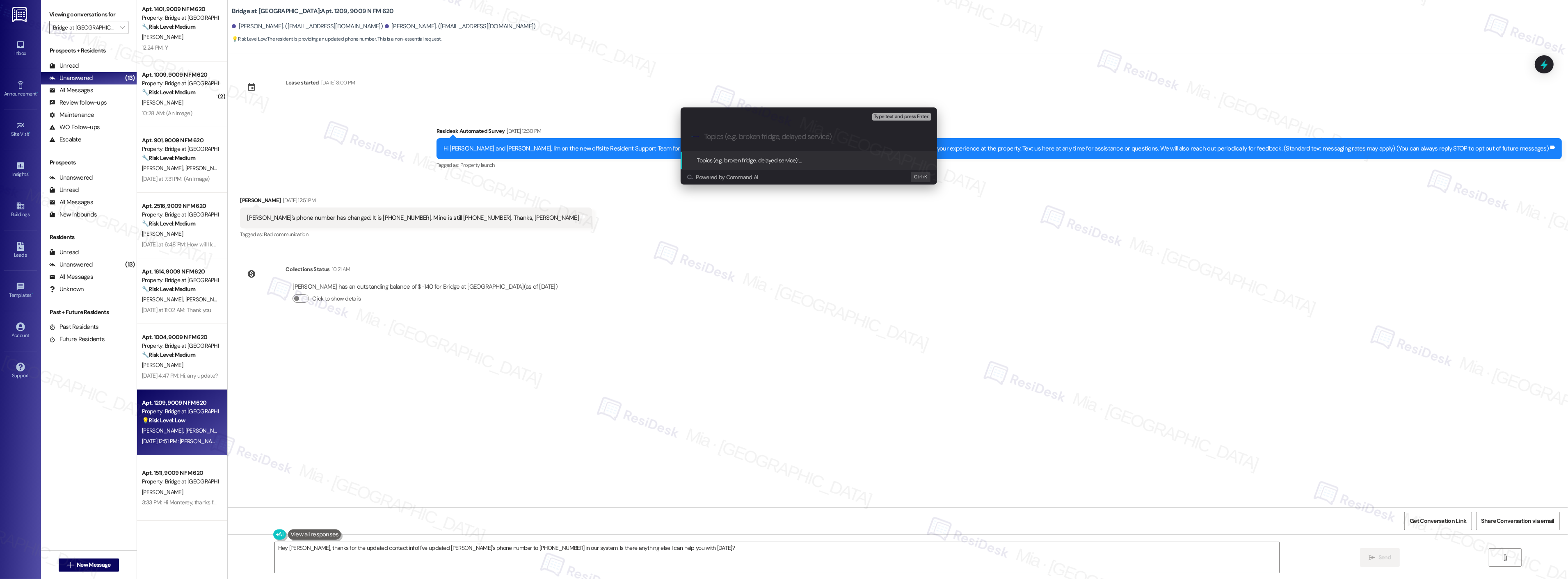
paste input "[PERSON_NAME]'s phone number has changed. It is [PHONE_NUMBER]"
click at [704, 136] on input "[PERSON_NAME]'s phone number has changed. It is [PHONE_NUMBER]" at bounding box center [812, 136] width 217 height 8
click at [745, 138] on input "Update [PERSON_NAME]'s phone number has changed. It is [PHONE_NUMBER]" at bounding box center [812, 136] width 217 height 8
drag, startPoint x: 797, startPoint y: 135, endPoint x: 847, endPoint y: 137, distance: 50.0
click at [847, 137] on input "Update [PERSON_NAME]'s phone number has changed. It is [PHONE_NUMBER]" at bounding box center [812, 136] width 217 height 8
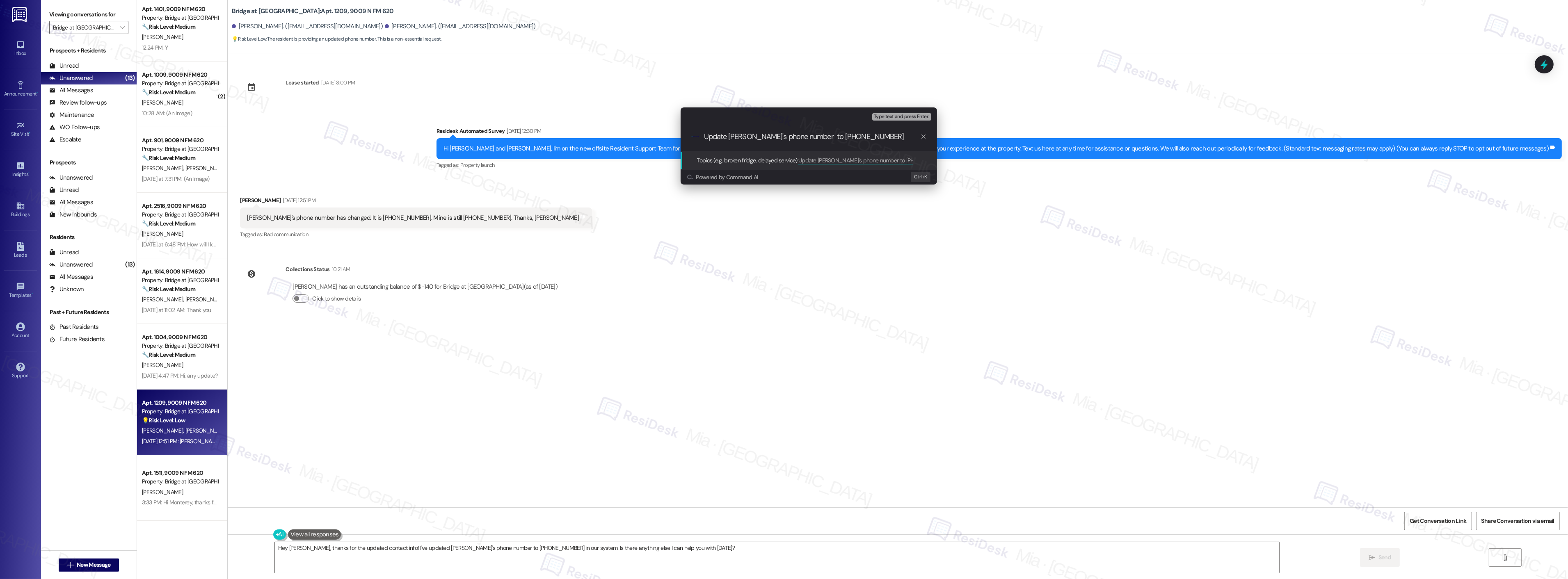
type input "Update [PERSON_NAME]'s phone number to [PHONE_NUMBER]"
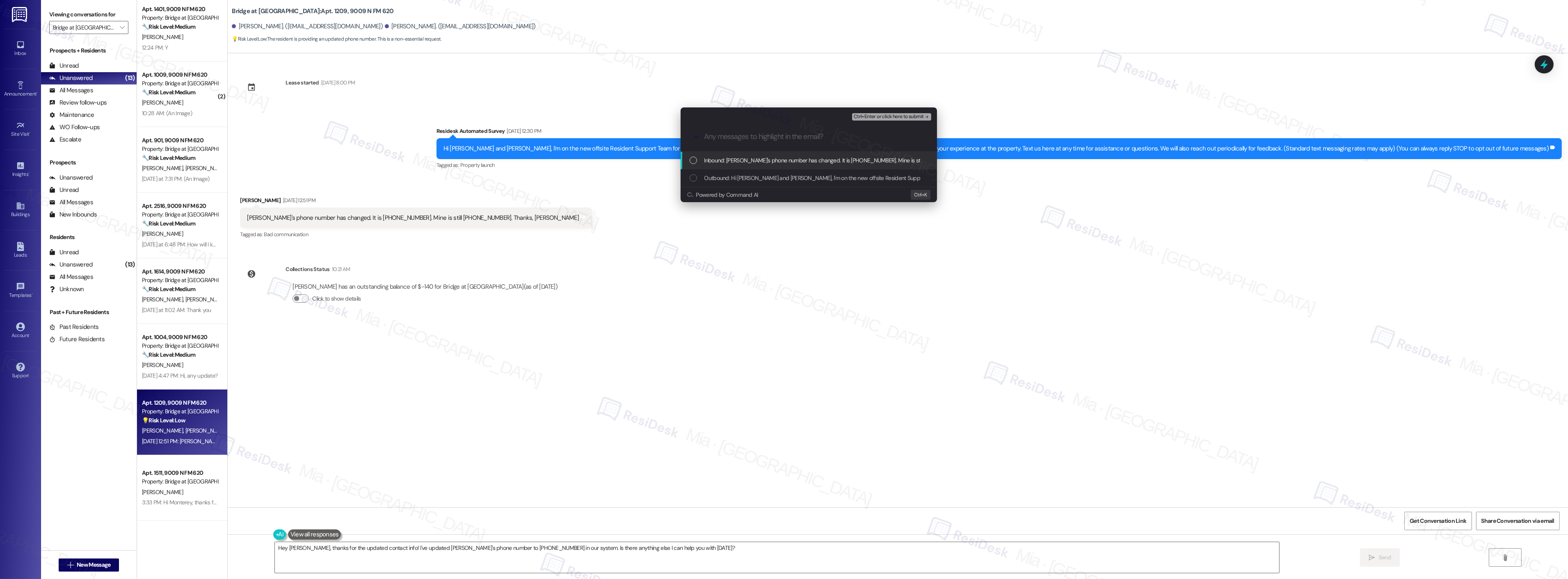
click at [884, 159] on span "Inbound: [PERSON_NAME]'s phone number has changed. It is [PHONE_NUMBER]. Mine i…" at bounding box center [868, 160] width 328 height 9
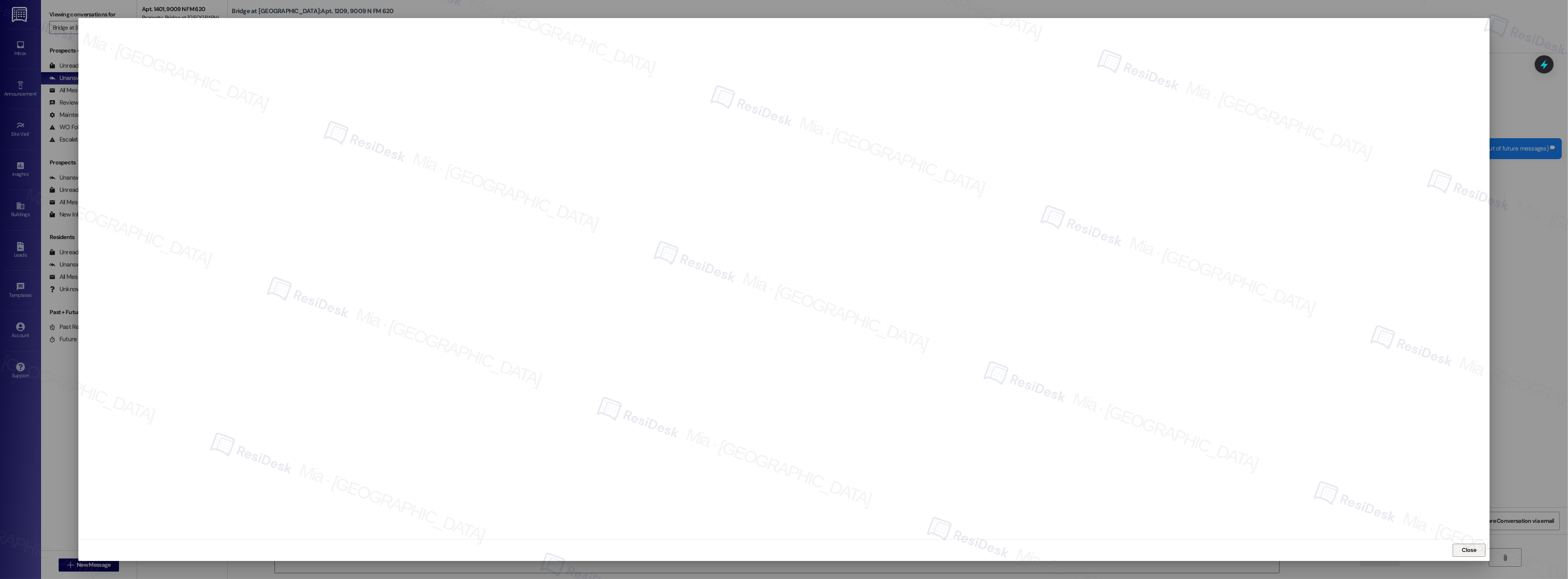
click at [1468, 544] on div "Close" at bounding box center [784, 550] width 1411 height 22
click at [1469, 547] on span "Close" at bounding box center [1469, 550] width 15 height 8
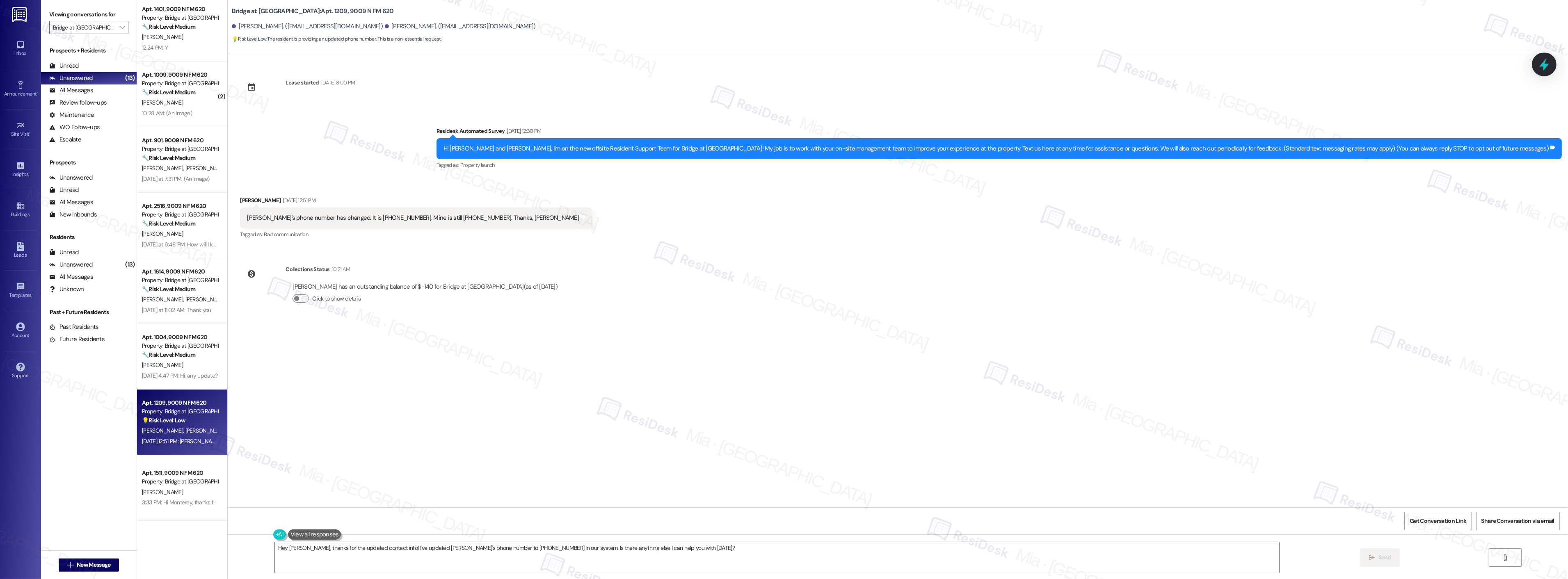
click at [1547, 68] on icon at bounding box center [1544, 64] width 14 height 14
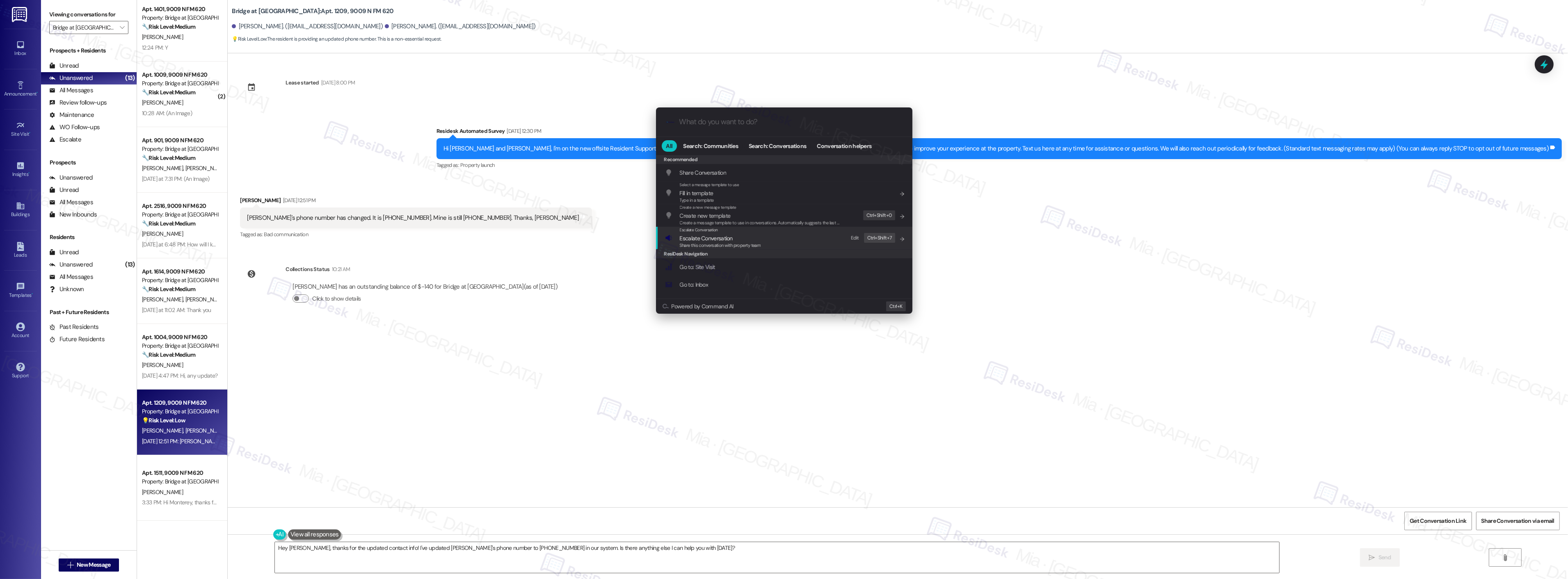
click at [700, 237] on span "Escalate Conversation" at bounding box center [706, 238] width 53 height 8
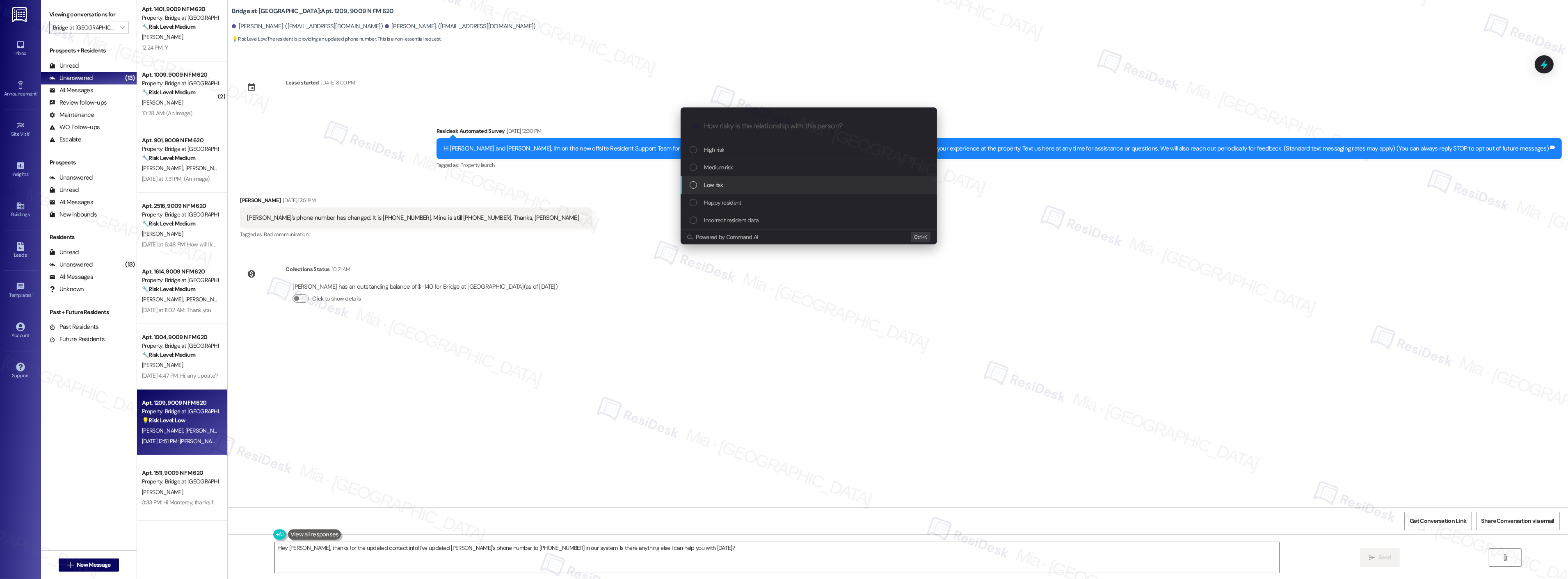
click at [728, 189] on div "Low risk" at bounding box center [809, 184] width 240 height 9
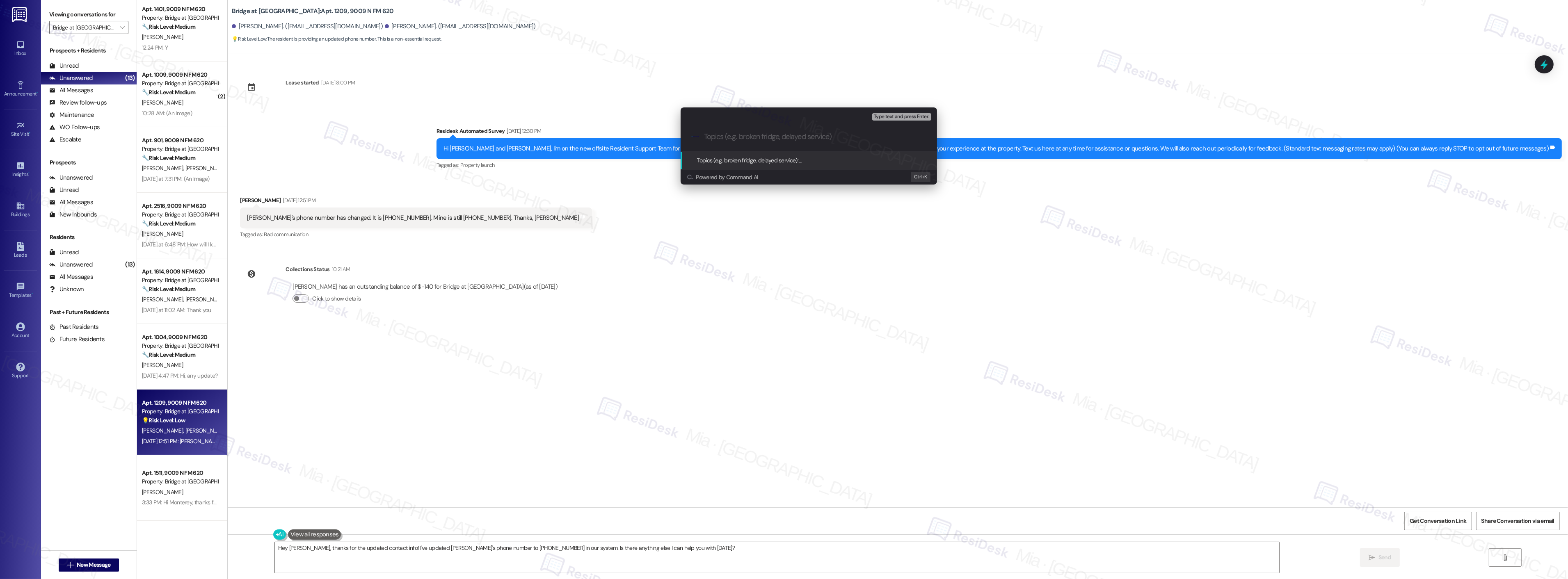
paste input "Update Sam's phone number to 979-588-2195"
type input "Update Sam's phone number to 979-588-2195"
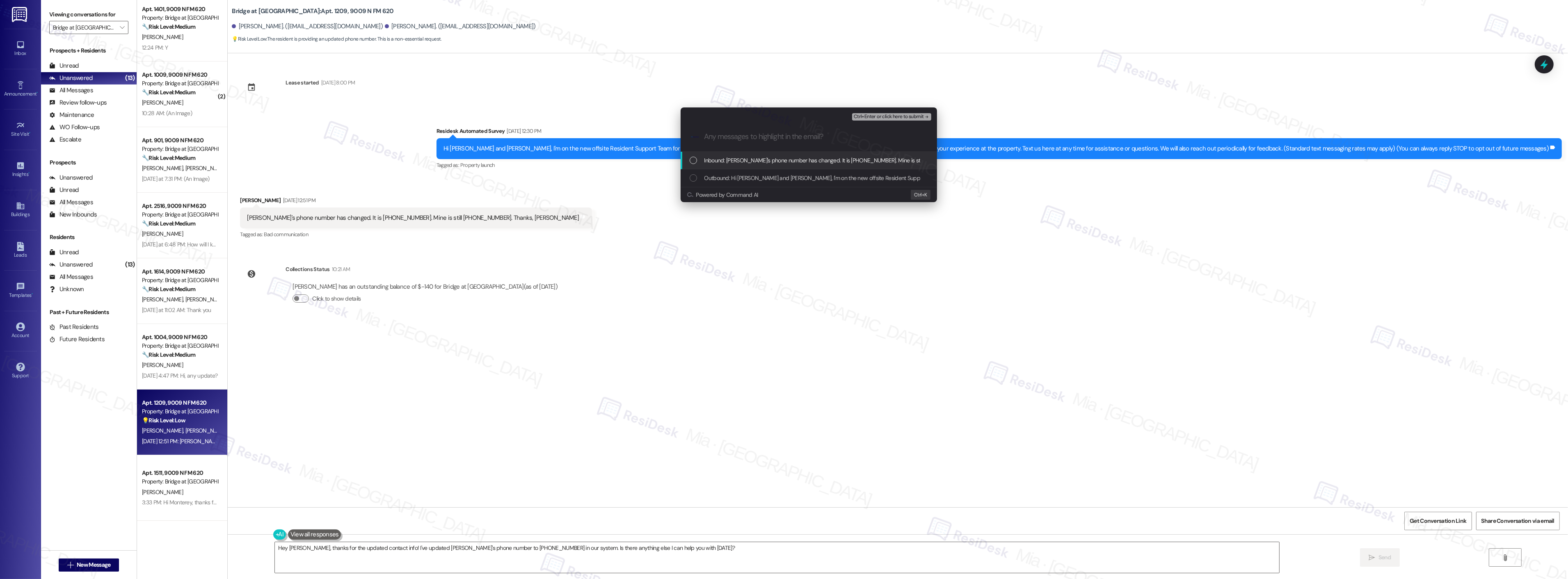
click at [794, 160] on span "Inbound: Sam's phone number has changed. It is 979-588-2195. Mine is still 979-…" at bounding box center [868, 160] width 328 height 9
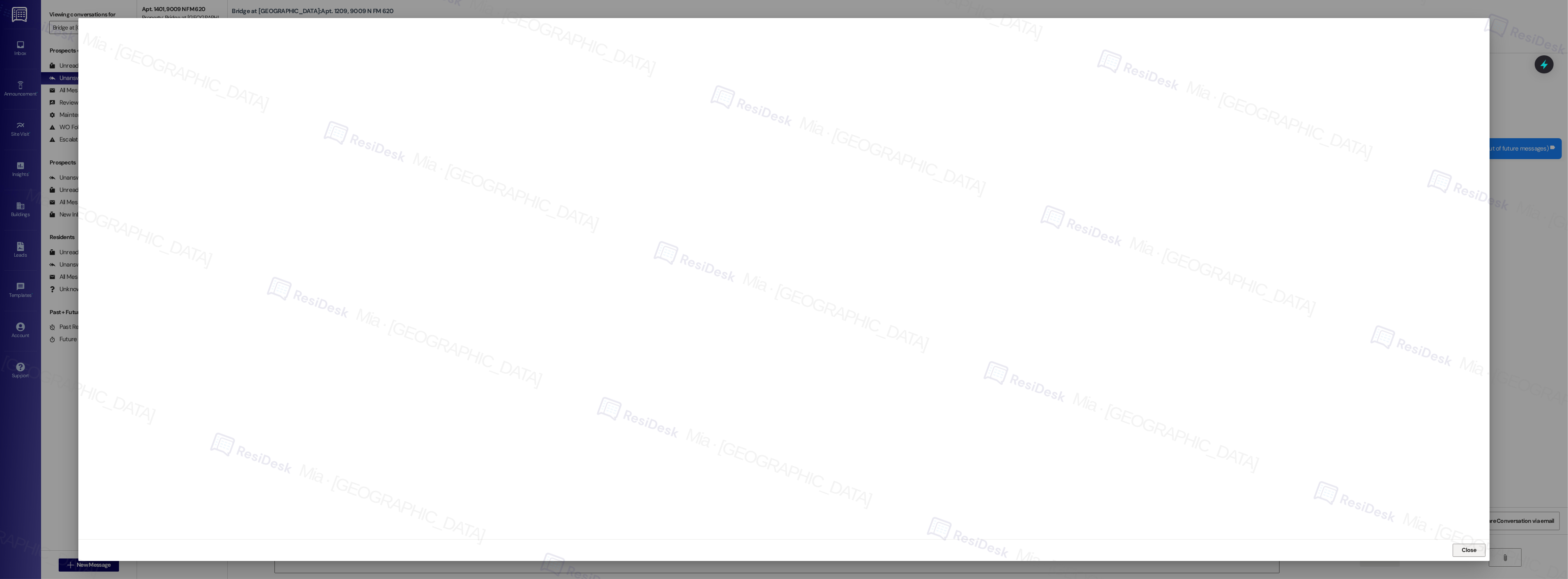
click at [1462, 553] on span "Close" at bounding box center [1469, 550] width 15 height 8
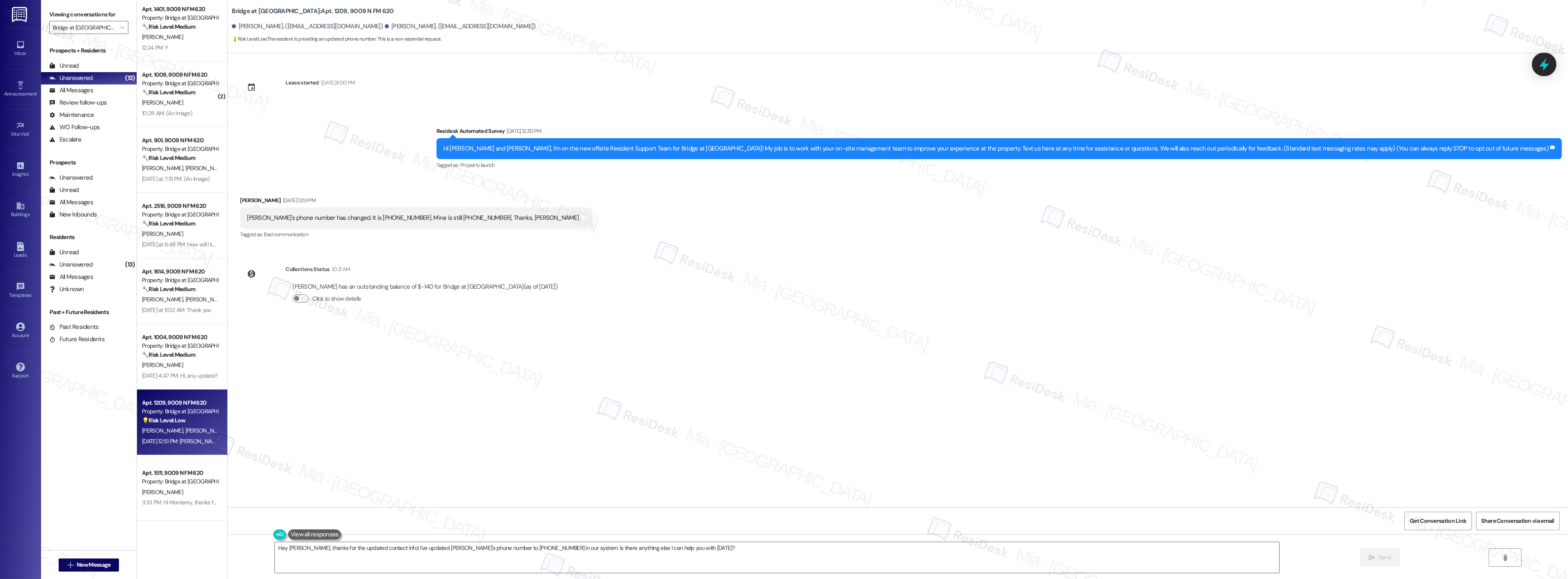
click at [1544, 59] on icon at bounding box center [1544, 64] width 14 height 14
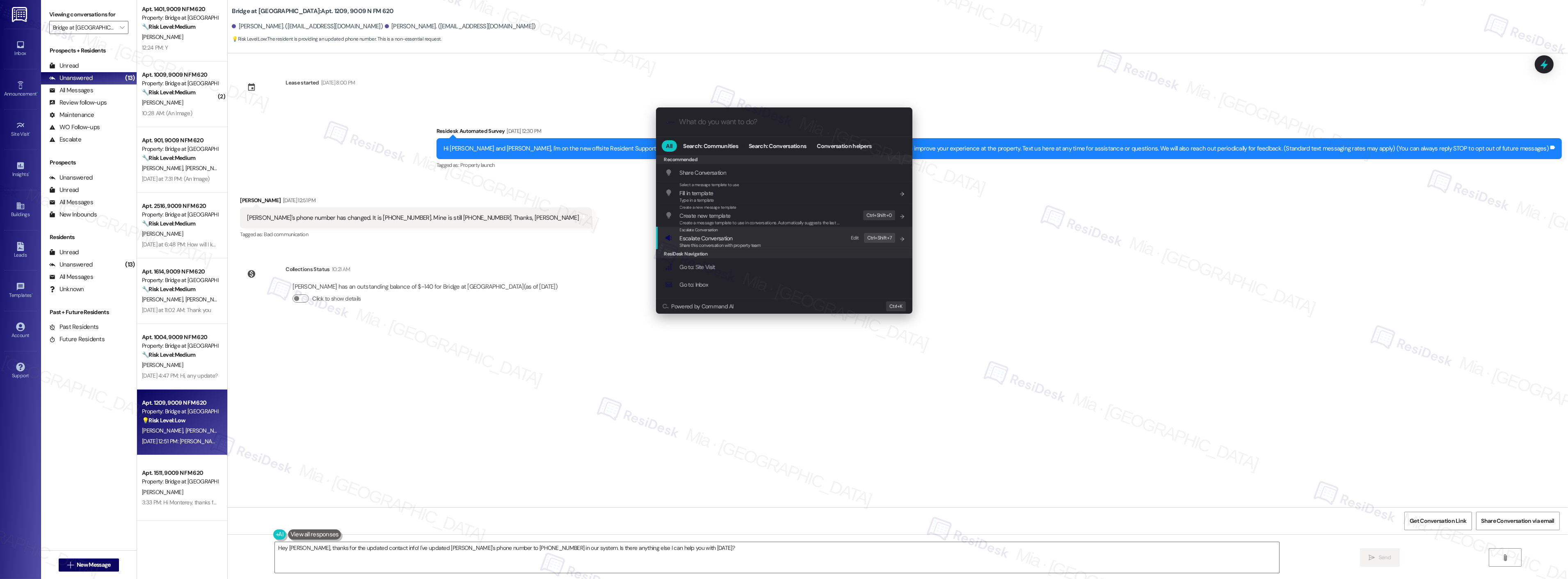
click at [735, 234] on span "Escalate Conversation" at bounding box center [720, 238] width 81 height 9
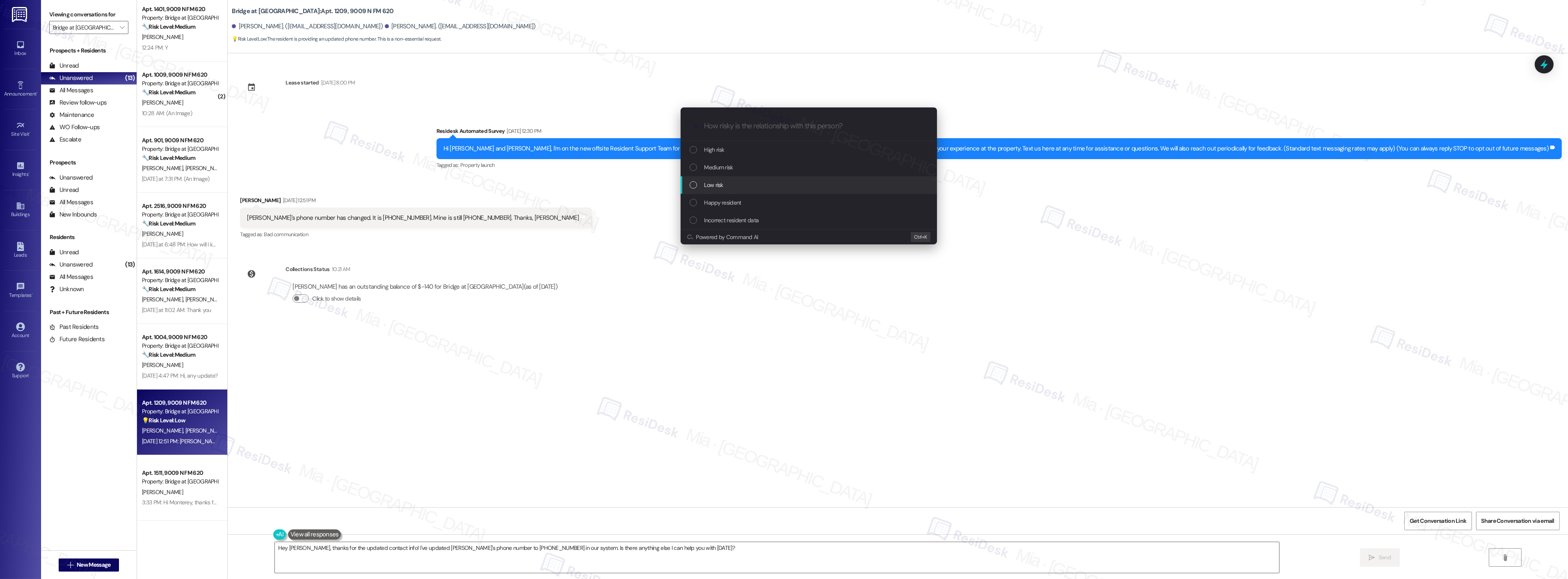
click at [744, 181] on div "Low risk" at bounding box center [809, 184] width 240 height 9
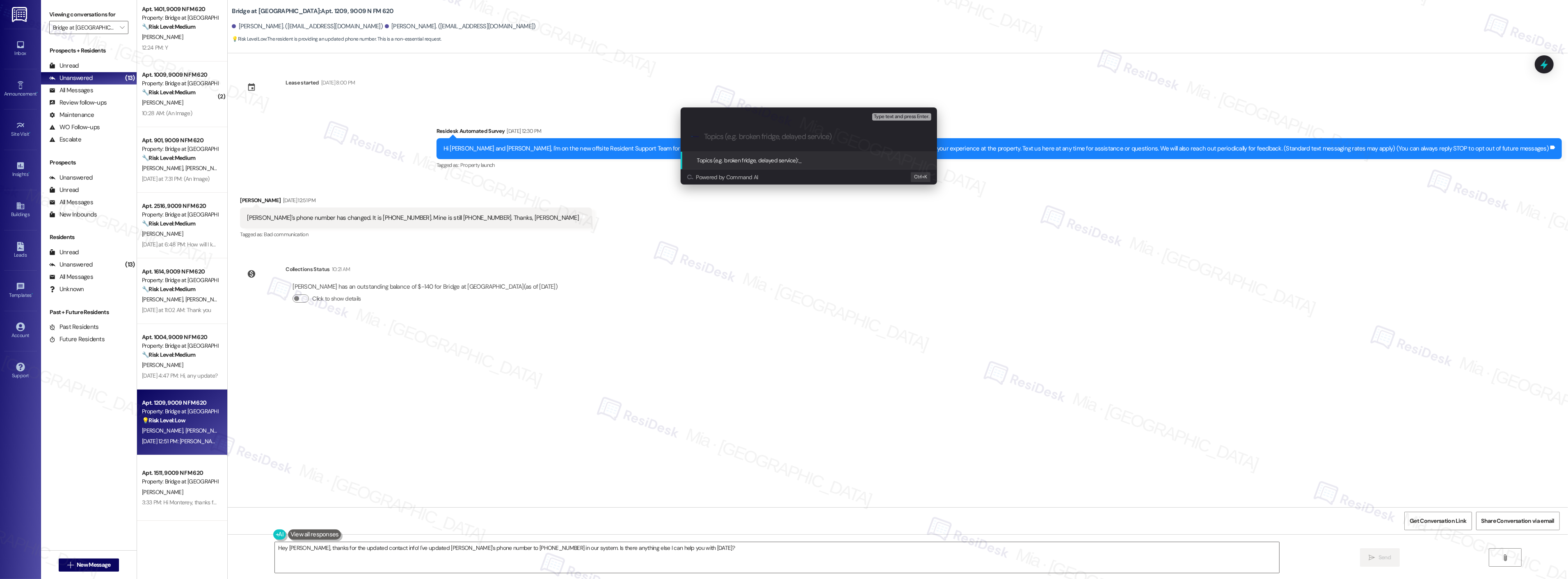
paste input "Update [PERSON_NAME]'s phone number to [PHONE_NUMBER]"
type input "Update [PERSON_NAME]'s phone number to [PHONE_NUMBER]"
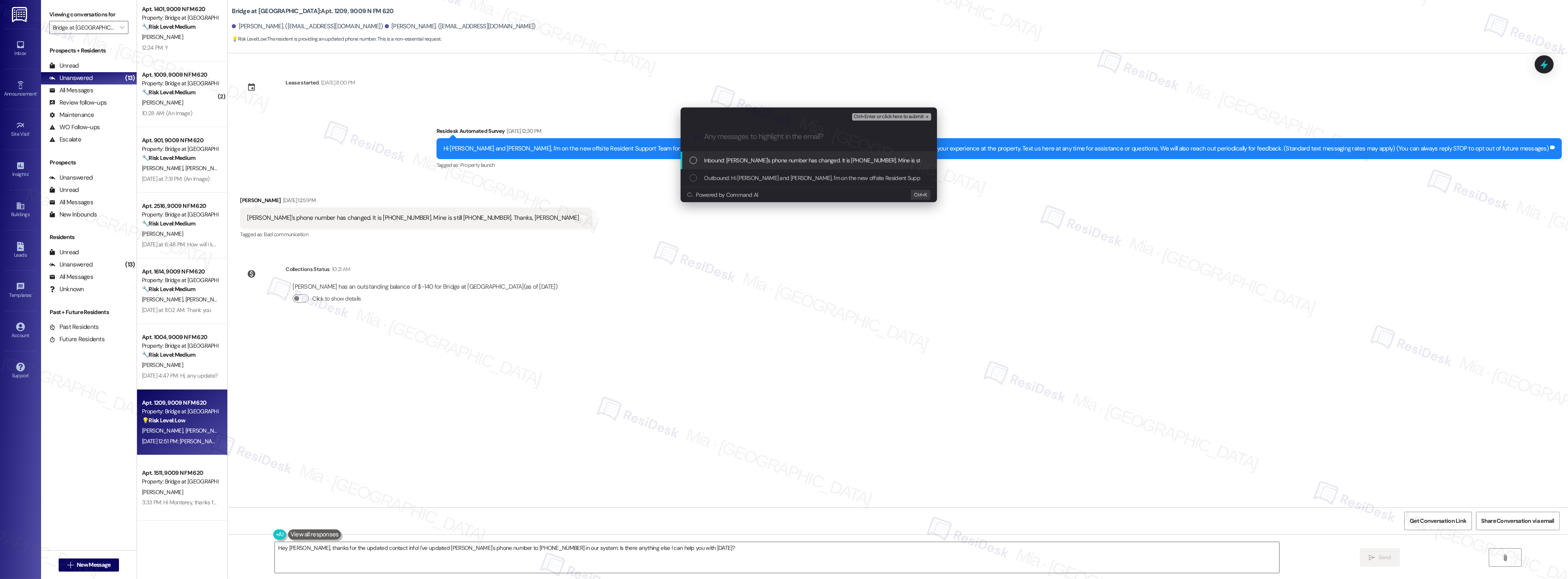
click at [867, 157] on span "Inbound: [PERSON_NAME]'s phone number has changed. It is [PHONE_NUMBER]. Mine i…" at bounding box center [868, 160] width 328 height 9
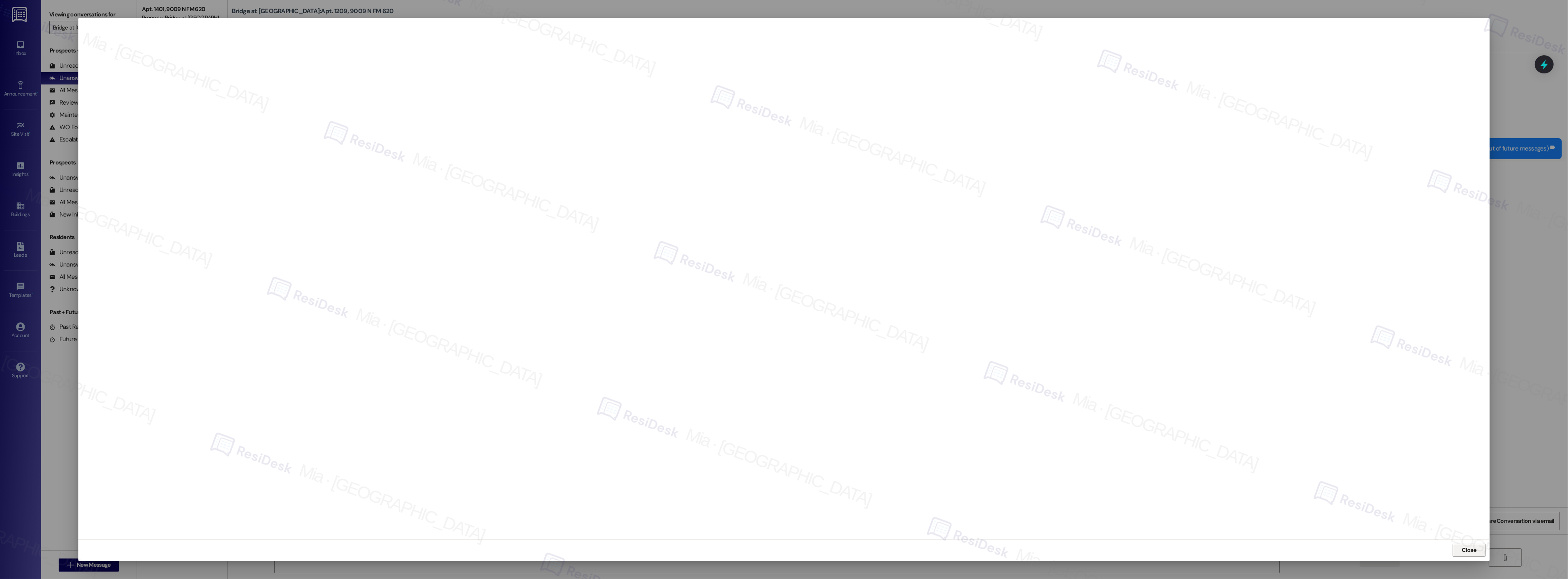
click at [1468, 546] on span "Close" at bounding box center [1469, 550] width 15 height 8
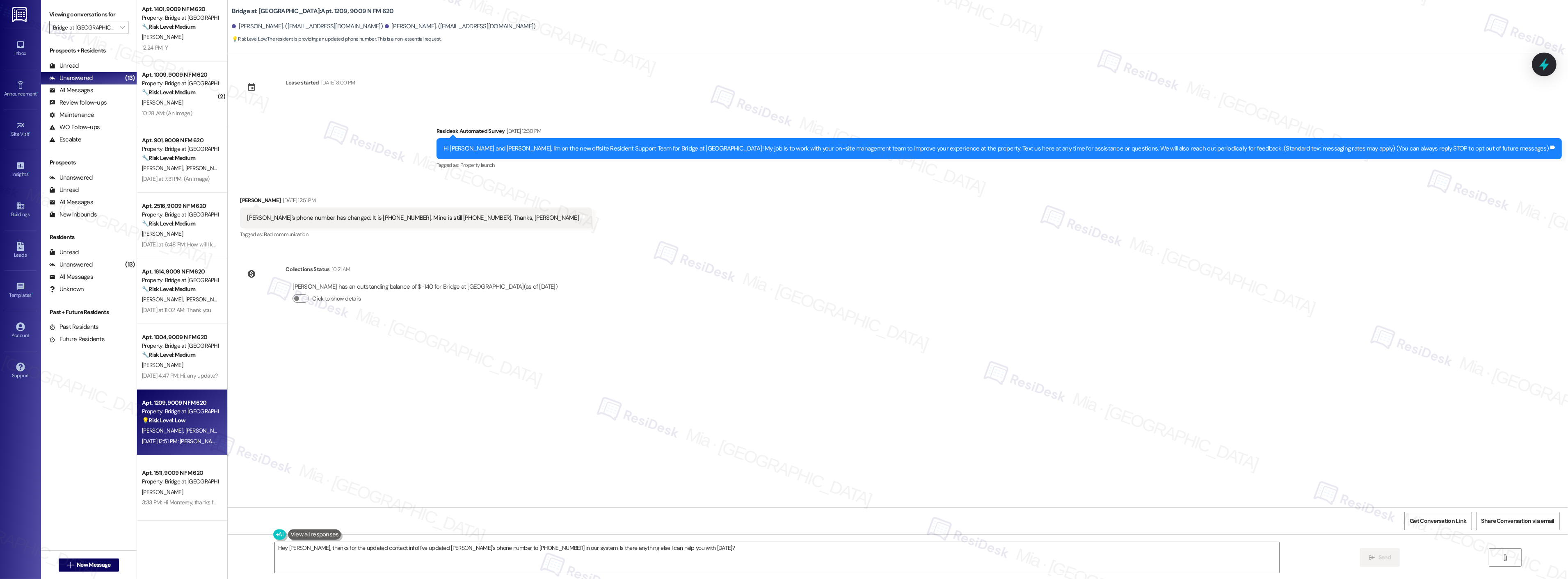
click at [1542, 66] on icon at bounding box center [1544, 65] width 10 height 13
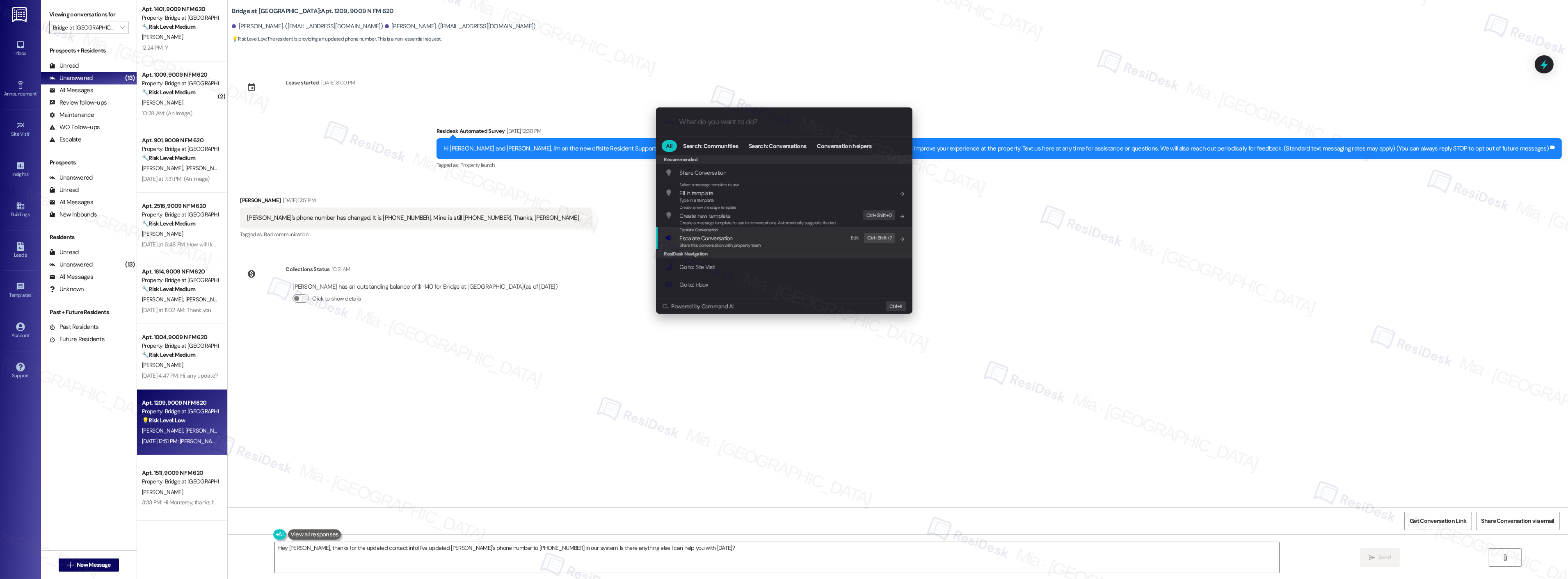
click at [720, 241] on span "Escalate Conversation" at bounding box center [706, 238] width 53 height 8
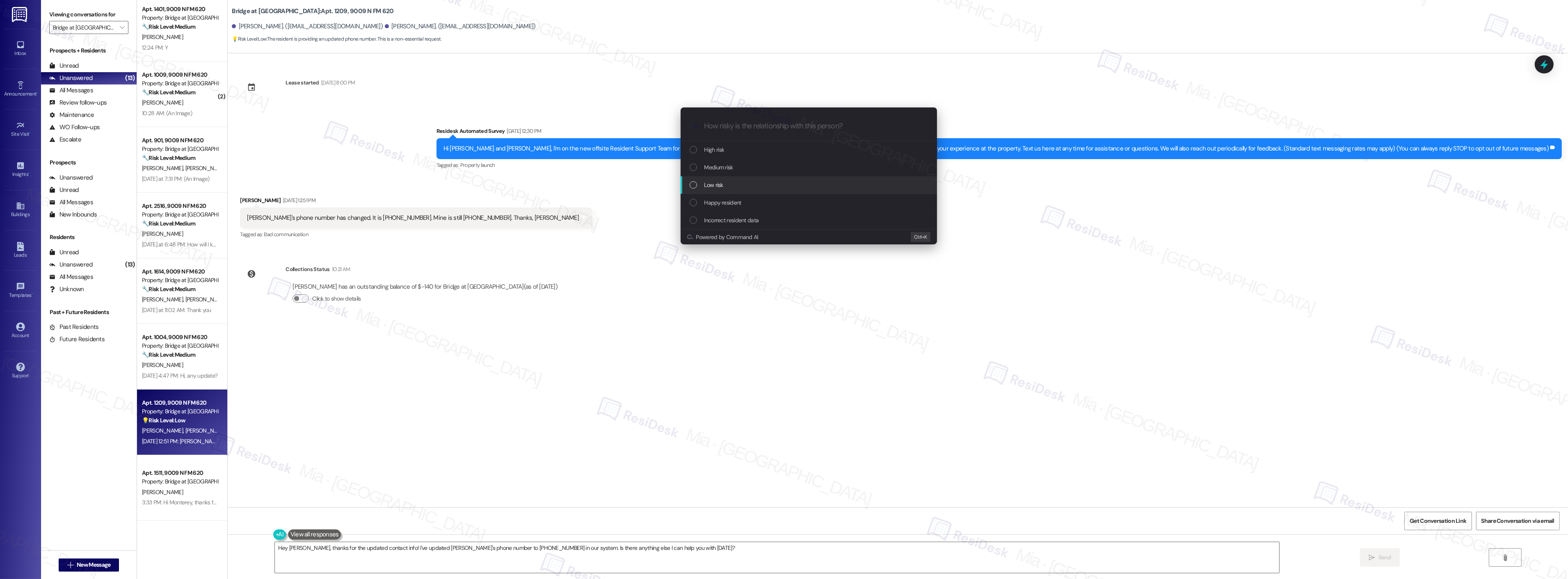
click at [710, 187] on span "Low risk" at bounding box center [714, 184] width 19 height 9
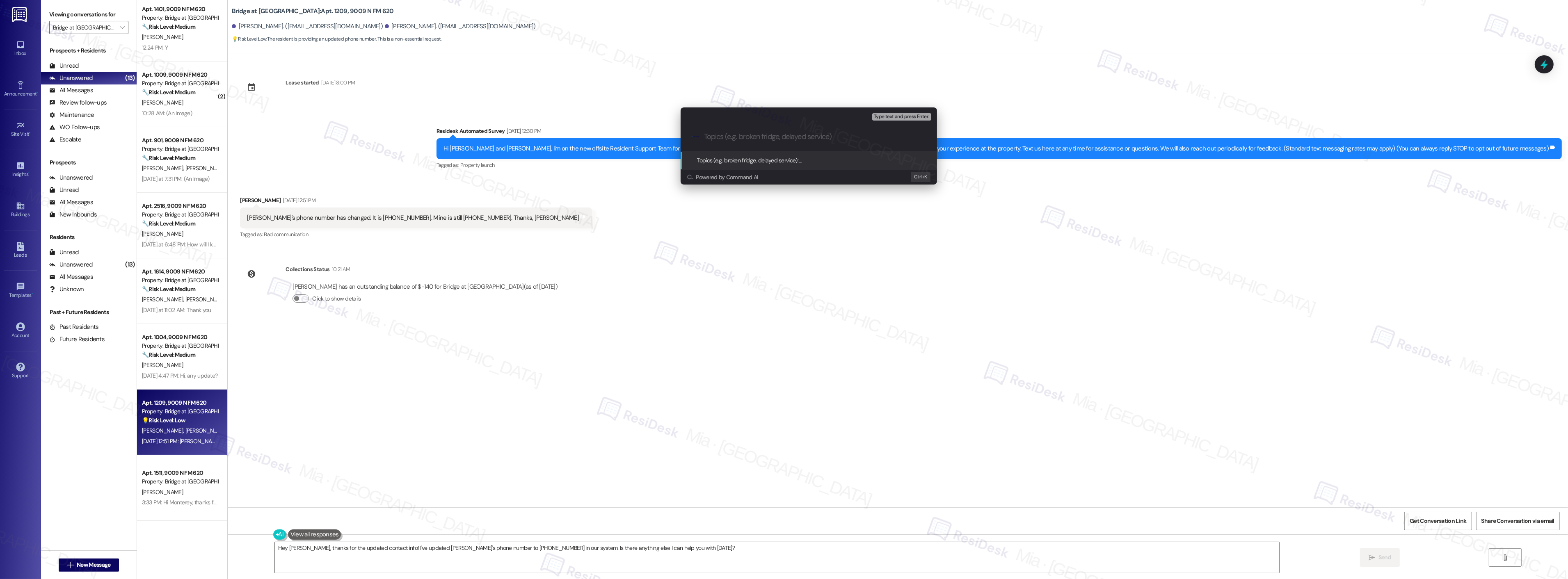
paste input "Update [PERSON_NAME]'s phone number to [PHONE_NUMBER]"
type input "Update [PERSON_NAME]'s phone number to [PHONE_NUMBER]"
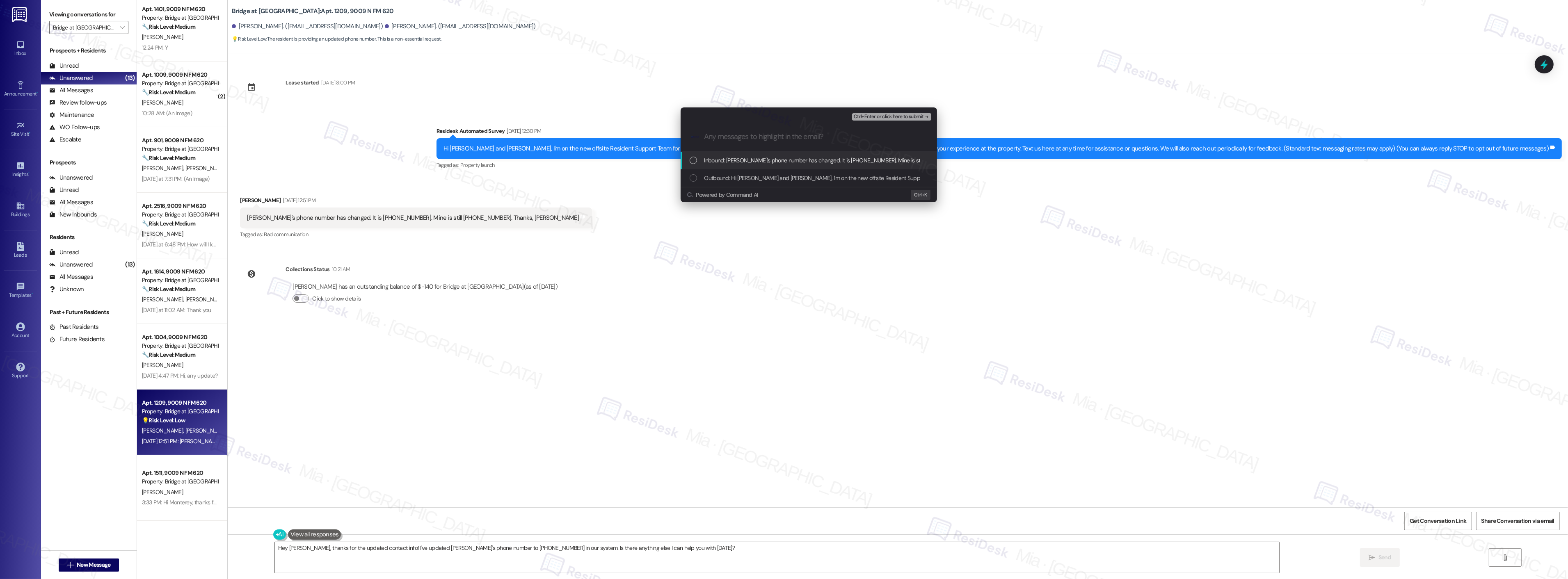
click at [886, 158] on span "Inbound: [PERSON_NAME]'s phone number has changed. It is [PHONE_NUMBER]. Mine i…" at bounding box center [868, 160] width 328 height 9
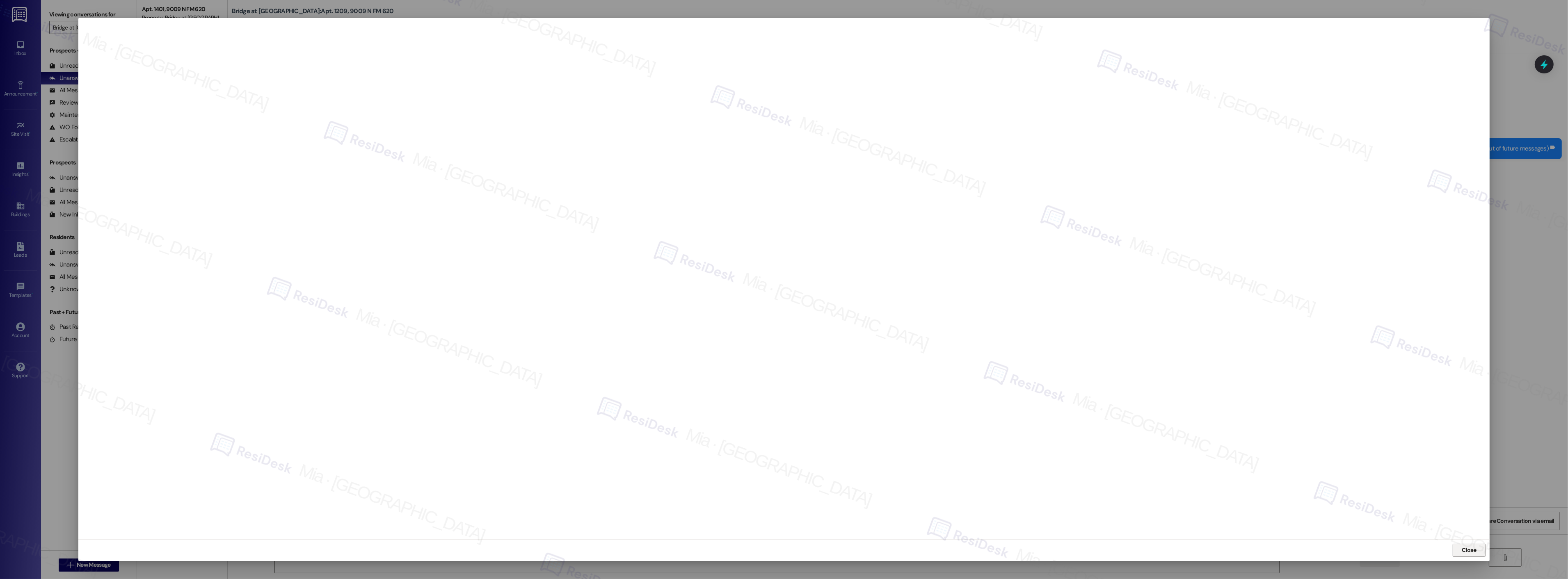
click at [1463, 554] on span "Close" at bounding box center [1469, 550] width 15 height 8
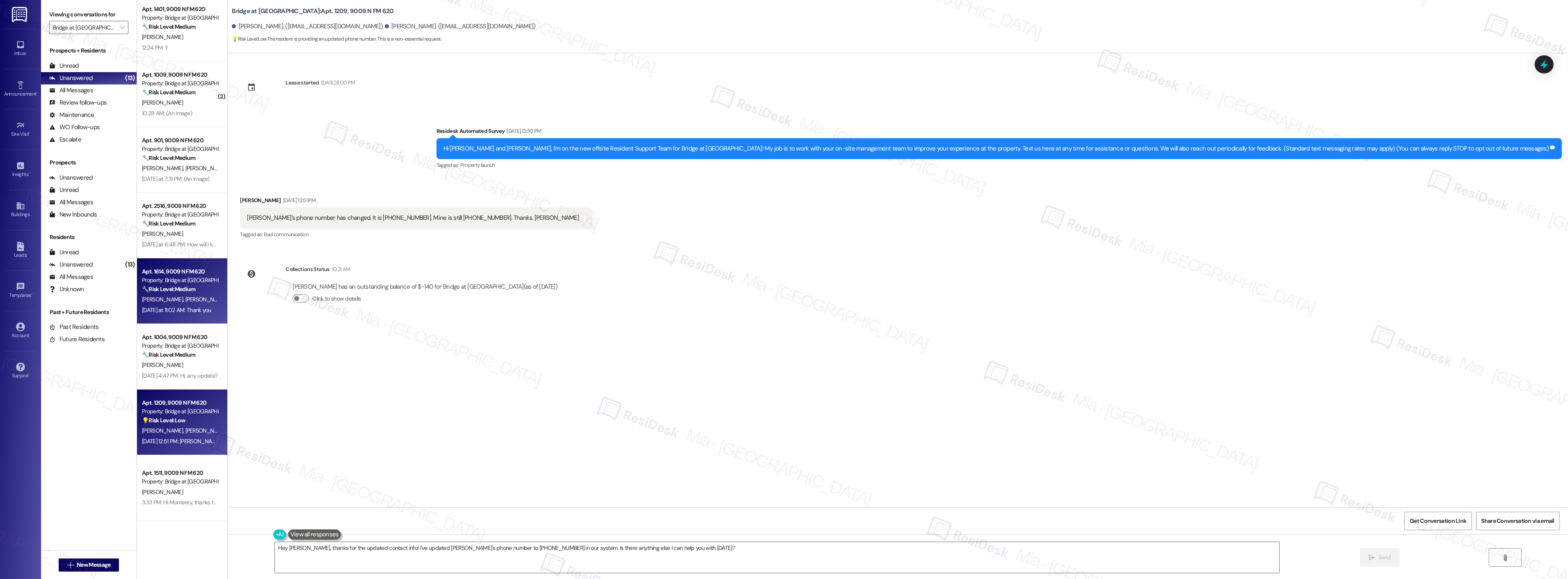
click at [196, 299] on div "J. Moskot E. Haddock" at bounding box center [180, 299] width 77 height 10
type textarea "Hey Rachael, thanks for the updated contact info! I've updated Sam's phone numb…"
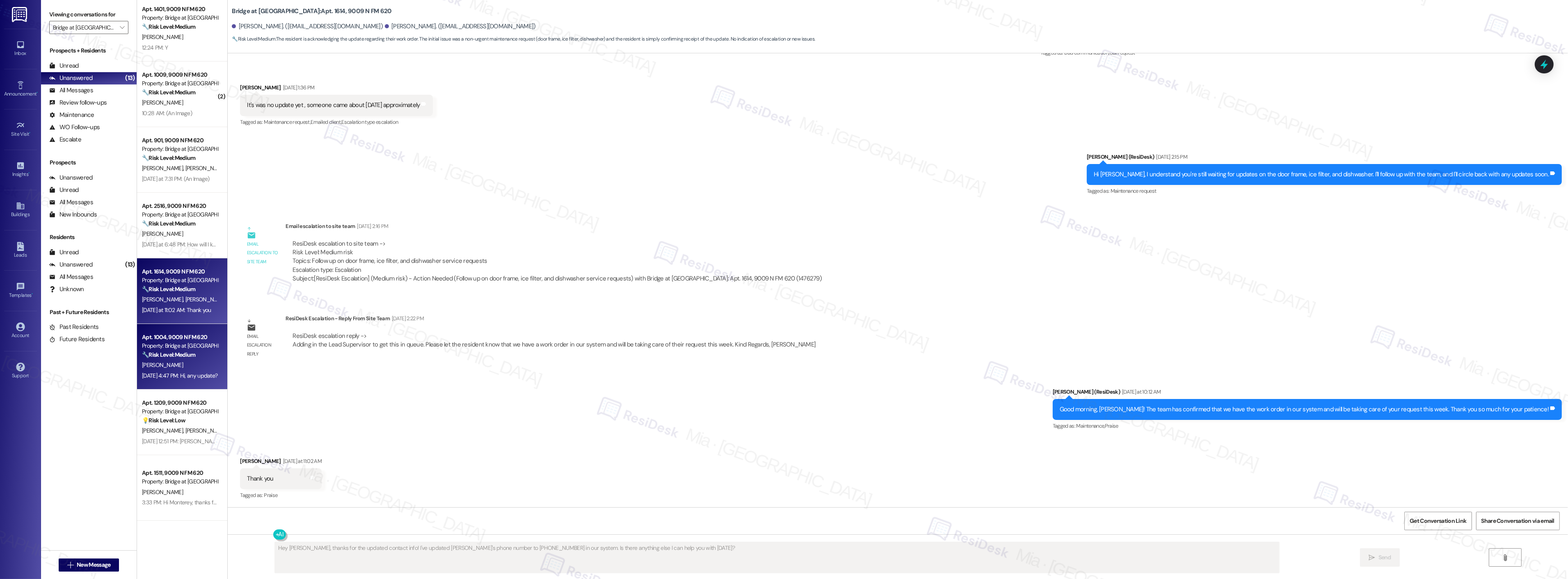
click at [187, 353] on strong "🔧 Risk Level: Medium" at bounding box center [168, 354] width 54 height 8
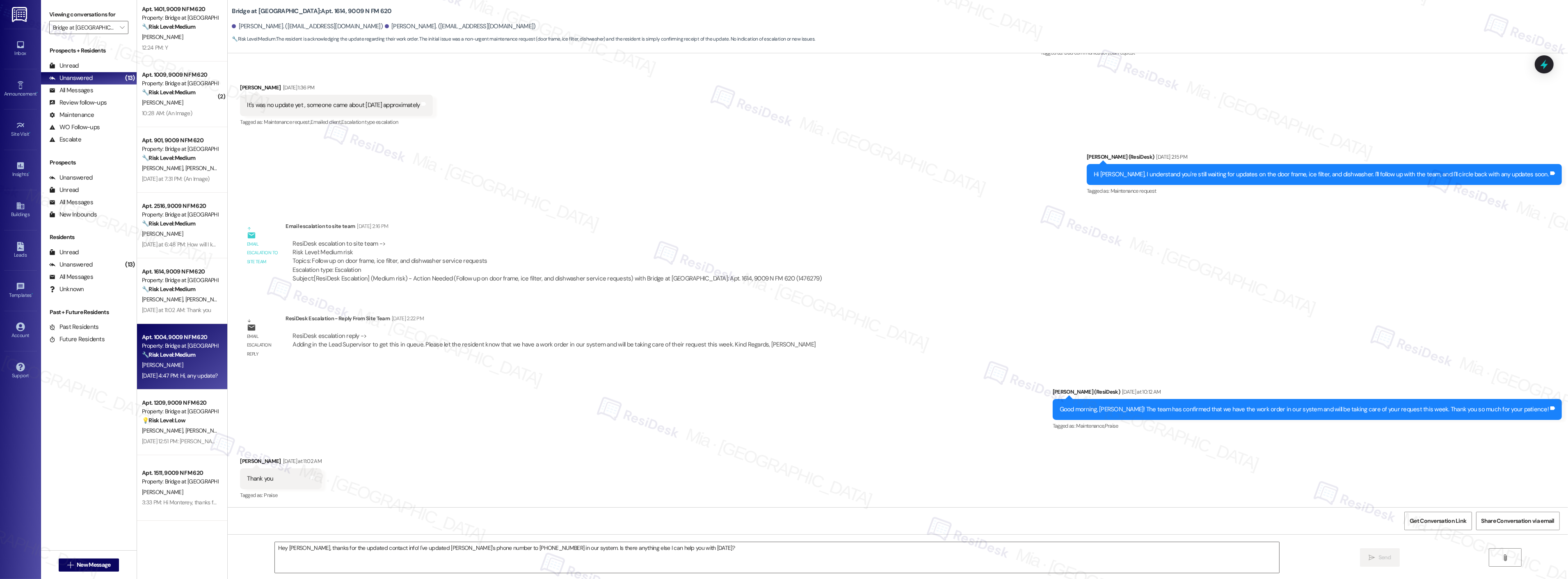
type textarea "Fetching suggested responses. Please feel free to read through the conversation…"
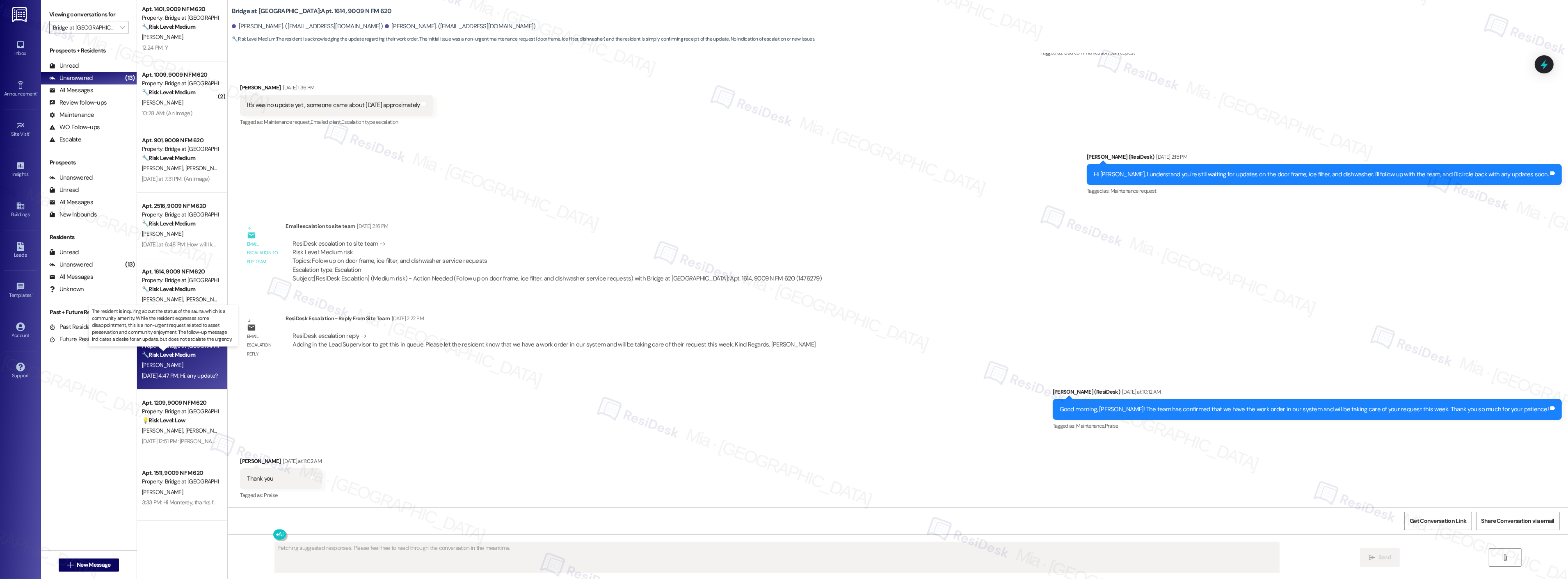
scroll to position [68, 0]
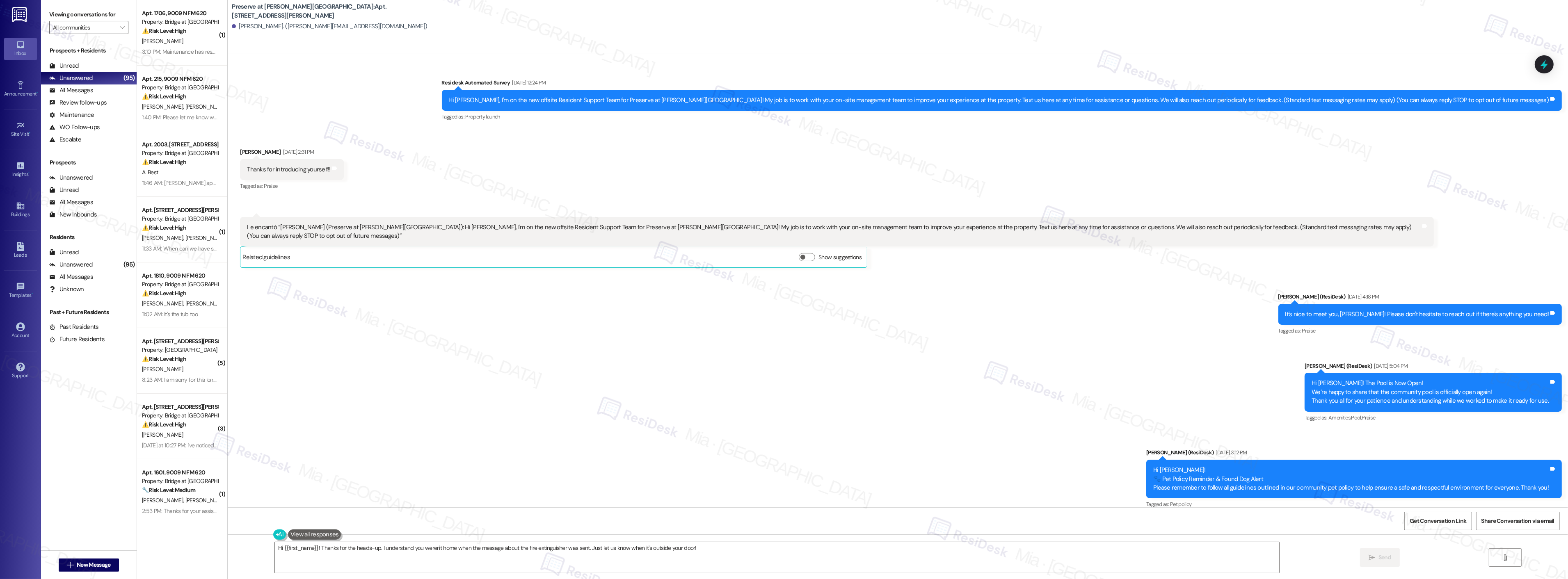
scroll to position [8311, 0]
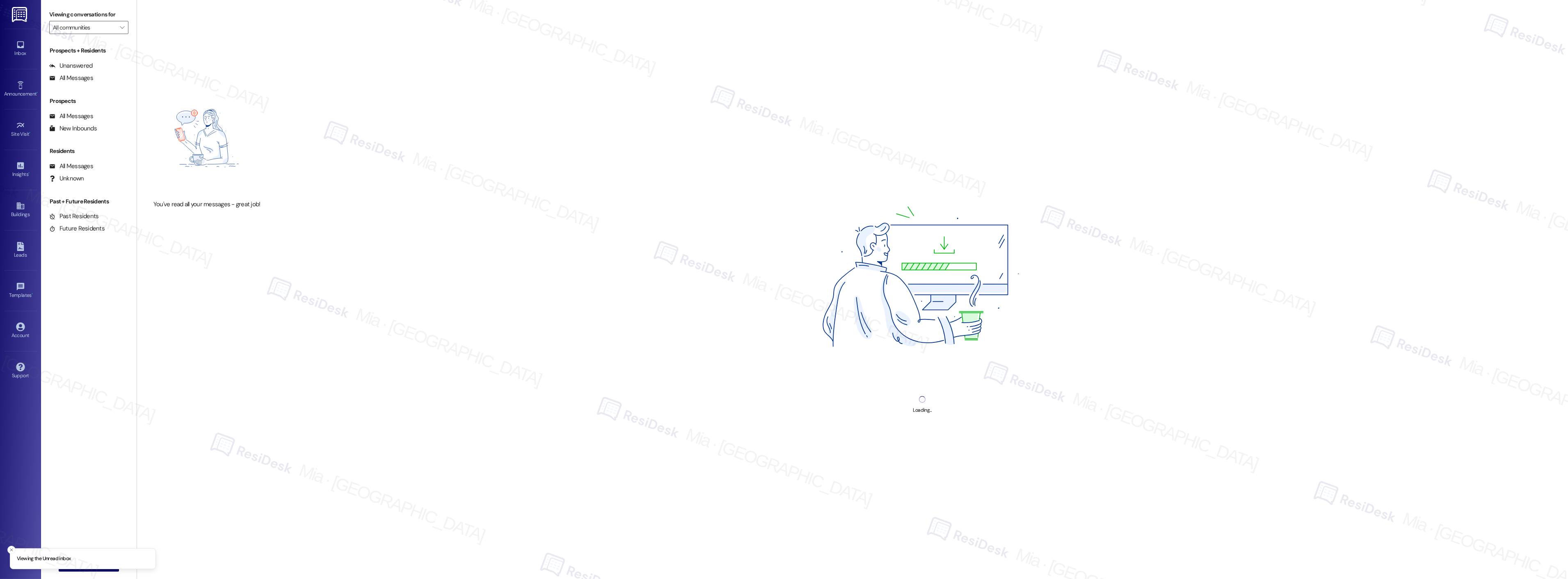
type input "Bridge at [GEOGRAPHIC_DATA]"
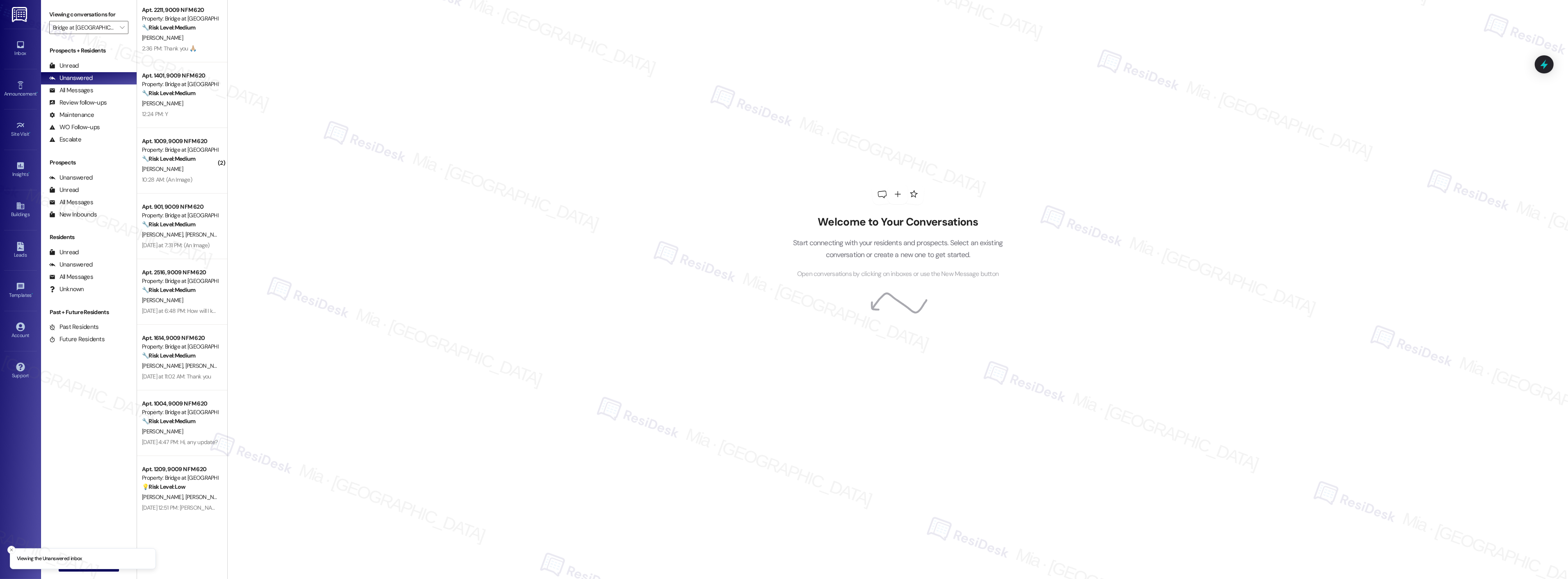
scroll to position [267, 0]
click at [175, 484] on strong "💡 Risk Level: Low" at bounding box center [164, 486] width 43 height 8
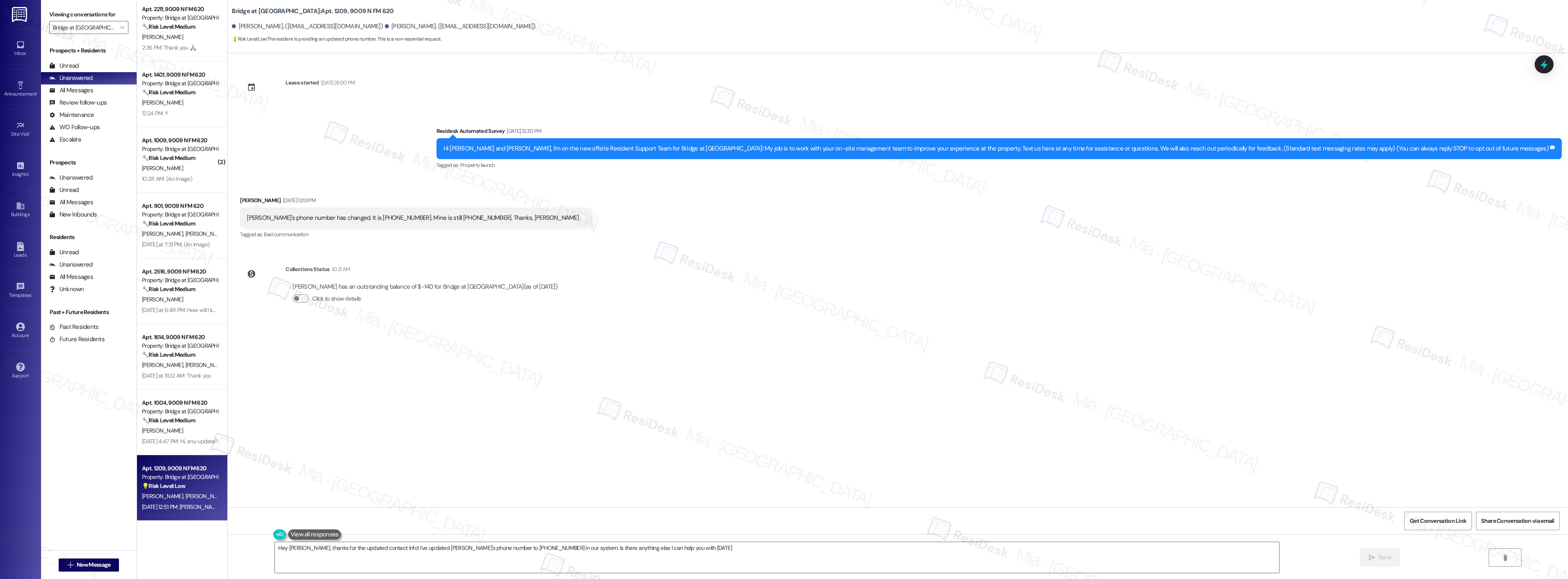
type textarea "Hey [PERSON_NAME], thanks for the updated contact info! I've updated [PERSON_NA…"
click at [1549, 65] on icon at bounding box center [1544, 64] width 14 height 14
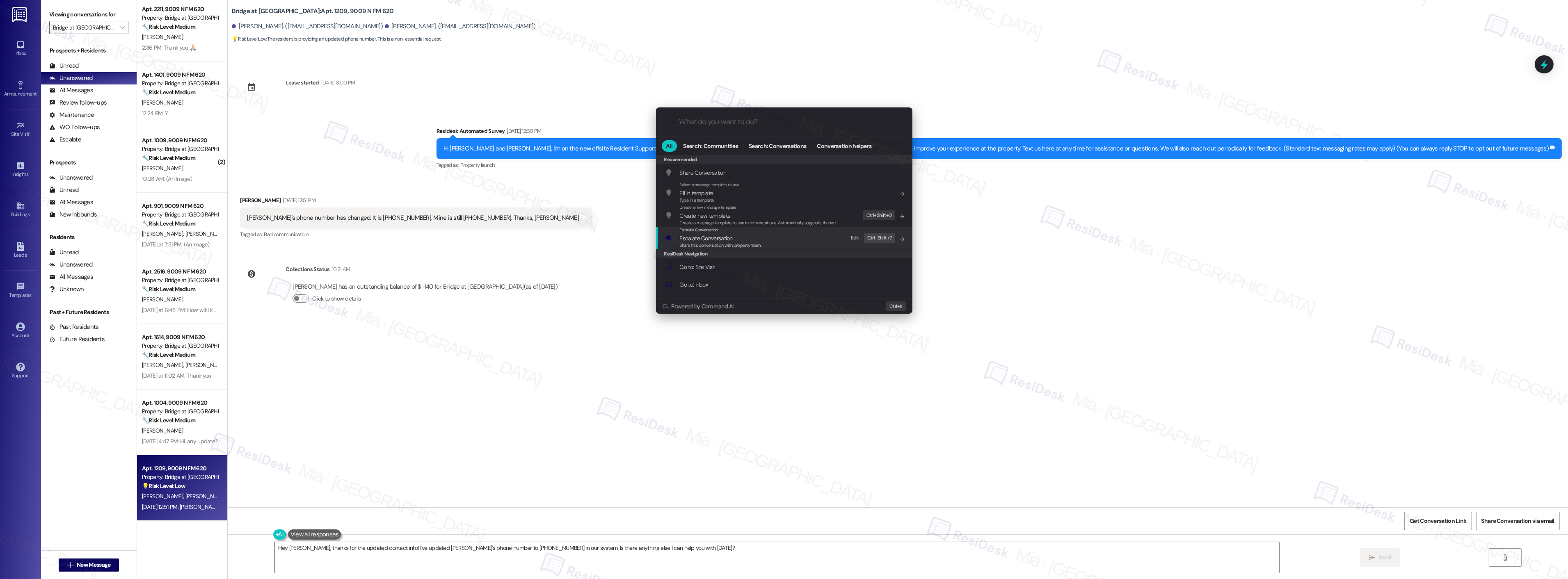
click at [706, 239] on span "Escalate Conversation" at bounding box center [706, 238] width 53 height 8
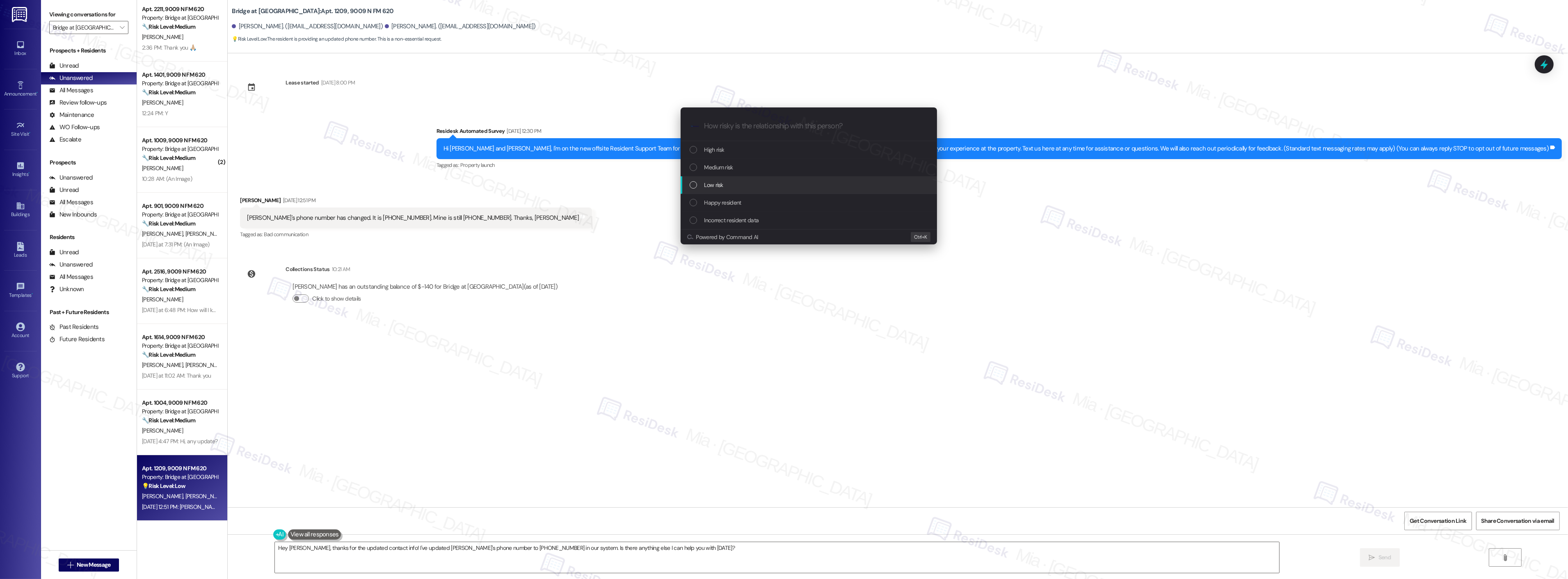
click at [716, 183] on span "Low risk" at bounding box center [714, 184] width 19 height 9
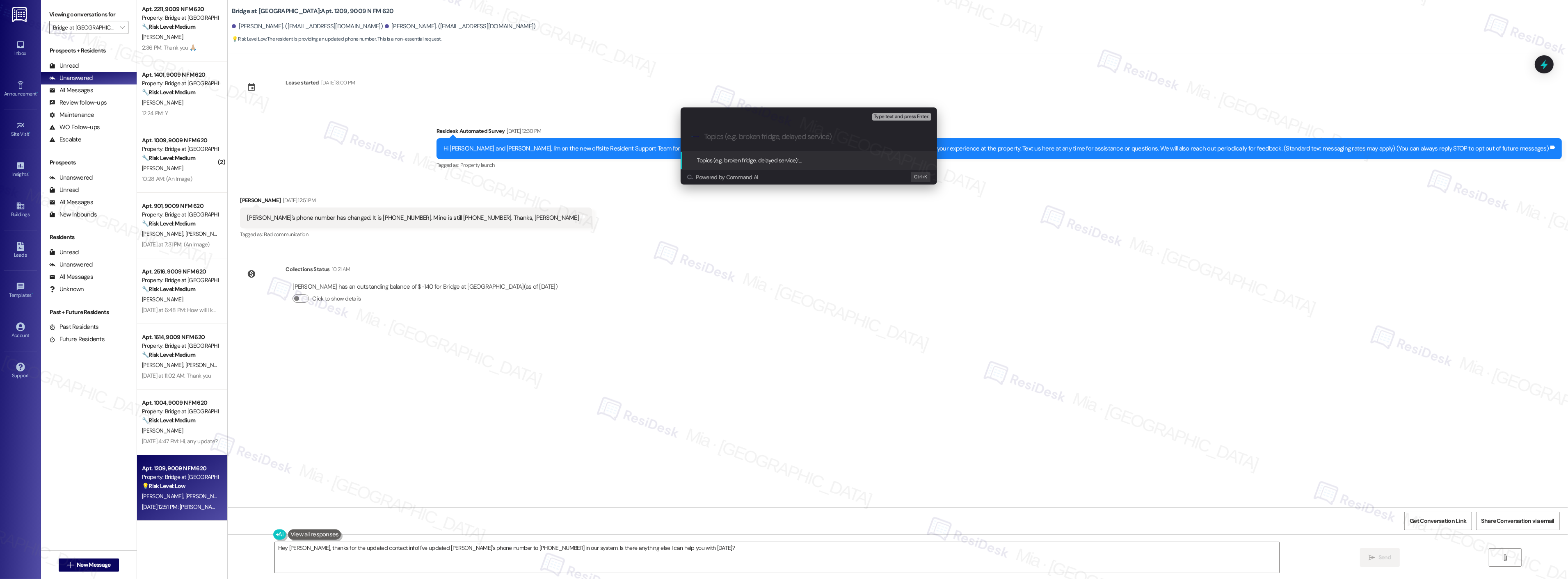
paste input "Update [PERSON_NAME]'s phone number to [PHONE_NUMBER]"
type input "Update [PERSON_NAME]'s phone number to [PHONE_NUMBER]"
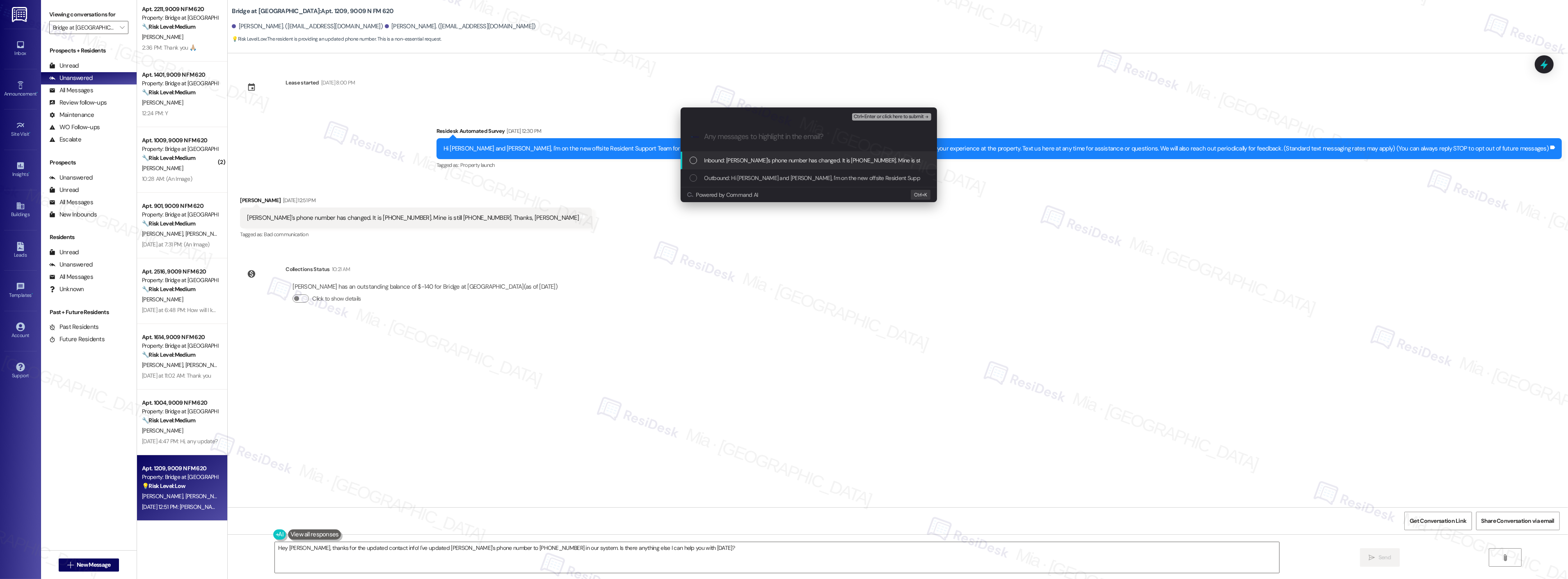
click at [876, 161] on span "Inbound: [PERSON_NAME]'s phone number has changed. It is [PHONE_NUMBER]. Mine i…" at bounding box center [868, 160] width 328 height 9
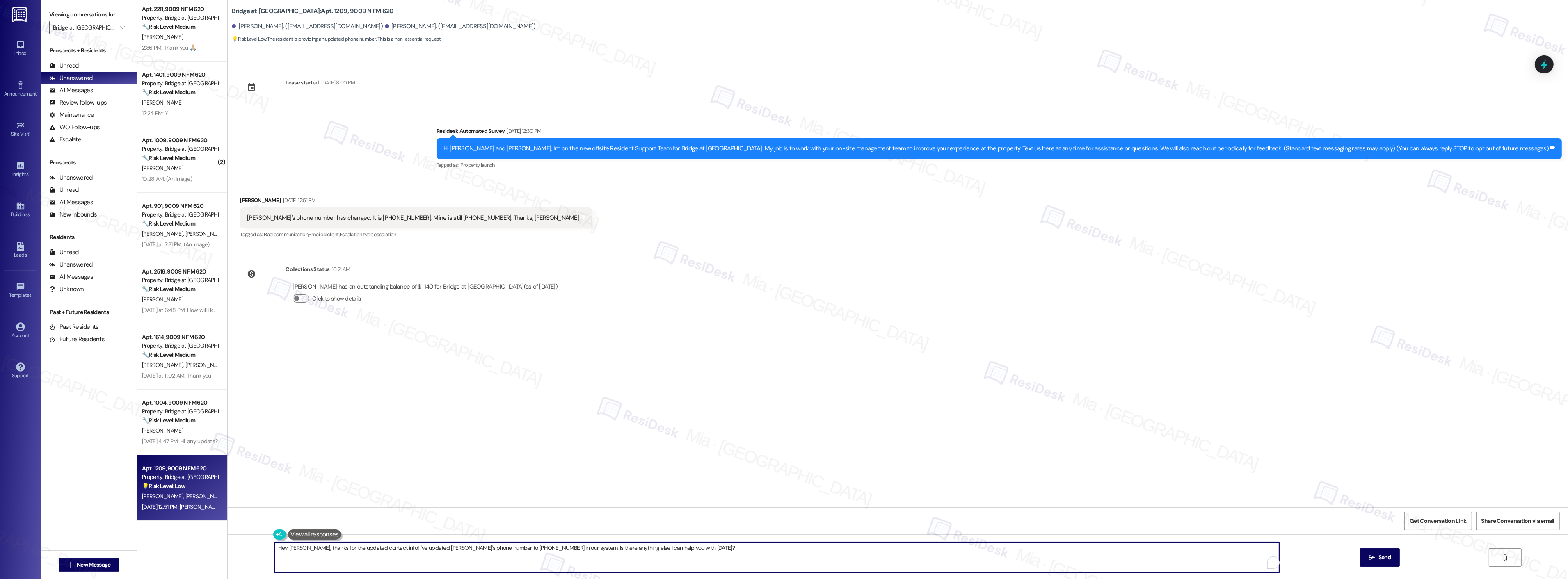
drag, startPoint x: 421, startPoint y: 548, endPoint x: 669, endPoint y: 548, distance: 248.0
click at [669, 548] on textarea "Hey [PERSON_NAME], thanks for the updated contact info! I've updated [PERSON_NA…" at bounding box center [777, 557] width 1004 height 31
click at [544, 522] on span "completed" at bounding box center [558, 523] width 31 height 7
click at [1379, 558] on span "Send" at bounding box center [1385, 557] width 13 height 8
type textarea "Fetching suggested responses. Please feel free to read through the conversation…"
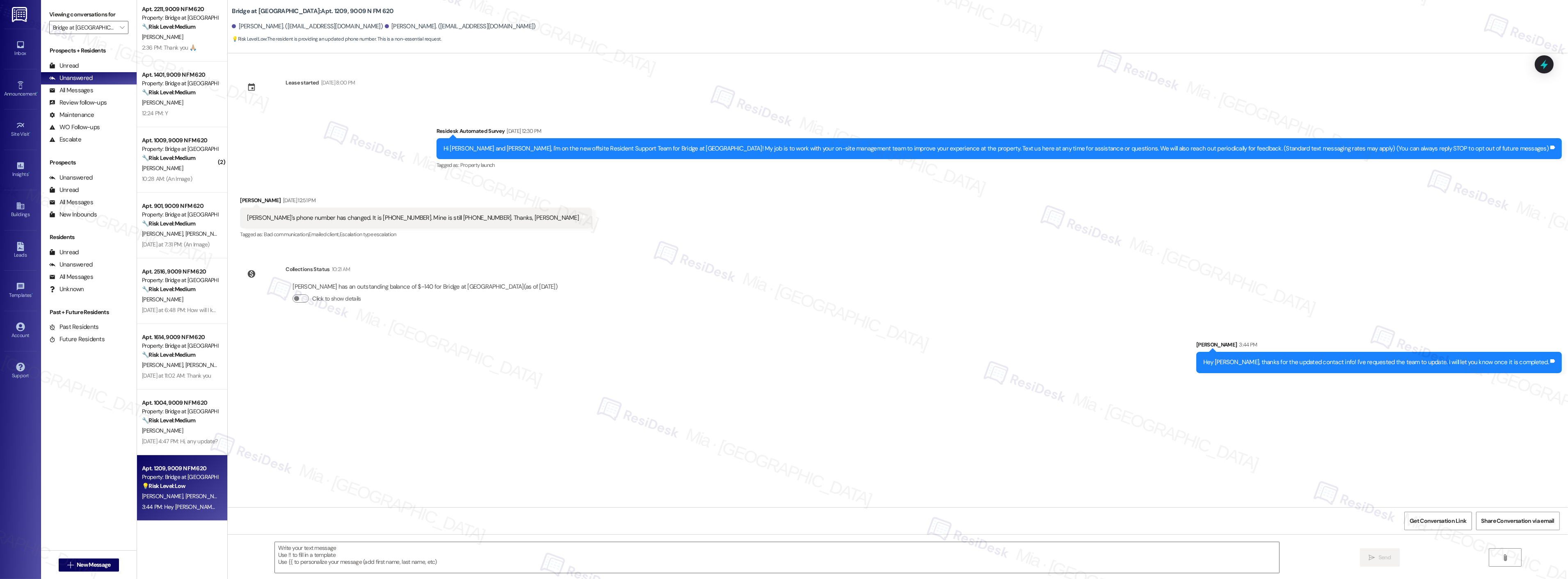
click at [166, 477] on div "Property: Bridge at [GEOGRAPHIC_DATA]" at bounding box center [180, 477] width 76 height 8
click at [172, 425] on div "🔧 Risk Level: Medium The resident is inquiring about the status of the sauna, w…" at bounding box center [180, 420] width 76 height 8
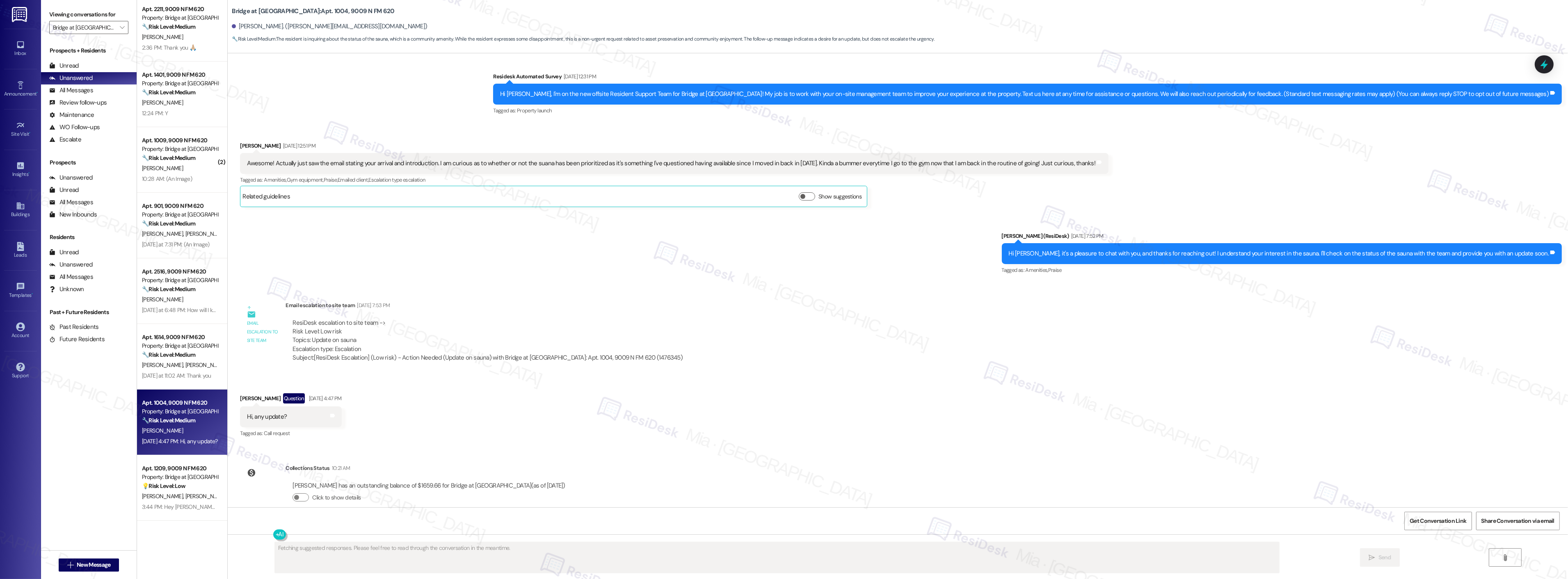
scroll to position [68, 0]
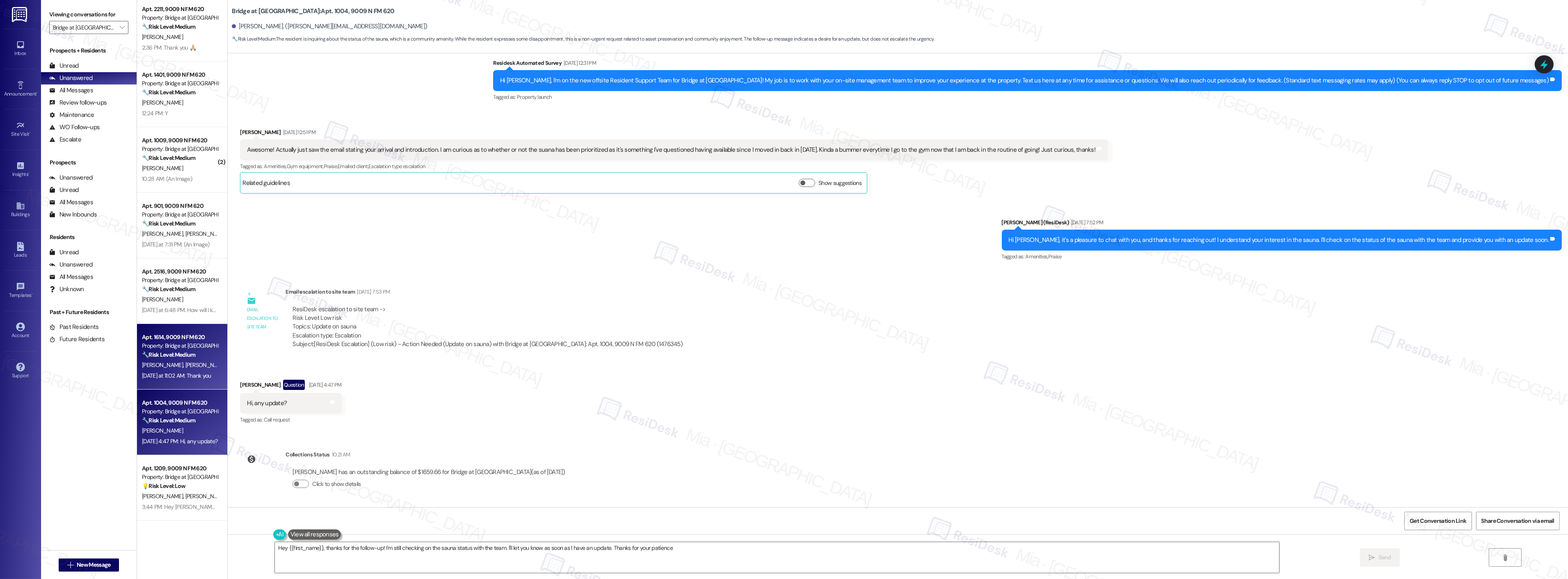
type textarea "Hey {{first_name}}, thanks for the follow-up! I'm still checking on the sauna s…"
click at [186, 354] on strong "🔧 Risk Level: Medium" at bounding box center [168, 354] width 54 height 8
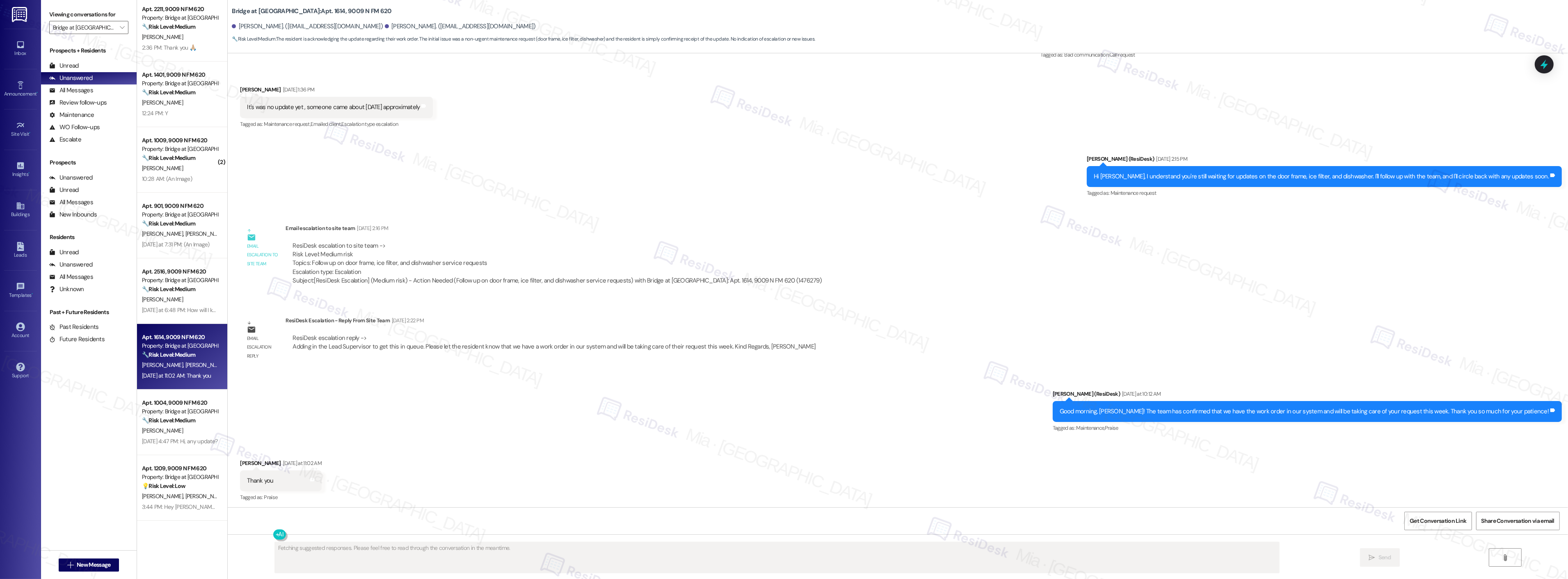
scroll to position [412, 0]
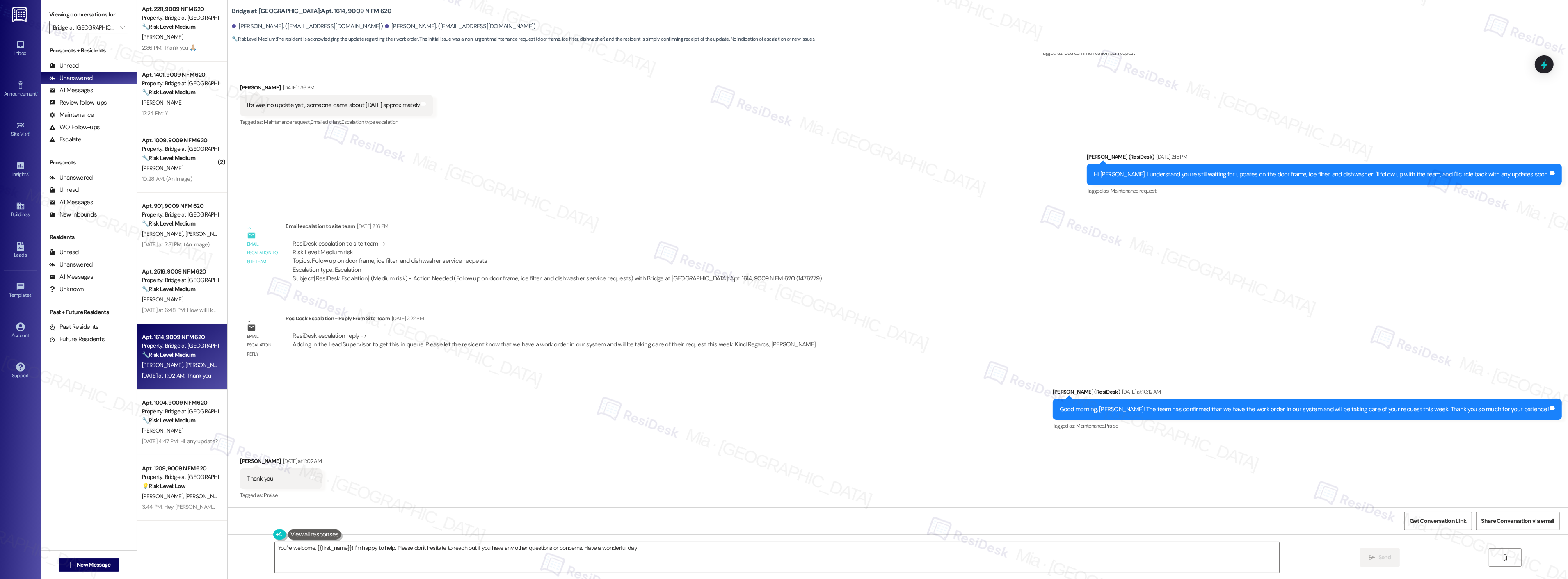
type textarea "You're welcome, {{first_name}}! I'm happy to help. Please don't hesitate to rea…"
click at [93, 276] on div "All Messages (undefined)" at bounding box center [88, 277] width 95 height 13
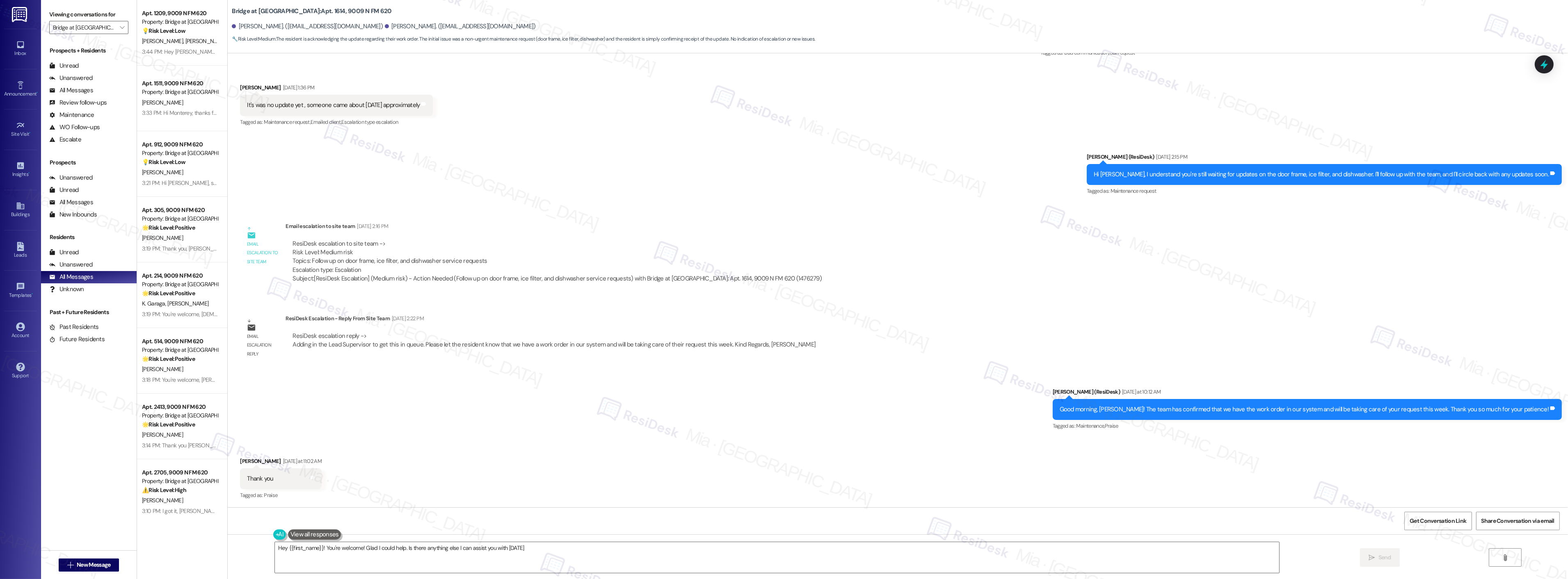
type textarea "Hey {{first_name}}! You're welcome! Glad I could help. Is there anything else I…"
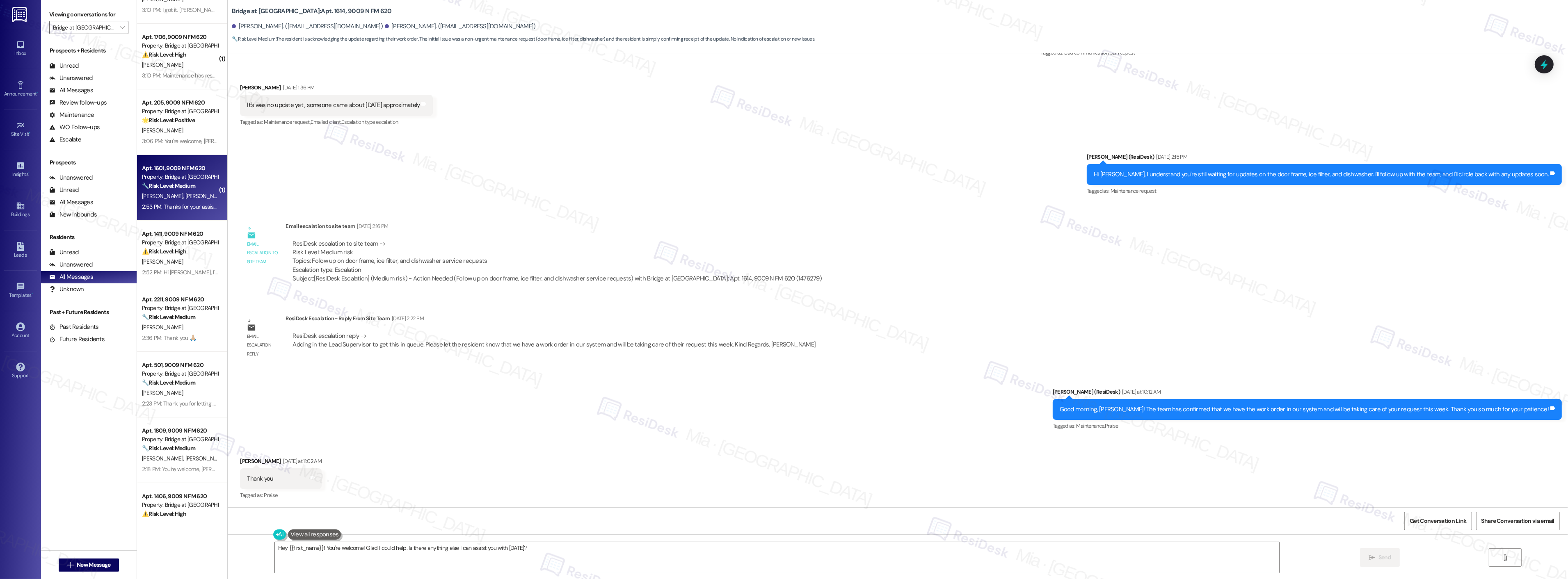
scroll to position [546, 0]
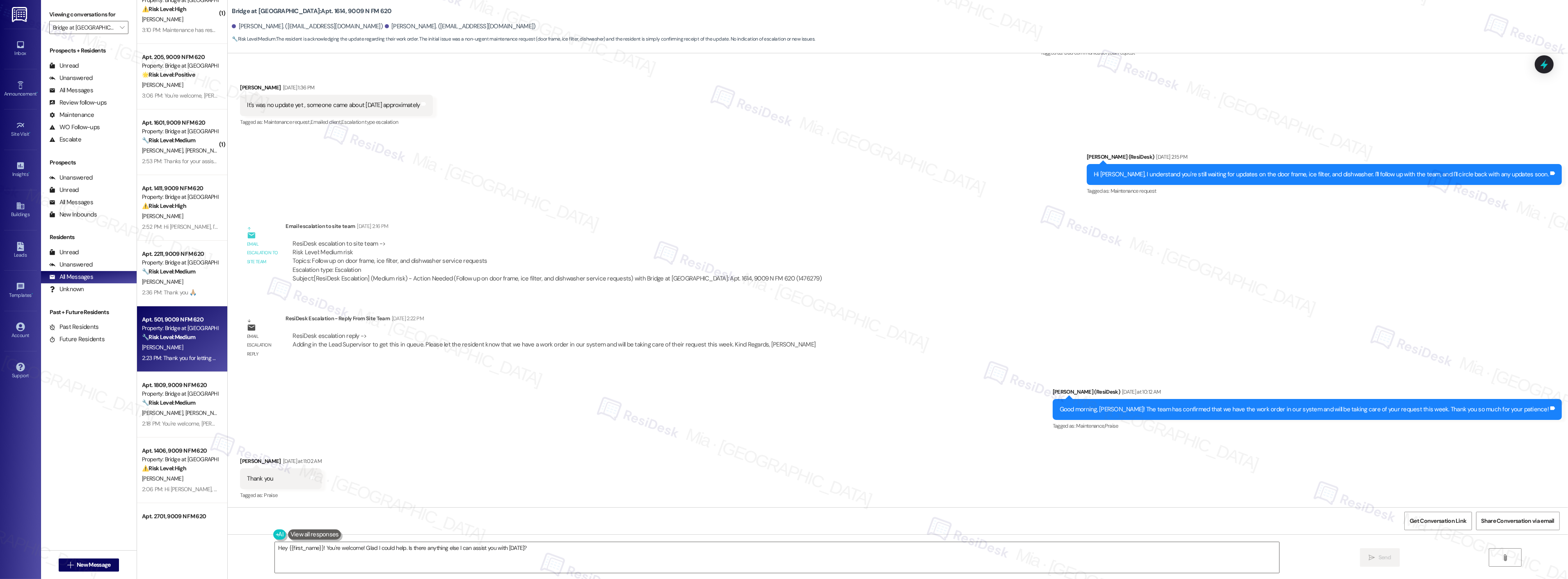
click at [163, 351] on div "[PERSON_NAME]" at bounding box center [180, 347] width 77 height 10
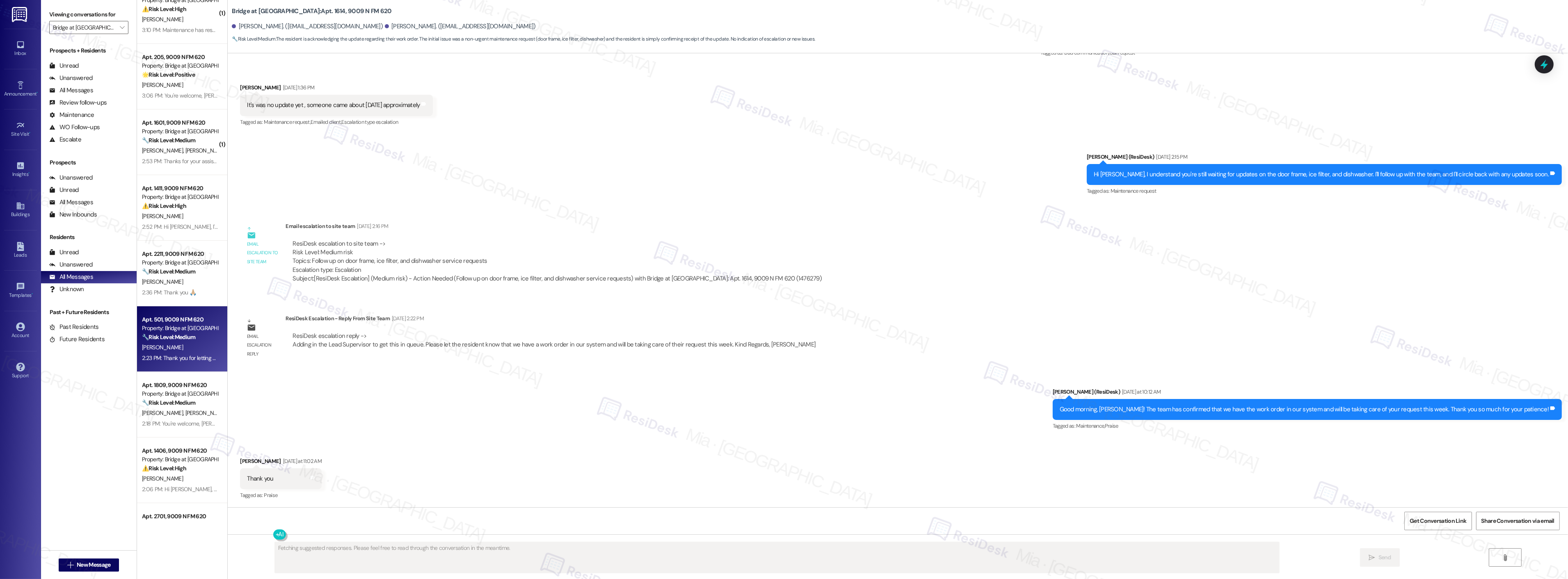
scroll to position [248, 0]
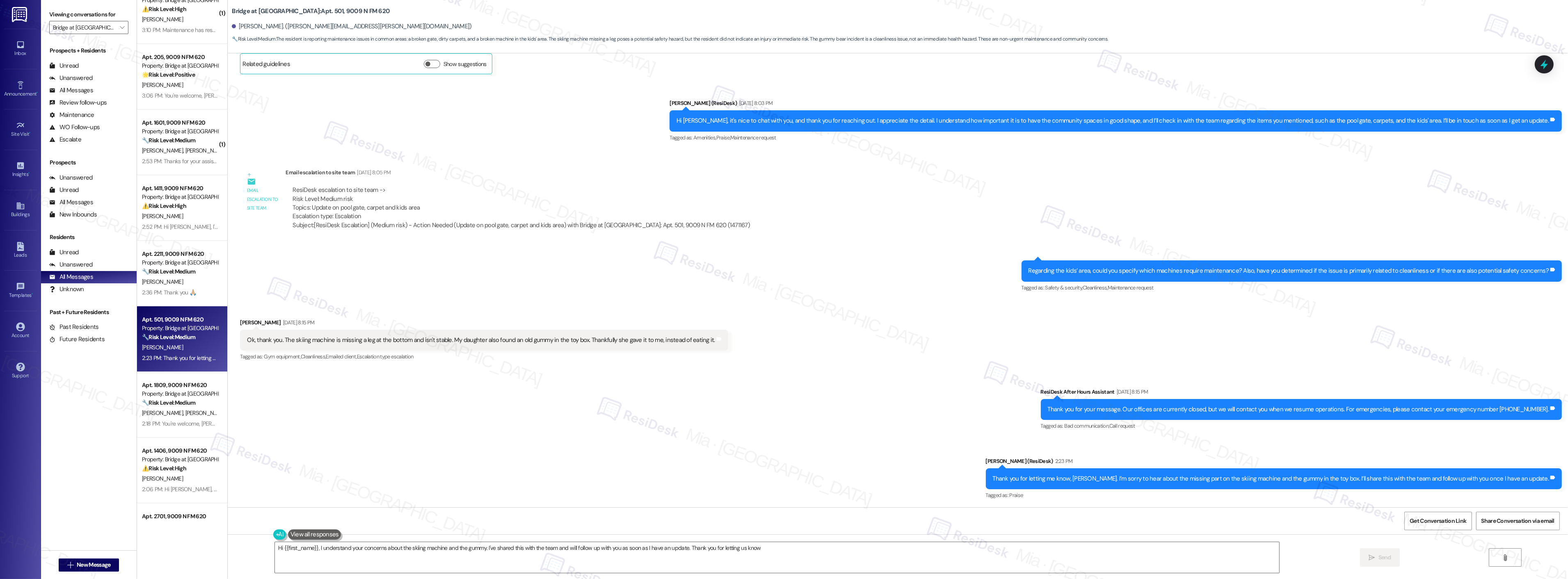
type textarea "Hi {{first_name}}, I understand your concerns about the skiing machine and the …"
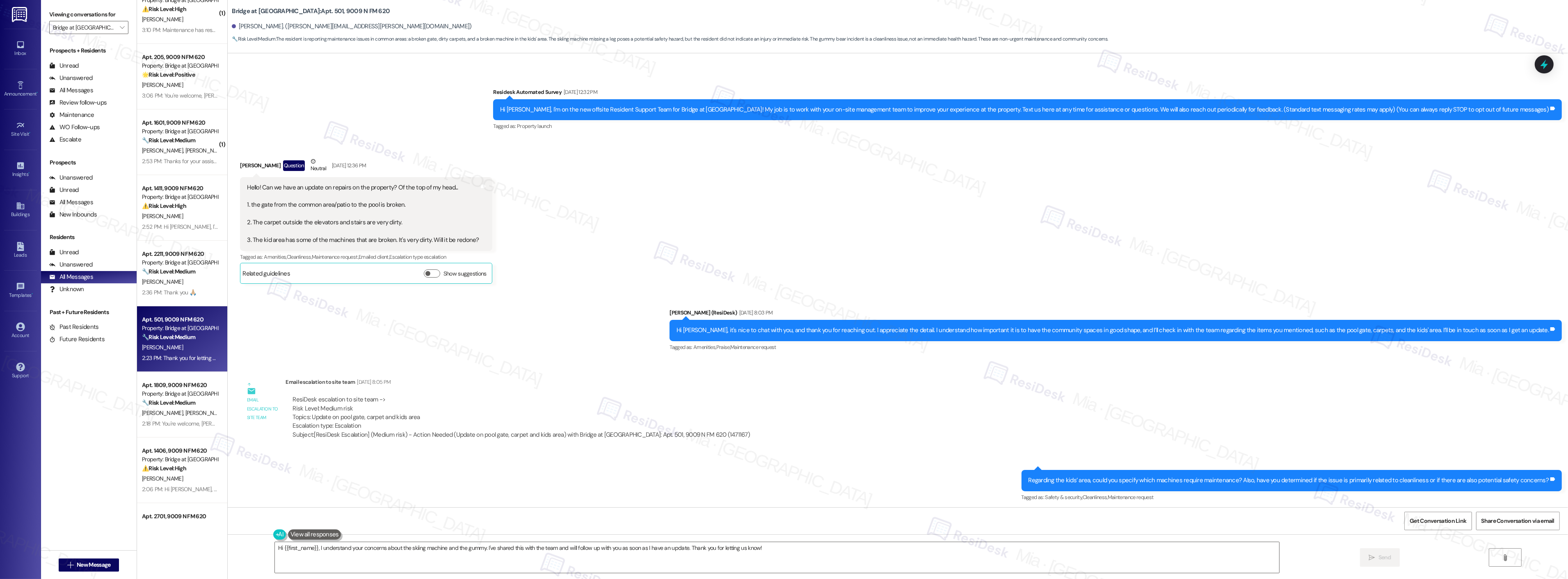
scroll to position [0, 0]
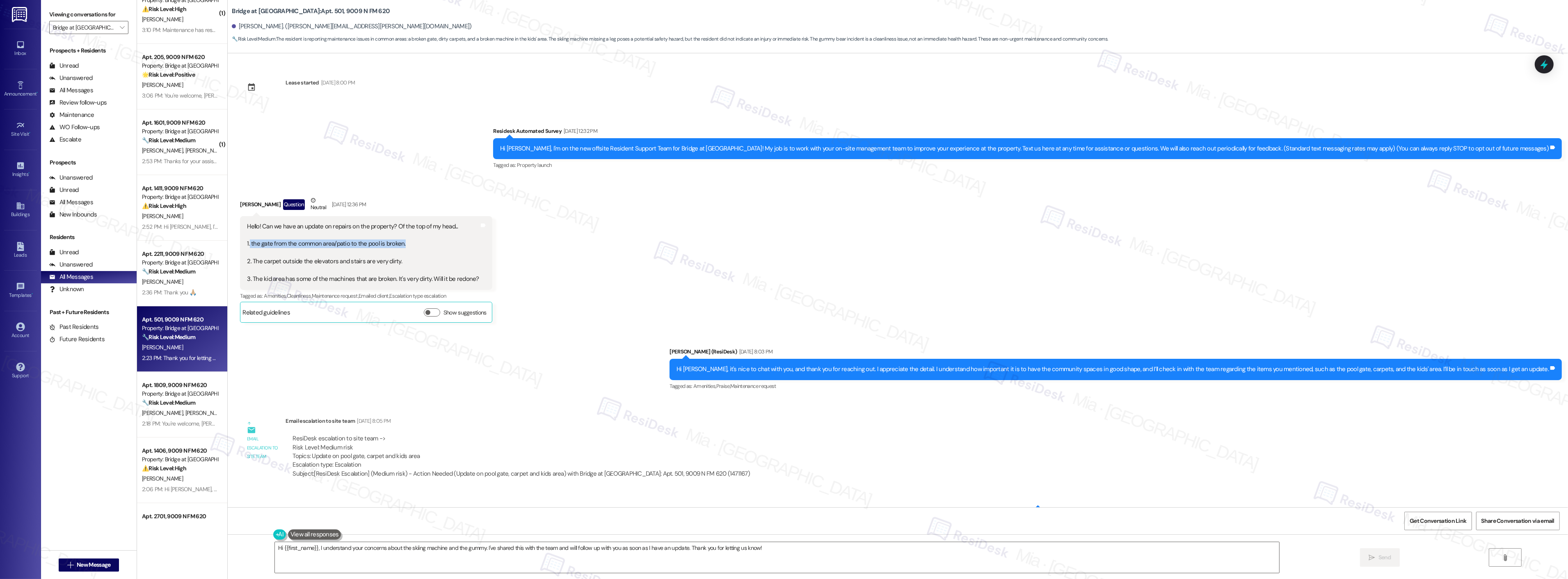
drag, startPoint x: 400, startPoint y: 245, endPoint x: 243, endPoint y: 245, distance: 157.0
click at [247, 245] on div "Hello! Can we have an update on repairs on the property? Of the top of my head.…" at bounding box center [363, 253] width 232 height 61
click at [1446, 523] on span "Get Conversation Link" at bounding box center [1437, 521] width 56 height 8
copy div "the gate from the common area/patio to the pool is broken."
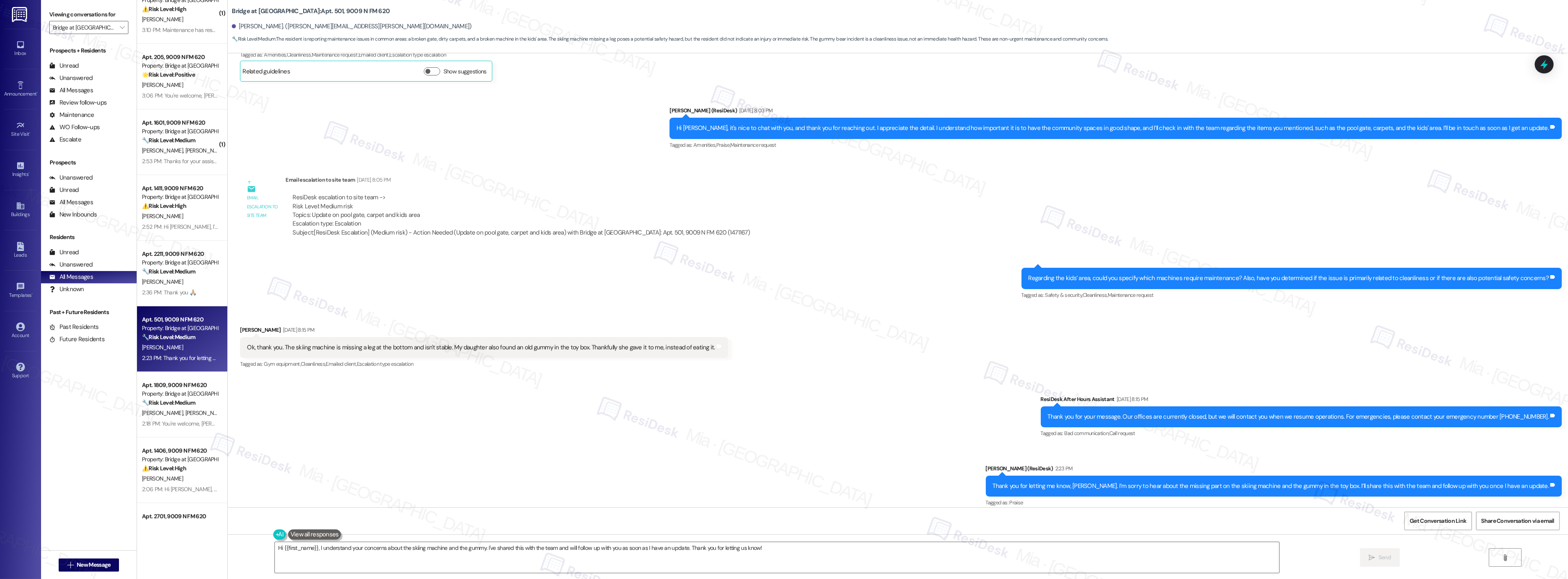
scroll to position [248, 0]
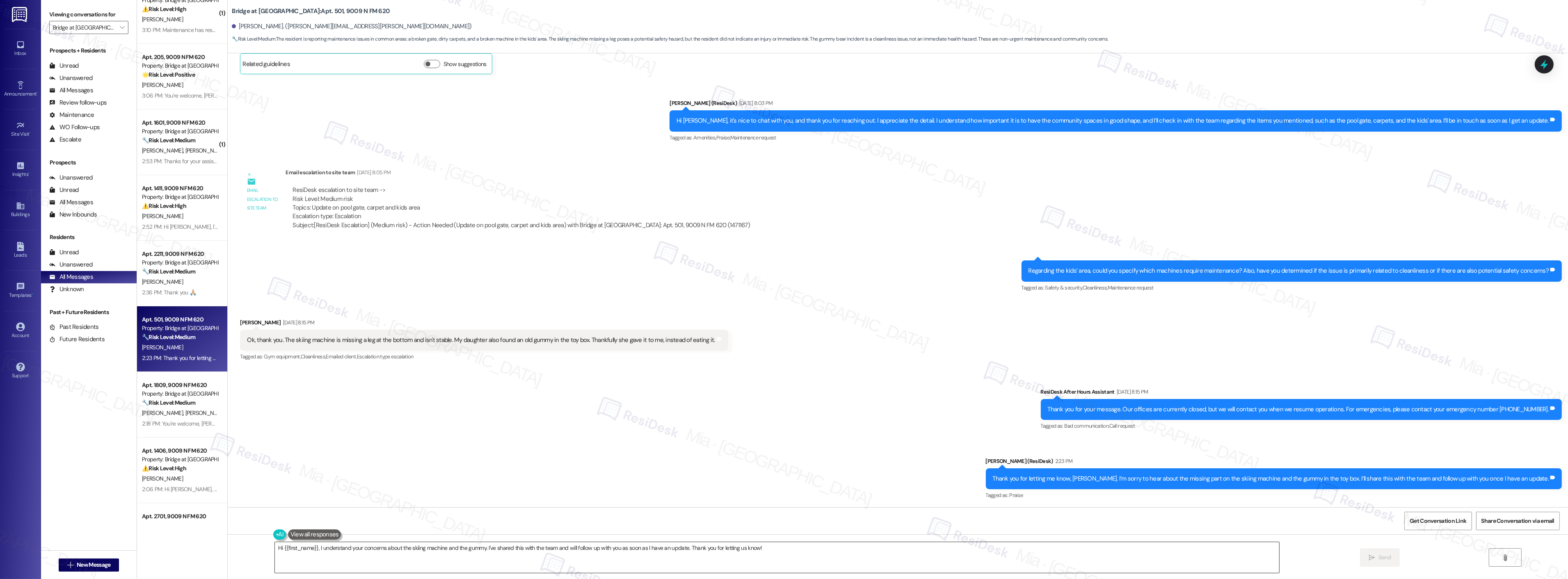
click at [771, 548] on textarea "Hi {{first_name}}, I understand your concerns about the skiing machine and the …" at bounding box center [777, 557] width 1004 height 31
drag, startPoint x: 766, startPoint y: 548, endPoint x: 260, endPoint y: 548, distance: 506.0
click at [260, 548] on div "Hi {{first_name}}, I understand your concerns about the skiing machine and the …" at bounding box center [897, 565] width 1340 height 61
paste textarea "the gate from the common area/patio to the pool is broken."
click at [324, 548] on textarea "Just wanted to clarify the gate from the common area/patio to the pool is broke…" at bounding box center [777, 557] width 1004 height 31
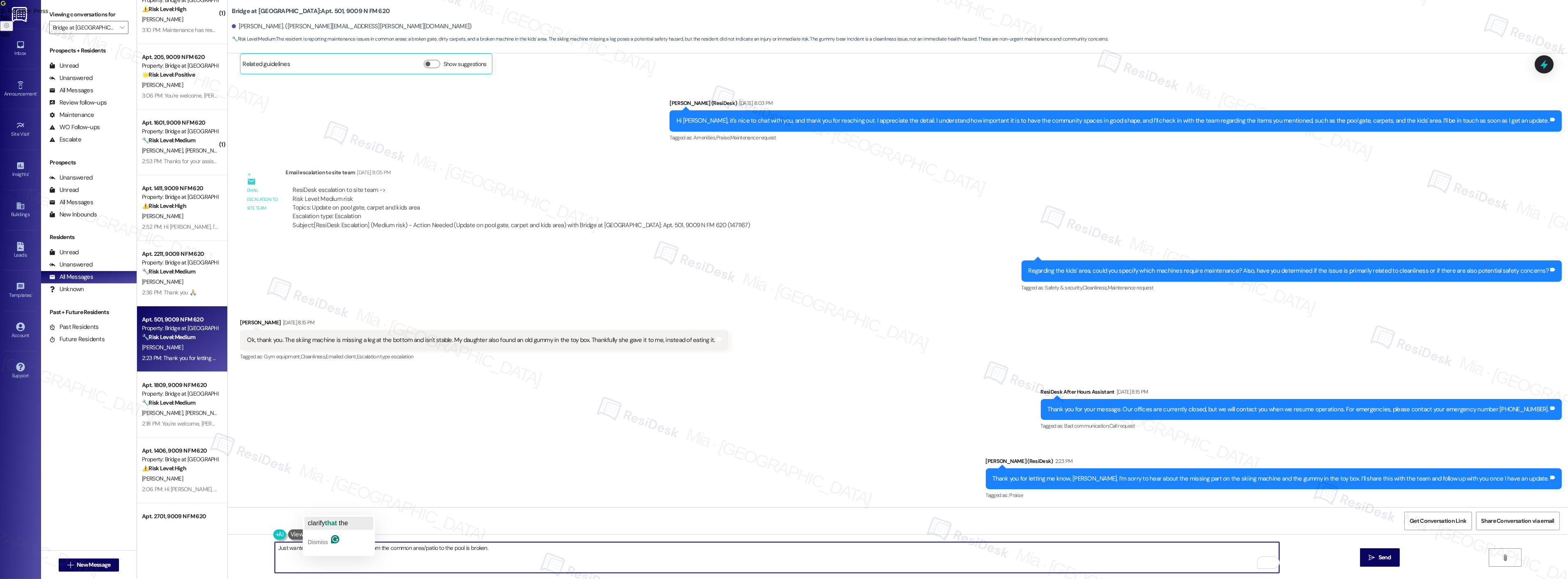
click at [332, 522] on span "that" at bounding box center [331, 523] width 12 height 7
drag, startPoint x: 482, startPoint y: 548, endPoint x: 259, endPoint y: 550, distance: 223.0
click at [259, 550] on div "Just wanted to clarify that the gate from the common area/patio to the pool is …" at bounding box center [897, 565] width 1340 height 61
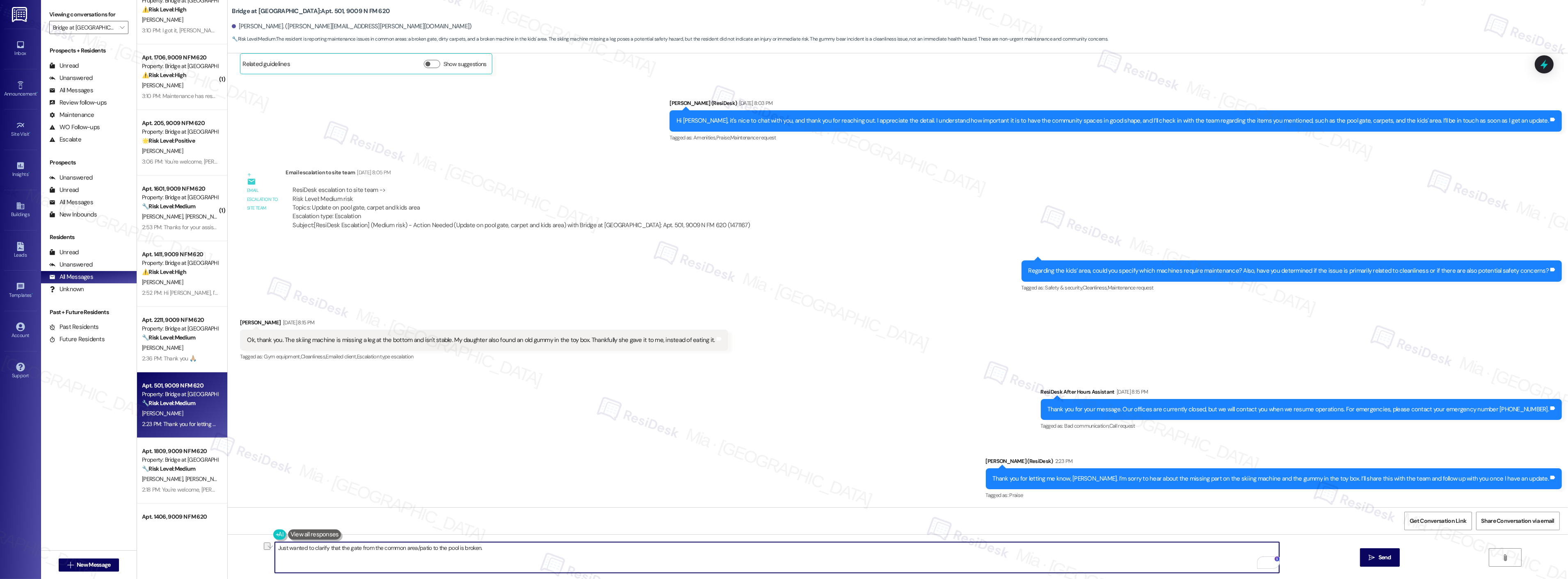
scroll to position [501, 0]
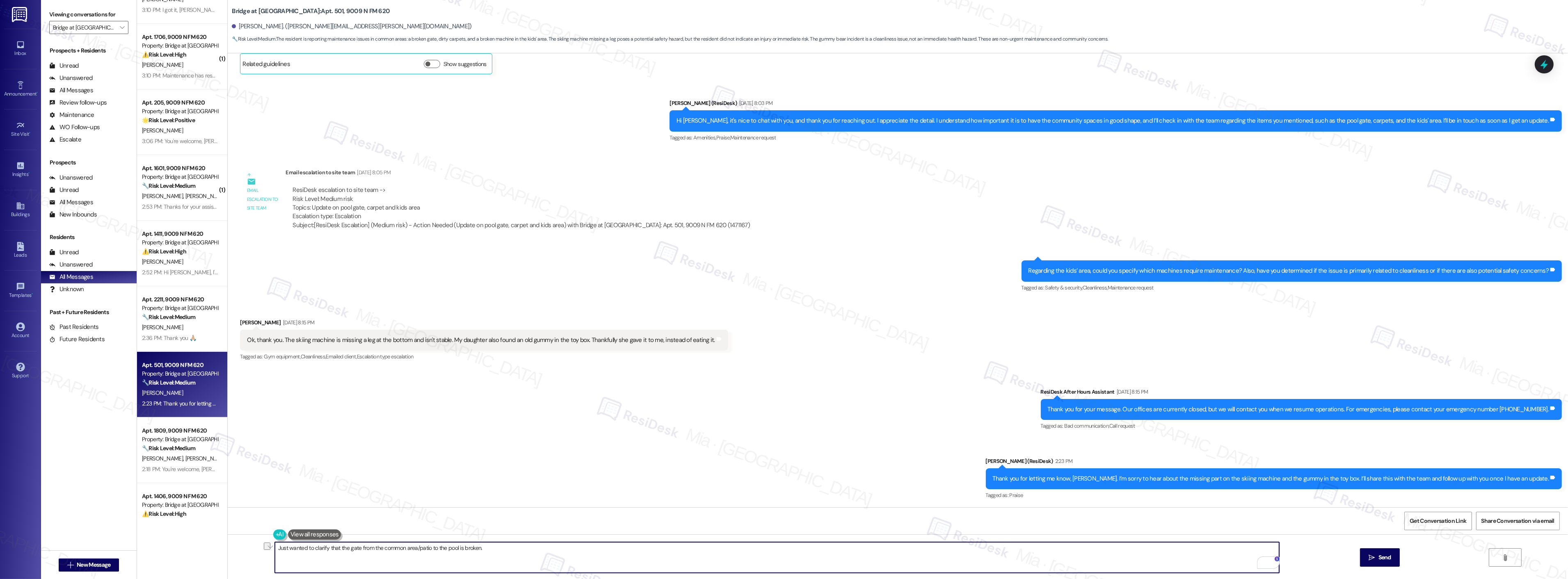
click at [625, 491] on div "Sent via SMS ResiDesk After Hours Assistant Sep 15, 2025 at 8:15 PM Thank you f…" at bounding box center [897, 438] width 1340 height 138
click at [285, 557] on textarea "Just wanted to clarify that the gate from the common area/patio to the pool is …" at bounding box center [777, 557] width 1004 height 31
drag, startPoint x: 272, startPoint y: 550, endPoint x: 498, endPoint y: 548, distance: 226.0
click at [498, 548] on textarea "Just wanted to clarify that the gate from the common area/patio to the pool is …" at bounding box center [777, 557] width 1004 height 31
paste textarea "Thanks for the update. When you say the gate is broken, do you mean it won’t la…"
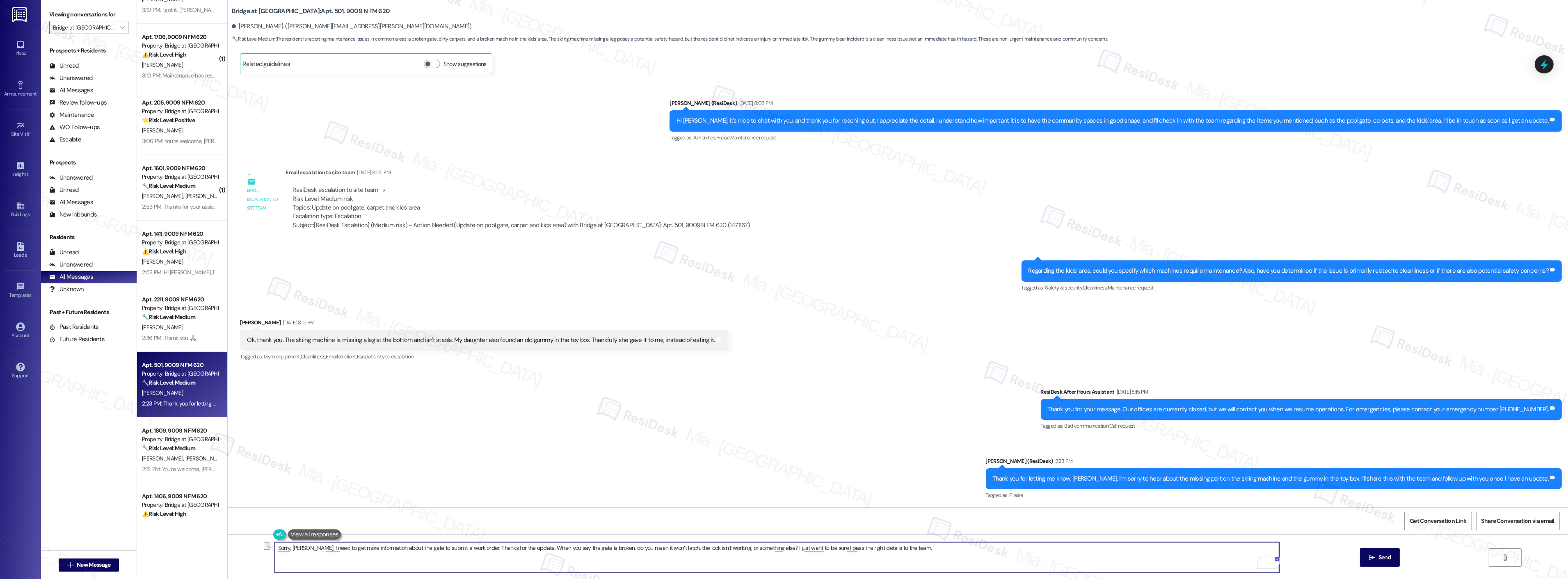
drag, startPoint x: 471, startPoint y: 547, endPoint x: 526, endPoint y: 547, distance: 55.0
click at [526, 547] on textarea "Sorry, Evelyn. I need to get more information about the gate to submit a work o…" at bounding box center [777, 557] width 1004 height 31
click at [464, 548] on textarea "I'm sorry, Evelyn. I need more information about the gate to submit a work orde…" at bounding box center [777, 557] width 1004 height 31
drag, startPoint x: 703, startPoint y: 548, endPoint x: 847, endPoint y: 550, distance: 144.0
click at [847, 550] on textarea "I'm sorry, Evelyn. I need more information about the gate to submit a work orde…" at bounding box center [777, 557] width 1004 height 31
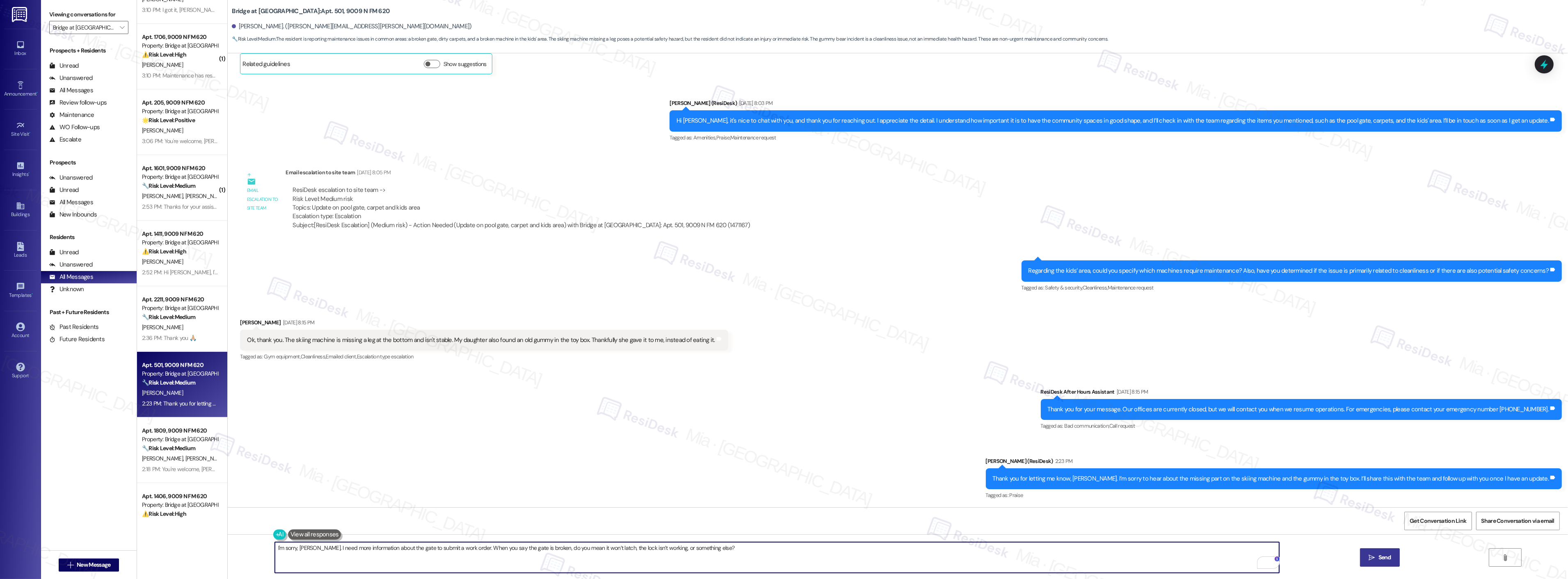
type textarea "I'm sorry, [PERSON_NAME]. I need more information about the gate to submit a wo…"
click at [1370, 559] on icon "" at bounding box center [1372, 557] width 6 height 6
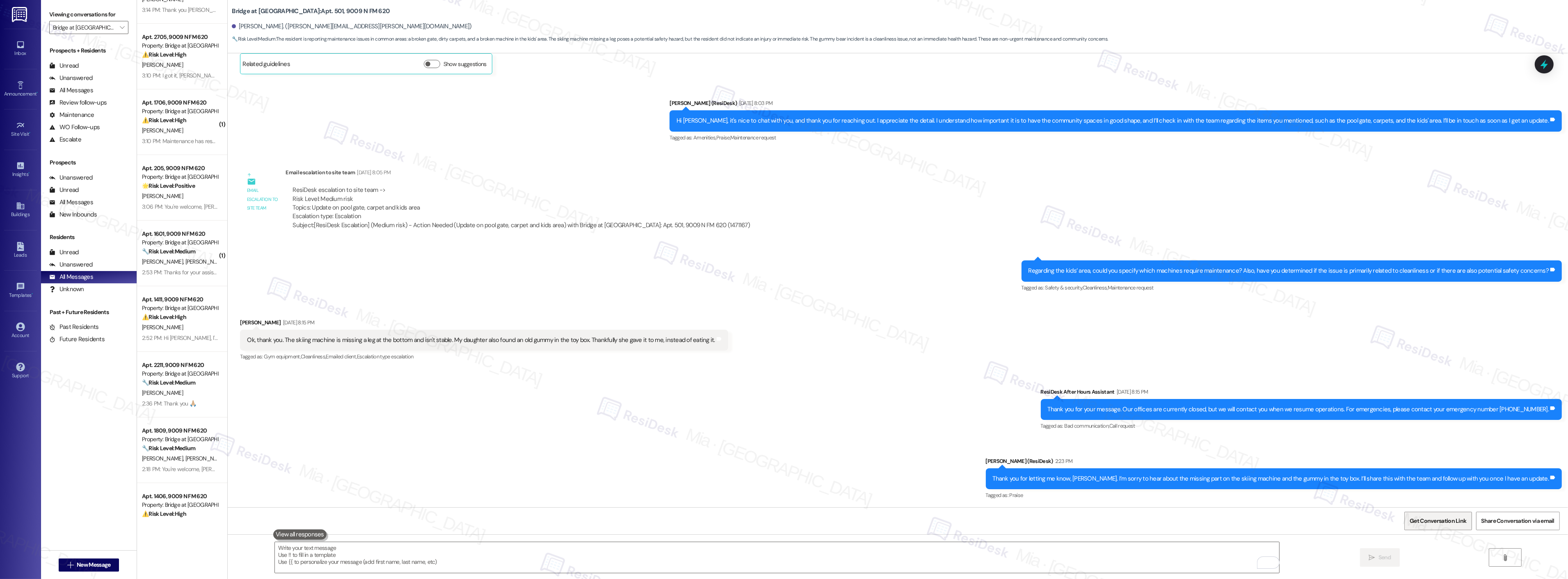
click at [1436, 516] on span "Get Conversation Link" at bounding box center [1437, 521] width 56 height 8
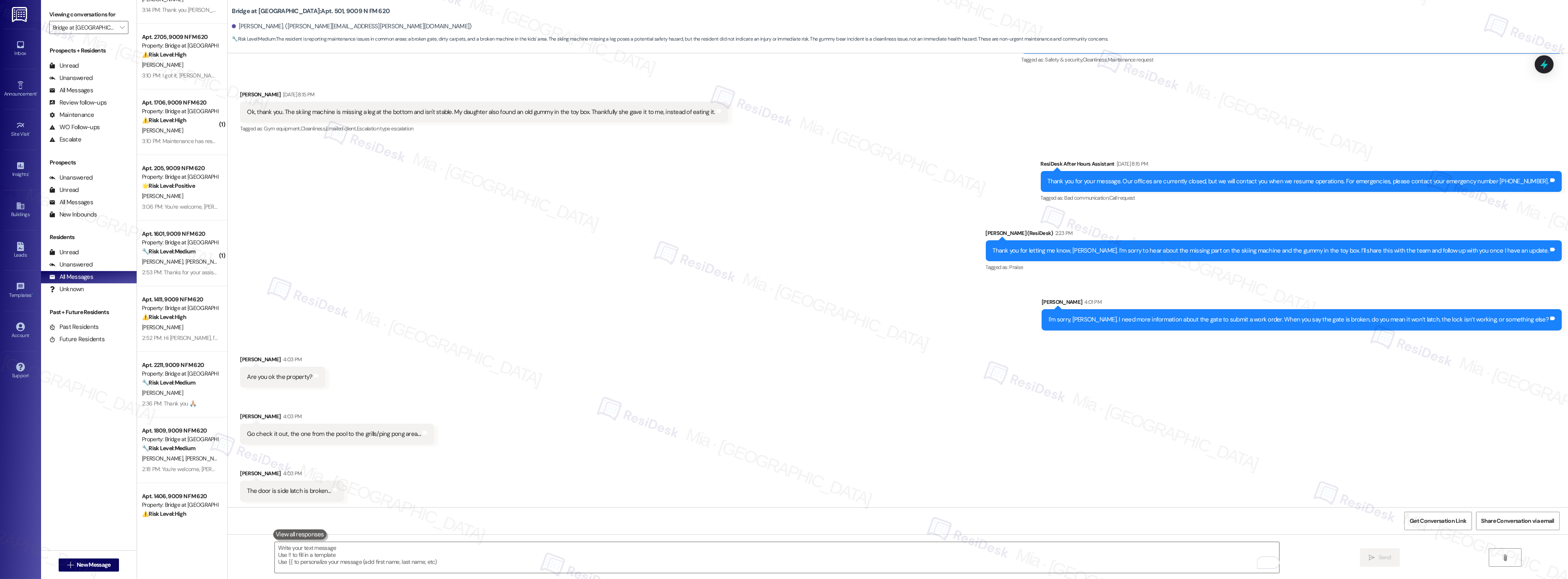
scroll to position [477, 0]
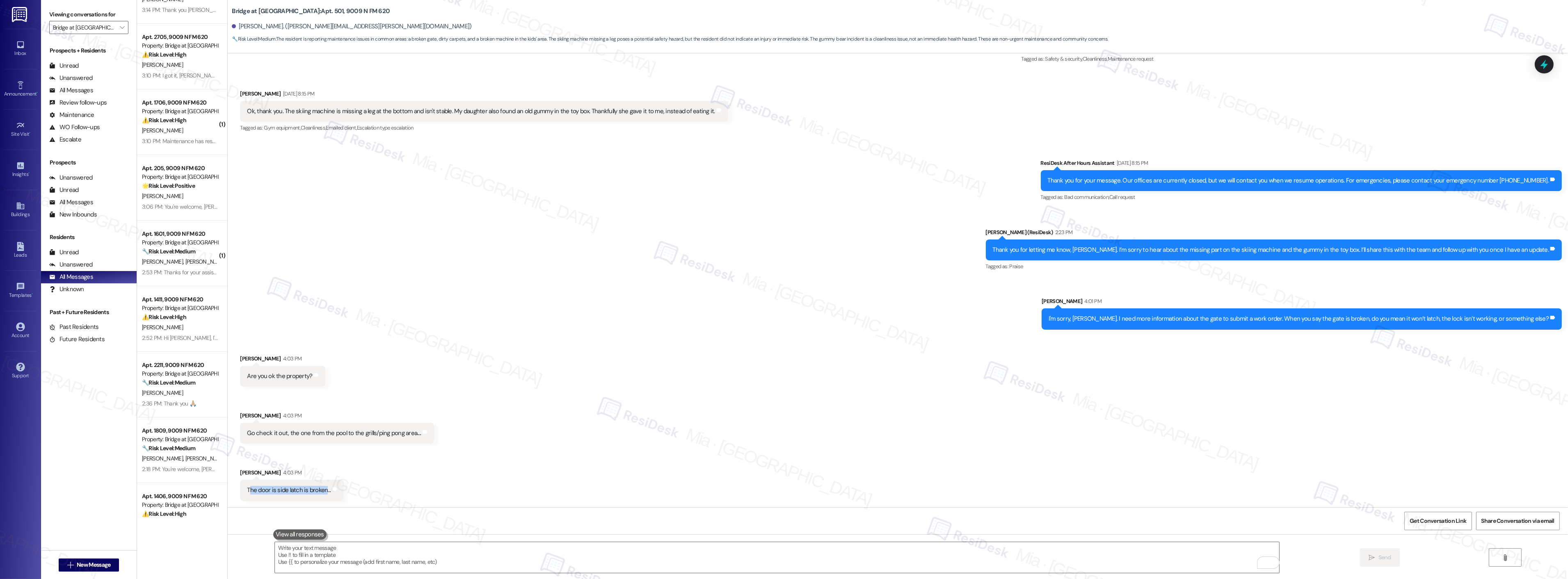
drag, startPoint x: 242, startPoint y: 489, endPoint x: 318, endPoint y: 489, distance: 76.0
click at [318, 489] on div "The door is side latch is broken..." at bounding box center [289, 490] width 84 height 8
click at [247, 491] on div "The door is side latch is broken..." at bounding box center [289, 490] width 84 height 8
drag, startPoint x: 240, startPoint y: 491, endPoint x: 318, endPoint y: 491, distance: 78.0
click at [318, 491] on div "The door is side latch is broken..." at bounding box center [289, 490] width 84 height 8
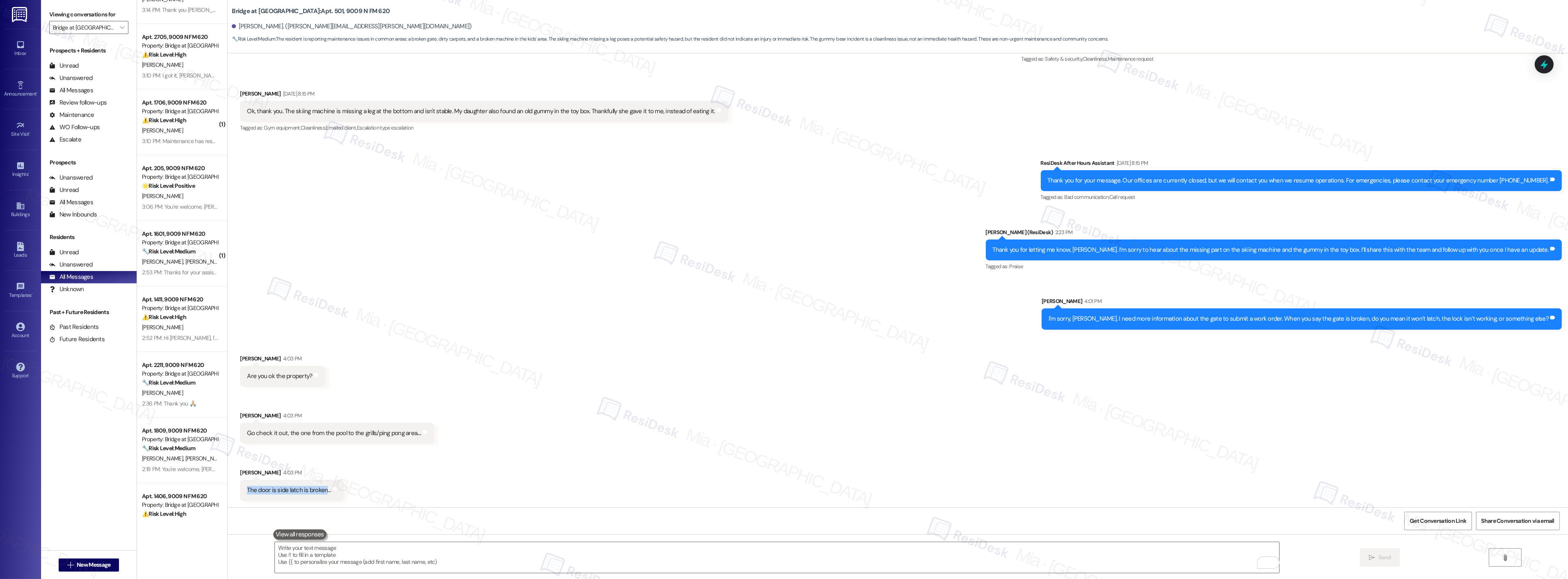
copy div "The door is side latch is broken"
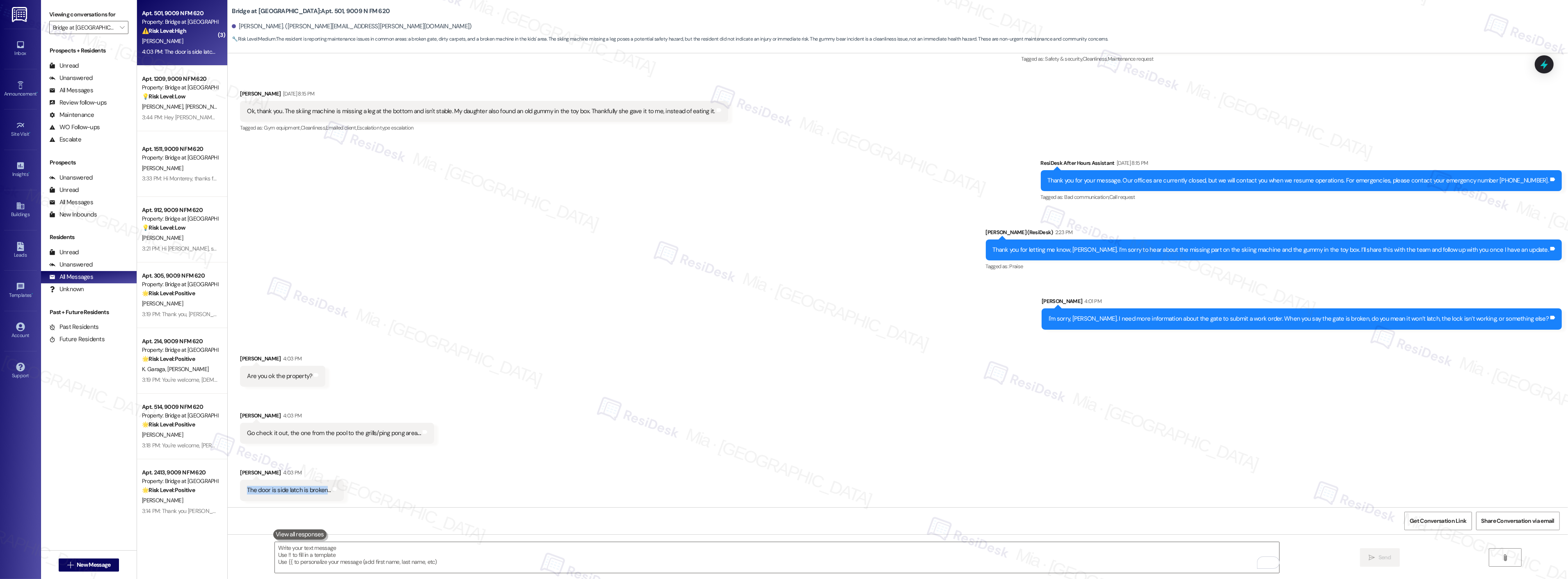
click at [261, 483] on div "The door is side latch is broken... Tags and notes" at bounding box center [292, 490] width 104 height 21
drag, startPoint x: 244, startPoint y: 489, endPoint x: 314, endPoint y: 492, distance: 70.1
click at [314, 492] on div "The door is side latch is broken..." at bounding box center [289, 490] width 84 height 8
click at [247, 491] on div "The door is side latch is broken..." at bounding box center [289, 490] width 84 height 8
drag, startPoint x: 240, startPoint y: 489, endPoint x: 330, endPoint y: 491, distance: 90.0
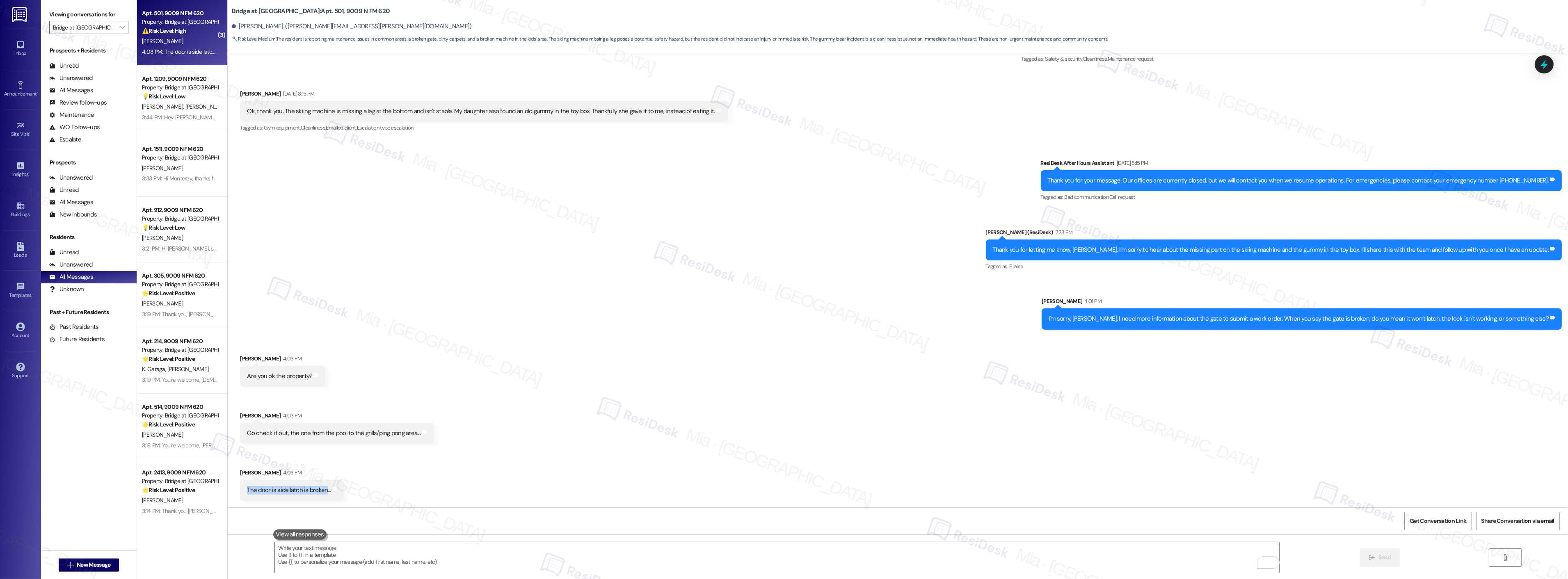
click at [318, 492] on div "The door is side latch is broken..." at bounding box center [289, 490] width 84 height 8
copy div "The door is side latch is broken"
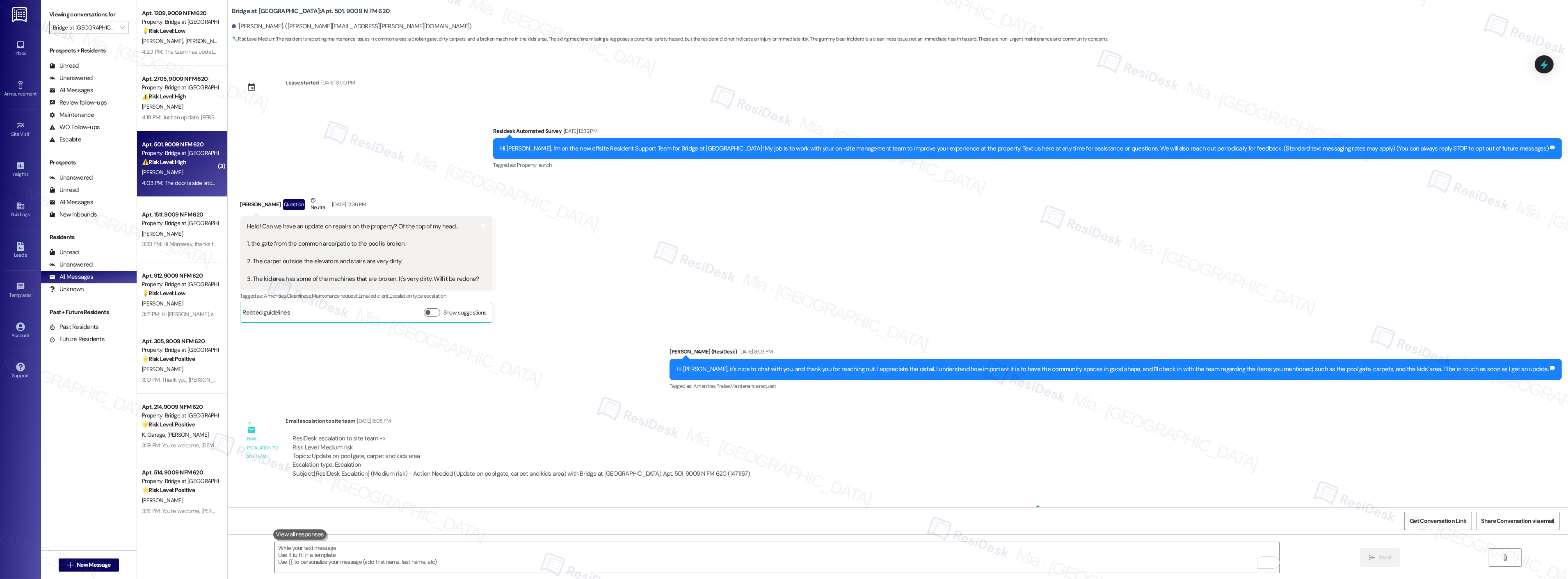
scroll to position [477, 0]
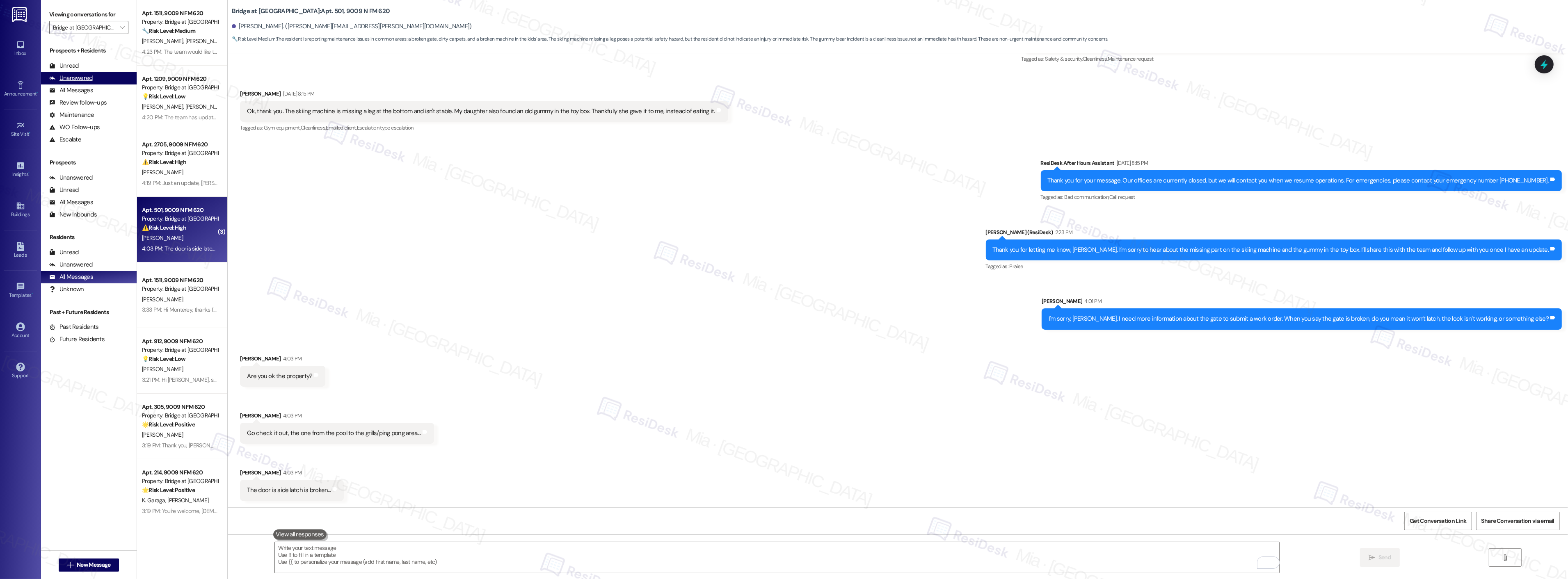
click at [95, 79] on div "Unanswered (0)" at bounding box center [88, 79] width 95 height 13
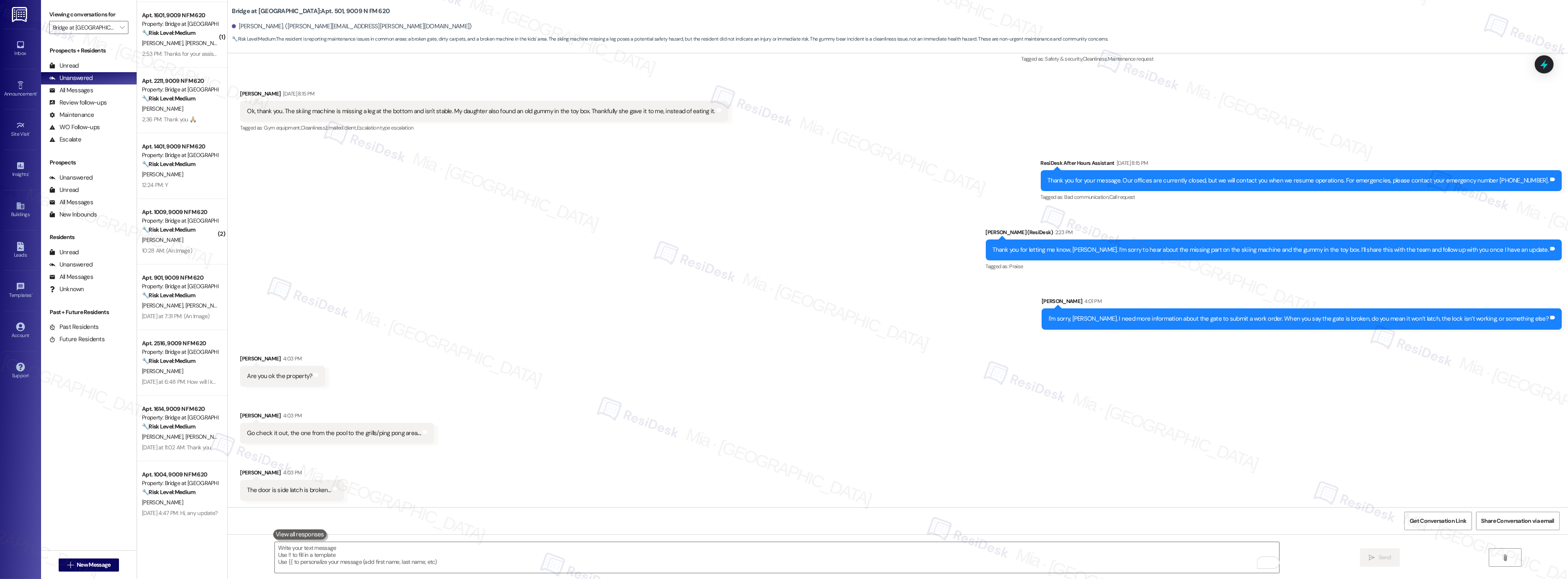
scroll to position [267, 0]
click at [183, 493] on div "[PERSON_NAME]" at bounding box center [180, 496] width 77 height 10
type textarea "Fetching suggested responses. Please feel free to read through the conversation…"
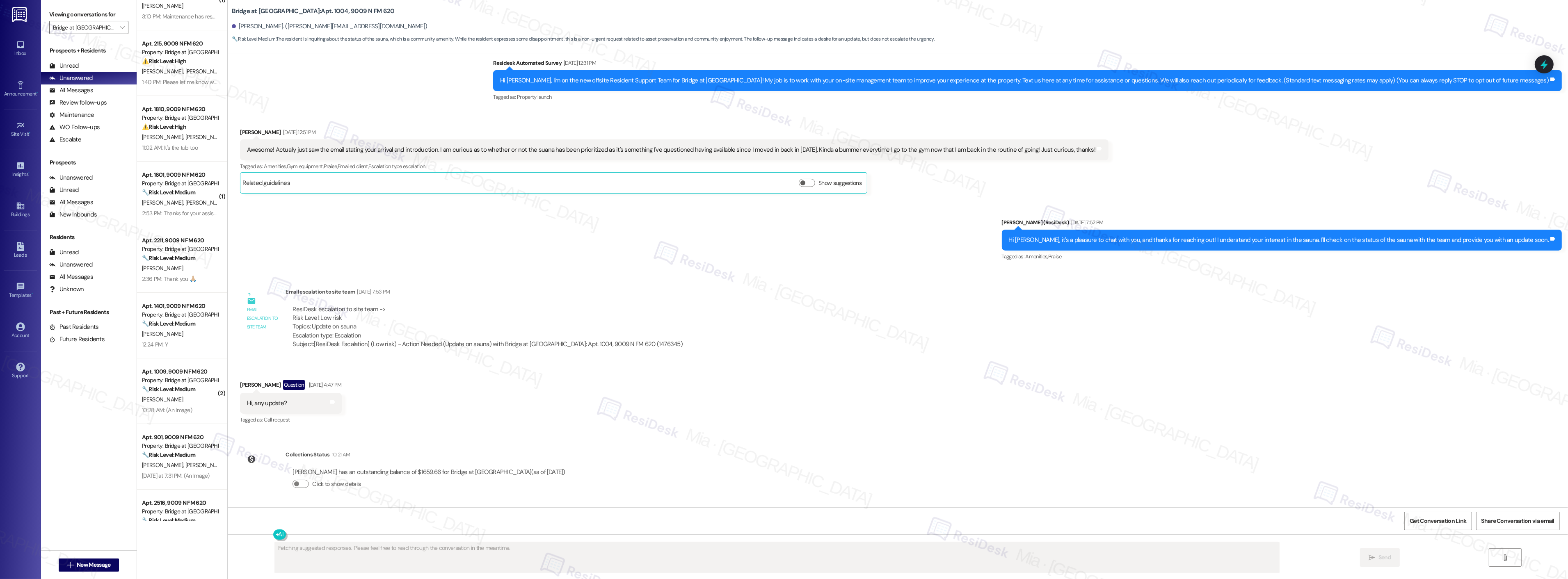
scroll to position [0, 0]
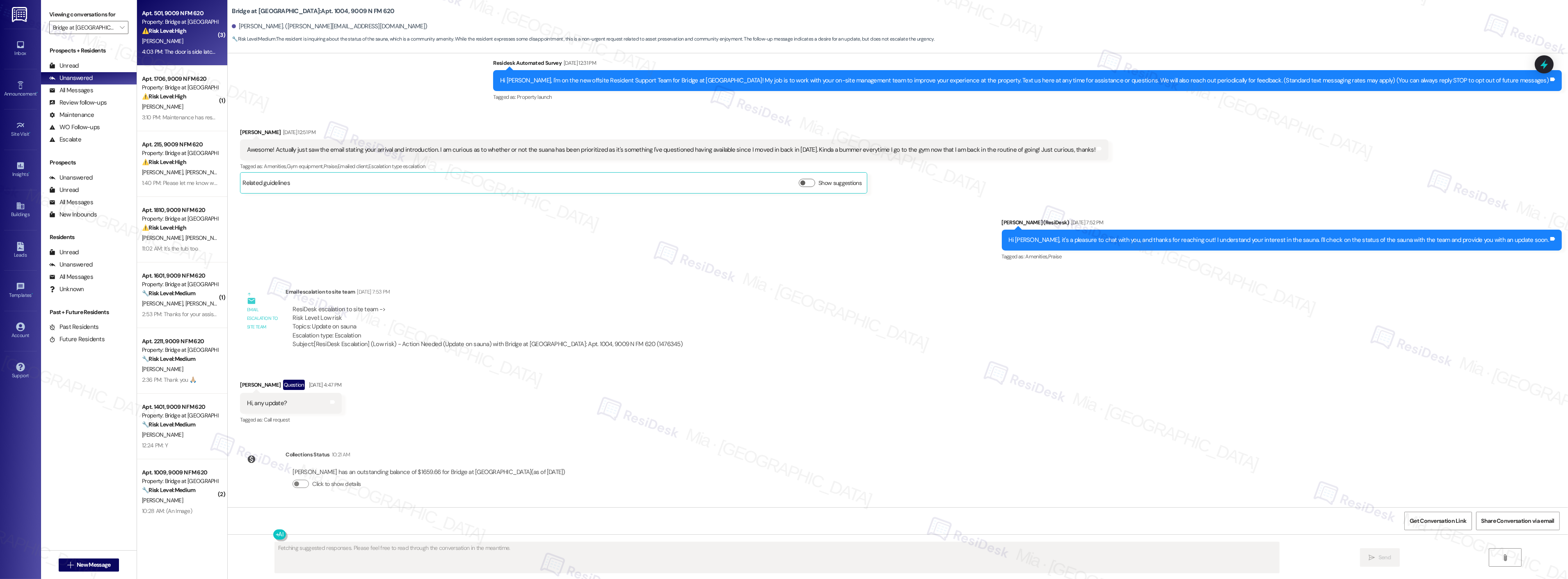
click at [181, 43] on div "[PERSON_NAME]" at bounding box center [180, 41] width 77 height 10
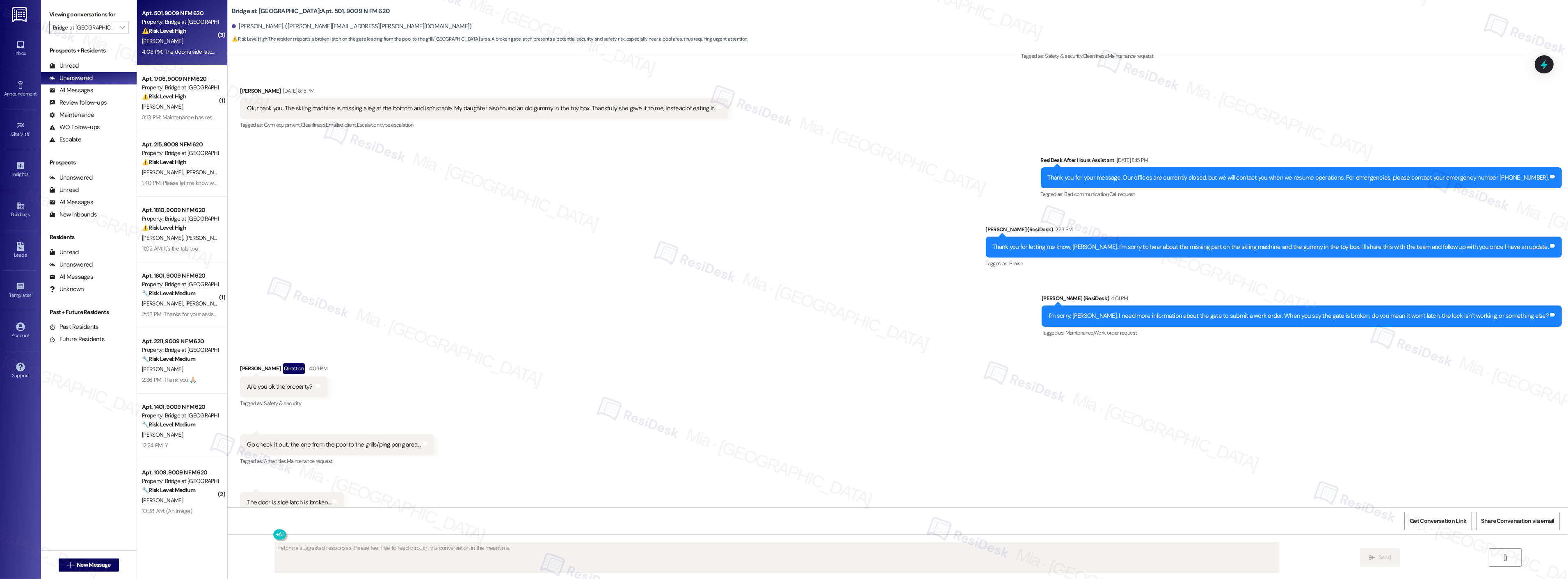
scroll to position [504, 0]
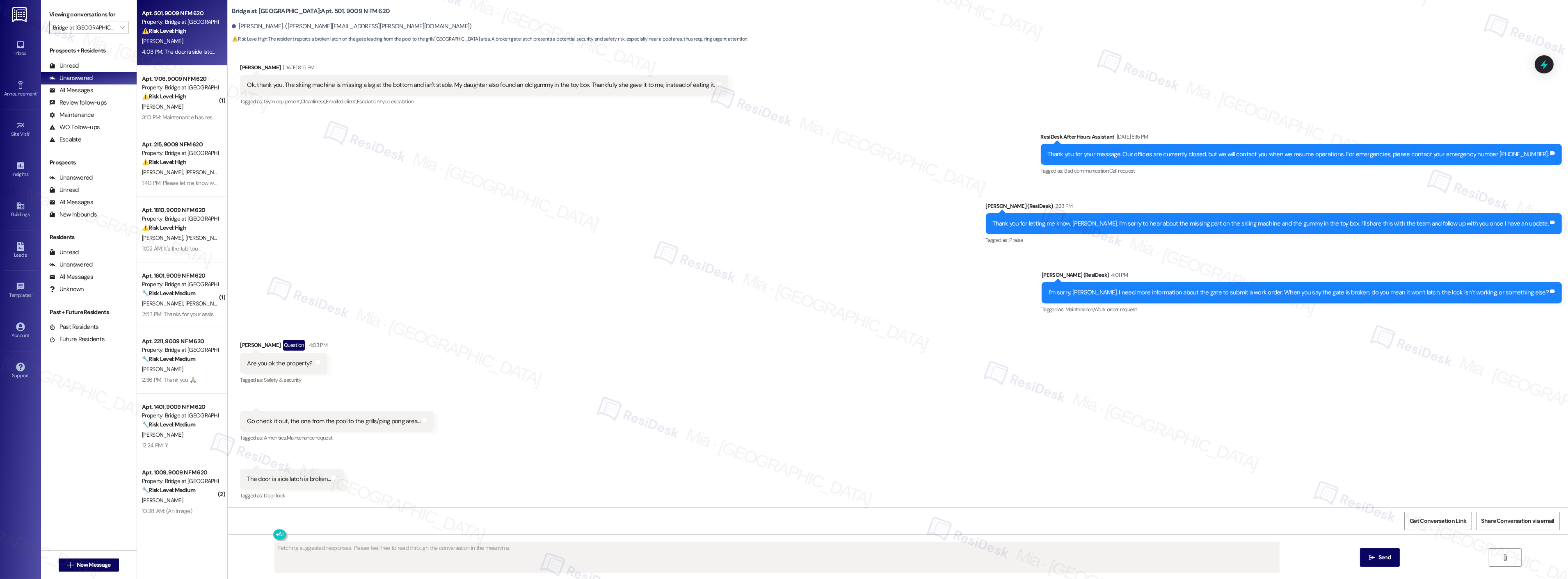
click at [748, 434] on div "Received via SMS Evelyn Aguilar Question 4:03 PM Are you ok the property? Tags …" at bounding box center [897, 414] width 1340 height 186
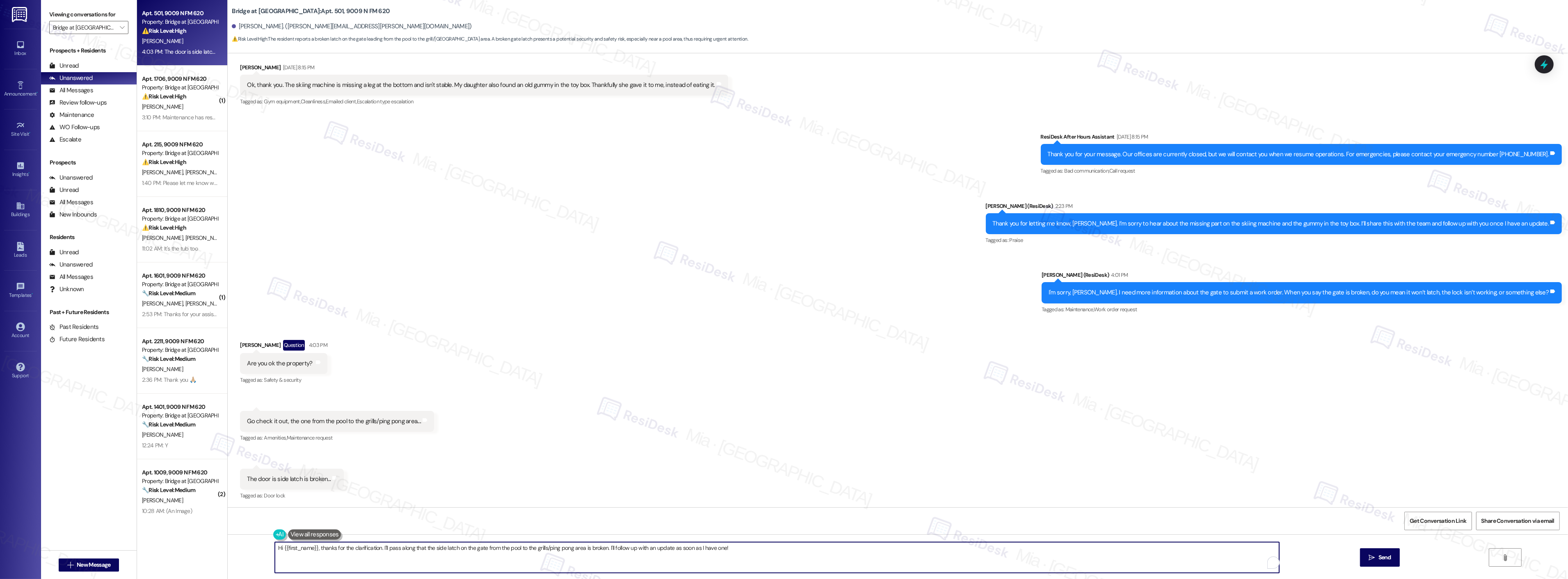
click at [755, 546] on textarea "Hi {{first_name}}, thanks for the clarification. I'll pass along that the side …" at bounding box center [777, 557] width 1004 height 31
drag, startPoint x: 315, startPoint y: 548, endPoint x: 260, endPoint y: 548, distance: 55.0
click at [260, 548] on div "Hi {{first_name}}, thanks for the clarification. I'll pass along that the side …" at bounding box center [897, 565] width 1340 height 61
drag, startPoint x: 346, startPoint y: 548, endPoint x: 567, endPoint y: 550, distance: 221.0
click at [567, 550] on textarea "Thanks for the clarification. I'll pass along that the side latch on the gate f…" at bounding box center [777, 557] width 1004 height 31
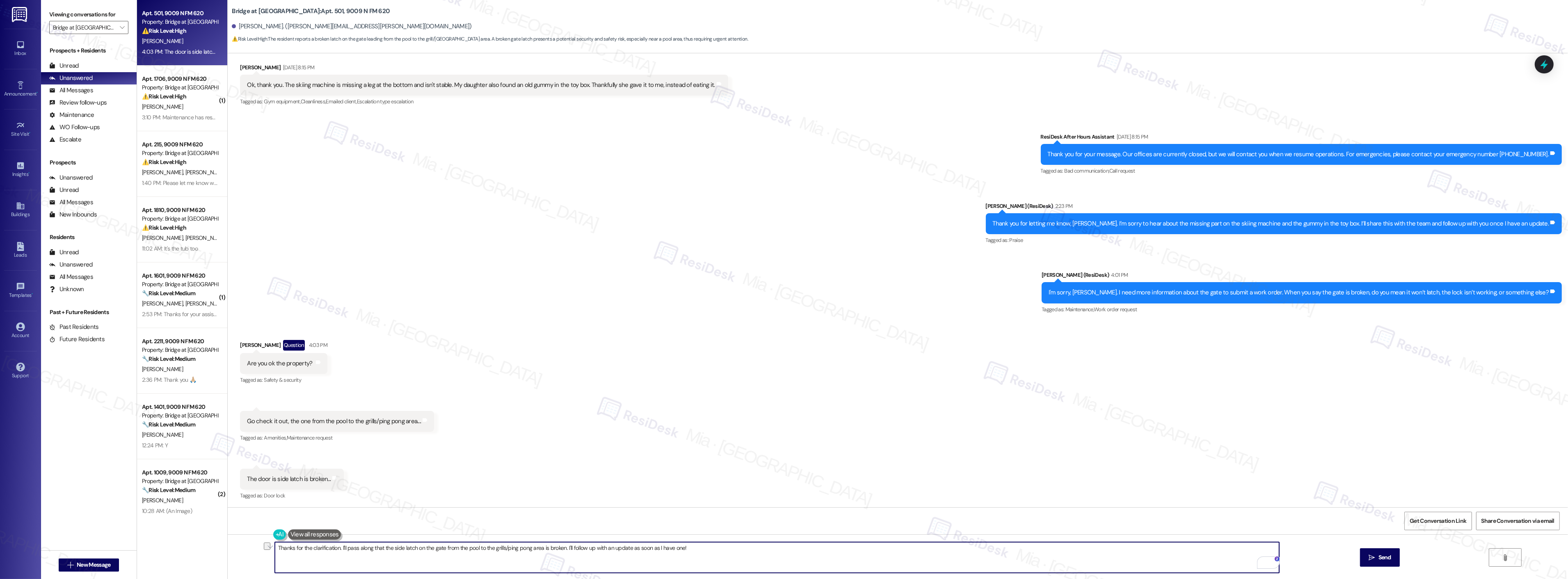
click at [369, 551] on textarea "Thanks for the clarification. I'll pass along that the side latch on the gate f…" at bounding box center [777, 557] width 1004 height 31
click at [368, 548] on textarea "Thanks for the clarification. I'll pass along that the side latch on the gate f…" at bounding box center [777, 557] width 1004 height 31
click at [368, 548] on textarea "Thanks for the clarification. I'll pass along that the side latch on the gate f…" at bounding box center [777, 557] width 1004 height 31
drag, startPoint x: 639, startPoint y: 548, endPoint x: 658, endPoint y: 548, distance: 19.0
click at [658, 548] on textarea "Thanks for the clarification. I'll inform the team that the side latch on the g…" at bounding box center [777, 557] width 1004 height 31
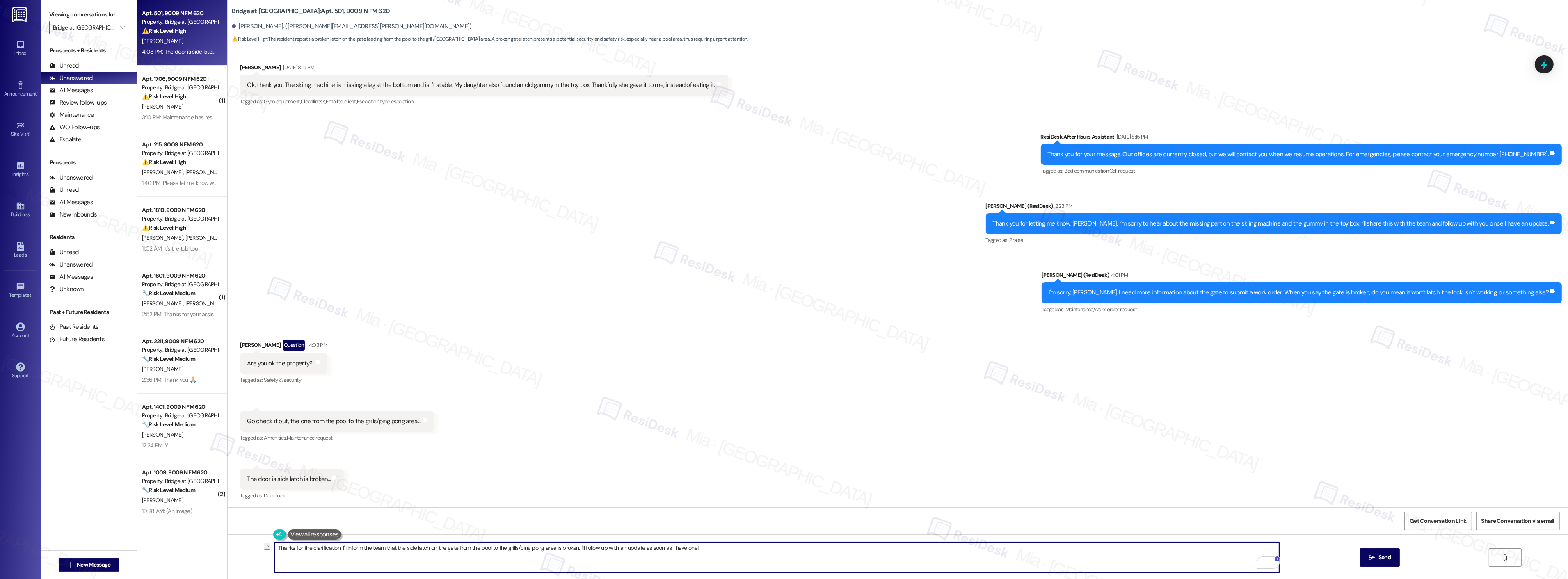
drag, startPoint x: 665, startPoint y: 550, endPoint x: 640, endPoint y: 546, distance: 25.3
click at [640, 546] on textarea "Thanks for the clarification. I'll inform the team that the side latch on the g…" at bounding box center [777, 557] width 1004 height 31
type textarea "Thanks for the clarification. I'll inform the team that the side latch on the g…"
click at [1369, 557] on icon "" at bounding box center [1372, 557] width 6 height 6
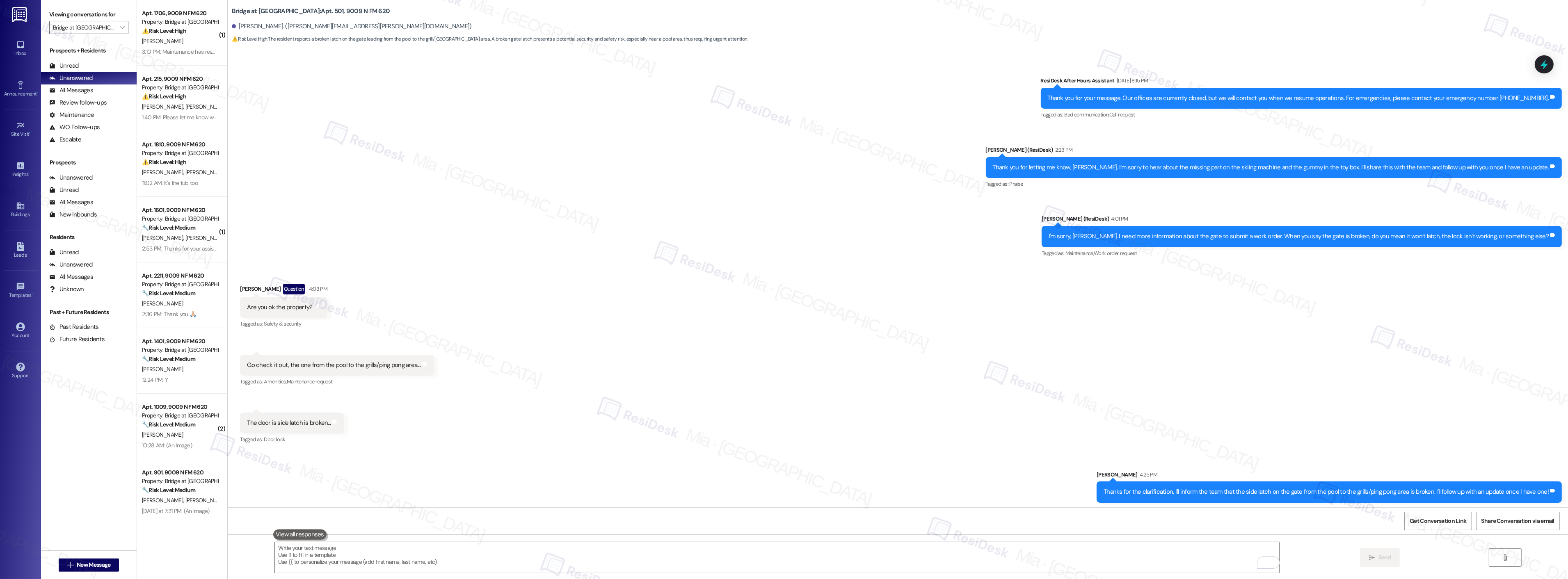
scroll to position [561, 0]
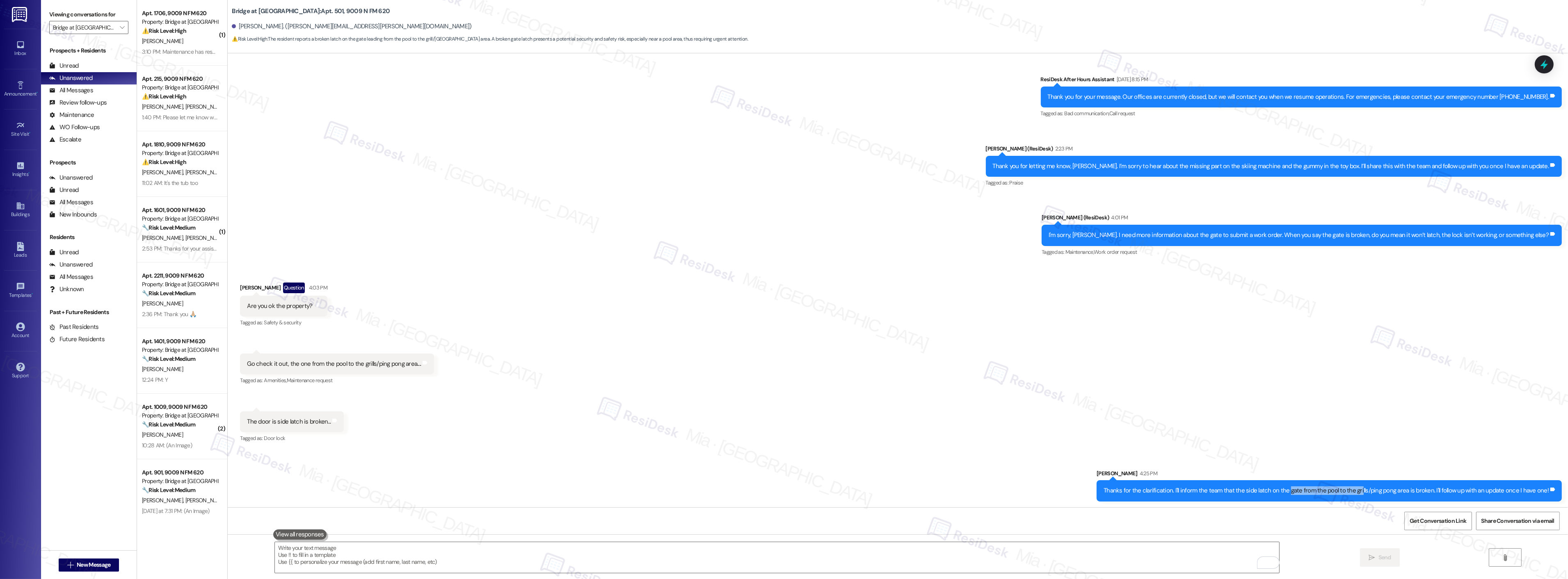
drag, startPoint x: 1293, startPoint y: 492, endPoint x: 1363, endPoint y: 492, distance: 70.0
click at [1363, 492] on div "Thanks for the clarification. I'll inform the team that the side latch on the g…" at bounding box center [1326, 491] width 445 height 8
drag, startPoint x: 1248, startPoint y: 493, endPoint x: 1433, endPoint y: 493, distance: 185.0
click at [1433, 493] on div "Thanks for the clarification. I'll inform the team that the side latch on the g…" at bounding box center [1326, 491] width 445 height 8
copy div "side latch on the gate from the pool to the grills/ping pong area is broken"
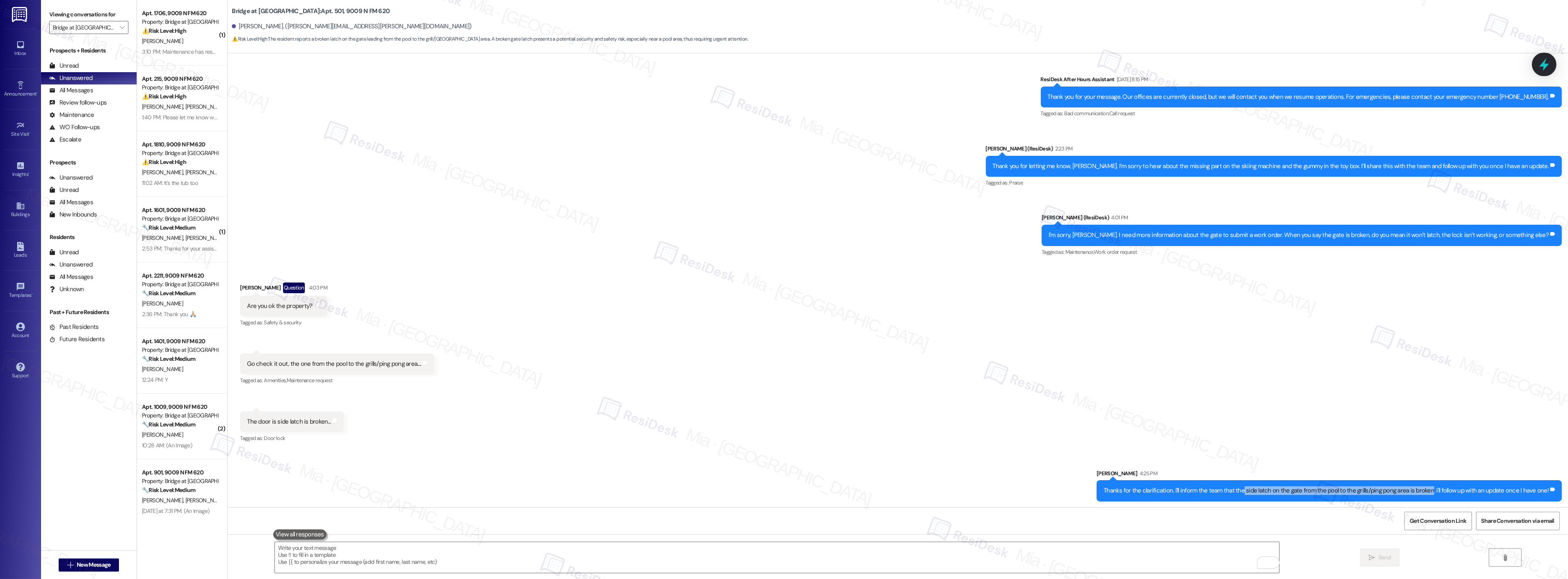
click at [1549, 69] on icon at bounding box center [1544, 64] width 14 height 14
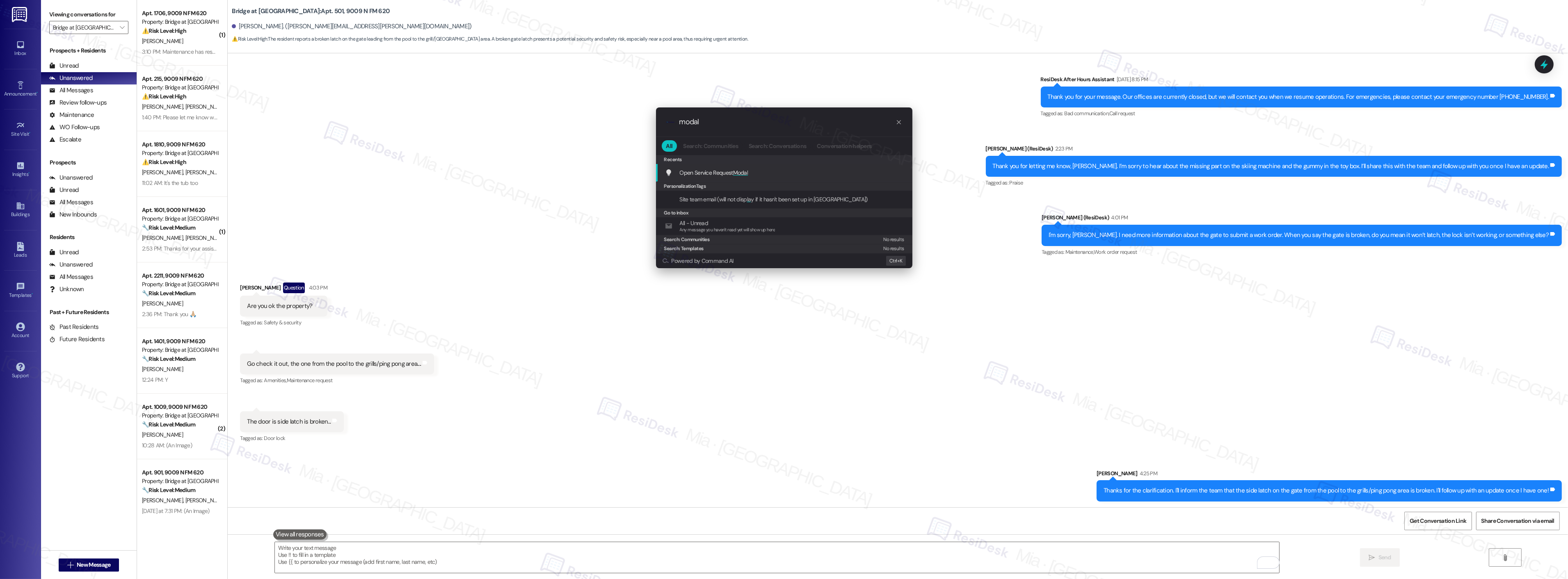
click at [723, 173] on span "Open Service Request Modal" at bounding box center [714, 173] width 68 height 8
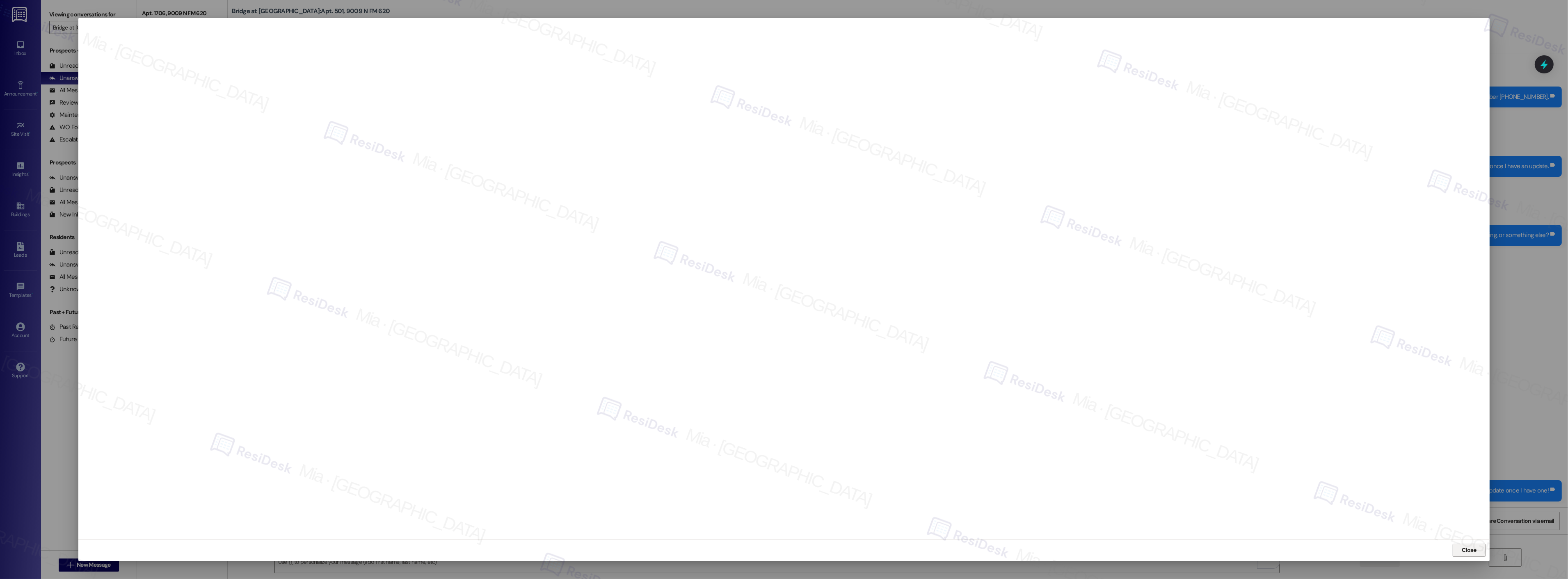
click at [1457, 548] on button "Close" at bounding box center [1468, 550] width 33 height 13
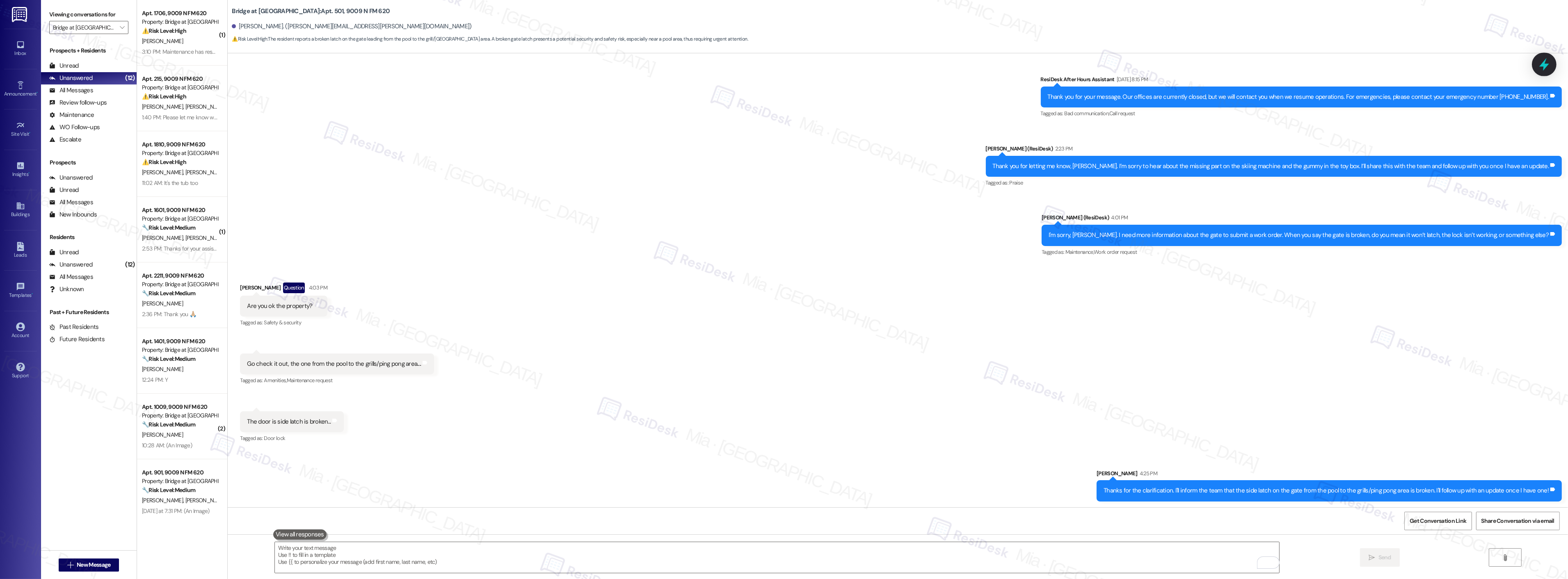
click at [1542, 62] on icon at bounding box center [1544, 64] width 14 height 14
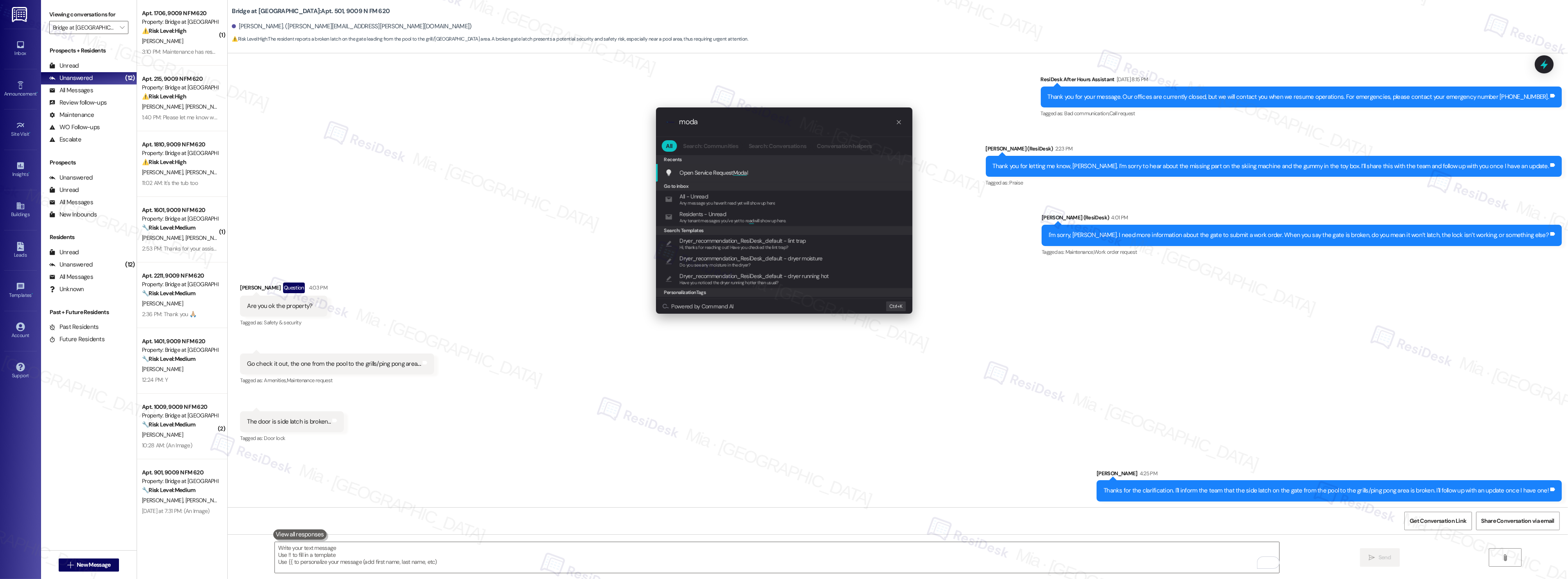
click at [717, 171] on span "Open Service Request Moda l" at bounding box center [714, 173] width 68 height 8
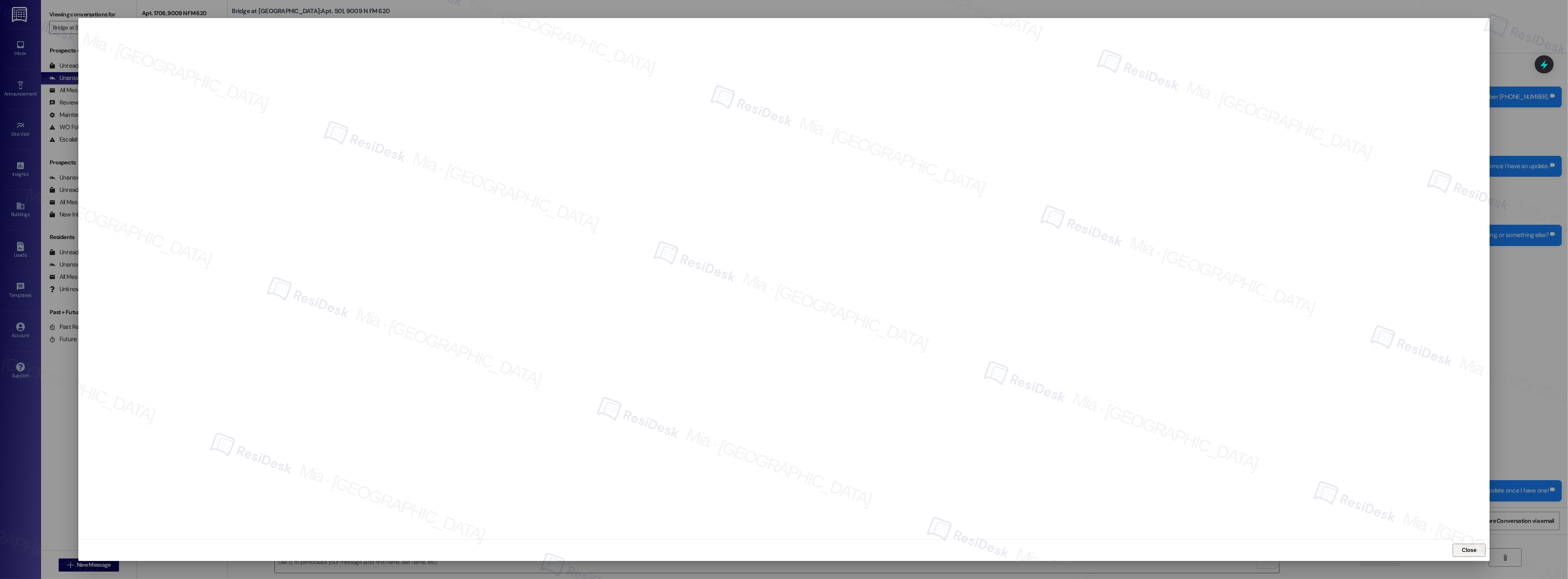
click at [1458, 550] on button "Close" at bounding box center [1468, 550] width 33 height 13
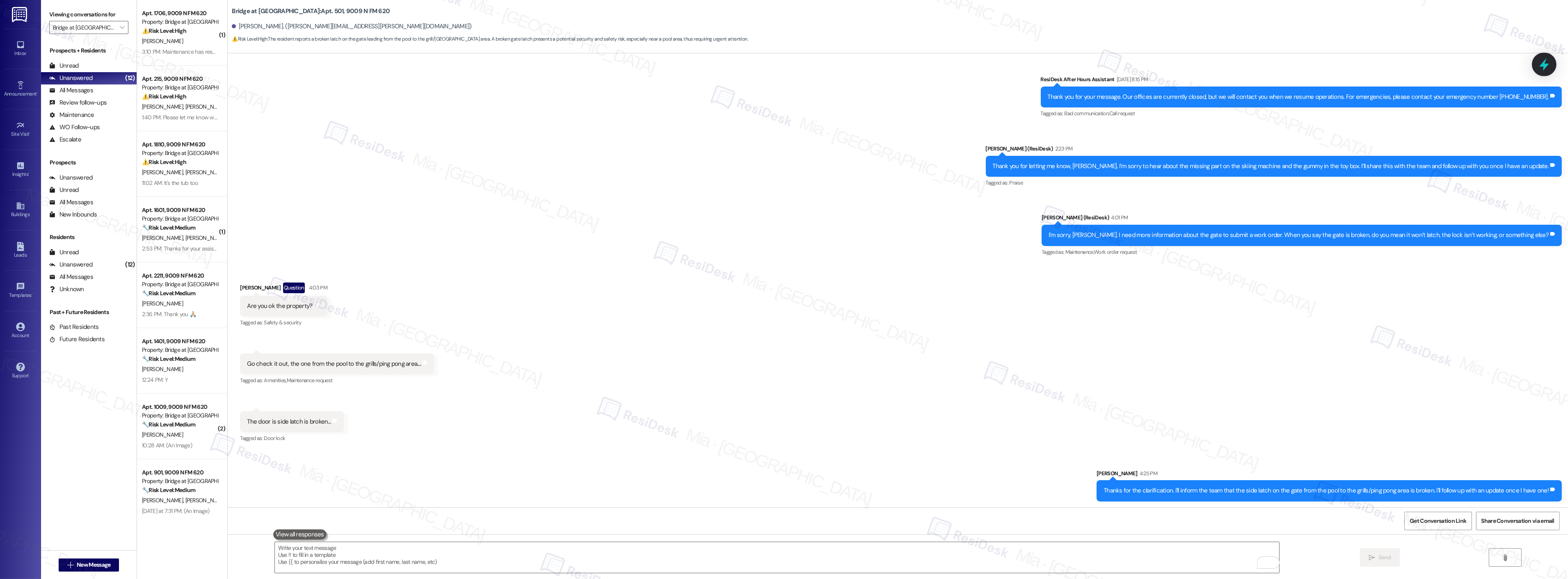
click at [1541, 60] on icon at bounding box center [1544, 64] width 14 height 14
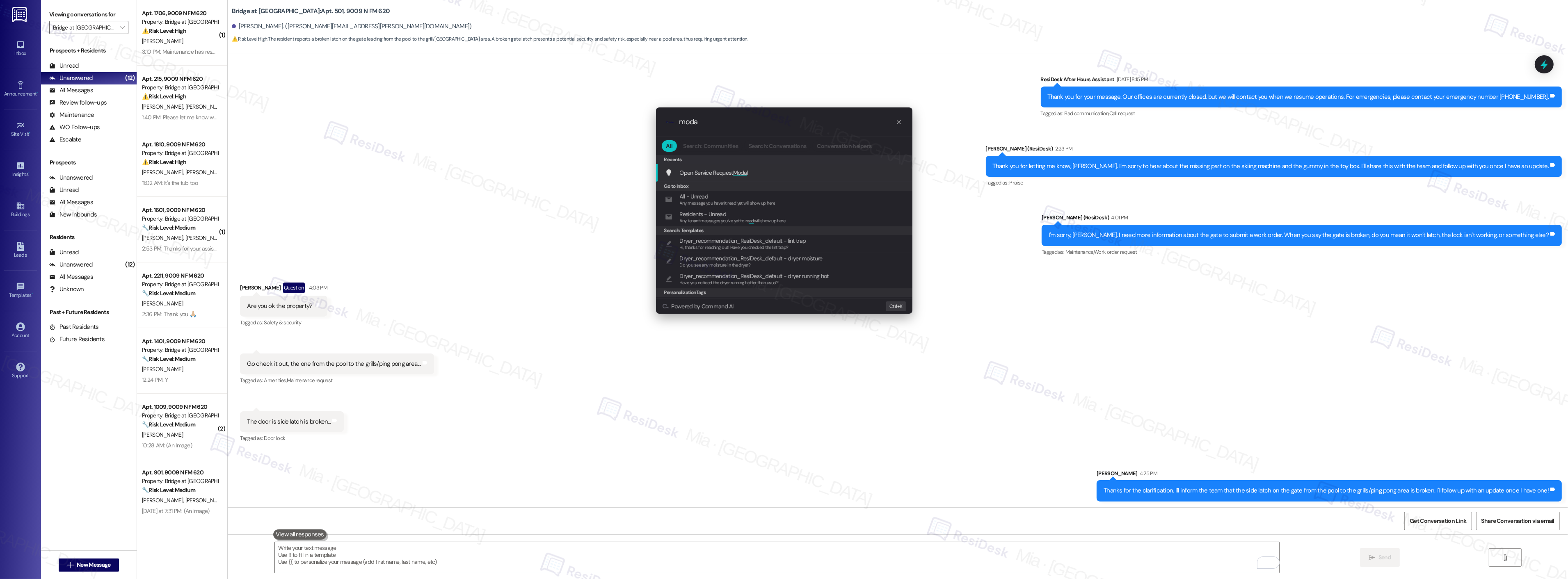
click at [732, 173] on span "Open Service Request Moda l" at bounding box center [714, 173] width 68 height 8
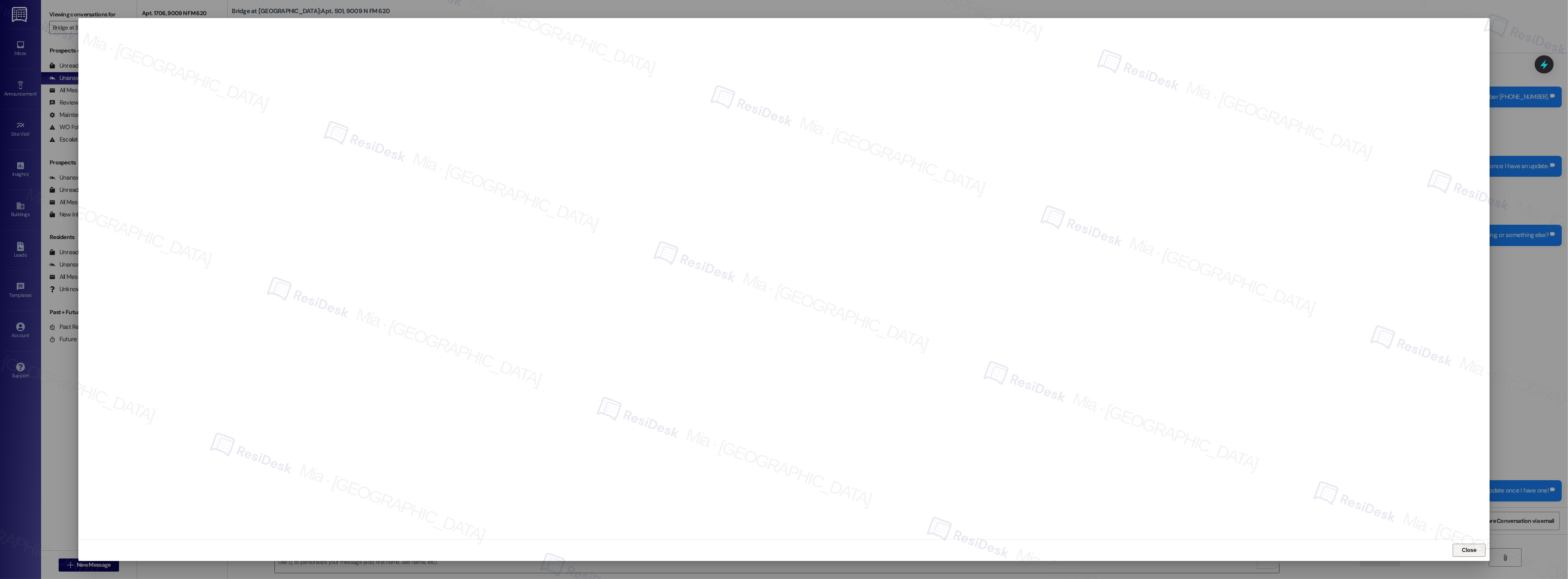
click at [1471, 550] on span "Close" at bounding box center [1469, 550] width 15 height 8
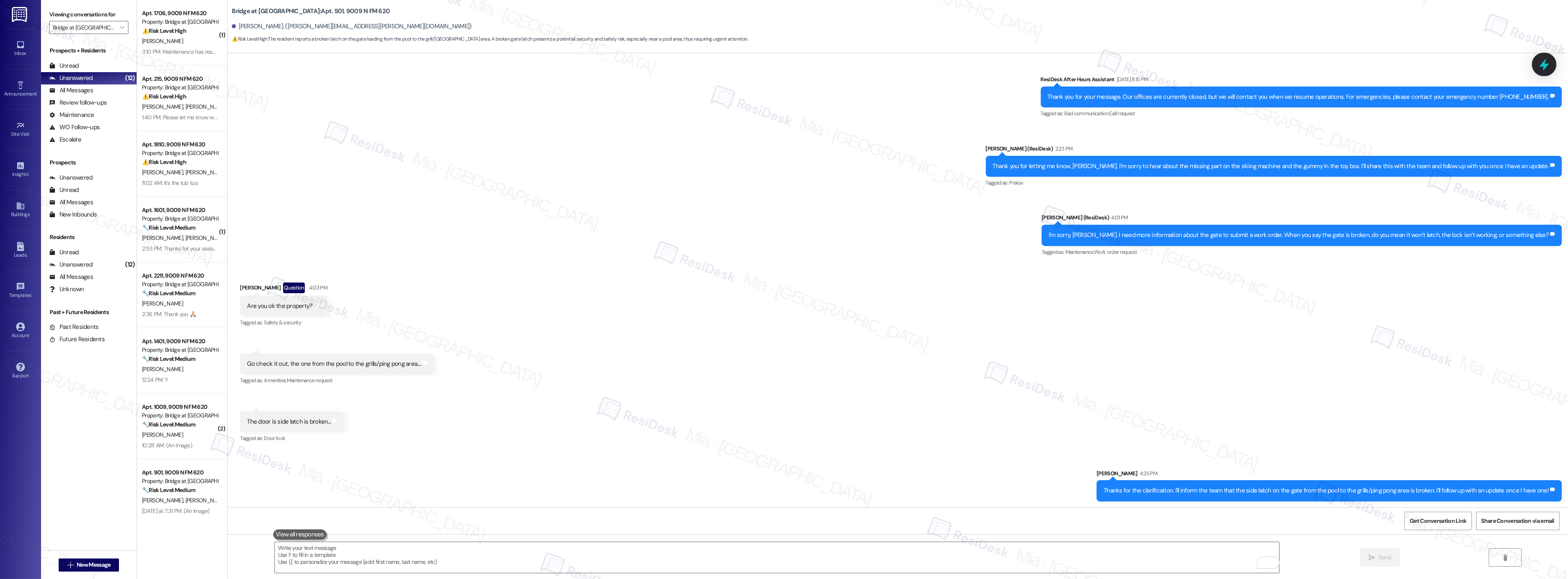
click at [1542, 65] on icon at bounding box center [1544, 65] width 10 height 13
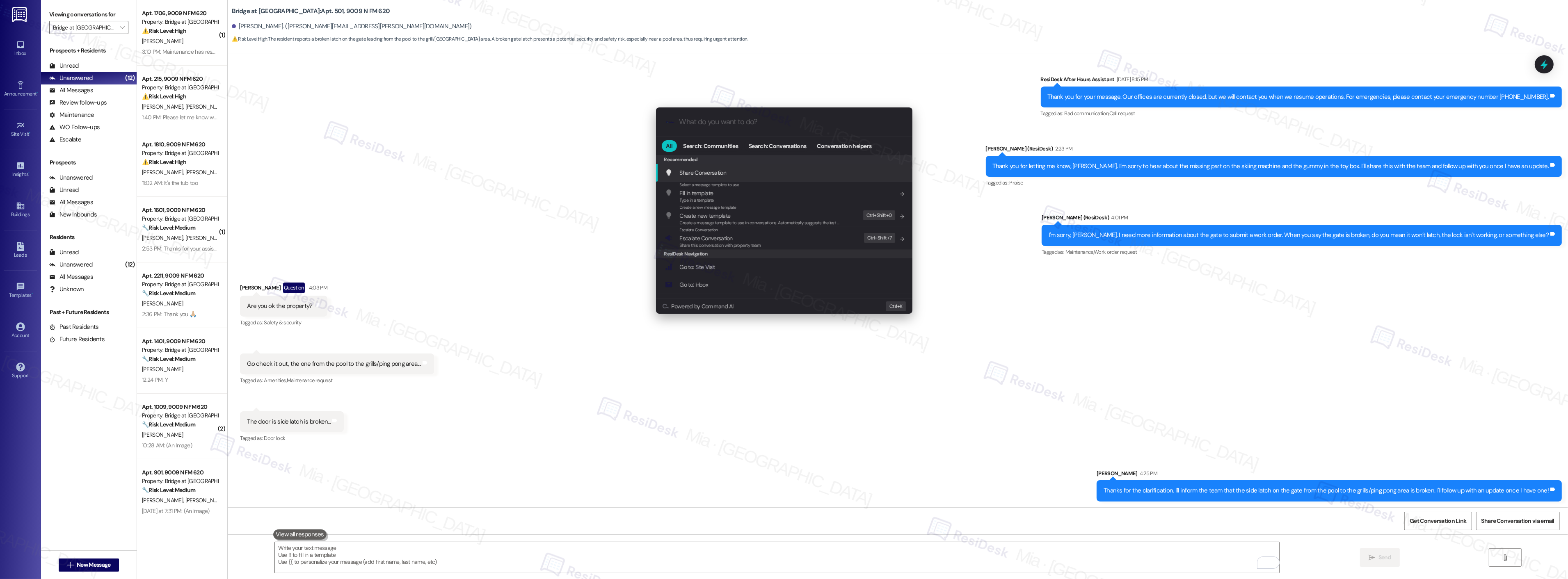
click at [767, 126] on input "What do you want to do?" at bounding box center [791, 122] width 223 height 8
type input "note"
click at [694, 172] on span "note" at bounding box center [694, 173] width 10 height 8
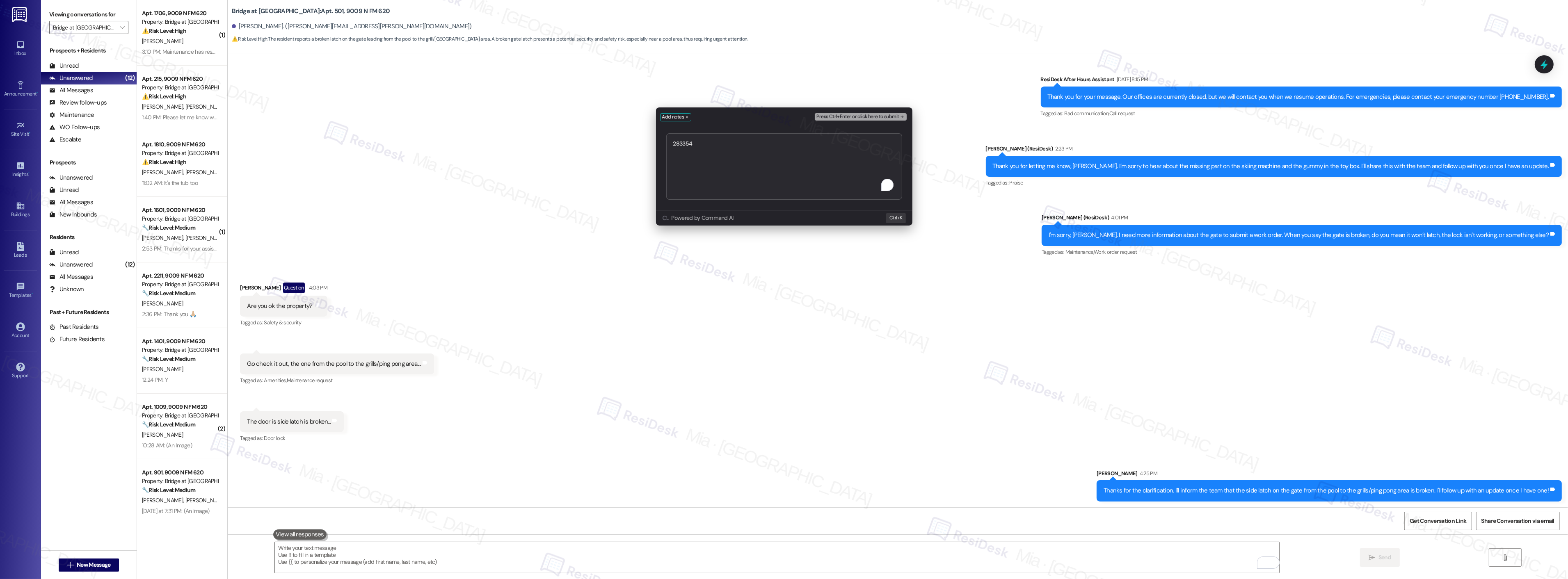
click at [674, 143] on textarea "283354" at bounding box center [784, 166] width 236 height 66
type textarea "Created WO 283354"
drag, startPoint x: 723, startPoint y: 141, endPoint x: 665, endPoint y: 140, distance: 58.0
click at [664, 140] on div "Add notes Press Ctrl+Enter or click here to submit Created WO 283354 Submit" at bounding box center [784, 158] width 256 height 102
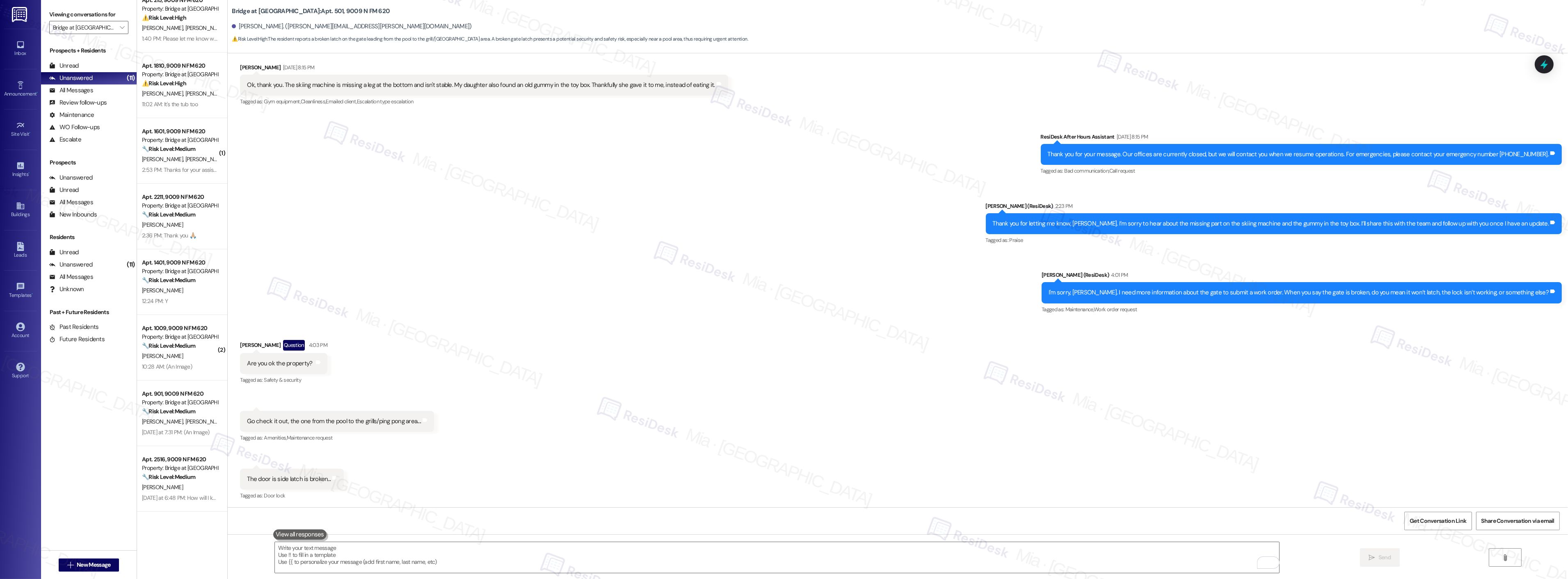
scroll to position [0, 0]
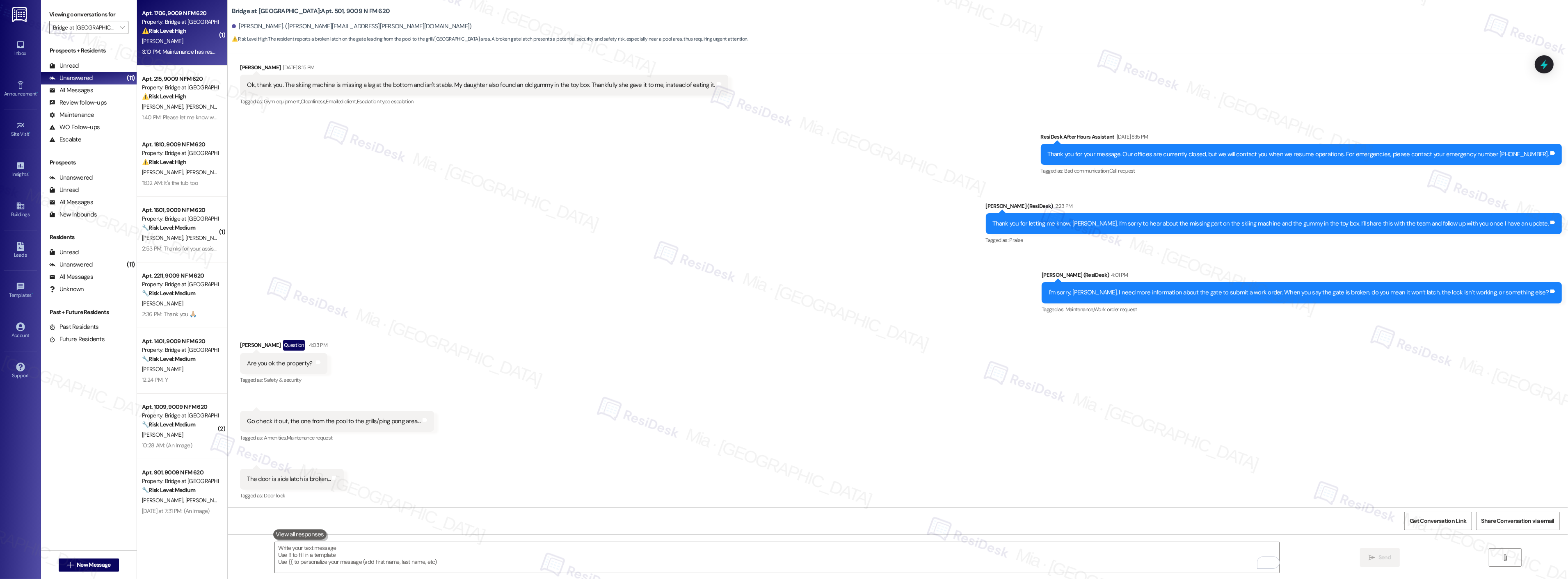
click at [198, 62] on div "Apt. 1706, 9009 N FM 620 Property: Bridge at Canyon Creek ⚠️ Risk Level: High T…" at bounding box center [182, 33] width 91 height 65
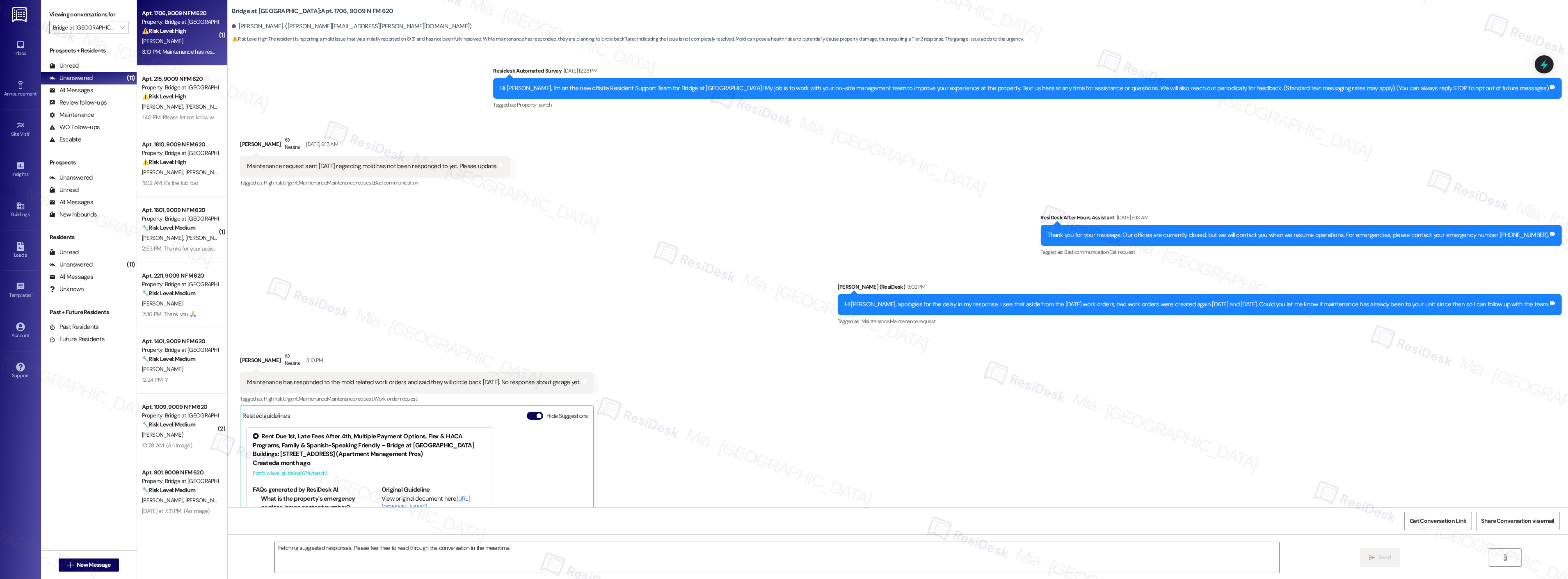
scroll to position [176, 0]
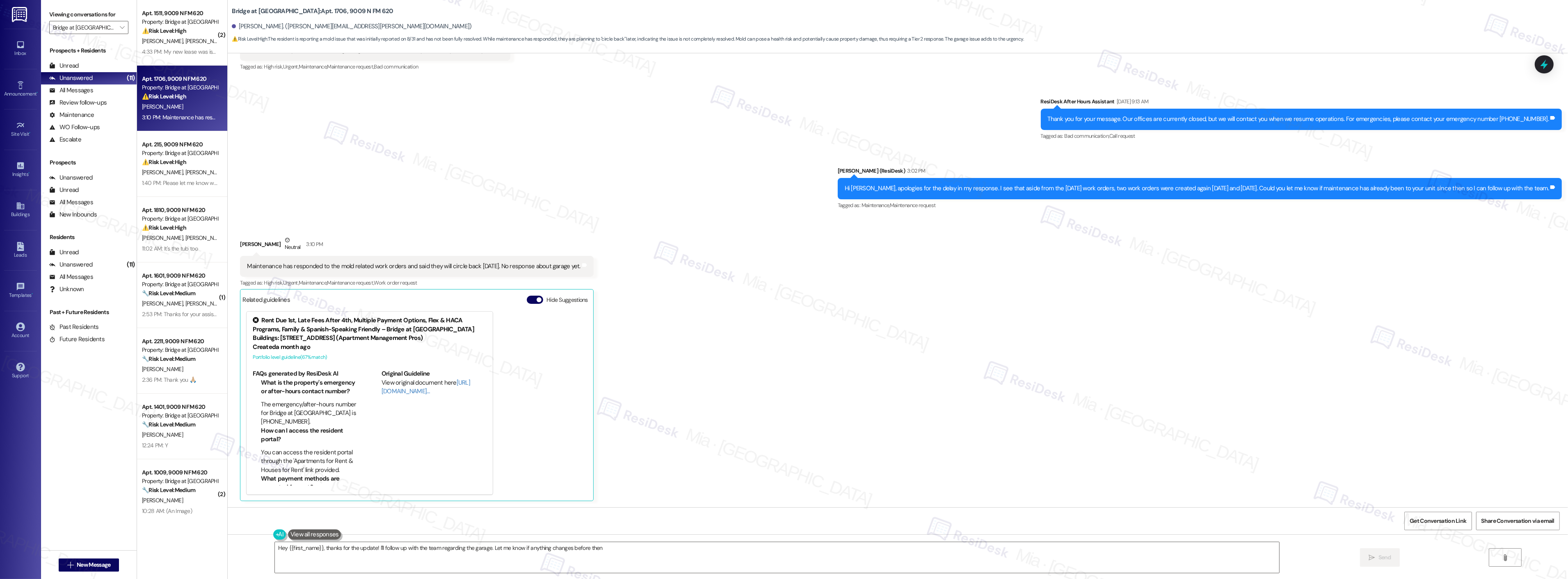
type textarea "Hey {{first_name}}, thanks for the update! I'll follow up with the team regardi…"
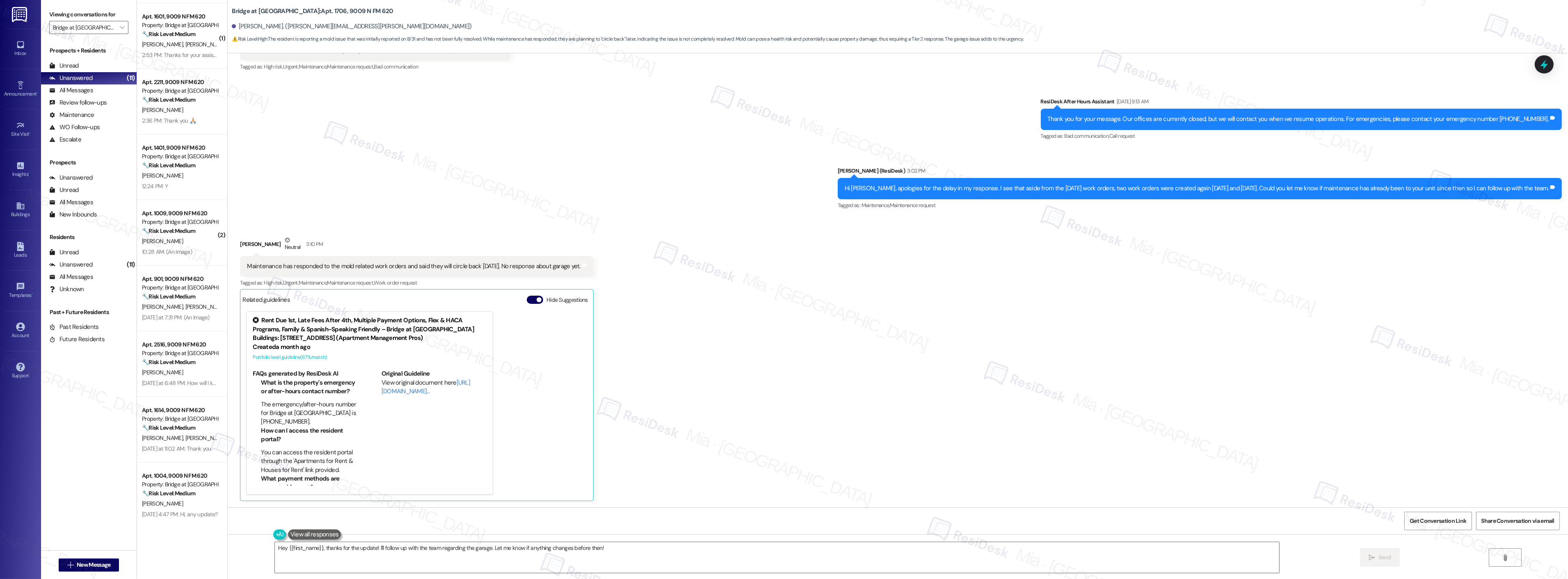
scroll to position [267, 0]
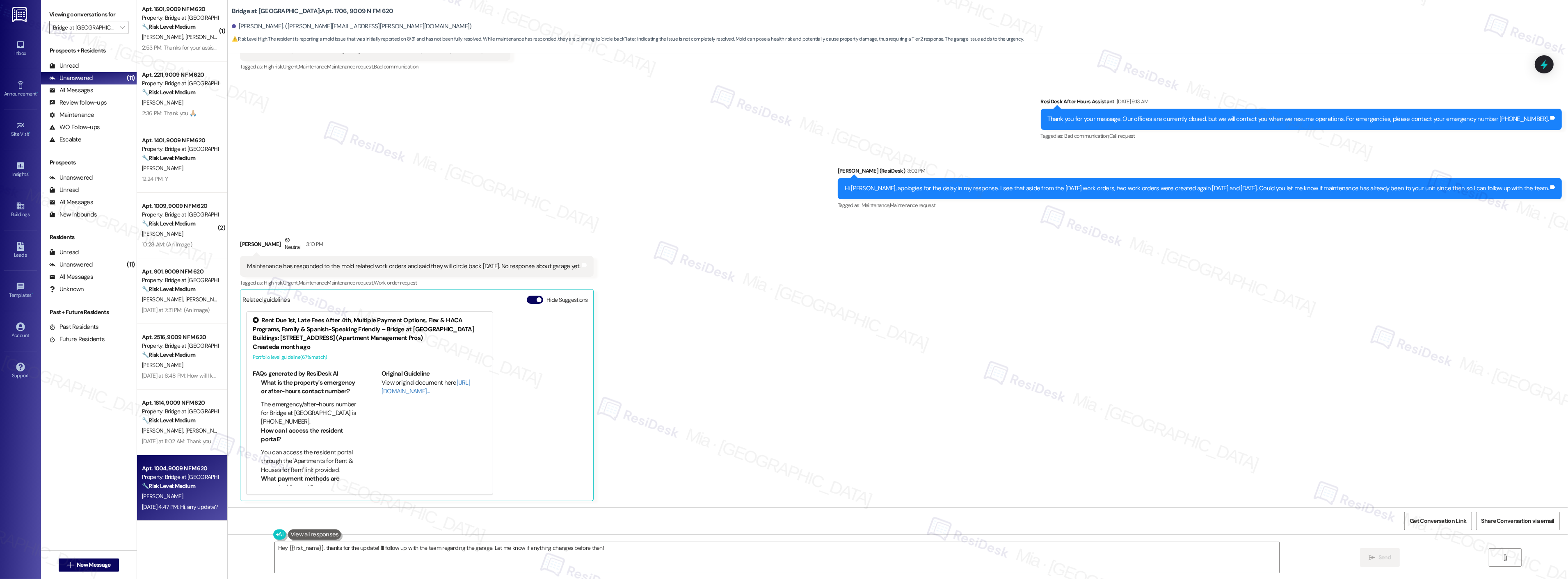
click at [165, 479] on div "Property: Bridge at [GEOGRAPHIC_DATA]" at bounding box center [180, 477] width 76 height 8
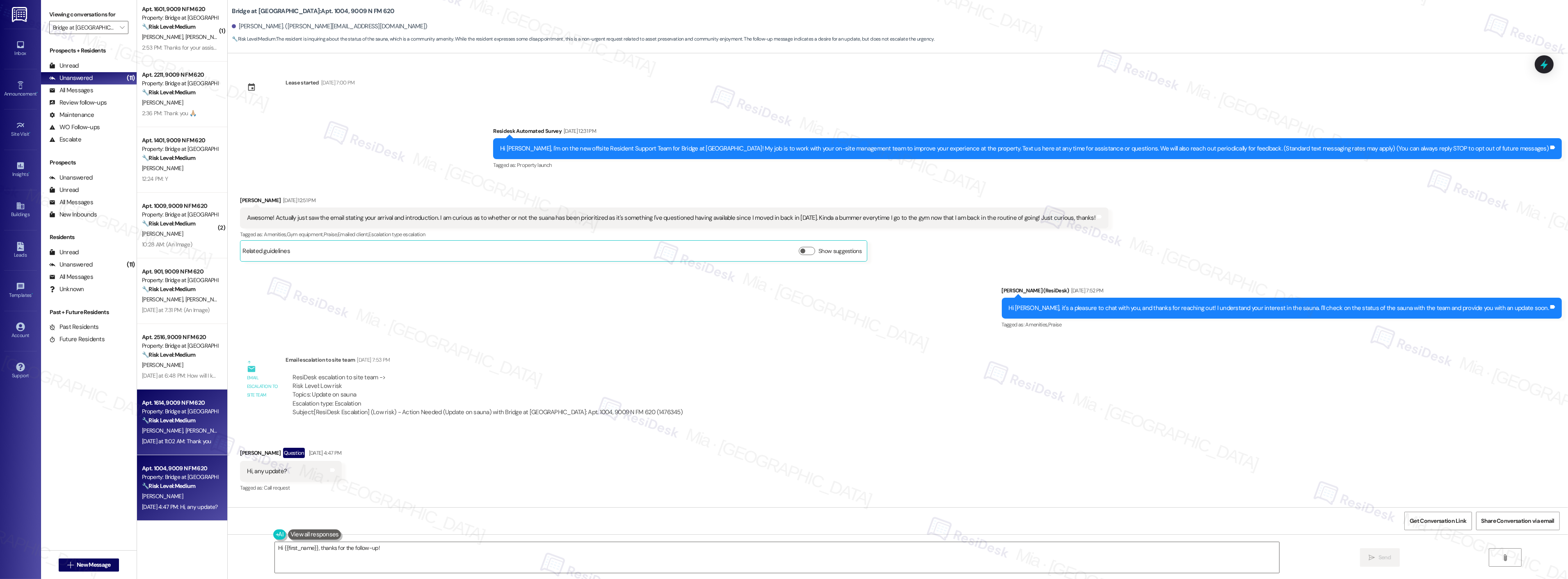
type textarea "Hi {{first_name}}, thanks for the follow-up! I'm"
click at [186, 413] on div "Property: Bridge at [GEOGRAPHIC_DATA]" at bounding box center [180, 411] width 76 height 8
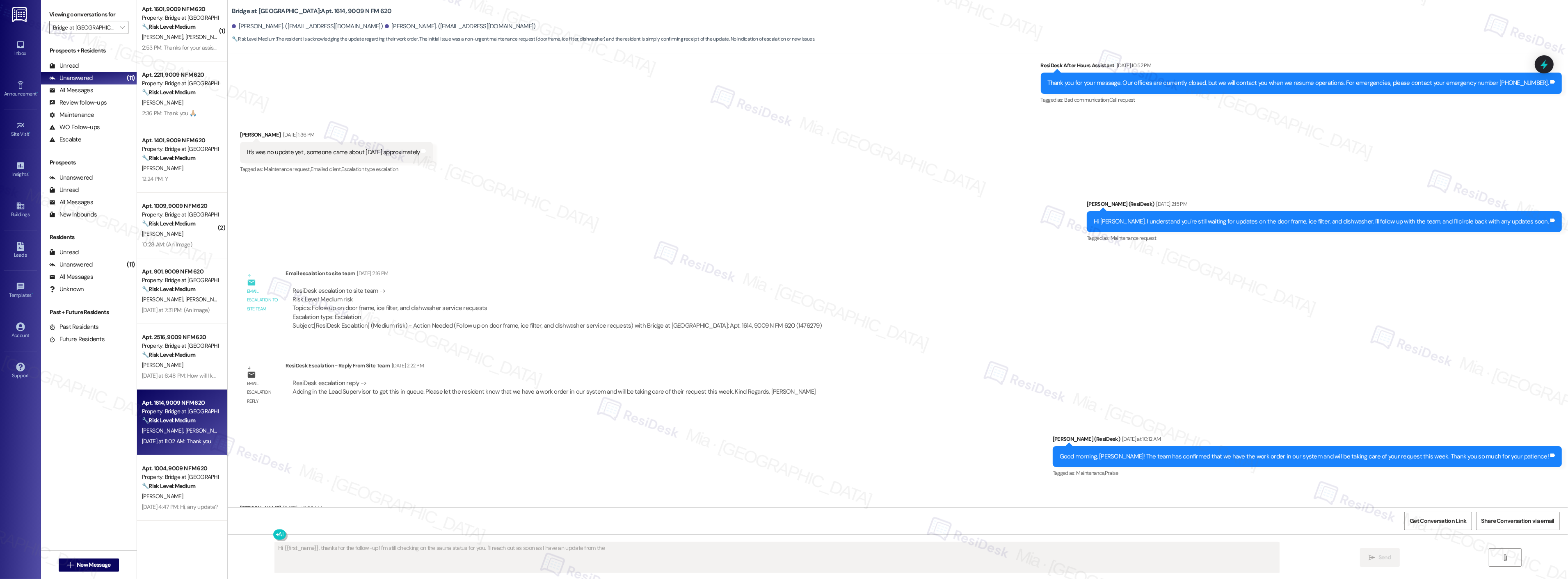
scroll to position [412, 0]
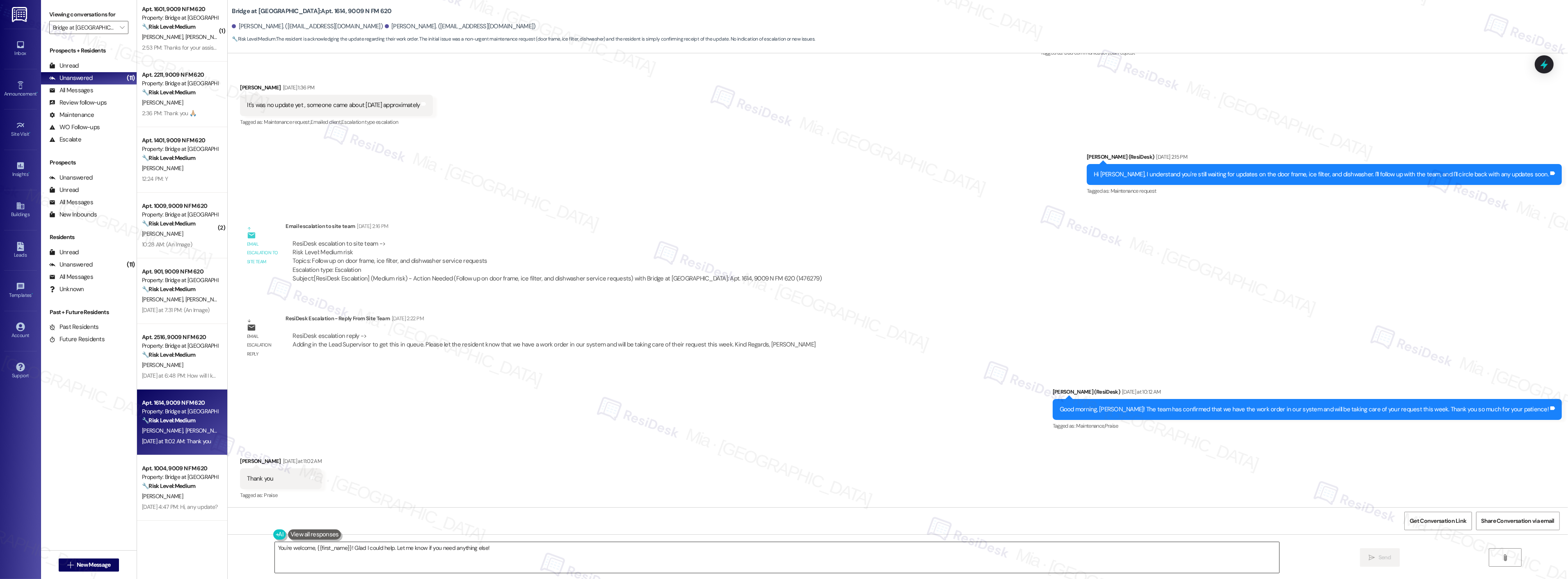
click at [375, 546] on textarea "You're welcome, {{first_name}}! Glad I could help. Let me know if you need anyt…" at bounding box center [777, 557] width 1004 height 31
drag, startPoint x: 343, startPoint y: 546, endPoint x: 310, endPoint y: 546, distance: 33.0
click at [310, 546] on textarea "You're welcome, {{first_name}}! Glad I could help. Let me know if you need anyt…" at bounding box center [777, 557] width 1004 height 31
type textarea "You're welcome, Elena! Glad I could help. Let me know if you need anything else!"
click at [1372, 556] on icon "" at bounding box center [1372, 557] width 6 height 6
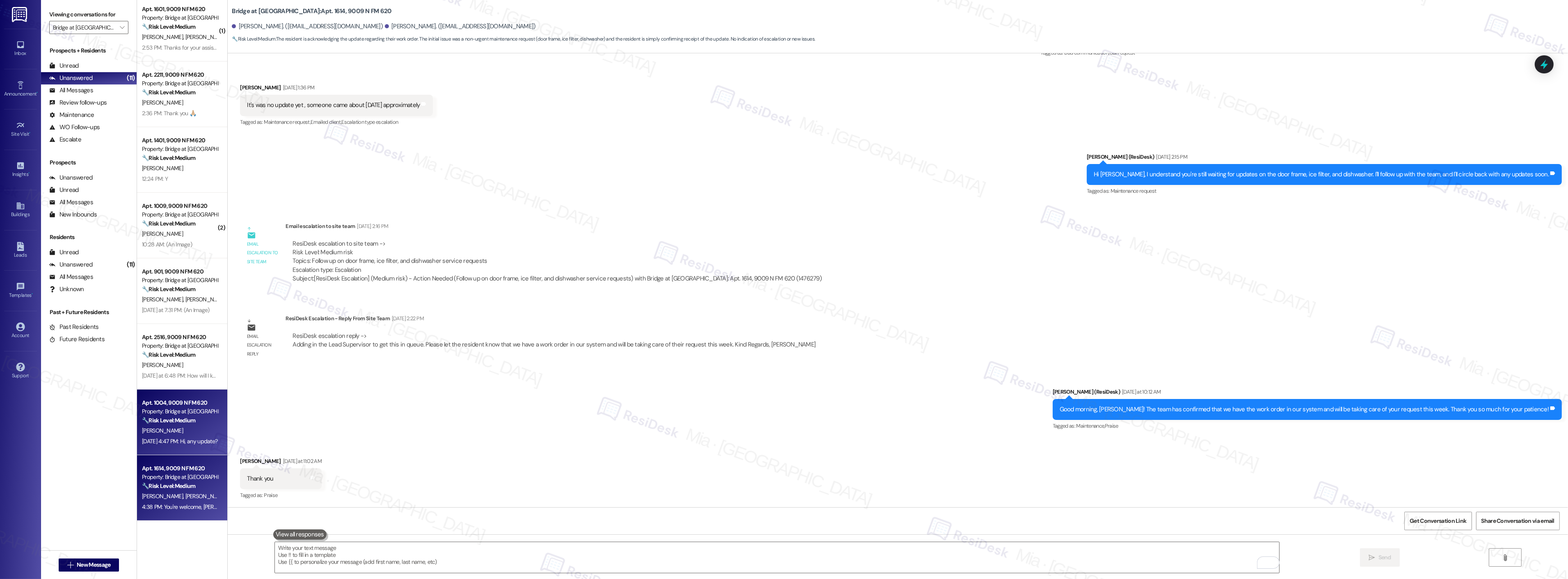
click at [148, 436] on div "Sep 16, 2025 at 4:47 PM: Hi, any update? Sep 16, 2025 at 4:47 PM: Hi, any updat…" at bounding box center [180, 441] width 77 height 10
type textarea "Fetching suggested responses. Please feel free to read through the conversation…"
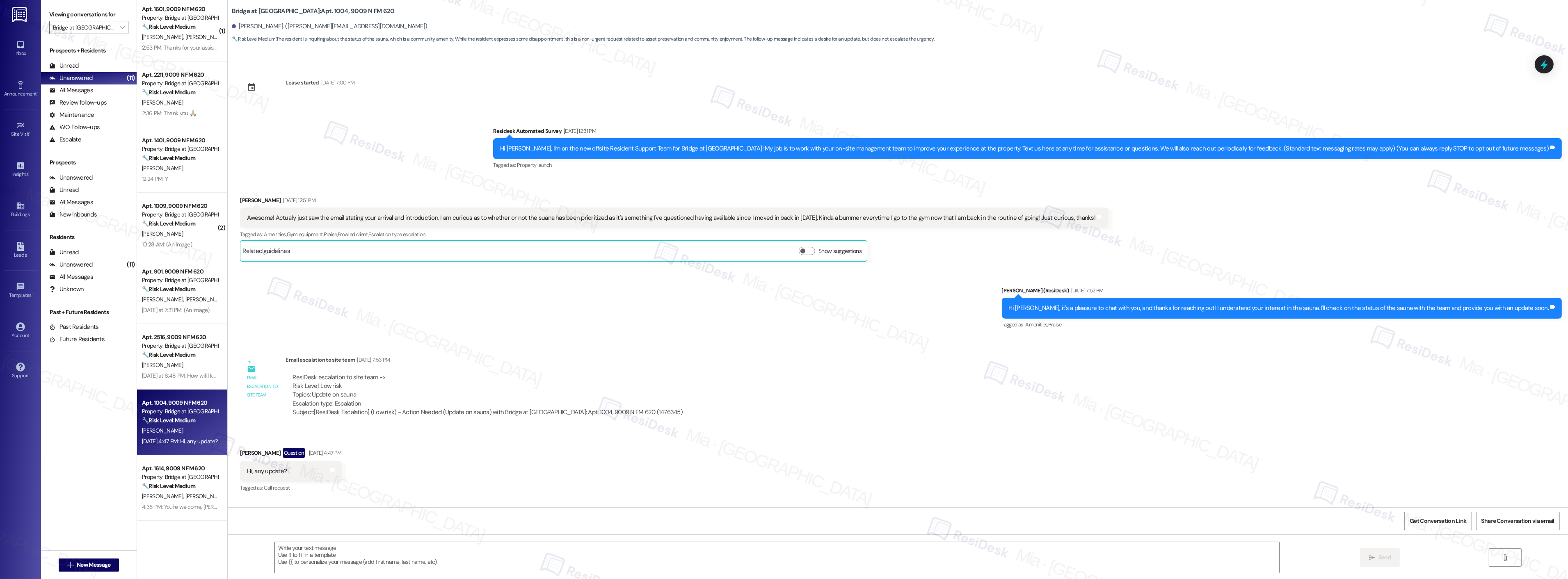
type textarea "Fetching suggested responses. Please feel free to read through the conversation…"
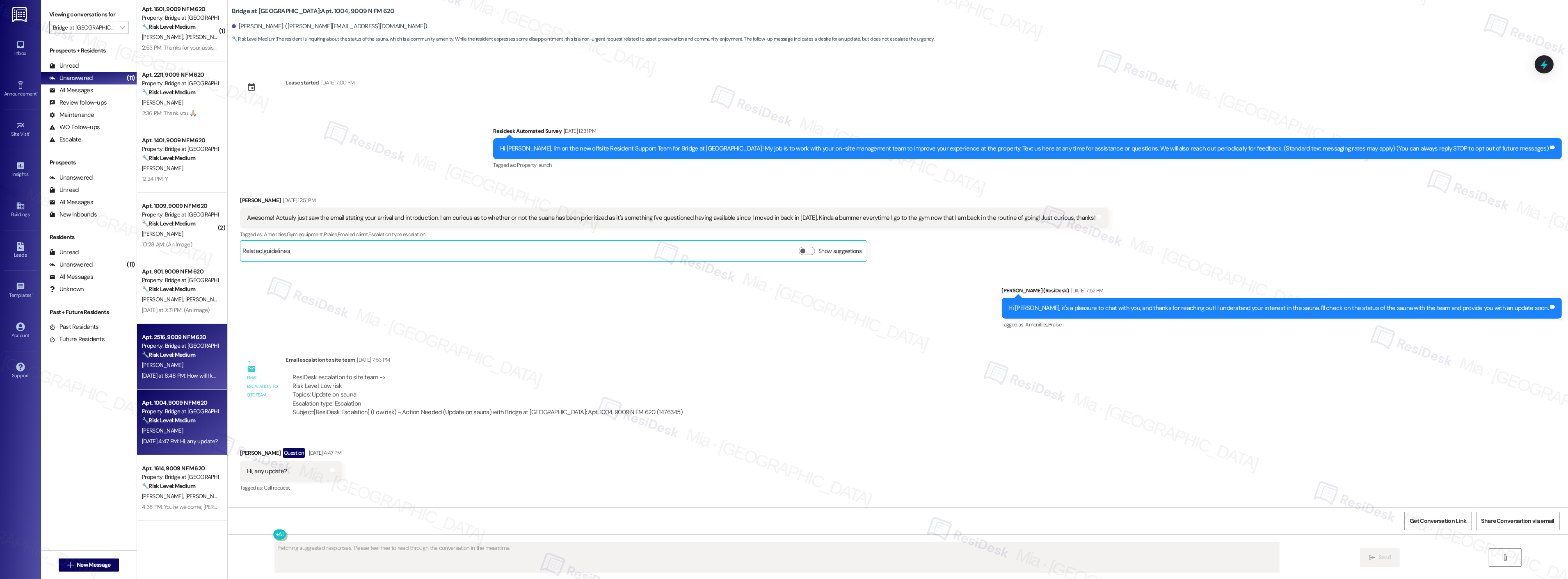
click at [190, 363] on div "J. Fosler" at bounding box center [180, 365] width 77 height 10
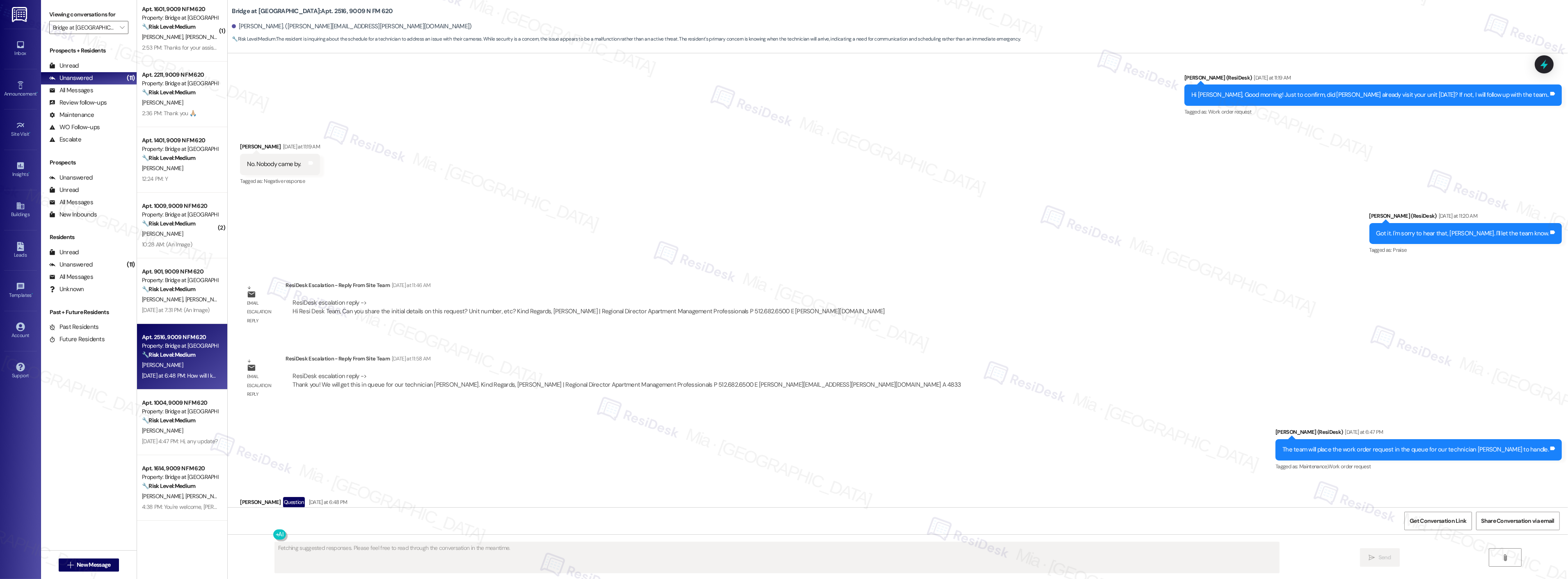
scroll to position [1020, 0]
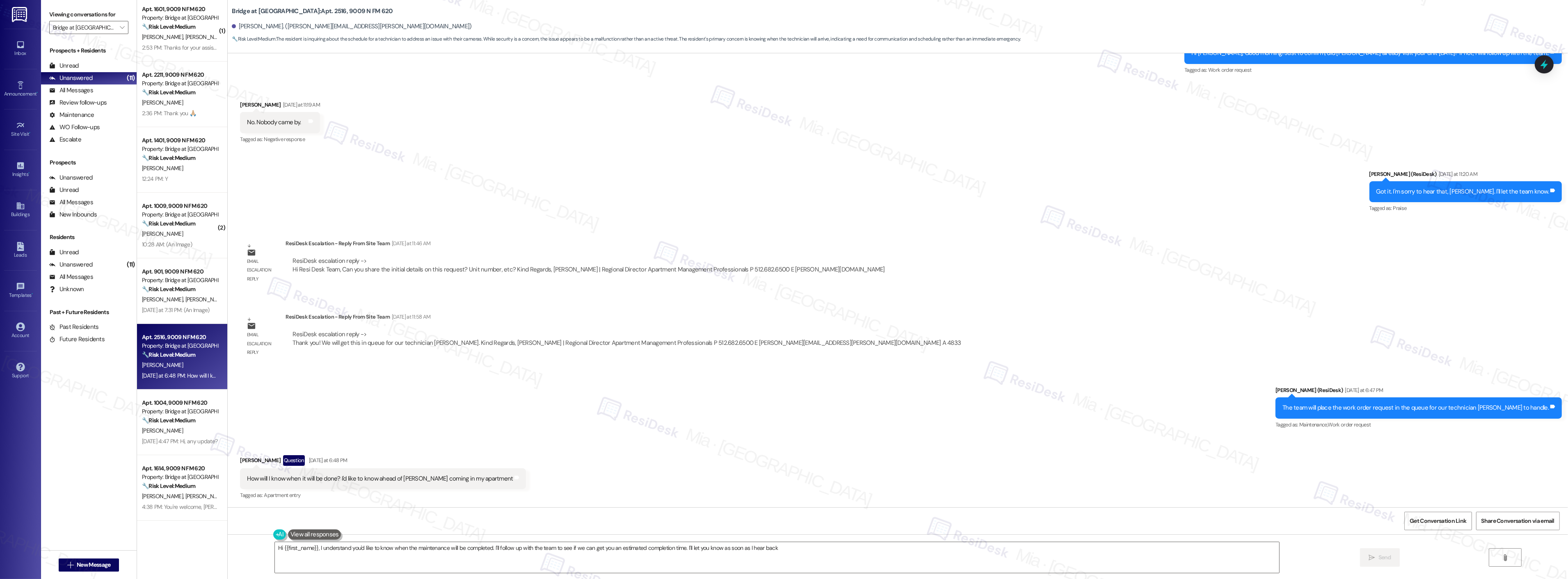
type textarea "Hi {{first_name}}, I understand you'd like to know when the maintenance will be…"
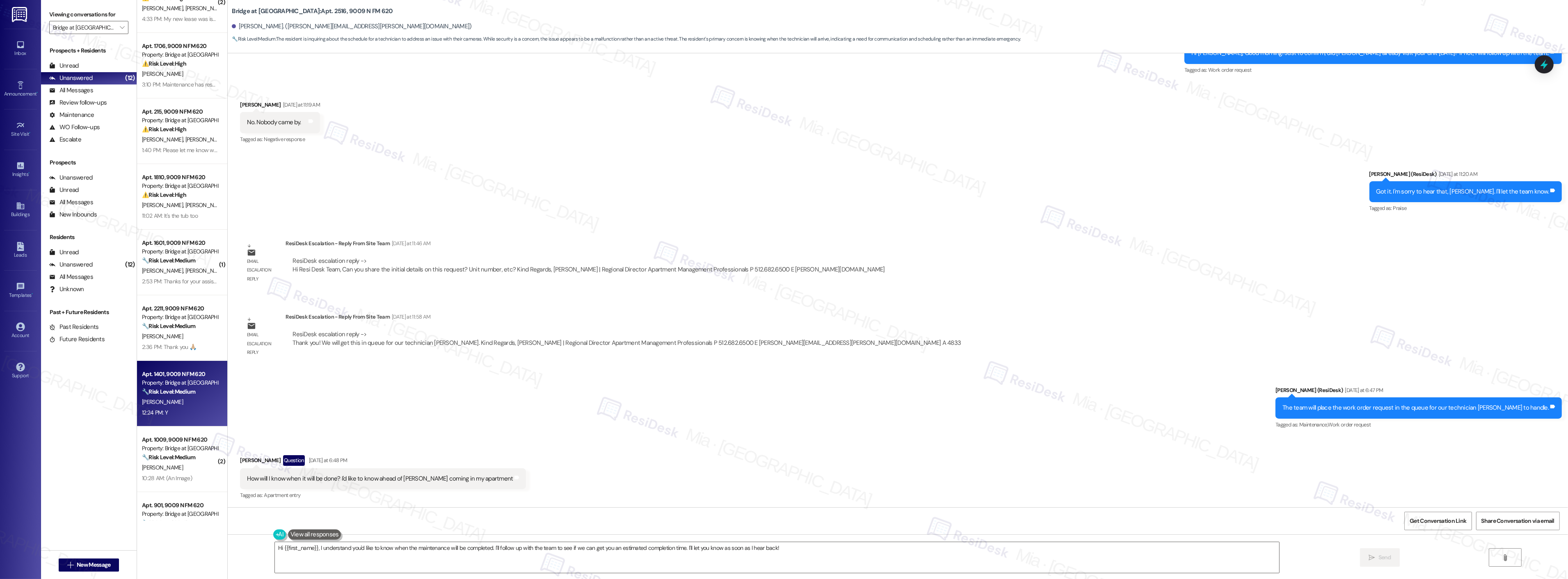
scroll to position [0, 0]
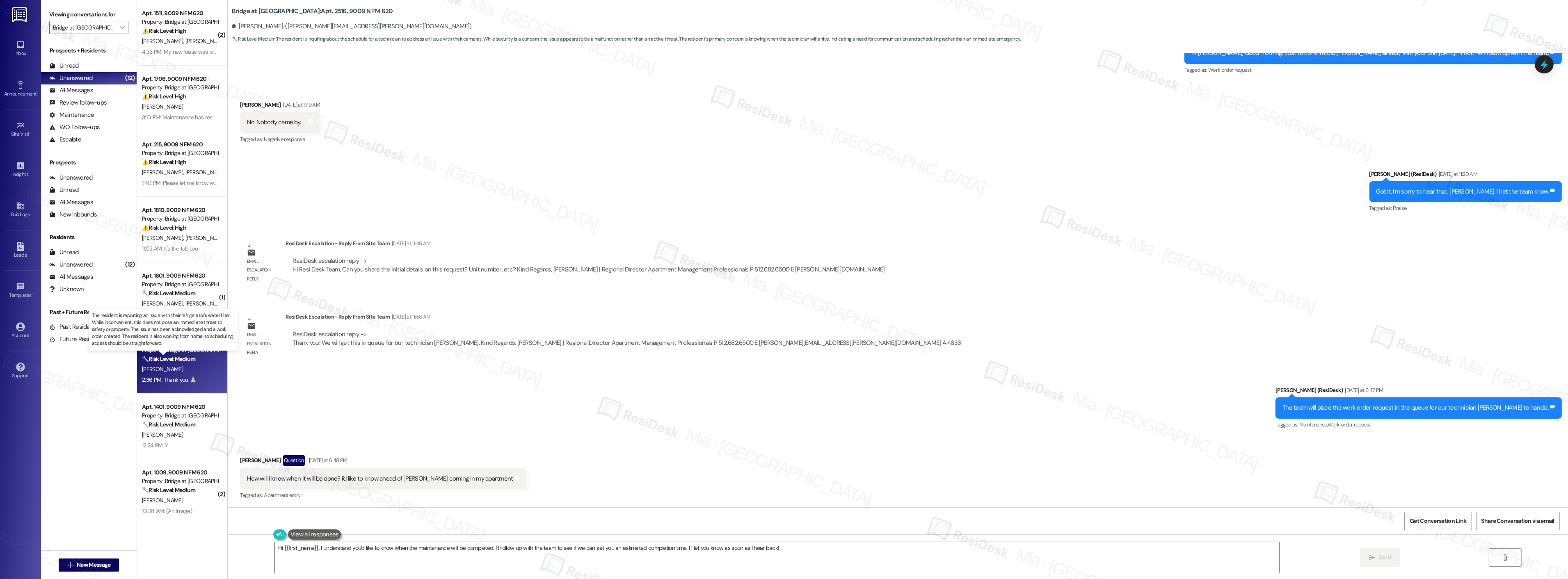
click at [179, 359] on strong "🔧 Risk Level: Medium" at bounding box center [168, 358] width 54 height 8
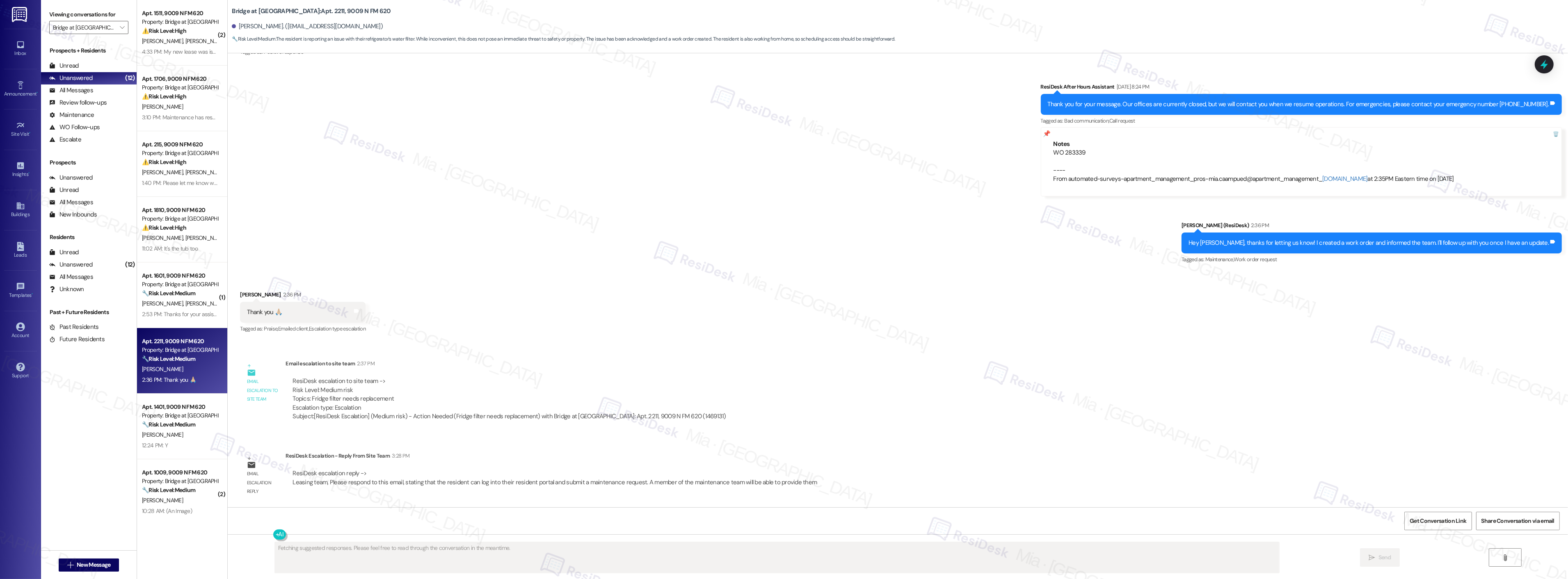
scroll to position [498, 0]
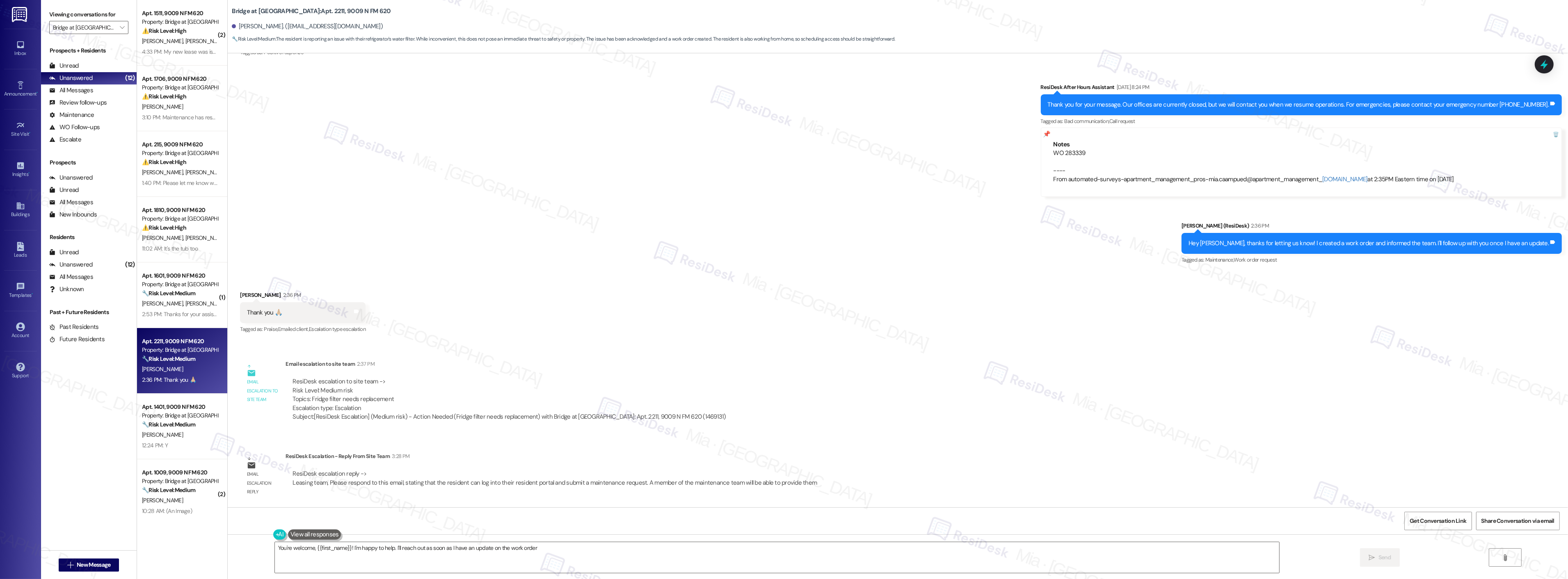
type textarea "You're welcome, {{first_name}}! I'm happy to help. I'll reach out as soon as I …"
click at [546, 546] on textarea "You're welcome, {{first_name}}! I'm happy to help. I'll reach out as soon as I …" at bounding box center [777, 557] width 1004 height 31
click at [1393, 553] on button " Send" at bounding box center [1379, 557] width 40 height 19
click at [181, 308] on div "T. Hare S. Cuvillier" at bounding box center [180, 303] width 77 height 10
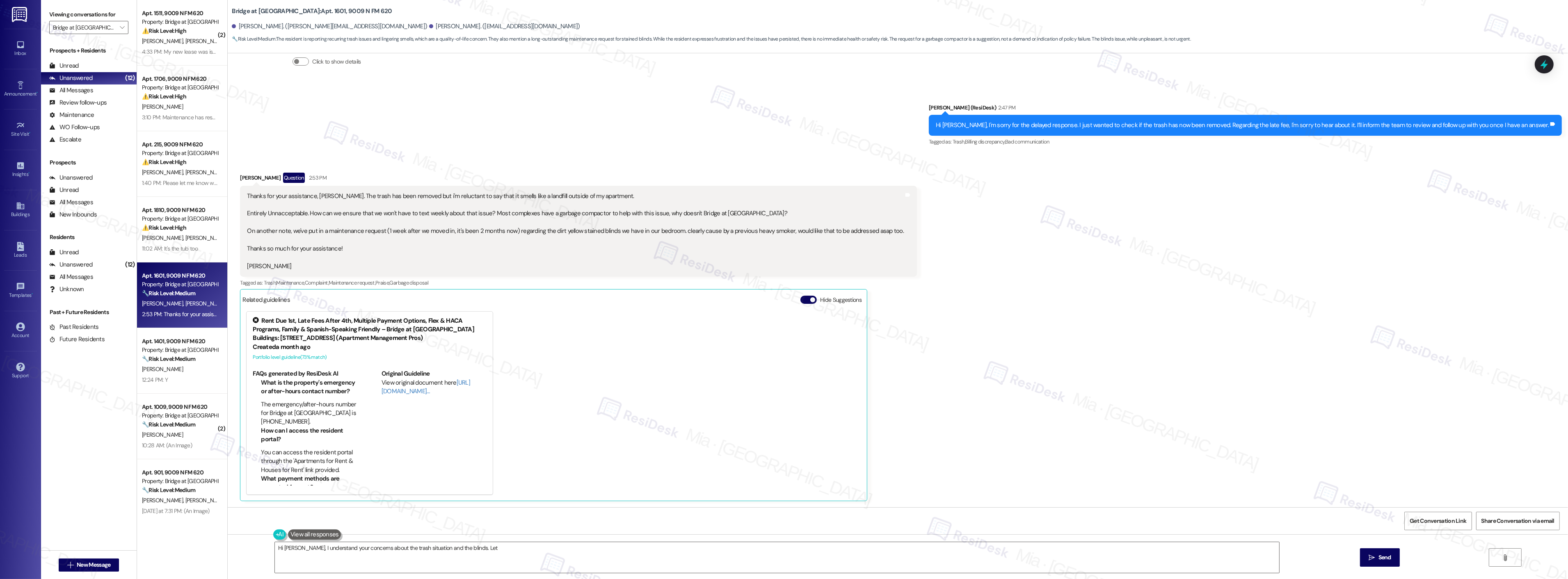
scroll to position [500, 0]
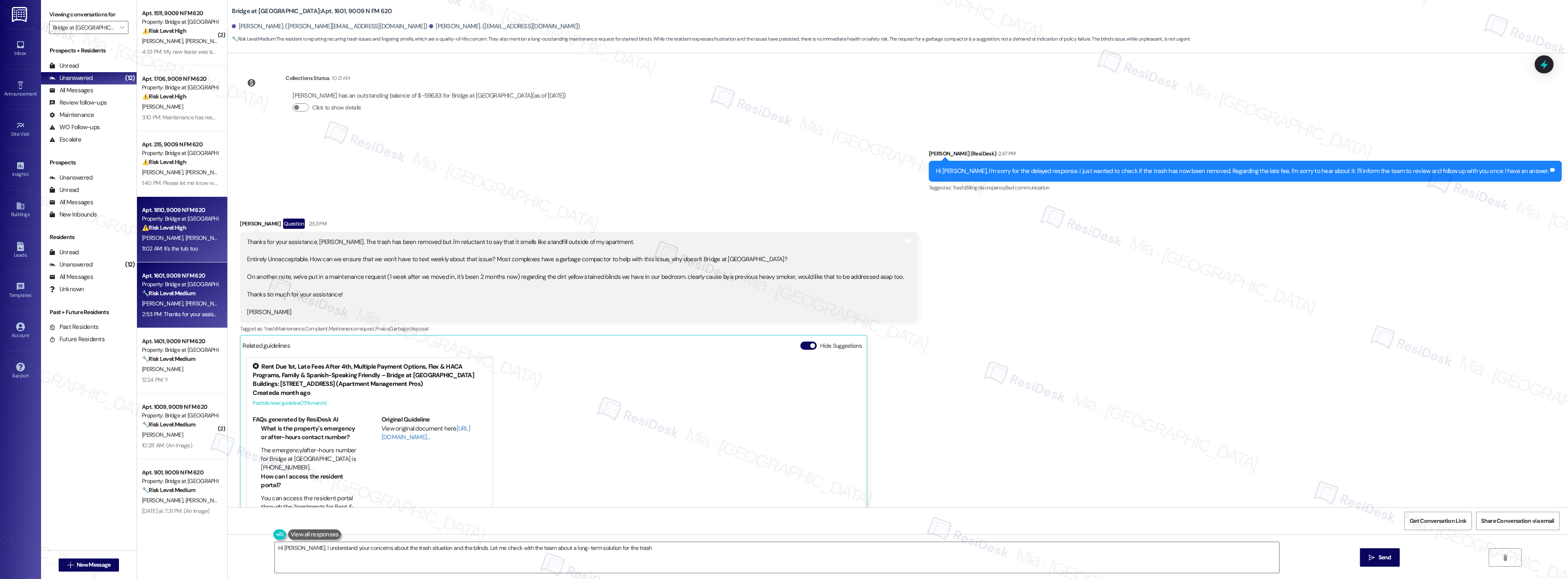
type textarea "Hi Terrell, I understand your concerns about the trash situation and the blinds…"
click at [191, 244] on div "11:02 AM: It's the tub too 11:02 AM: It's the tub too" at bounding box center [180, 248] width 77 height 10
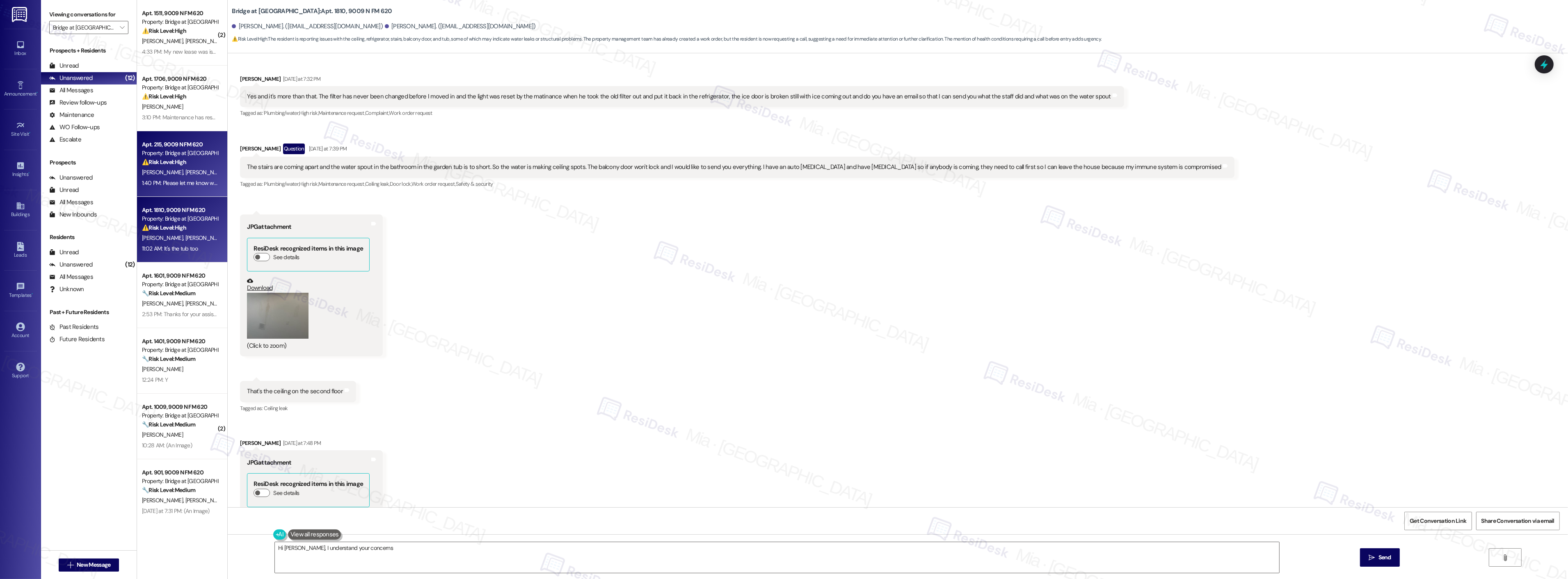
scroll to position [1043, 0]
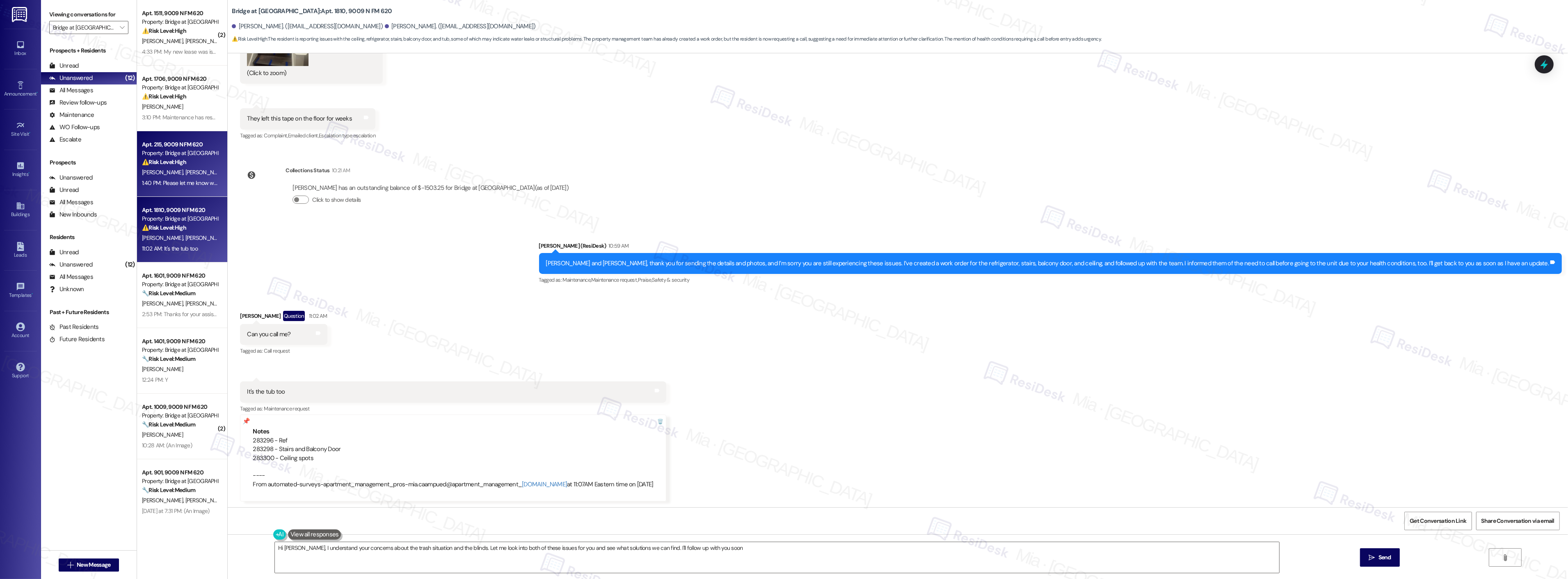
type textarea "Hi Terrell, I understand your concerns about the trash situation and the blinds…"
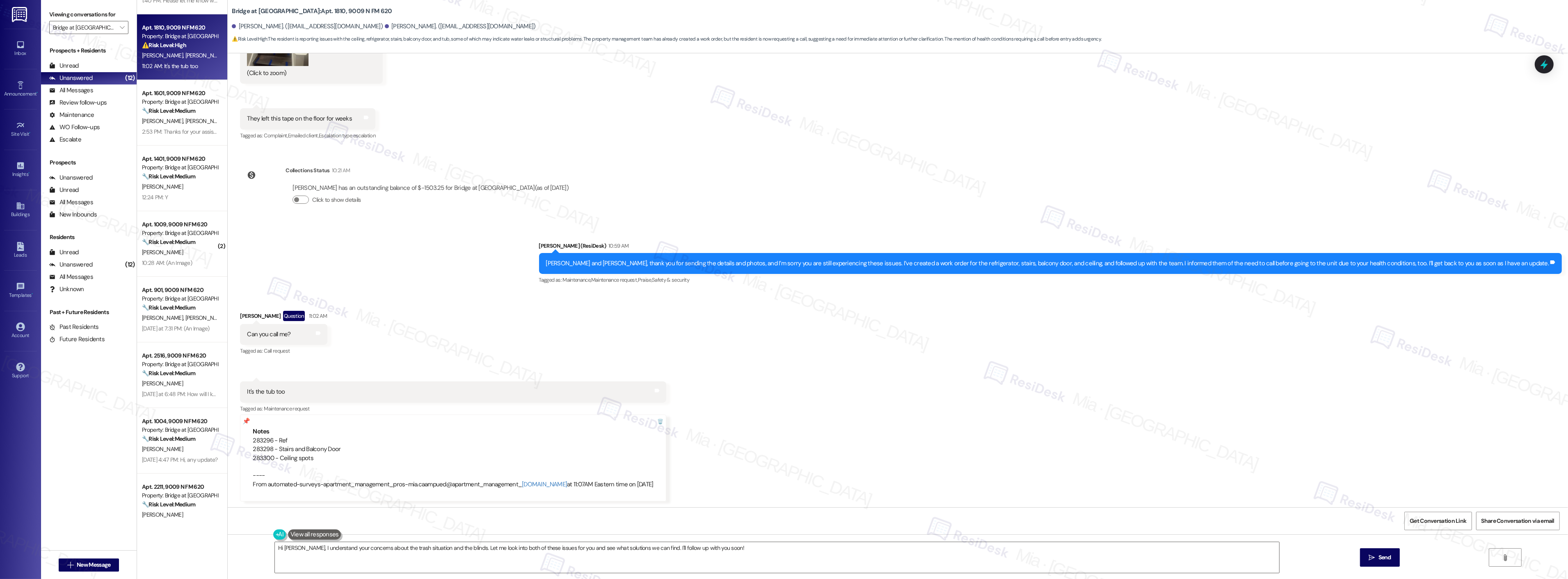
scroll to position [267, 0]
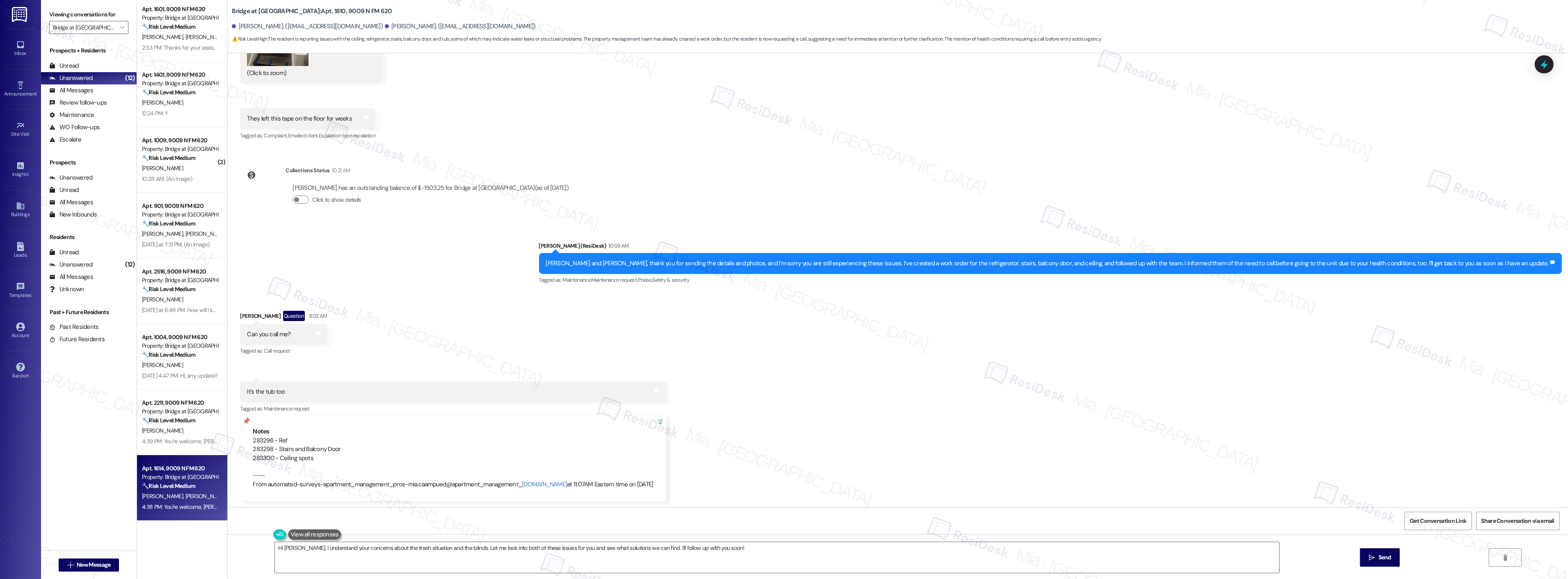
click at [160, 482] on strong "🔧 Risk Level: Medium" at bounding box center [168, 486] width 54 height 8
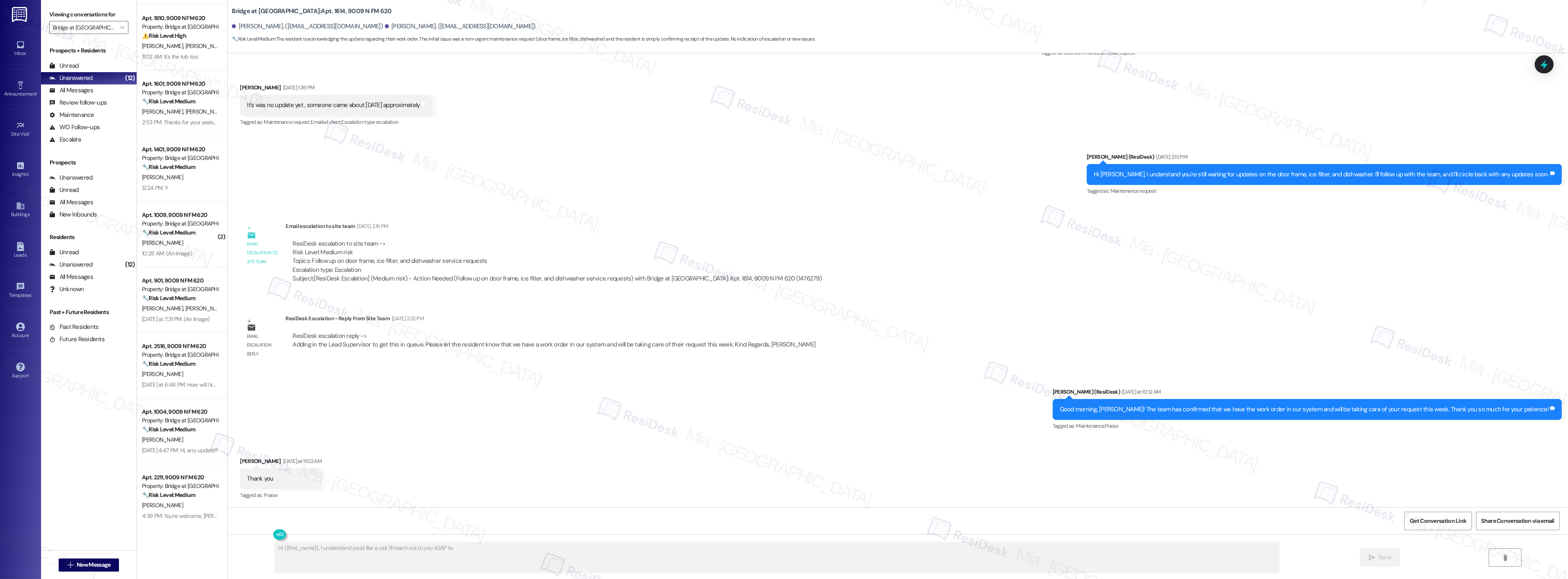
scroll to position [0, 0]
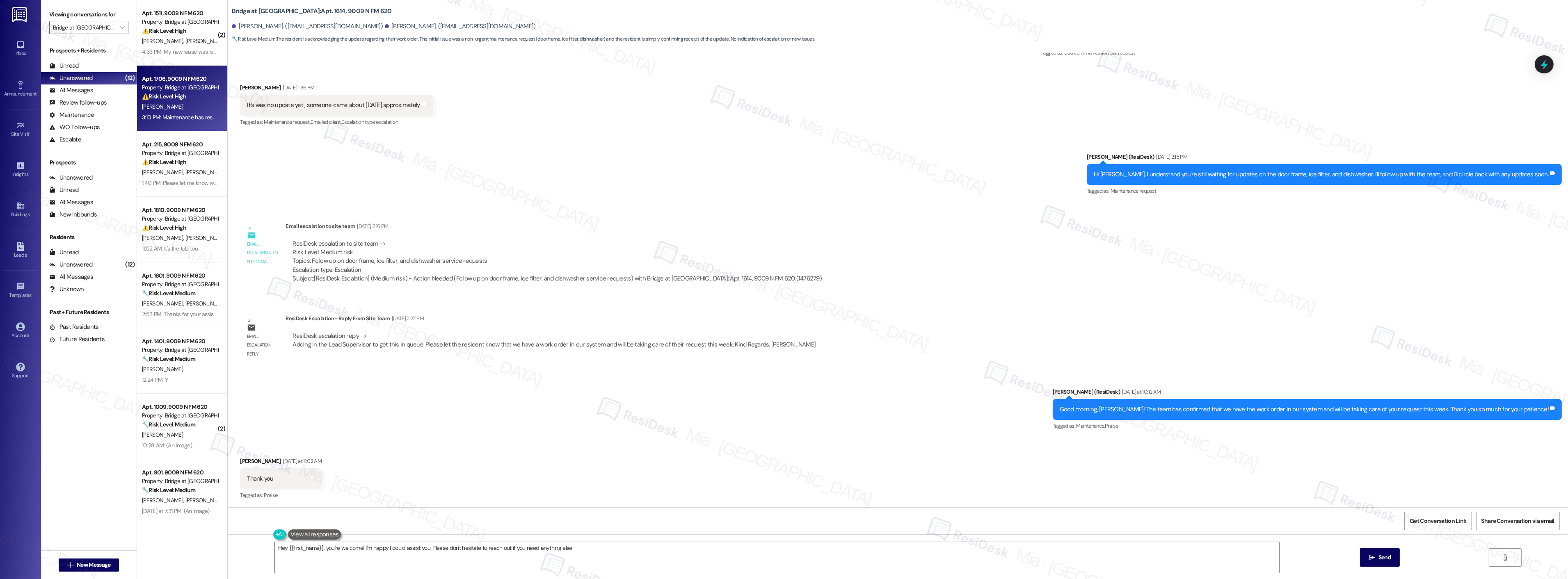
type textarea "Hey {{first_name}}, you're welcome! I'm happy I could assist you. Please don't …"
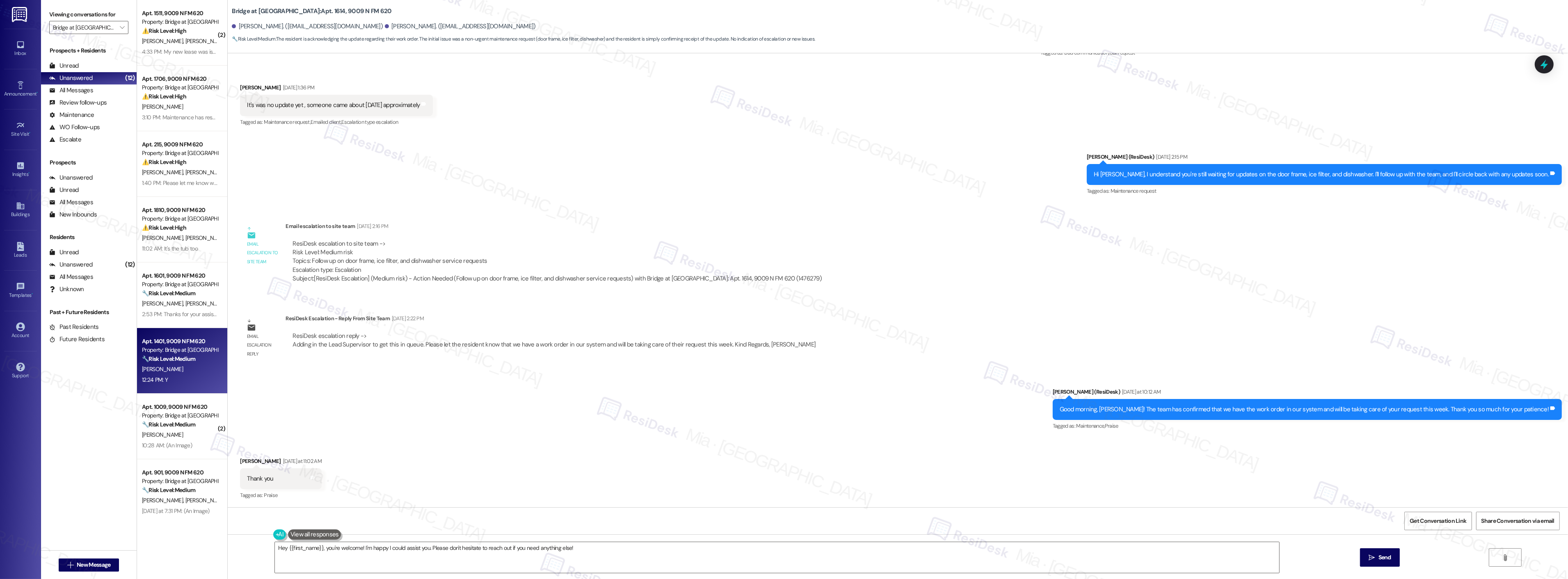
click at [180, 365] on div "P. Vowels" at bounding box center [180, 369] width 77 height 10
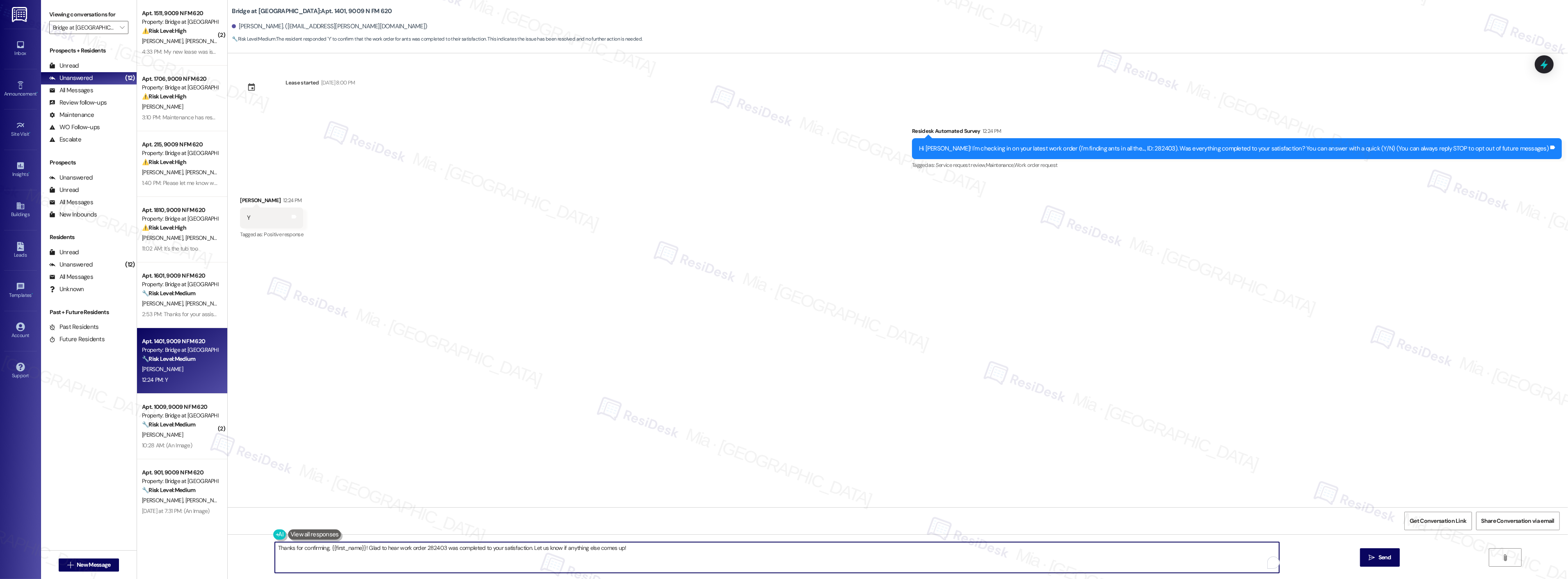
drag, startPoint x: 622, startPoint y: 548, endPoint x: 526, endPoint y: 548, distance: 96.0
click at [526, 548] on textarea "Thanks for confirming, {{first_name}}! Glad to hear work order 282403 was compl…" at bounding box center [777, 557] width 1004 height 31
click at [633, 548] on textarea "Thanks for confirming, {{first_name}}! Glad to hear work order 282403 was compl…" at bounding box center [777, 557] width 1004 height 31
click at [1372, 561] on span " Send" at bounding box center [1379, 557] width 26 height 8
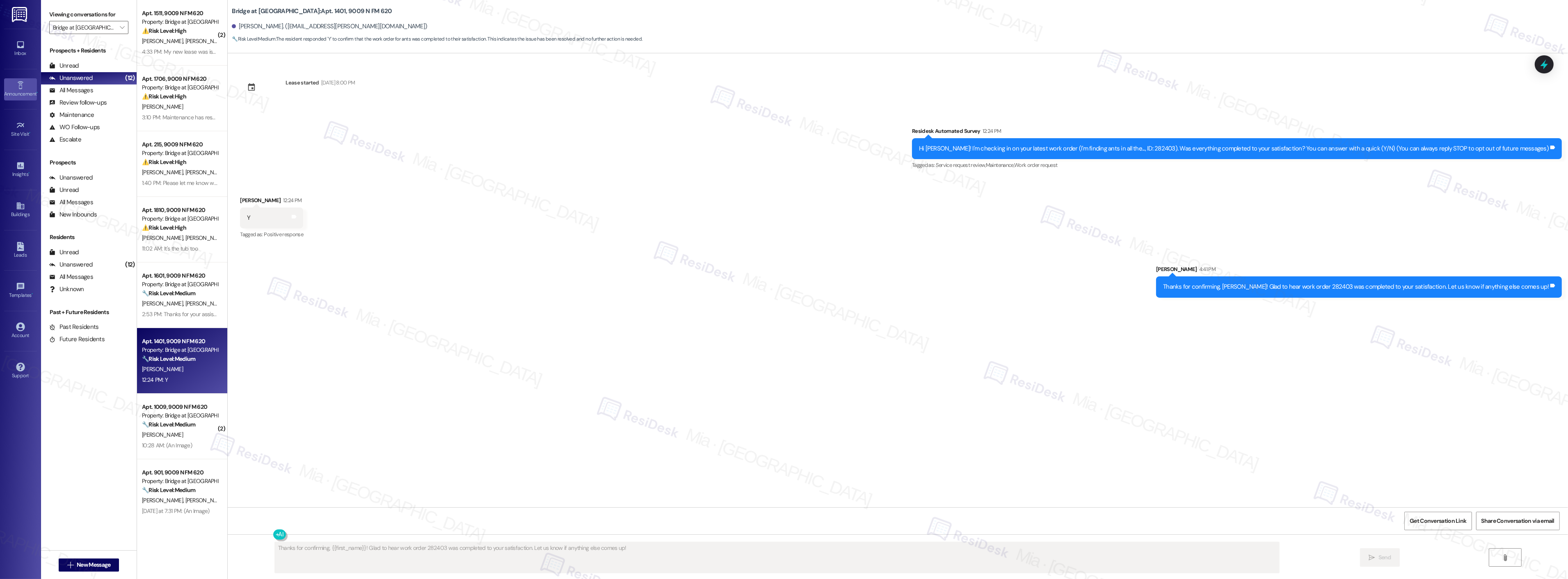
type textarea "Fetching suggested responses. Please feel free to read through the conversation…"
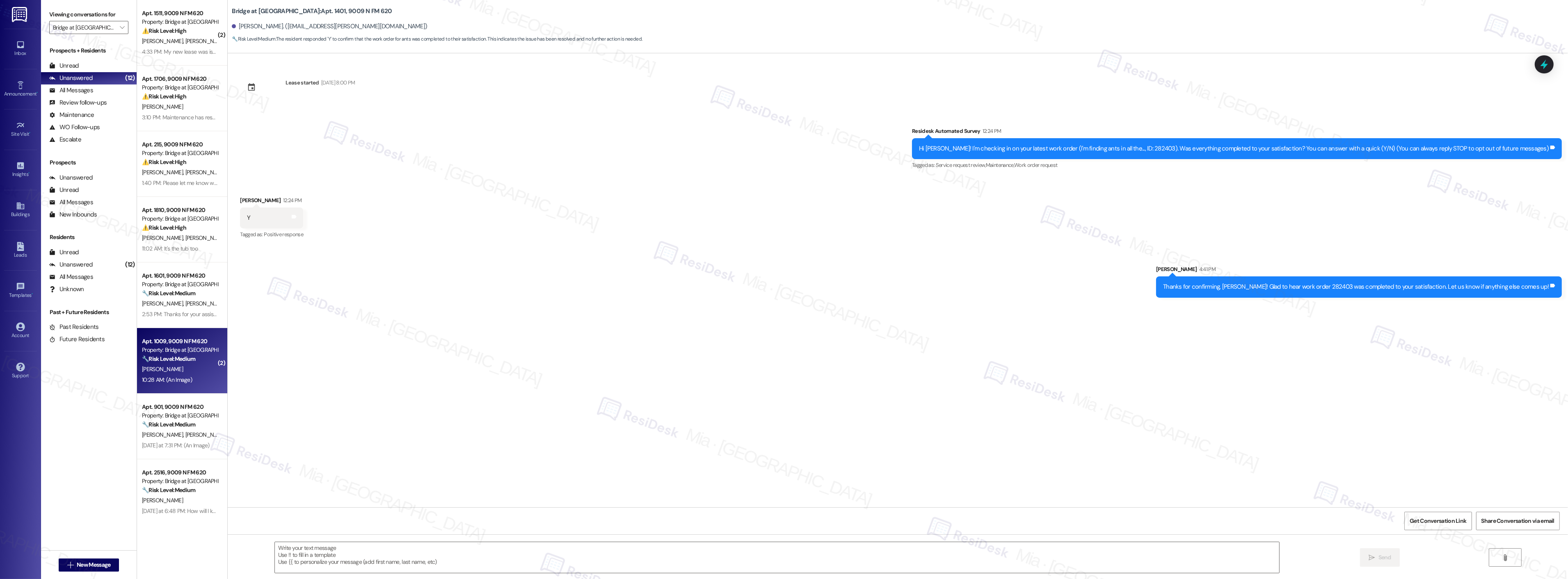
click at [189, 363] on div "Apt. 1009, 9009 N FM 620 Property: Bridge at Canyon Creek 🔧 Risk Level: Medium …" at bounding box center [180, 350] width 77 height 28
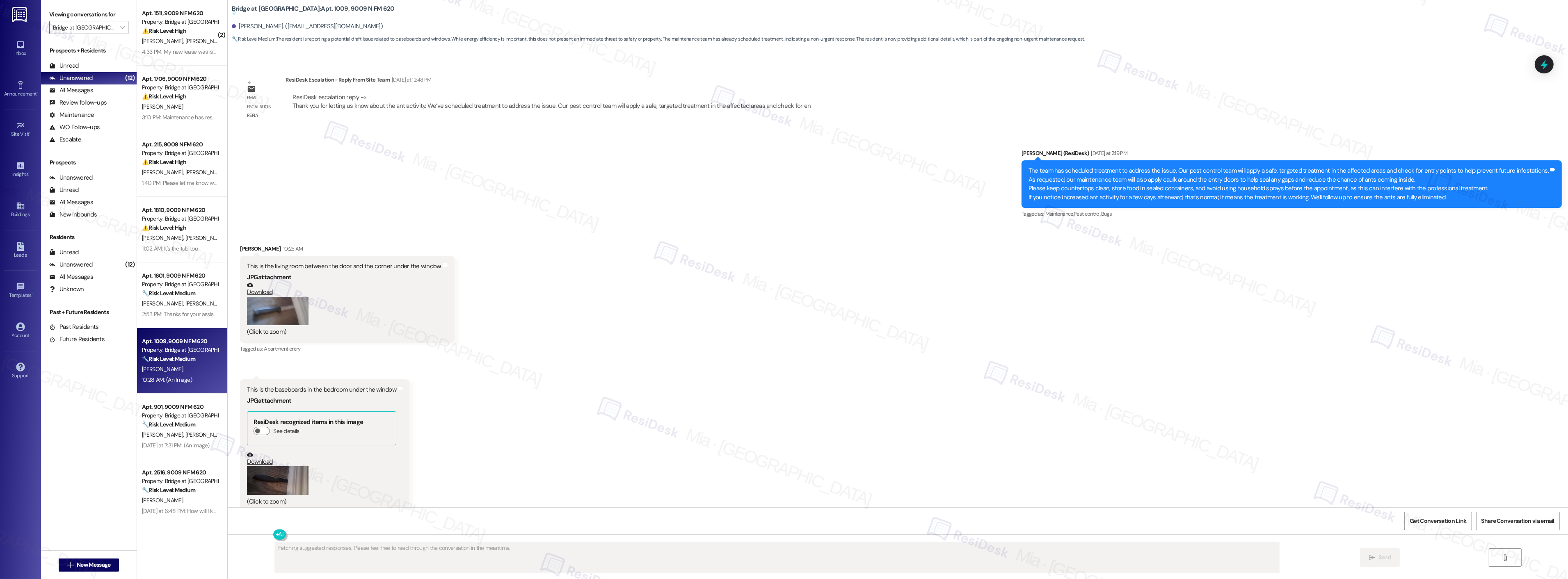
scroll to position [1912, 0]
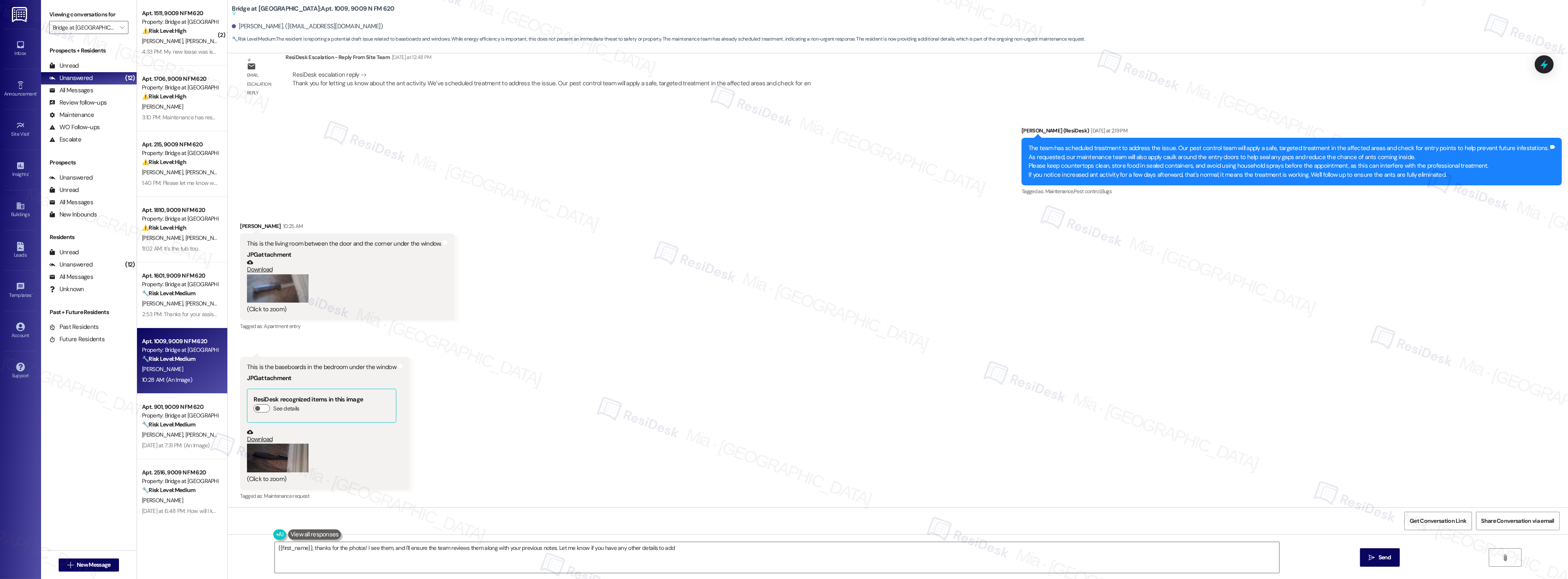
type textarea "{{first_name}}, thanks for the photos! I see them, and I'll ensure the team rev…"
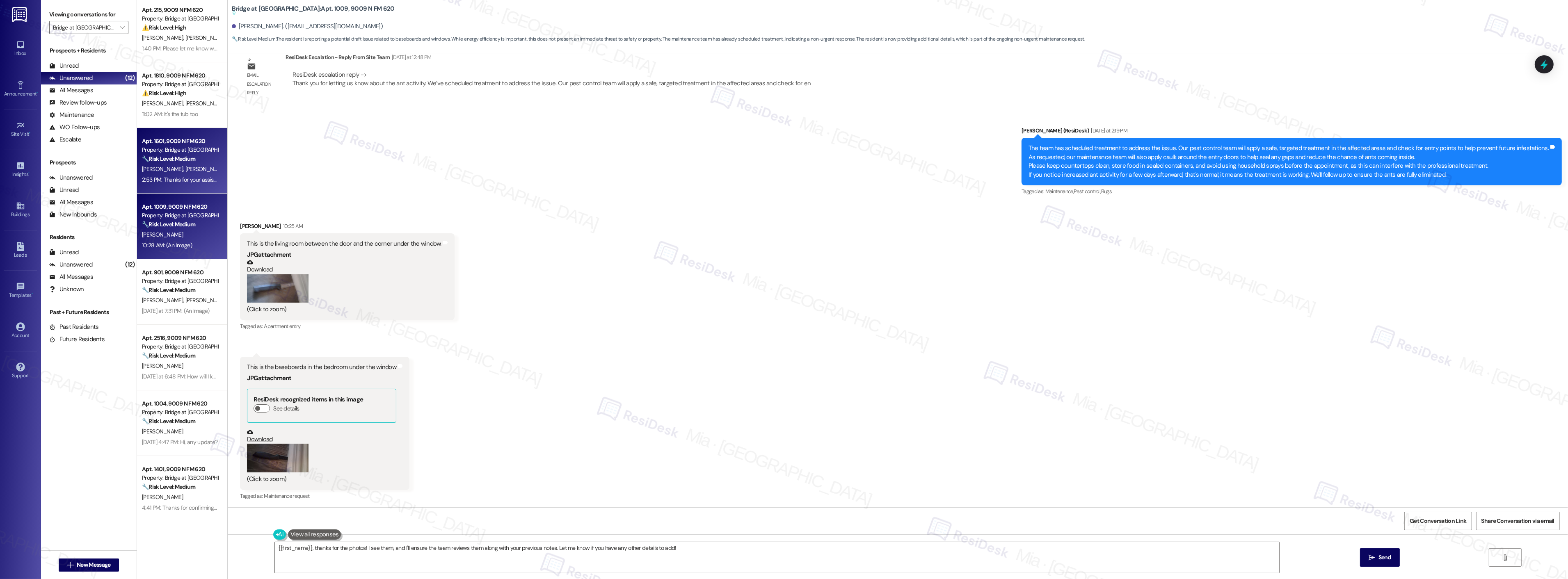
scroll to position [135, 0]
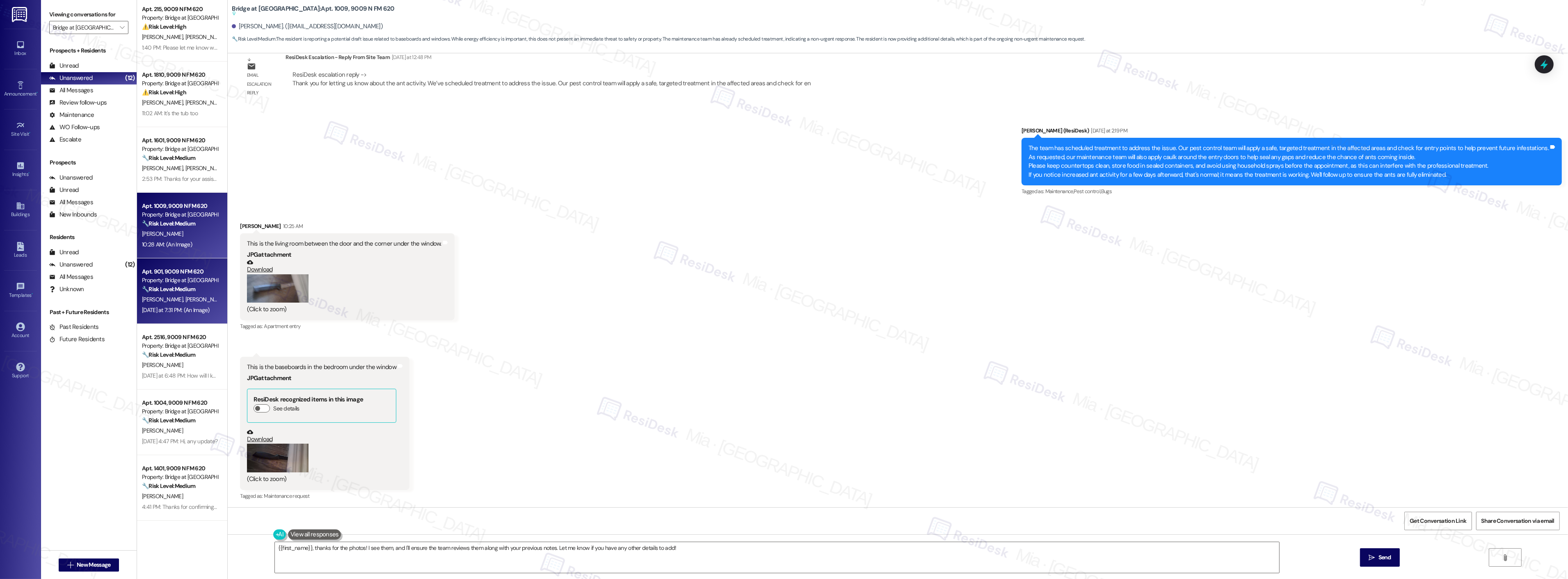
click at [179, 300] on div "J. Rea B. Cobb" at bounding box center [180, 299] width 77 height 10
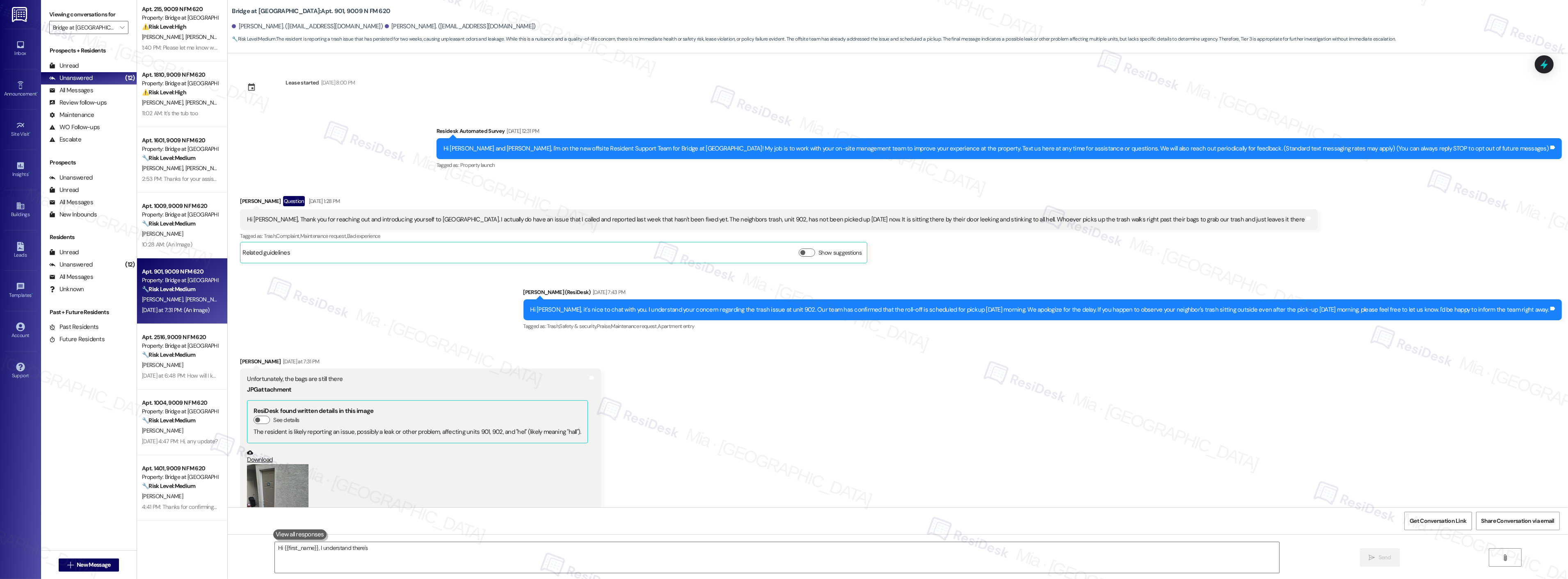
scroll to position [287, 0]
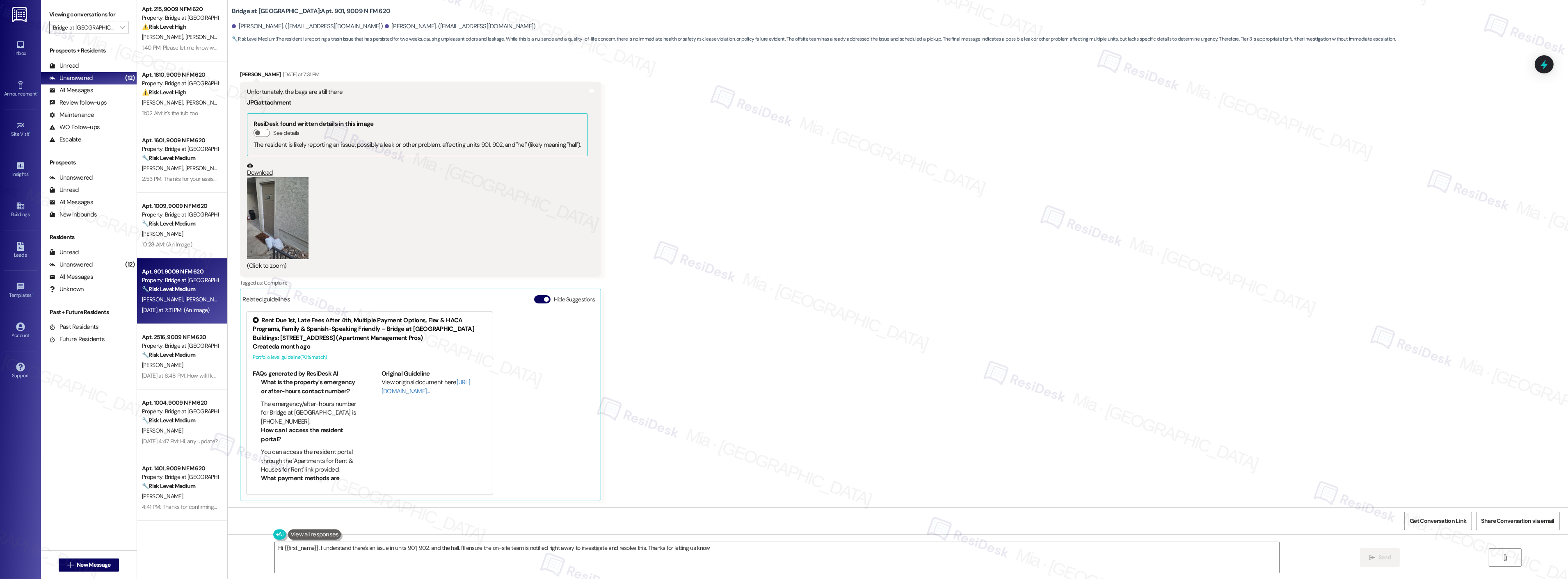
type textarea "Hi {{first_name}}, I understand there's an issue in units 901, 902, and the hal…"
click at [171, 465] on div "Apt. 1401, 9009 N FM 620" at bounding box center [180, 468] width 76 height 8
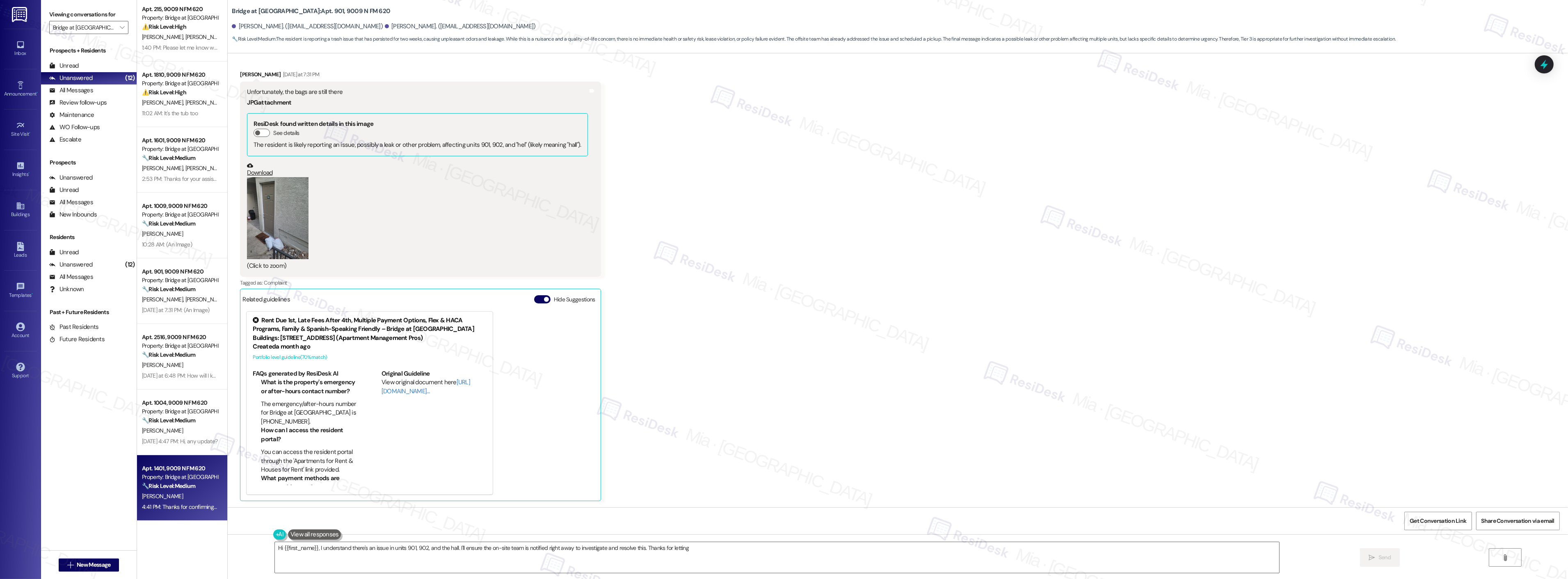
scroll to position [0, 0]
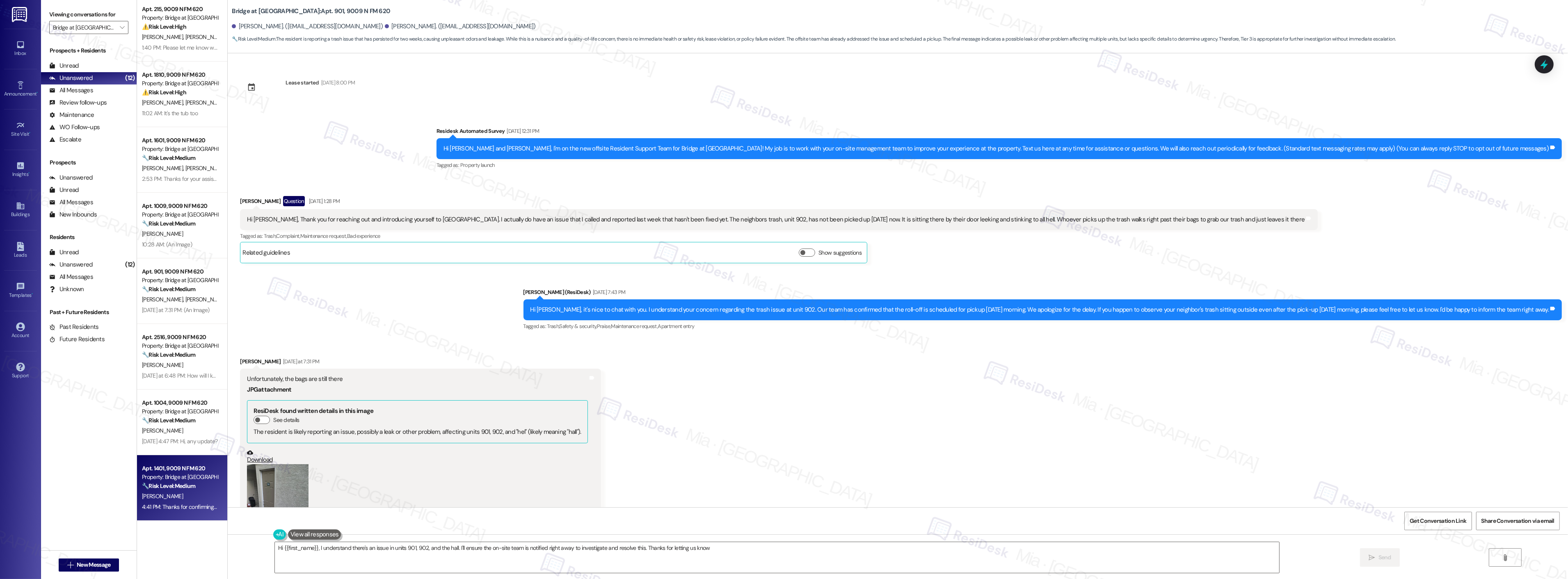
type textarea "Hi {{first_name}}, I understand there's an issue in units 901, 902, and the hal…"
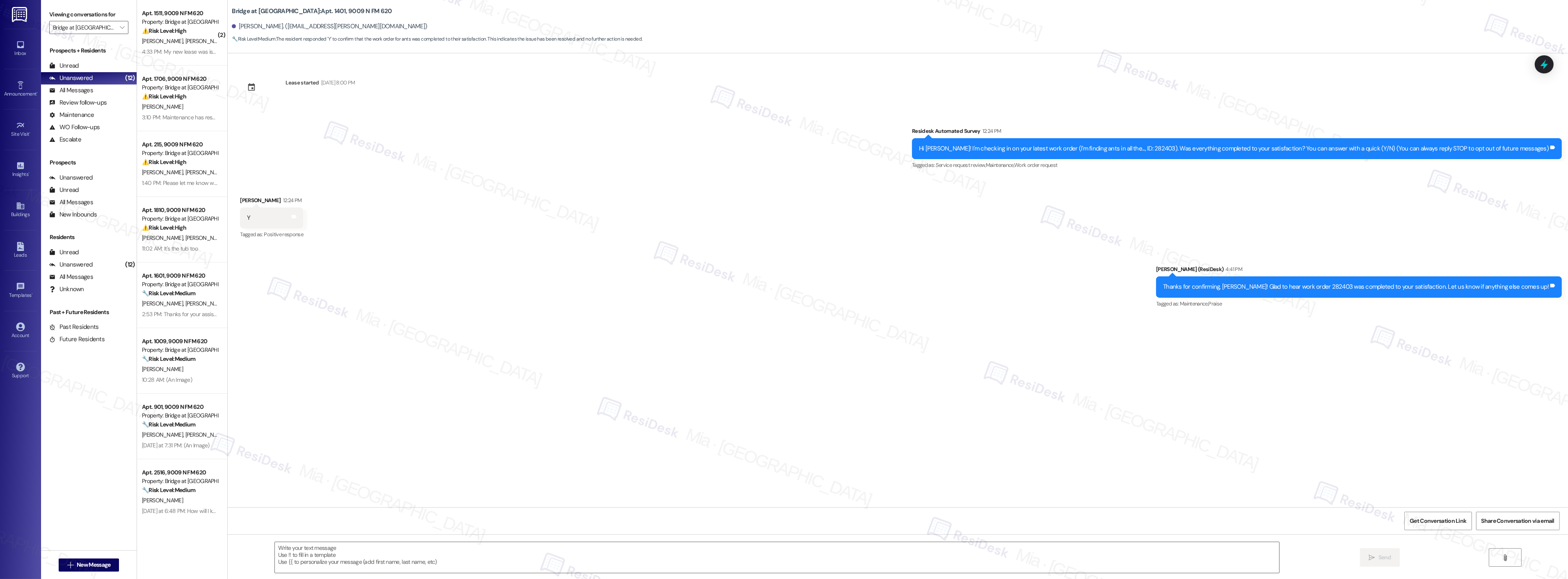
scroll to position [135, 0]
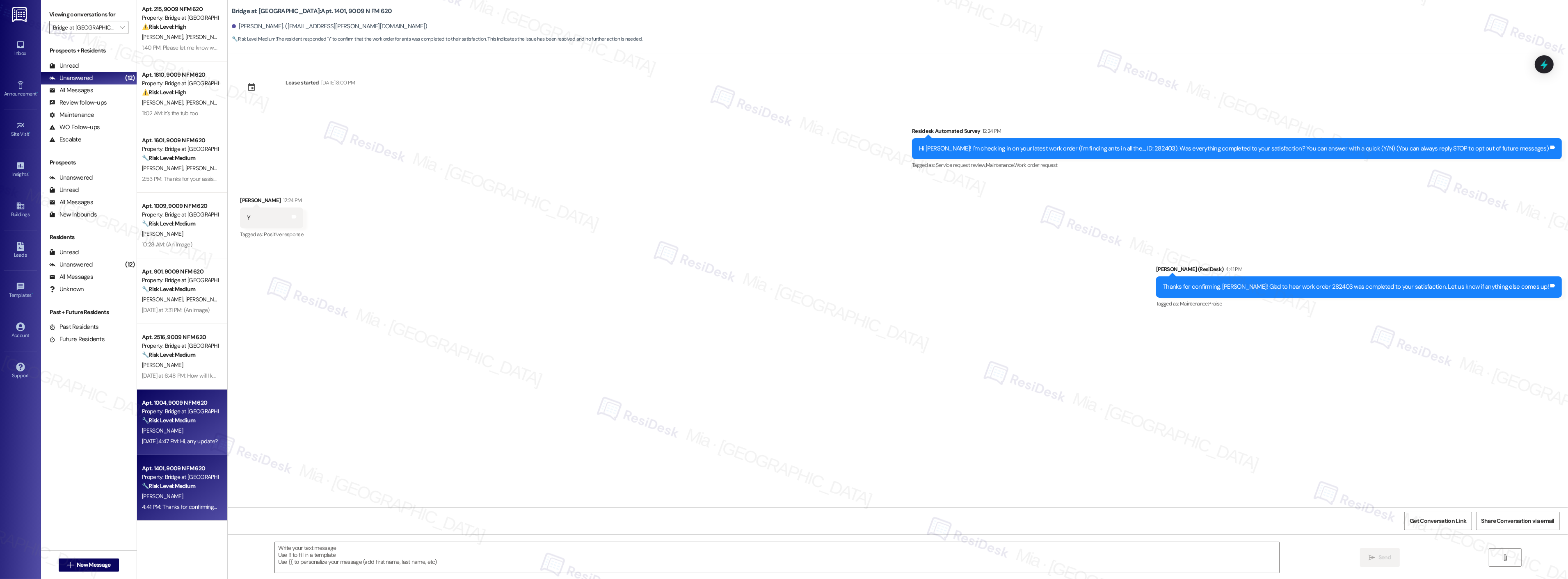
click at [195, 416] on div "🔧 Risk Level: Medium The resident is inquiring about the status of the sauna, w…" at bounding box center [180, 420] width 76 height 8
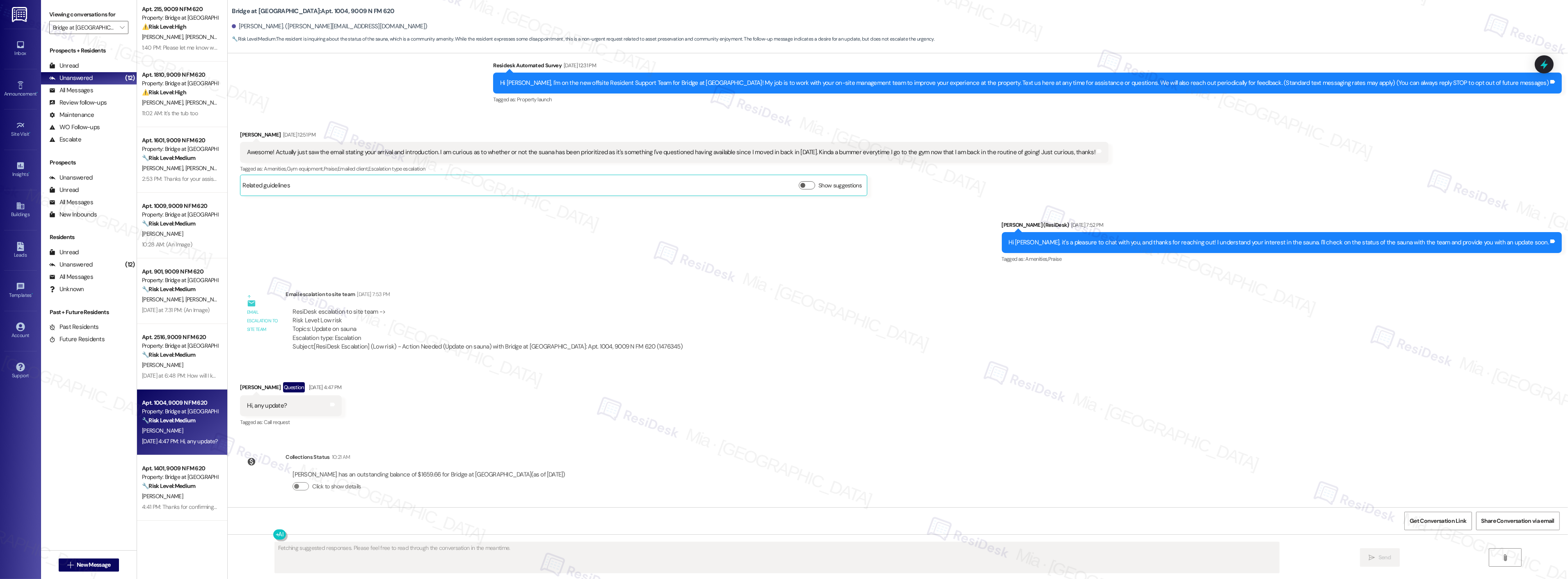
scroll to position [68, 0]
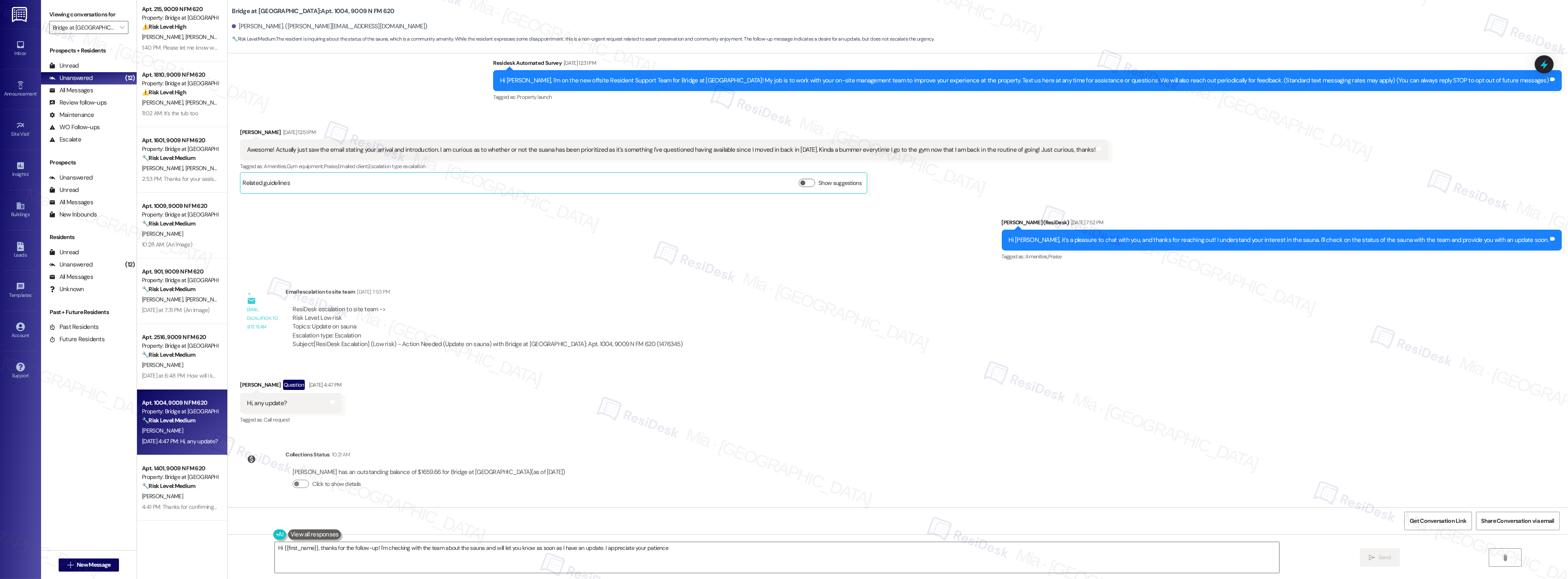
type textarea "Hi {{first_name}}, thanks for the follow-up! I'm checking with the team about t…"
click at [1450, 518] on span "Get Conversation Link" at bounding box center [1437, 521] width 56 height 8
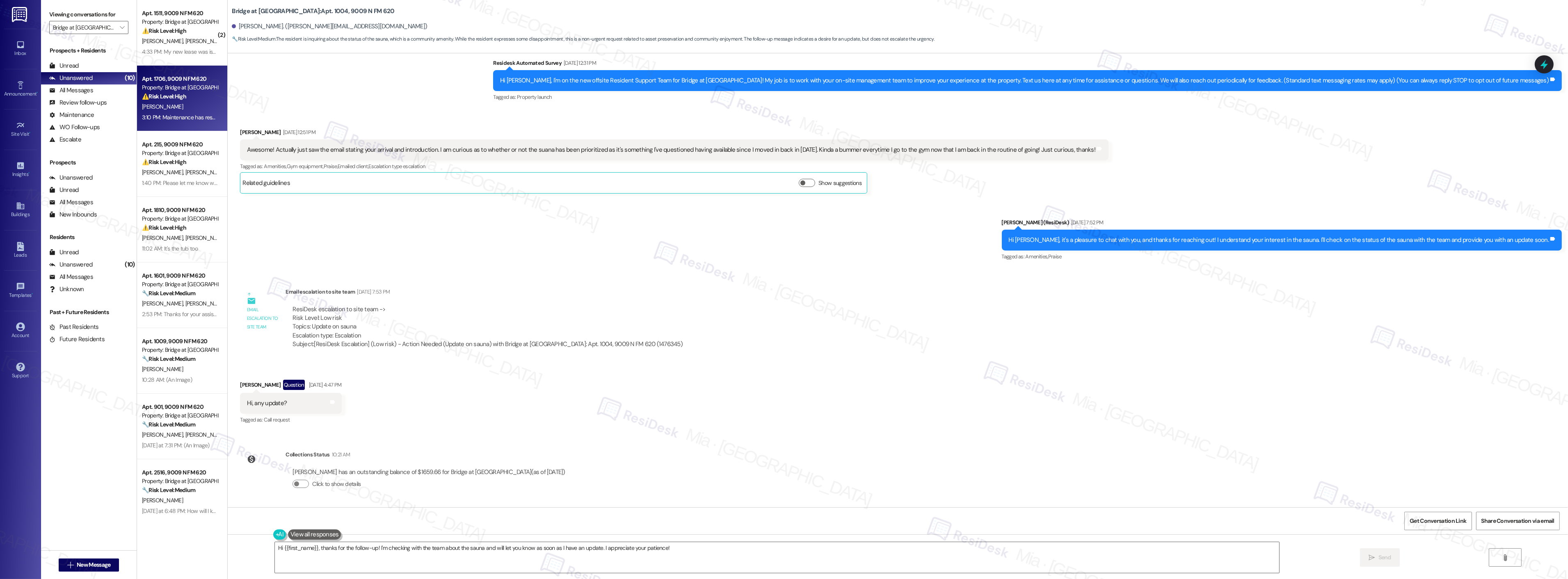
click at [187, 93] on div "⚠️ Risk Level: High The resident is reporting a mold issue that was initially r…" at bounding box center [180, 97] width 76 height 8
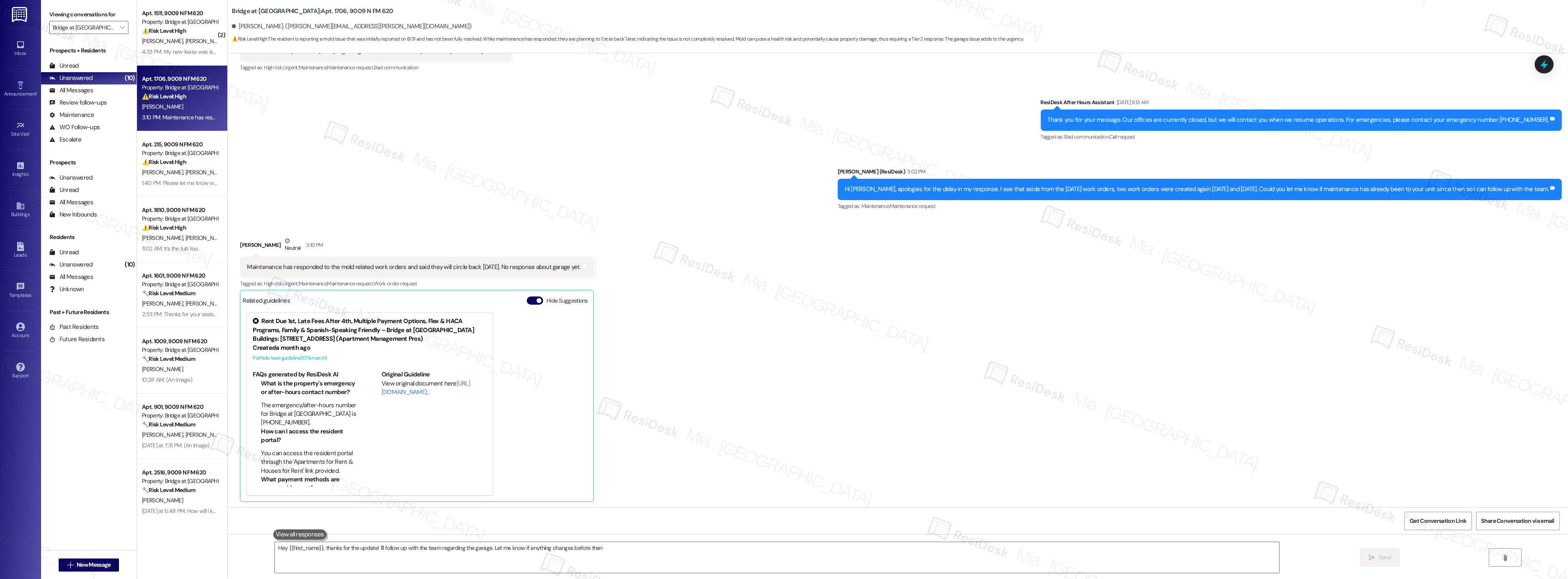
type textarea "Hey {{first_name}}, thanks for the update! I'll follow up with the team regardi…"
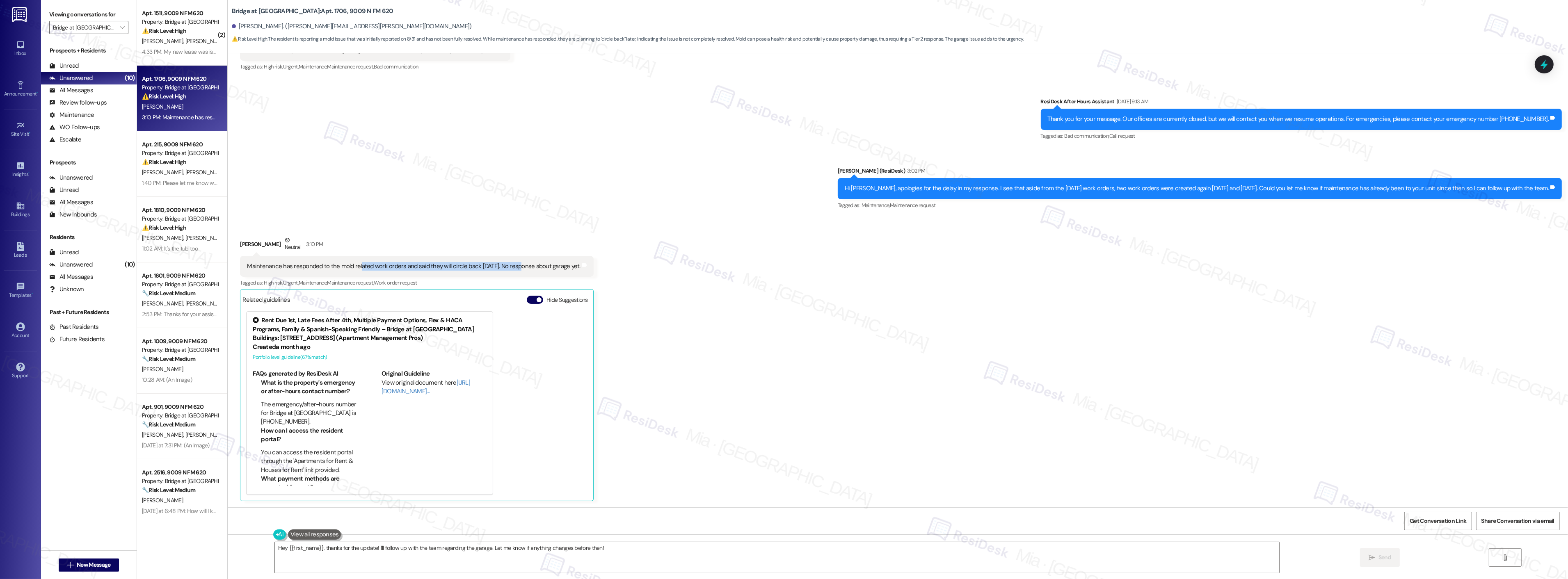
drag, startPoint x: 352, startPoint y: 265, endPoint x: 511, endPoint y: 265, distance: 159.0
click at [511, 265] on div "Maintenance has responded to the mold related work orders and said they will ci…" at bounding box center [414, 266] width 334 height 8
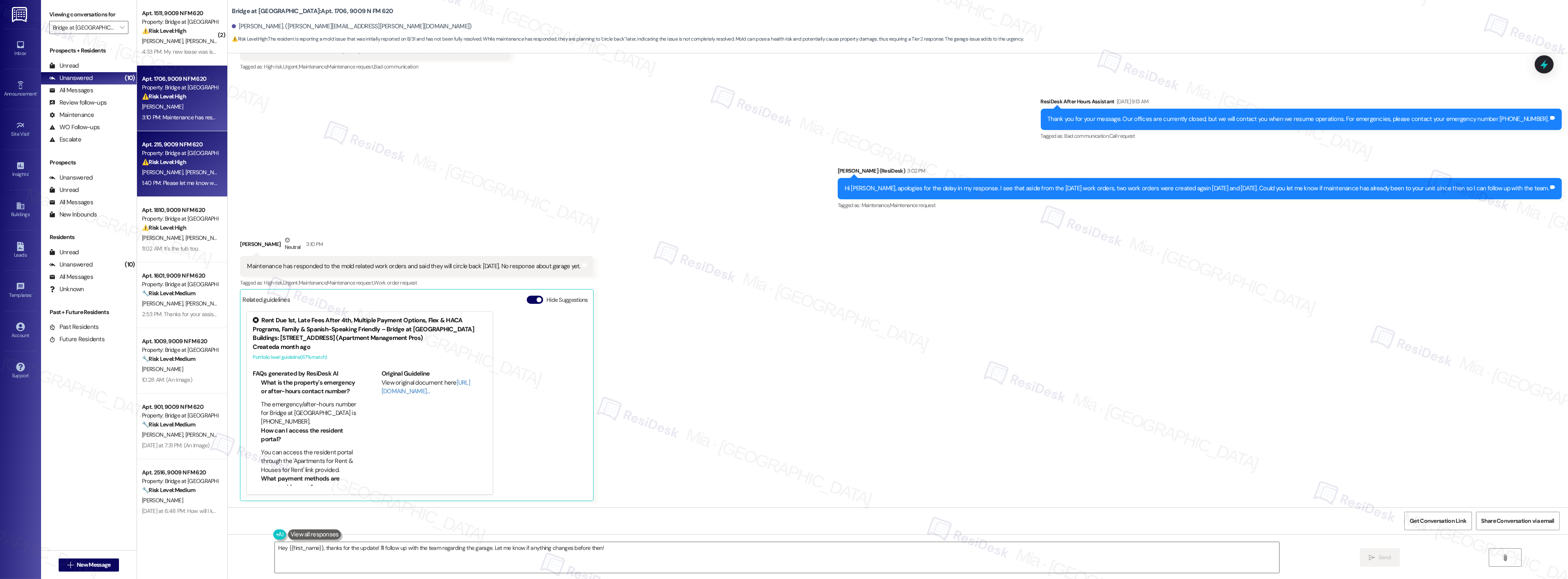
click at [169, 154] on div "Property: Bridge at [GEOGRAPHIC_DATA]" at bounding box center [180, 153] width 76 height 8
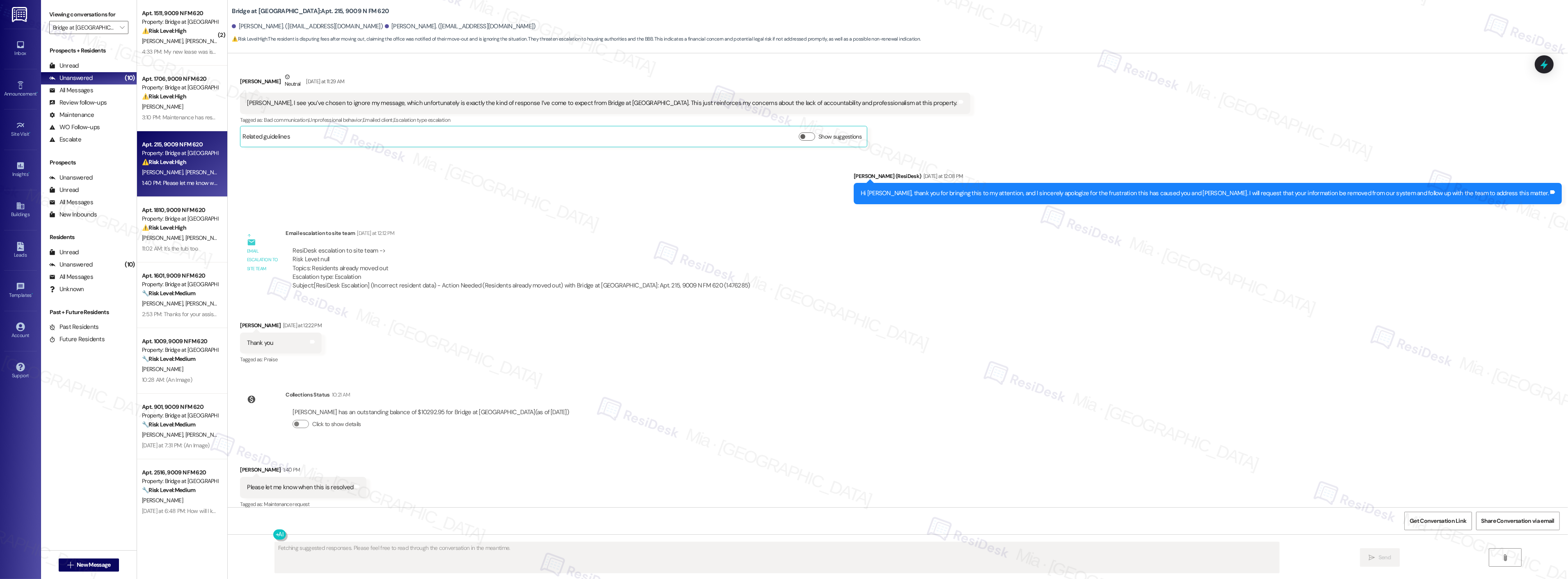
scroll to position [327, 0]
type textarea "Hi {{first_name}}, I understand your concern. I'll follow up with the team and …"
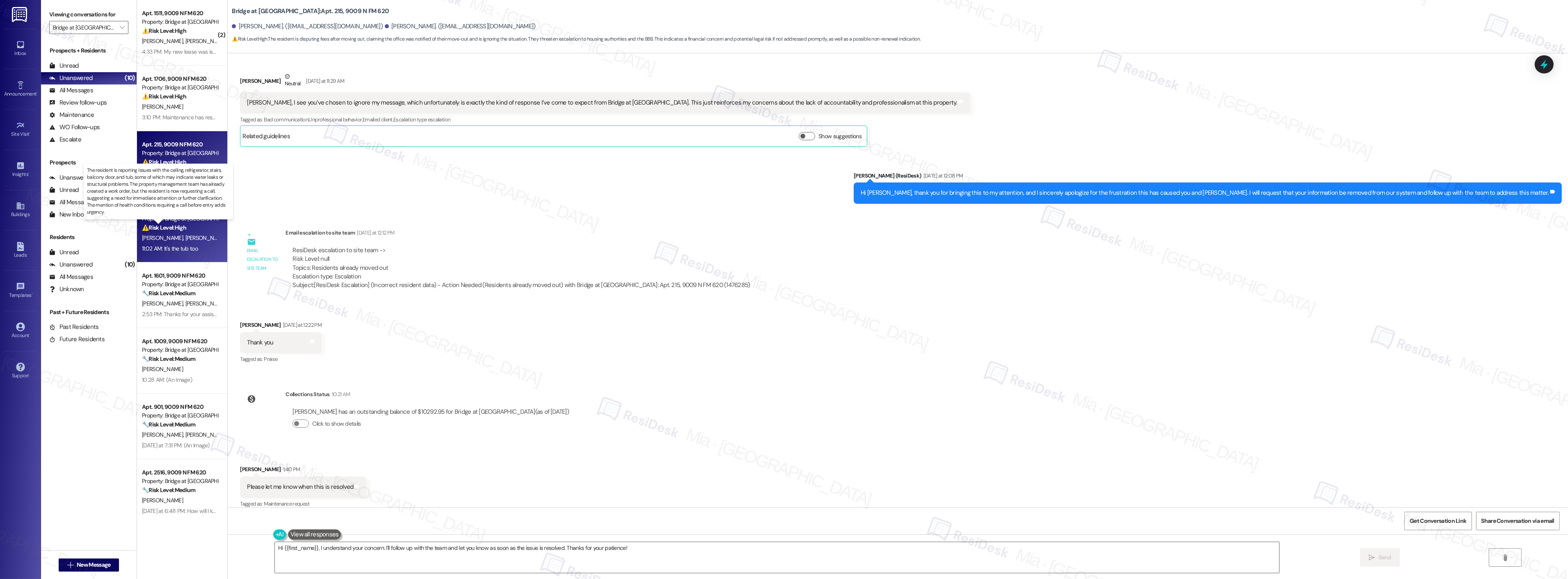
click at [171, 230] on strong "⚠️ Risk Level: High" at bounding box center [164, 228] width 45 height 8
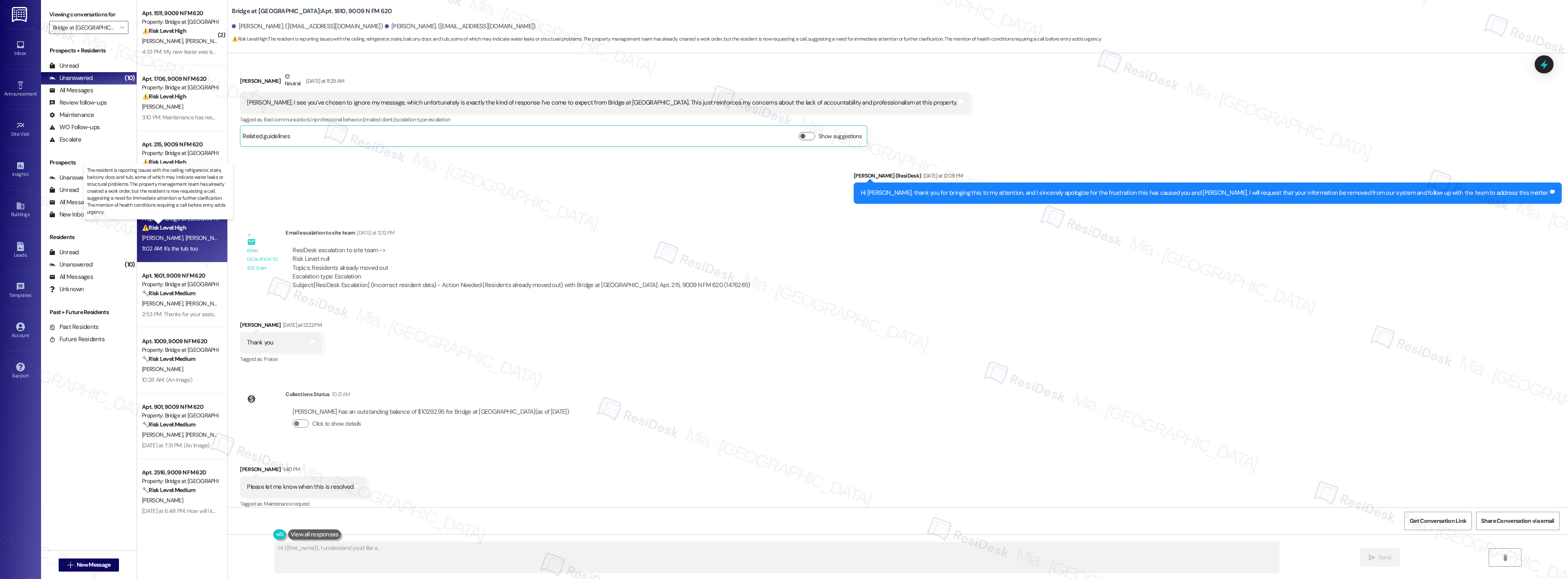
scroll to position [1043, 0]
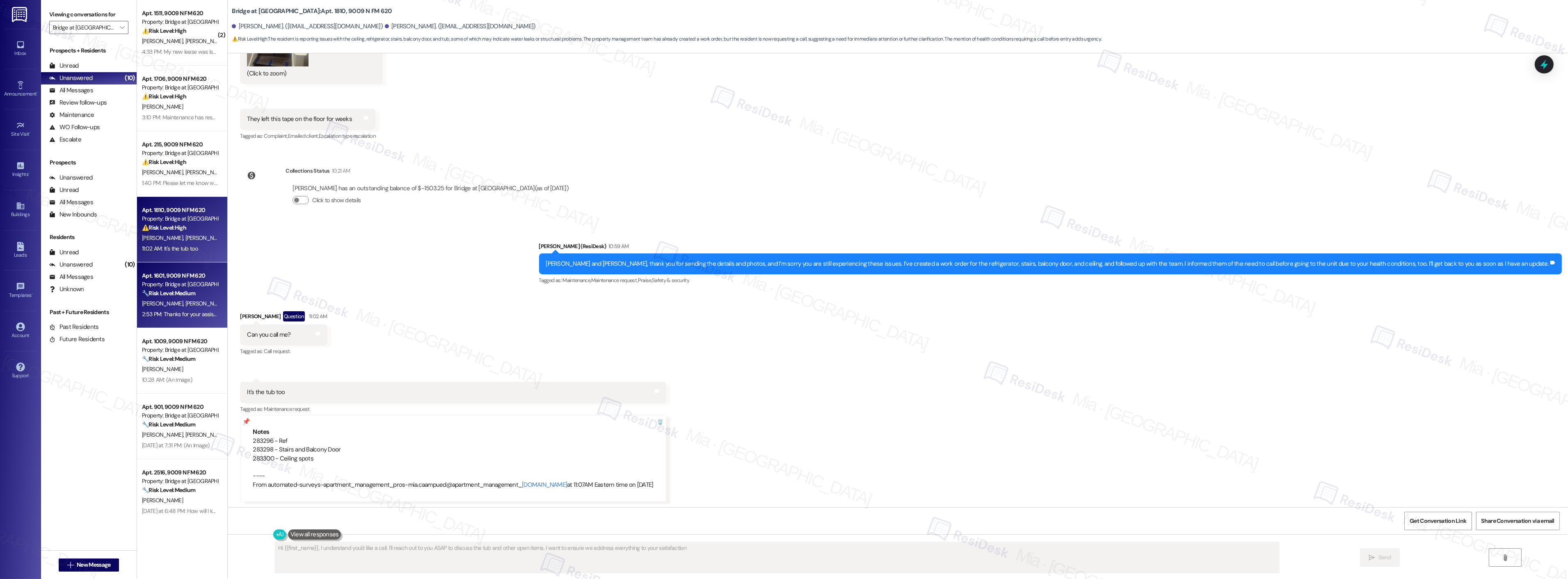
type textarea "Hi {{first_name}}, I understand you'd like a call. I'll reach out to you ASAP t…"
click at [178, 294] on strong "🔧 Risk Level: Medium" at bounding box center [168, 293] width 54 height 8
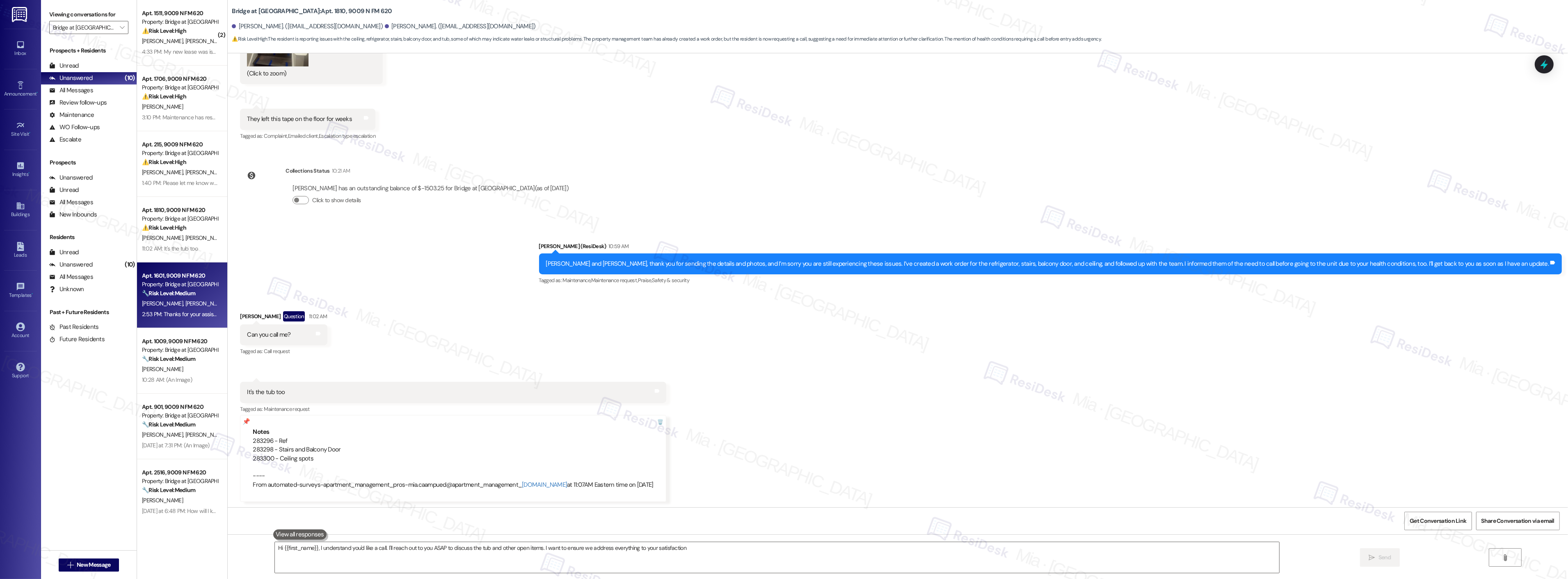
type textarea "Hi {{first_name}}, I understand you'd like a call. I'll reach out to you ASAP t…"
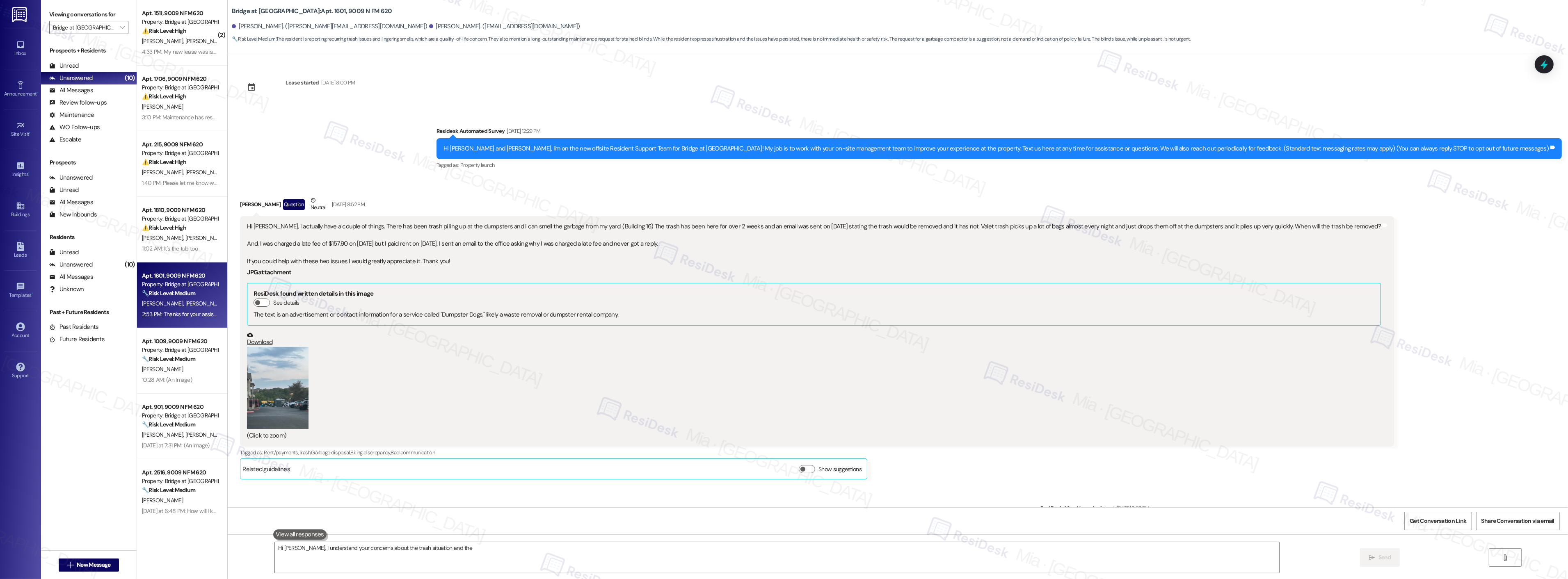
scroll to position [546, 0]
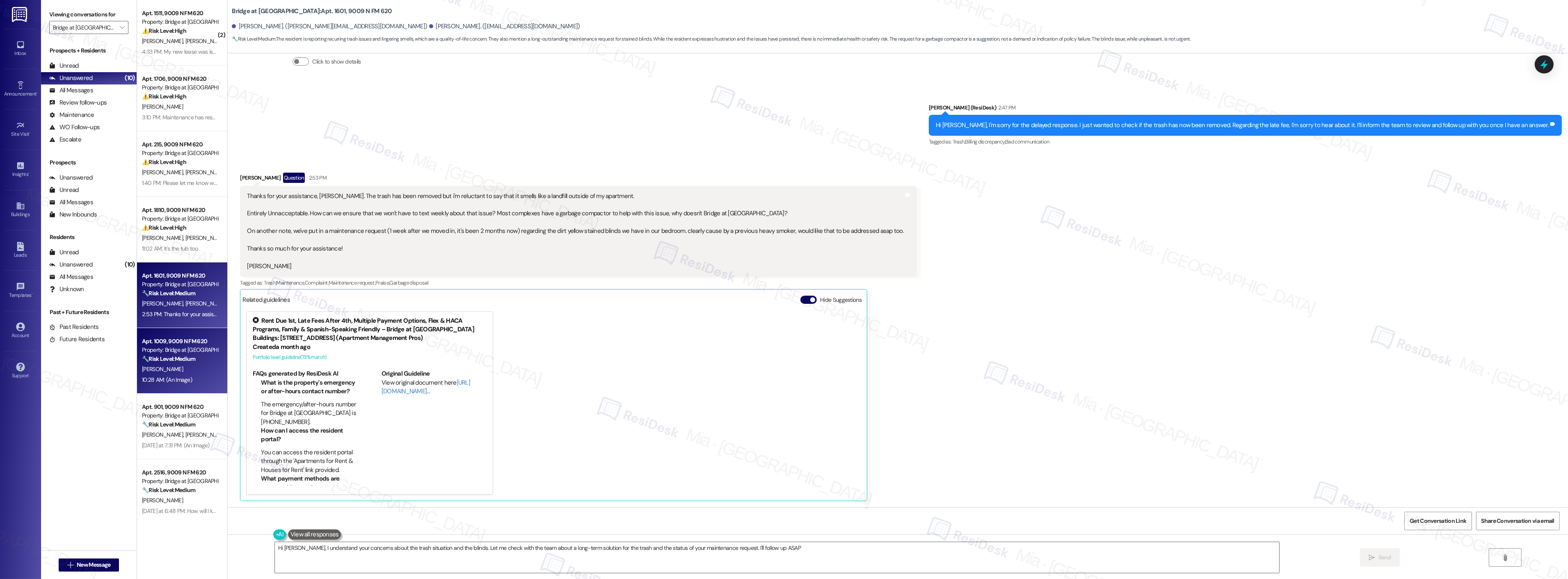
type textarea "Hi [PERSON_NAME], I understand your concerns about the trash situation and the …"
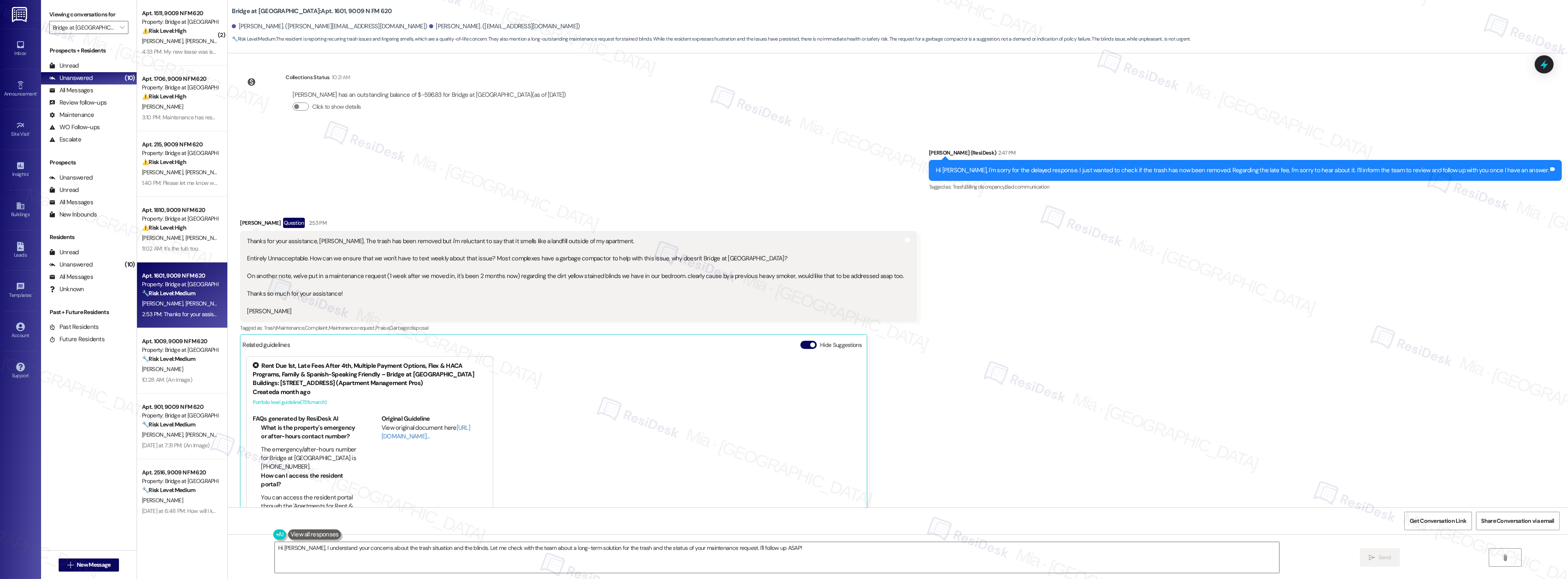
scroll to position [500, 0]
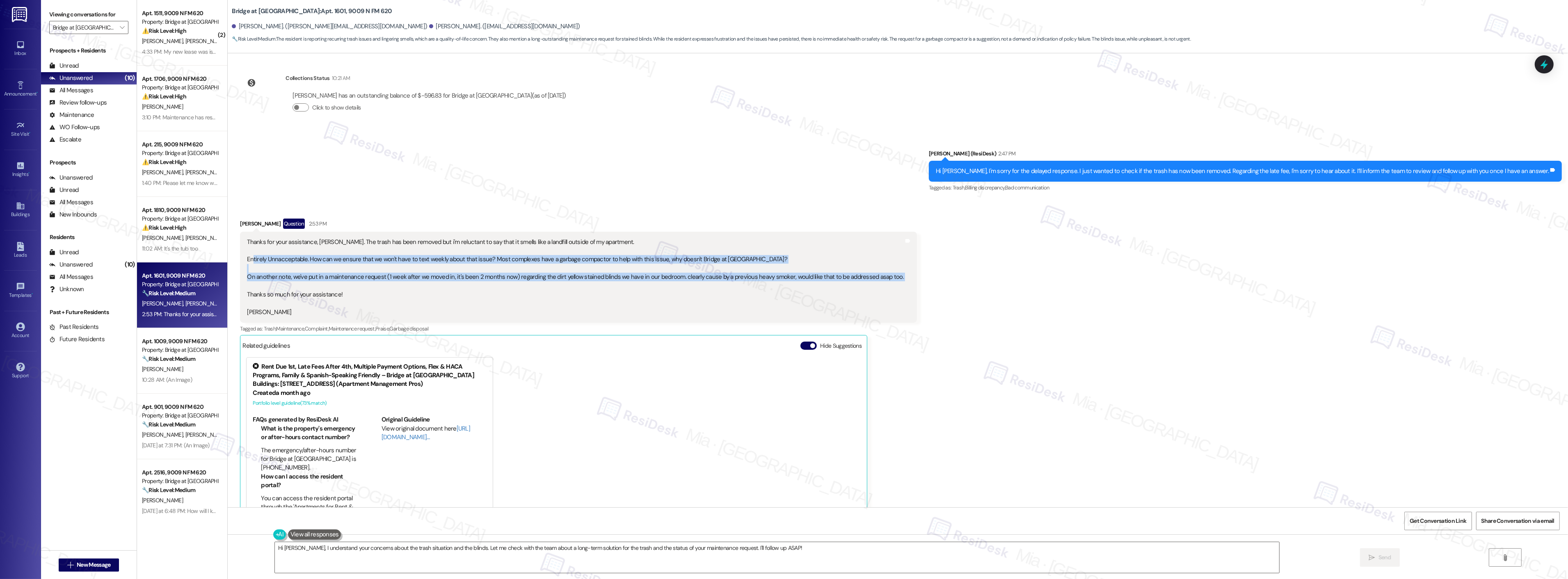
drag, startPoint x: 247, startPoint y: 260, endPoint x: 725, endPoint y: 286, distance: 478.7
click at [725, 286] on div "Thanks for your assistance, [PERSON_NAME]. The trash has been removed but i'm r…" at bounding box center [575, 278] width 657 height 79
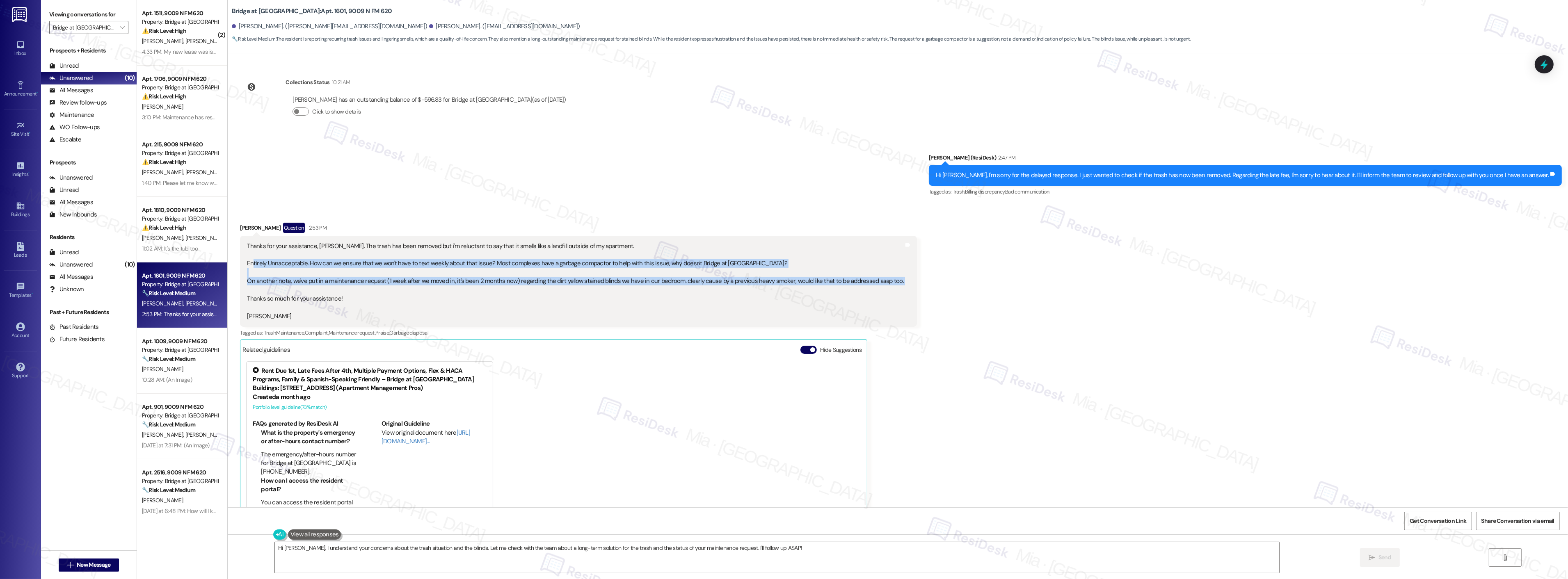
scroll to position [546, 0]
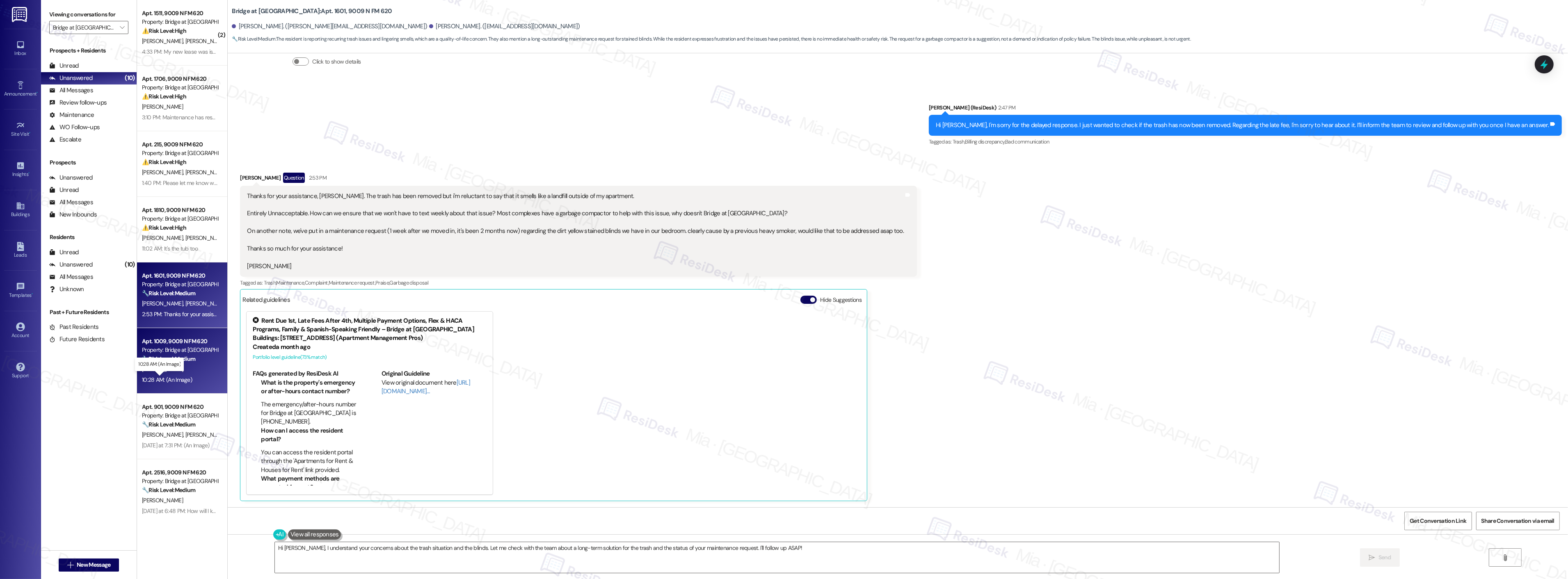
click at [181, 377] on div "10:28 AM: (An Image) 10:28 AM: (An Image)" at bounding box center [167, 379] width 50 height 8
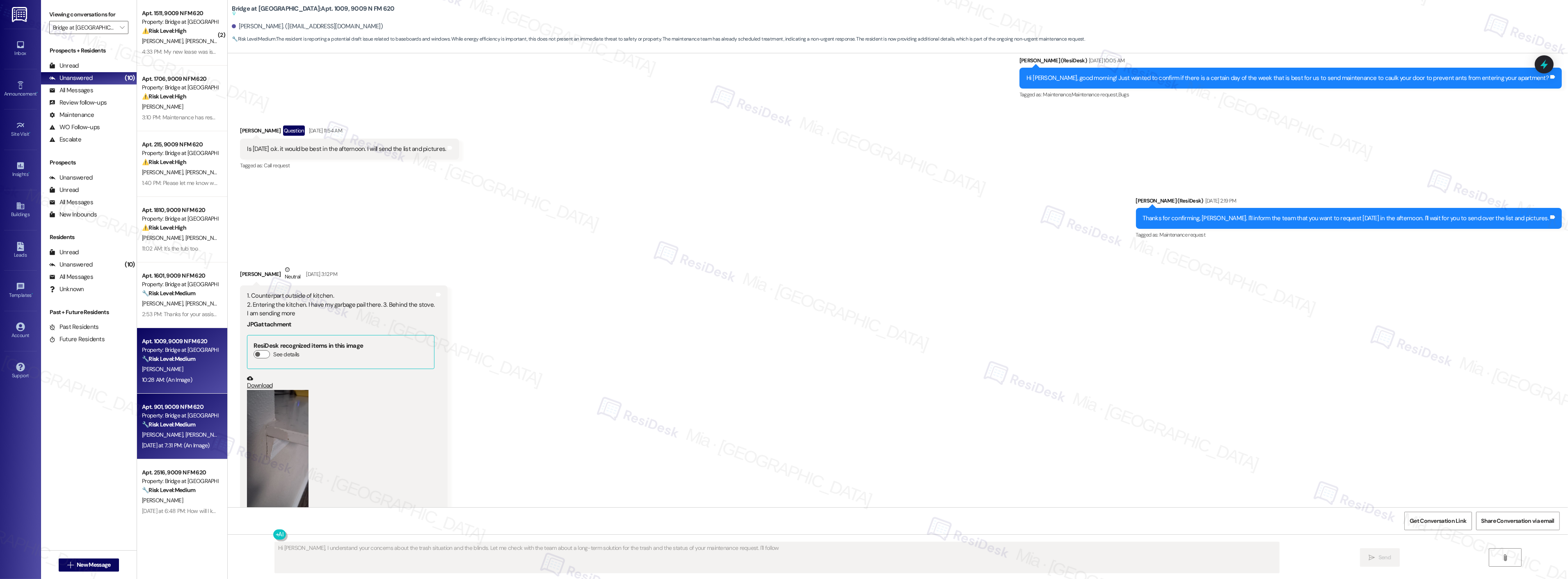
scroll to position [1912, 0]
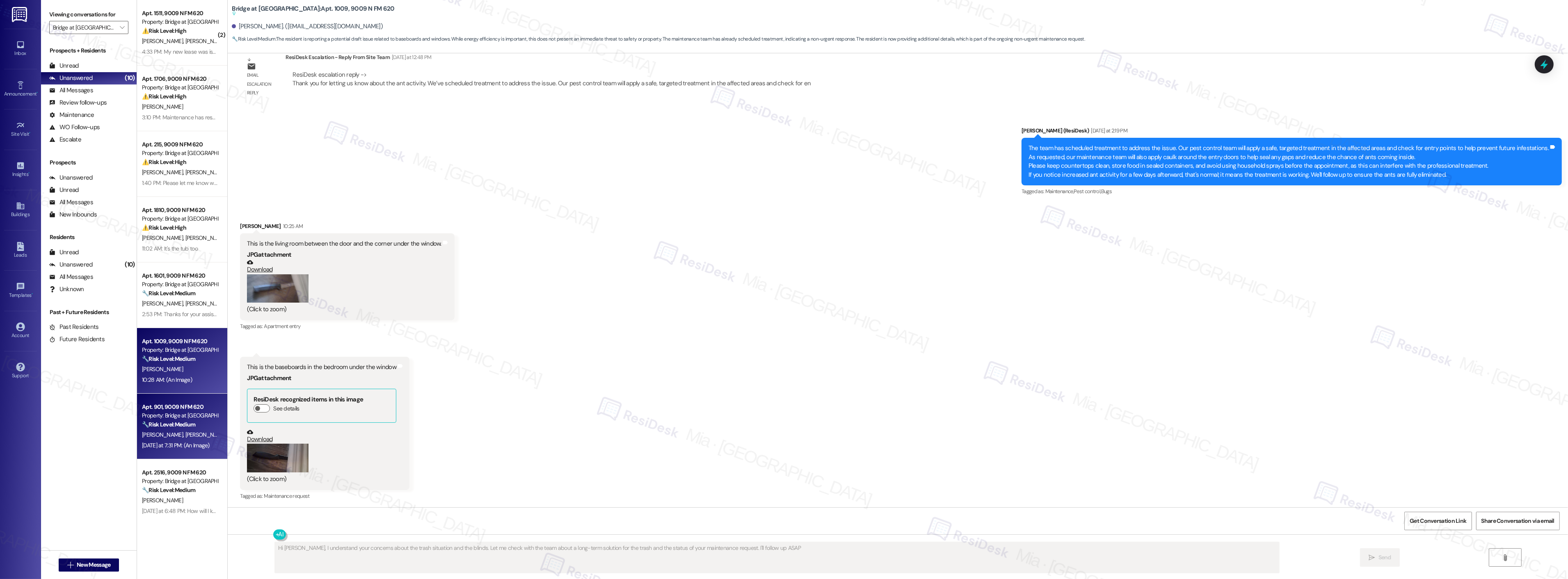
type textarea "Hi [PERSON_NAME], I understand your concerns about the trash situation and the …"
click at [179, 406] on div "Apt. 901, 9009 N FM 620" at bounding box center [180, 407] width 76 height 8
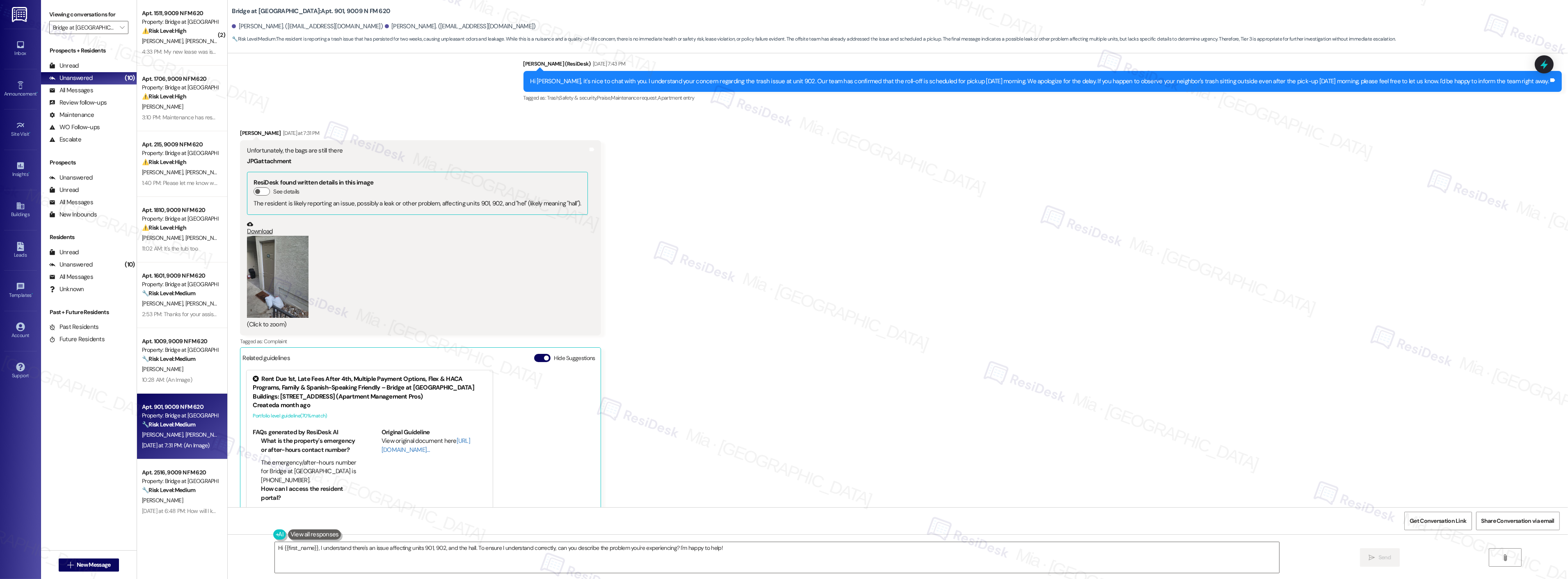
scroll to position [287, 0]
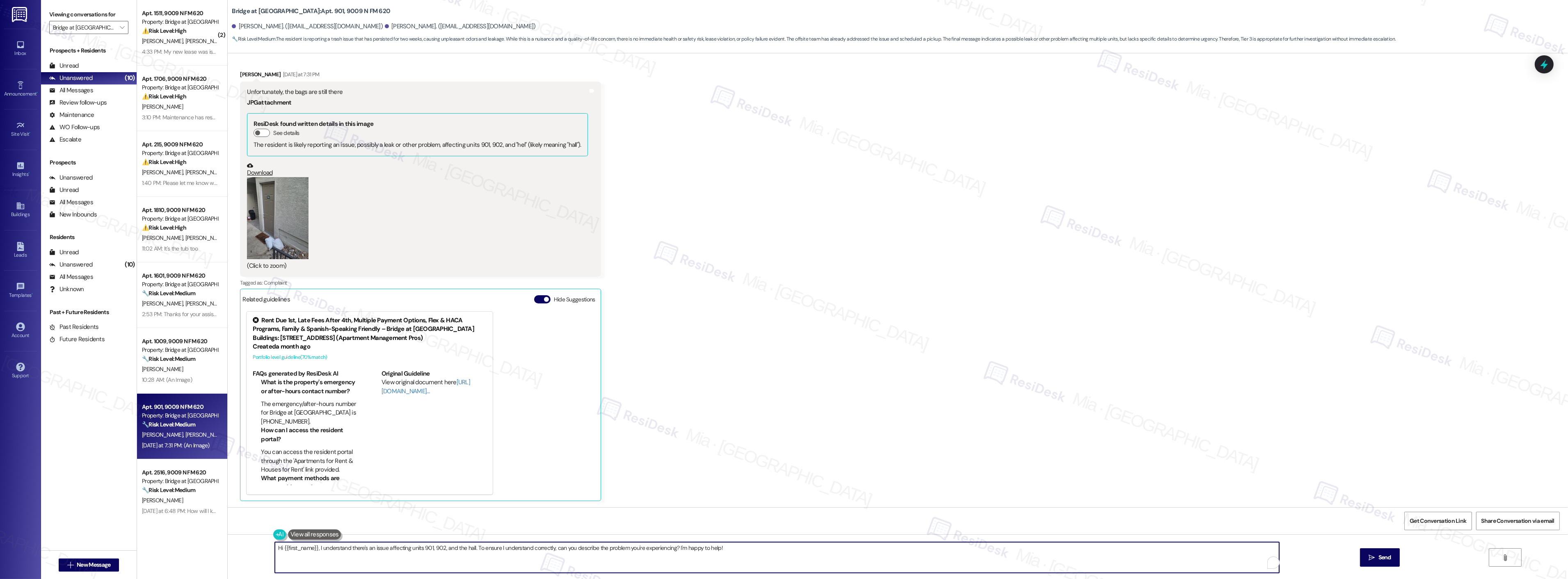
drag, startPoint x: 312, startPoint y: 546, endPoint x: 277, endPoint y: 546, distance: 35.0
click at [277, 546] on textarea "Hi {{first_name}}, I understand there's an issue affecting units 901, 902, and …" at bounding box center [777, 557] width 1004 height 31
drag, startPoint x: 286, startPoint y: 548, endPoint x: 694, endPoint y: 548, distance: 408.0
click at [694, 548] on textarea "Hi [PERSON_NAME], I understand there's an issue affecting units 901, 902, and t…" at bounding box center [777, 557] width 1004 height 31
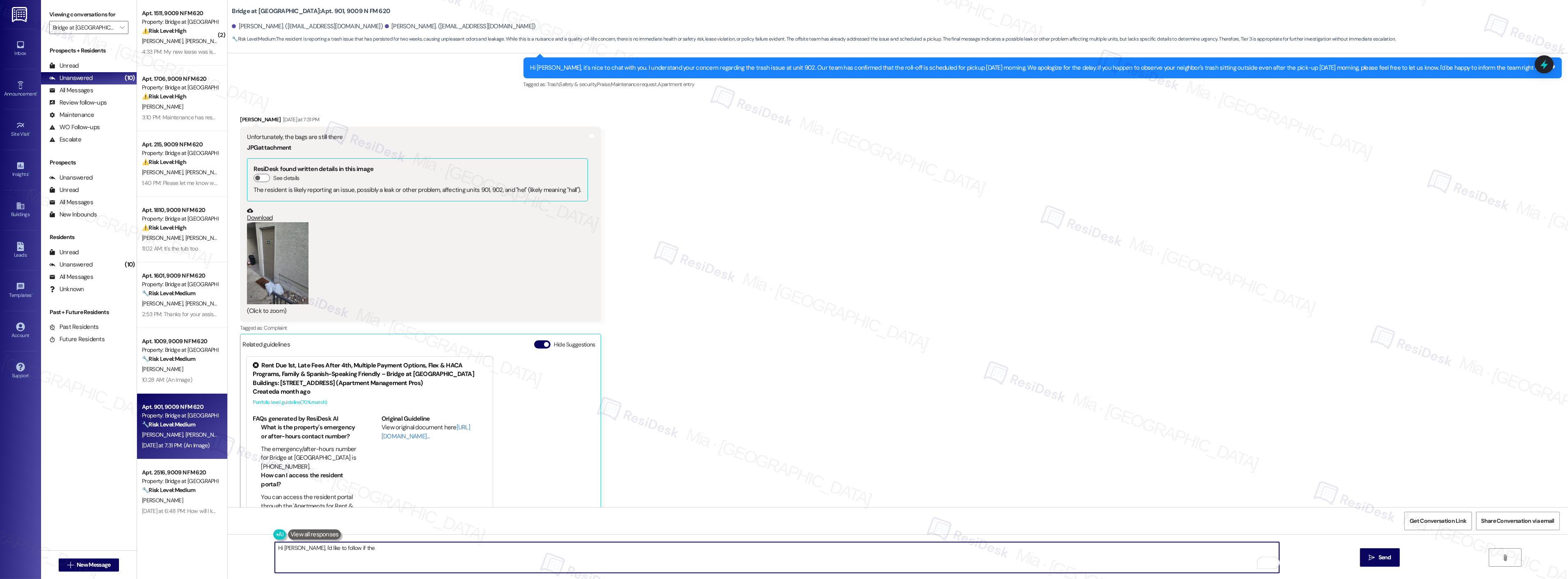
scroll to position [241, 0]
type textarea "Hi [PERSON_NAME], I'd like to follow if the"
click at [254, 179] on button "See details" at bounding box center [262, 179] width 17 height 8
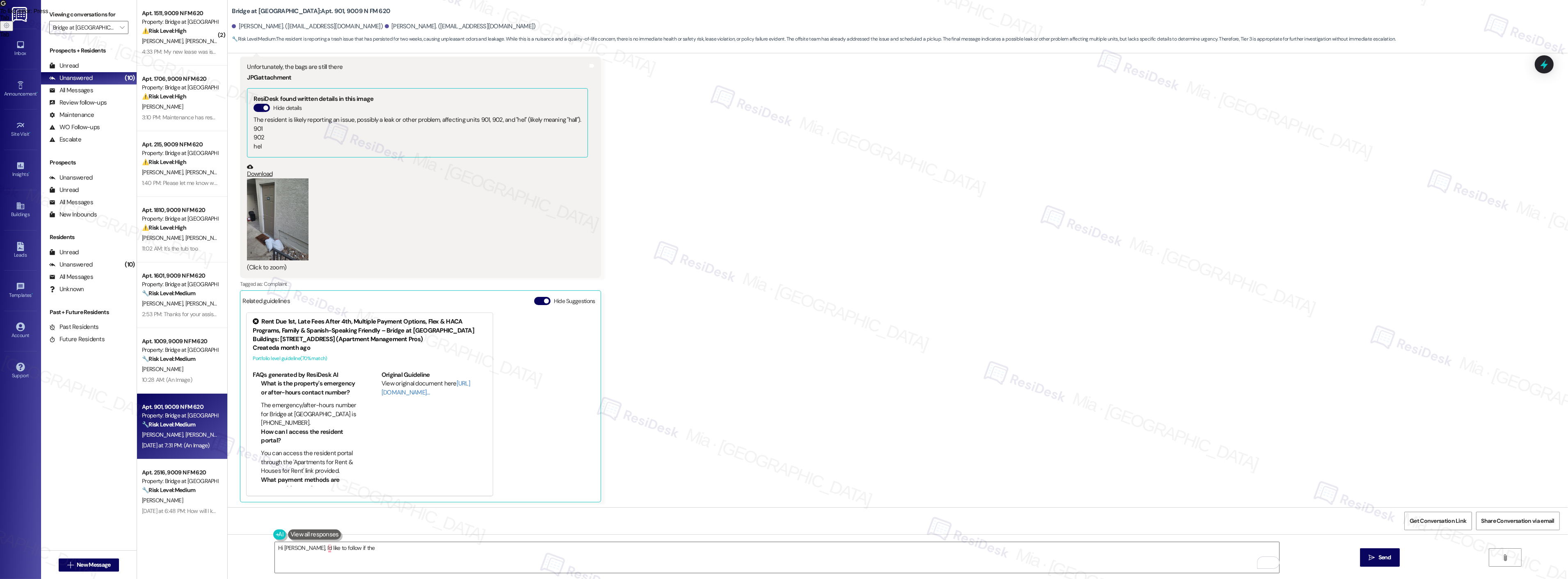
scroll to position [313, 0]
click at [336, 548] on textarea "Hi [PERSON_NAME], I'd like to follow if the" at bounding box center [777, 557] width 1004 height 31
drag, startPoint x: 336, startPoint y: 548, endPoint x: 247, endPoint y: 548, distance: 89.0
click at [247, 548] on div "Hi [PERSON_NAME], I'd like to follow if the  Send " at bounding box center [897, 565] width 1340 height 61
click at [381, 554] on textarea "To enrich screen reader interactions, please activate Accessibility in Grammarl…" at bounding box center [777, 557] width 1004 height 31
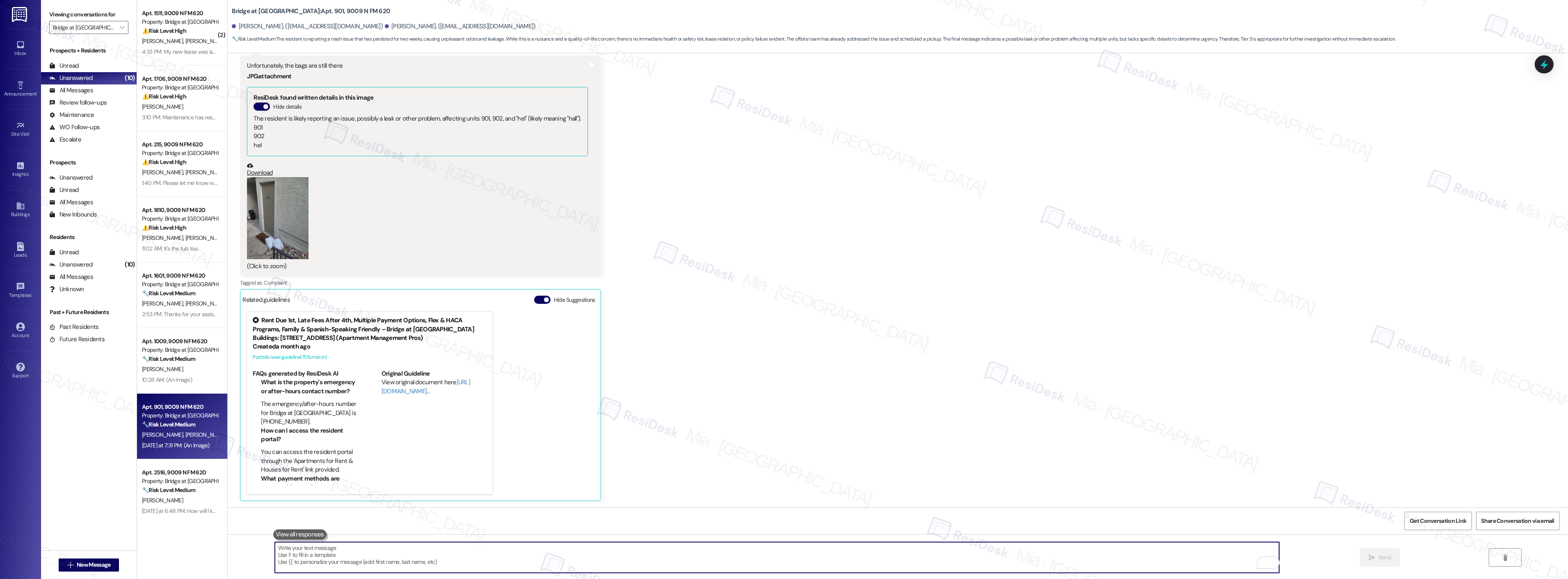
paste textarea "Hi [PERSON_NAME], I’d like to follow up—has the trash already been picked up, o…"
click at [329, 548] on textarea "Hi [PERSON_NAME], I’d like to follow up—has the trash already been picked up, o…" at bounding box center [777, 557] width 1004 height 31
click at [483, 546] on textarea "Hi [PERSON_NAME], I’d like to follow up, has the trash already been picked up, …" at bounding box center [777, 557] width 1004 height 31
click at [341, 523] on span ". Has" at bounding box center [336, 523] width 15 height 7
click at [492, 552] on textarea "Hi [PERSON_NAME], I’d like to follow up on this. Has the trash already been pic…" at bounding box center [777, 557] width 1004 height 31
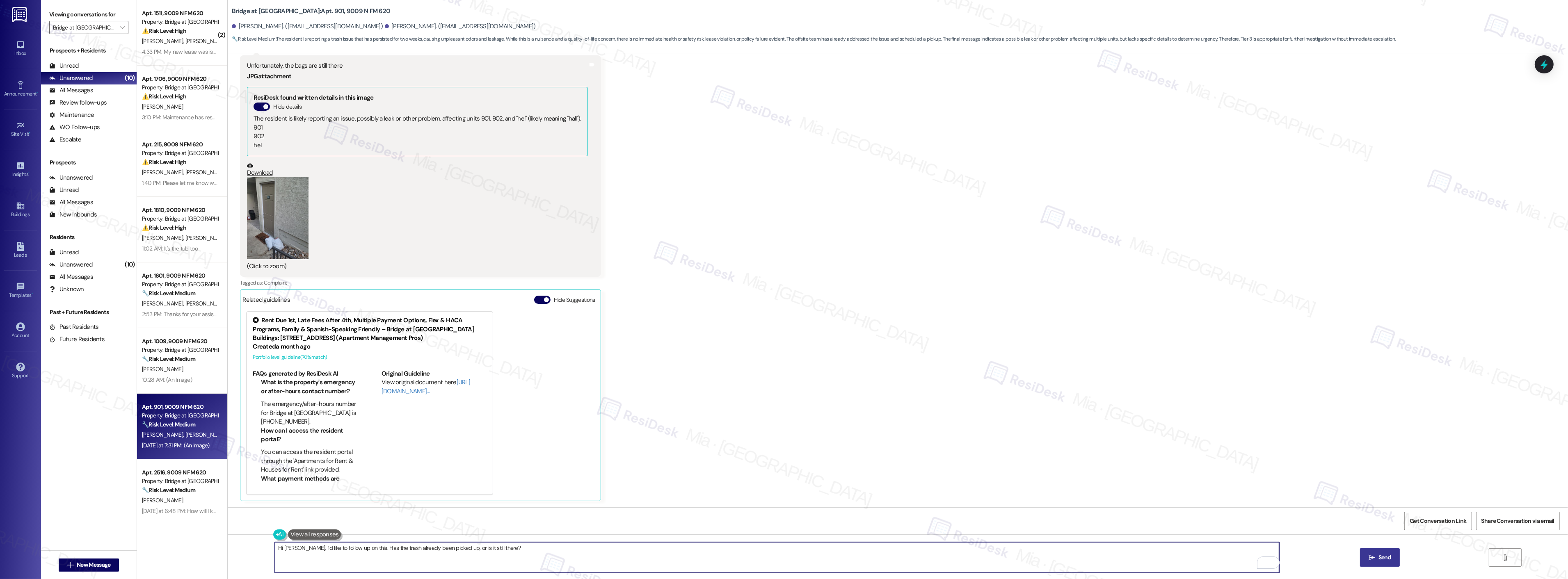
type textarea "Hi [PERSON_NAME], I’d like to follow up on this. Has the trash already been pic…"
click at [1379, 564] on button " Send" at bounding box center [1379, 557] width 40 height 19
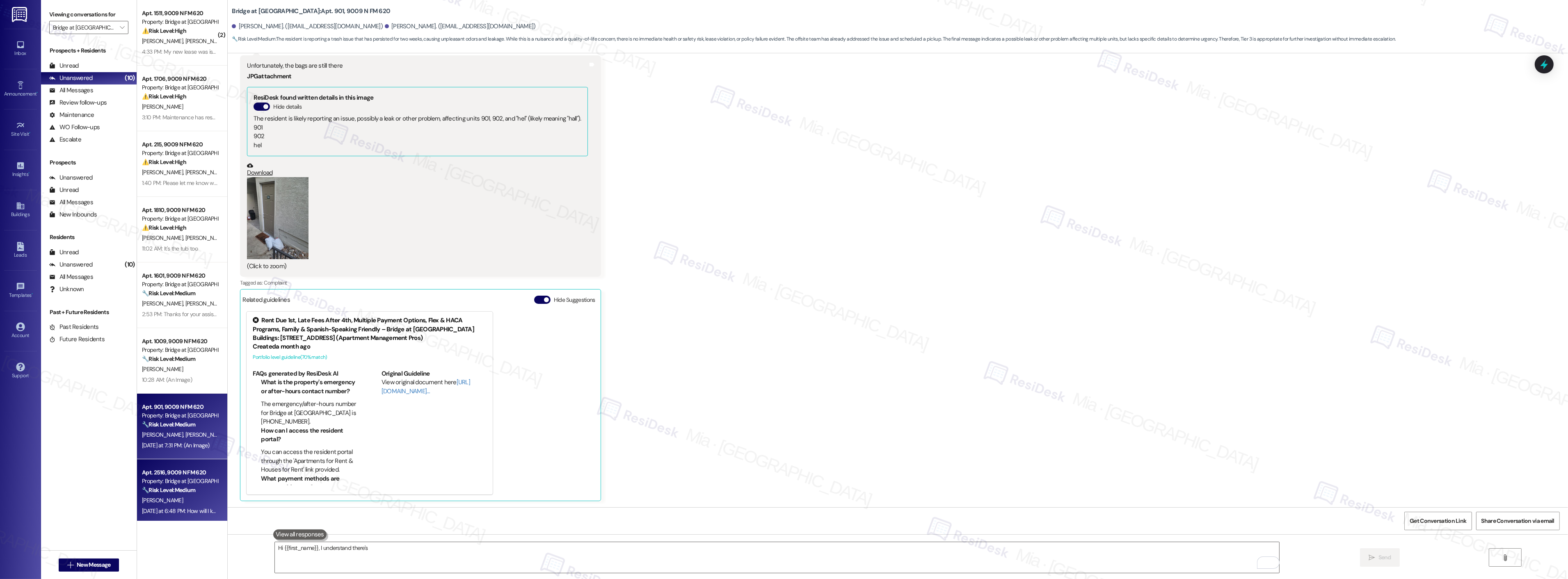
scroll to position [313, 0]
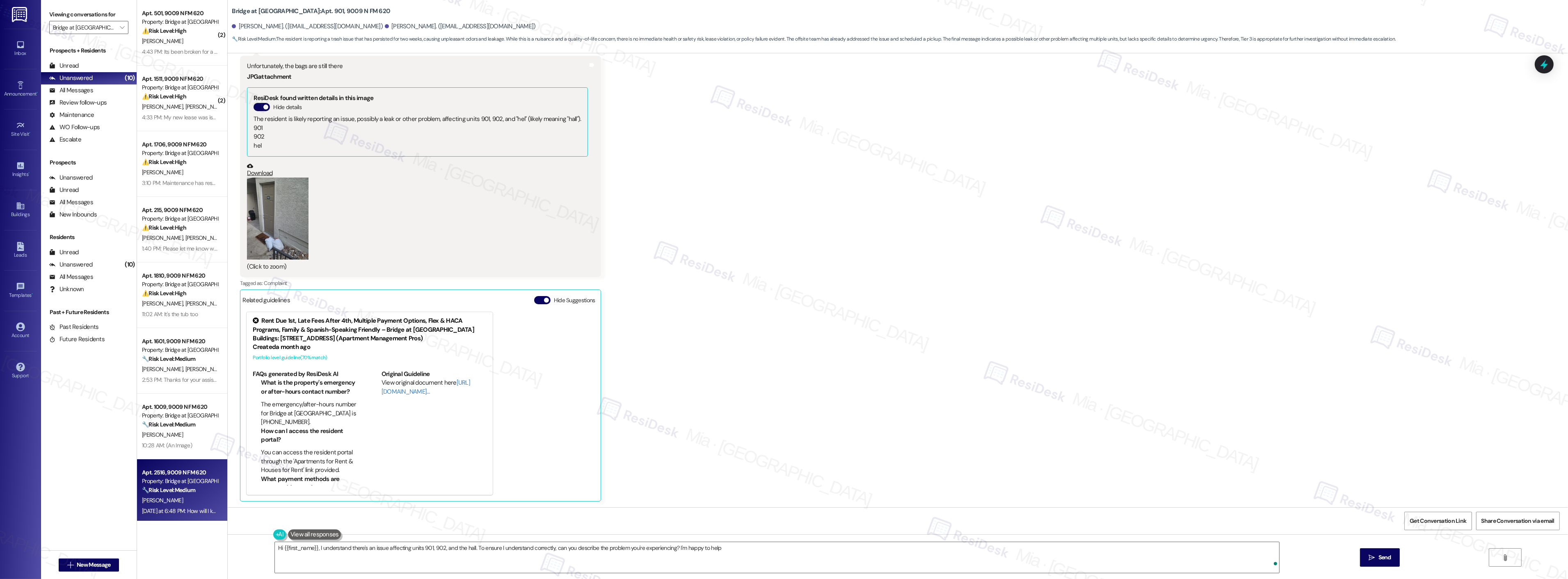
type textarea "Hi {{first_name}}, I understand there's an issue affecting units 901, 902, and …"
click at [183, 502] on div "[PERSON_NAME]" at bounding box center [180, 500] width 77 height 10
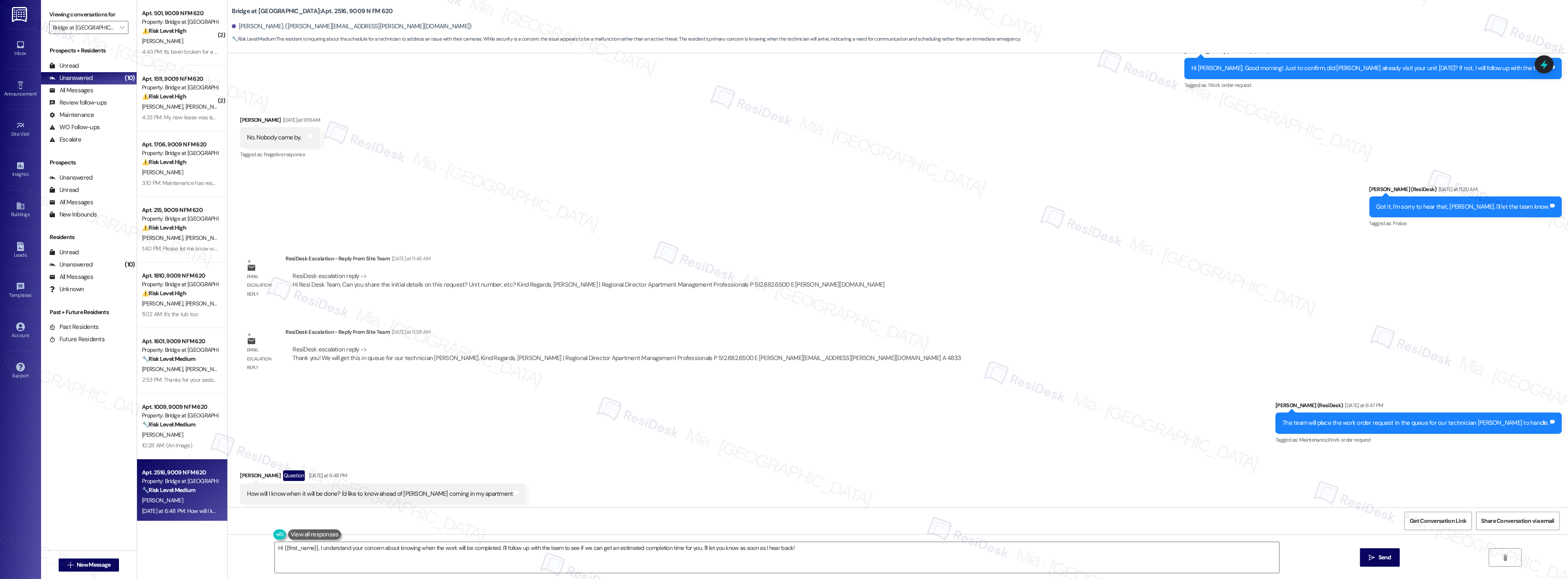
scroll to position [1095, 0]
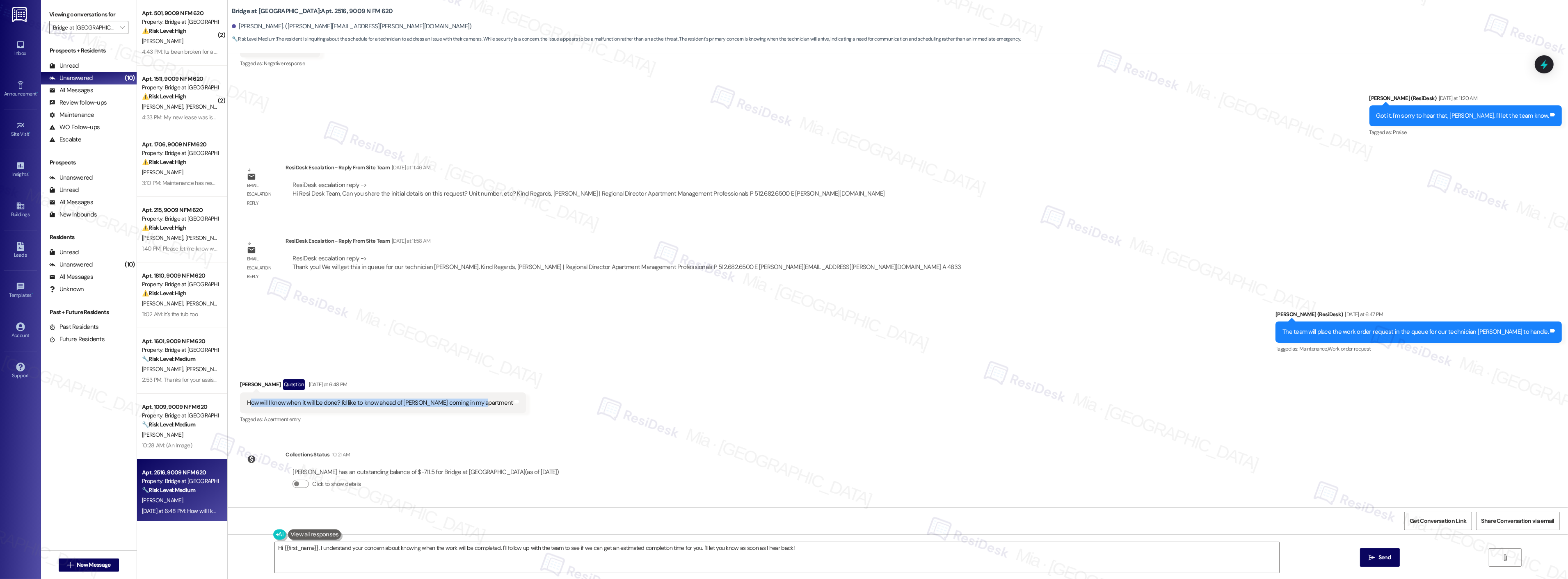
drag, startPoint x: 242, startPoint y: 401, endPoint x: 479, endPoint y: 402, distance: 237.0
click at [479, 402] on div "How will I know when it will be done? I'd like to know ahead of [PERSON_NAME] c…" at bounding box center [380, 403] width 266 height 8
click at [257, 402] on div "How will I know when it will be done? I'd like to know ahead of [PERSON_NAME] c…" at bounding box center [380, 403] width 266 height 8
drag, startPoint x: 240, startPoint y: 400, endPoint x: 481, endPoint y: 400, distance: 241.0
click at [481, 400] on div "How will I know when it will be done? I'd like to know ahead of [PERSON_NAME] c…" at bounding box center [383, 403] width 286 height 21
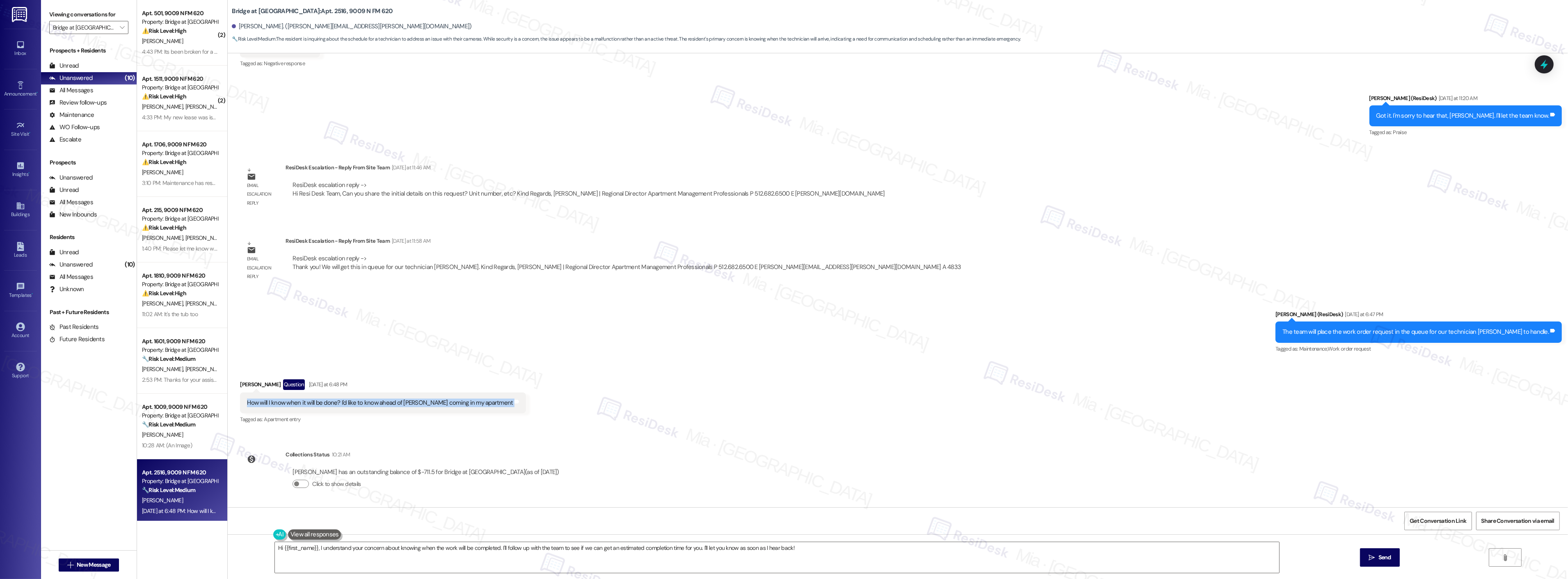
copy div "How will I know when it will be done? I'd like to know ahead of [PERSON_NAME] c…"
drag, startPoint x: 313, startPoint y: 548, endPoint x: 818, endPoint y: 548, distance: 505.0
click at [818, 548] on textarea "Hi {{first_name}}, I understand your concern about knowing when the work will b…" at bounding box center [777, 557] width 1004 height 31
paste textarea "Thanks for letting me know. I’ll share your concern with the team and make sure…"
drag, startPoint x: 314, startPoint y: 548, endPoint x: 671, endPoint y: 548, distance: 357.0
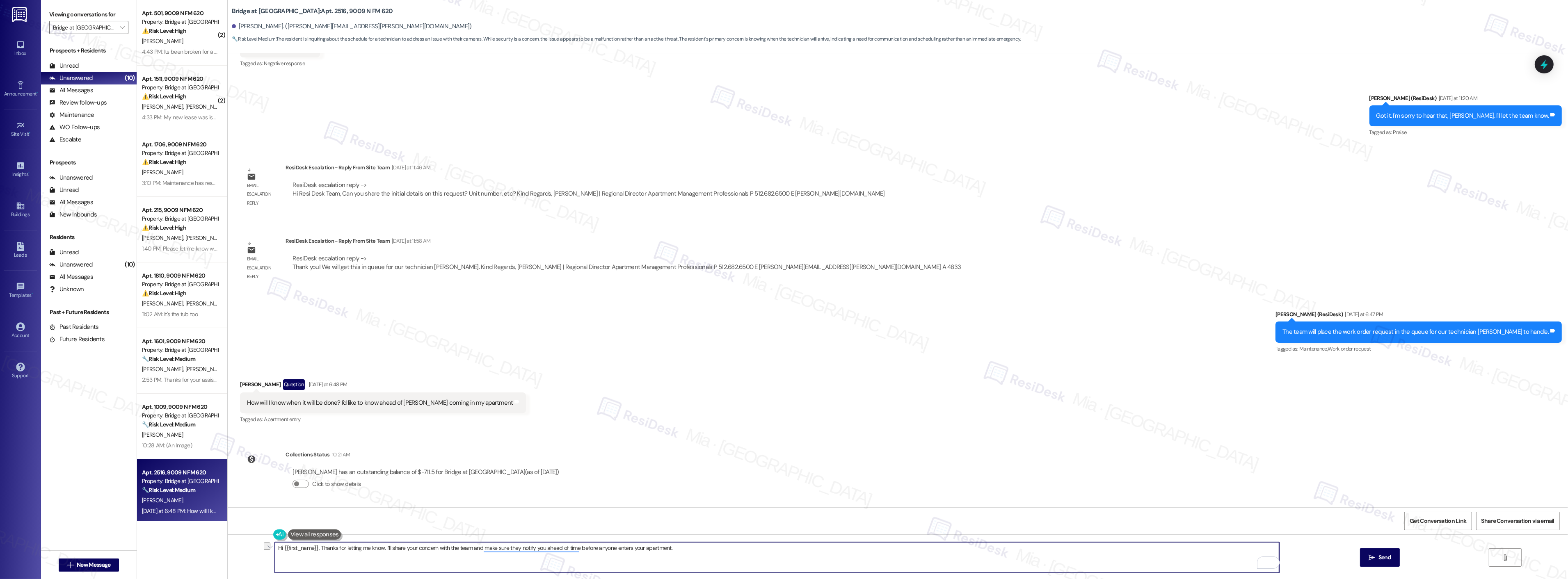
click at [671, 548] on textarea "Hi {{first_name}}, Thanks for letting me know. I’ll share your concern with the…" at bounding box center [777, 557] width 1004 height 31
paste textarea "While I don’t have the exact day or time yet, I will relay this to the team and…"
click at [319, 548] on textarea "Hi {{first_name}}, While I don’t have the exact day or time yet, I will relay t…" at bounding box center [777, 557] width 1004 height 31
click at [427, 548] on textarea "Hi {{first_name}}, while I don’t have the exact day or time yet, I will relay t…" at bounding box center [777, 557] width 1004 height 31
drag, startPoint x: 547, startPoint y: 548, endPoint x: 700, endPoint y: 548, distance: 153.0
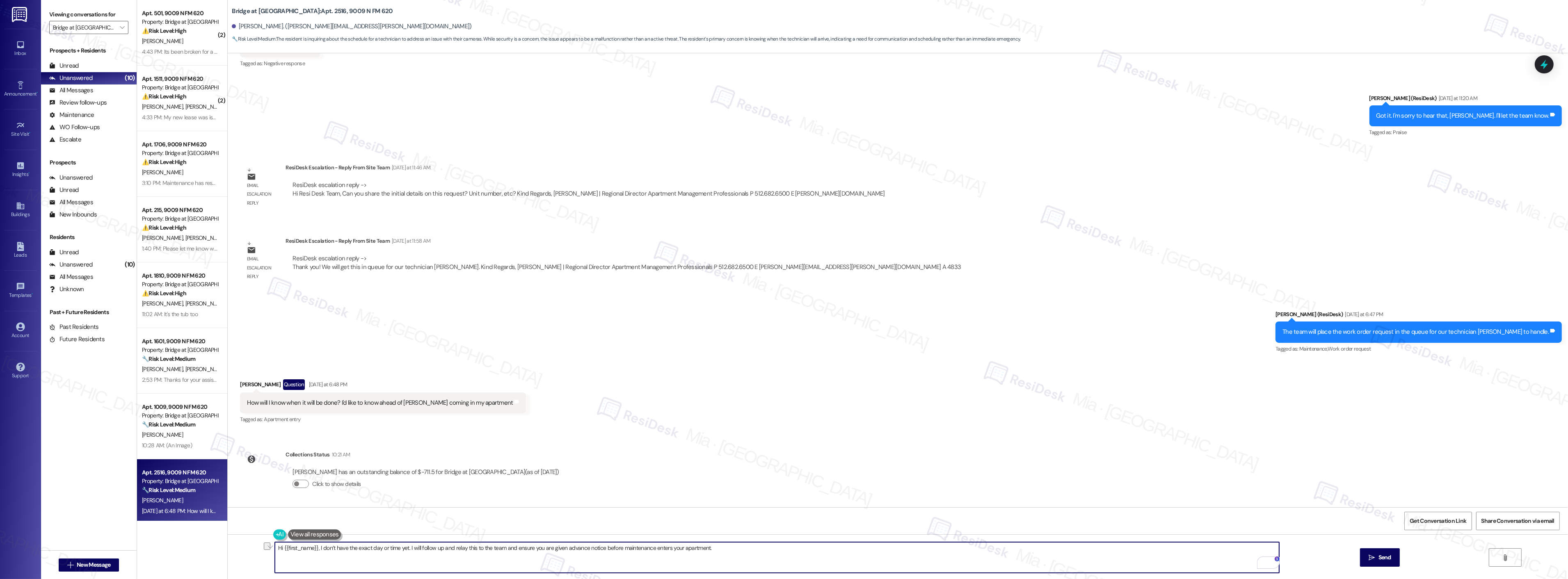
click at [700, 548] on textarea "Hi {{first_name}}, I don’t have the exact day or time yet. I will follow up and…" at bounding box center [777, 557] width 1004 height 31
type textarea "Hi {{first_name}}, I don’t have the exact day or time yet. I will follow up and…"
click at [1541, 63] on icon at bounding box center [1544, 64] width 14 height 14
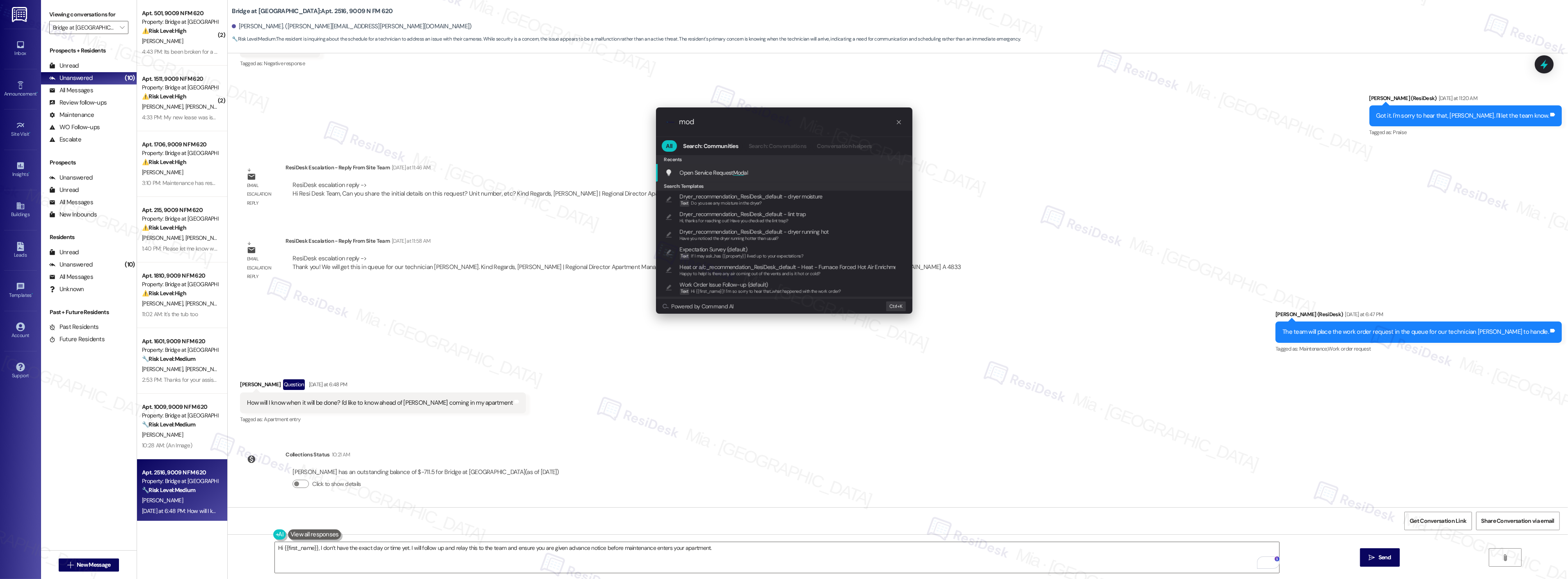
type input "mod"
click at [733, 170] on span "Mod" at bounding box center [739, 173] width 11 height 8
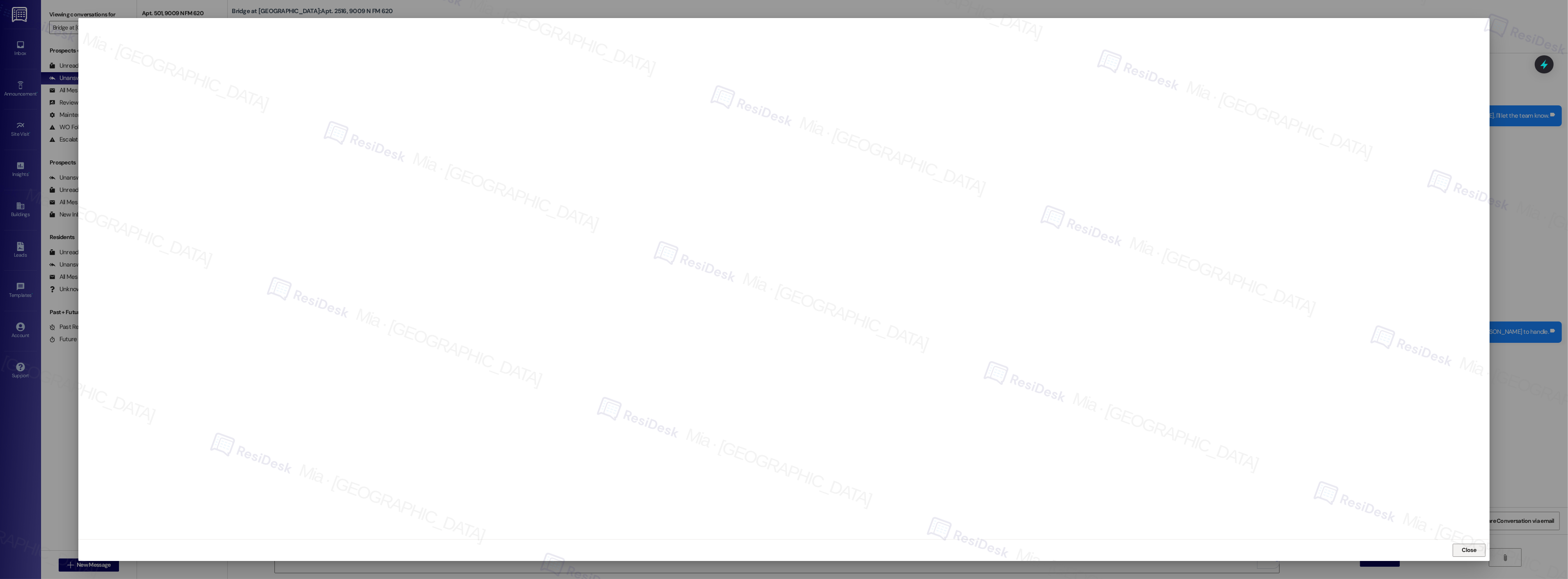
click at [1471, 548] on span "Close" at bounding box center [1469, 550] width 15 height 8
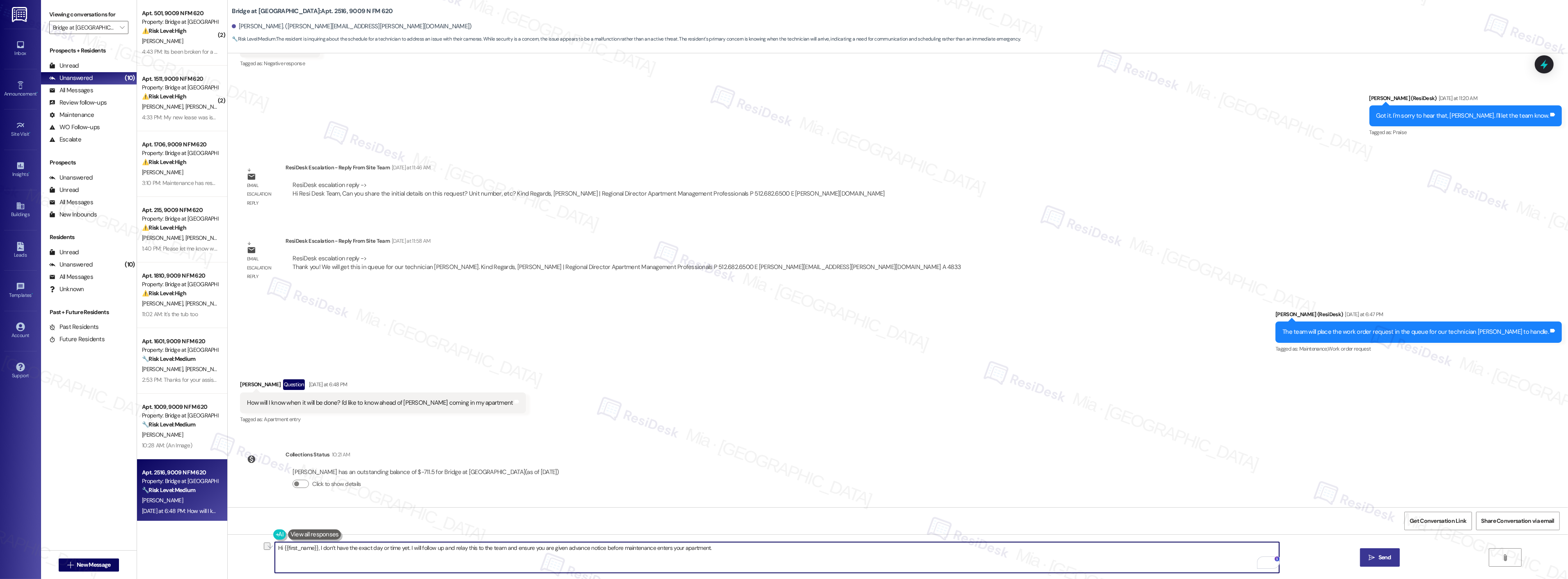
click at [1386, 558] on span "Send" at bounding box center [1385, 557] width 13 height 8
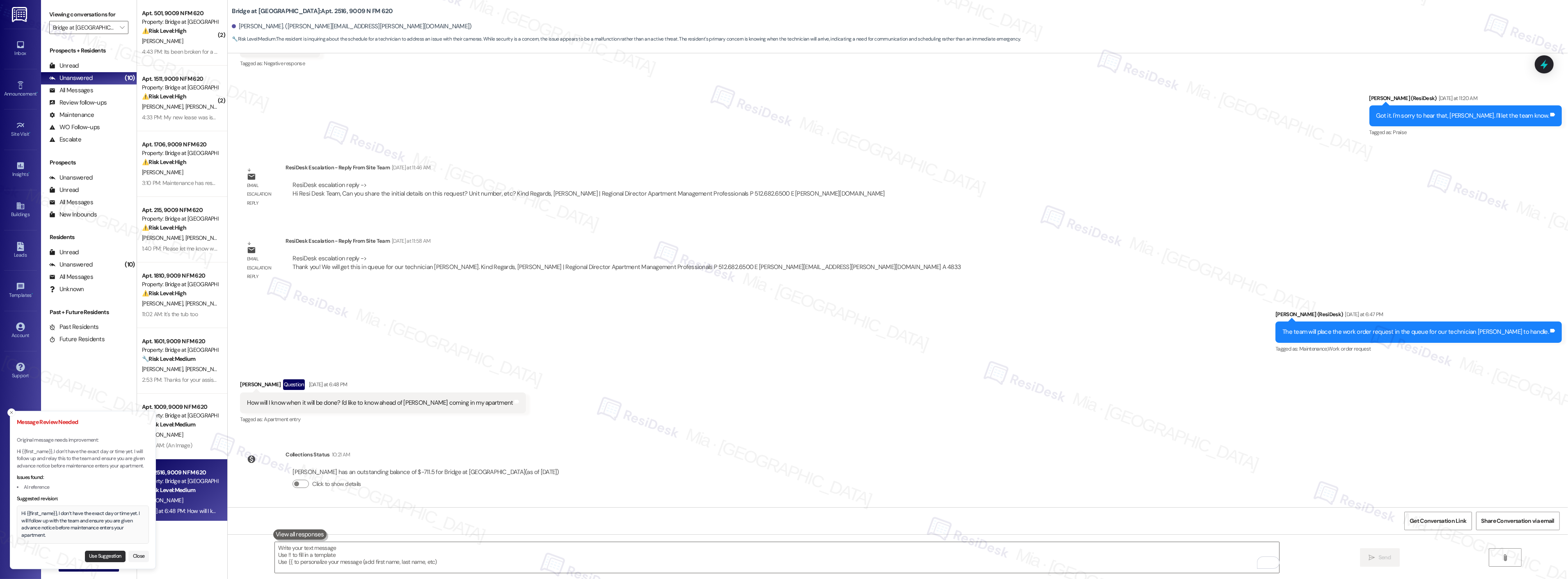
click at [105, 553] on button "Use Suggestion" at bounding box center [105, 556] width 40 height 11
type textarea "Hi {{first_name}}, I don’t have the exact day or time yet. I will follow up wit…"
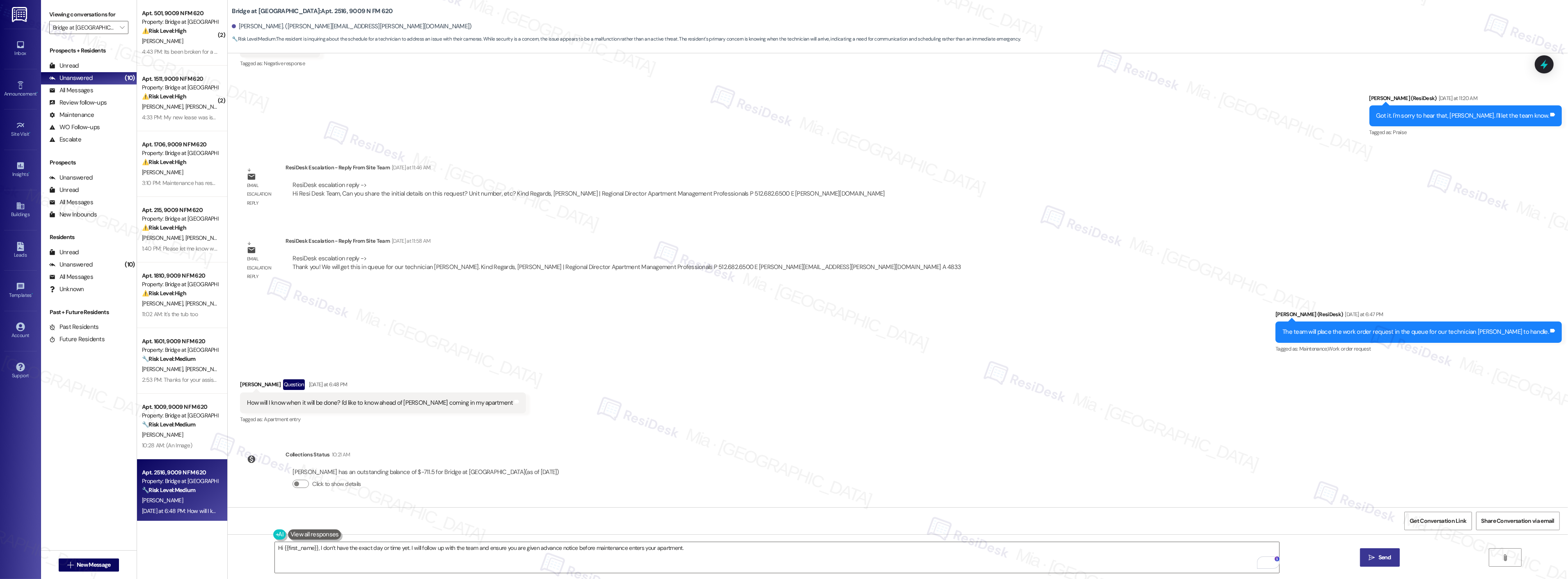
click at [1371, 548] on button " Send" at bounding box center [1379, 557] width 40 height 19
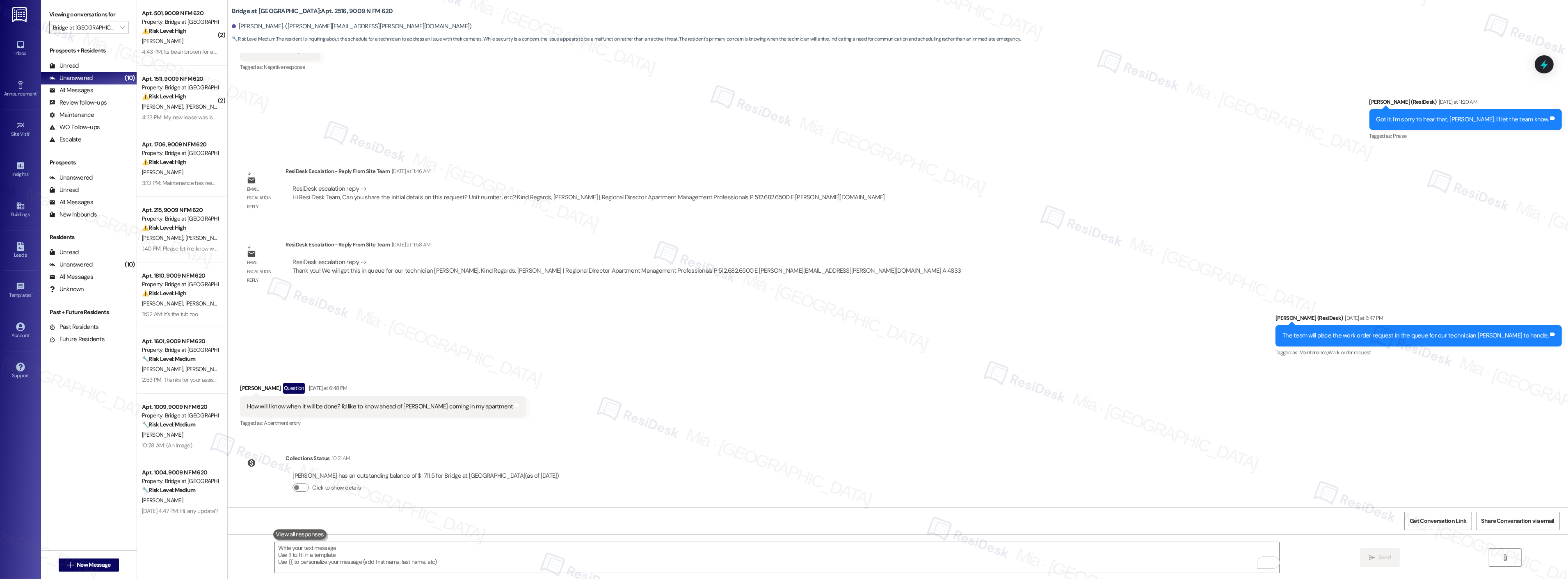
scroll to position [1152, 0]
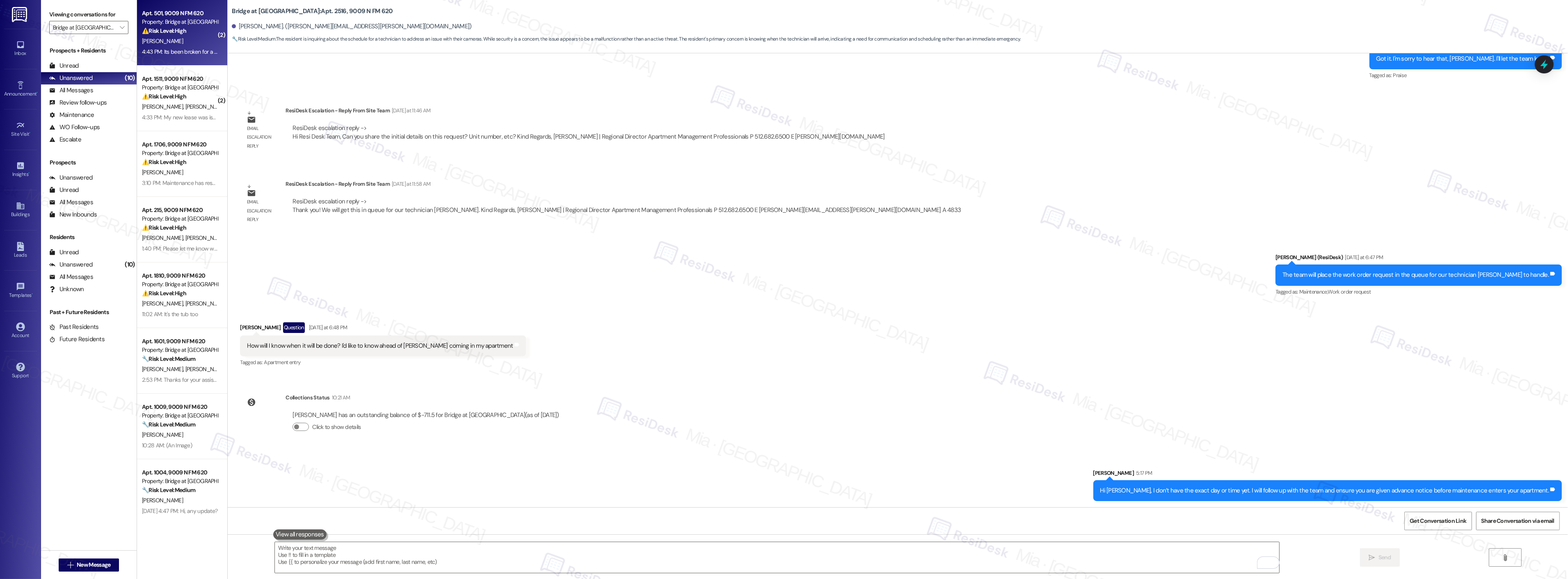
click at [187, 45] on div "[PERSON_NAME]" at bounding box center [180, 41] width 77 height 10
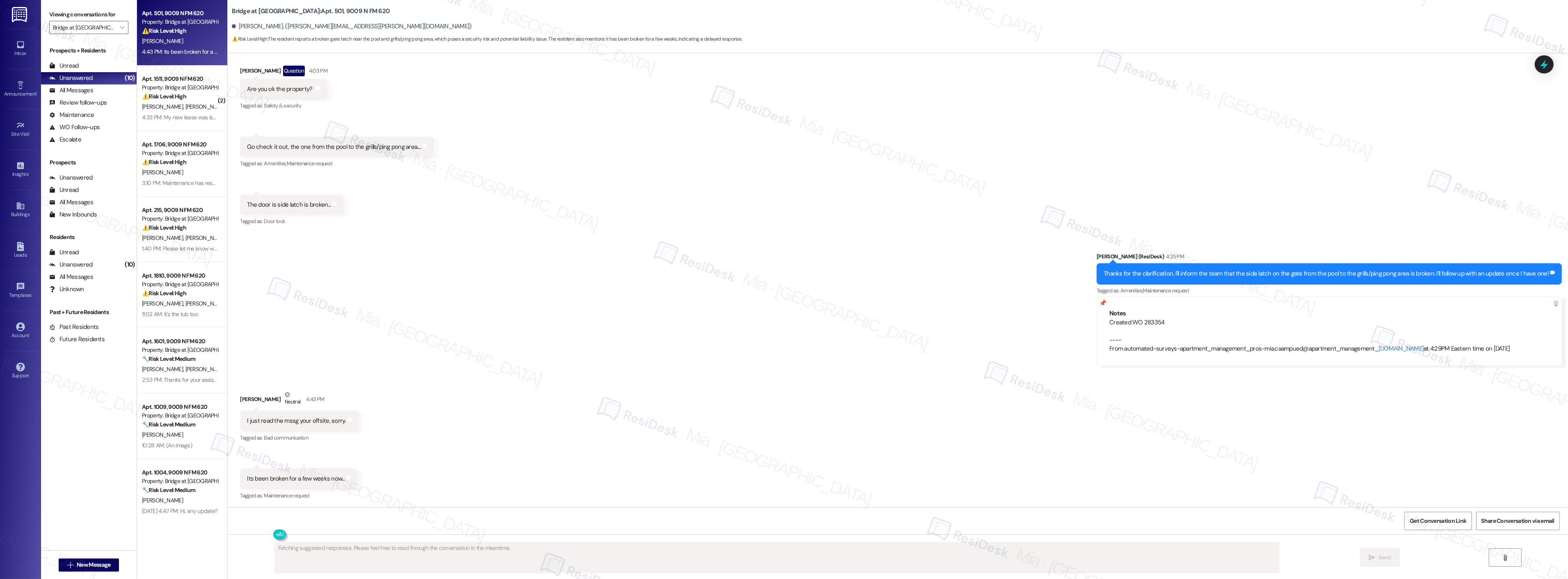
scroll to position [778, 0]
type textarea "Hey {{first_name}}, thanks for letting me know it's been broken for a few weeks…"
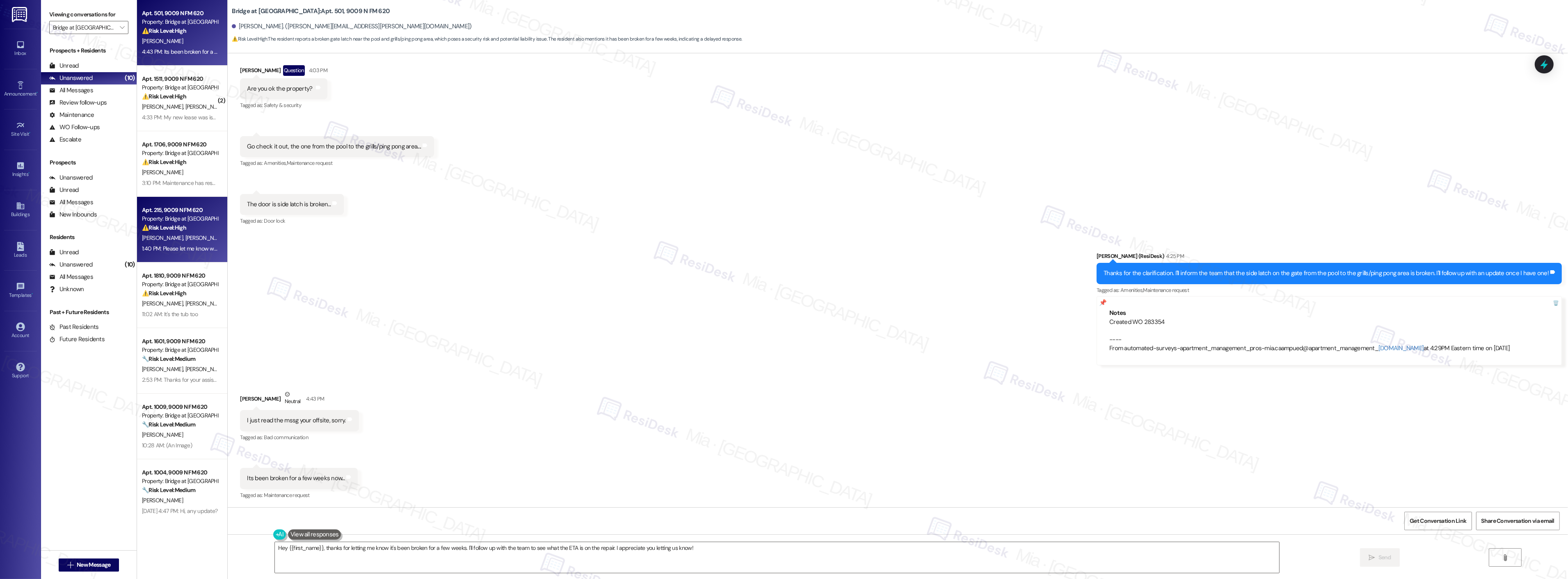
scroll to position [4, 0]
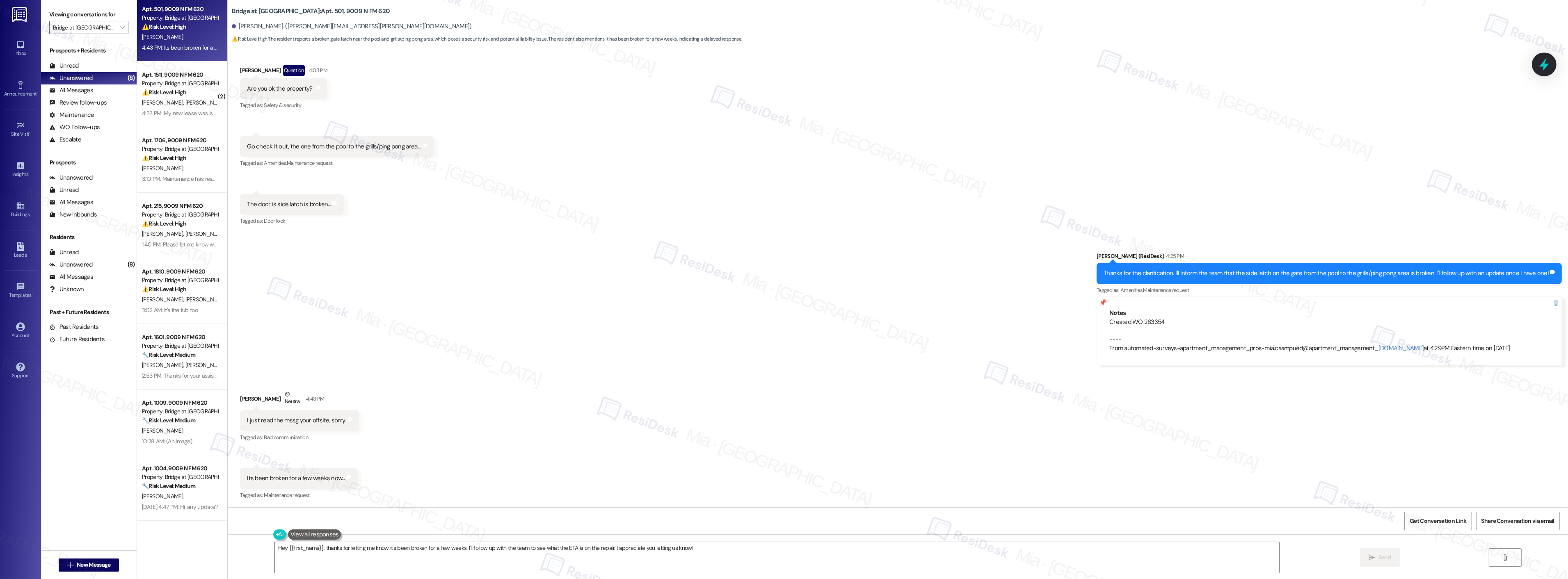
click at [1549, 63] on icon at bounding box center [1544, 64] width 14 height 14
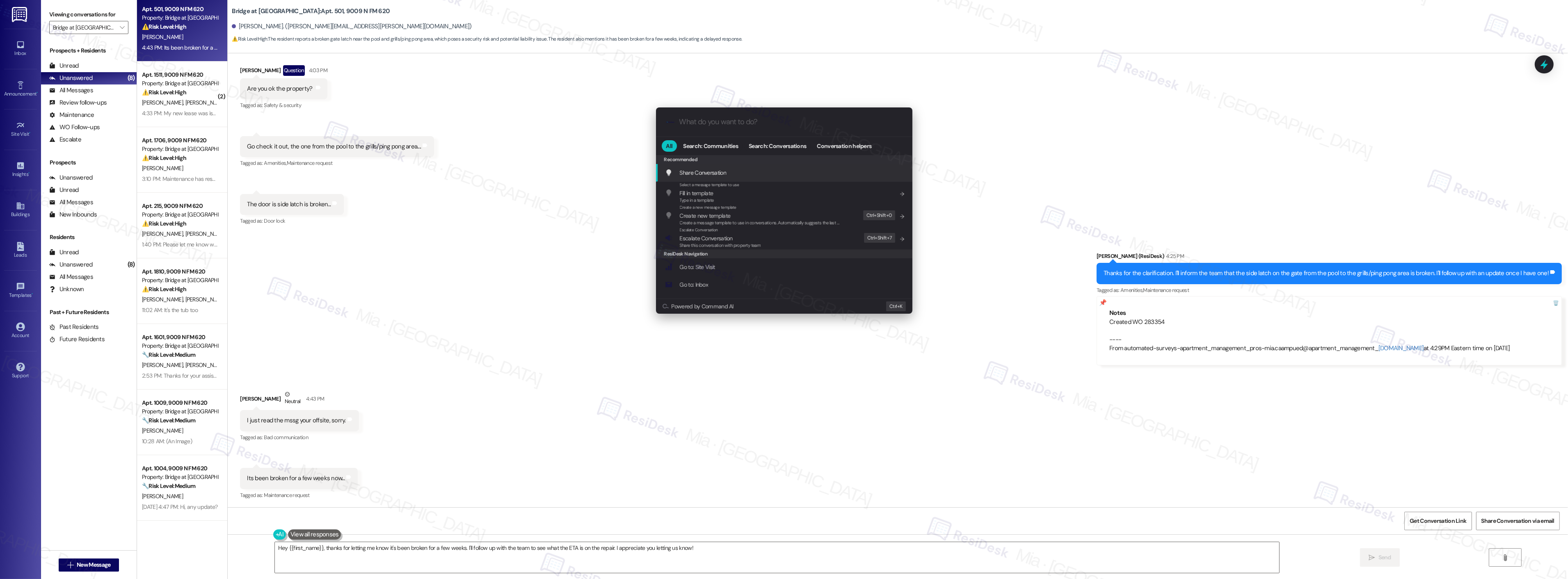
click at [753, 117] on div ".cls-1{fill:#0a055f;}.cls-2{fill:#0cc4c4;} resideskLogoBlueOrange" at bounding box center [784, 122] width 256 height 29
click at [756, 121] on input "What do you want to do?" at bounding box center [791, 122] width 223 height 8
click at [717, 172] on span "SLA" at bounding box center [716, 173] width 9 height 8
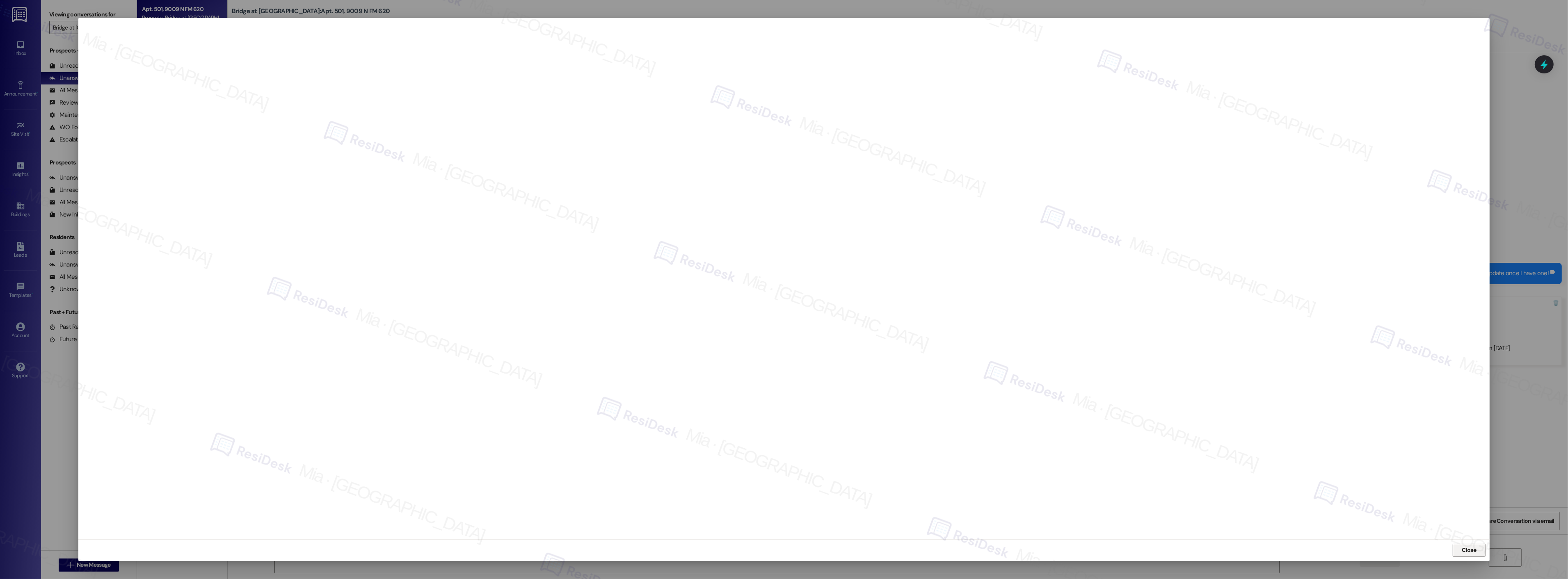
click at [1474, 556] on span "Close" at bounding box center [1469, 550] width 17 height 13
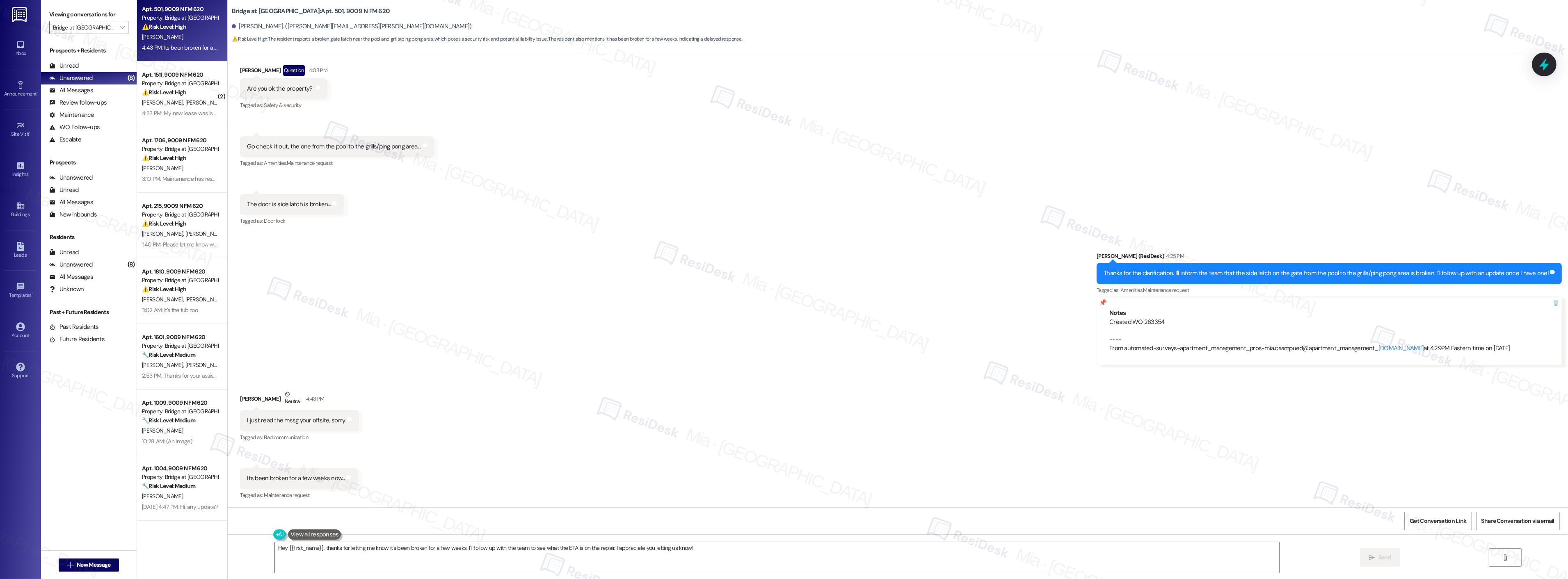
click at [1549, 66] on icon at bounding box center [1544, 64] width 14 height 14
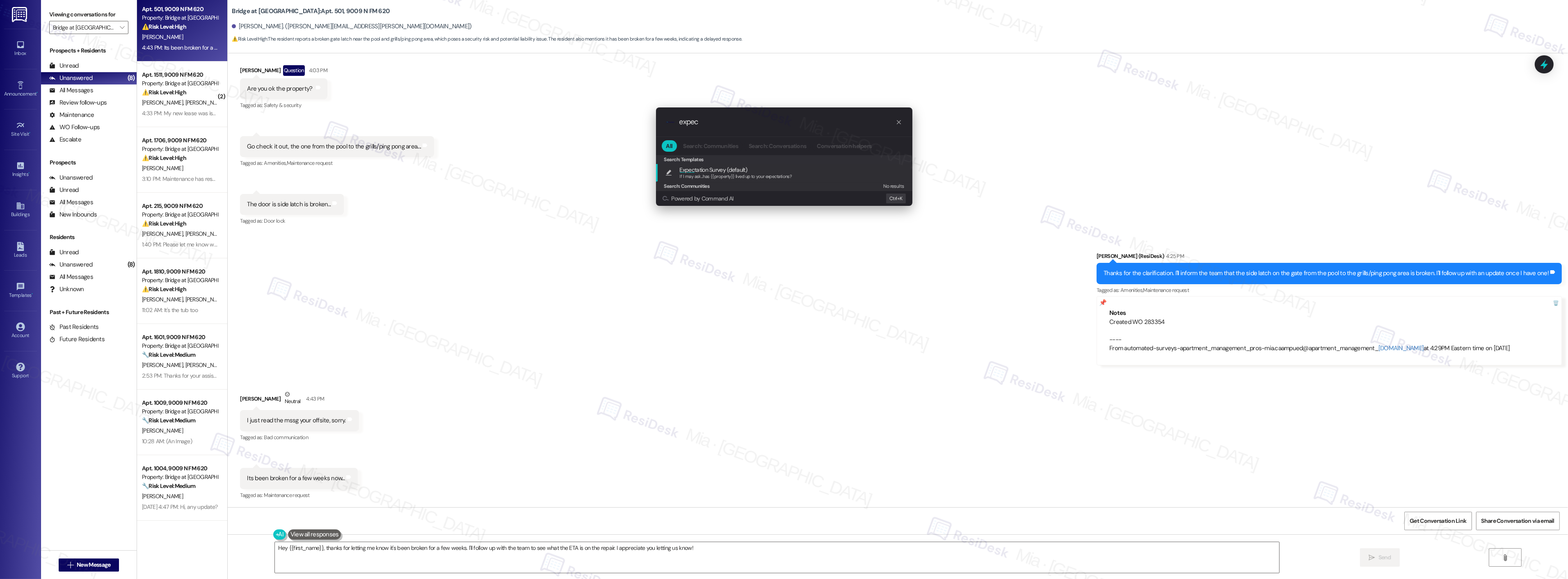
type input "expec"
click at [735, 168] on span "Expec tation Survey (default)" at bounding box center [713, 169] width 68 height 9
type textarea "If I may ask...has {{property}} lived up to your expectations?"
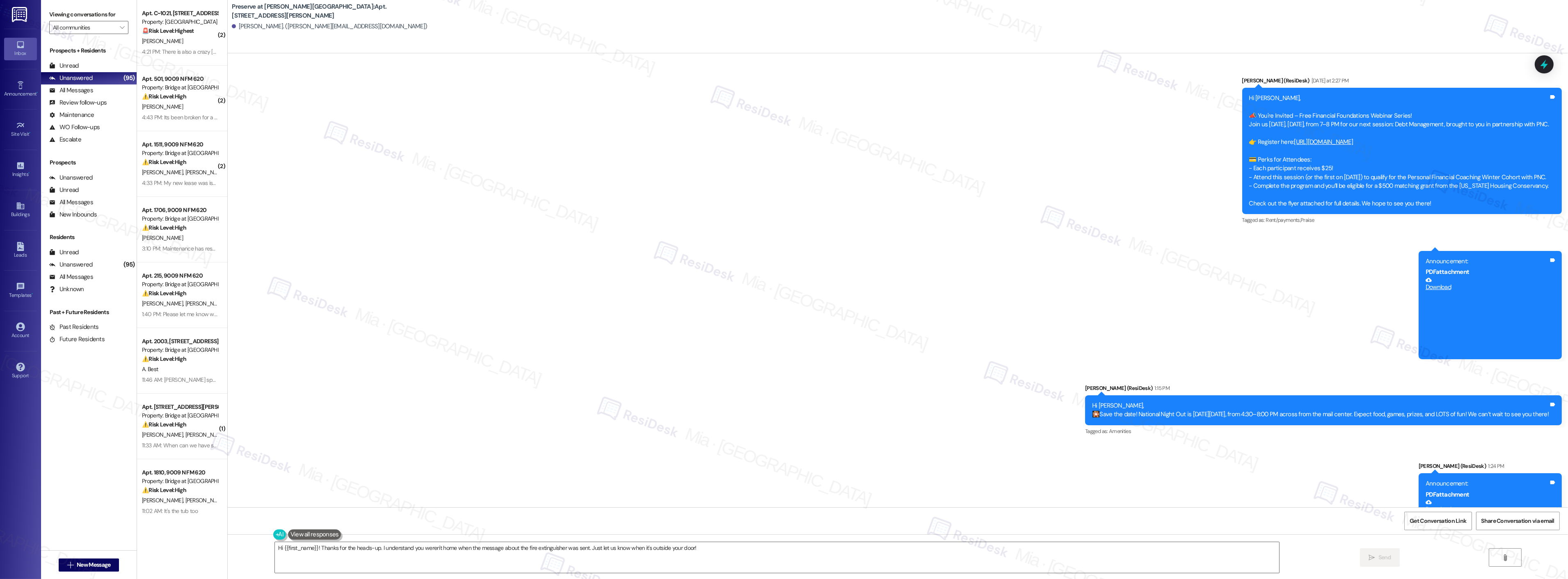
scroll to position [8311, 0]
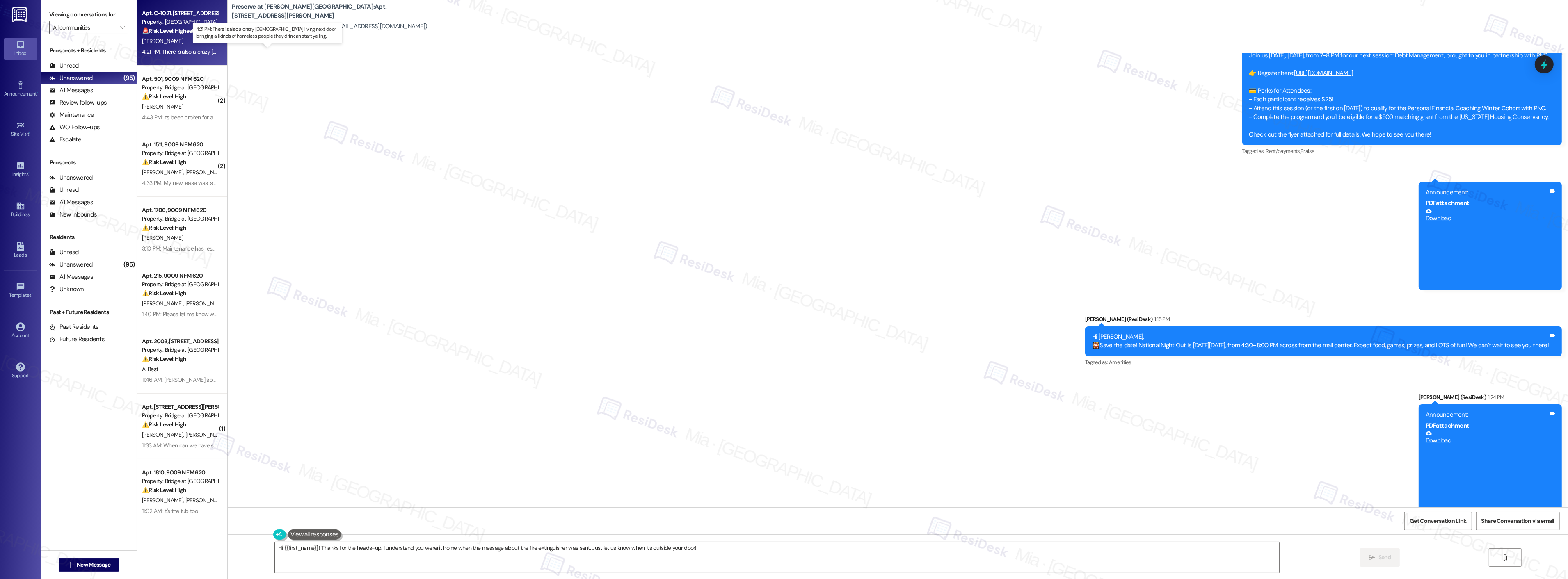
click at [196, 52] on div "4:21 PM: There is also a crazy [DEMOGRAPHIC_DATA] living next door bringing all…" at bounding box center [299, 51] width 313 height 8
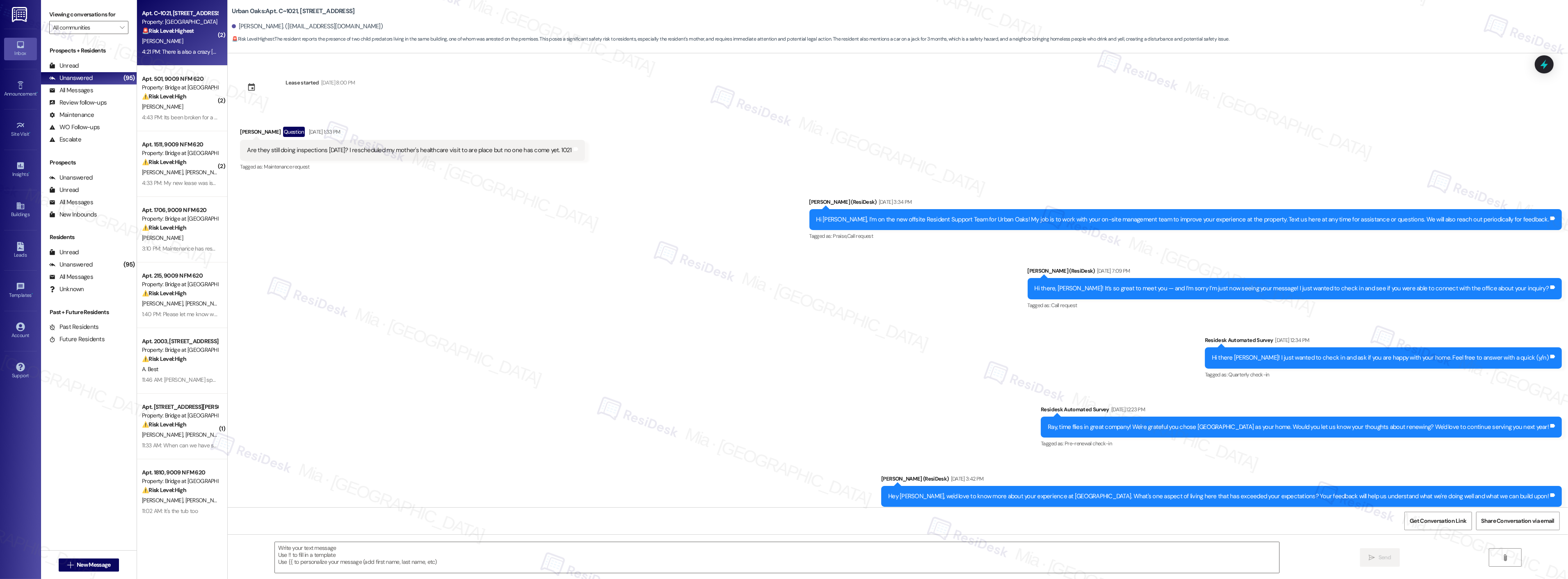
scroll to position [3677, 0]
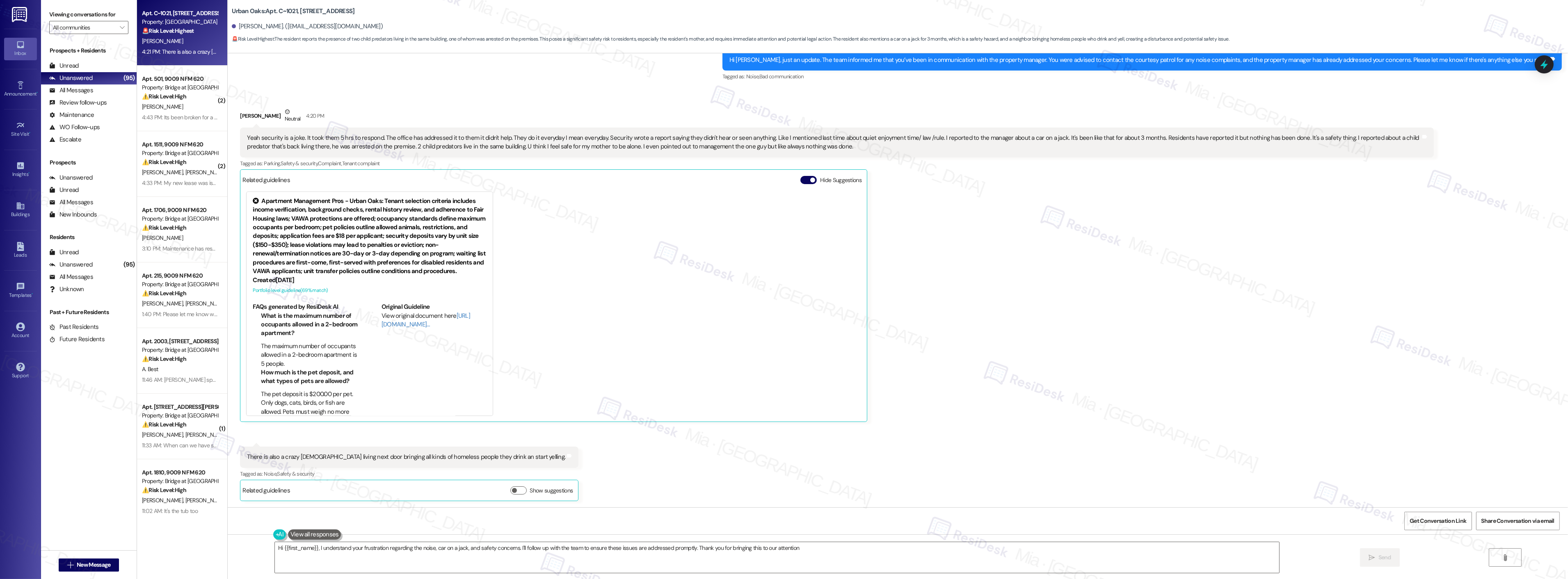
type textarea "Hi {{first_name}}, I understand your frustration regarding the noise, car on a …"
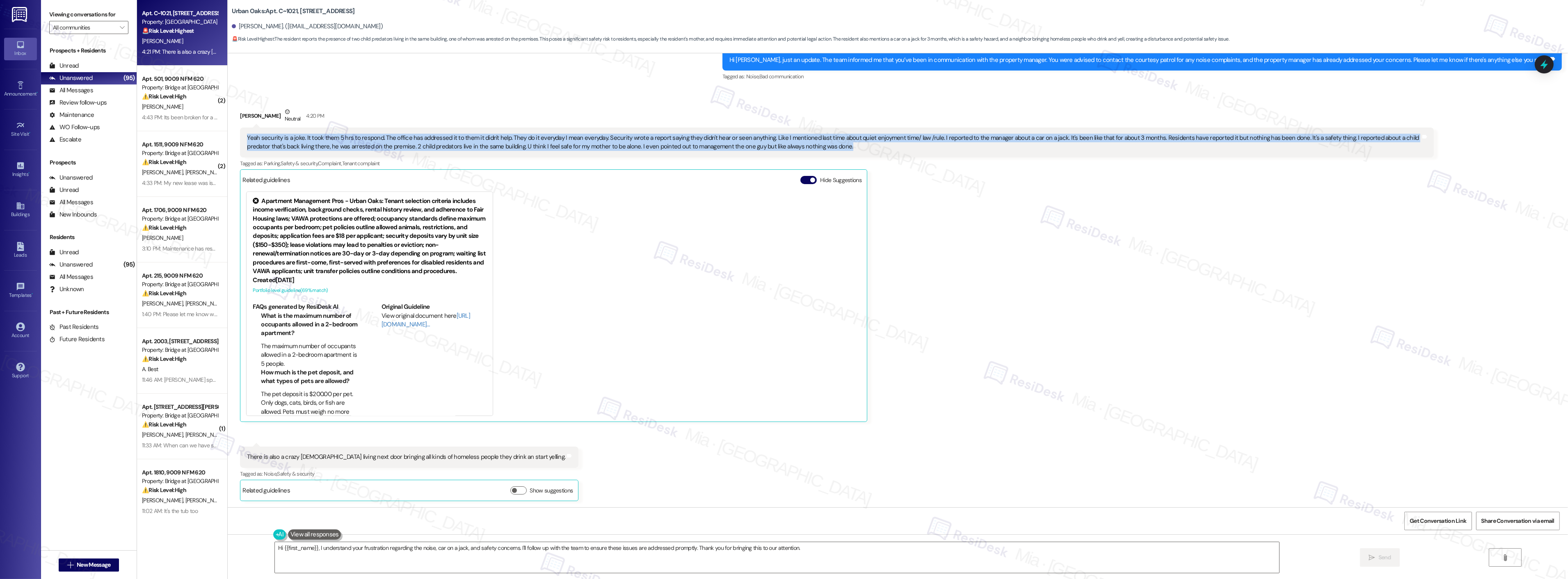
drag, startPoint x: 241, startPoint y: 137, endPoint x: 808, endPoint y: 147, distance: 567.1
click at [808, 147] on div "Yeah security is a joke. It took them 5 hrs to respond. The office has addresse…" at bounding box center [834, 142] width 1174 height 17
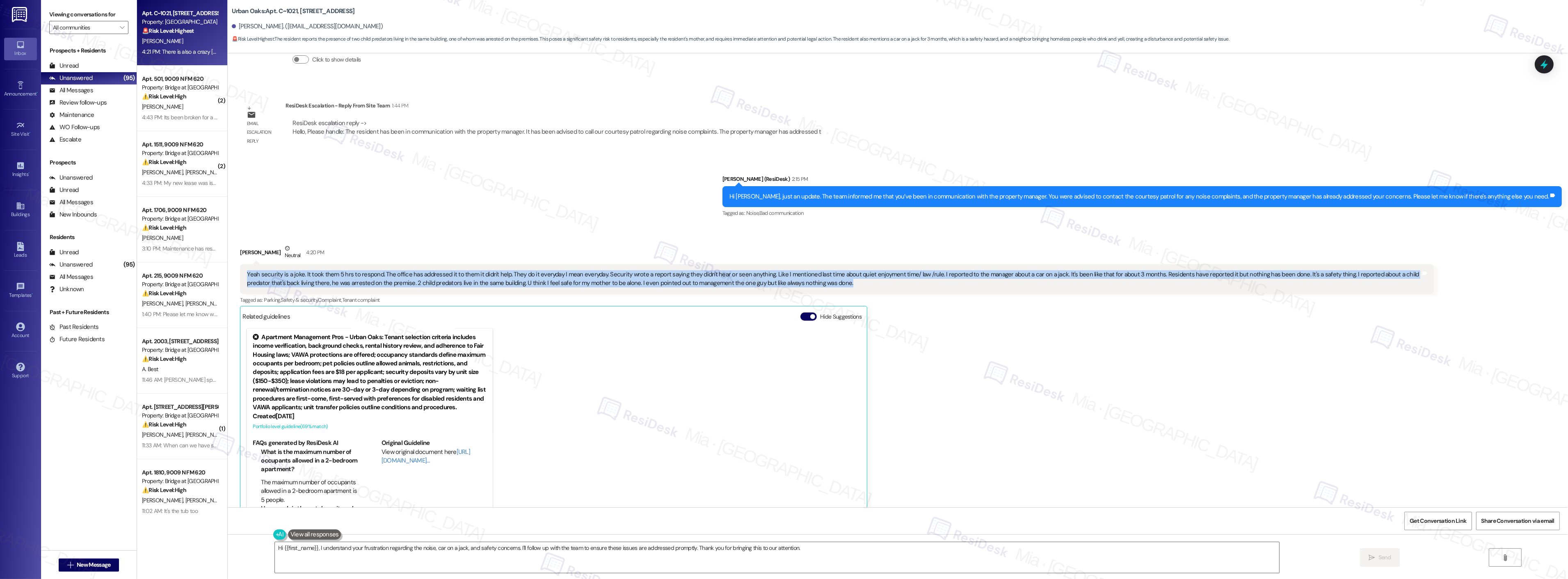
scroll to position [3404, 0]
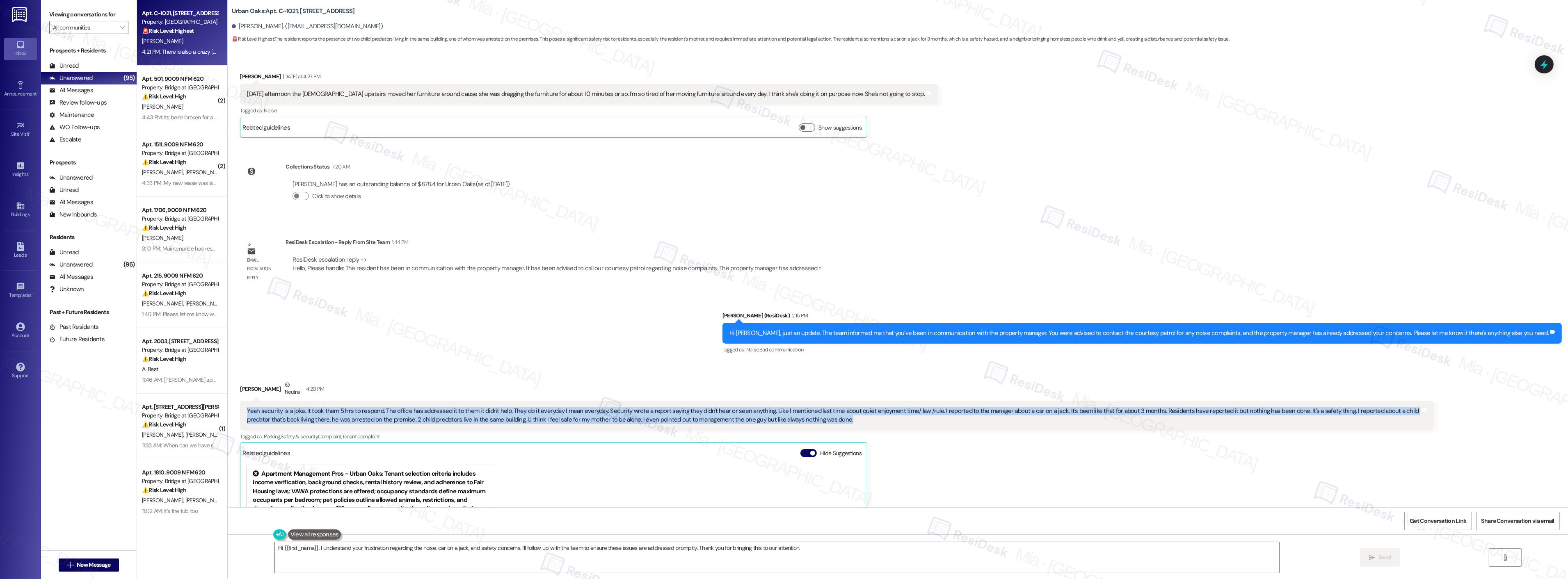
copy div "Yeah security is a joke. It took them 5 hrs to respond. The office has addresse…"
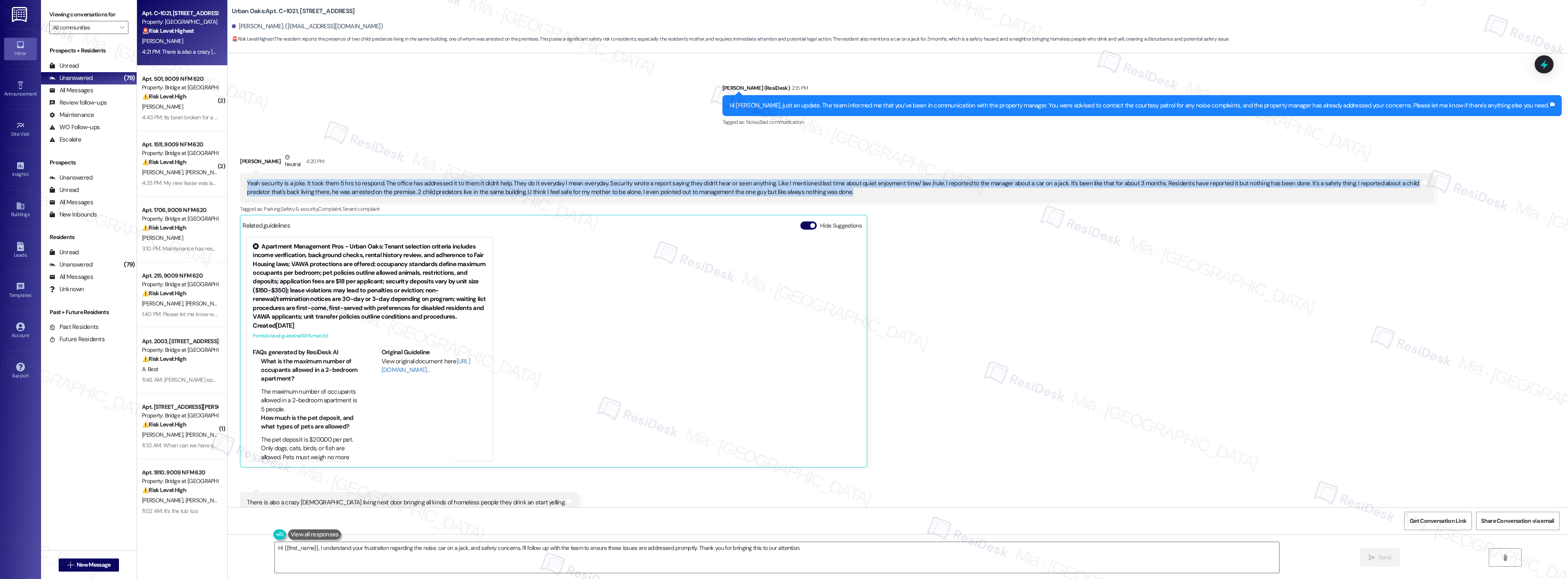
scroll to position [3677, 0]
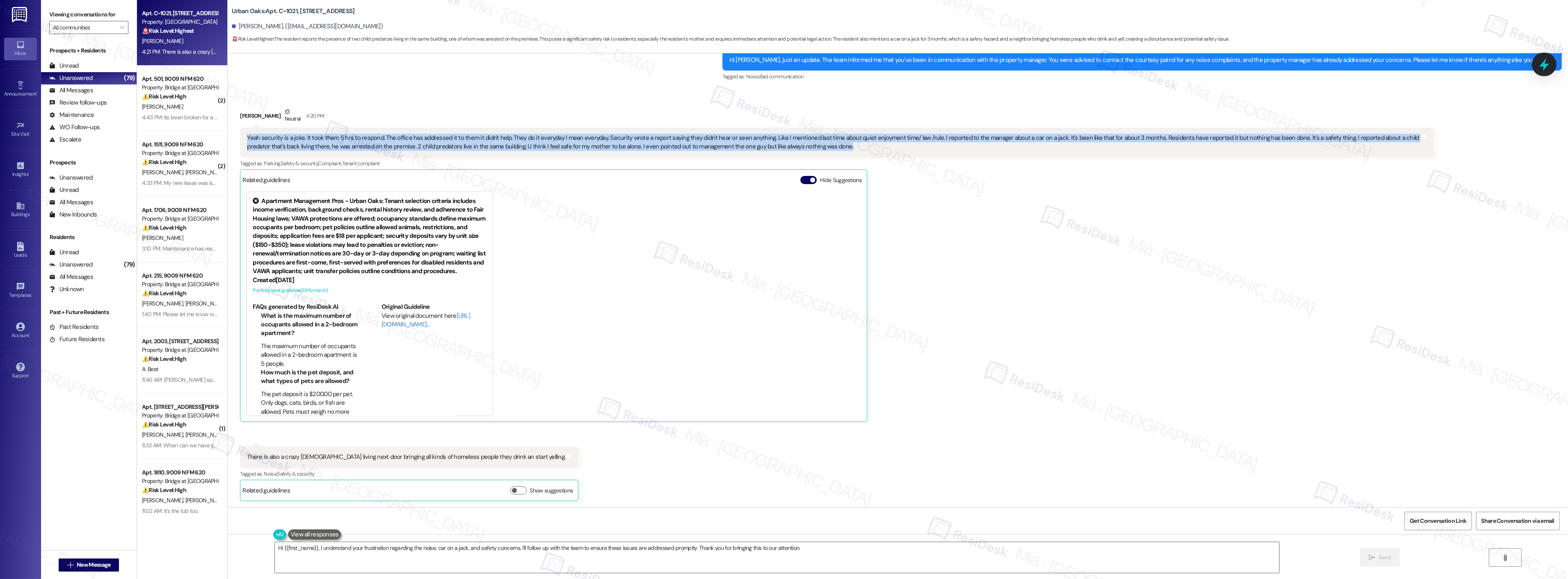
click at [1544, 63] on icon at bounding box center [1544, 65] width 10 height 13
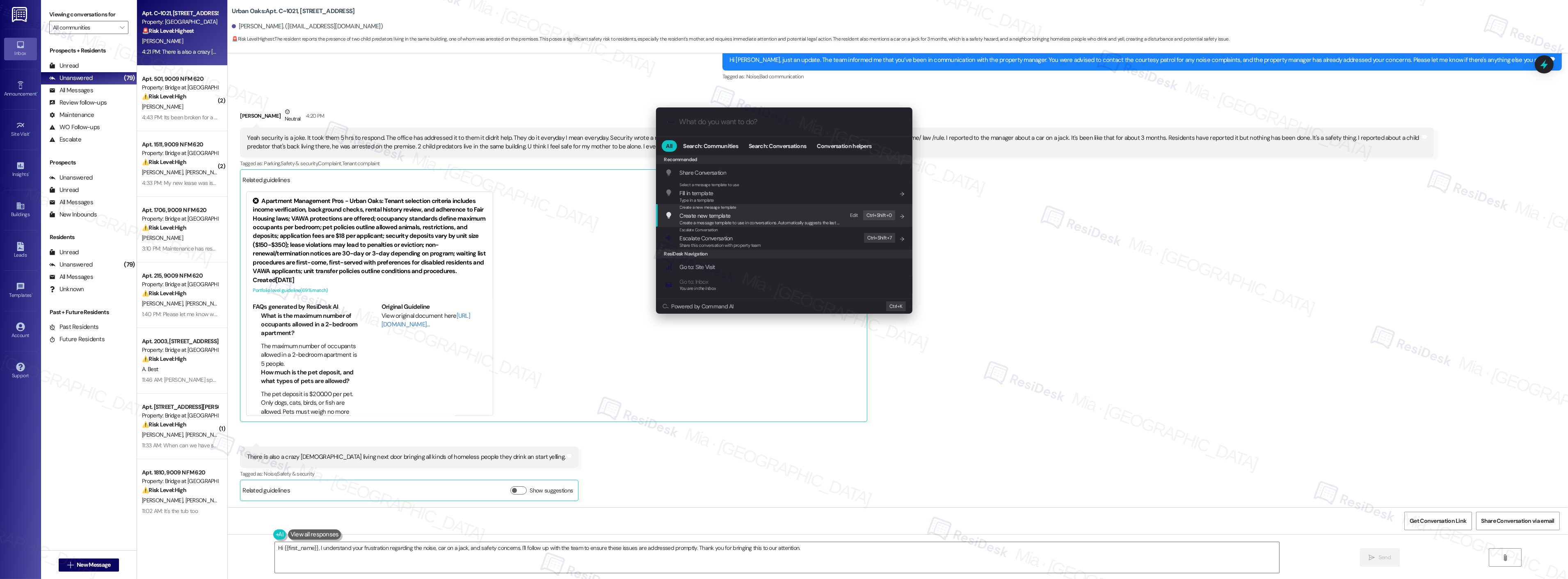
click at [1366, 381] on div ".cls-1{fill:#0a055f;}.cls-2{fill:#0cc4c4;} resideskLogoBlueOrange All Search: C…" at bounding box center [784, 290] width 1568 height 579
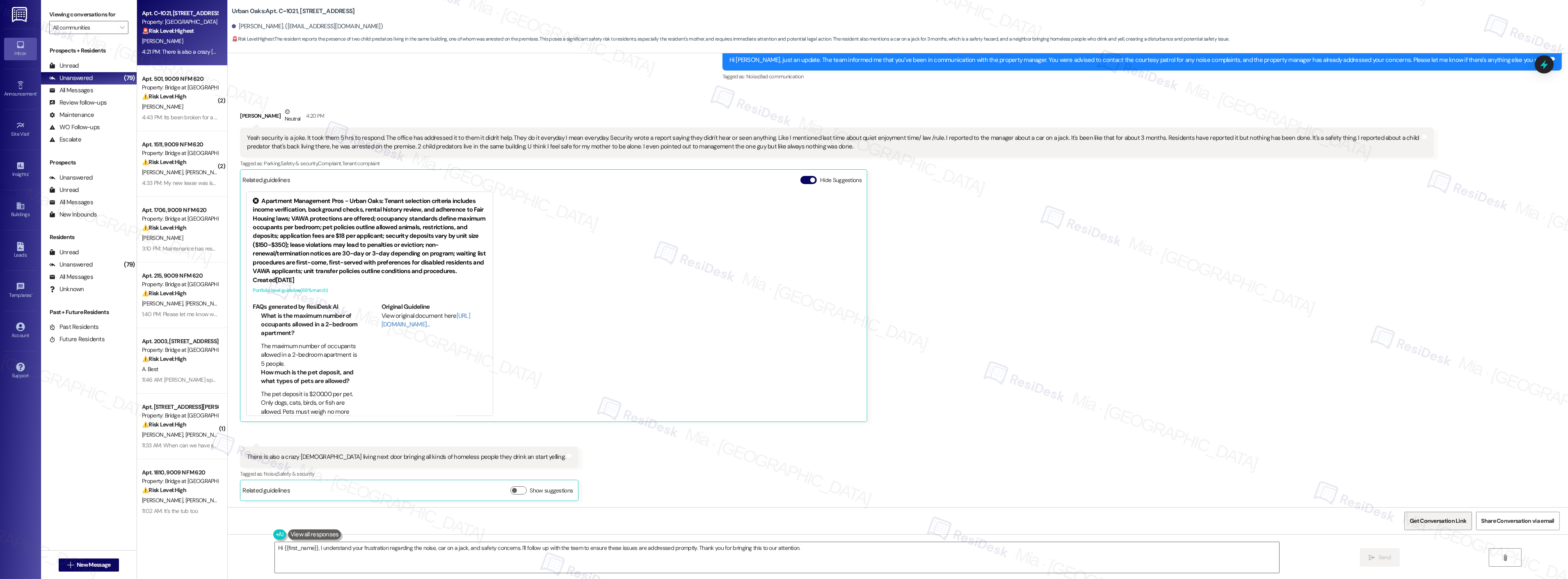
click at [1420, 518] on span "Get Conversation Link" at bounding box center [1437, 521] width 56 height 8
click at [120, 26] on icon "" at bounding box center [122, 27] width 4 height 6
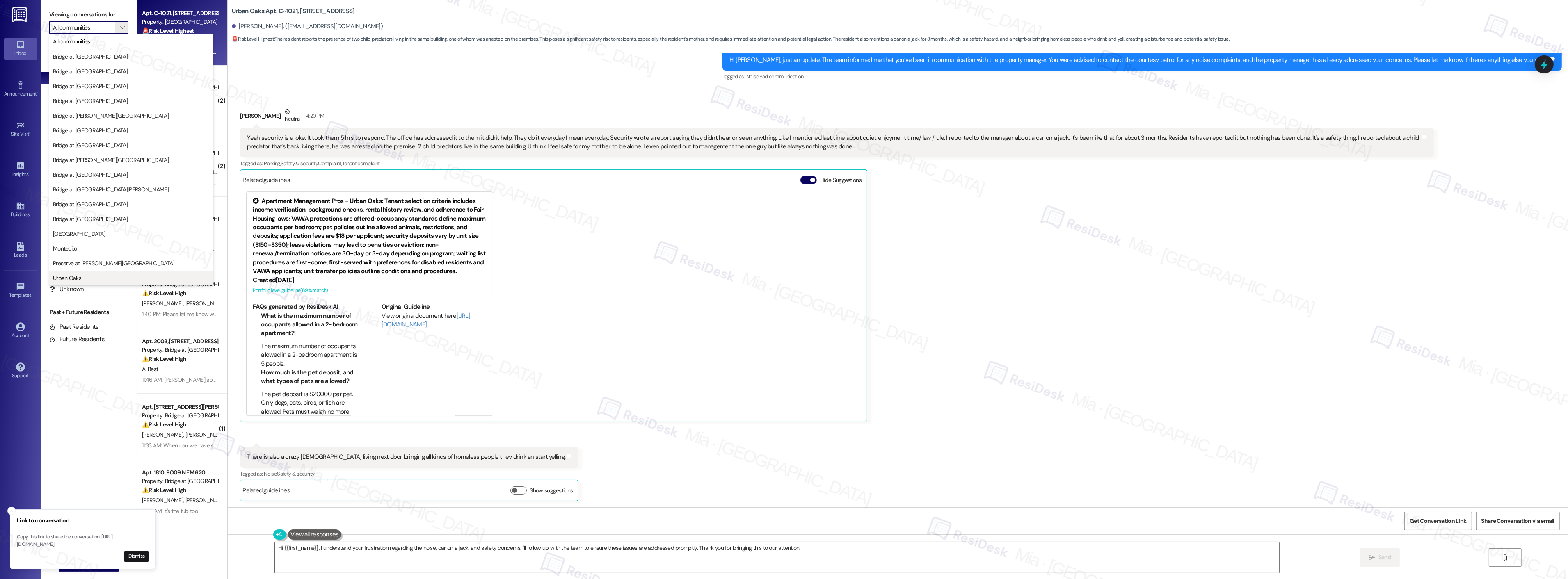
click at [93, 276] on span "Urban Oaks" at bounding box center [131, 278] width 157 height 8
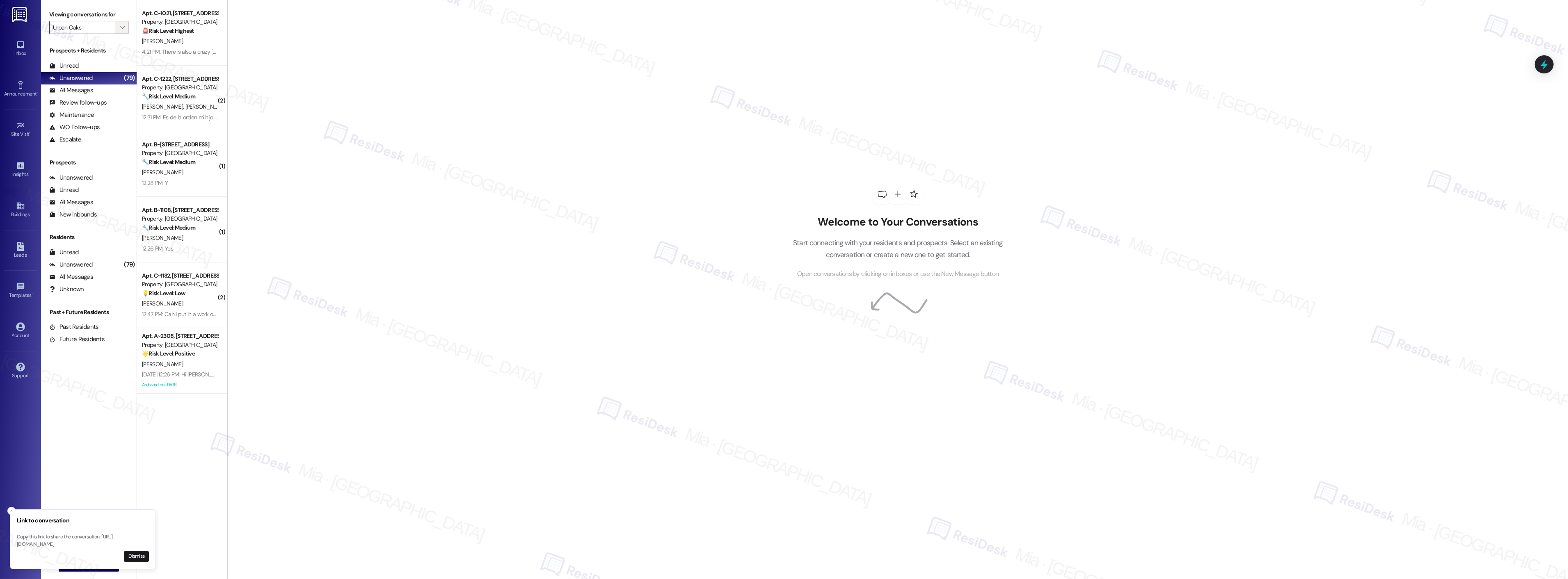
click at [120, 29] on icon "" at bounding box center [122, 27] width 4 height 6
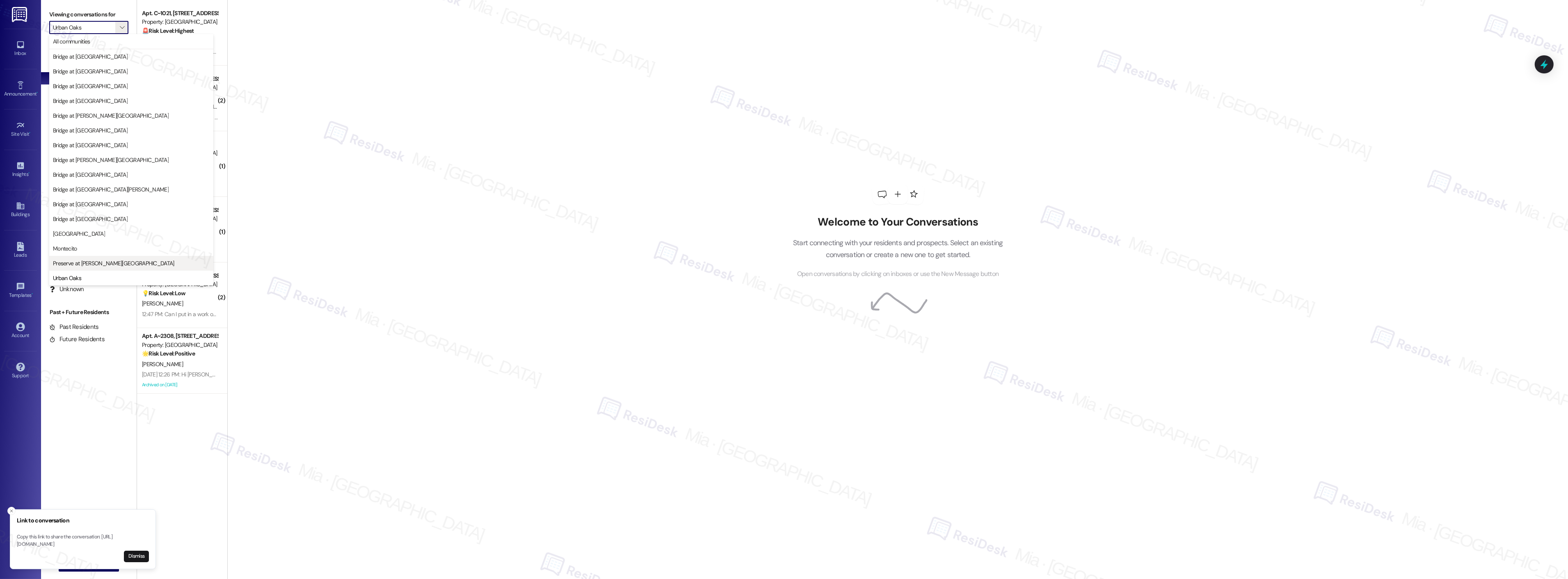
click at [82, 263] on span "Preserve at [PERSON_NAME][GEOGRAPHIC_DATA]" at bounding box center [113, 263] width 121 height 8
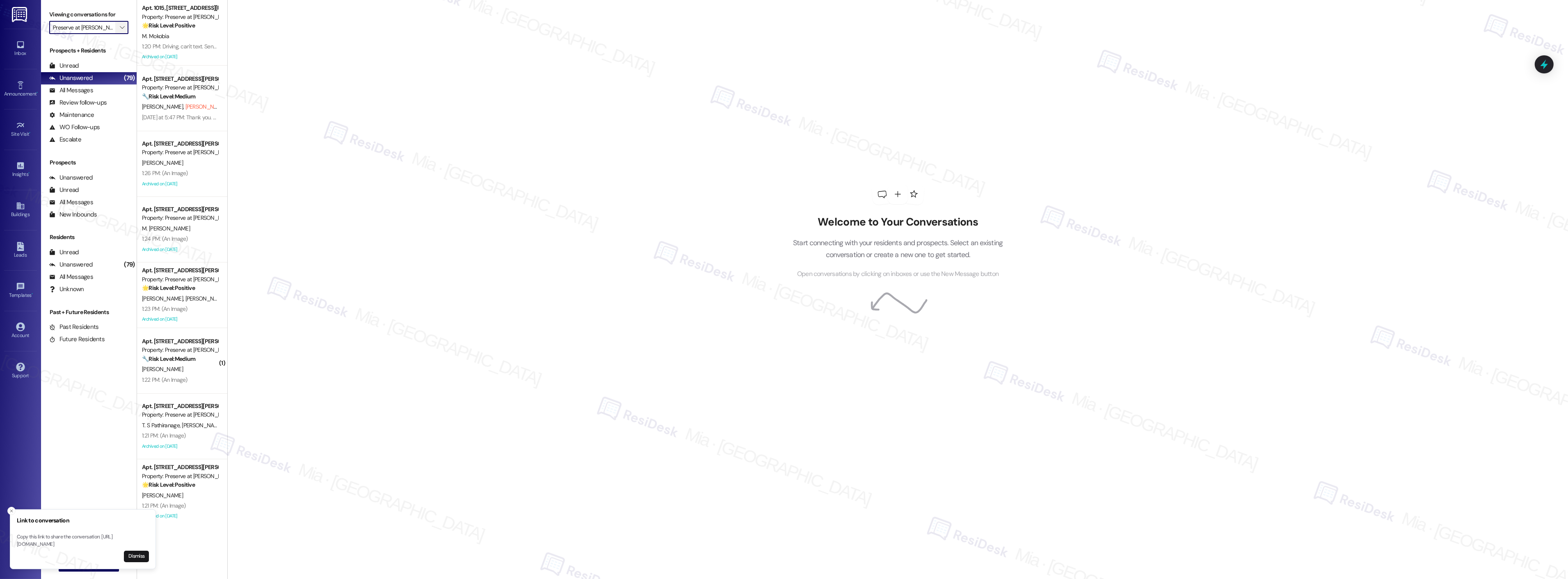
click at [120, 30] on icon "" at bounding box center [122, 27] width 4 height 6
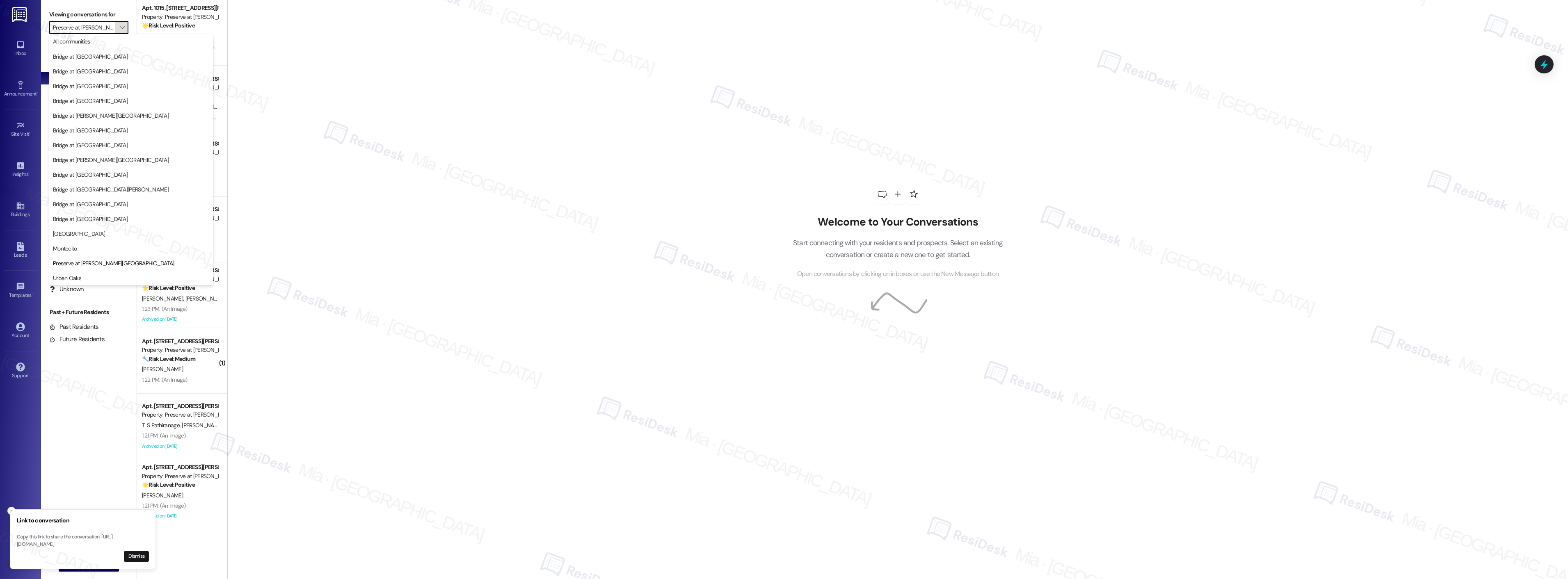
scroll to position [0, 3]
click at [84, 251] on span "Montecito" at bounding box center [131, 248] width 157 height 8
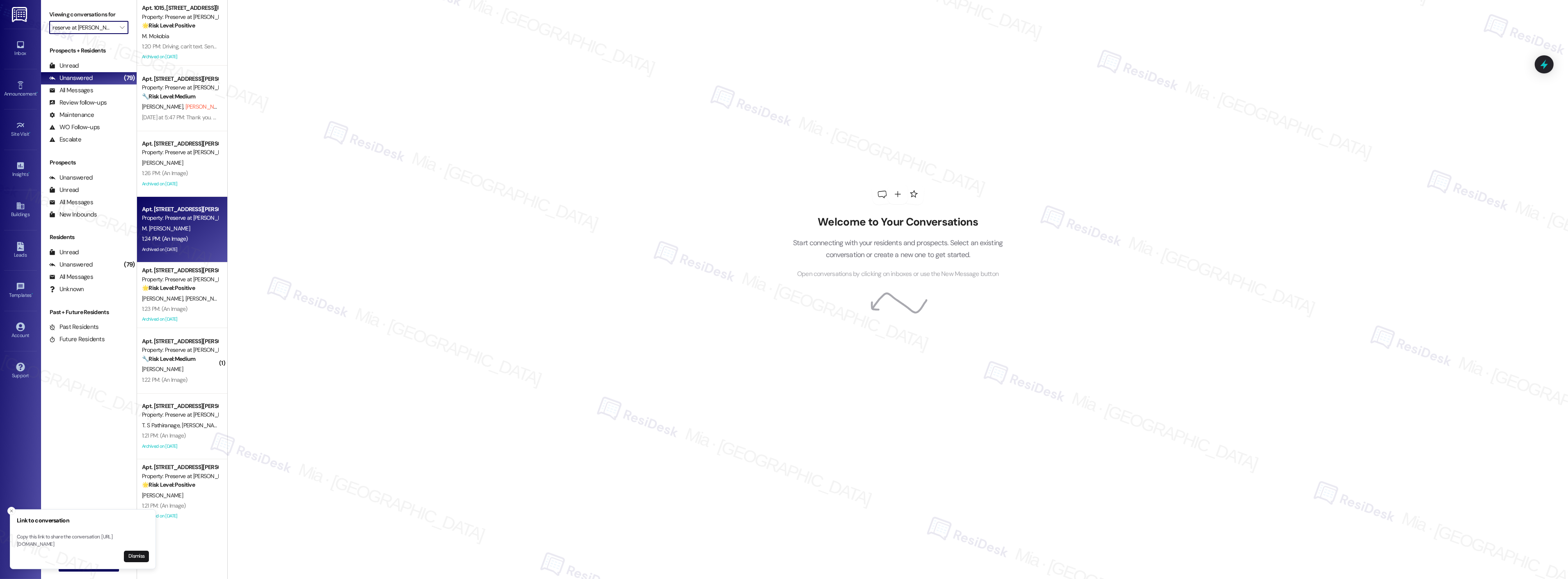
type input "Montecito"
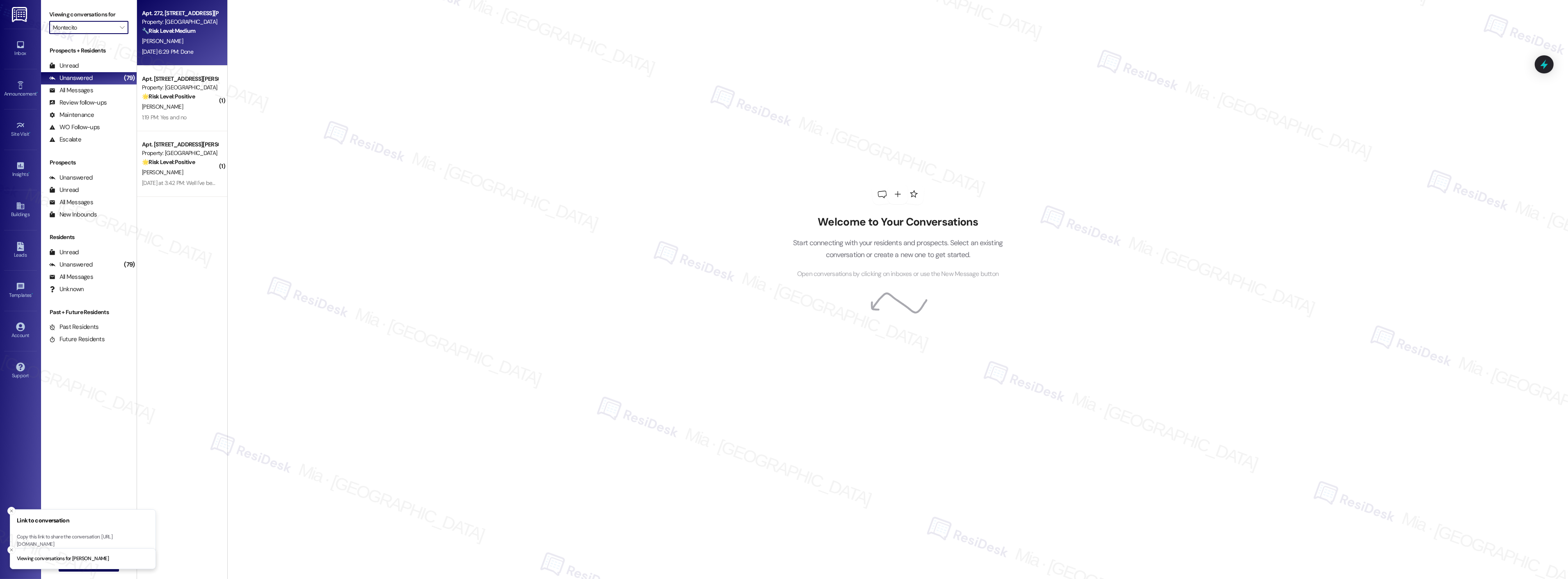
click at [190, 43] on div "[PERSON_NAME]" at bounding box center [180, 41] width 77 height 10
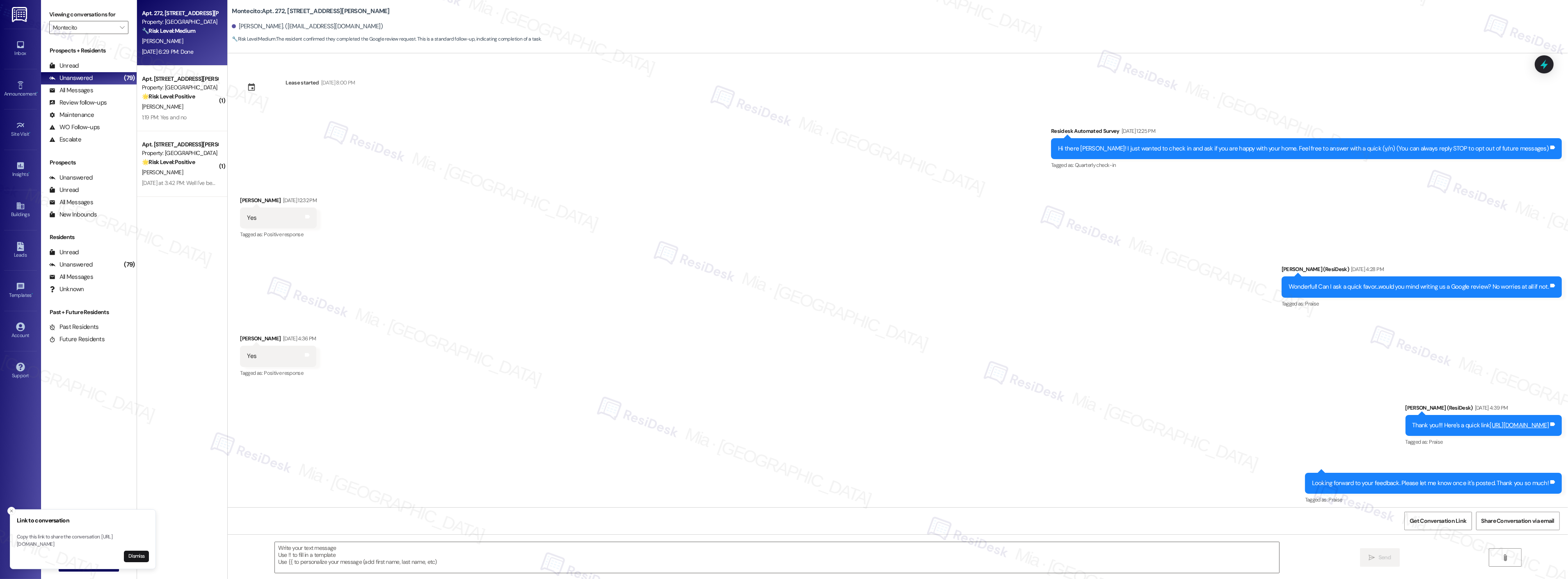
scroll to position [74, 0]
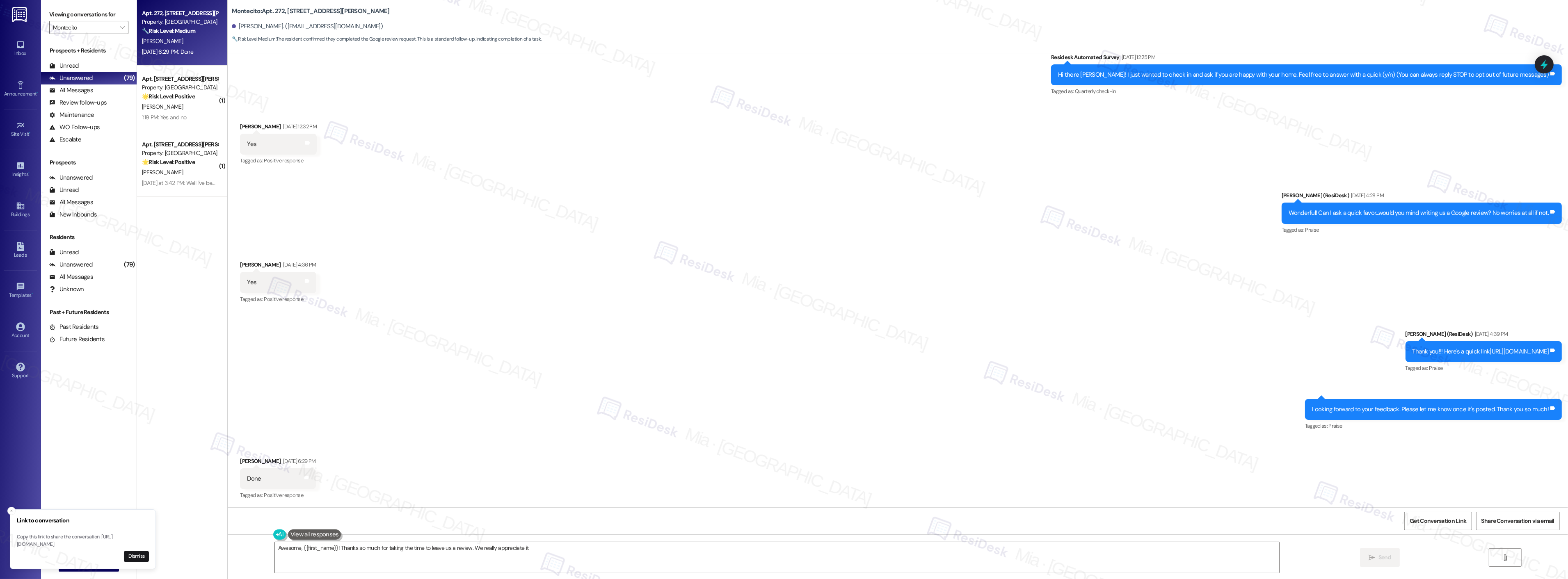
type textarea "Awesome, {{first_name}}! Thanks so much for taking the time to leave us a revie…"
click at [1490, 350] on link "[URL][DOMAIN_NAME]" at bounding box center [1519, 351] width 59 height 8
click at [1434, 520] on span "Get Conversation Link" at bounding box center [1437, 521] width 56 height 8
click at [1434, 520] on span "Get Conversation Link" at bounding box center [1437, 521] width 56 height 8
click at [1448, 523] on span "Get Conversation Link" at bounding box center [1437, 521] width 56 height 8
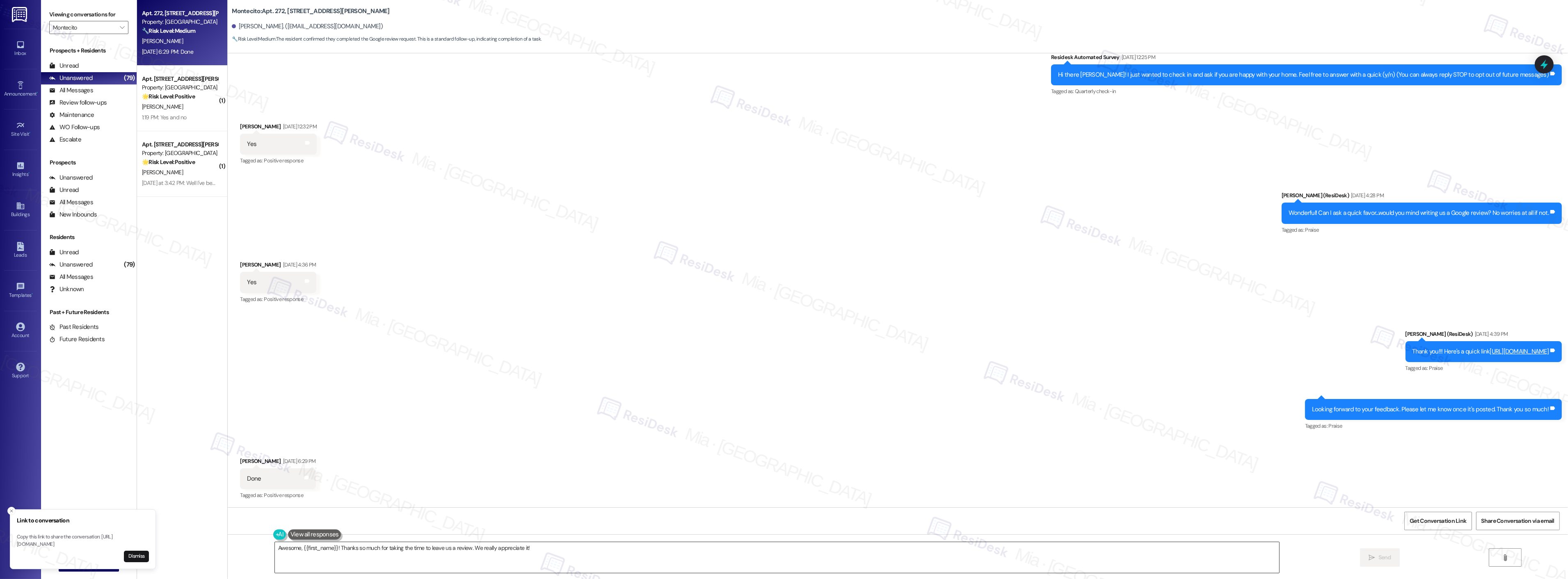
click at [560, 550] on textarea "Awesome, {{first_name}}! Thanks so much for taking the time to leave us a revie…" at bounding box center [777, 557] width 1004 height 31
click at [1384, 557] on span "Send" at bounding box center [1385, 557] width 13 height 8
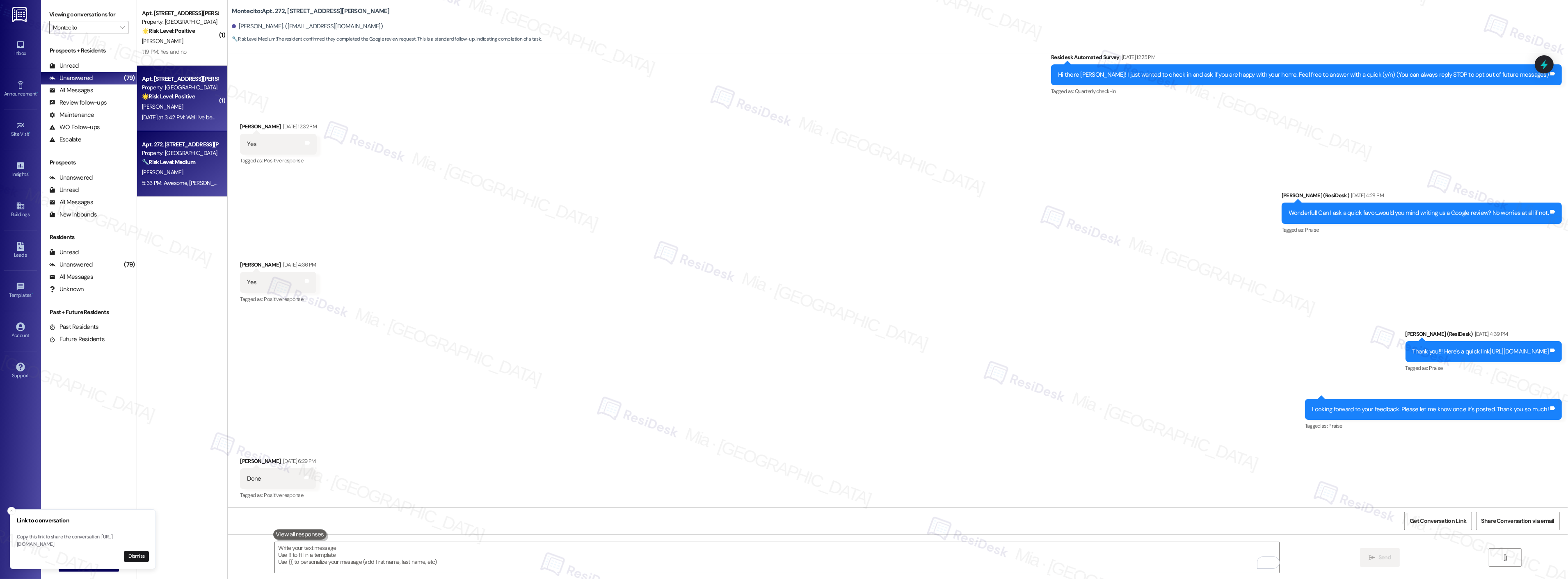
click at [194, 103] on div "P. Anderson" at bounding box center [180, 106] width 77 height 10
type textarea "Fetching suggested responses. Please feel free to read through the conversation…"
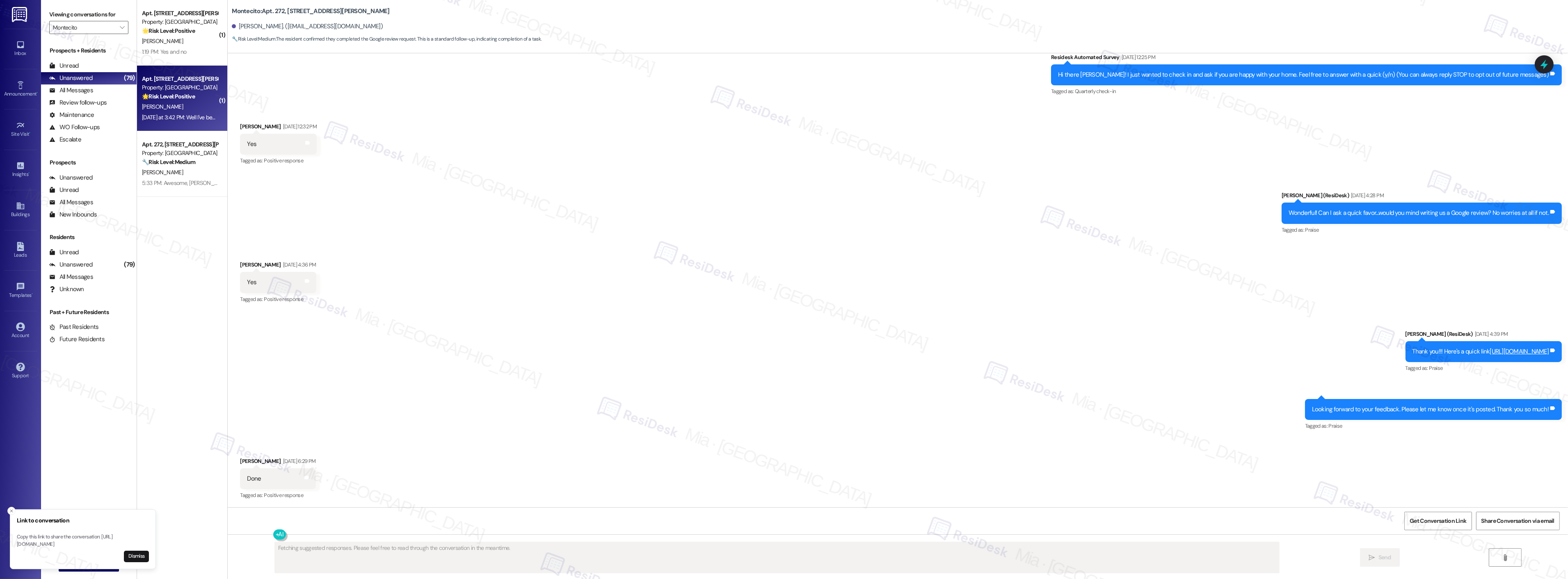
scroll to position [24, 0]
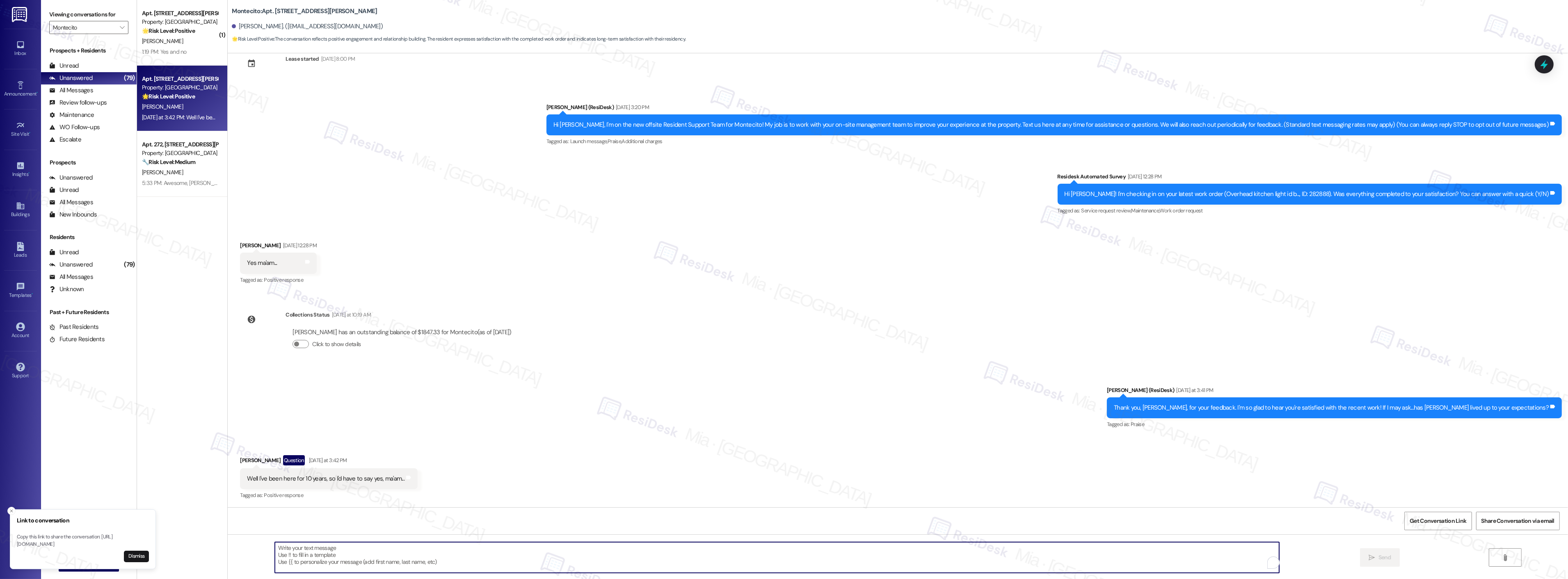
click at [310, 552] on textarea "To enrich screen reader interactions, please activate Accessibility in Grammarl…" at bounding box center [777, 557] width 1004 height 31
paste textarea "If it’s not too much trouble, would you kindly consider sharing your feedback i…"
click at [305, 548] on textarea "Thank you Paul. If it’s not too much trouble, would you kindly consider sharing…" at bounding box center [777, 557] width 1004 height 31
click at [294, 548] on textarea "Thank you Paul. If it’s not too much trouble, would you kindly consider sharing…" at bounding box center [777, 557] width 1004 height 31
click at [306, 548] on textarea "Thank you, Paul. If it’s not too much trouble, would you kindly consider sharin…" at bounding box center [777, 557] width 1004 height 31
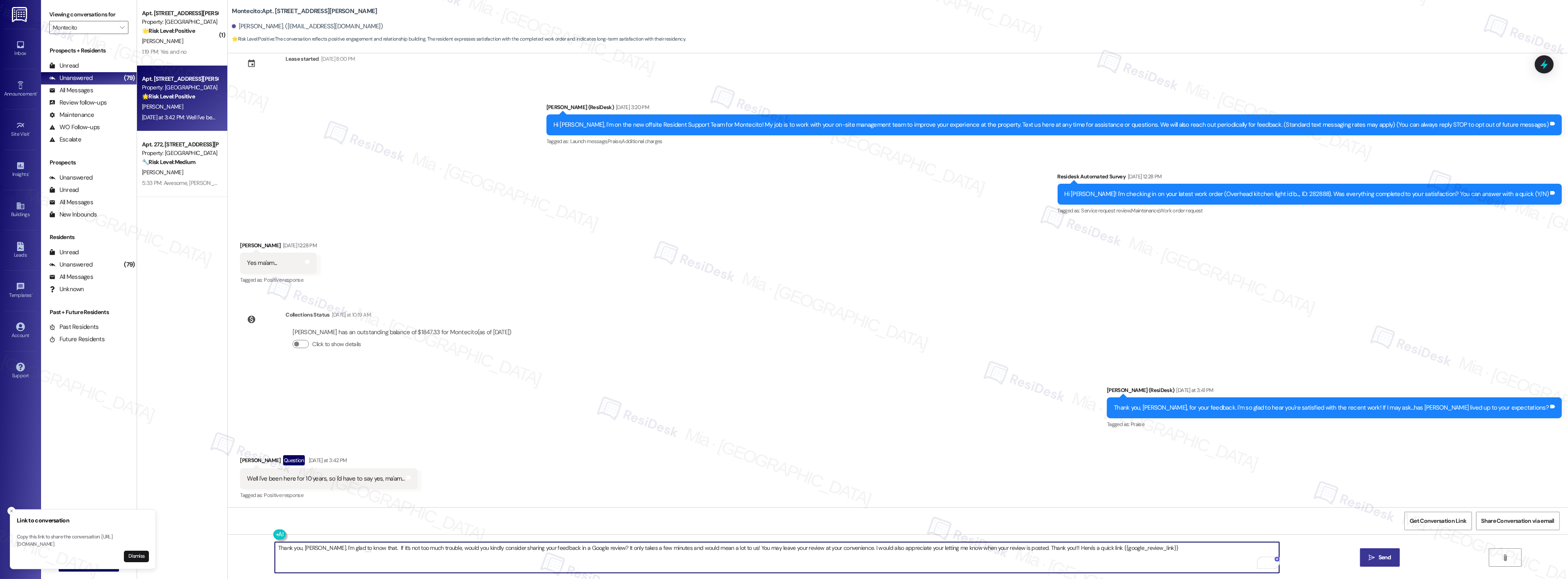
type textarea "Thank you, Paul. I'm glad to know that. If it’s not too much trouble, would you…"
click at [1368, 564] on button " Send" at bounding box center [1379, 557] width 40 height 19
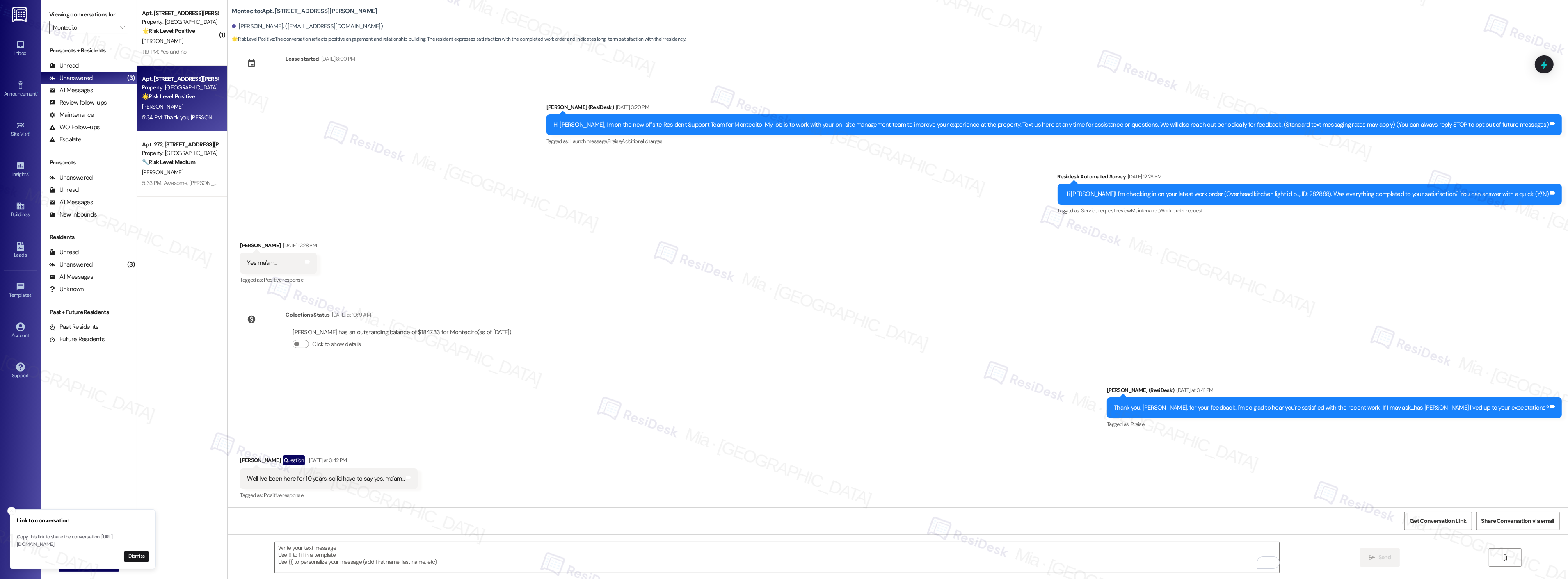
scroll to position [74, 0]
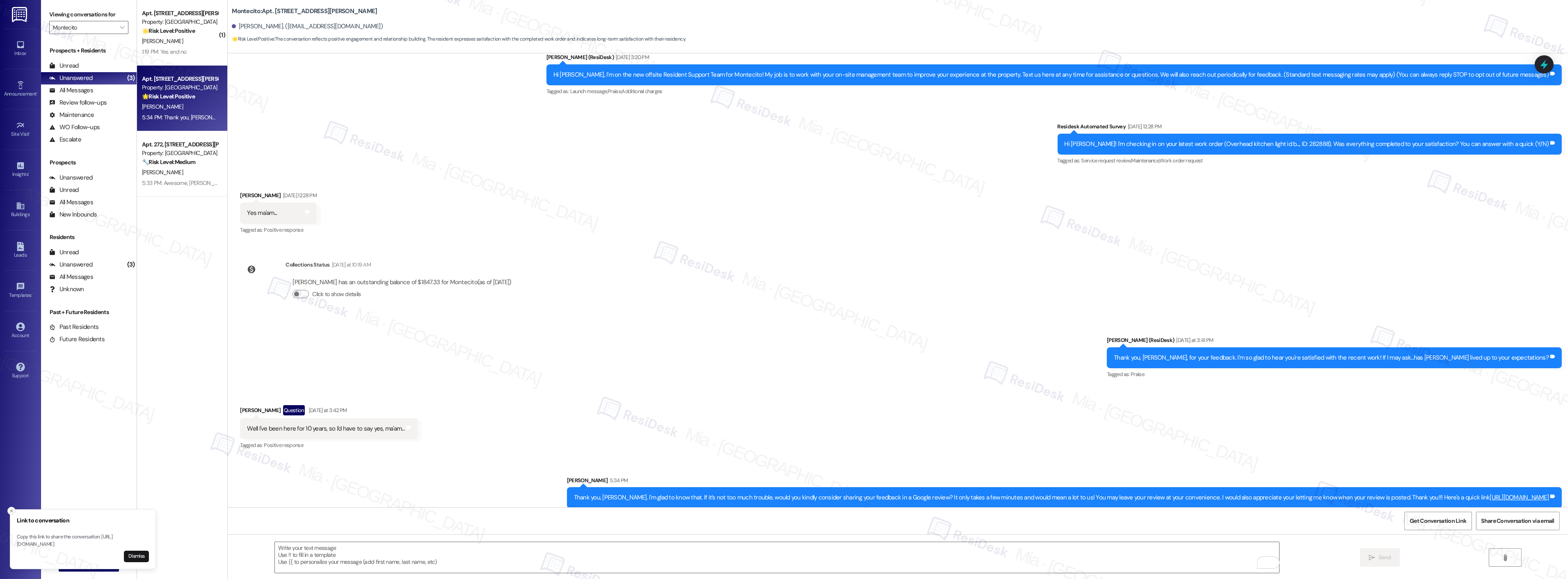
click at [13, 509] on icon "Close toast" at bounding box center [11, 511] width 5 height 5
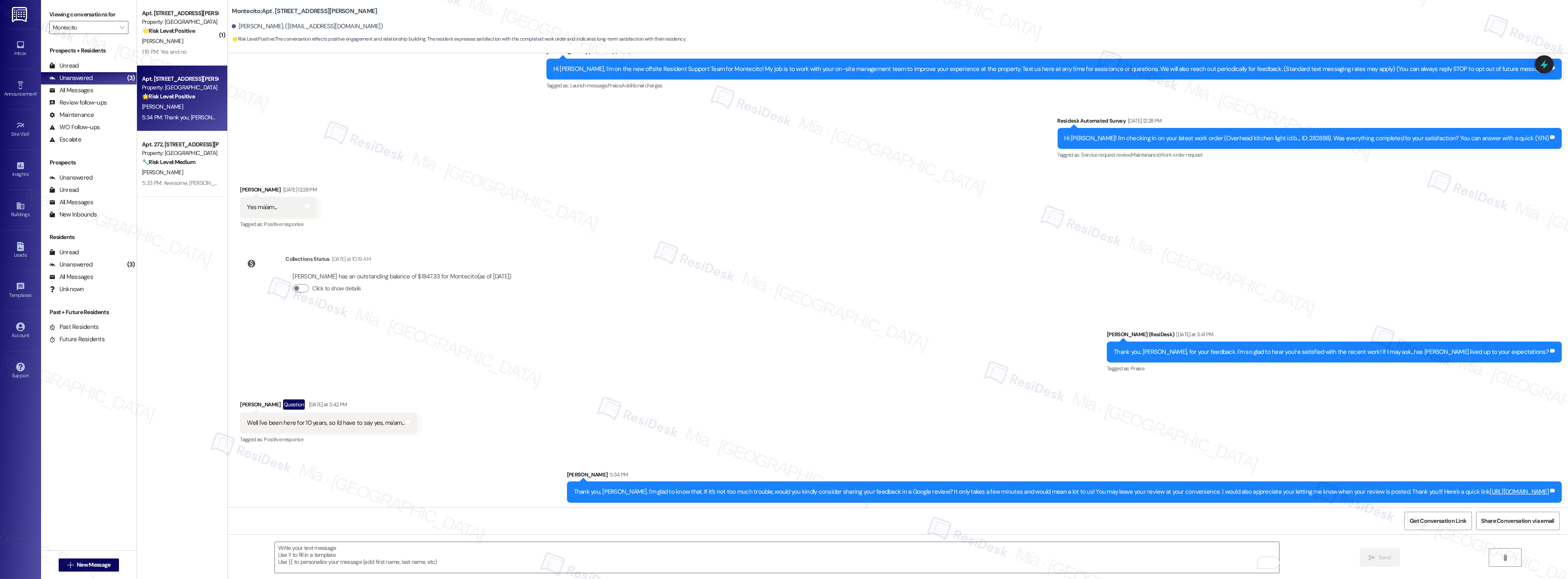
scroll to position [81, 0]
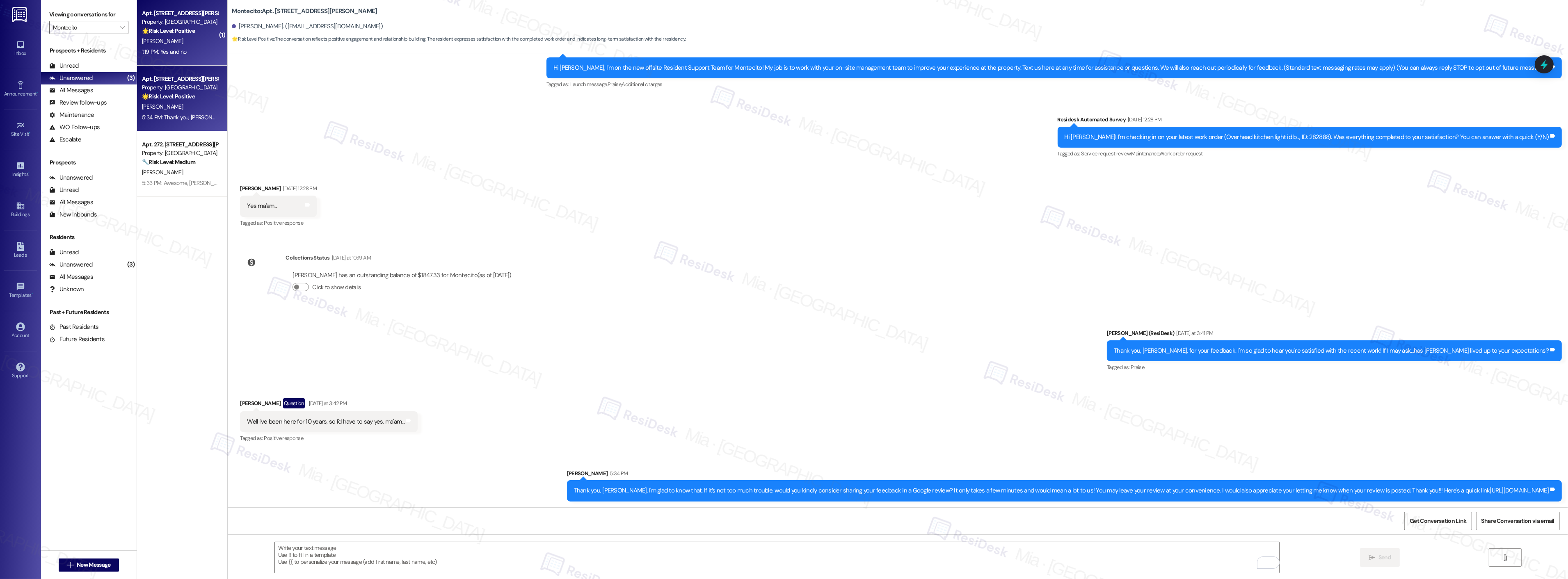
click at [201, 52] on div "1:19 PM: Yes and no 1:19 PM: Yes and no" at bounding box center [180, 51] width 77 height 10
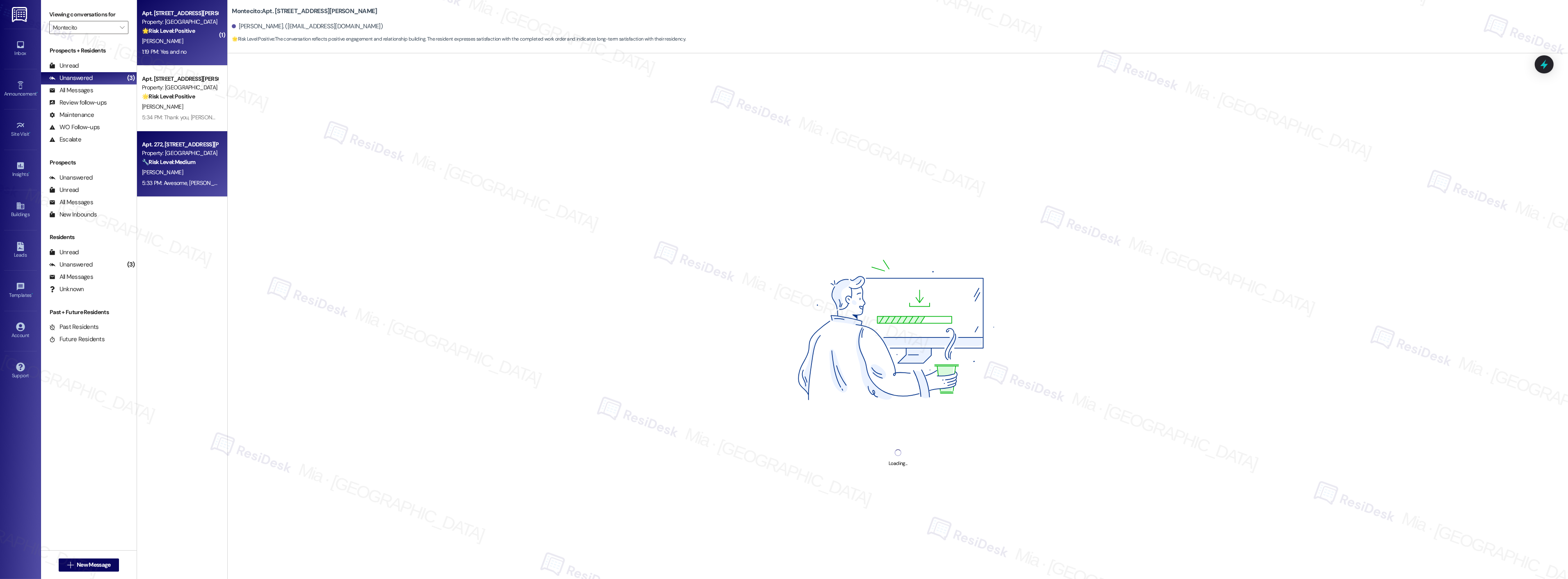
click at [194, 159] on div "🔧 Risk Level: Medium The resident confirmed they completed the Google review re…" at bounding box center [180, 162] width 76 height 8
click at [187, 51] on div "1:19 PM: Yes and no 1:19 PM: Yes and no" at bounding box center [180, 51] width 77 height 10
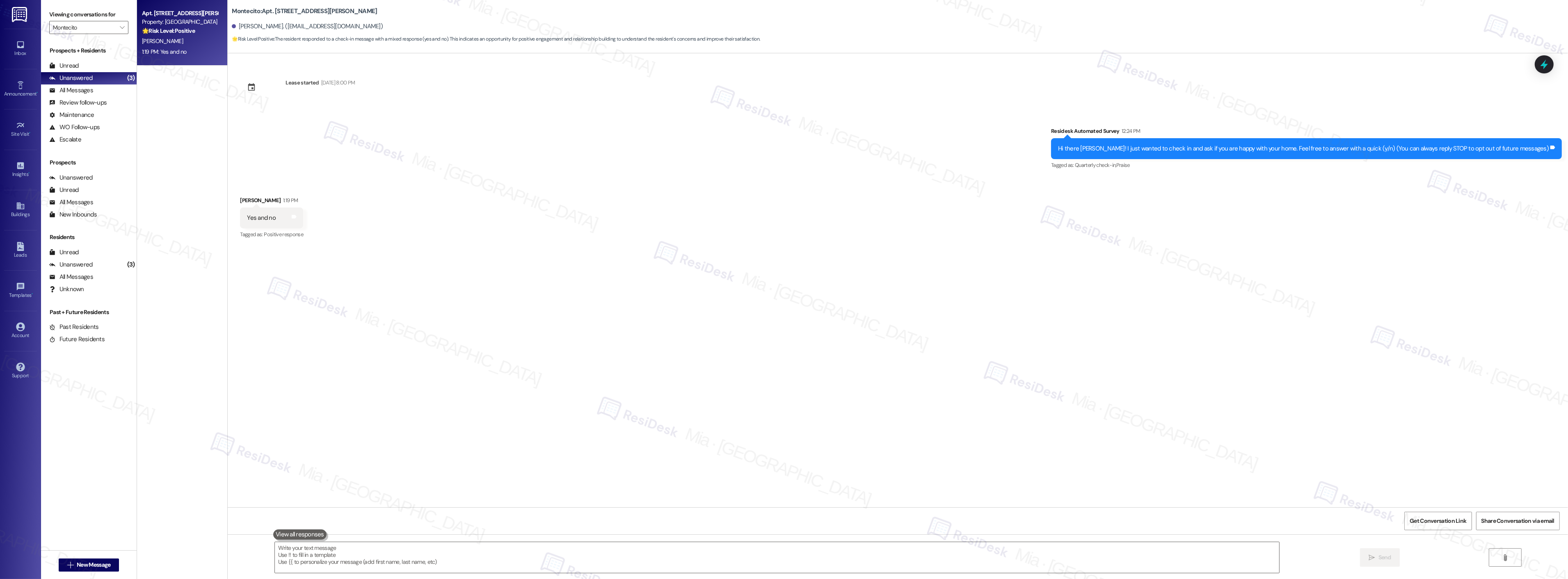
scroll to position [0, 0]
click at [331, 550] on textarea at bounding box center [777, 557] width 1004 height 31
paste textarea "I’m really sorry to hear you’re not feeling happy at home. I’d like to better u…"
click at [507, 544] on textarea "I’m really sorry to hear you’re not feeling happy at home. I’d like to understa…" at bounding box center [777, 557] width 1004 height 31
click at [542, 546] on textarea "I’m really sorry to hear you’re not feeling happy at home. I’d like to understa…" at bounding box center [777, 557] width 1004 height 31
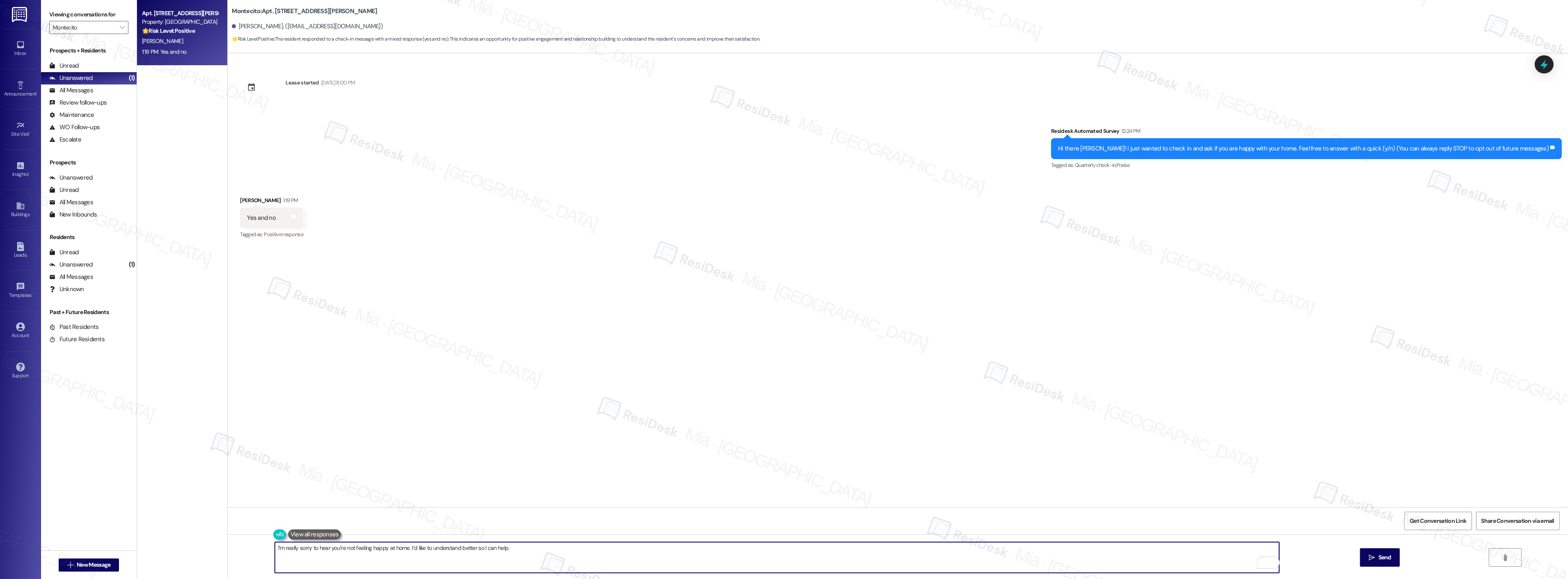
paste textarea "Can you share more about what’s been making you feel this way?"
click at [693, 550] on textarea "I’m really sorry to hear you’re not feeling happy at home. I’d like to understa…" at bounding box center [777, 557] width 1004 height 31
paste textarea "Is it something related to your unit (like maintenance or comfort), or more abo…"
click at [1386, 557] on span "Send" at bounding box center [1385, 557] width 13 height 8
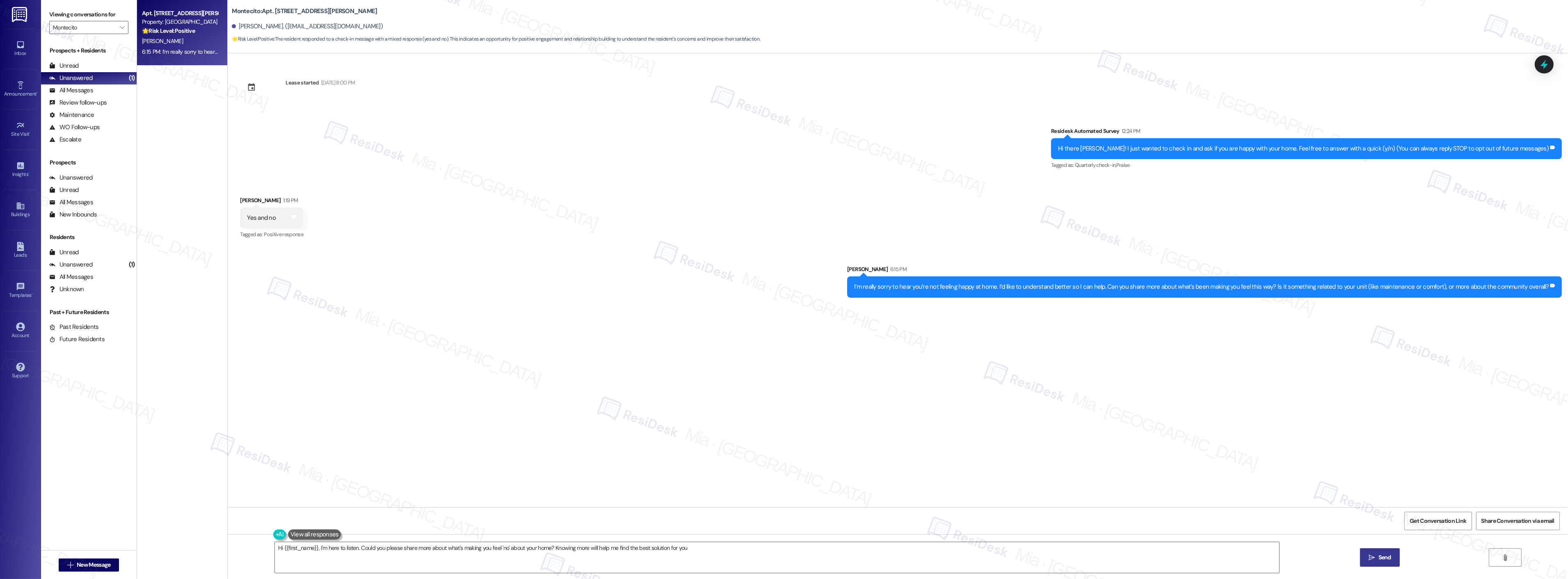
type textarea "Hi {{first_name}}, I'm here to listen. Could you please share more about what's…"
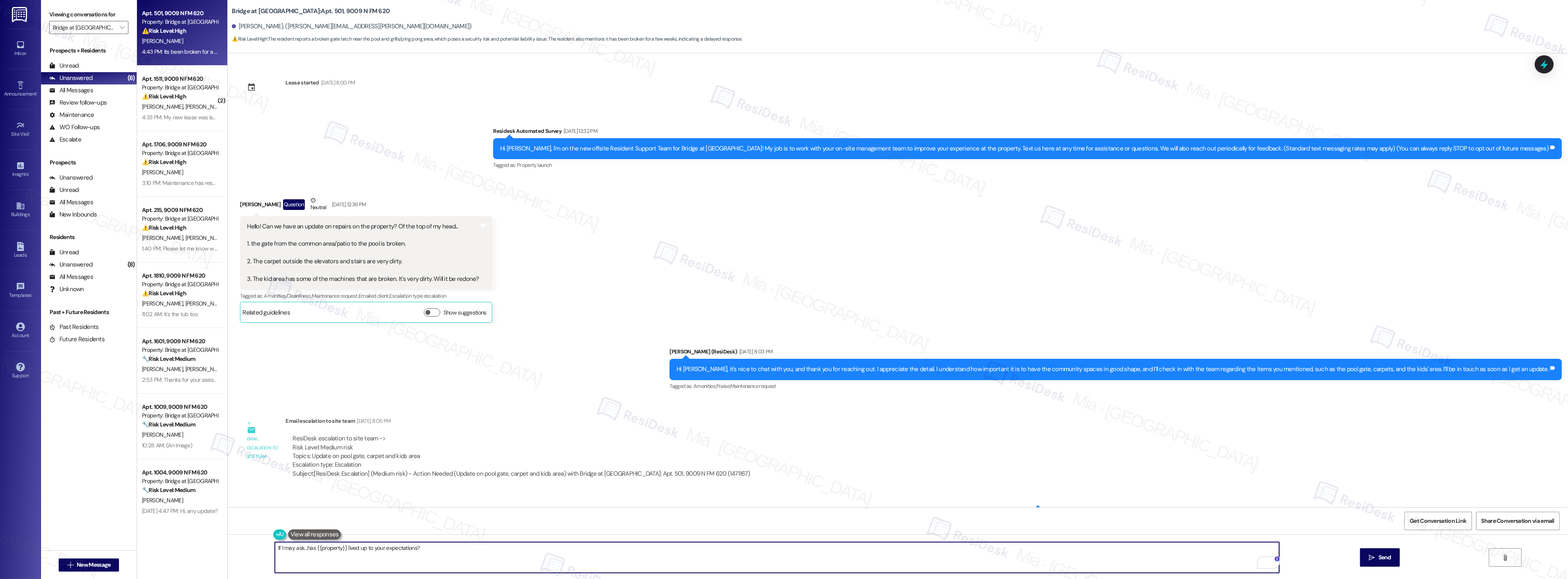
scroll to position [778, 0]
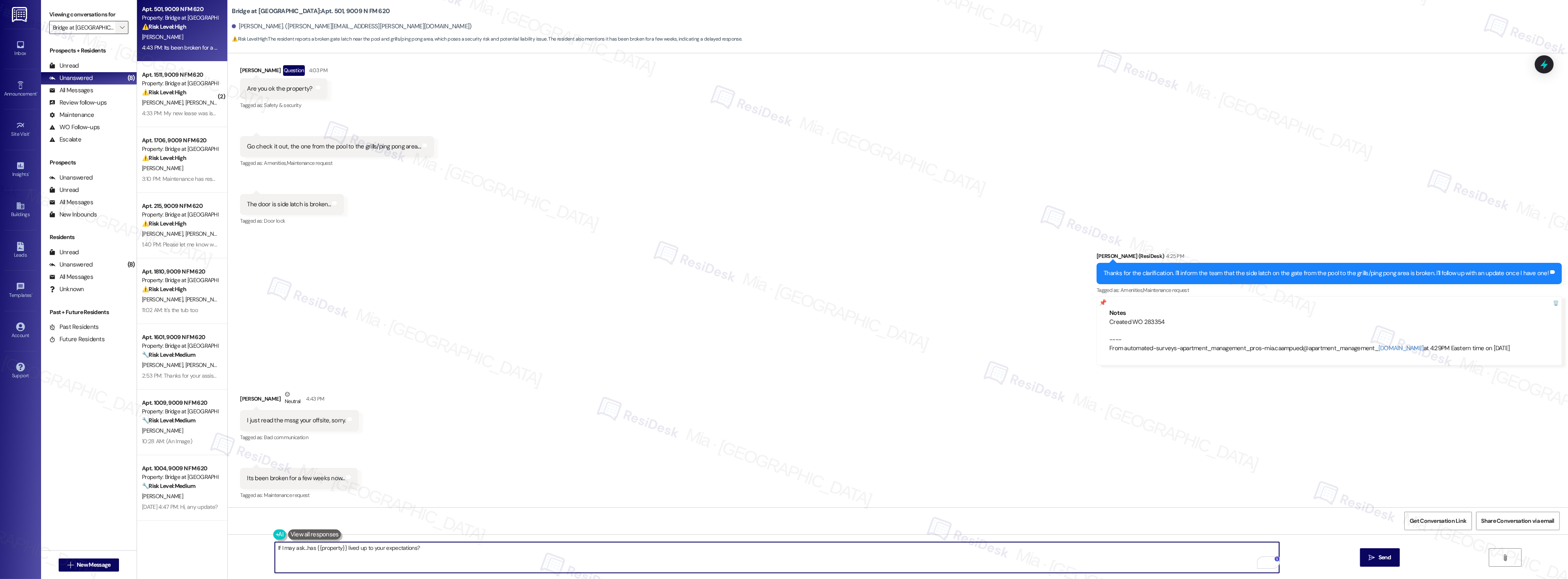
click at [120, 26] on icon "" at bounding box center [122, 27] width 4 height 6
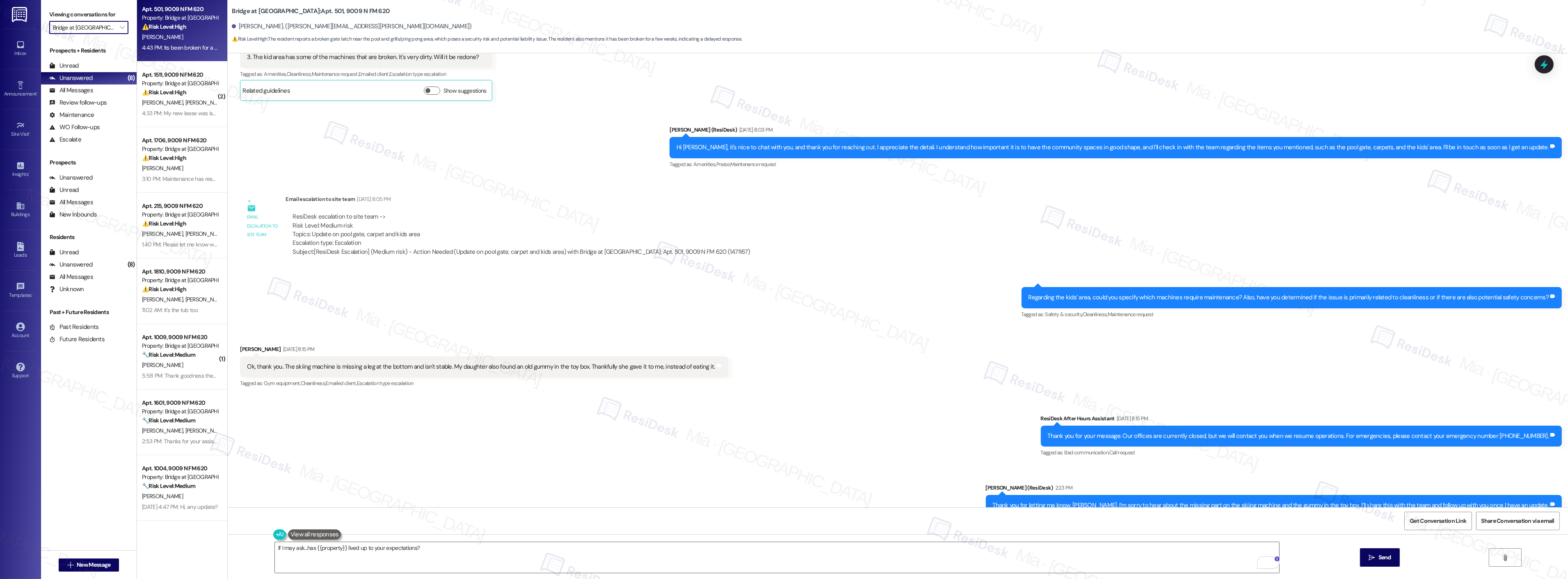
scroll to position [141, 0]
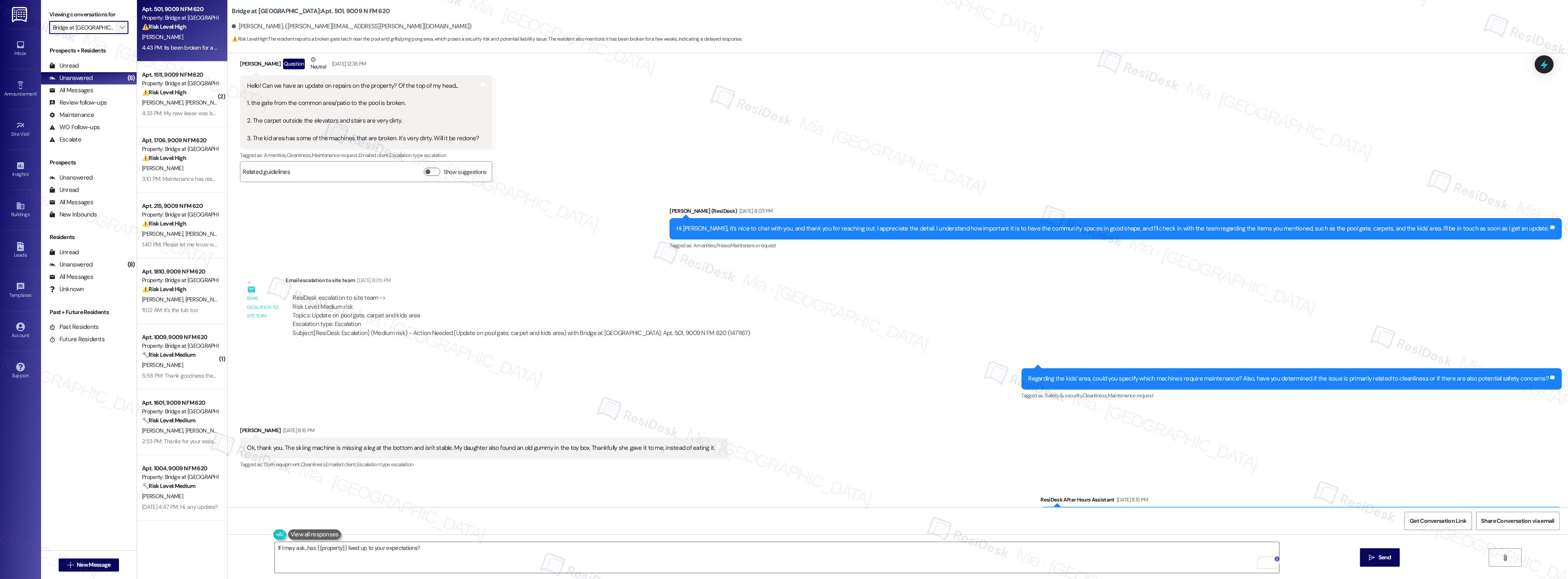
click at [120, 27] on icon "" at bounding box center [122, 27] width 4 height 6
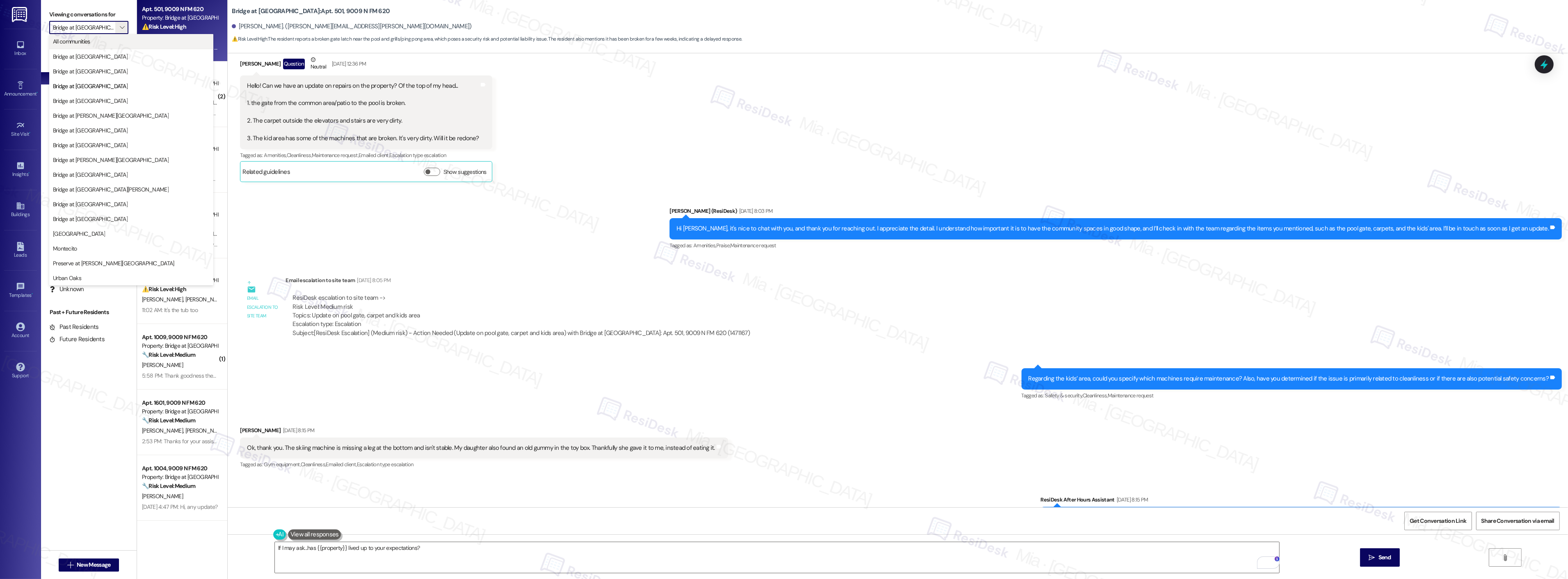
click at [100, 42] on span "All communities" at bounding box center [131, 42] width 157 height 8
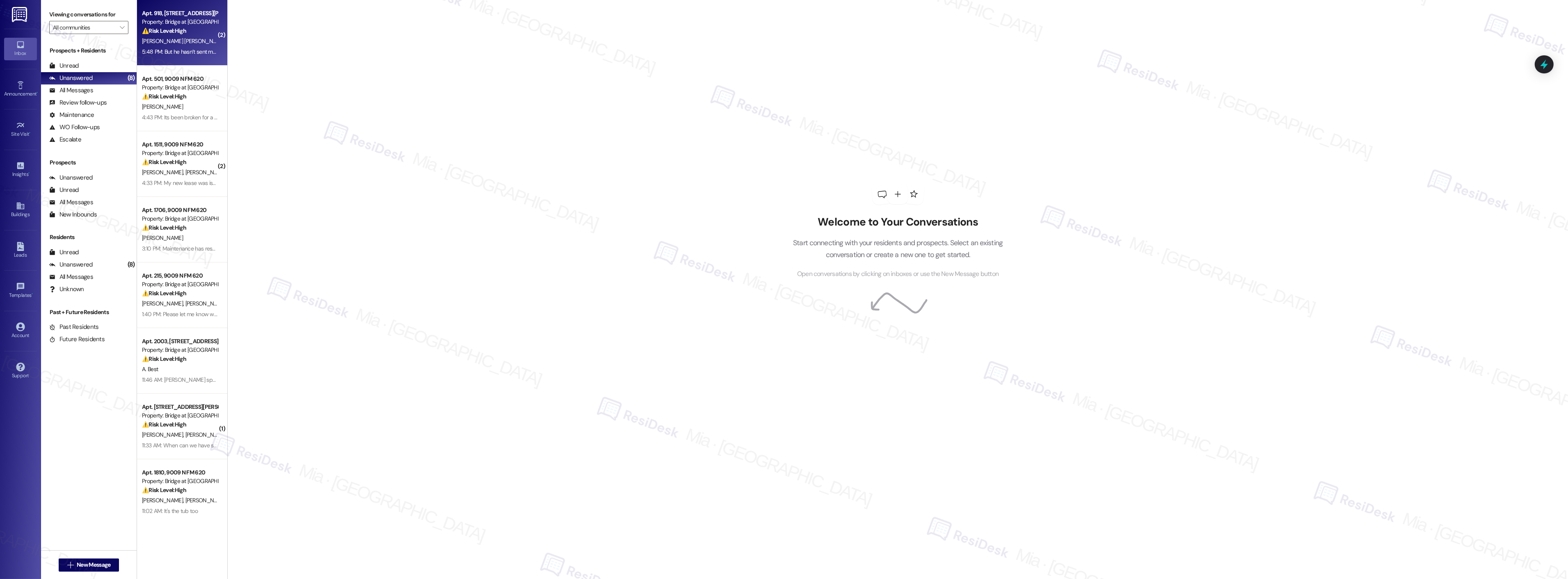
click at [228, 38] on span "A. De La [PERSON_NAME]" at bounding box center [258, 41] width 62 height 8
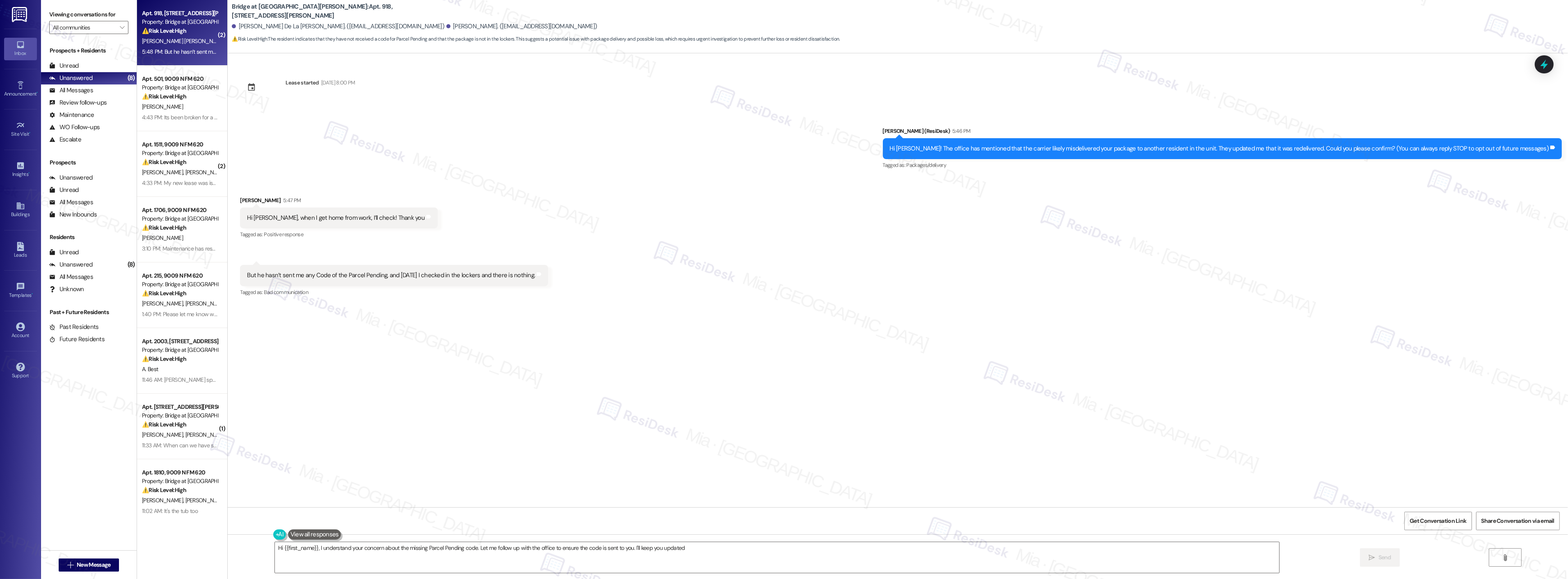
type textarea "Hi {{first_name}}, I understand your concern about the missing Parcel Pending c…"
click at [120, 27] on icon "" at bounding box center [122, 27] width 4 height 6
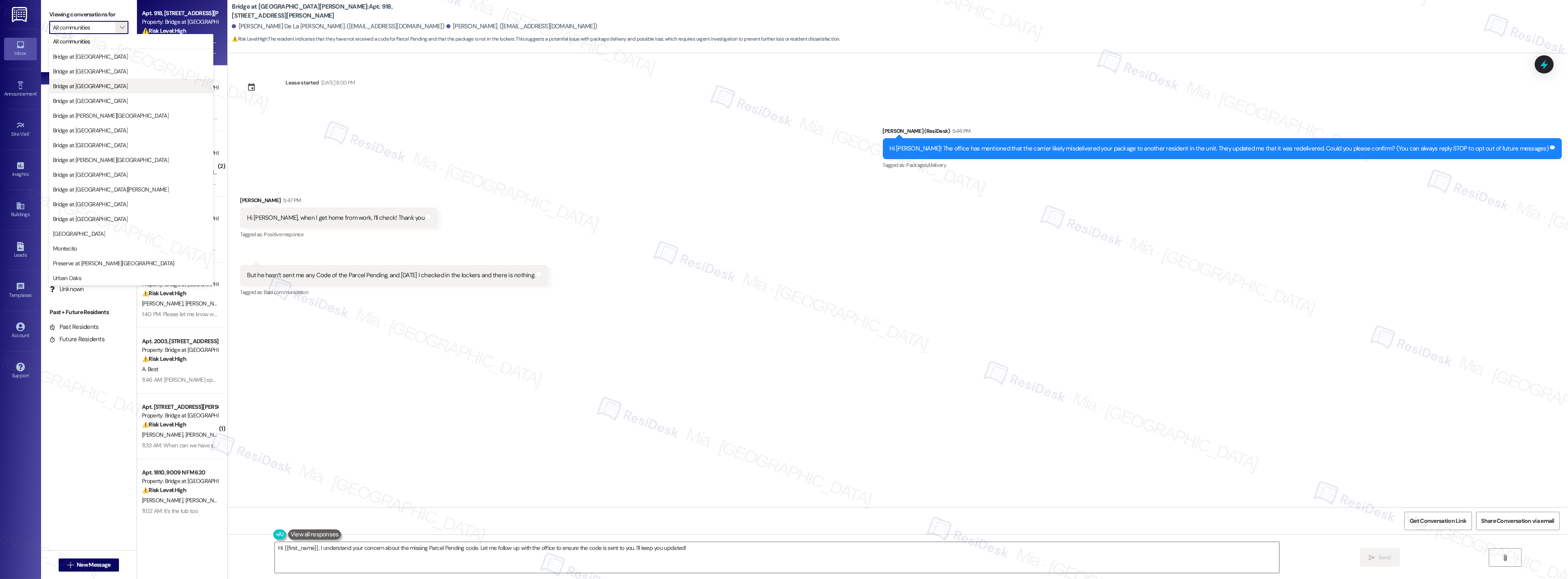
click at [119, 85] on span "Bridge at [GEOGRAPHIC_DATA]" at bounding box center [131, 86] width 157 height 8
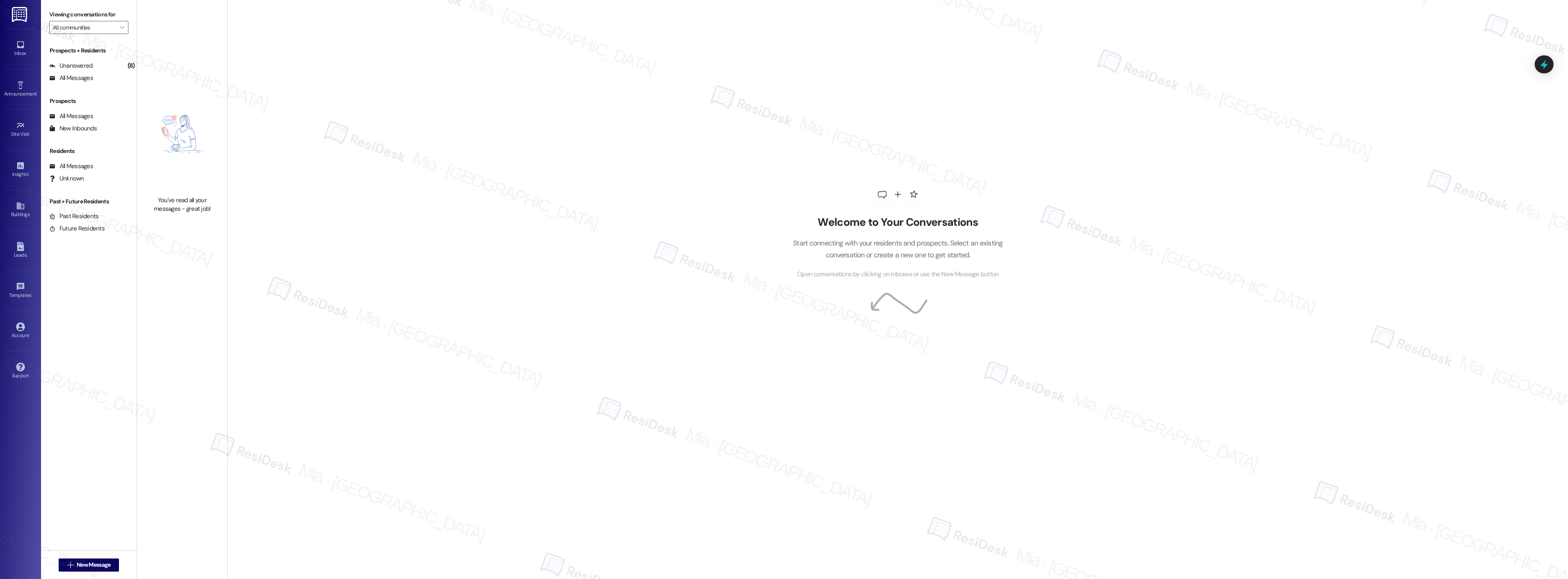
type input "Bridge at [GEOGRAPHIC_DATA]"
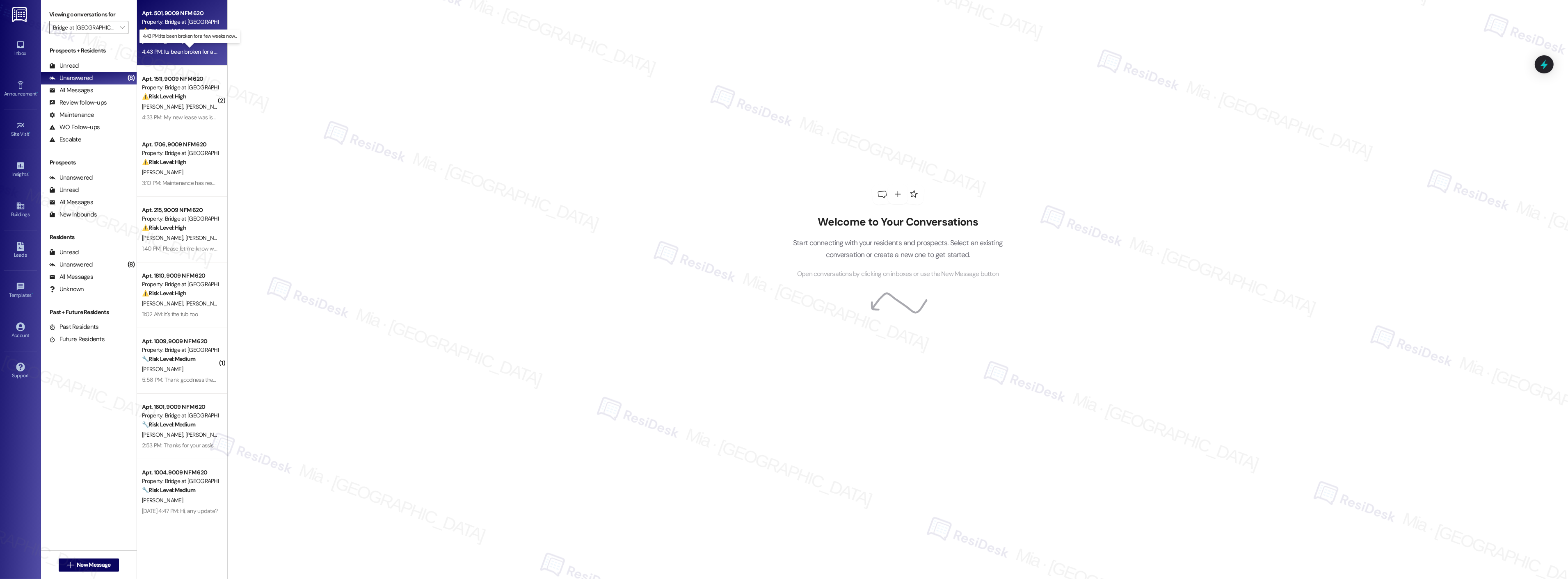
click at [206, 54] on div "4:43 PM: Its been broken for a few weeks now... 4:43 PM: Its been broken for a …" at bounding box center [198, 51] width 112 height 8
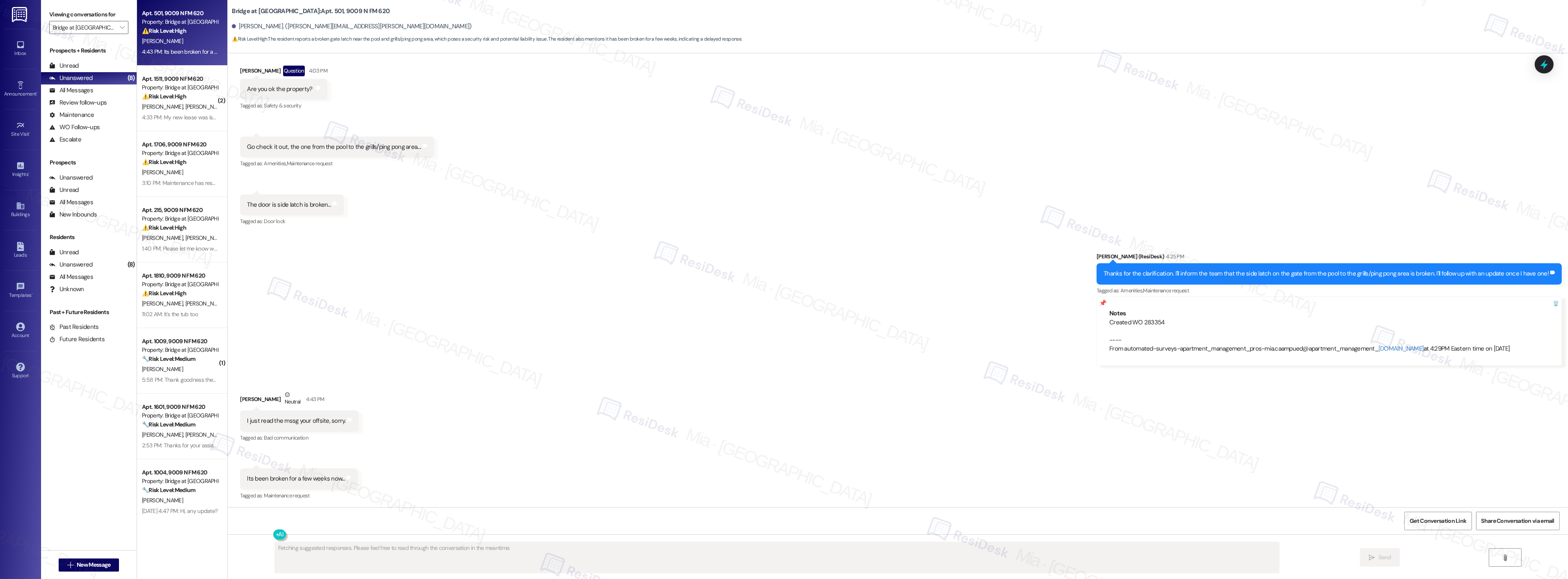
scroll to position [778, 0]
type textarea "Hi {{first_name}}, thanks for letting me know it's been broken for a few weeks.…"
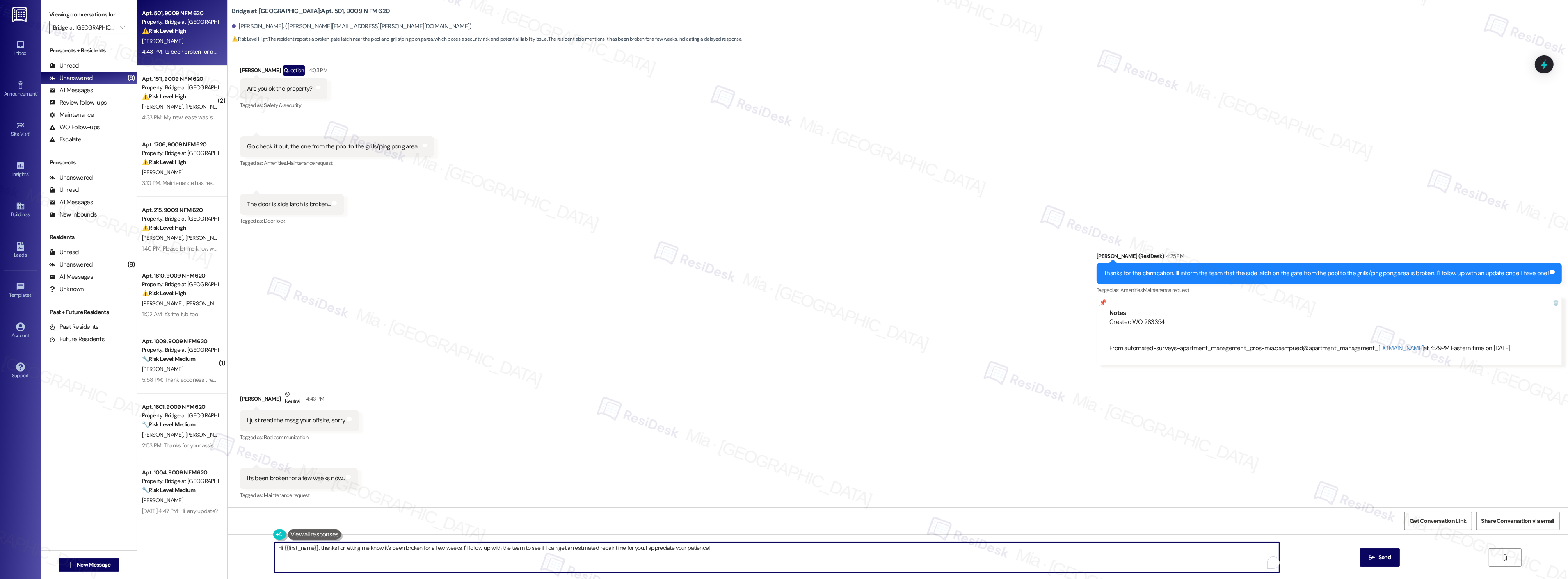
drag, startPoint x: 708, startPoint y: 553, endPoint x: 668, endPoint y: 550, distance: 40.1
click at [668, 550] on textarea "Hi {{first_name}}, thanks for letting me know it's been broken for a few weeks.…" at bounding box center [777, 557] width 1004 height 31
click at [638, 550] on textarea "Hi {{first_name}}, thanks for letting me know it's been broken for a few weeks.…" at bounding box center [777, 557] width 1004 height 31
drag, startPoint x: 634, startPoint y: 548, endPoint x: 271, endPoint y: 548, distance: 363.0
click at [270, 548] on div "Hi {{first_name}}, thanks for letting me know it's been broken for a few weeks.…" at bounding box center [897, 565] width 1340 height 61
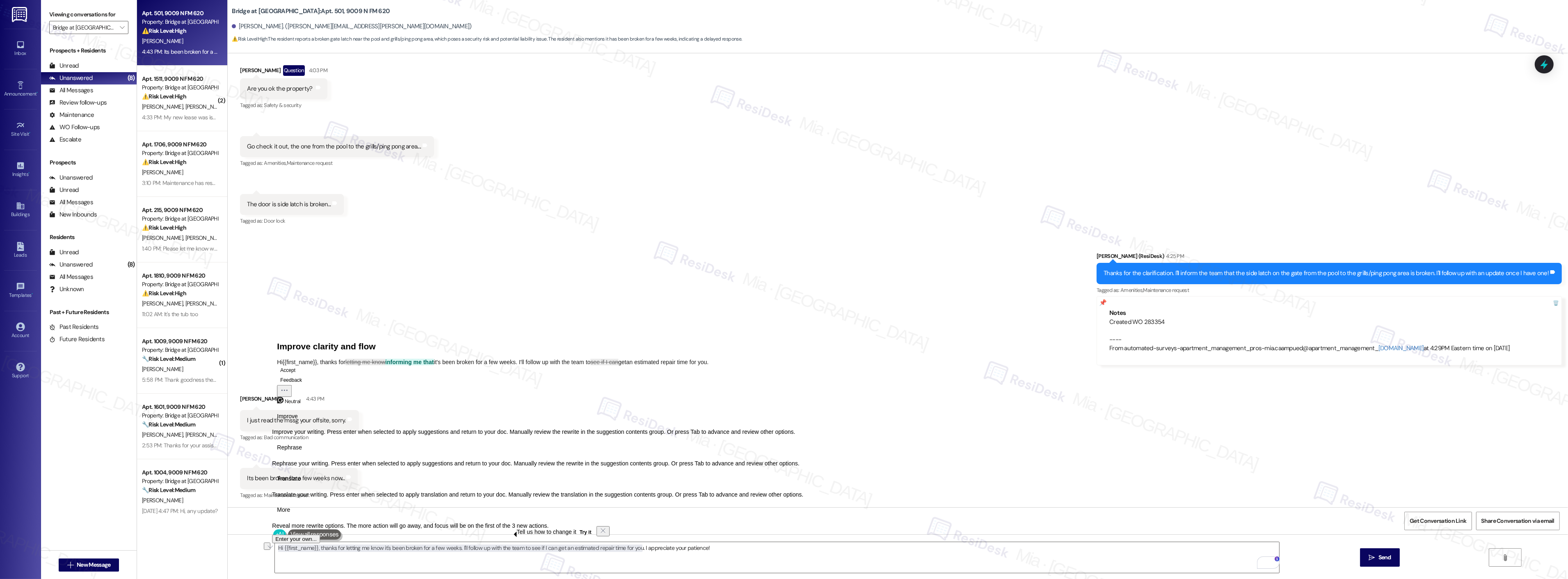
click at [580, 436] on div "Received via SMS [PERSON_NAME] Neutral 4:43 PM I just read the mssg your offsit…" at bounding box center [897, 439] width 1340 height 136
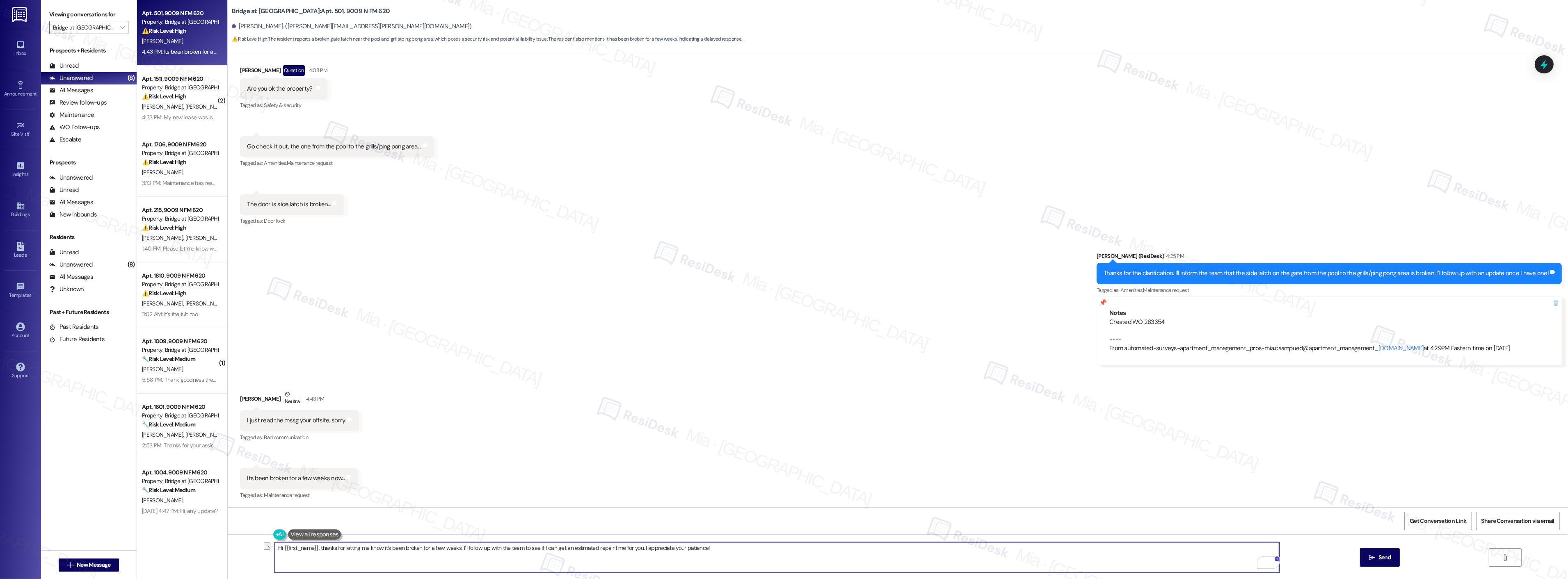
drag, startPoint x: 634, startPoint y: 548, endPoint x: 260, endPoint y: 548, distance: 374.0
click at [260, 548] on div "Hi {{first_name}}, thanks for letting me know it's been broken for a few weeks.…" at bounding box center [897, 565] width 1340 height 61
type textarea "I got it, [PERSON_NAME]. It's okay. I created a work order and followed up with…"
click at [1390, 562] on span "Send" at bounding box center [1385, 557] width 13 height 8
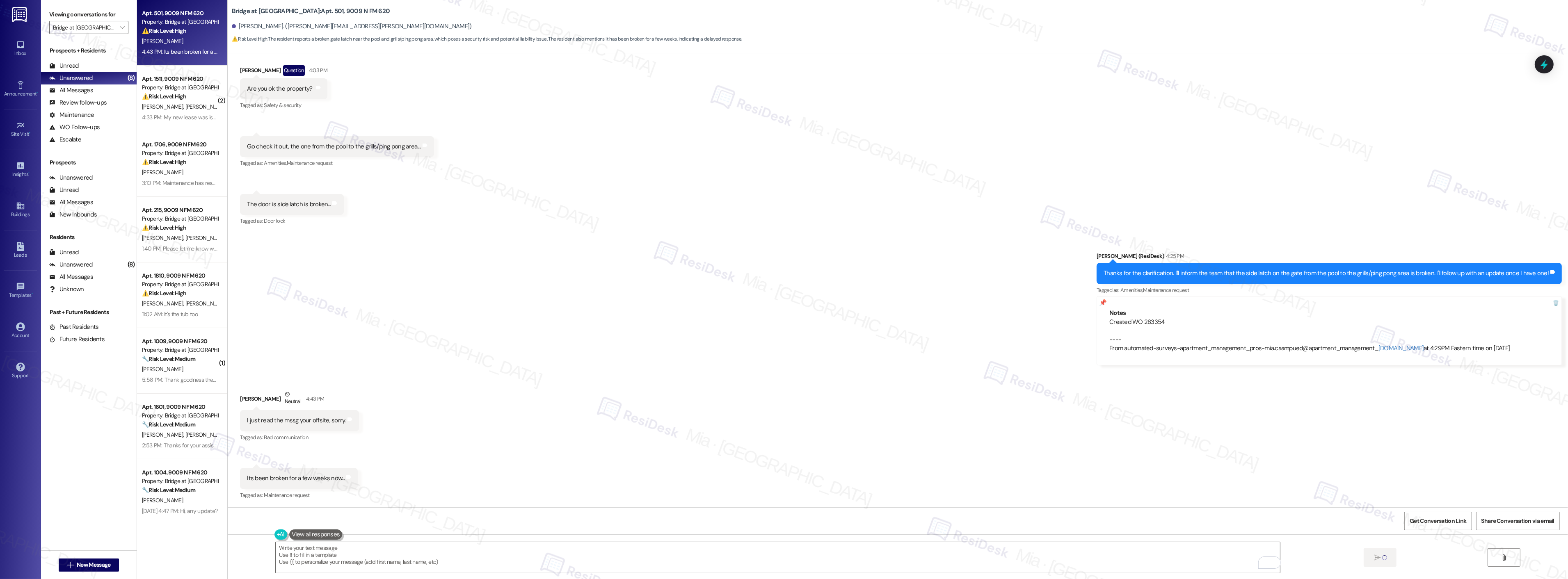
scroll to position [778, 0]
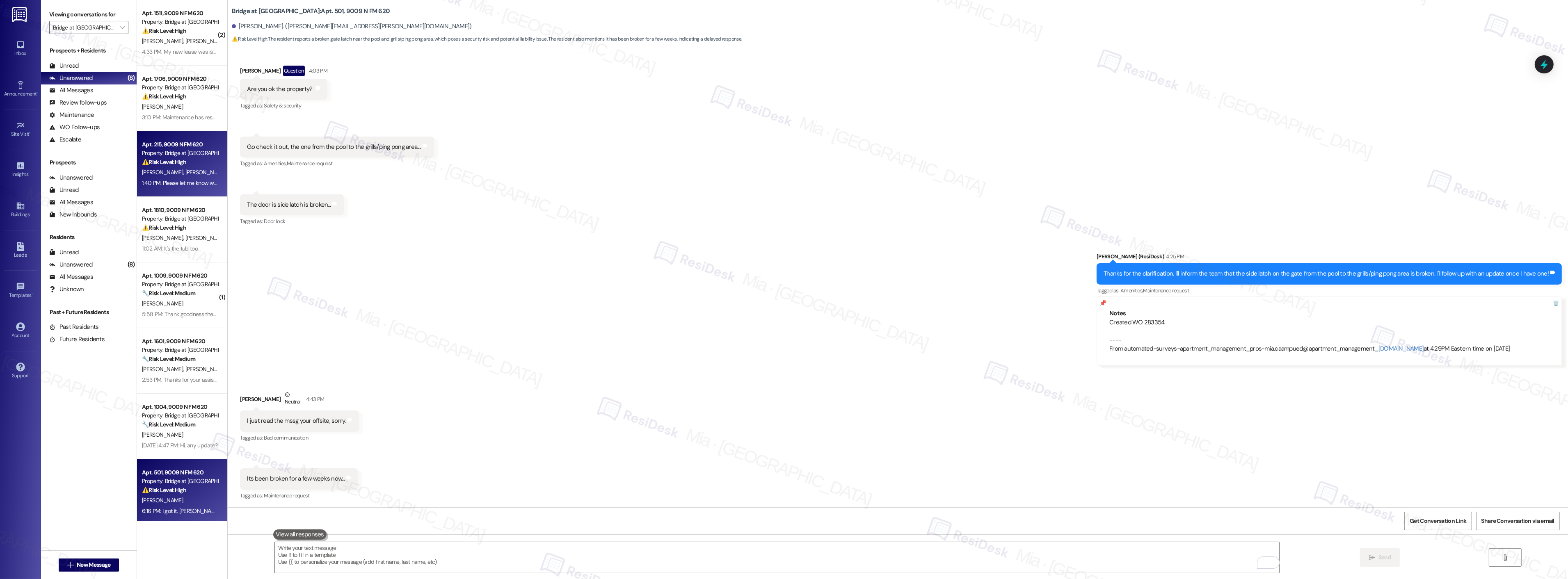
click at [183, 147] on div "Apt. 215, 9009 N FM 620" at bounding box center [180, 145] width 76 height 8
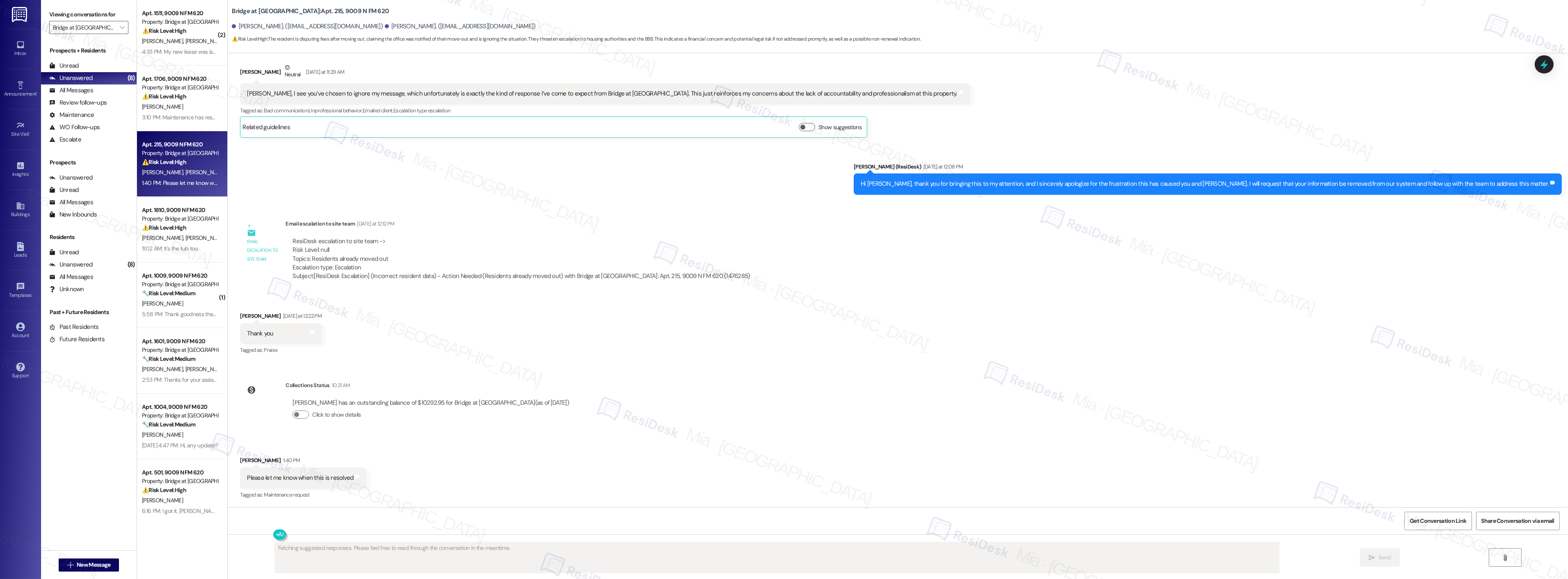
scroll to position [327, 0]
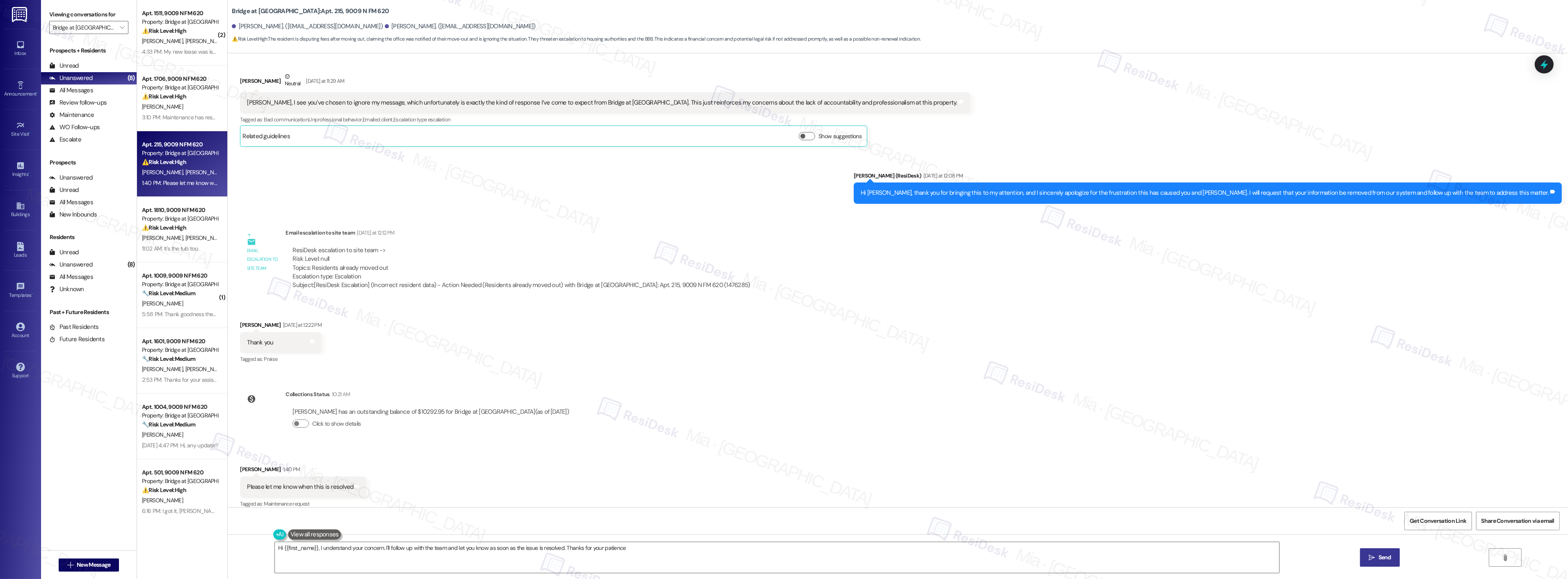
type textarea "Hi {{first_name}}, I understand your concern. I'll follow up with the team and …"
click at [120, 26] on icon "" at bounding box center [122, 27] width 4 height 6
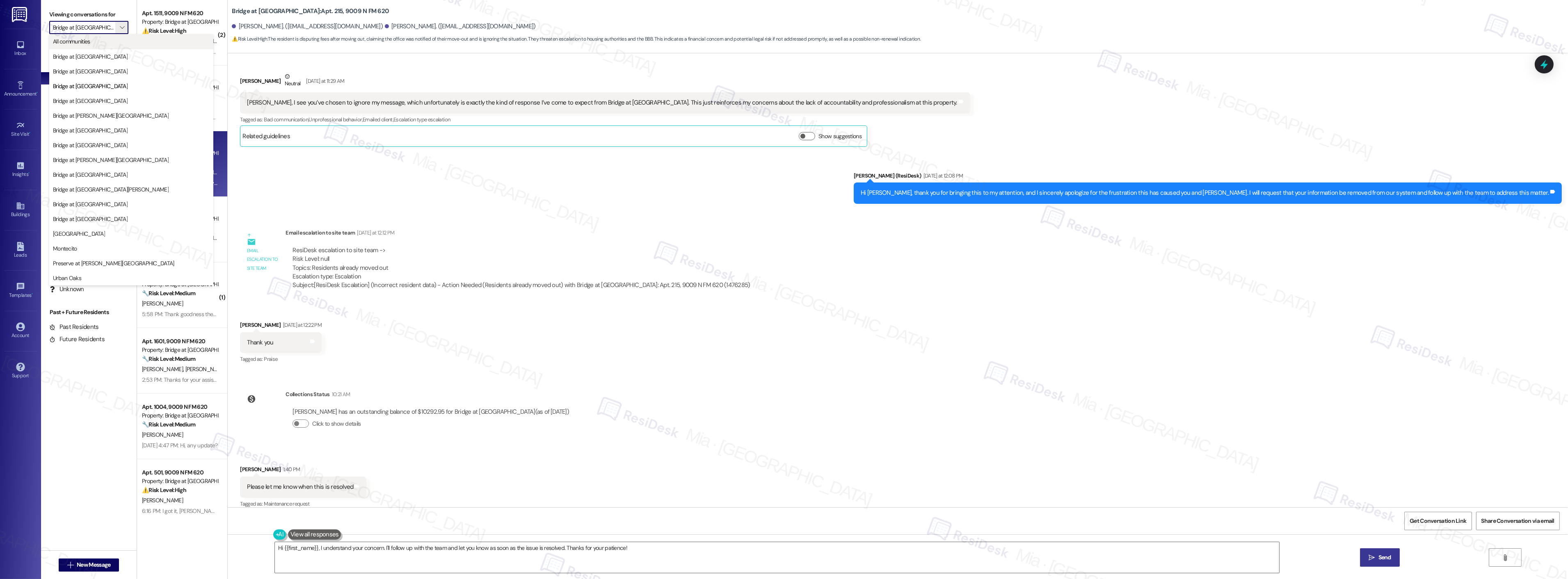
scroll to position [0, 1]
click at [103, 38] on span "All communities" at bounding box center [131, 42] width 157 height 8
